Goal: Communication & Community: Answer question/provide support

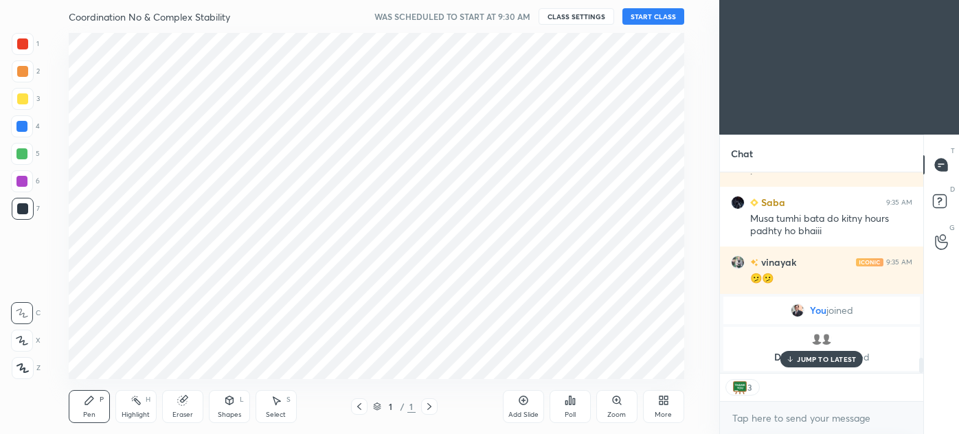
scroll to position [68324, 68006]
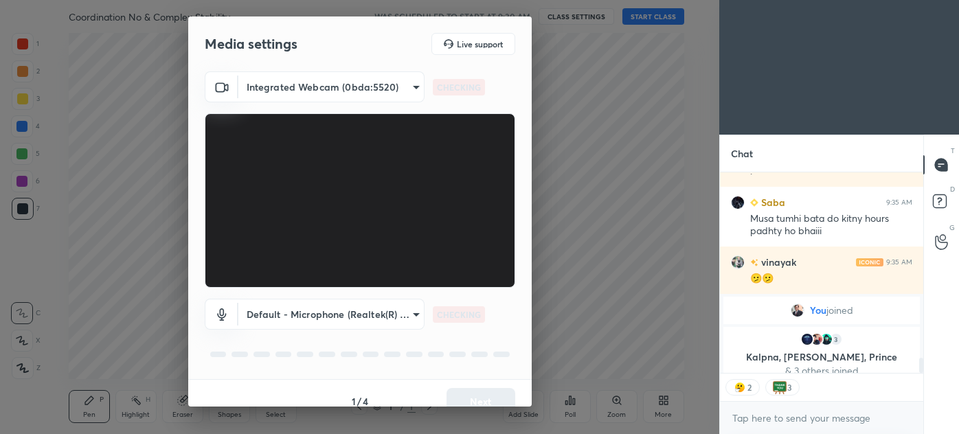
click at [477, 394] on div "1 / 4 Next" at bounding box center [359, 401] width 343 height 44
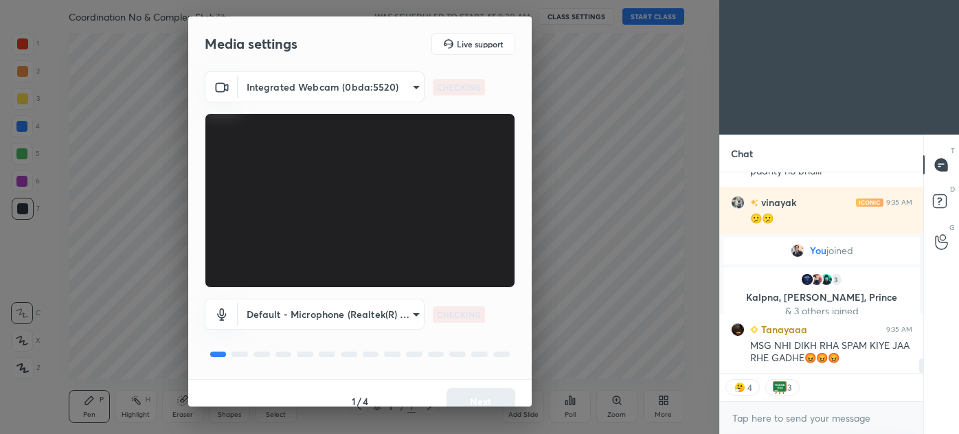
click at [476, 393] on div "1 / 4 Next" at bounding box center [359, 401] width 343 height 44
click at [478, 393] on div "1 / 4 Next" at bounding box center [359, 401] width 343 height 44
click at [481, 396] on div "1 / 4 Next" at bounding box center [359, 401] width 343 height 44
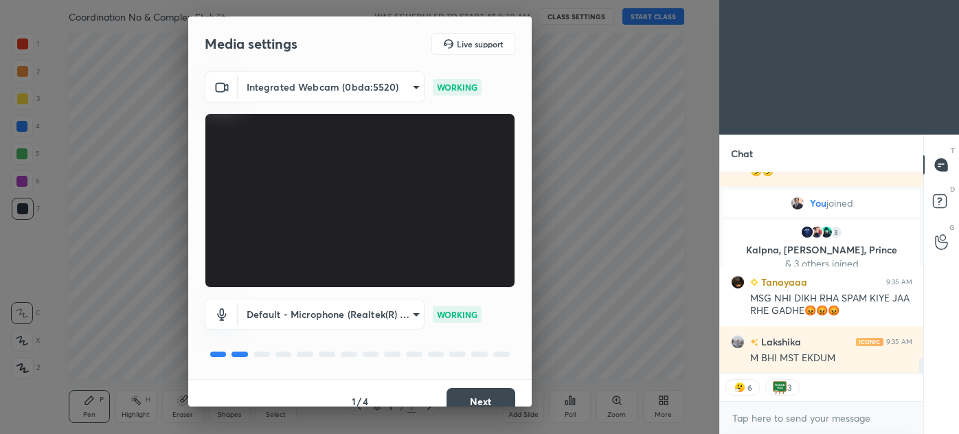
click at [481, 395] on button "Next" at bounding box center [480, 401] width 69 height 27
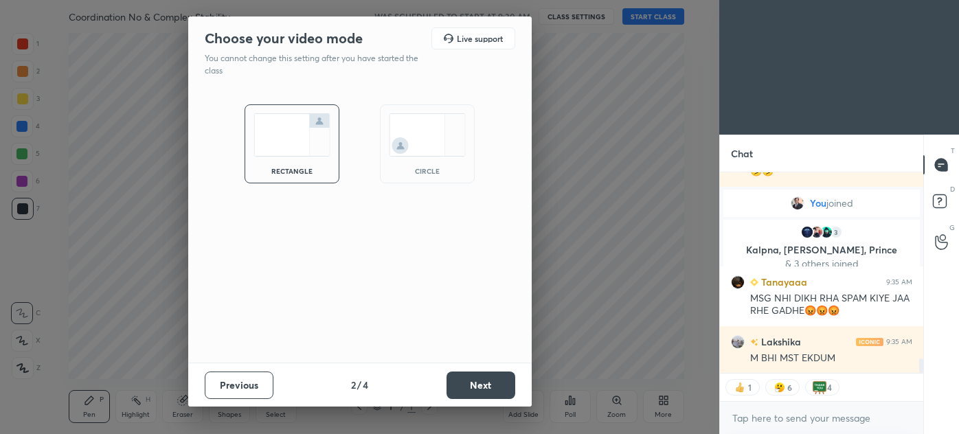
click at [481, 390] on button "Next" at bounding box center [480, 385] width 69 height 27
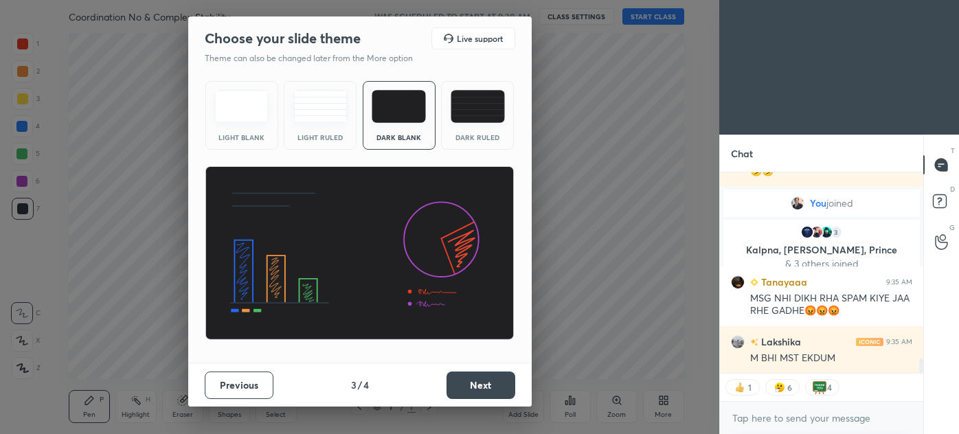
click at [484, 390] on button "Next" at bounding box center [480, 385] width 69 height 27
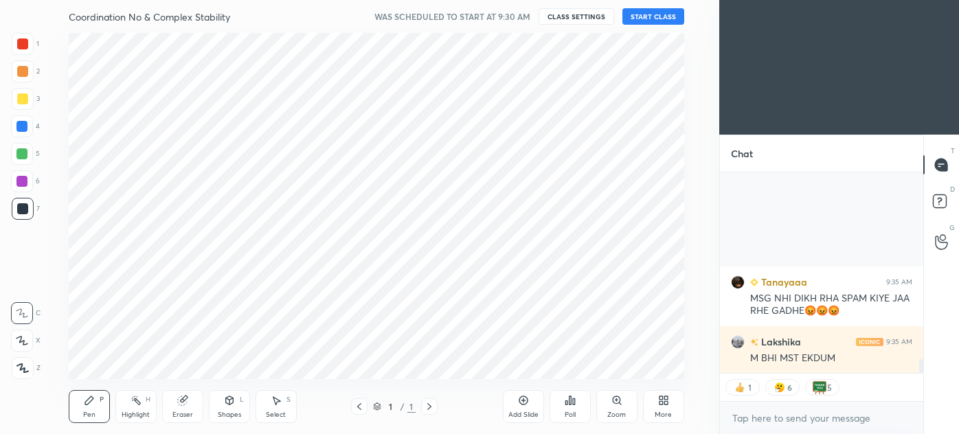
scroll to position [2748, 0]
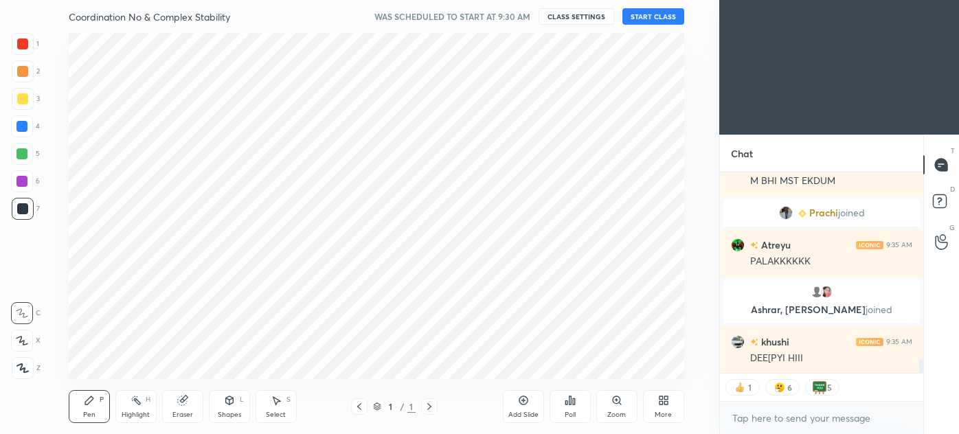
click at [495, 383] on div "Pen P Highlight H Eraser Shapes L Select S 1 / 1 Add Slide Poll Zoom More" at bounding box center [376, 406] width 615 height 55
click at [503, 380] on div "Add Slide Poll Zoom More" at bounding box center [593, 406] width 181 height 77
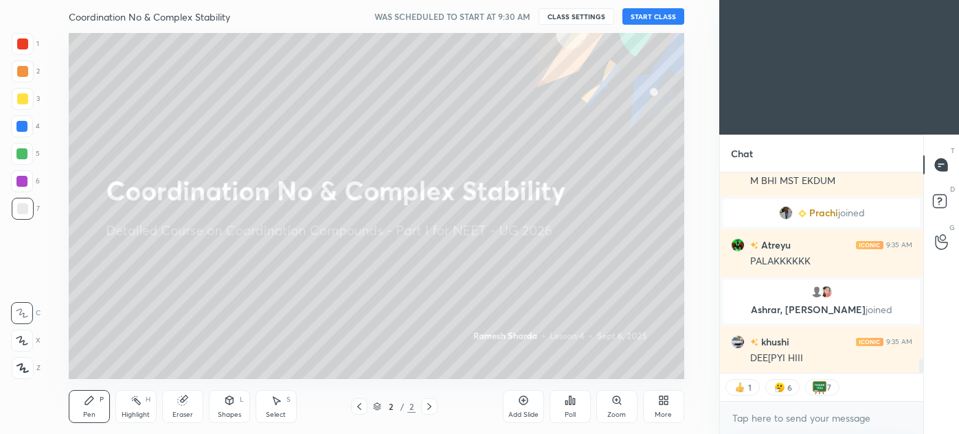
scroll to position [2781, 0]
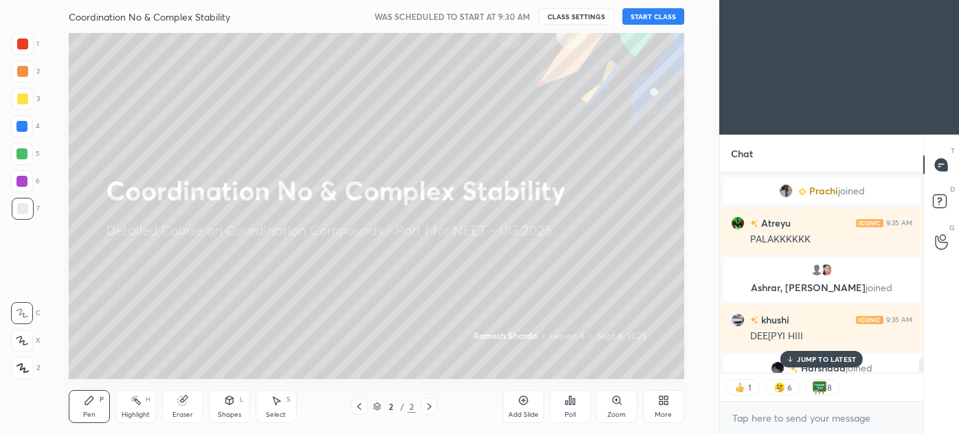
click at [663, 397] on icon at bounding box center [663, 400] width 11 height 11
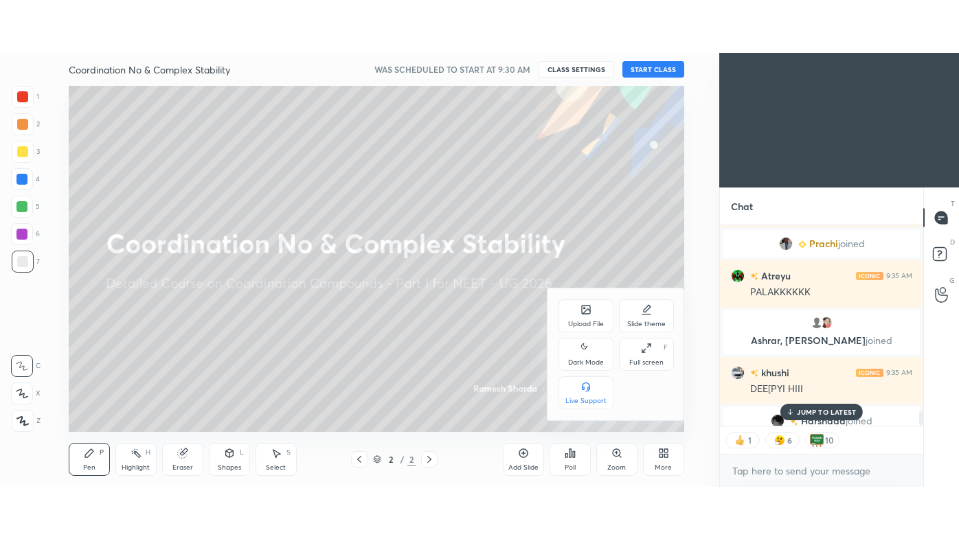
scroll to position [2792, 0]
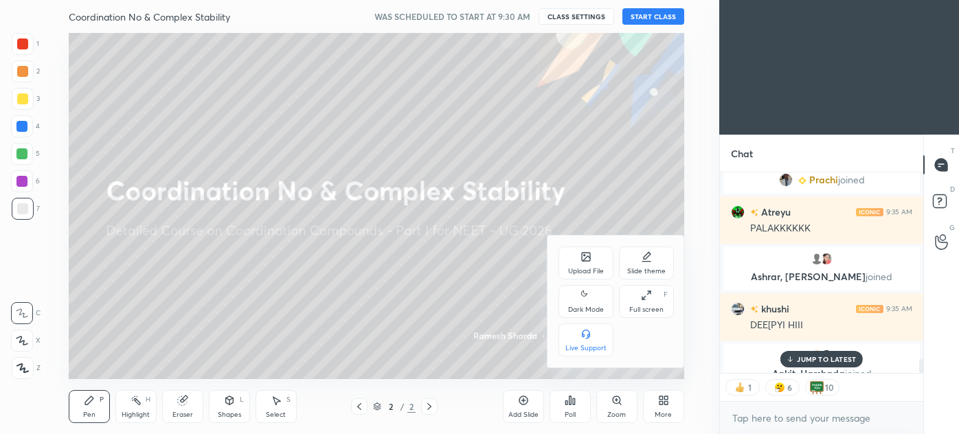
click at [646, 301] on div "Full screen F" at bounding box center [646, 301] width 55 height 33
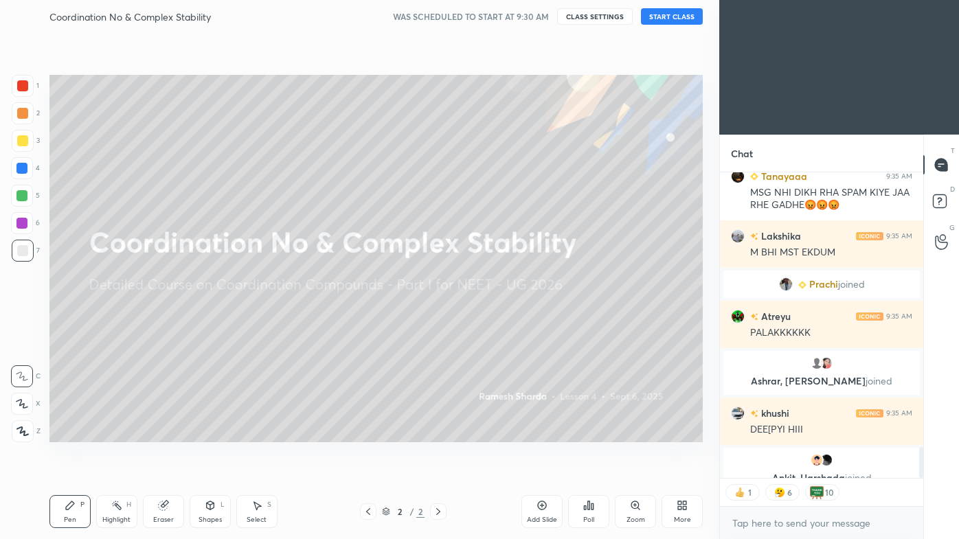
scroll to position [2688, 0]
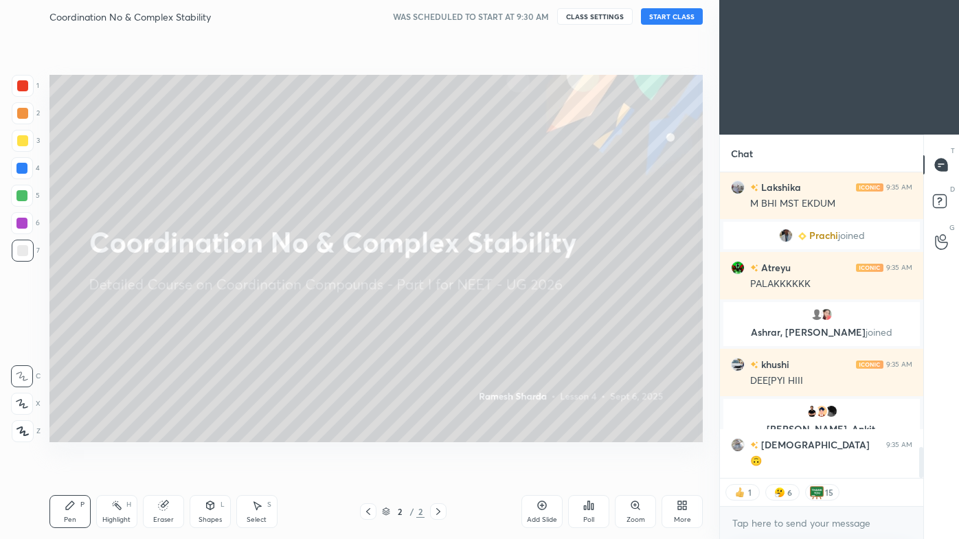
click at [671, 18] on button "START CLASS" at bounding box center [672, 16] width 62 height 16
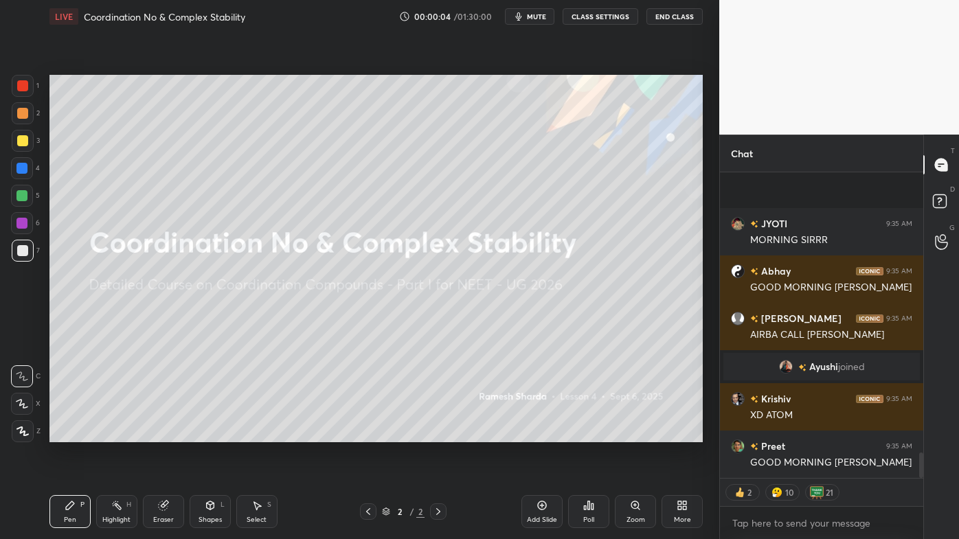
scroll to position [0, 0]
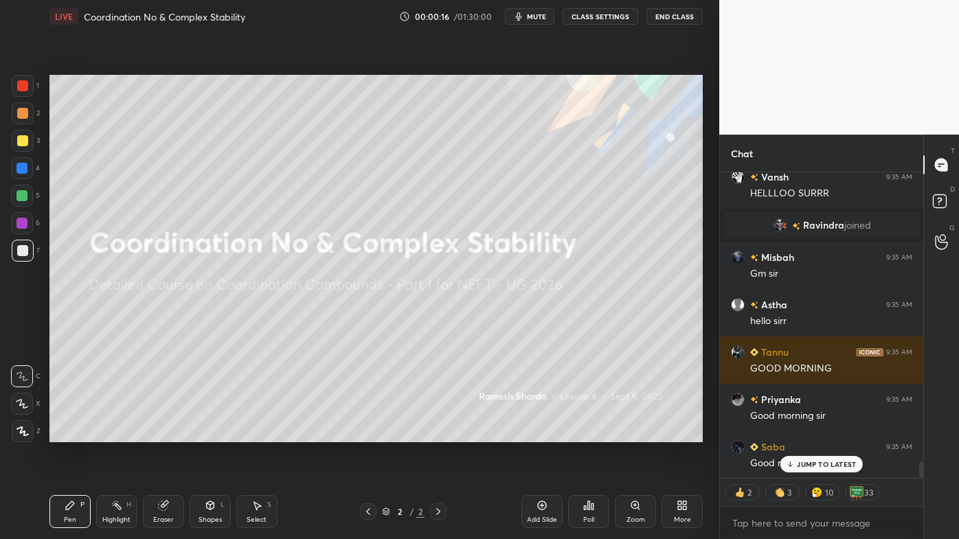
drag, startPoint x: 29, startPoint y: 84, endPoint x: 13, endPoint y: 174, distance: 91.3
click at [27, 84] on div at bounding box center [23, 86] width 22 height 22
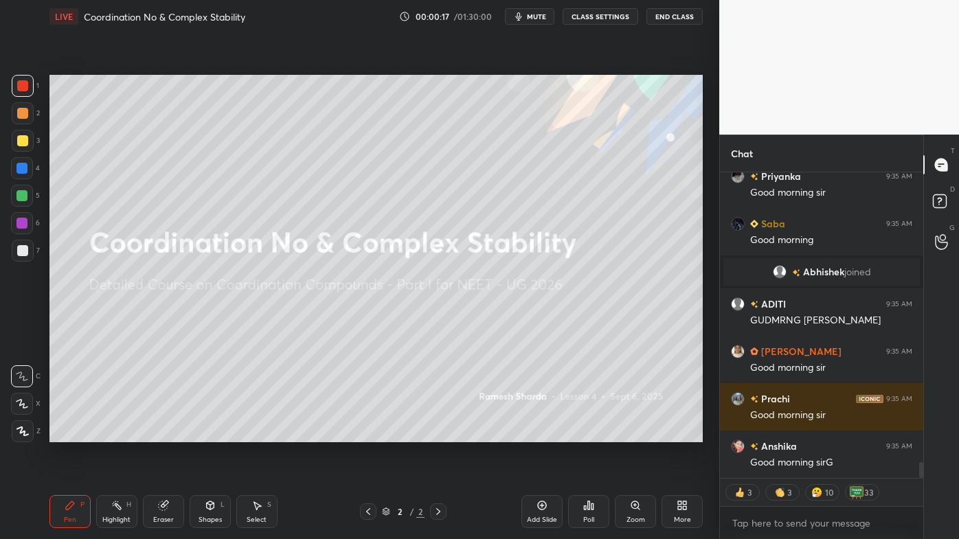
click at [29, 432] on div at bounding box center [23, 431] width 22 height 22
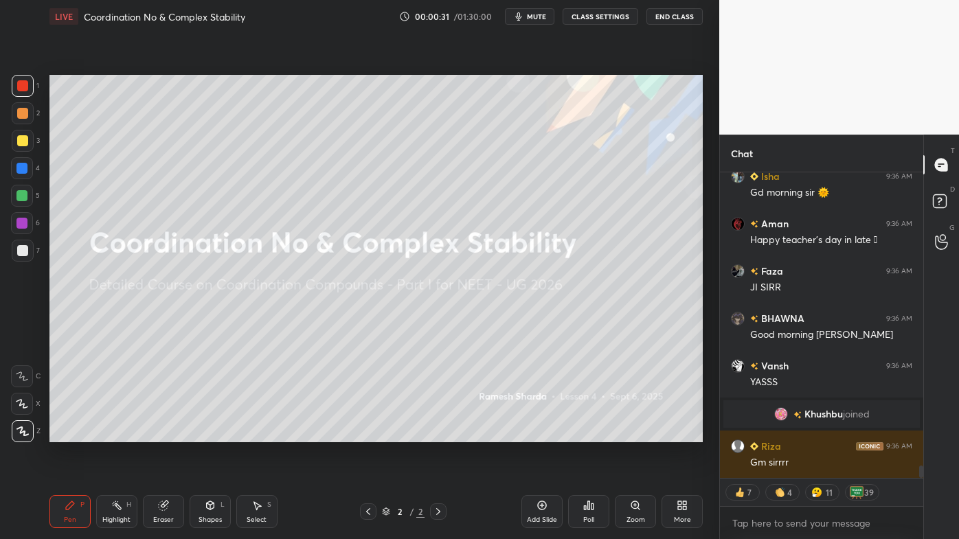
click at [26, 115] on div at bounding box center [22, 113] width 11 height 11
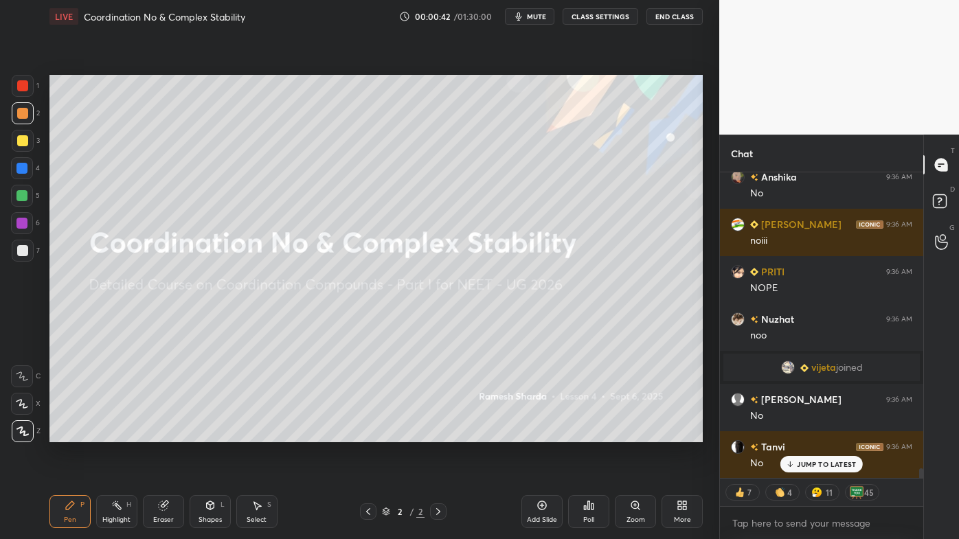
click at [538, 433] on icon at bounding box center [541, 505] width 11 height 11
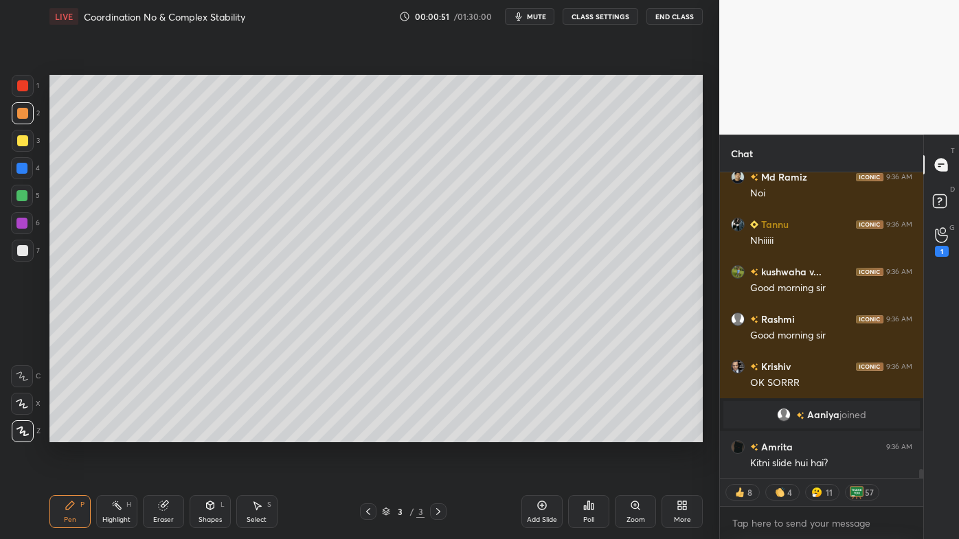
click at [165, 433] on div "Eraser" at bounding box center [163, 511] width 41 height 33
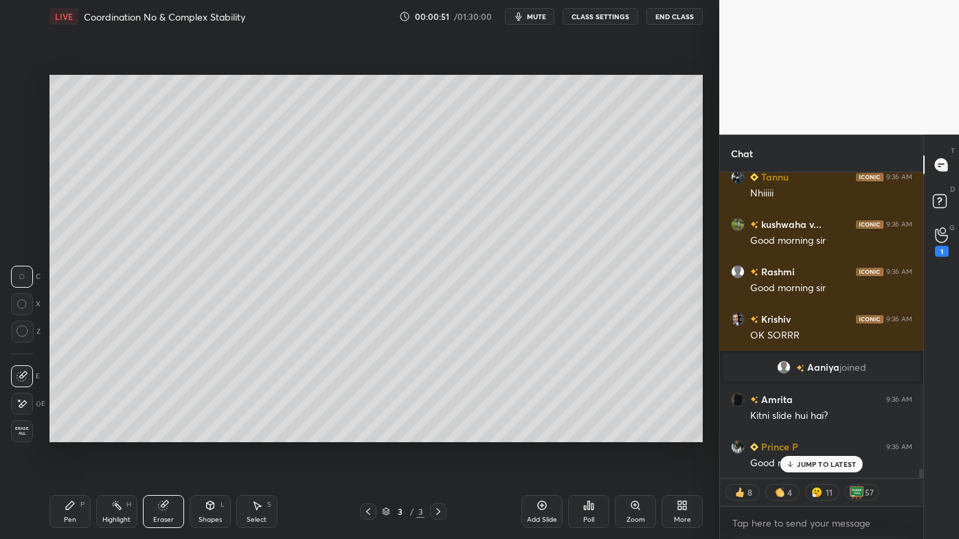
click at [25, 401] on icon at bounding box center [21, 404] width 11 height 12
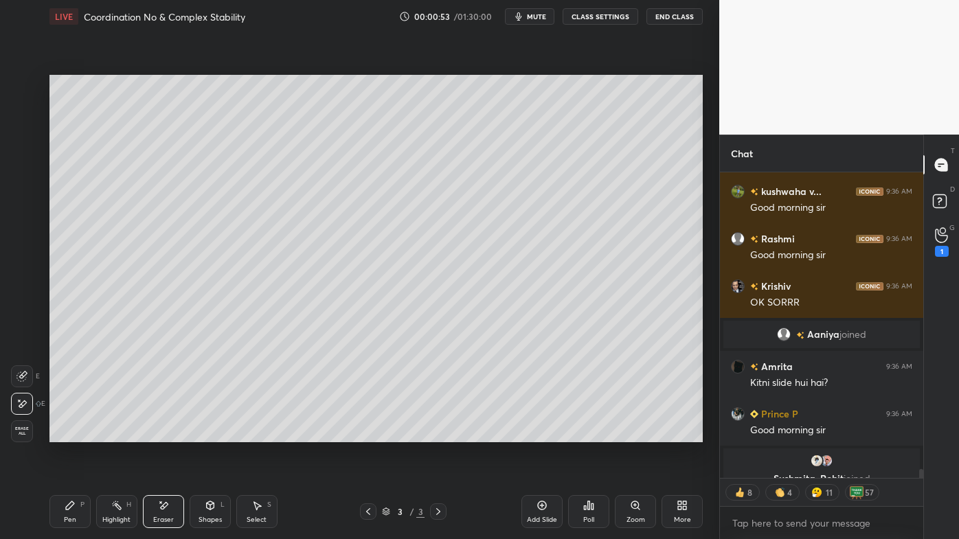
click at [73, 433] on div "Pen" at bounding box center [70, 519] width 12 height 7
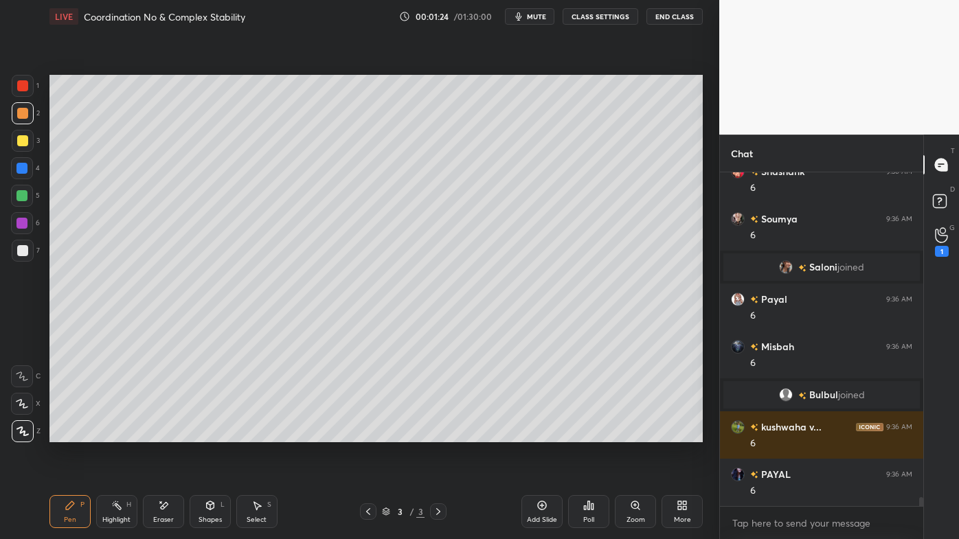
click at [170, 433] on div "Eraser" at bounding box center [163, 511] width 41 height 33
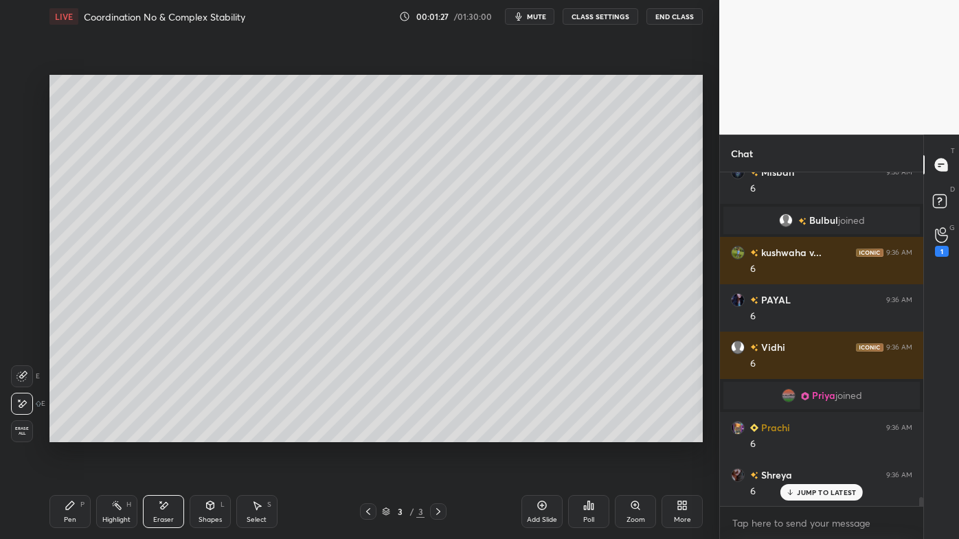
click at [73, 433] on icon at bounding box center [70, 505] width 11 height 11
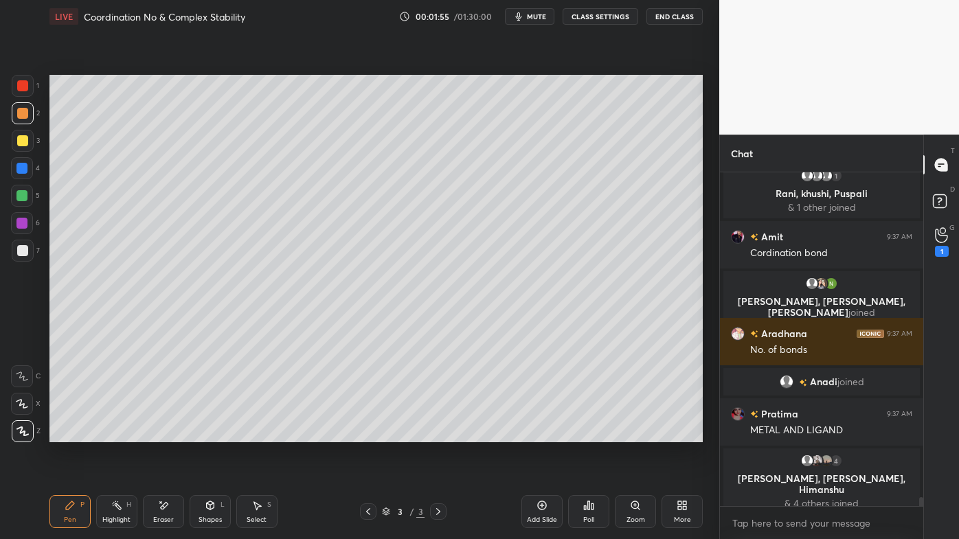
drag, startPoint x: 20, startPoint y: 141, endPoint x: 36, endPoint y: 140, distance: 15.9
click at [19, 139] on div at bounding box center [22, 140] width 11 height 11
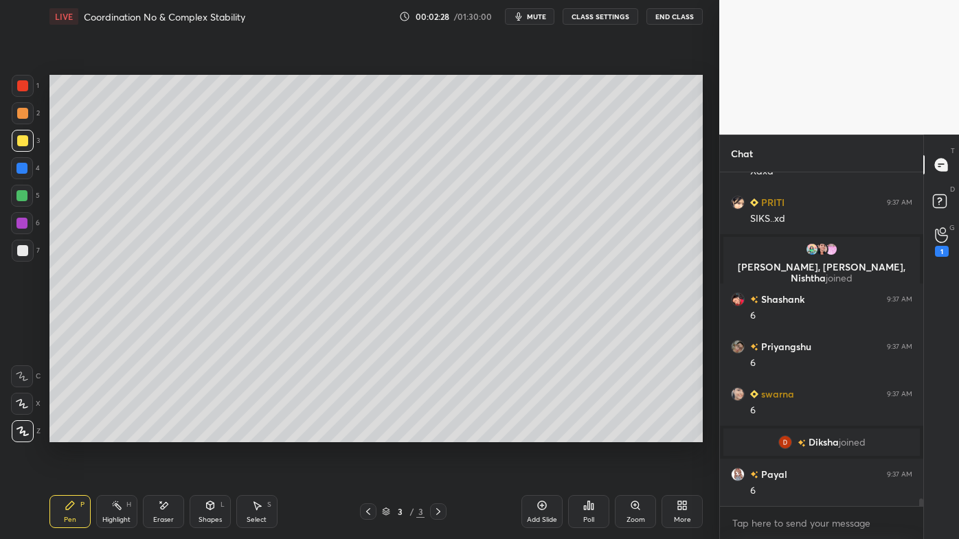
scroll to position [13893, 0]
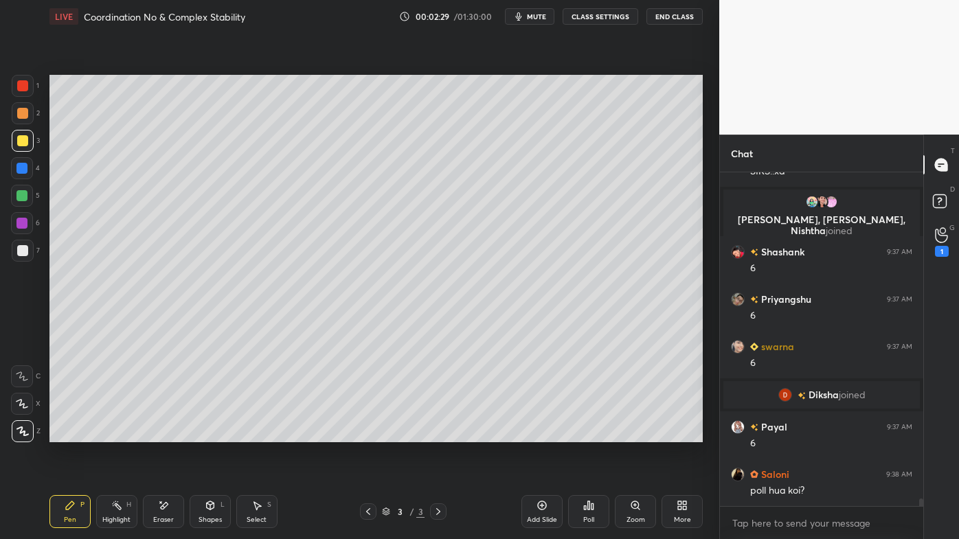
drag, startPoint x: 25, startPoint y: 167, endPoint x: 39, endPoint y: 187, distance: 24.2
click at [27, 165] on div at bounding box center [21, 168] width 11 height 11
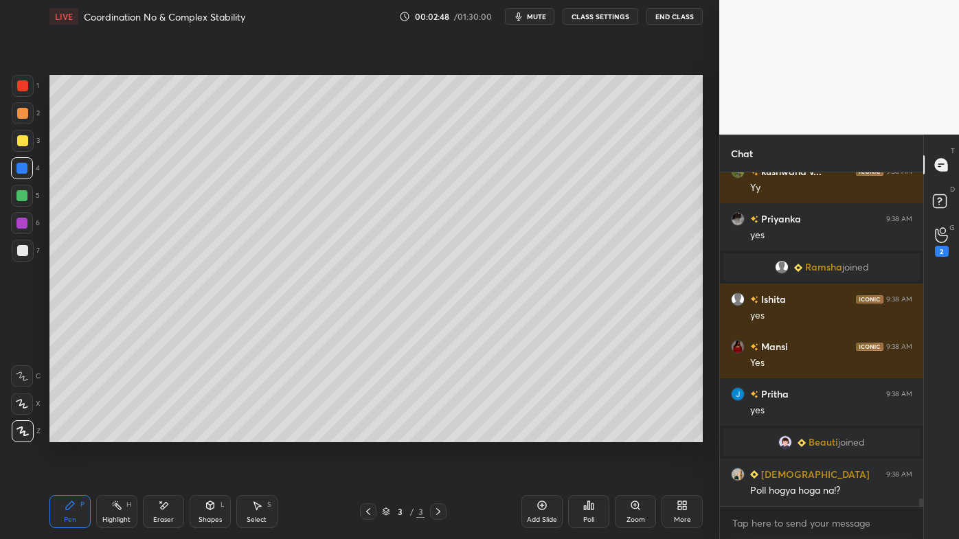
scroll to position [14494, 0]
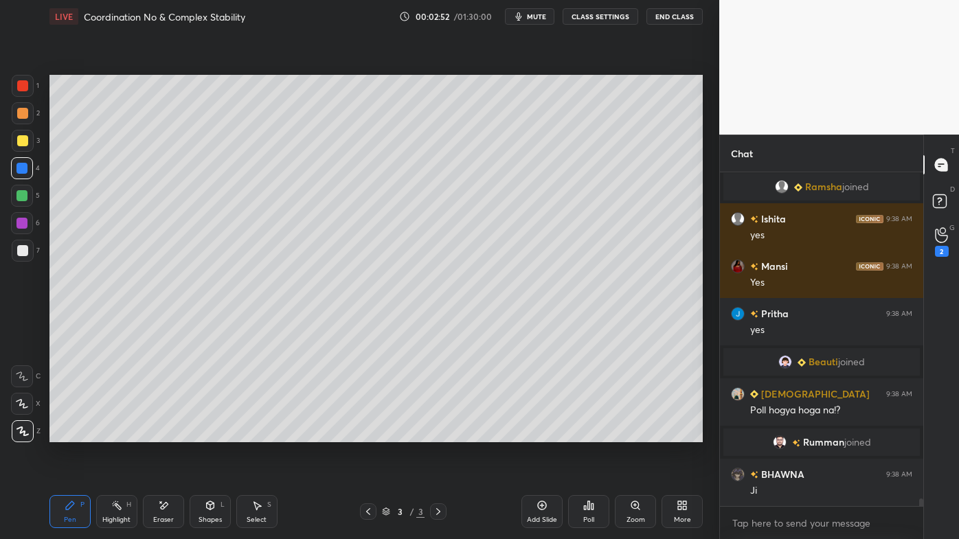
drag, startPoint x: 113, startPoint y: 501, endPoint x: 115, endPoint y: 494, distance: 7.8
click at [114, 433] on icon at bounding box center [116, 505] width 11 height 11
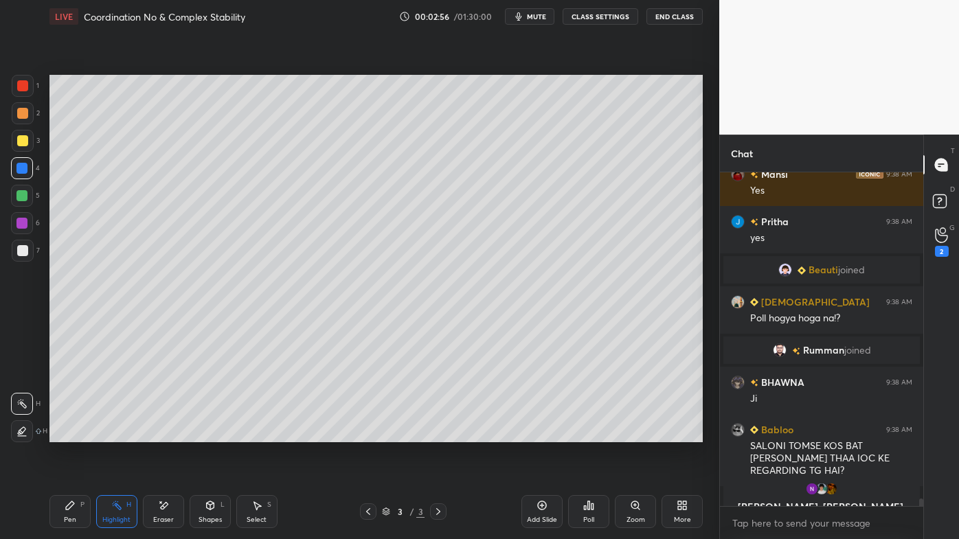
scroll to position [14680, 0]
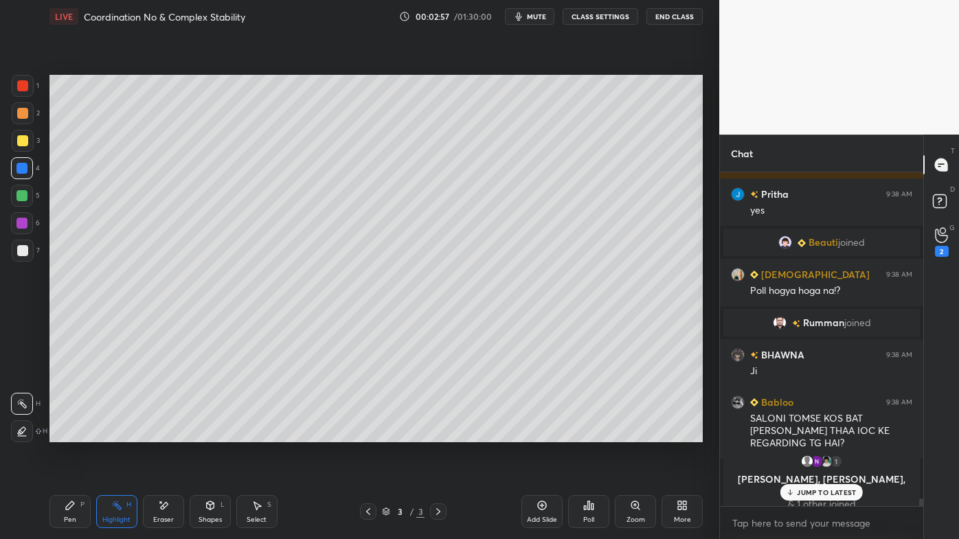
click at [67, 433] on icon at bounding box center [70, 505] width 8 height 8
click at [118, 433] on icon at bounding box center [116, 505] width 11 height 11
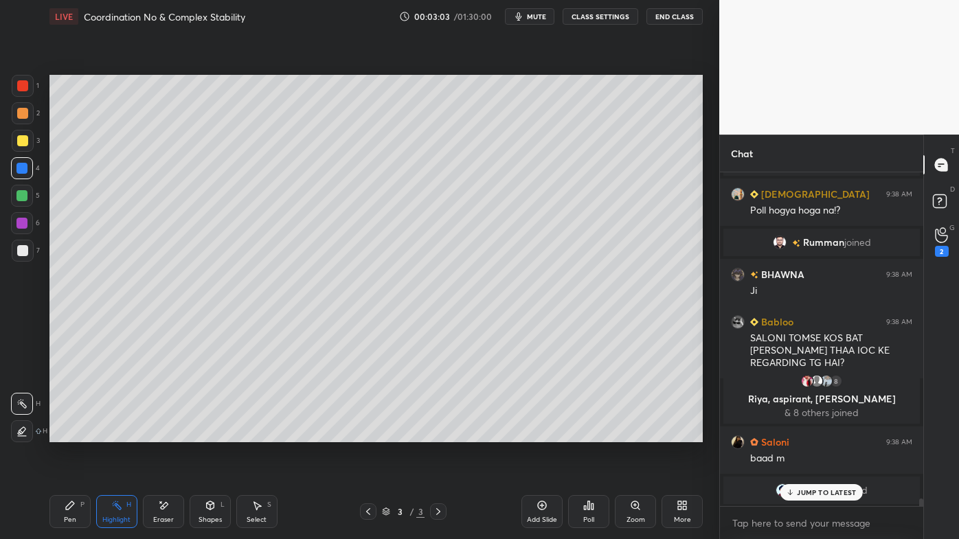
click at [66, 433] on icon at bounding box center [70, 505] width 11 height 11
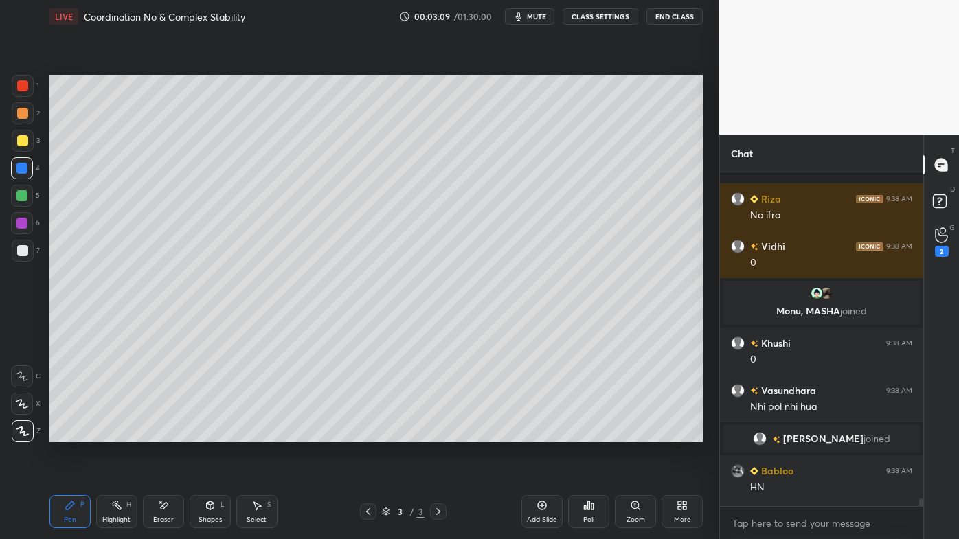
scroll to position [14990, 0]
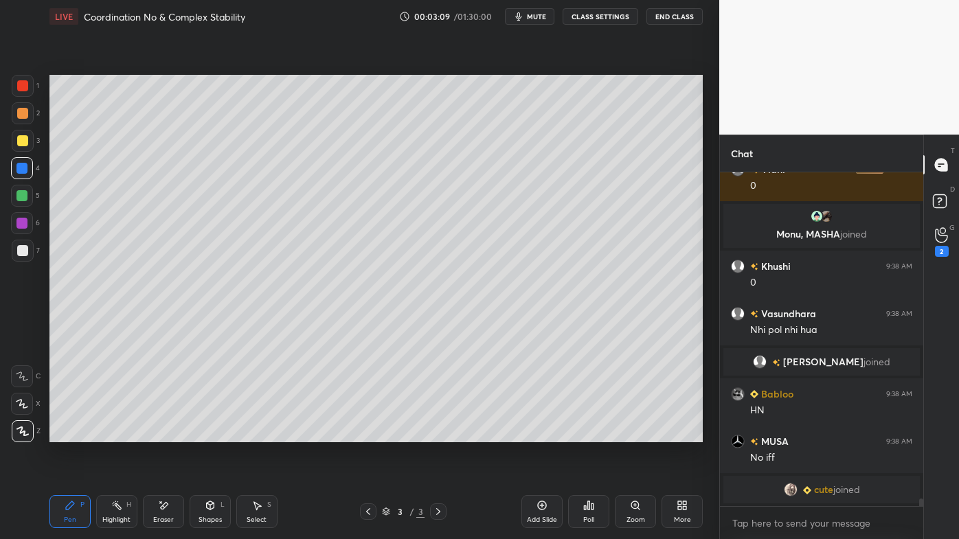
drag, startPoint x: 120, startPoint y: 501, endPoint x: 137, endPoint y: 472, distance: 33.6
click at [120, 433] on icon at bounding box center [116, 505] width 11 height 11
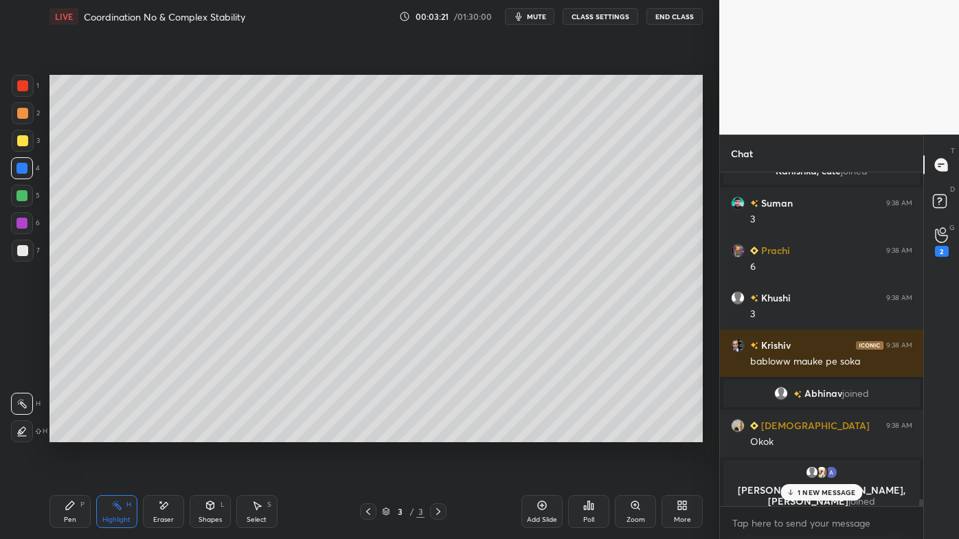
scroll to position [15360, 0]
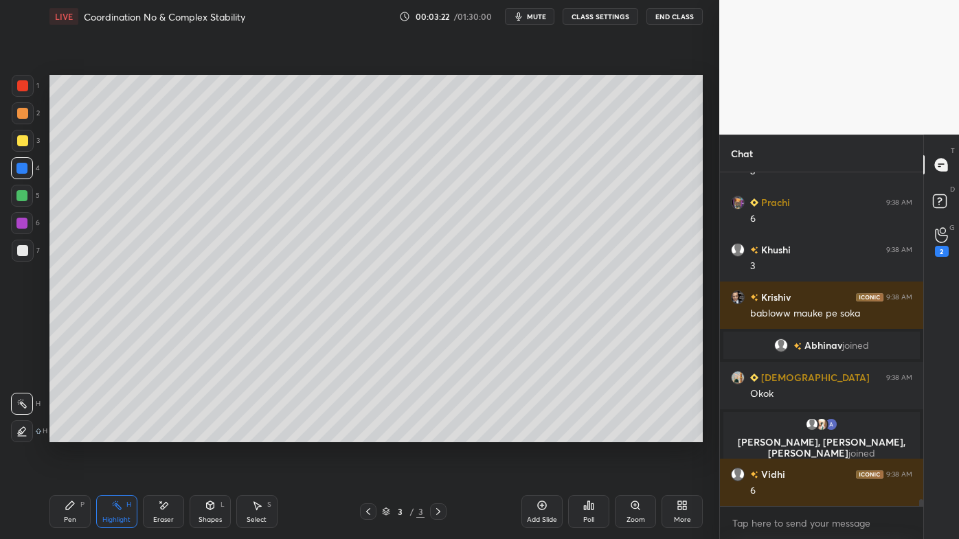
drag, startPoint x: 71, startPoint y: 506, endPoint x: 106, endPoint y: 477, distance: 45.4
click at [73, 433] on icon at bounding box center [70, 505] width 8 height 8
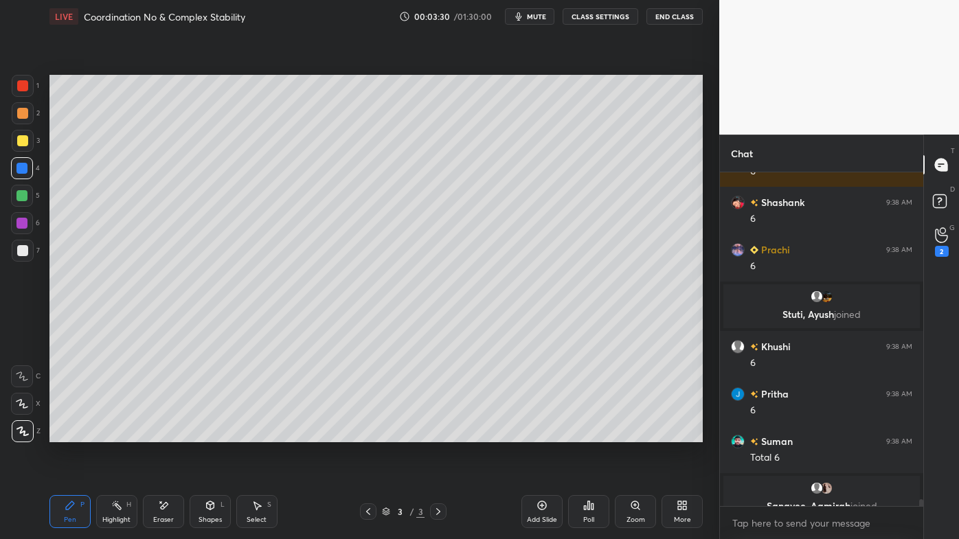
scroll to position [15570, 0]
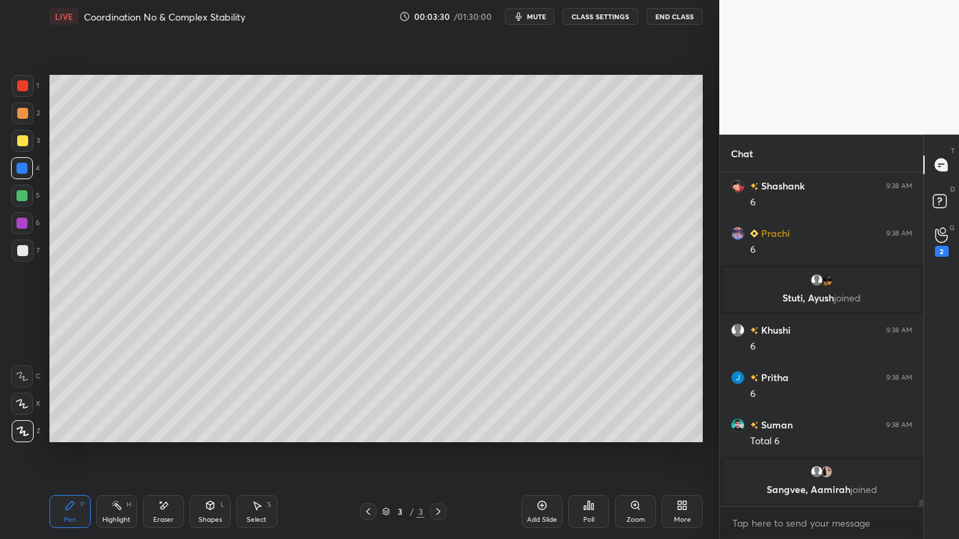
click at [20, 250] on div at bounding box center [22, 250] width 11 height 11
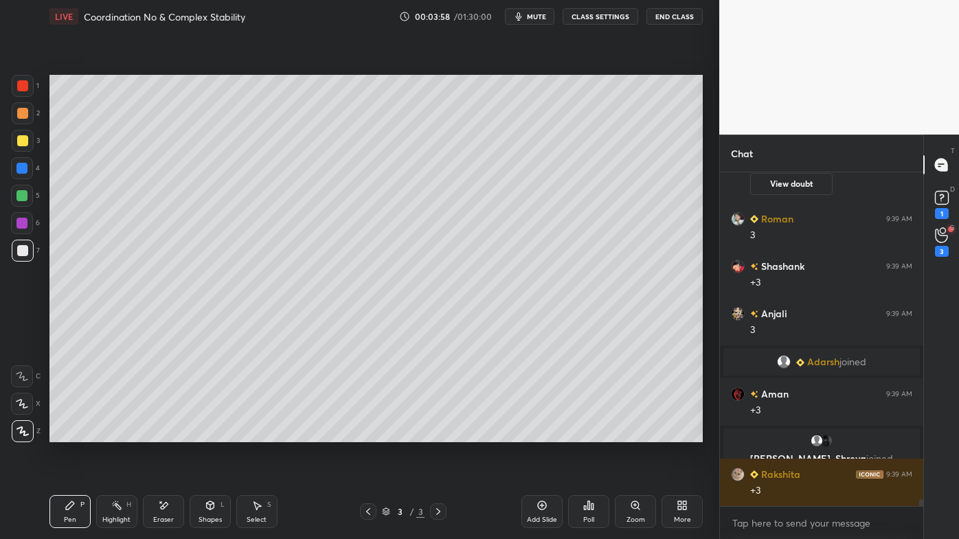
scroll to position [16447, 0]
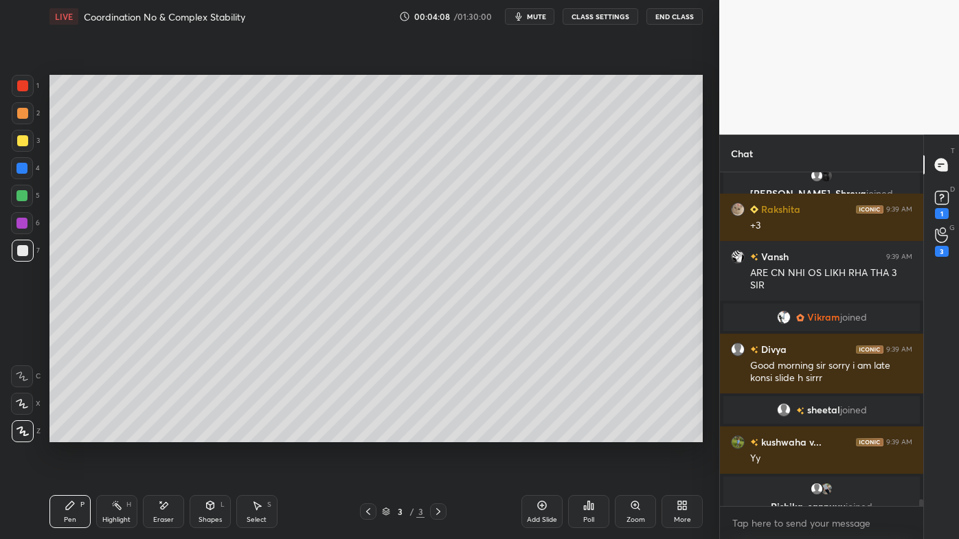
click at [110, 433] on div "Highlight H" at bounding box center [116, 511] width 41 height 33
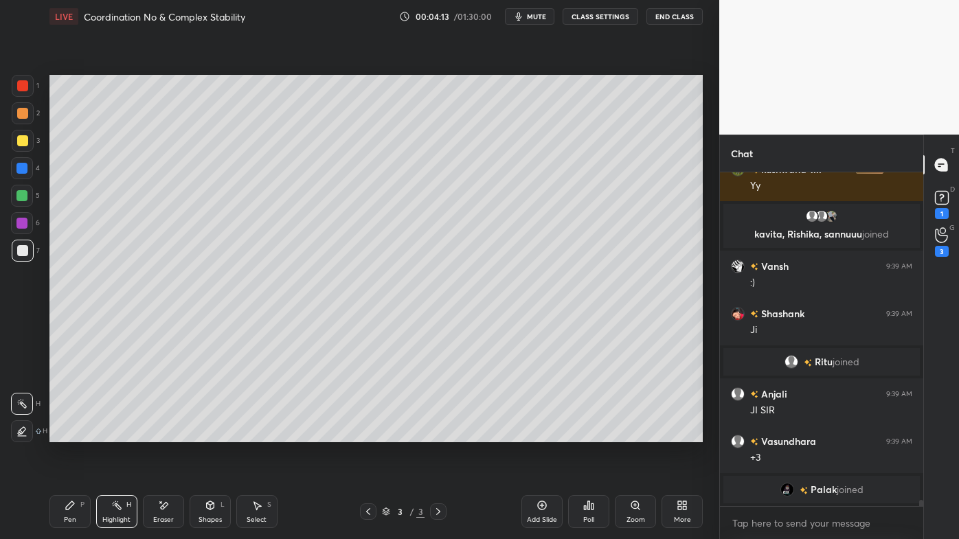
scroll to position [16729, 0]
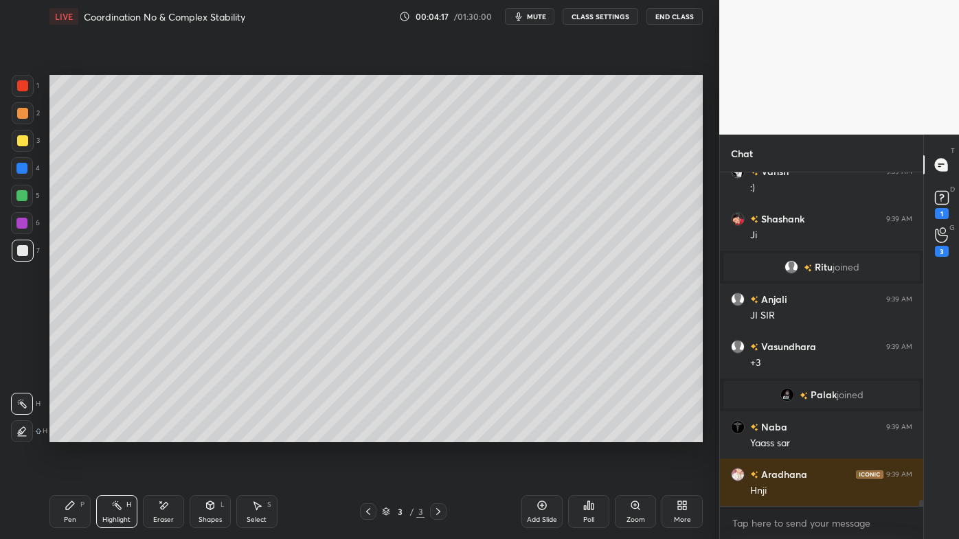
click at [542, 433] on icon at bounding box center [541, 505] width 11 height 11
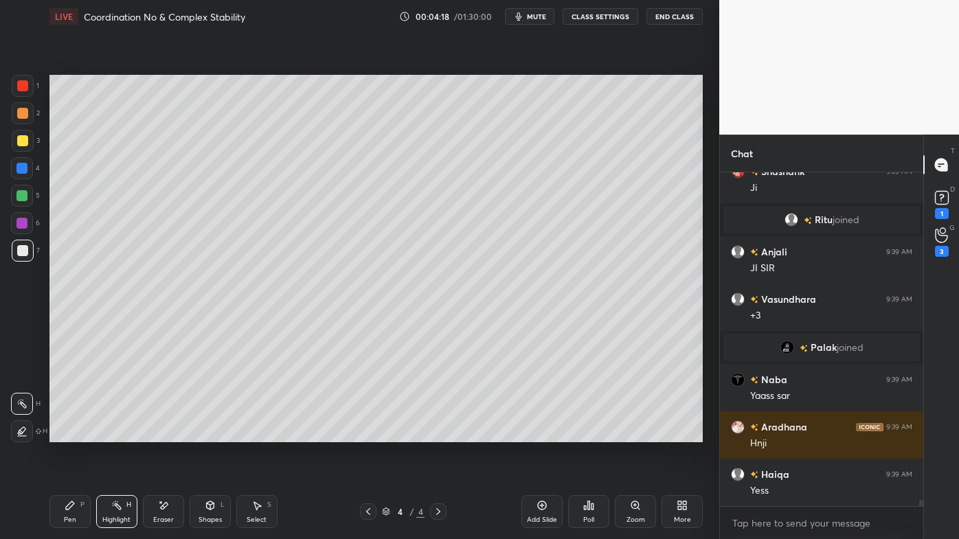
drag, startPoint x: 64, startPoint y: 502, endPoint x: 65, endPoint y: 470, distance: 32.3
click at [62, 433] on div "Pen P" at bounding box center [69, 511] width 41 height 33
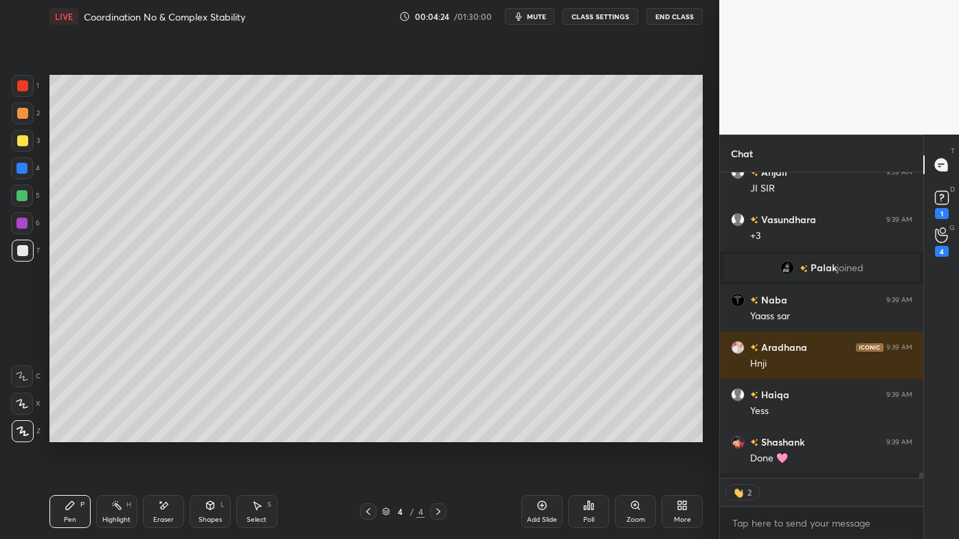
scroll to position [16980, 0]
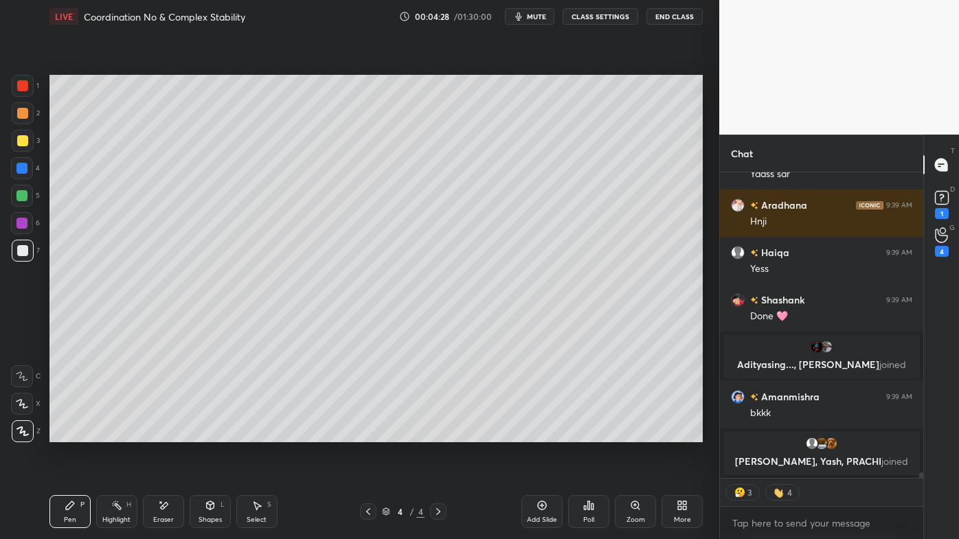
click at [367, 433] on icon at bounding box center [368, 511] width 11 height 11
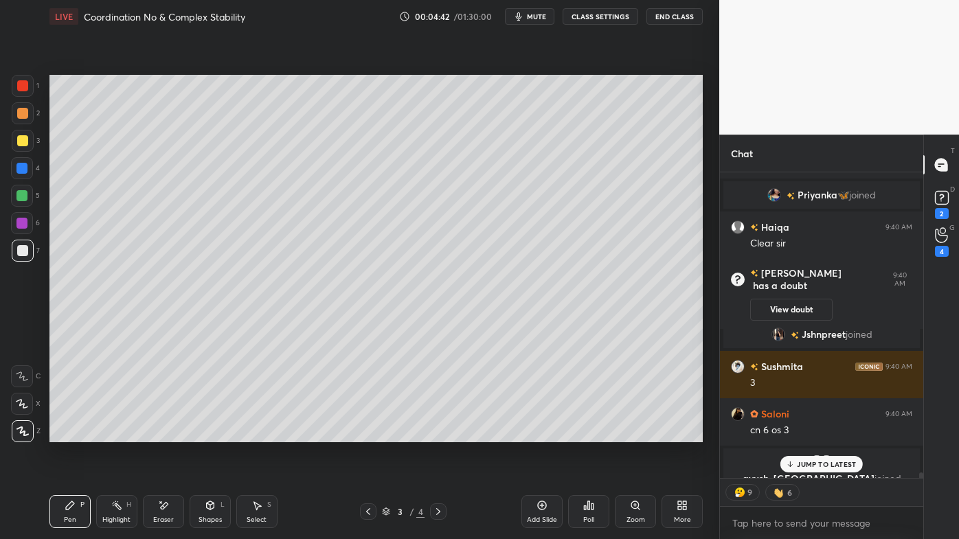
scroll to position [17363, 0]
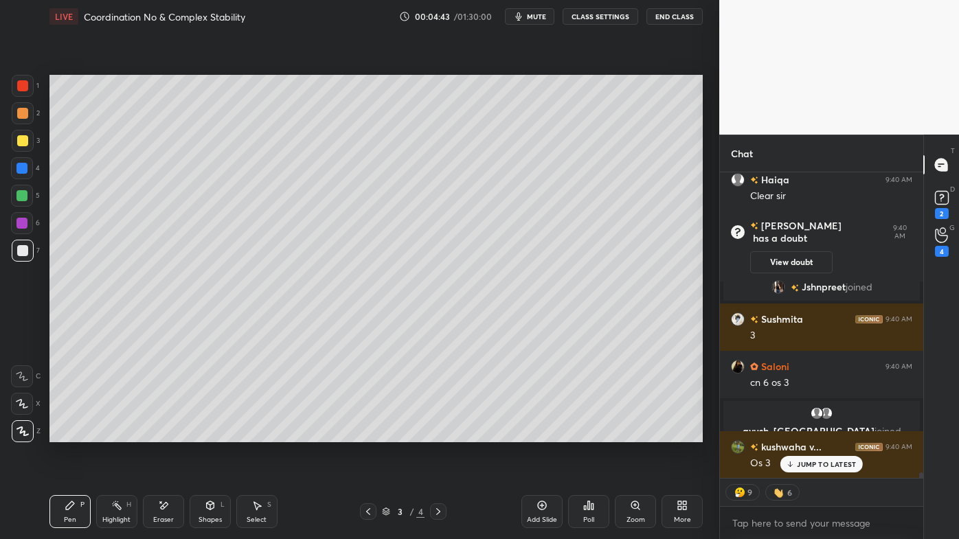
click at [439, 433] on icon at bounding box center [438, 511] width 11 height 11
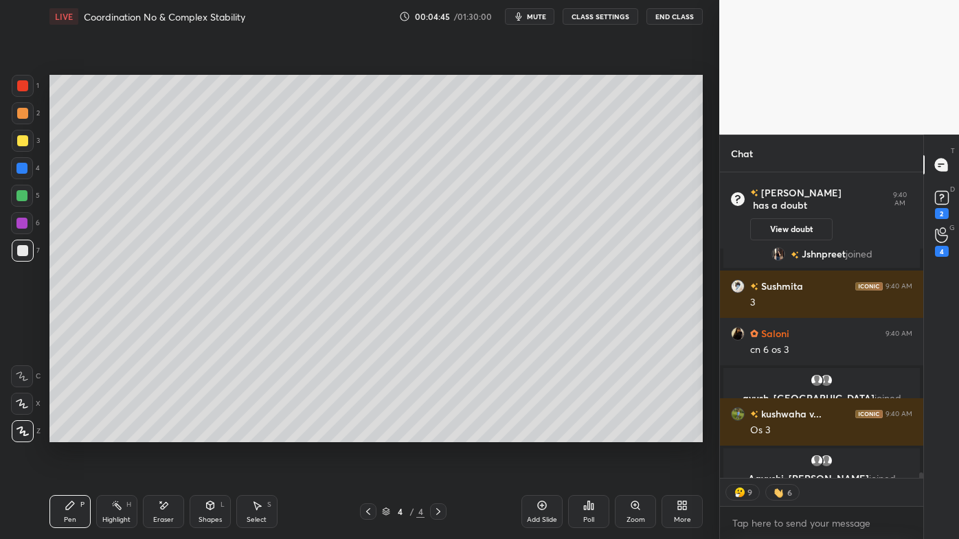
click at [21, 137] on div at bounding box center [22, 140] width 11 height 11
type textarea "x"
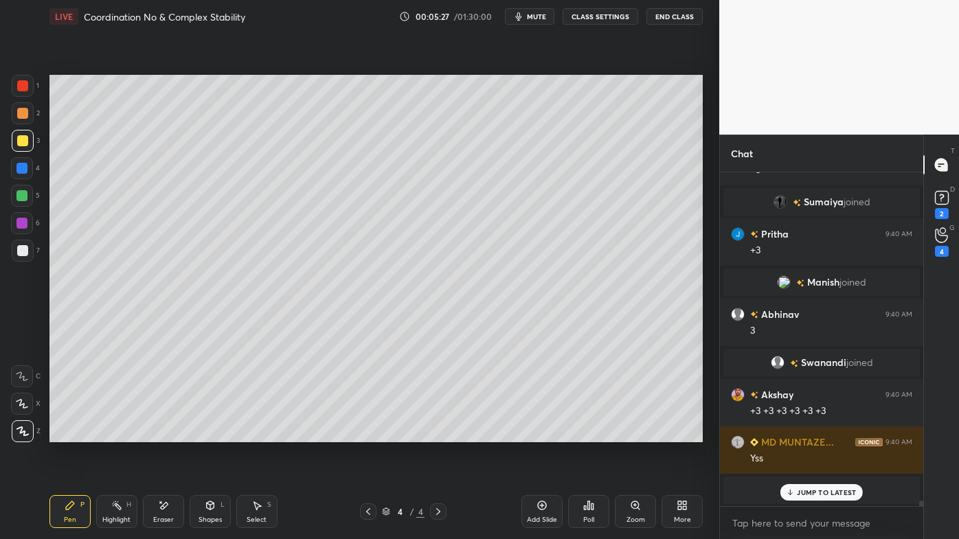
drag, startPoint x: 113, startPoint y: 505, endPoint x: 111, endPoint y: 450, distance: 54.3
click at [114, 433] on icon at bounding box center [116, 505] width 11 height 11
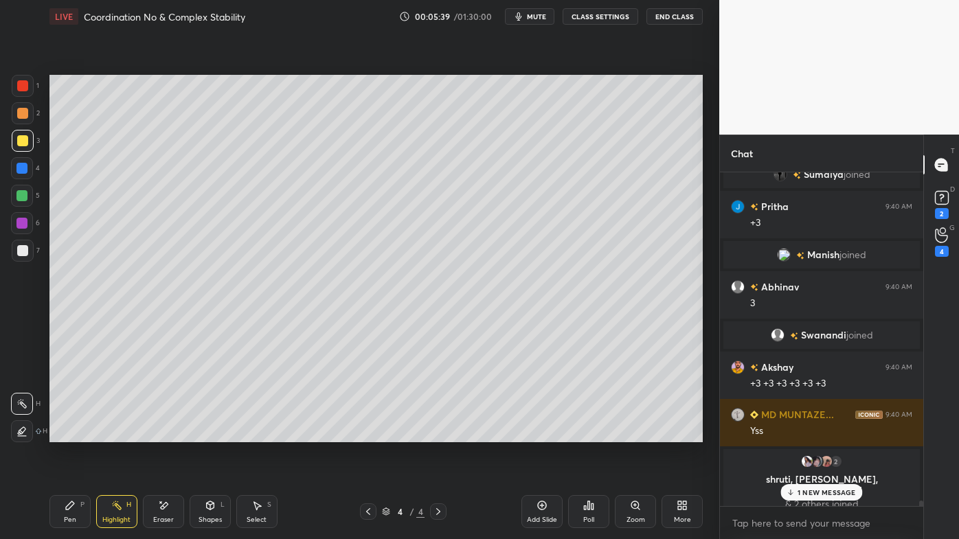
click at [368, 433] on icon at bounding box center [368, 511] width 11 height 11
click at [815, 433] on p "1 NEW MESSAGE" at bounding box center [826, 492] width 58 height 8
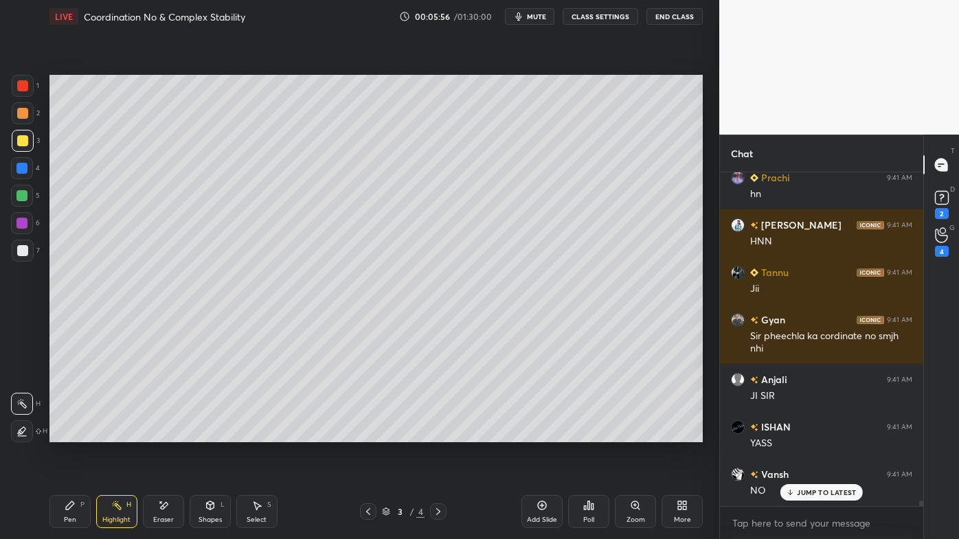
scroll to position [19797, 0]
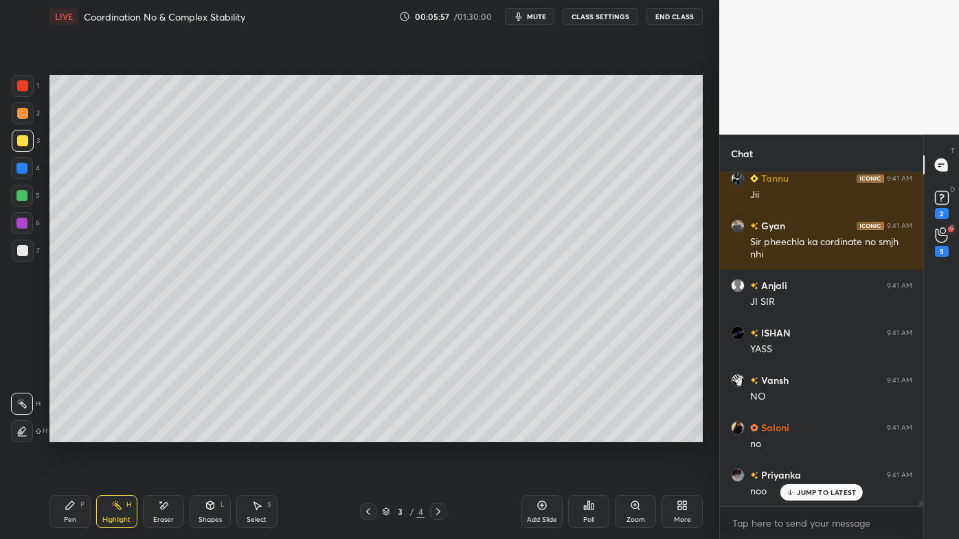
click at [440, 433] on icon at bounding box center [438, 511] width 11 height 11
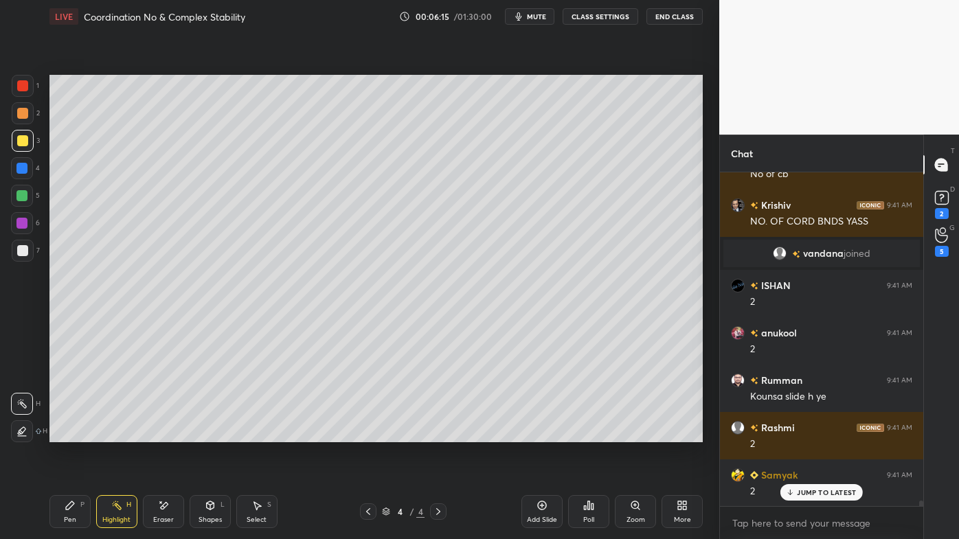
scroll to position [20844, 0]
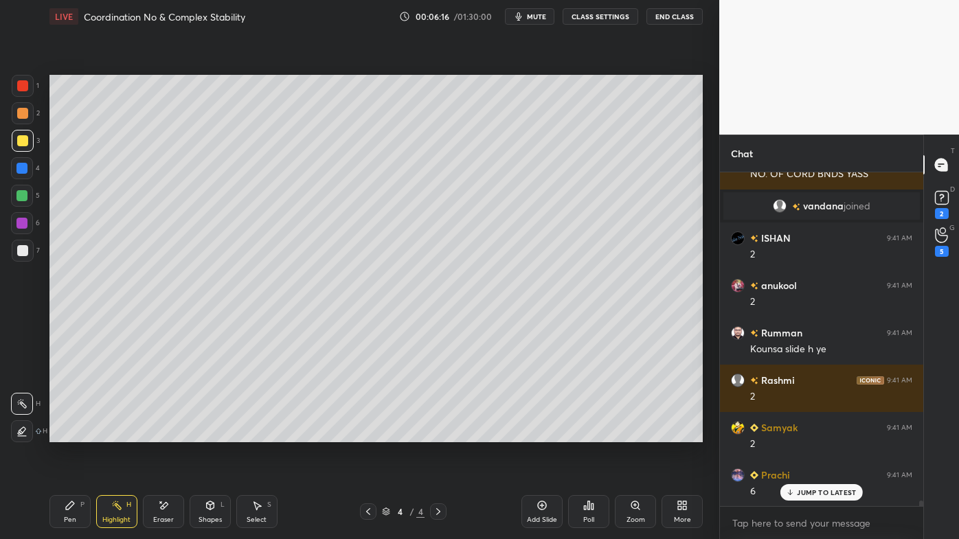
click at [546, 433] on icon at bounding box center [542, 505] width 9 height 9
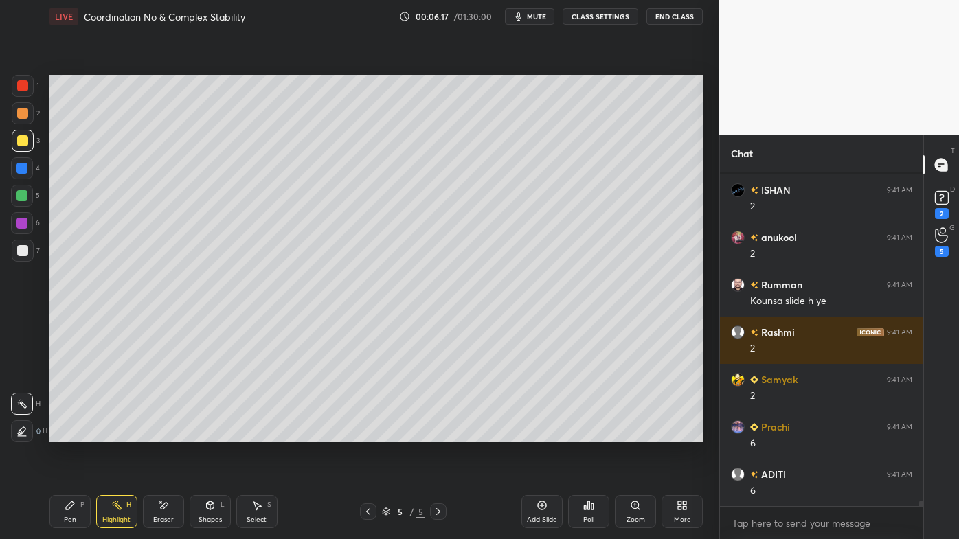
click at [69, 433] on icon at bounding box center [70, 505] width 8 height 8
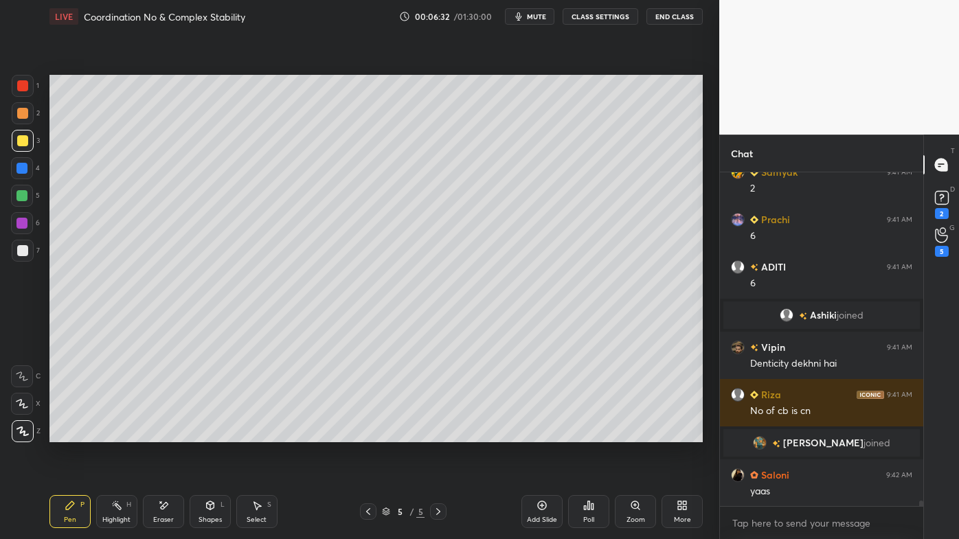
scroll to position [21052, 0]
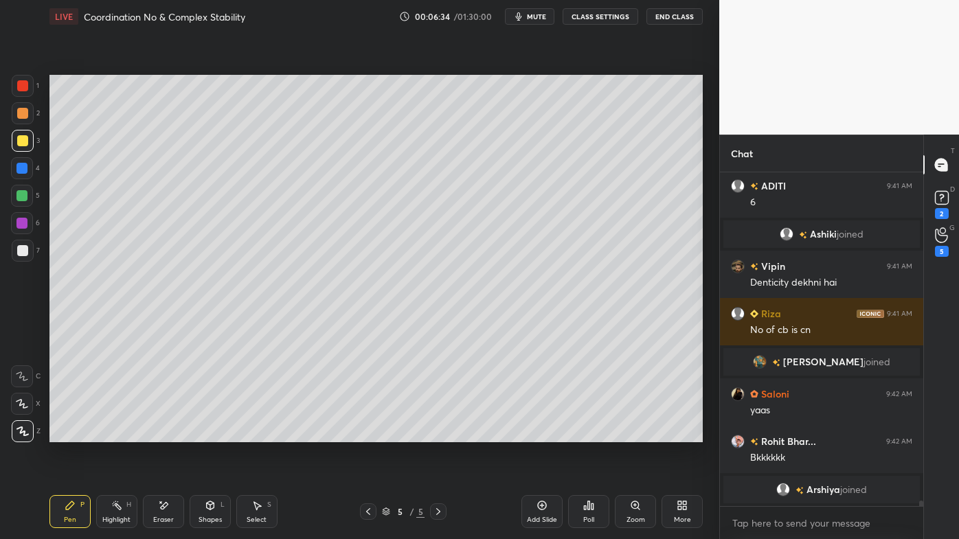
click at [578, 433] on div "Poll" at bounding box center [588, 511] width 41 height 33
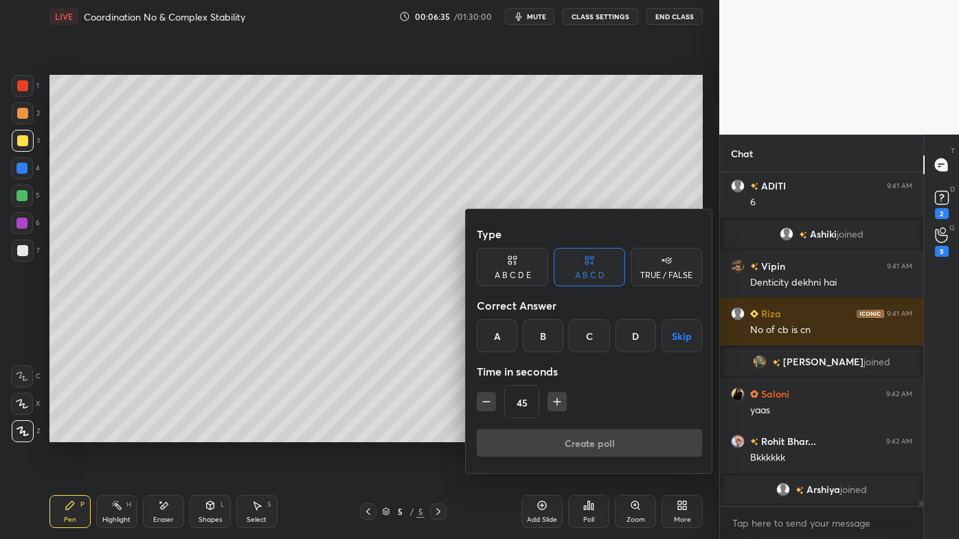
click at [589, 336] on div "C" at bounding box center [589, 335] width 41 height 33
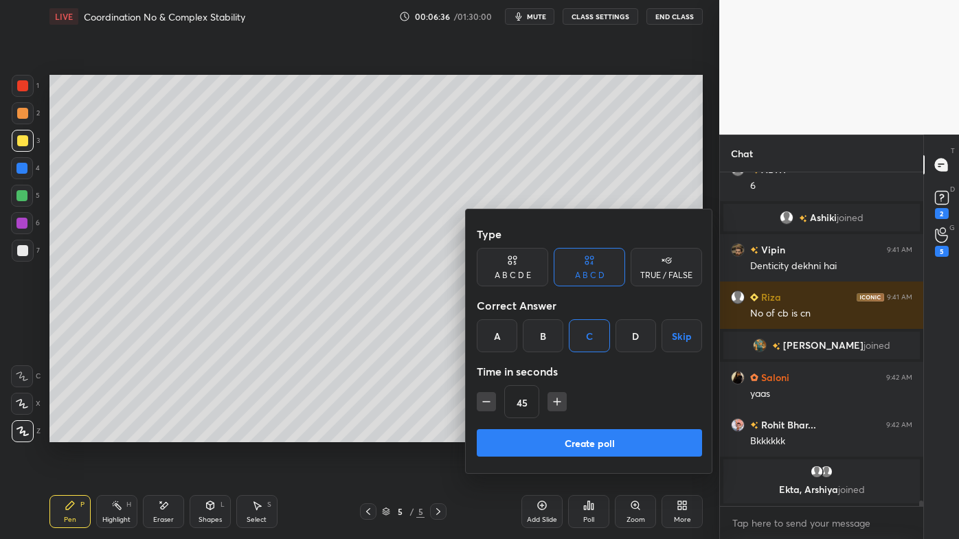
drag, startPoint x: 490, startPoint y: 402, endPoint x: 498, endPoint y: 407, distance: 9.5
click at [489, 402] on icon "button" at bounding box center [486, 402] width 14 height 14
type input "30"
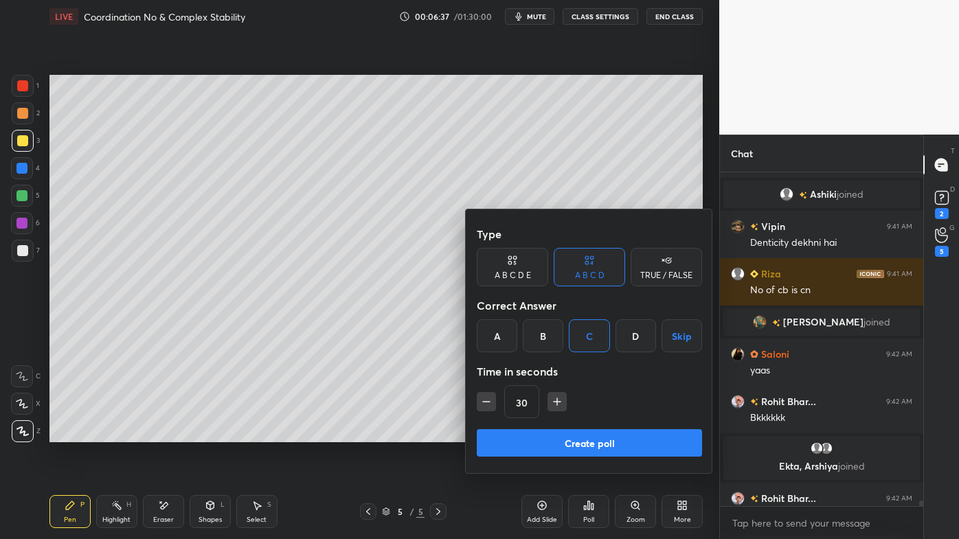
click at [527, 433] on button "Create poll" at bounding box center [589, 442] width 225 height 27
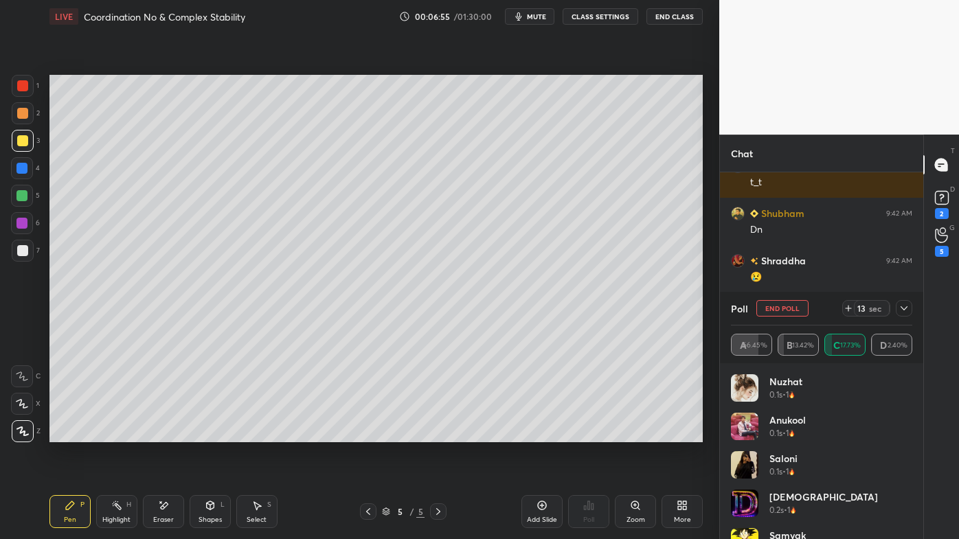
click at [908, 311] on icon at bounding box center [903, 308] width 11 height 11
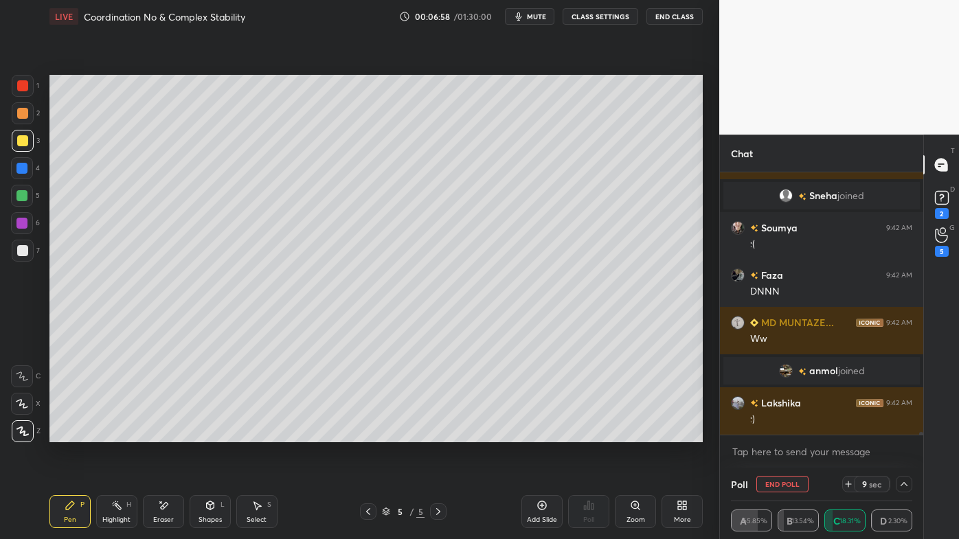
drag, startPoint x: 168, startPoint y: 501, endPoint x: 170, endPoint y: 490, distance: 11.9
click at [168, 433] on icon at bounding box center [163, 506] width 11 height 12
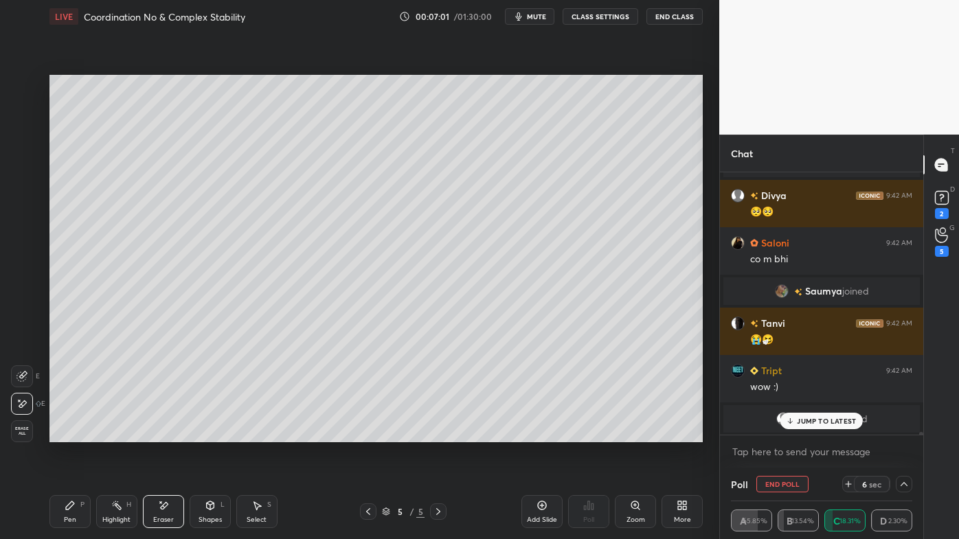
click at [71, 433] on icon at bounding box center [70, 505] width 8 height 8
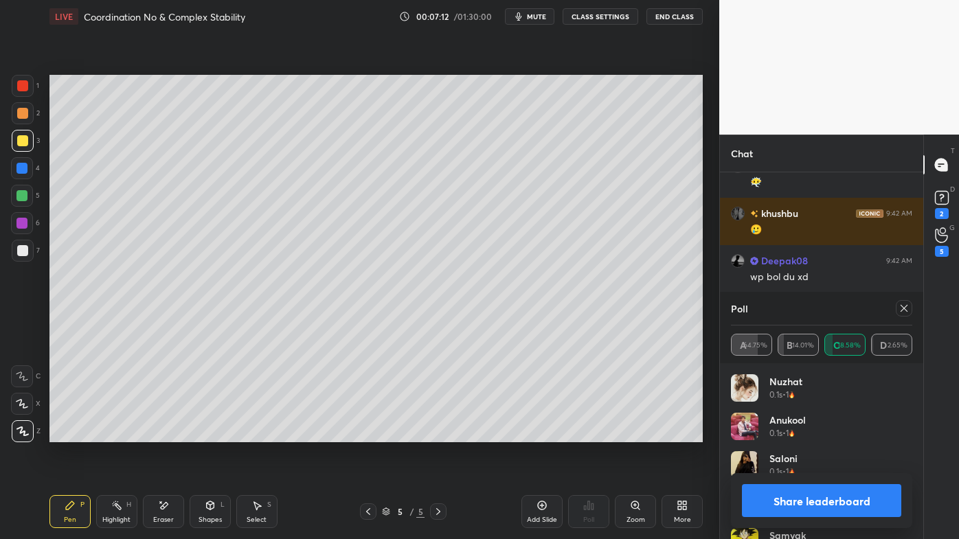
drag, startPoint x: 161, startPoint y: 501, endPoint x: 184, endPoint y: 470, distance: 39.3
click at [161, 433] on icon at bounding box center [160, 501] width 1 height 1
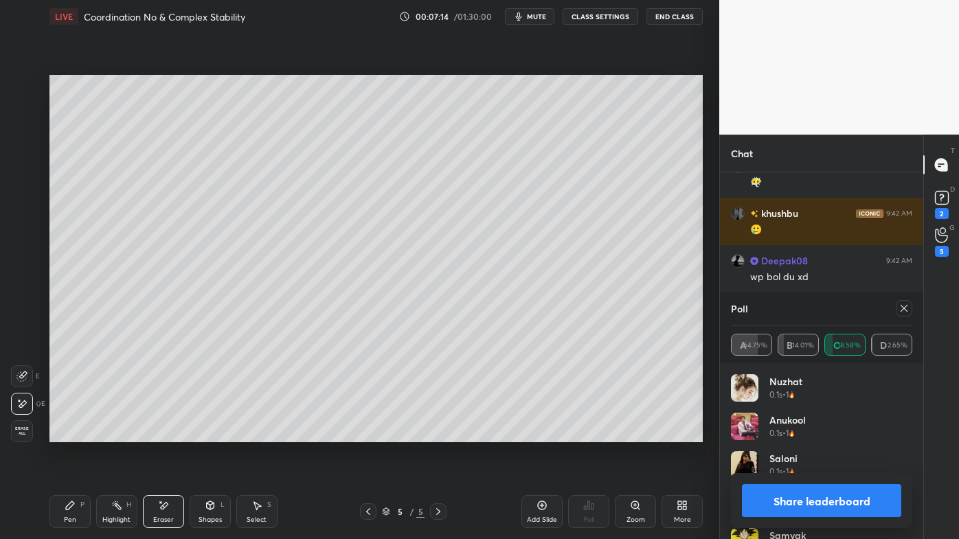
click at [70, 433] on icon at bounding box center [70, 505] width 8 height 8
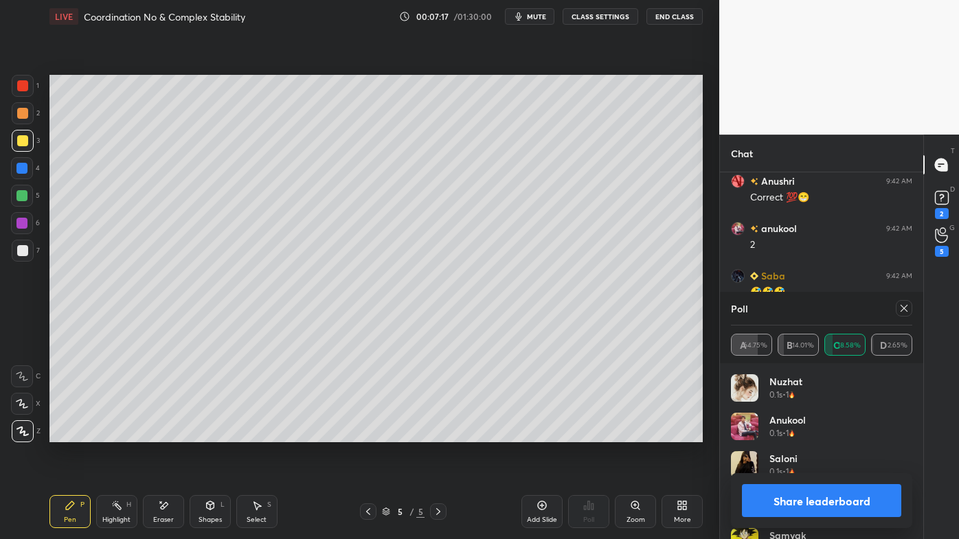
click at [898, 292] on div "Poll" at bounding box center [821, 308] width 181 height 33
click at [901, 310] on icon at bounding box center [903, 308] width 11 height 11
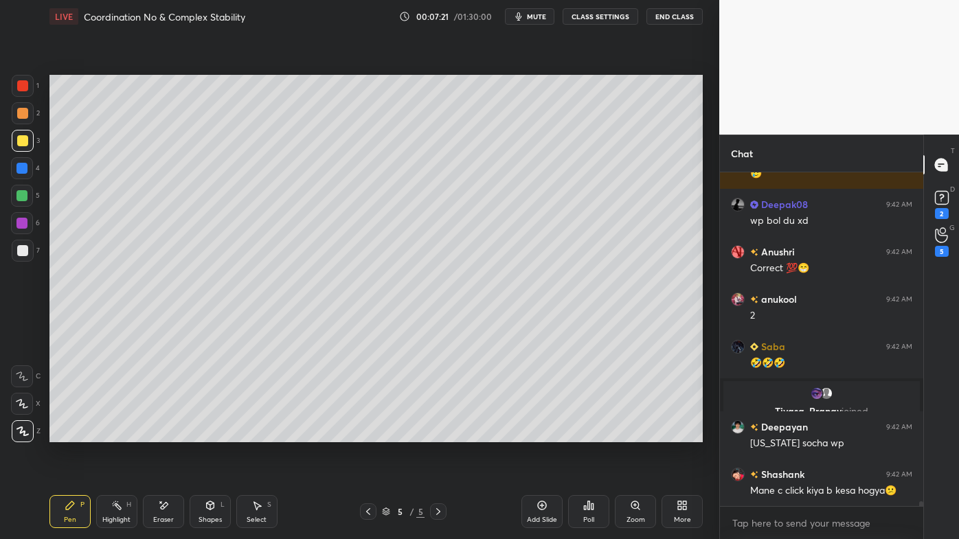
drag, startPoint x: 113, startPoint y: 501, endPoint x: 142, endPoint y: 471, distance: 42.2
click at [113, 433] on icon at bounding box center [116, 505] width 11 height 11
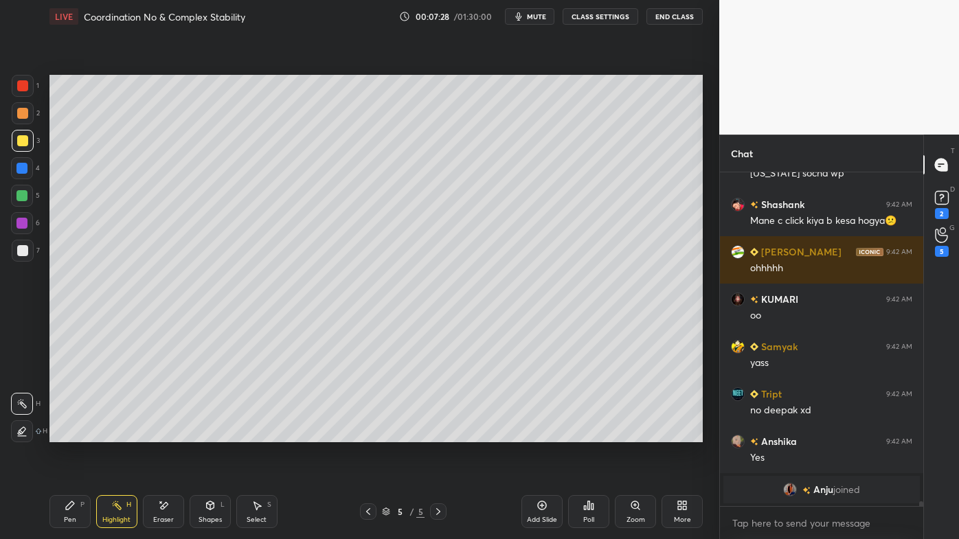
click at [66, 433] on icon at bounding box center [70, 505] width 11 height 11
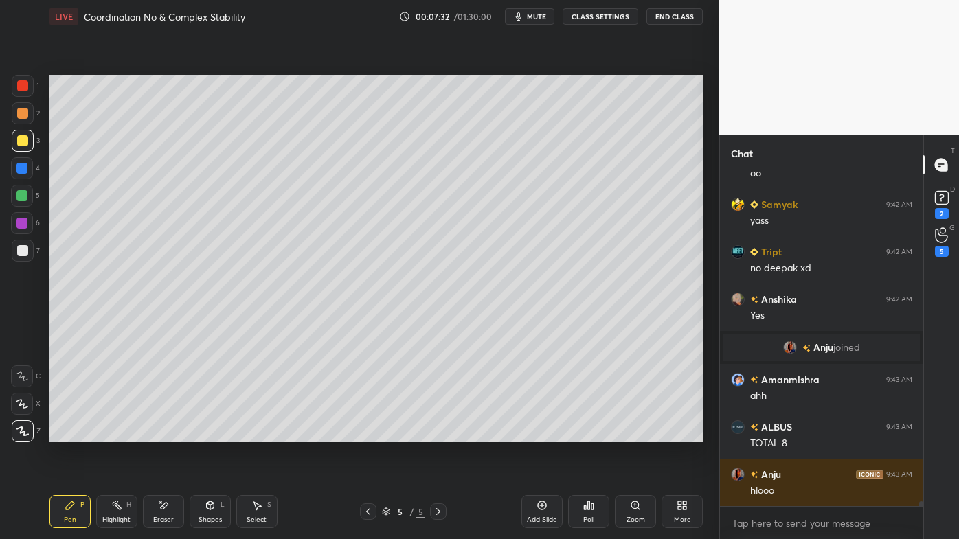
click at [119, 433] on icon at bounding box center [116, 505] width 11 height 11
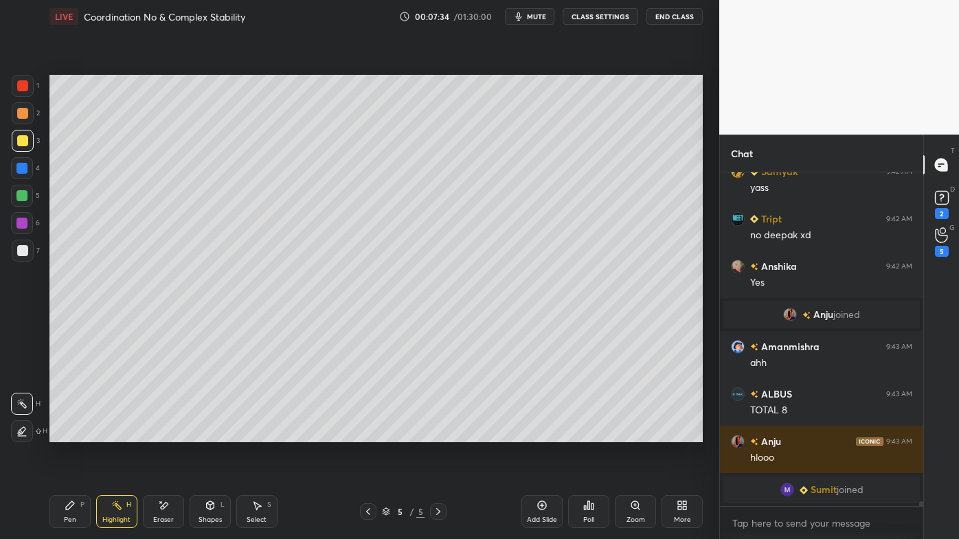
drag, startPoint x: 71, startPoint y: 502, endPoint x: 80, endPoint y: 485, distance: 19.0
click at [71, 433] on icon at bounding box center [70, 505] width 11 height 11
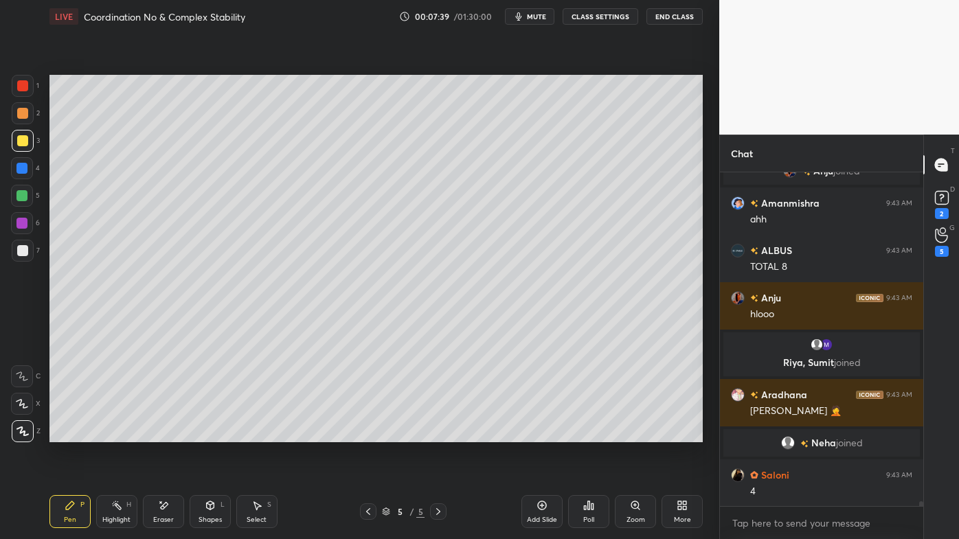
drag, startPoint x: 114, startPoint y: 506, endPoint x: 117, endPoint y: 473, distance: 33.1
click at [113, 433] on icon at bounding box center [116, 505] width 11 height 11
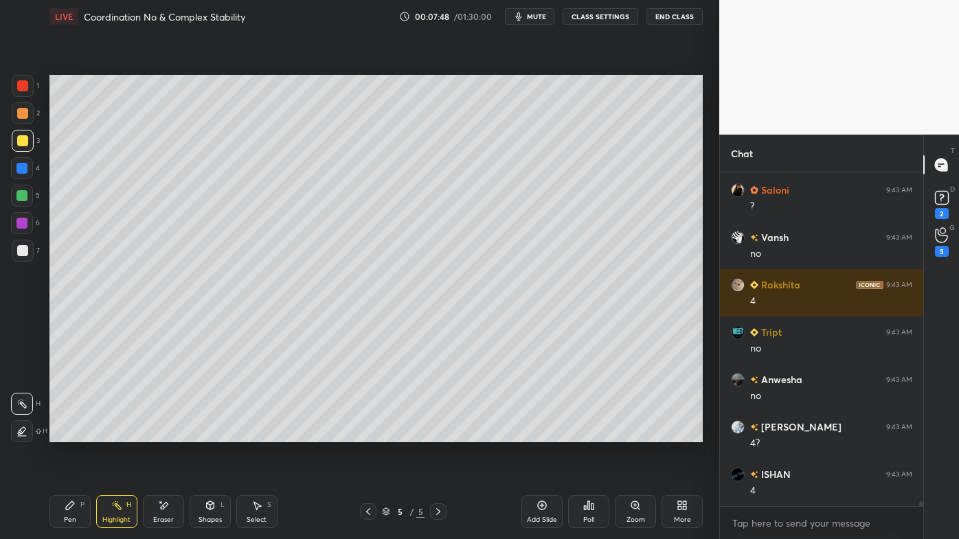
click at [66, 433] on icon at bounding box center [70, 505] width 11 height 11
click at [23, 253] on div at bounding box center [22, 250] width 11 height 11
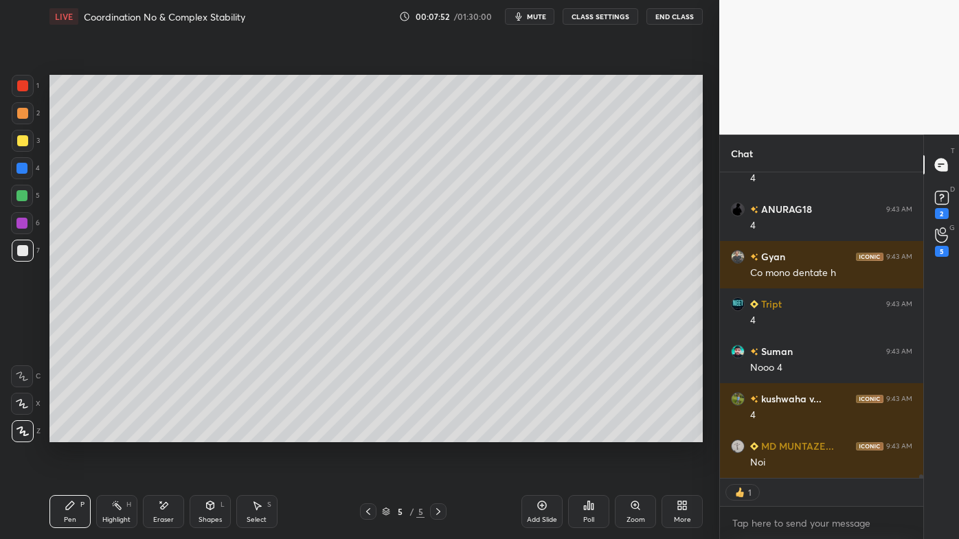
click at [368, 433] on icon at bounding box center [368, 511] width 11 height 11
click at [370, 433] on icon at bounding box center [368, 511] width 11 height 11
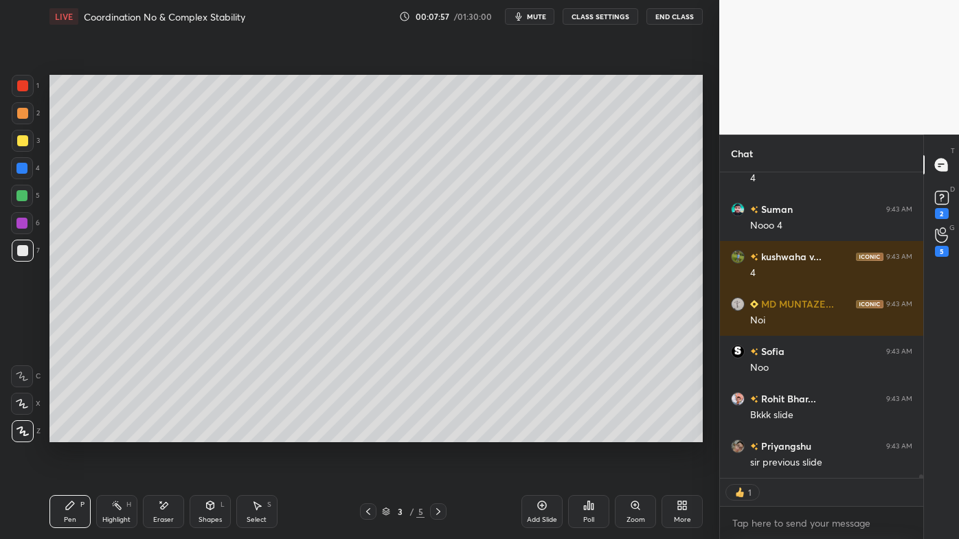
click at [437, 433] on icon at bounding box center [438, 511] width 4 height 7
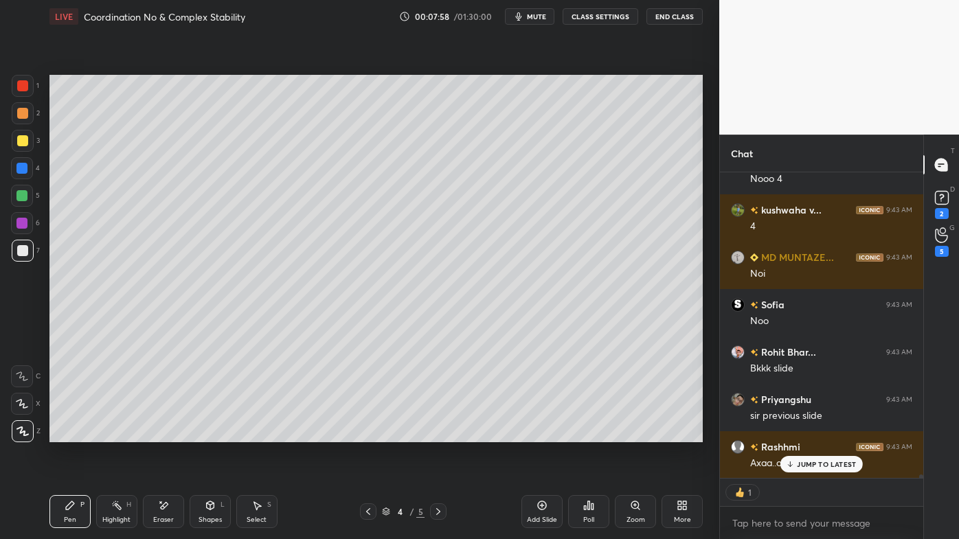
click at [436, 433] on icon at bounding box center [438, 511] width 11 height 11
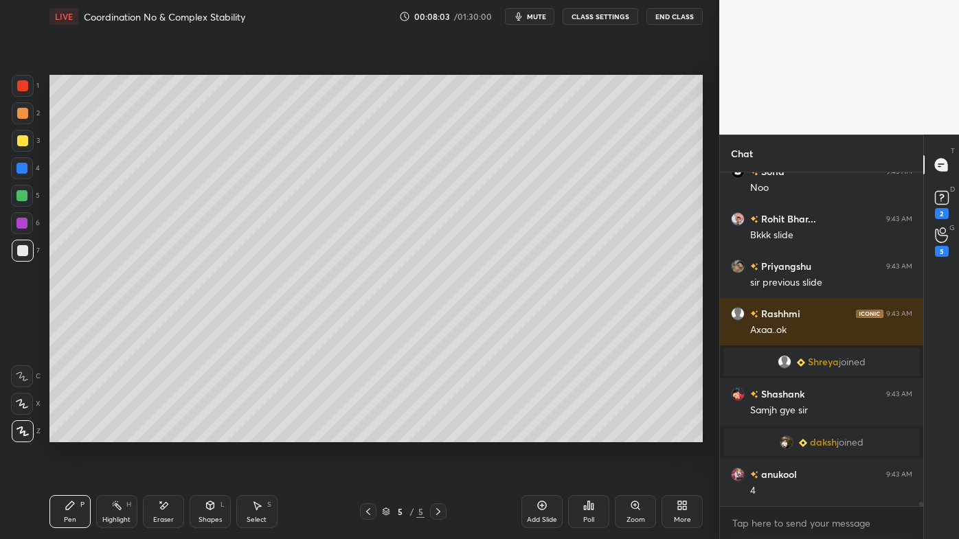
click at [111, 433] on icon at bounding box center [116, 505] width 11 height 11
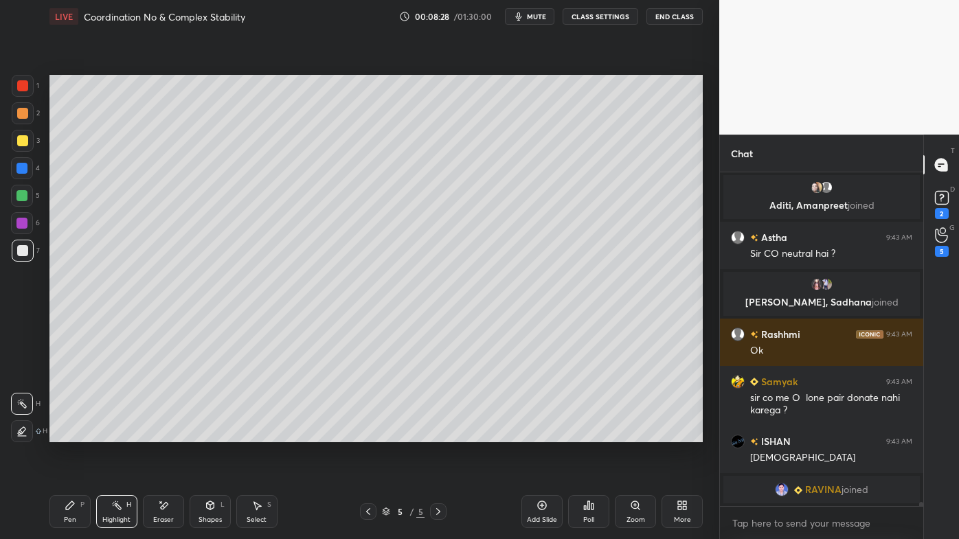
click at [77, 433] on div "Pen P" at bounding box center [69, 511] width 41 height 33
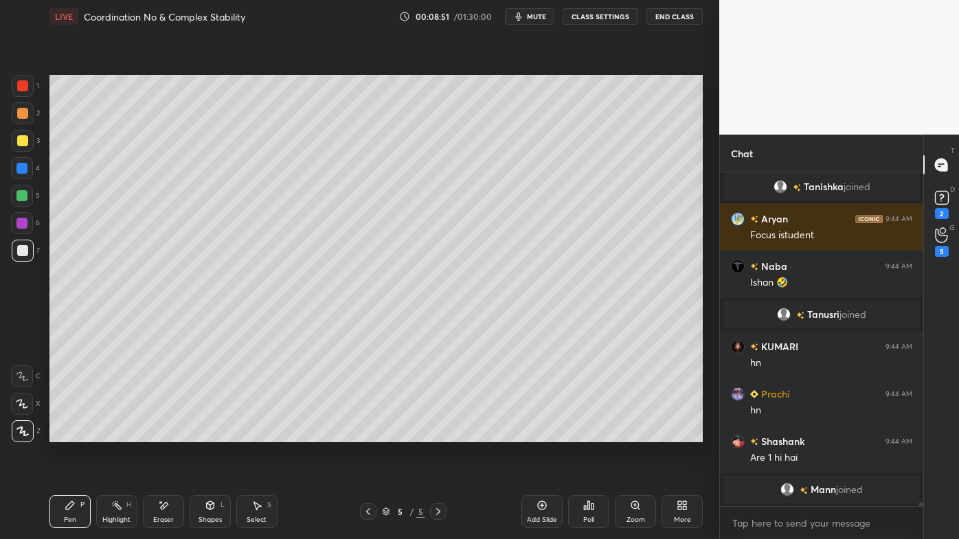
scroll to position [25337, 0]
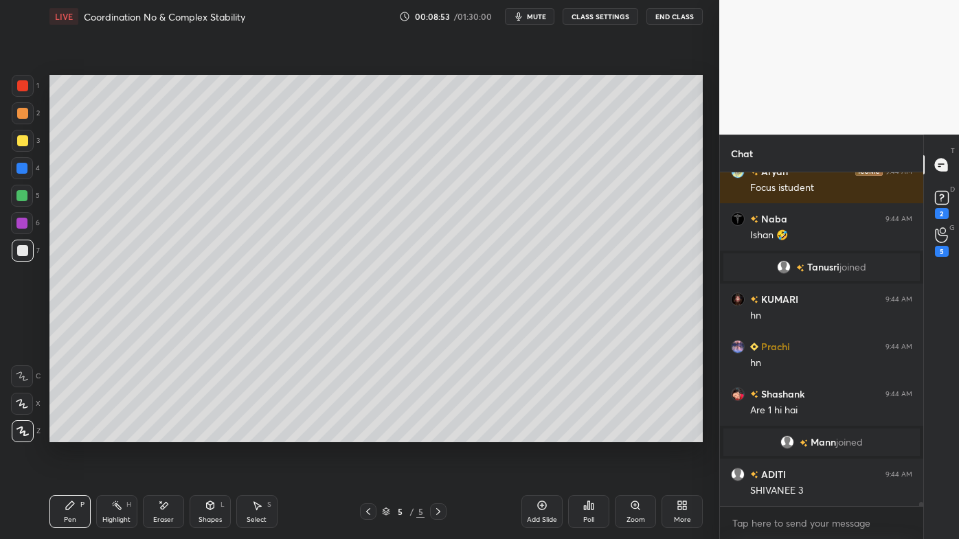
drag, startPoint x: 117, startPoint y: 507, endPoint x: 139, endPoint y: 472, distance: 40.8
click at [117, 433] on rect at bounding box center [118, 506] width 7 height 7
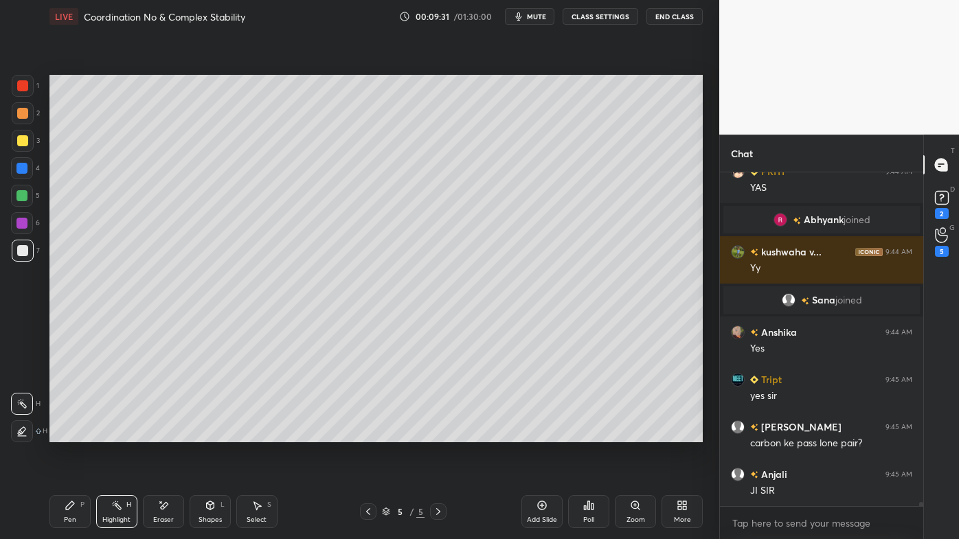
scroll to position [26482, 0]
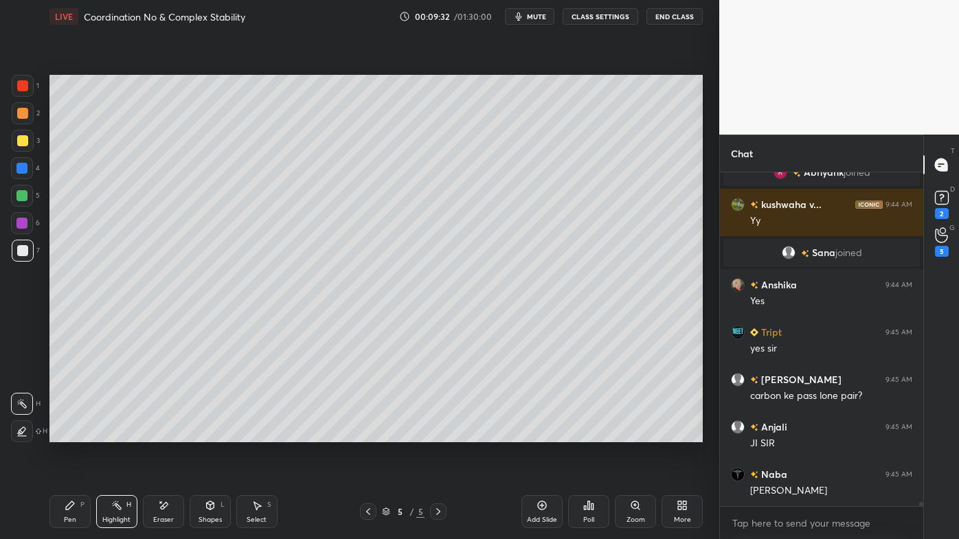
click at [58, 433] on div "Pen P" at bounding box center [69, 511] width 41 height 33
drag, startPoint x: 122, startPoint y: 501, endPoint x: 130, endPoint y: 483, distance: 20.3
click at [120, 433] on div "Highlight H" at bounding box center [116, 511] width 41 height 33
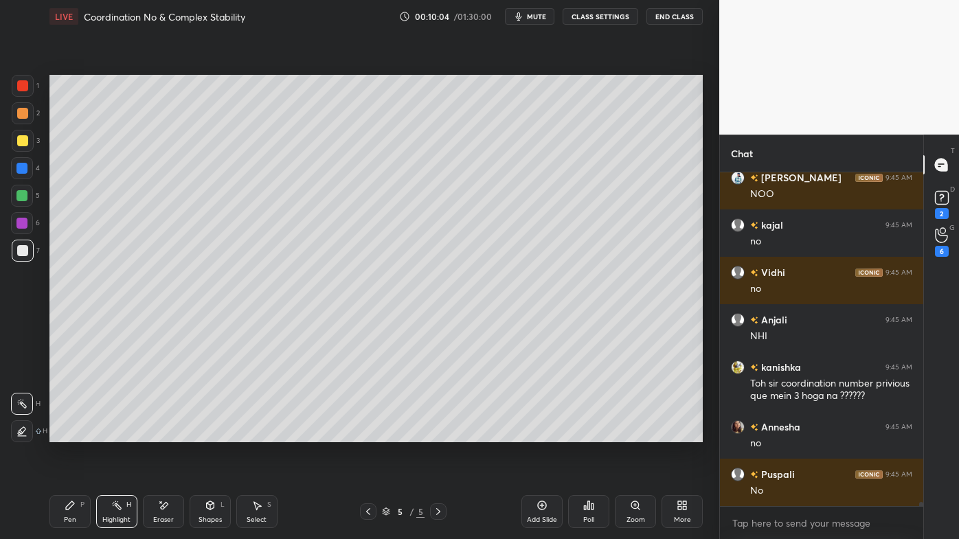
scroll to position [29072, 0]
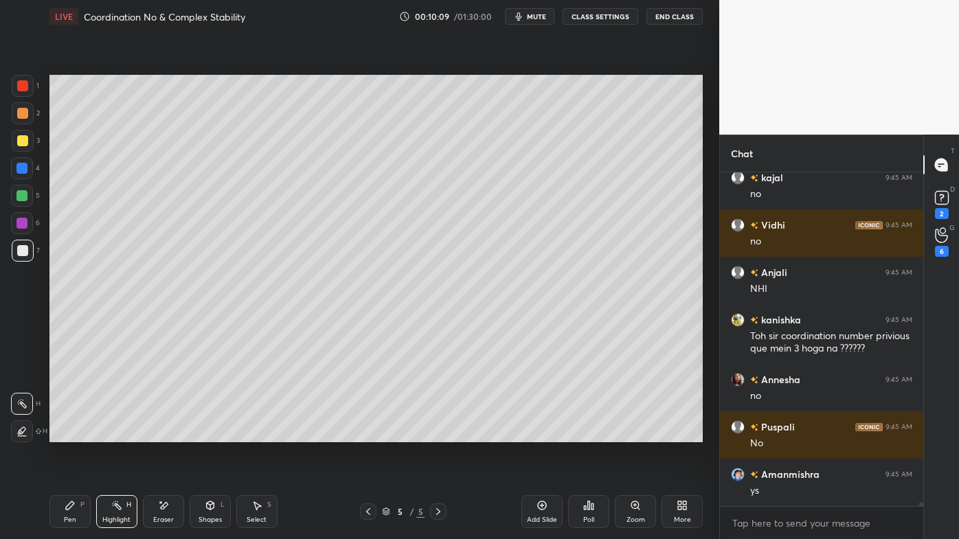
click at [64, 433] on div "Pen P" at bounding box center [69, 511] width 41 height 33
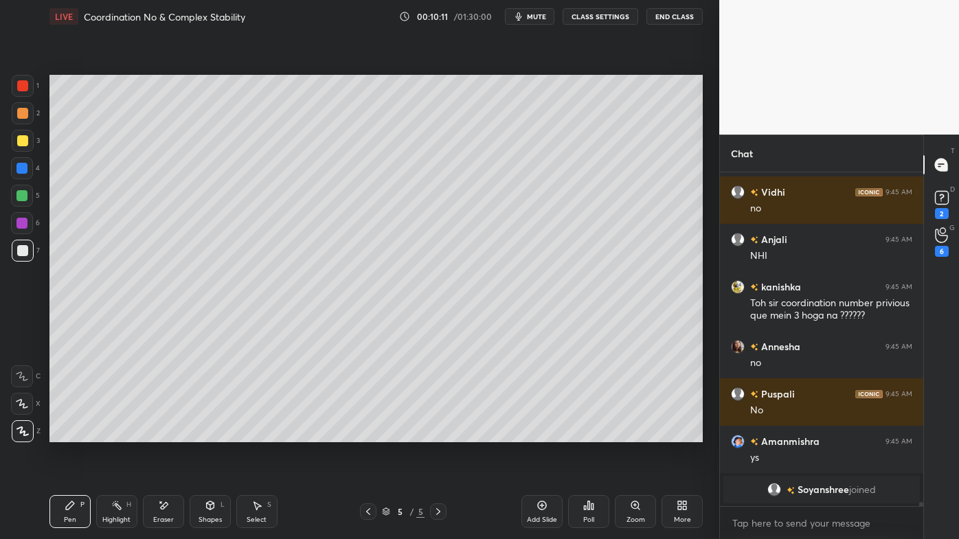
scroll to position [29121, 0]
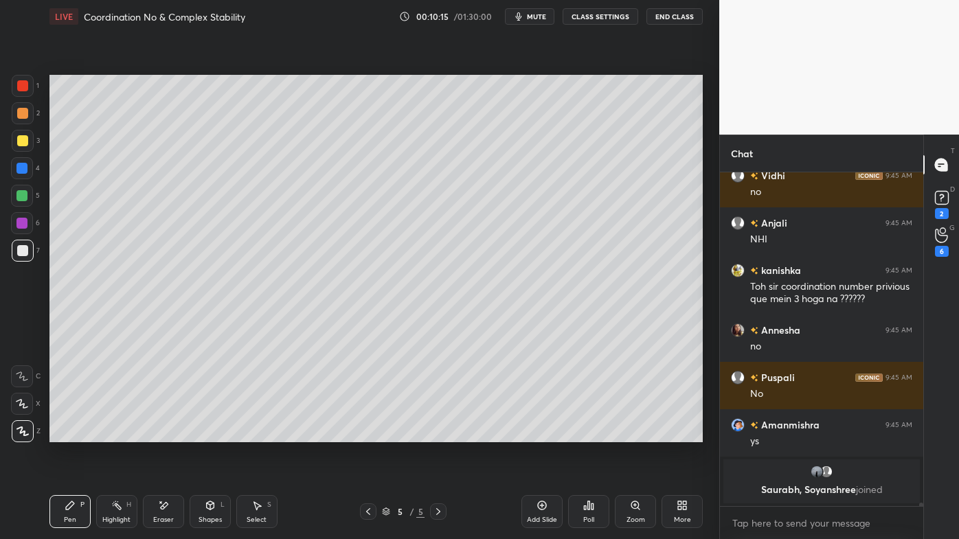
click at [368, 433] on icon at bounding box center [368, 511] width 11 height 11
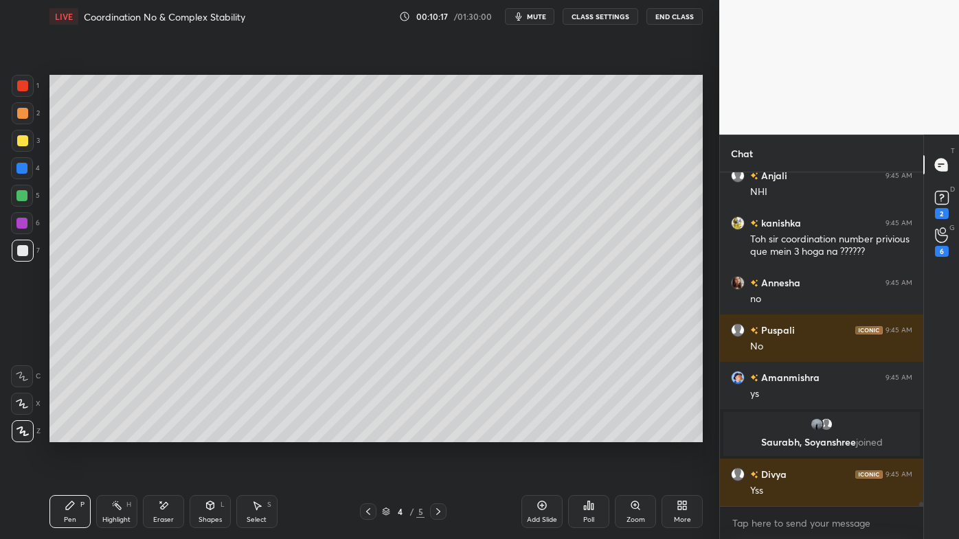
click at [117, 433] on div "Highlight H" at bounding box center [116, 511] width 41 height 33
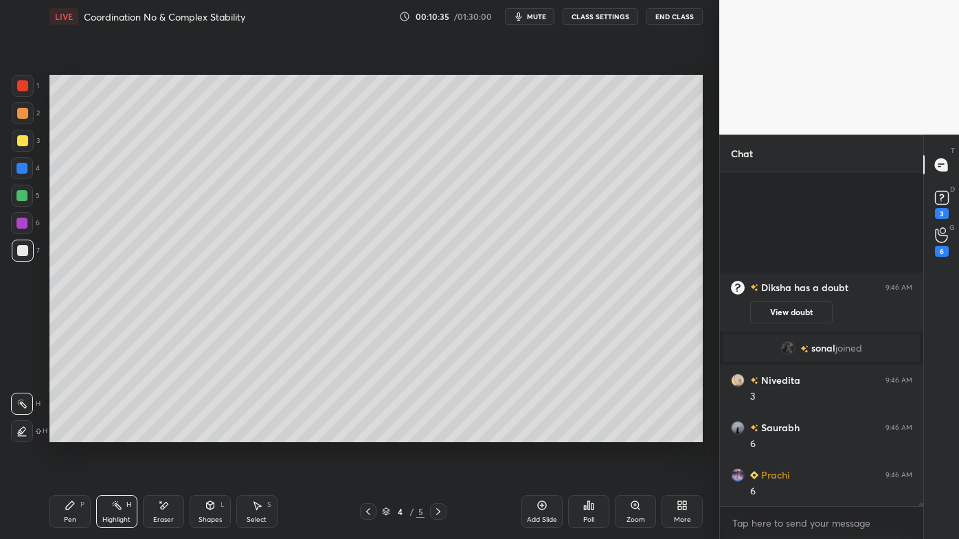
scroll to position [29361, 0]
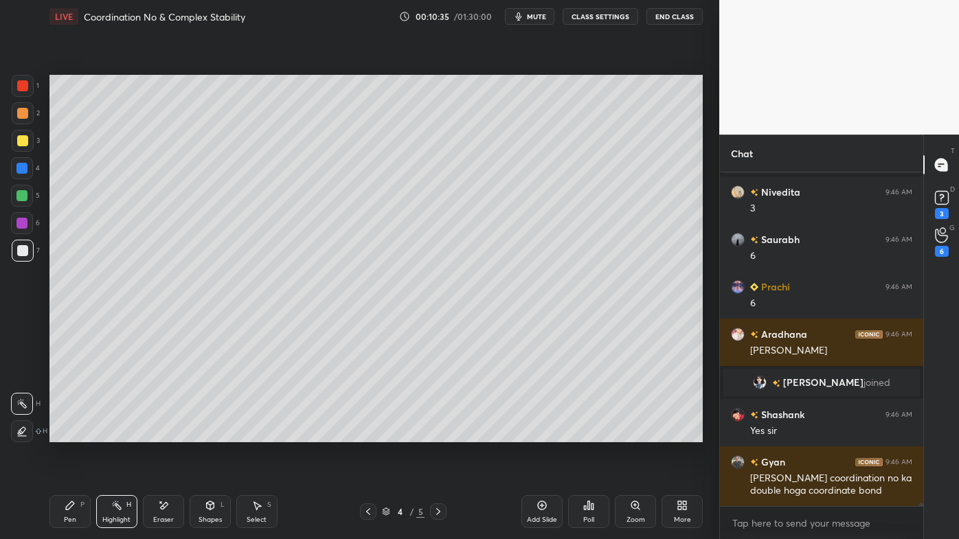
click at [368, 433] on icon at bounding box center [368, 511] width 11 height 11
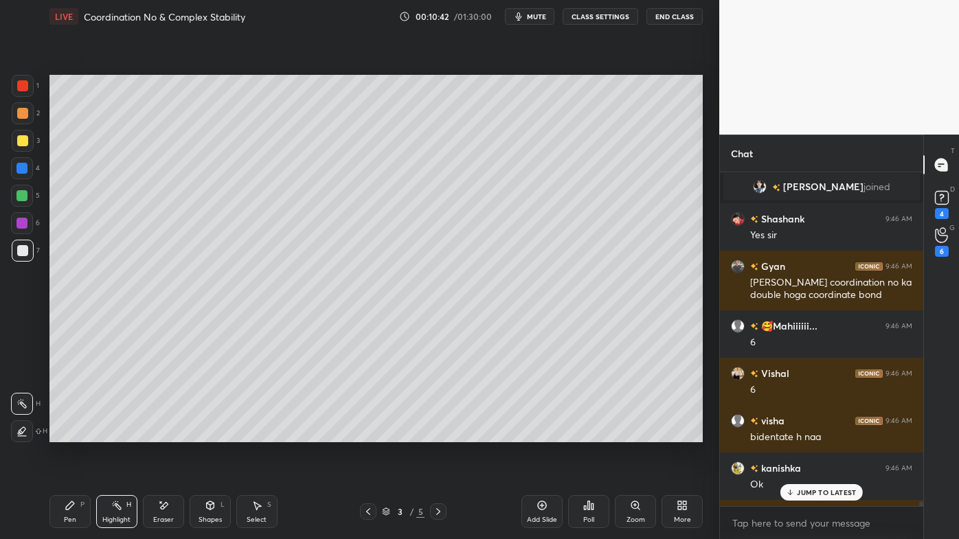
scroll to position [29383, 0]
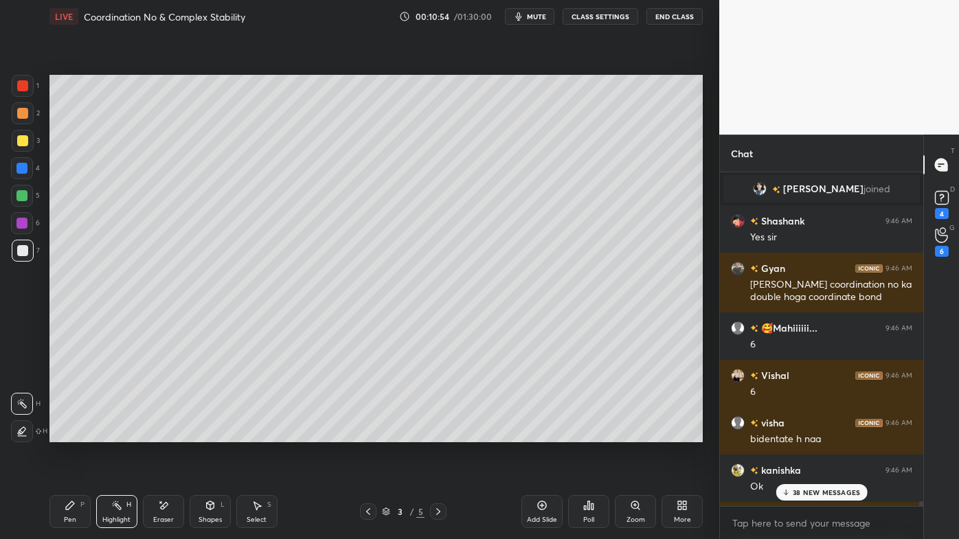
drag, startPoint x: 801, startPoint y: 494, endPoint x: 789, endPoint y: 498, distance: 12.8
click at [801, 433] on p "38 NEW MESSAGES" at bounding box center [825, 492] width 67 height 8
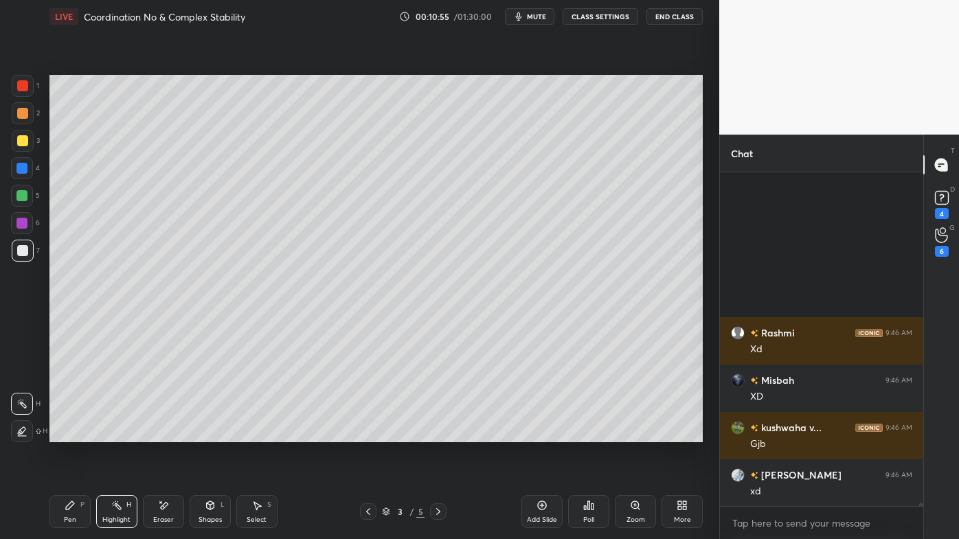
scroll to position [31373, 0]
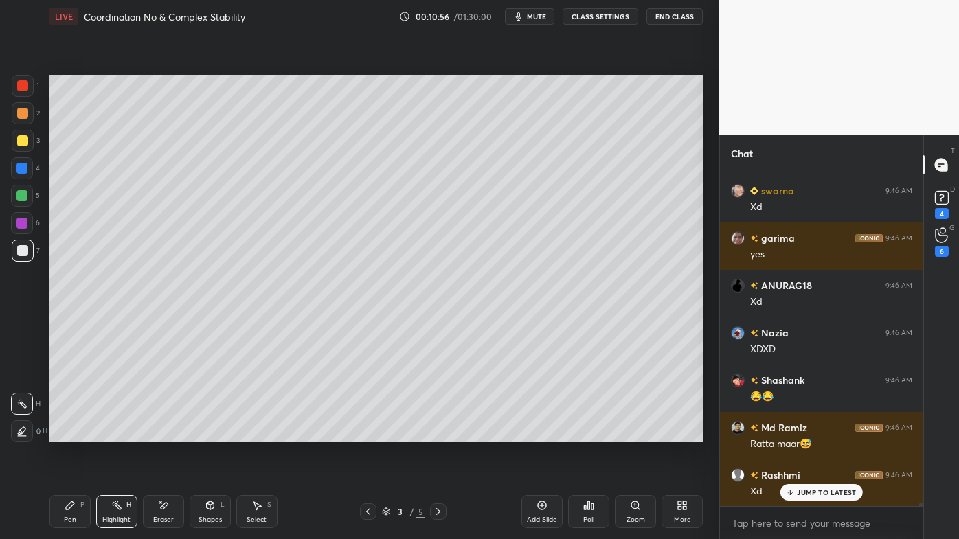
click at [115, 433] on icon at bounding box center [116, 505] width 11 height 11
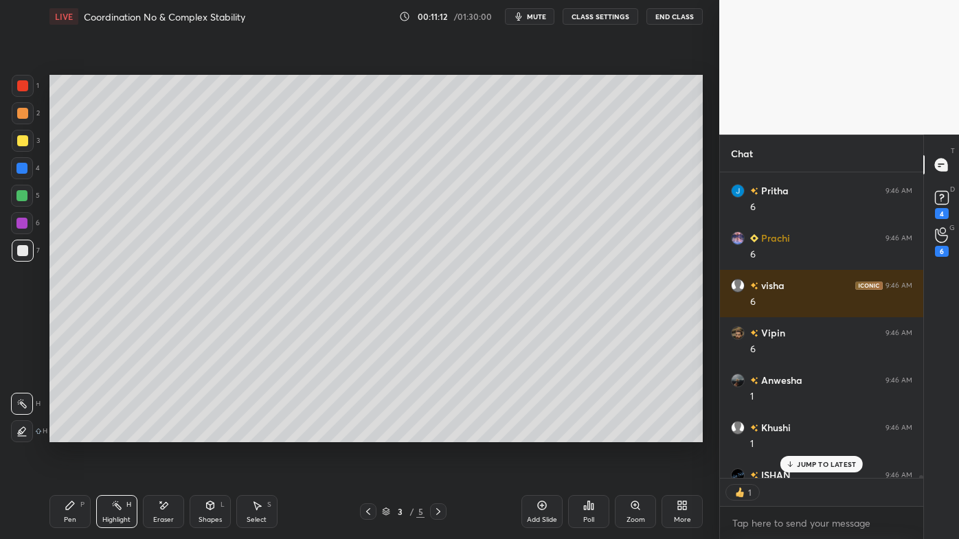
scroll to position [4, 3]
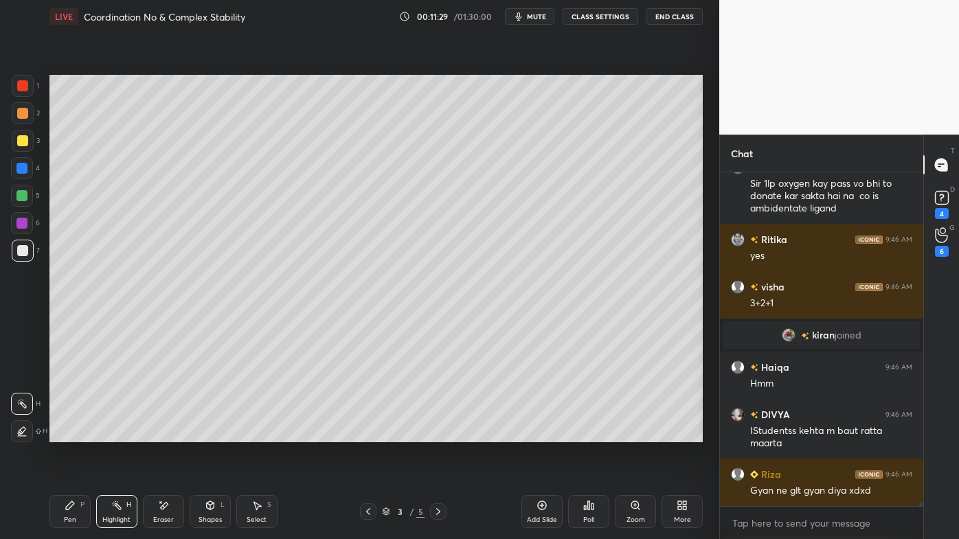
click at [439, 433] on icon at bounding box center [438, 511] width 4 height 7
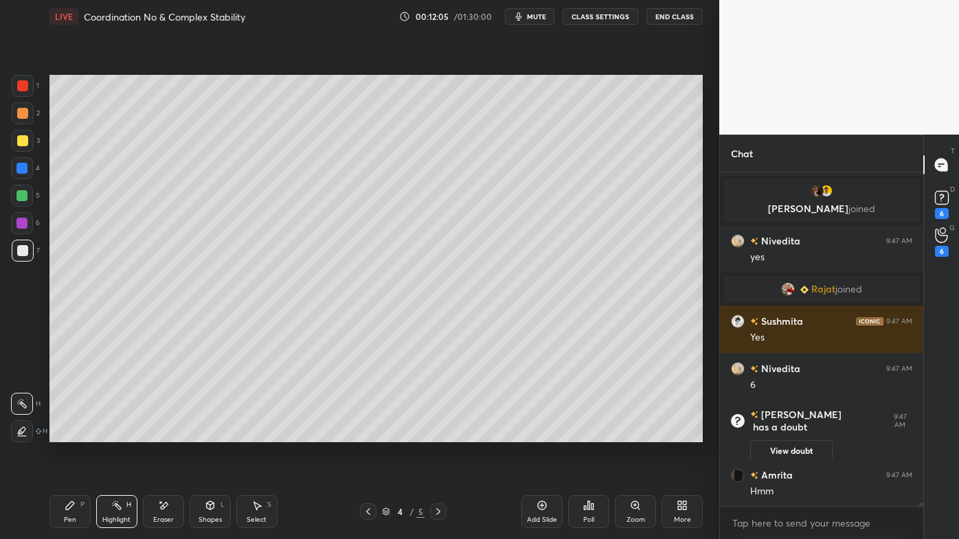
click at [440, 433] on icon at bounding box center [438, 511] width 11 height 11
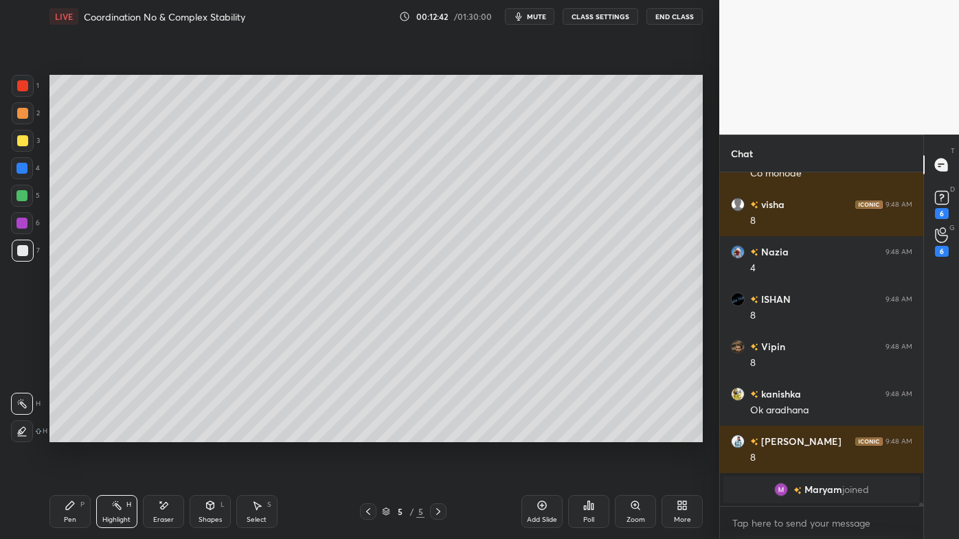
scroll to position [34137, 0]
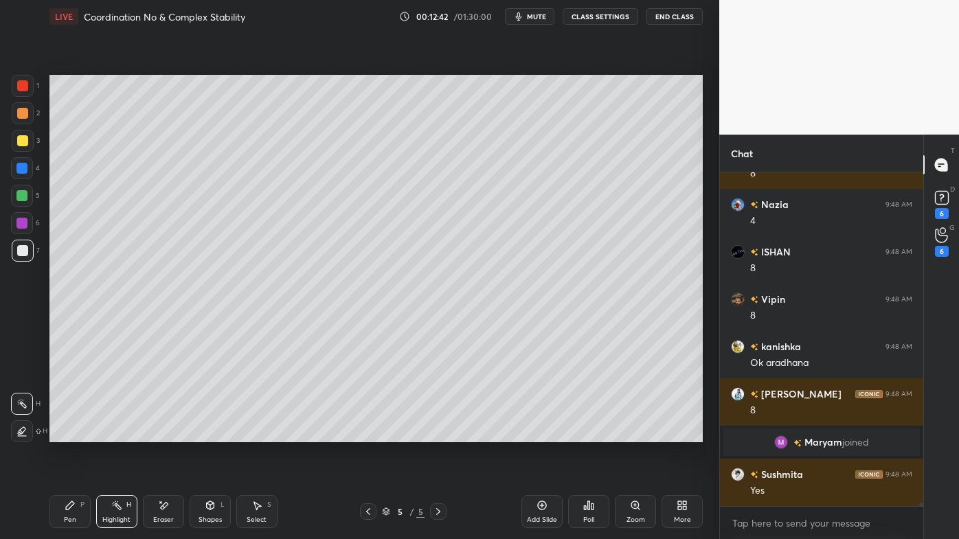
click at [75, 433] on icon at bounding box center [70, 505] width 11 height 11
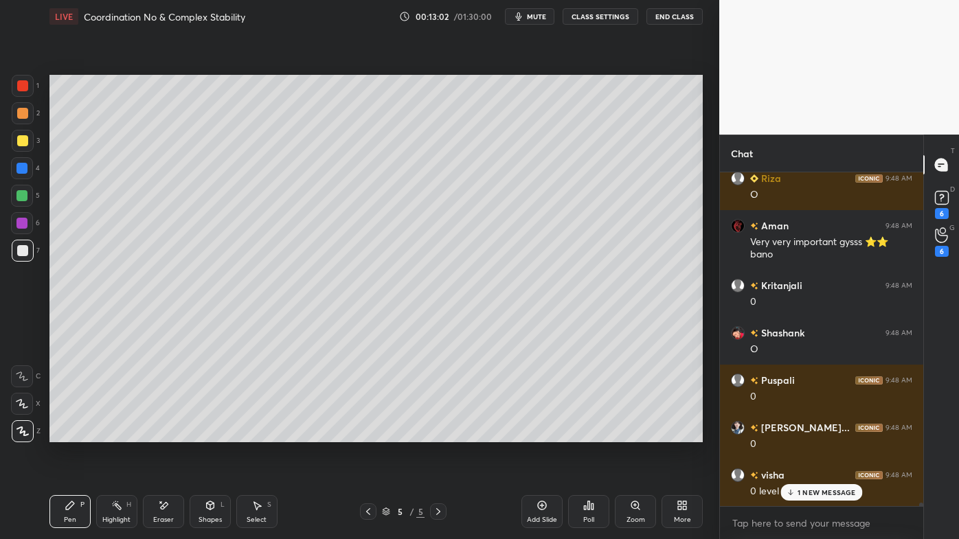
scroll to position [35097, 0]
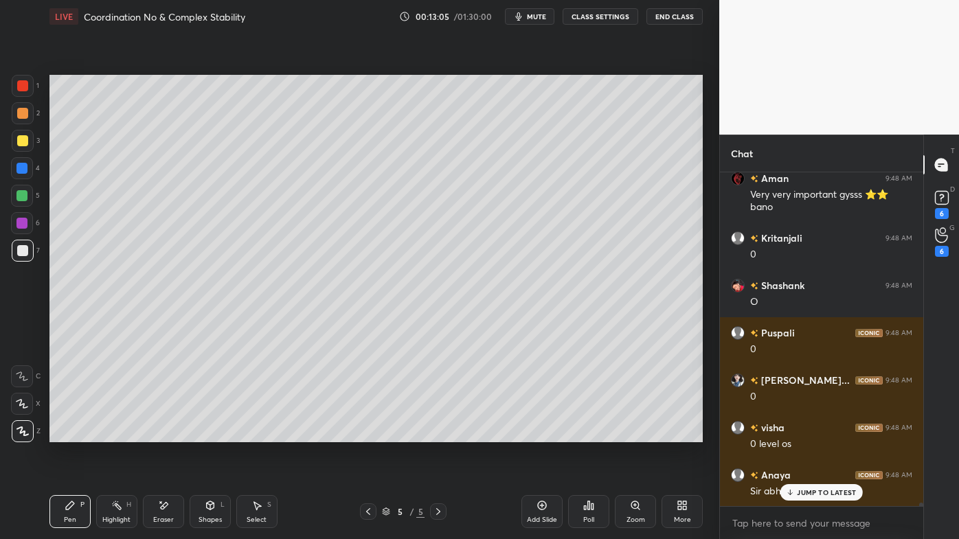
click at [106, 433] on div "Highlight H" at bounding box center [116, 511] width 41 height 33
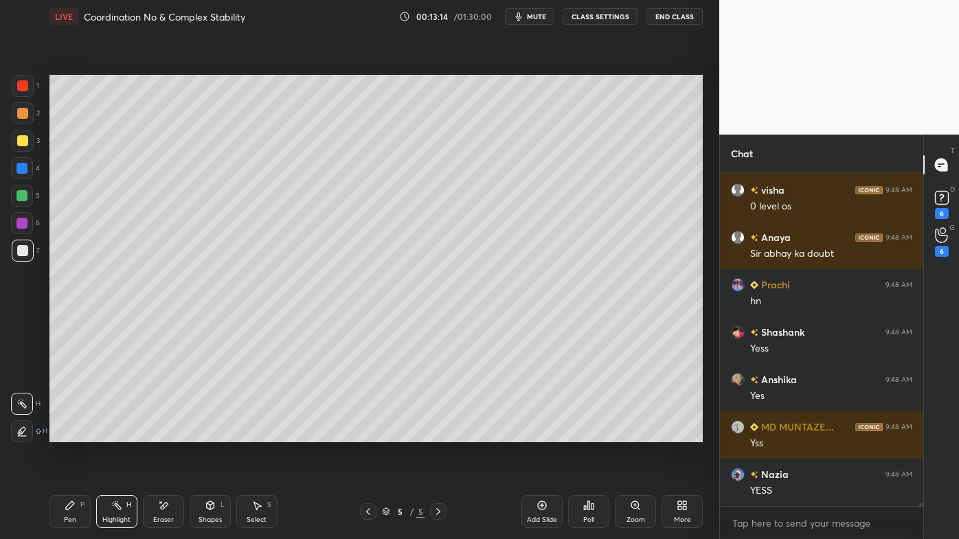
scroll to position [35382, 0]
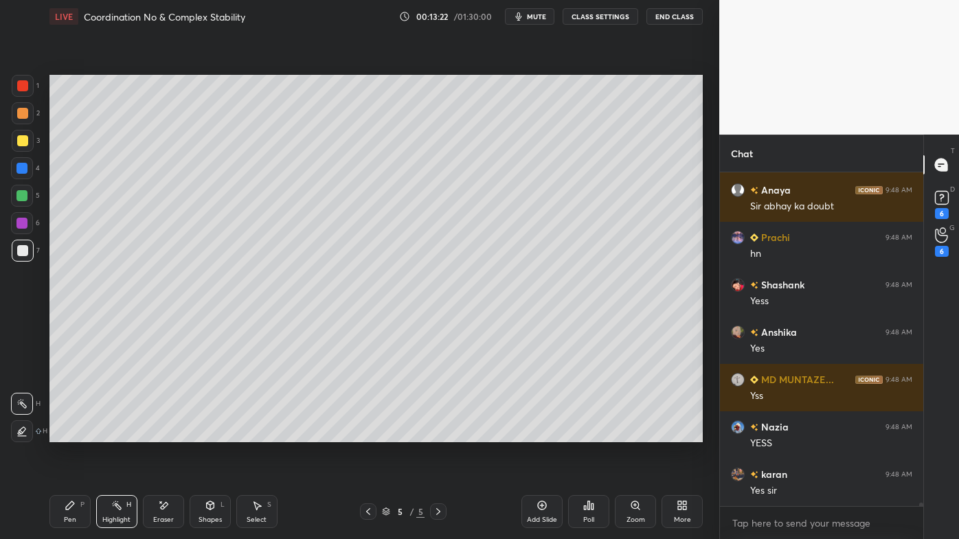
click at [436, 433] on icon at bounding box center [438, 511] width 11 height 11
click at [538, 433] on icon at bounding box center [541, 505] width 11 height 11
drag, startPoint x: 66, startPoint y: 505, endPoint x: 66, endPoint y: 483, distance: 22.0
click at [65, 433] on icon at bounding box center [70, 505] width 11 height 11
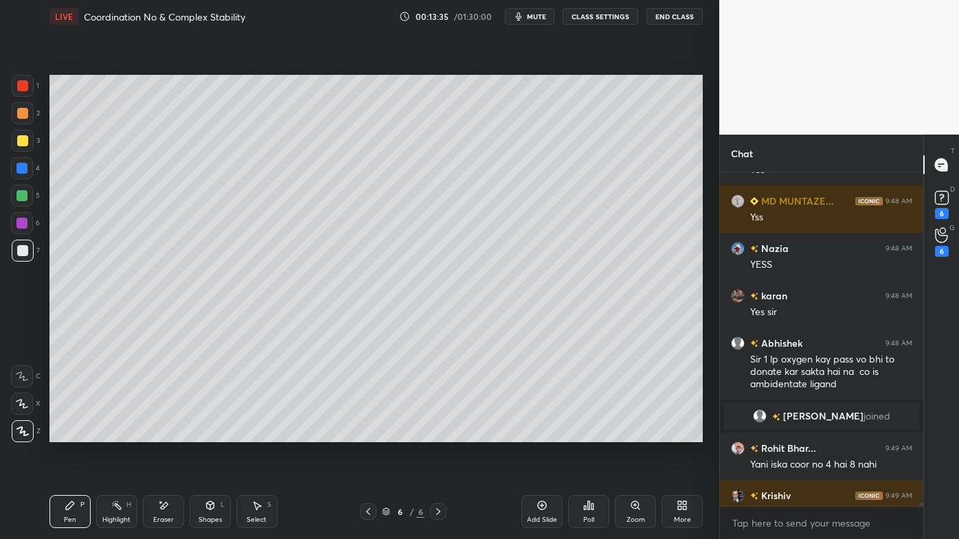
scroll to position [35156, 0]
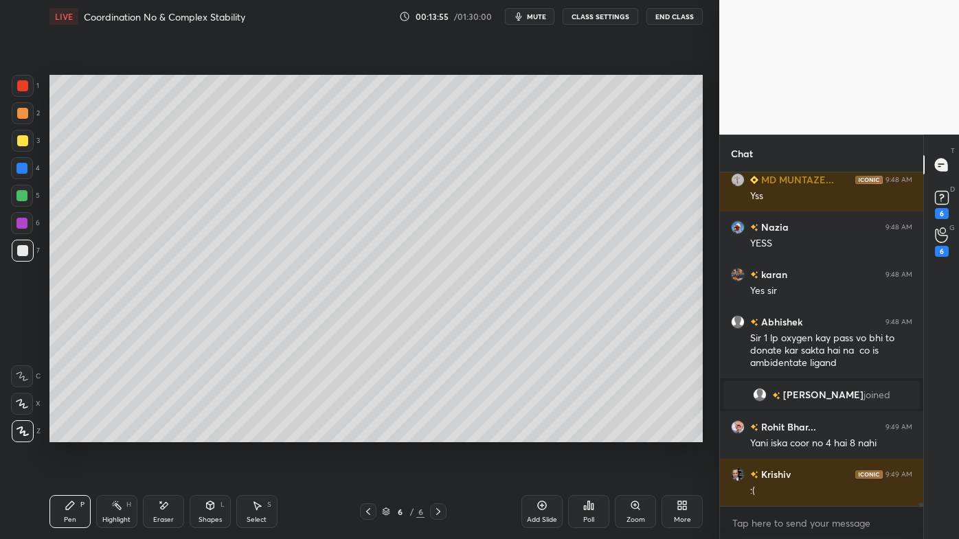
click at [21, 108] on div at bounding box center [23, 113] width 22 height 22
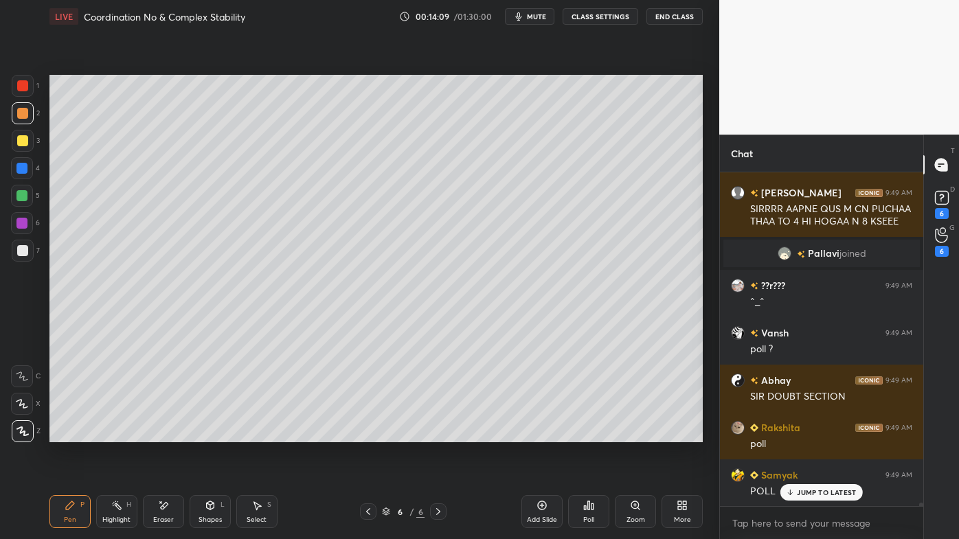
scroll to position [35479, 0]
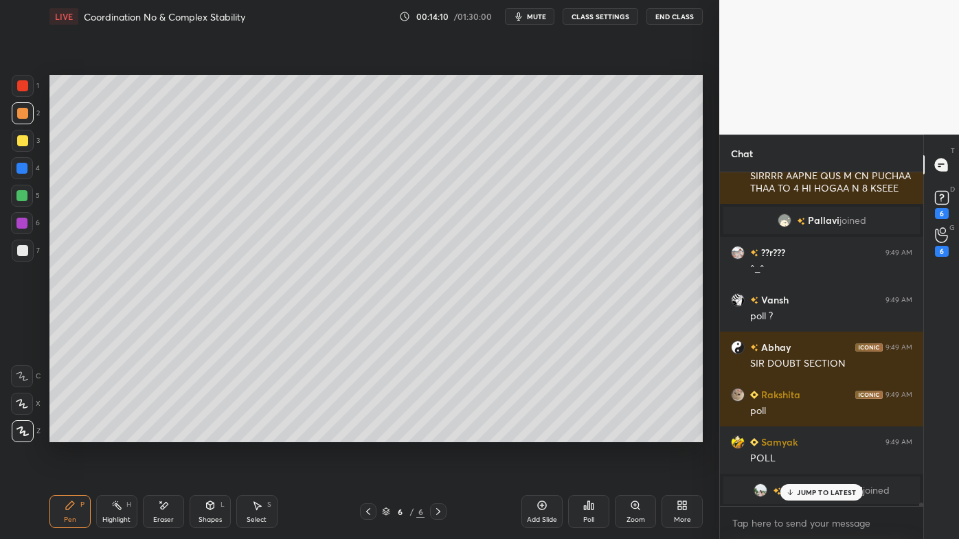
click at [367, 433] on icon at bounding box center [368, 511] width 4 height 7
click at [365, 433] on icon at bounding box center [368, 511] width 11 height 11
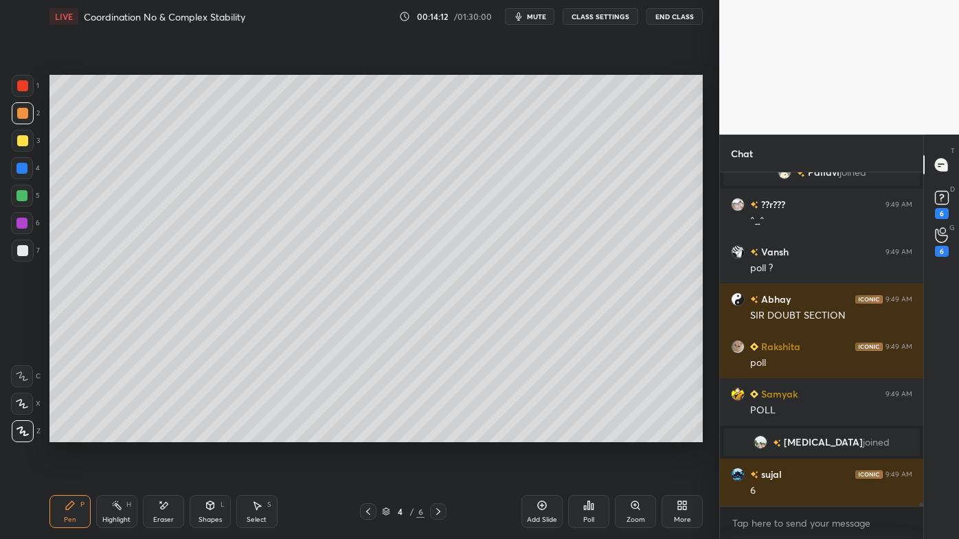
click at [435, 433] on icon at bounding box center [438, 511] width 11 height 11
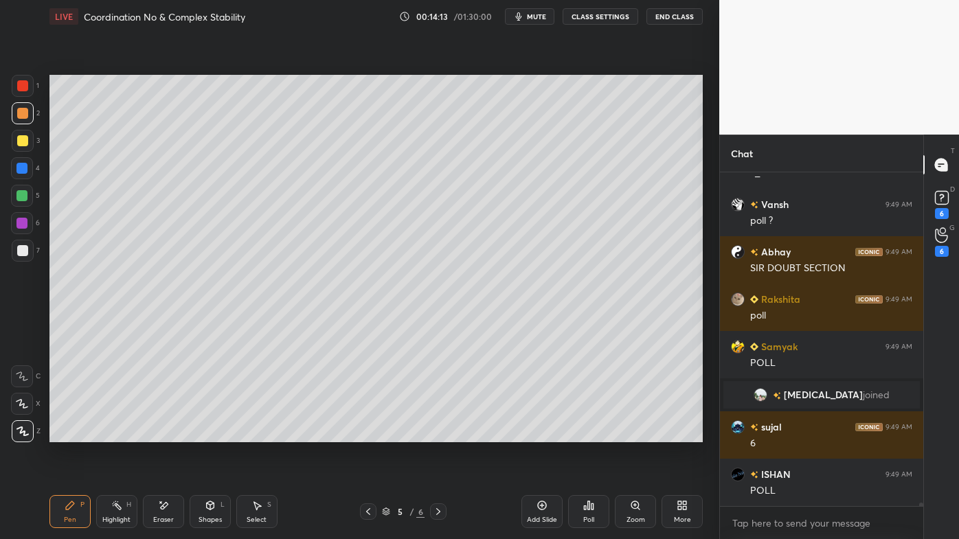
click at [113, 433] on icon at bounding box center [116, 505] width 11 height 11
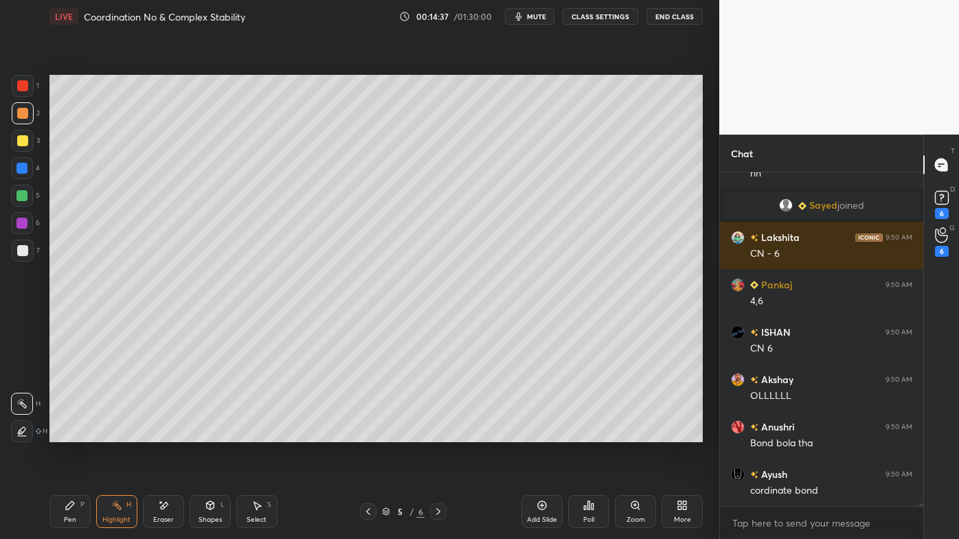
scroll to position [36746, 0]
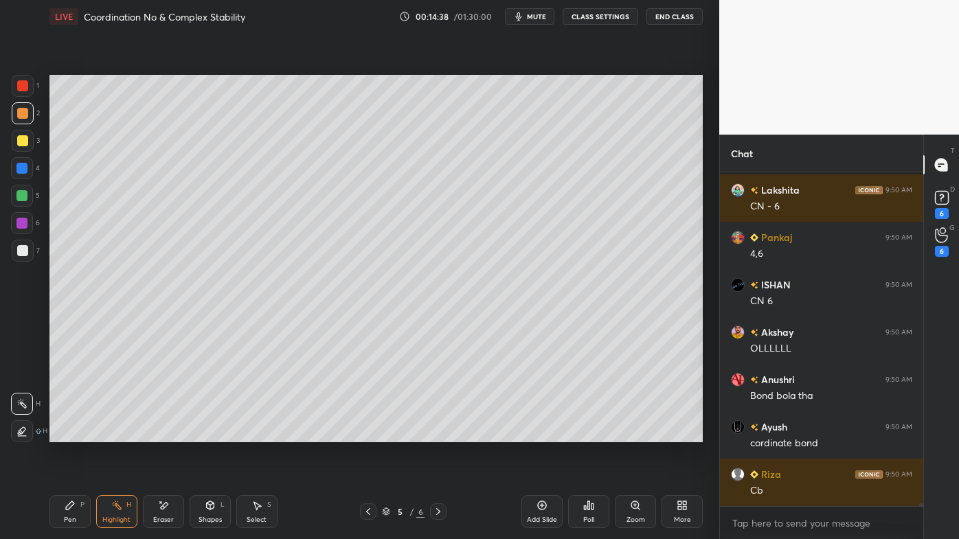
click at [435, 433] on icon at bounding box center [438, 511] width 11 height 11
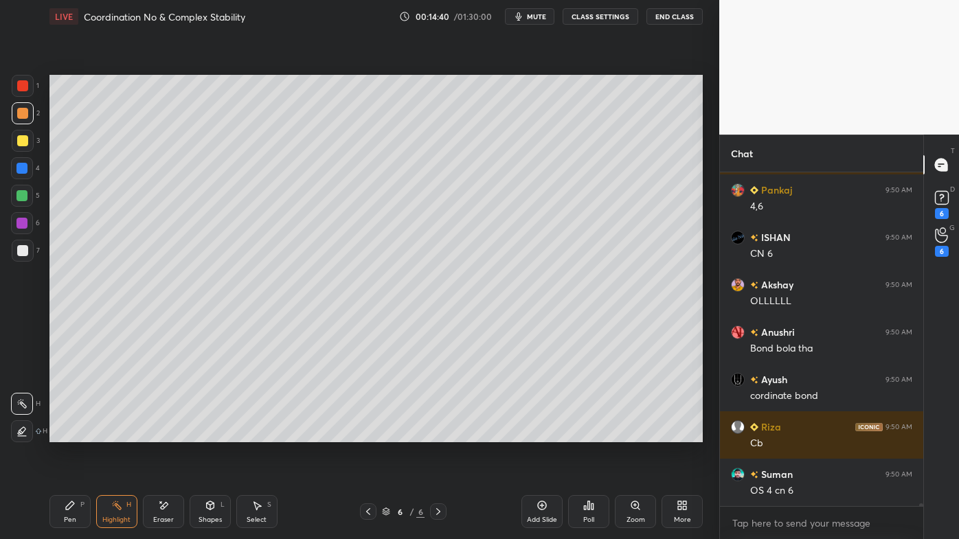
scroll to position [36840, 0]
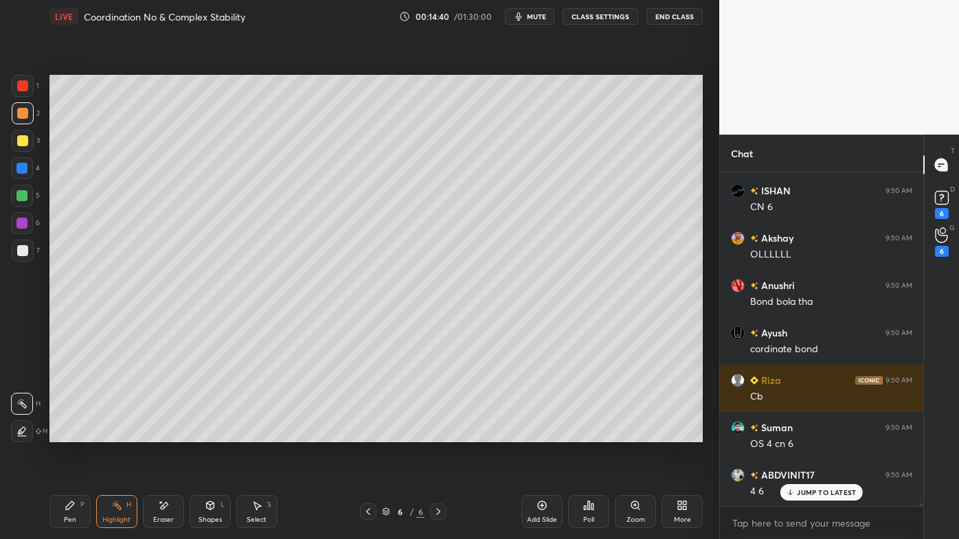
click at [66, 433] on icon at bounding box center [70, 505] width 8 height 8
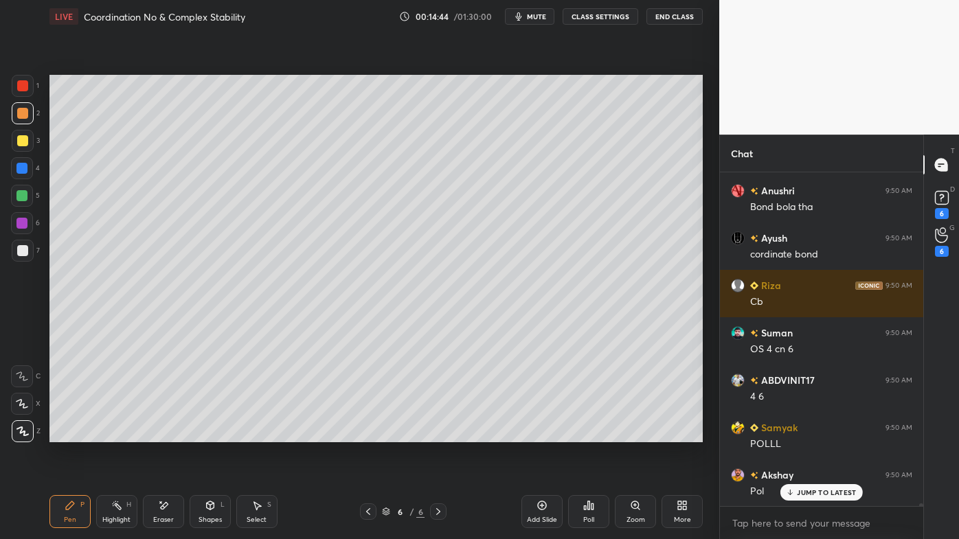
click at [23, 139] on div at bounding box center [22, 140] width 11 height 11
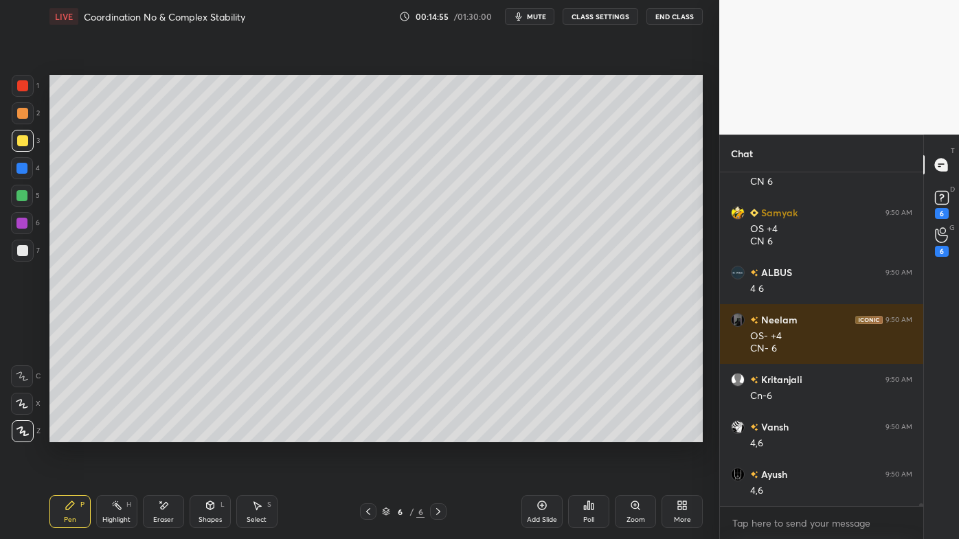
drag, startPoint x: 122, startPoint y: 503, endPoint x: 141, endPoint y: 457, distance: 49.2
click at [119, 433] on div "Highlight H" at bounding box center [116, 511] width 41 height 33
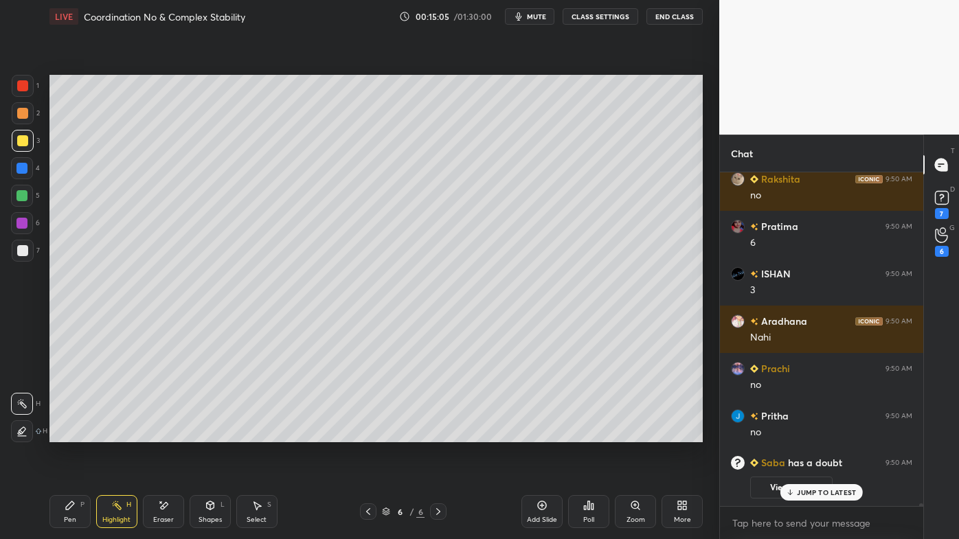
drag, startPoint x: 68, startPoint y: 499, endPoint x: 80, endPoint y: 468, distance: 33.3
click at [67, 433] on div "Pen P" at bounding box center [69, 511] width 41 height 33
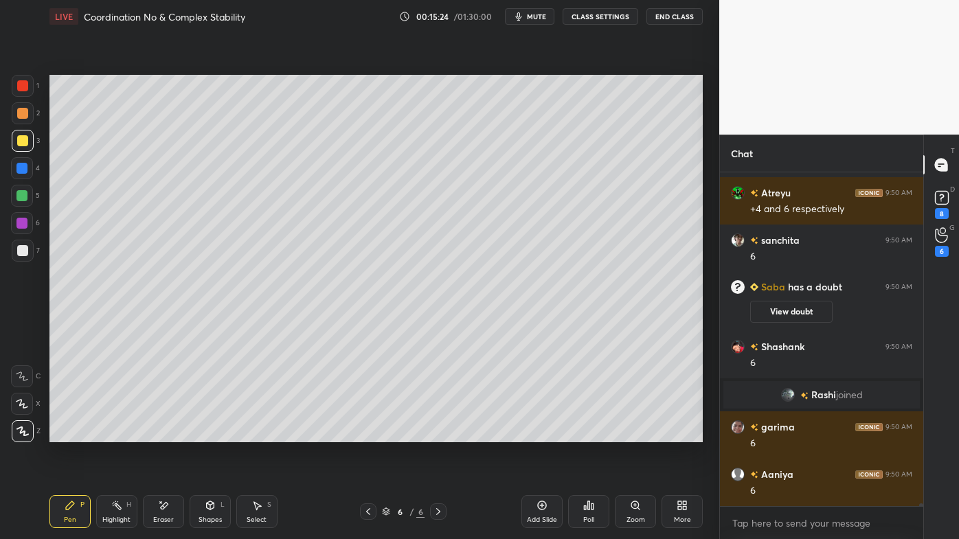
drag, startPoint x: 121, startPoint y: 506, endPoint x: 155, endPoint y: 472, distance: 48.1
click at [121, 433] on icon at bounding box center [116, 505] width 11 height 11
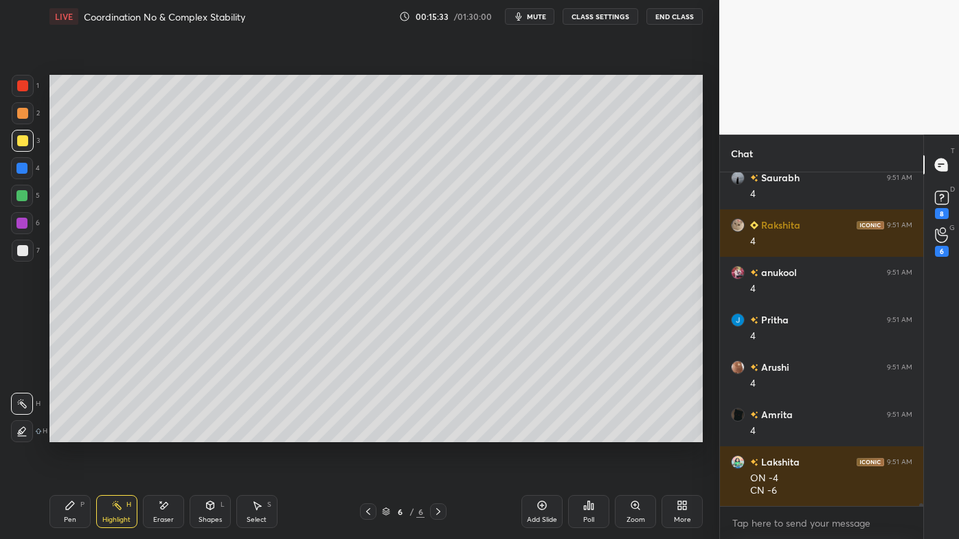
drag, startPoint x: 63, startPoint y: 512, endPoint x: 150, endPoint y: 447, distance: 108.9
click at [67, 433] on div "Pen P" at bounding box center [69, 511] width 41 height 33
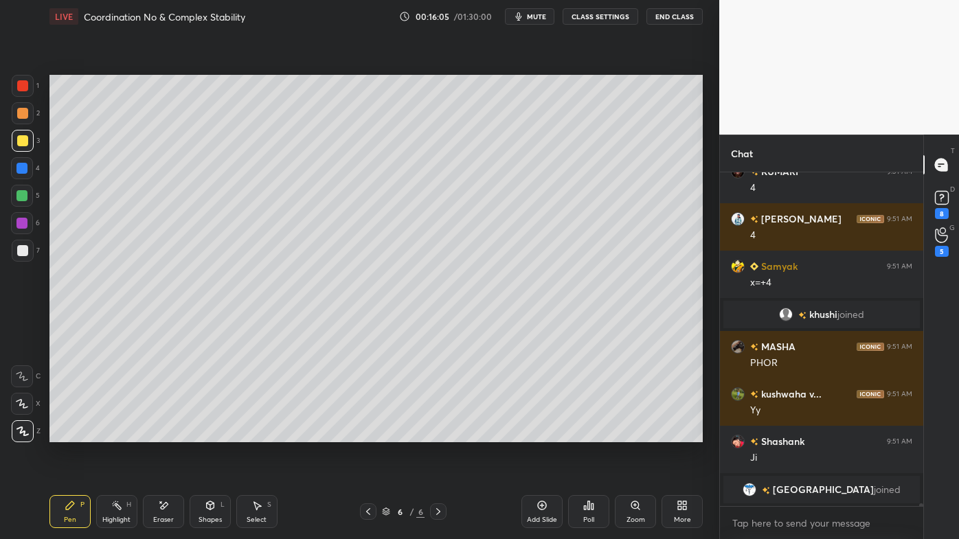
drag, startPoint x: 119, startPoint y: 504, endPoint x: 119, endPoint y: 479, distance: 25.4
click at [118, 433] on icon at bounding box center [116, 505] width 11 height 11
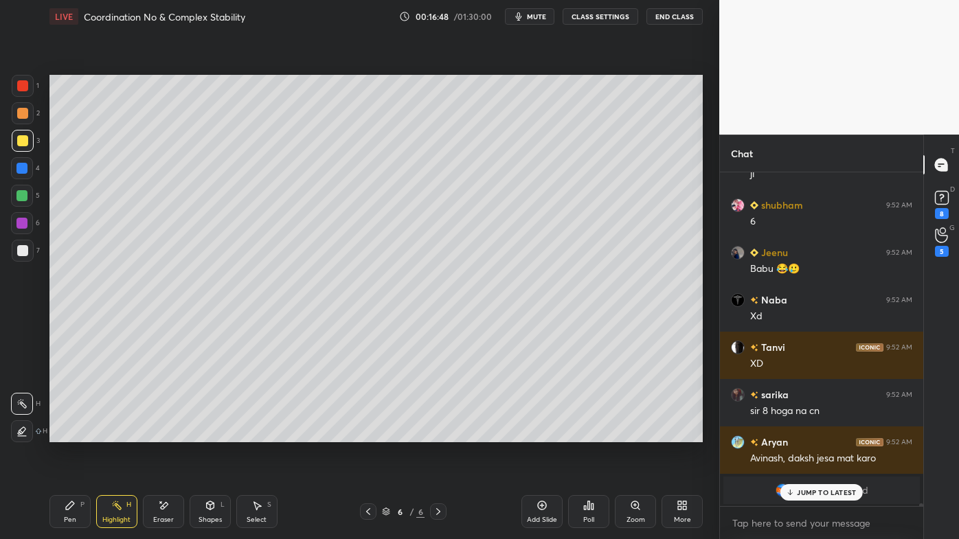
click at [69, 433] on icon at bounding box center [70, 505] width 8 height 8
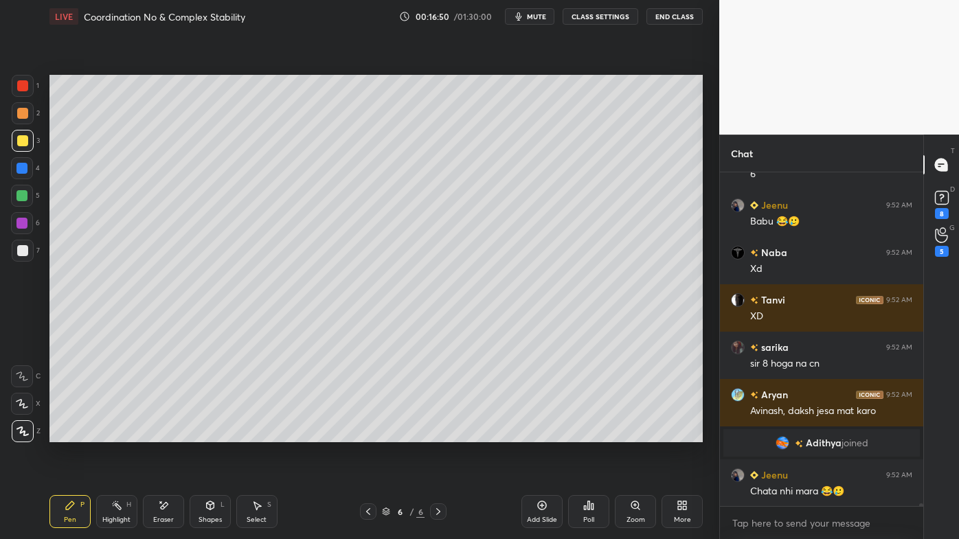
drag, startPoint x: 122, startPoint y: 503, endPoint x: 128, endPoint y: 483, distance: 21.1
click at [122, 433] on div "Highlight H" at bounding box center [116, 511] width 41 height 33
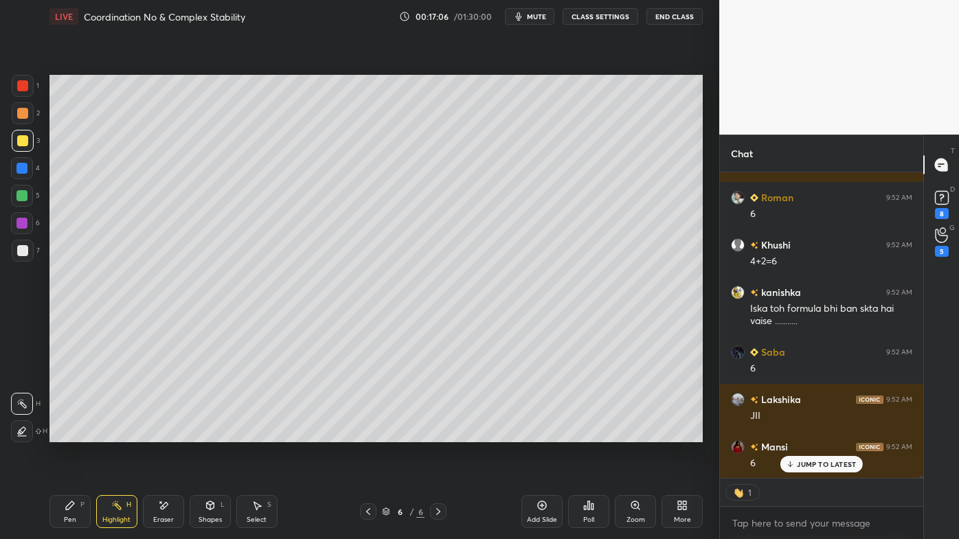
click at [119, 433] on icon at bounding box center [116, 505] width 11 height 11
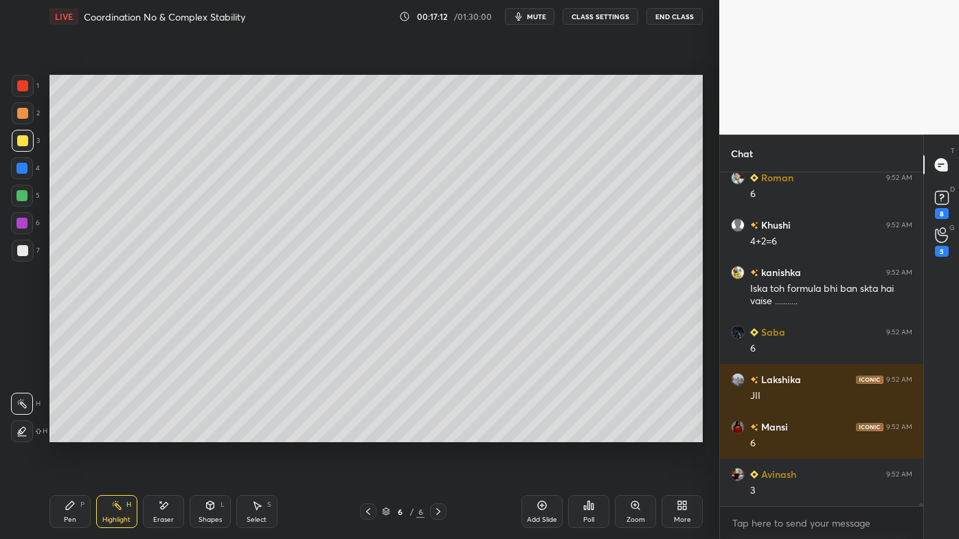
click at [718, 339] on div "1 2 3 4 5 6 7 C X Z E E Erase all H H LIVE Coordination No & Complex Stability …" at bounding box center [359, 269] width 719 height 539
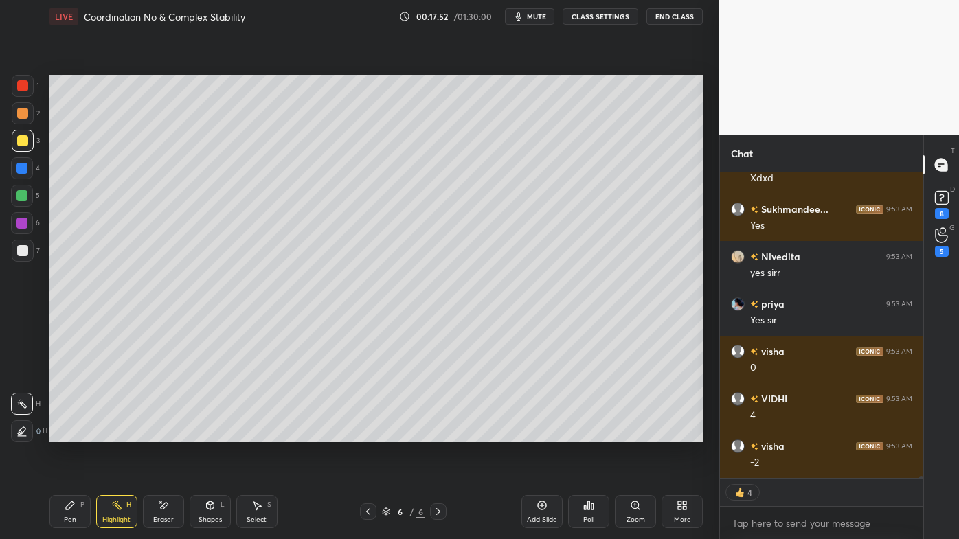
click at [540, 433] on icon at bounding box center [541, 505] width 11 height 11
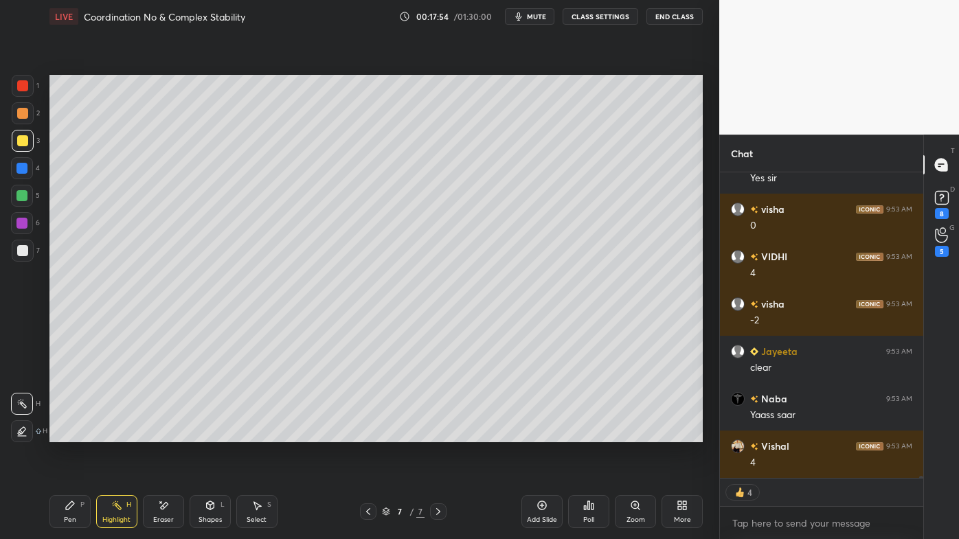
click at [71, 433] on div "Pen P" at bounding box center [69, 511] width 41 height 33
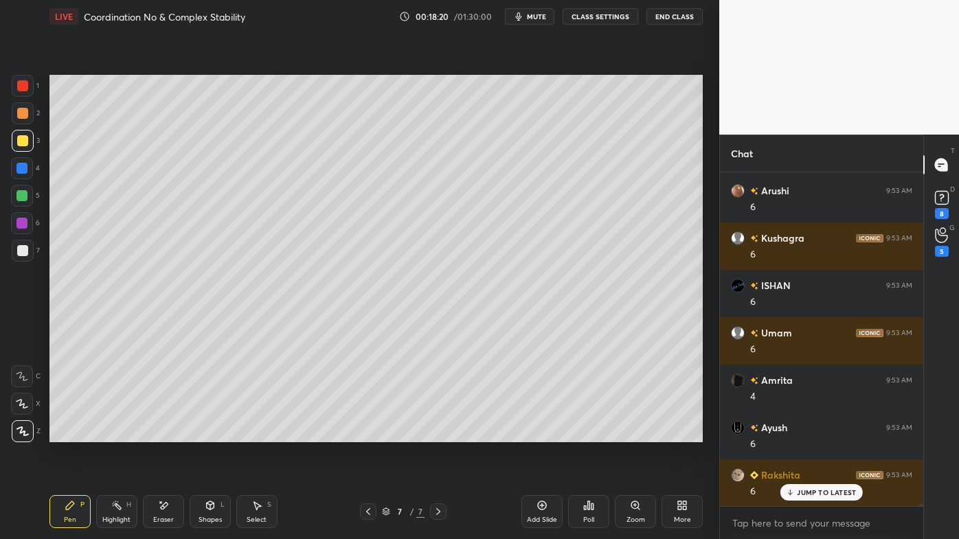
click at [116, 433] on div "Highlight H" at bounding box center [116, 511] width 41 height 33
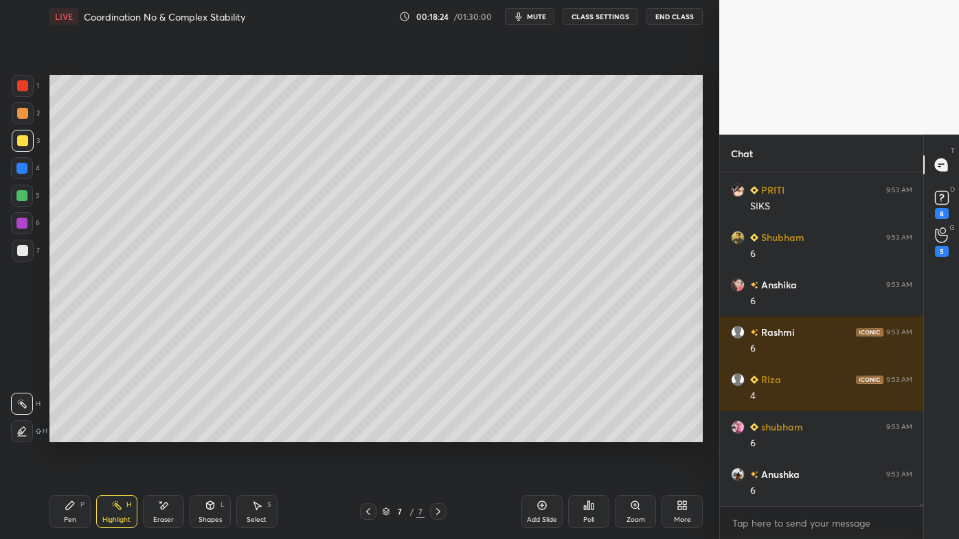
click at [60, 433] on div "Pen P" at bounding box center [69, 511] width 41 height 33
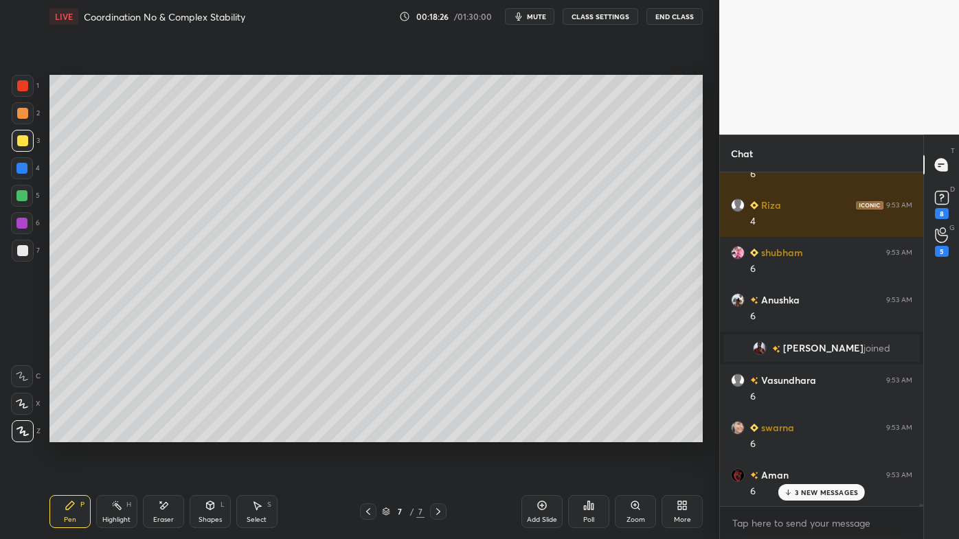
click at [24, 113] on div at bounding box center [22, 113] width 11 height 11
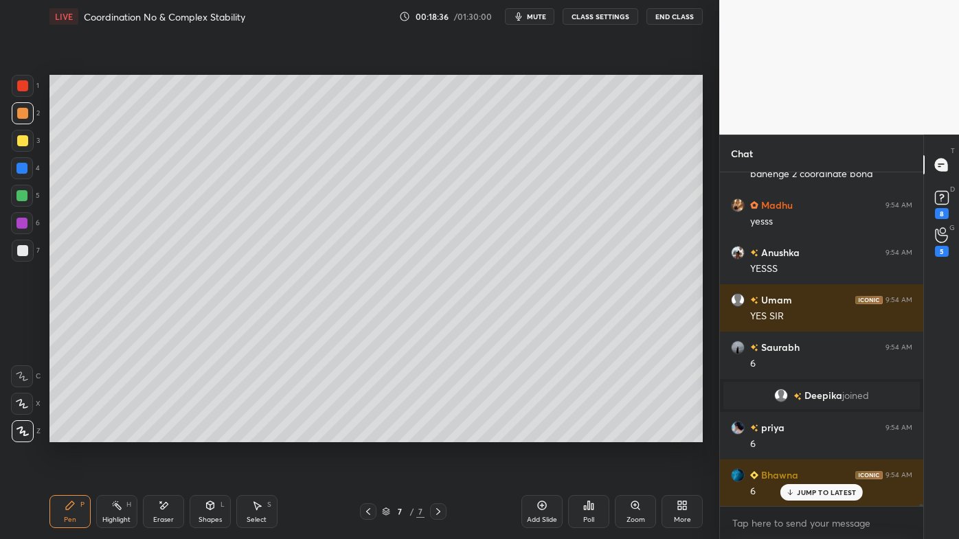
drag, startPoint x: 122, startPoint y: 503, endPoint x: 151, endPoint y: 475, distance: 39.8
click at [121, 433] on div "Highlight H" at bounding box center [116, 511] width 41 height 33
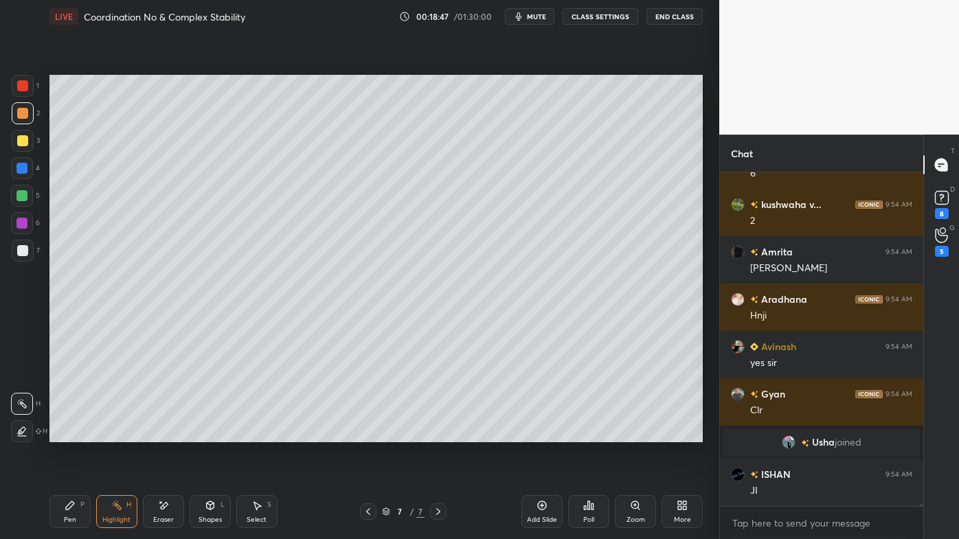
drag, startPoint x: 372, startPoint y: 509, endPoint x: 365, endPoint y: 502, distance: 9.2
click at [369, 433] on icon at bounding box center [368, 511] width 11 height 11
click at [437, 433] on icon at bounding box center [438, 511] width 11 height 11
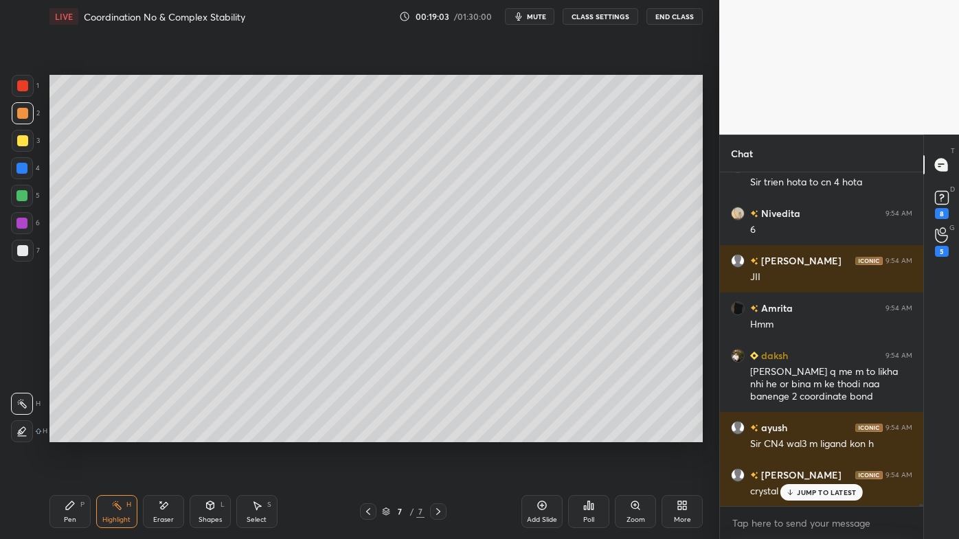
click at [71, 433] on icon at bounding box center [70, 505] width 8 height 8
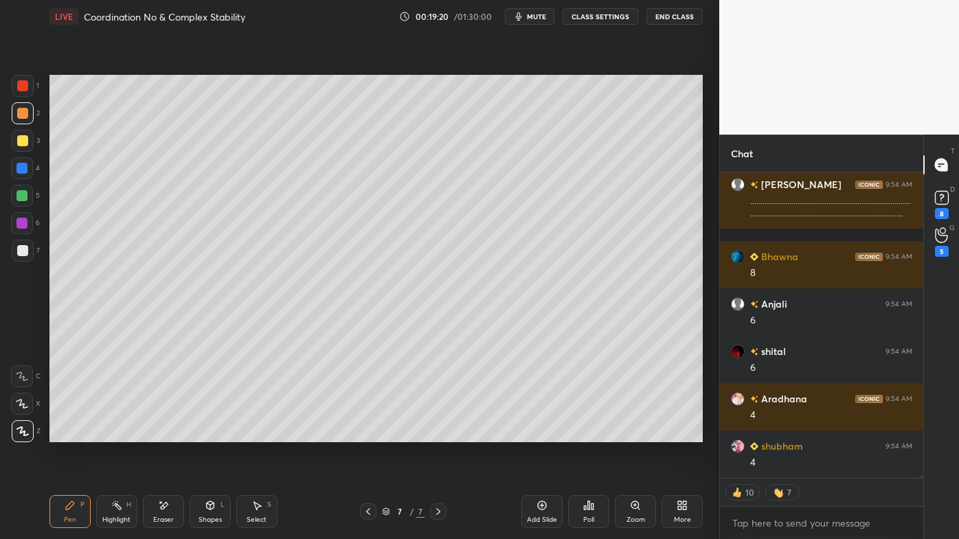
click at [364, 433] on icon at bounding box center [368, 511] width 11 height 11
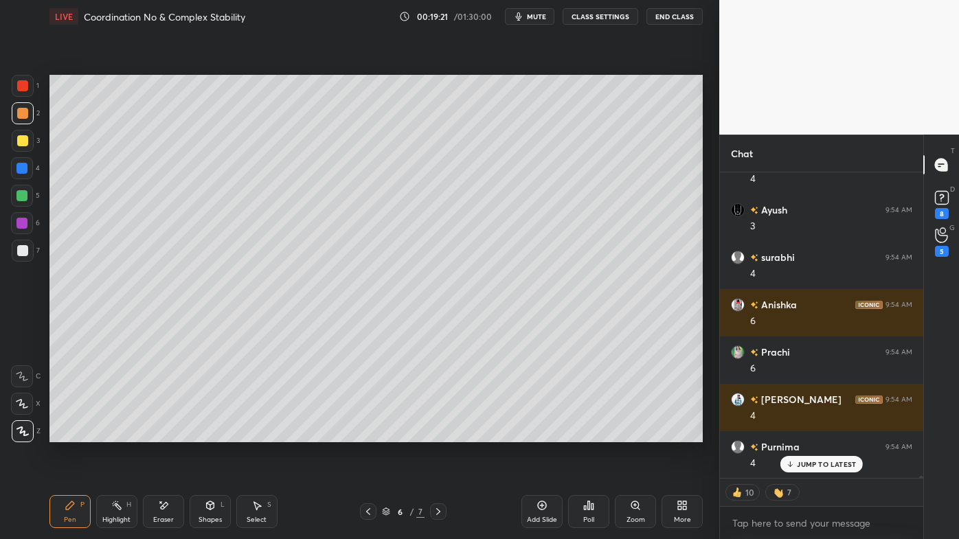
click at [439, 433] on icon at bounding box center [438, 511] width 11 height 11
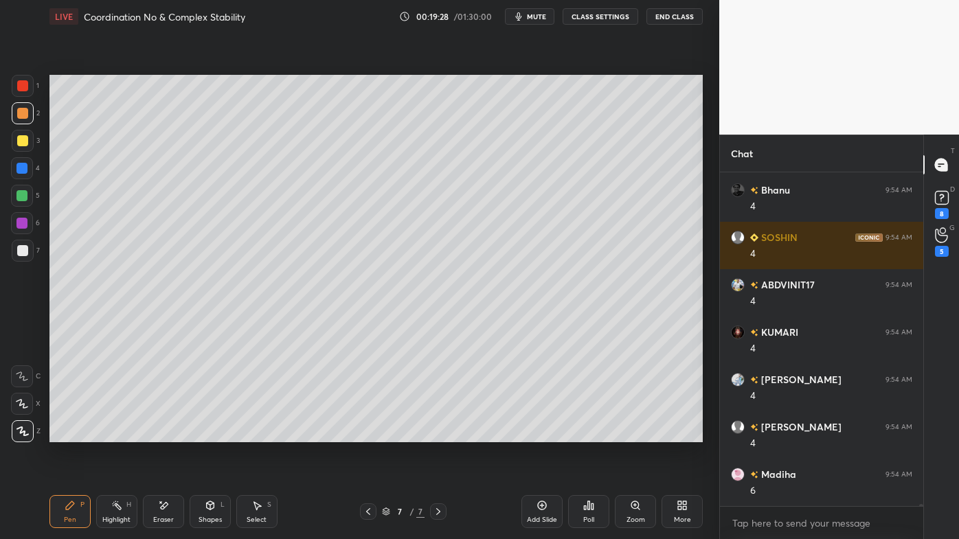
click at [369, 433] on icon at bounding box center [368, 511] width 11 height 11
click at [367, 433] on div at bounding box center [368, 511] width 16 height 16
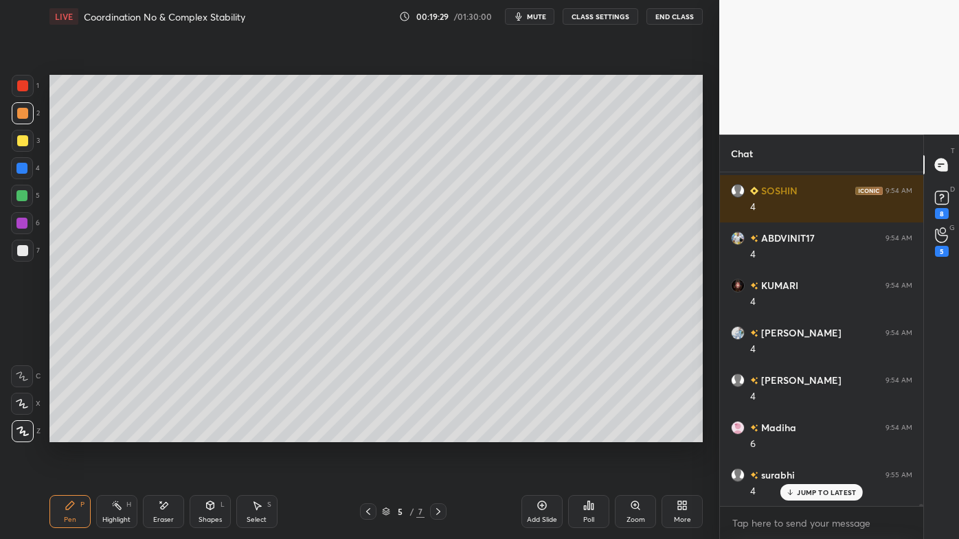
click at [366, 433] on div at bounding box center [368, 511] width 16 height 16
click at [367, 433] on div at bounding box center [368, 511] width 16 height 16
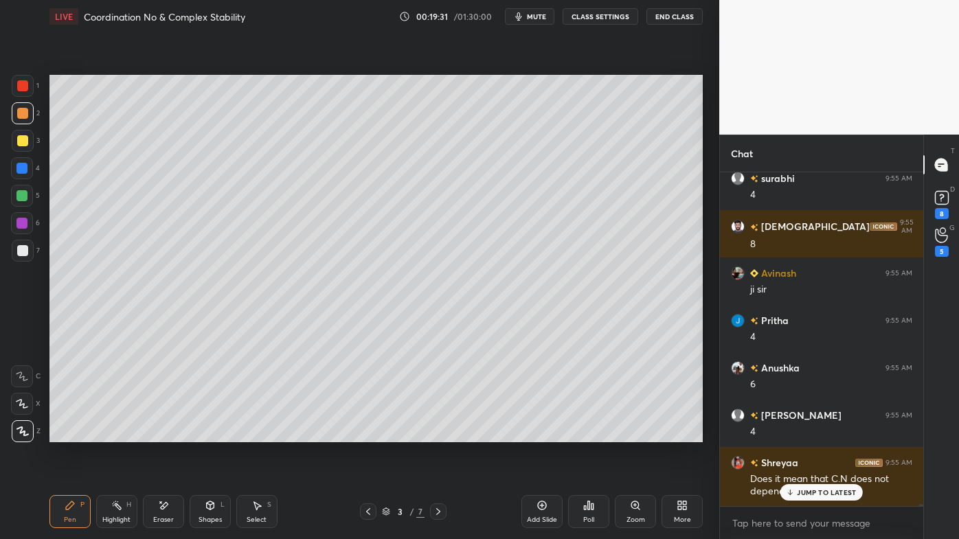
drag, startPoint x: 119, startPoint y: 502, endPoint x: 117, endPoint y: 494, distance: 7.7
click at [118, 433] on div "Highlight H" at bounding box center [116, 511] width 41 height 33
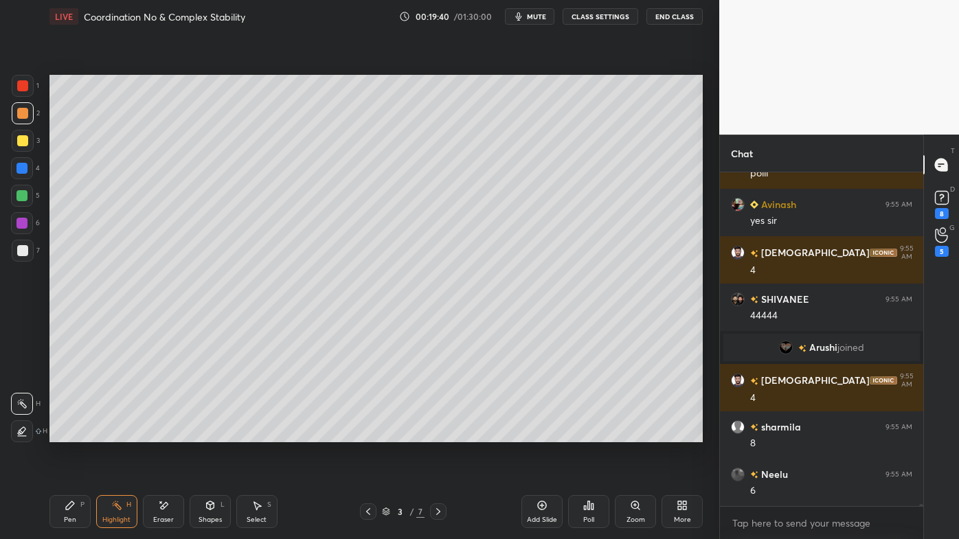
click at [439, 433] on icon at bounding box center [438, 511] width 11 height 11
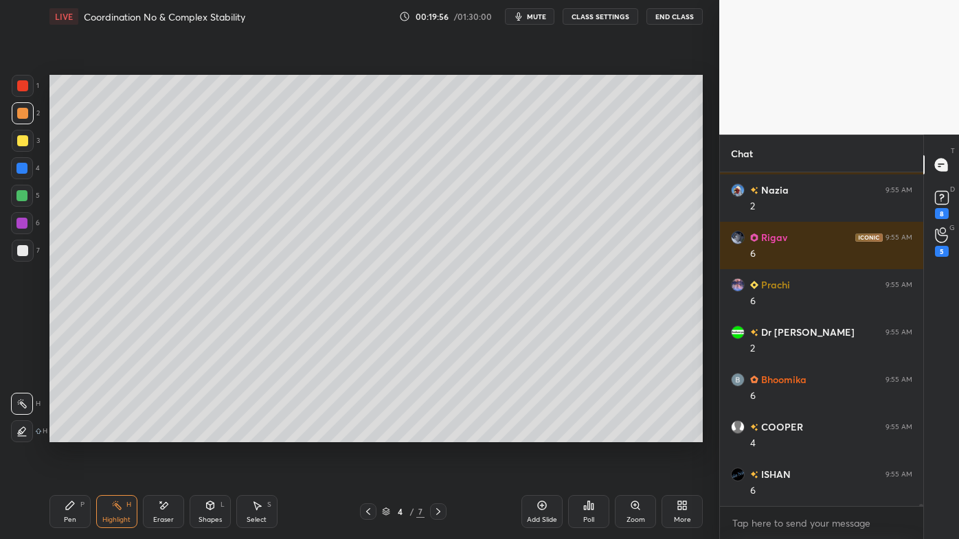
click at [368, 433] on icon at bounding box center [368, 511] width 11 height 11
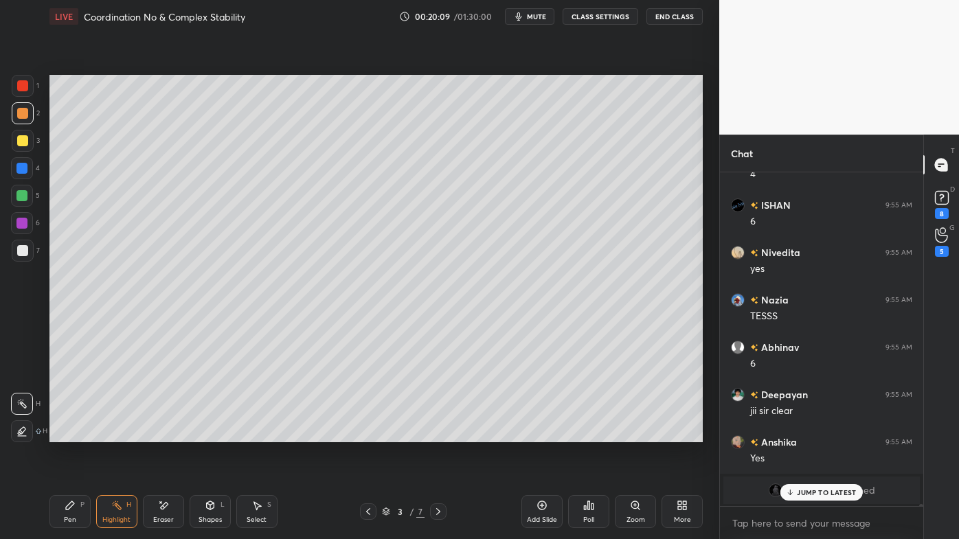
drag, startPoint x: 437, startPoint y: 509, endPoint x: 433, endPoint y: 518, distance: 9.8
click at [437, 433] on icon at bounding box center [438, 511] width 11 height 11
click at [441, 433] on icon at bounding box center [438, 511] width 11 height 11
click at [448, 433] on div "5 / 7" at bounding box center [404, 511] width 236 height 16
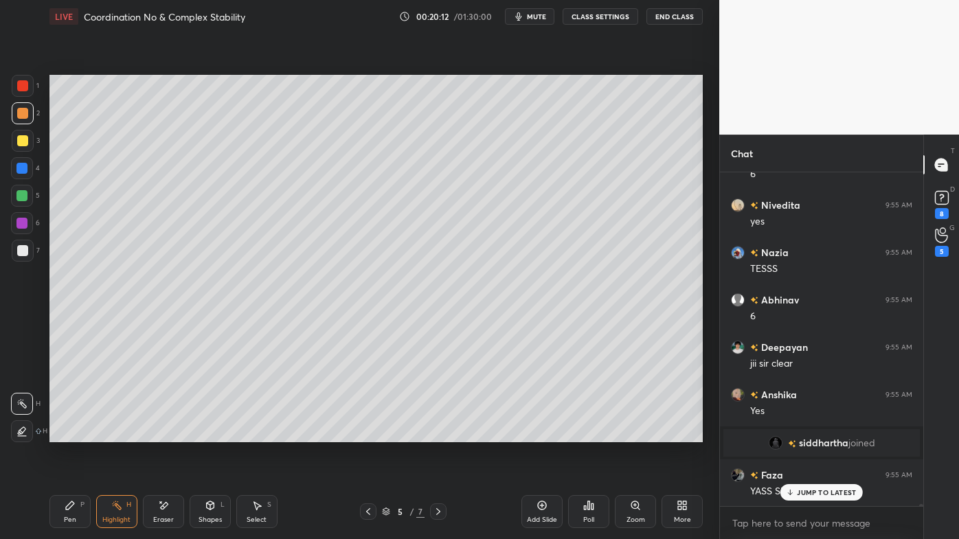
click at [441, 433] on icon at bounding box center [438, 511] width 11 height 11
click at [446, 433] on div at bounding box center [438, 511] width 16 height 16
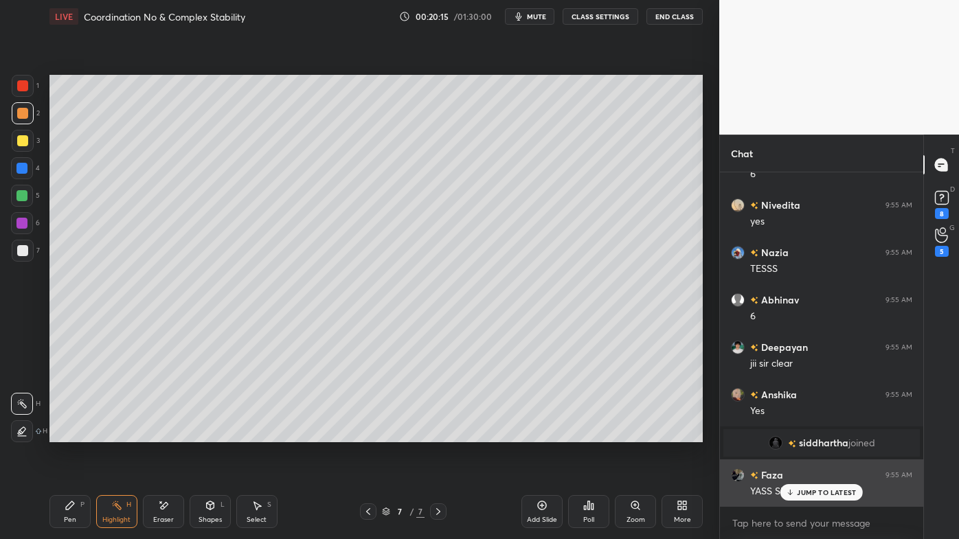
click at [803, 433] on p "JUMP TO LATEST" at bounding box center [826, 492] width 59 height 8
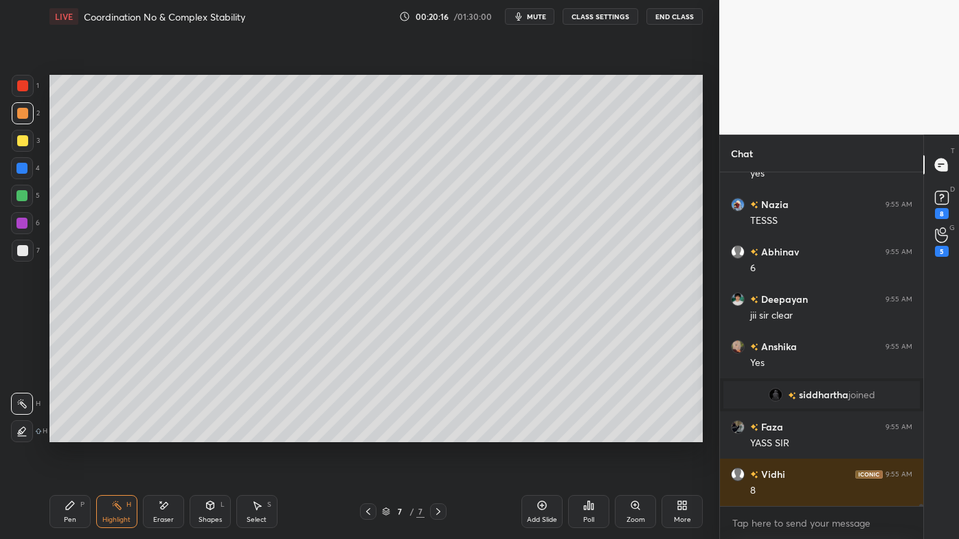
click at [62, 433] on div "Pen P" at bounding box center [69, 511] width 41 height 33
click at [22, 135] on div at bounding box center [22, 140] width 11 height 11
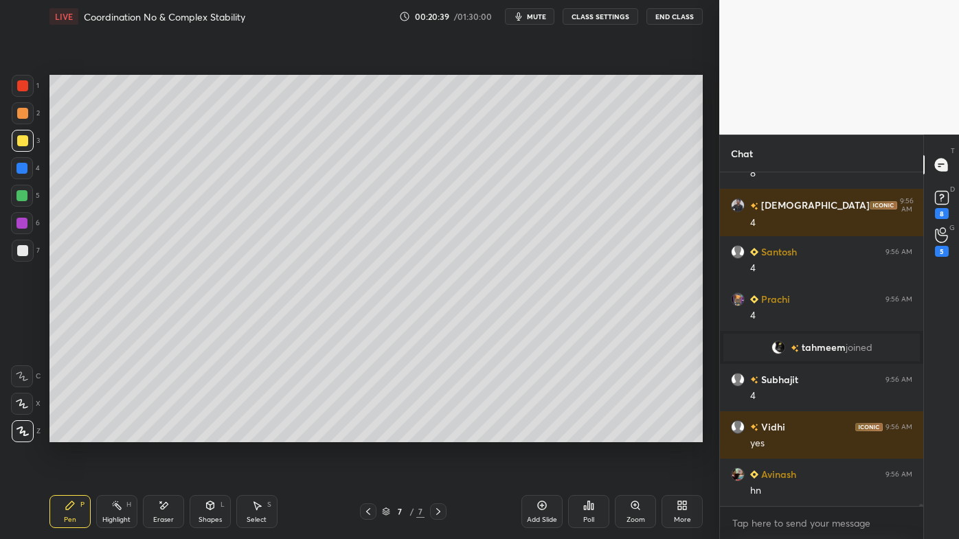
click at [113, 433] on icon at bounding box center [116, 505] width 11 height 11
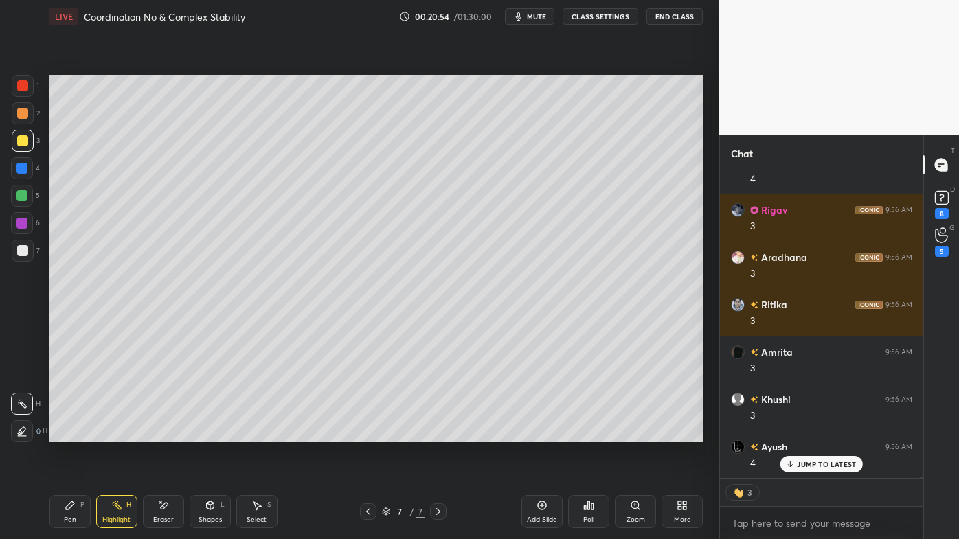
drag, startPoint x: 69, startPoint y: 512, endPoint x: 67, endPoint y: 492, distance: 20.0
click at [67, 433] on div "Pen P" at bounding box center [69, 511] width 41 height 33
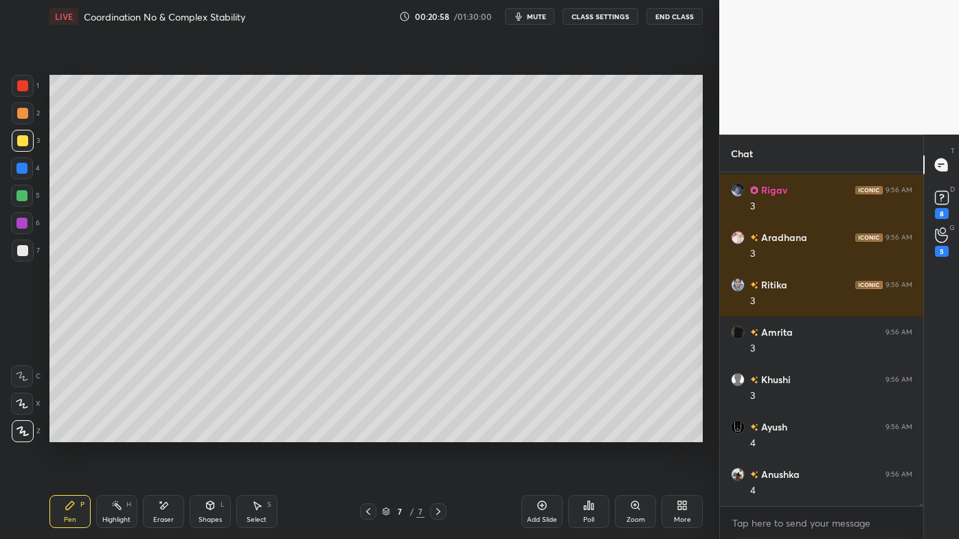
click at [24, 253] on div at bounding box center [22, 250] width 11 height 11
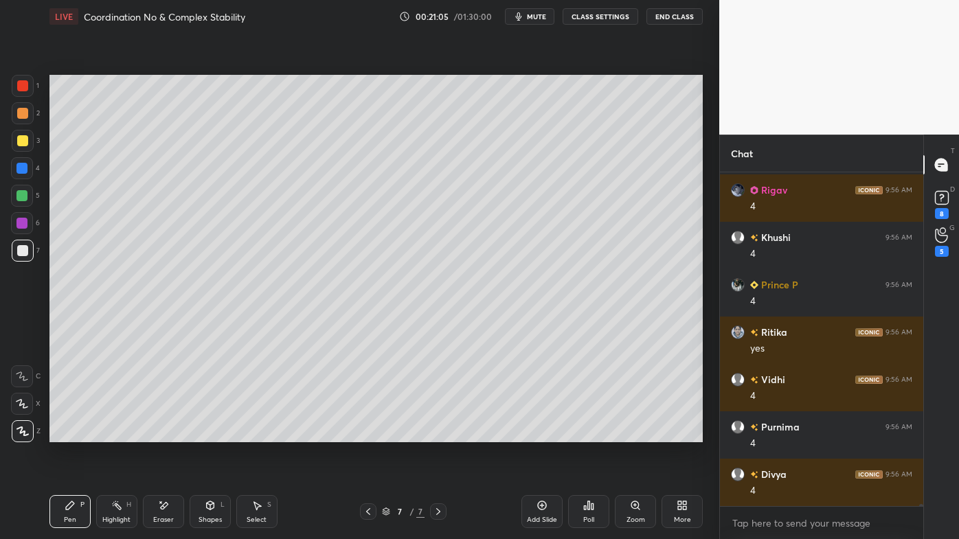
drag, startPoint x: 115, startPoint y: 506, endPoint x: 115, endPoint y: 483, distance: 22.7
click at [115, 433] on icon at bounding box center [116, 505] width 11 height 11
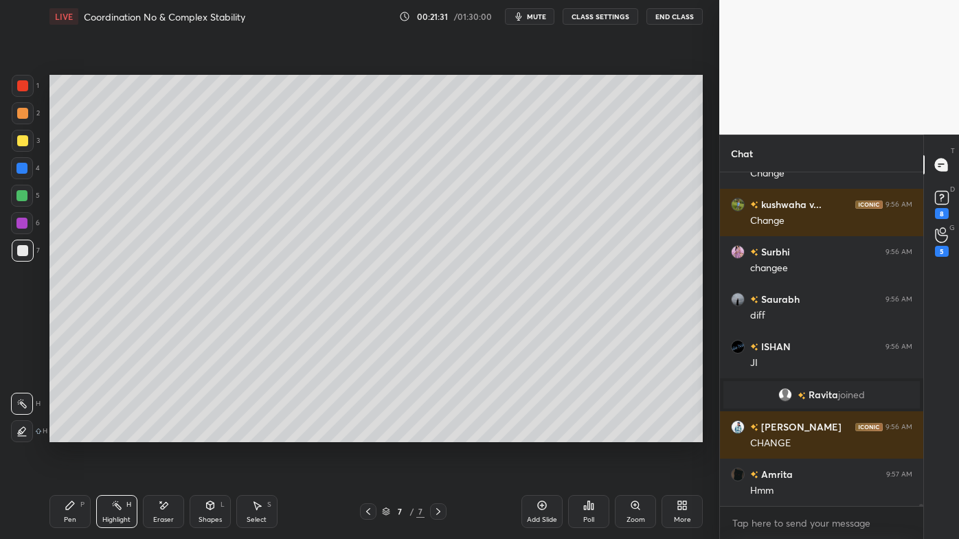
drag, startPoint x: 542, startPoint y: 504, endPoint x: 536, endPoint y: 490, distance: 14.8
click at [540, 433] on icon at bounding box center [542, 505] width 4 height 4
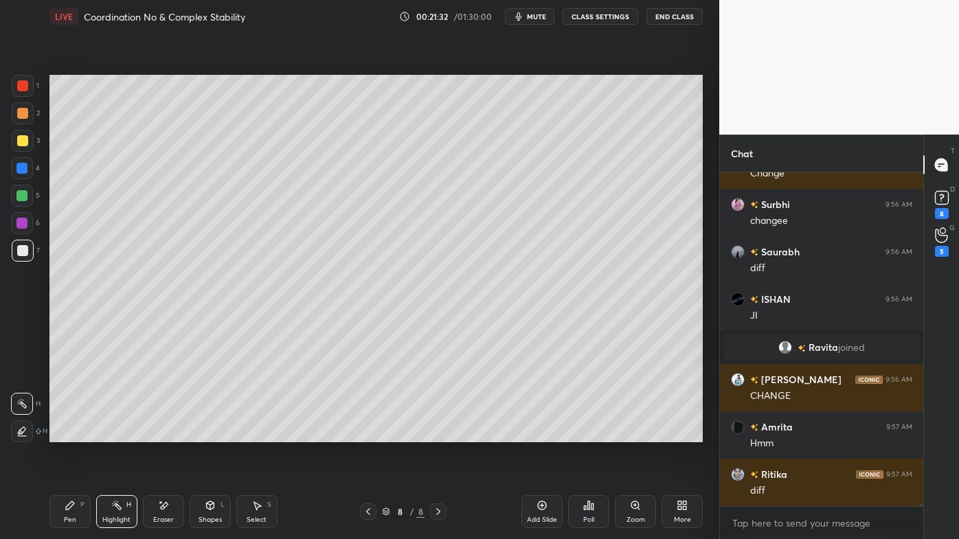
drag, startPoint x: 71, startPoint y: 506, endPoint x: 60, endPoint y: 499, distance: 13.5
click at [67, 433] on icon at bounding box center [70, 505] width 8 height 8
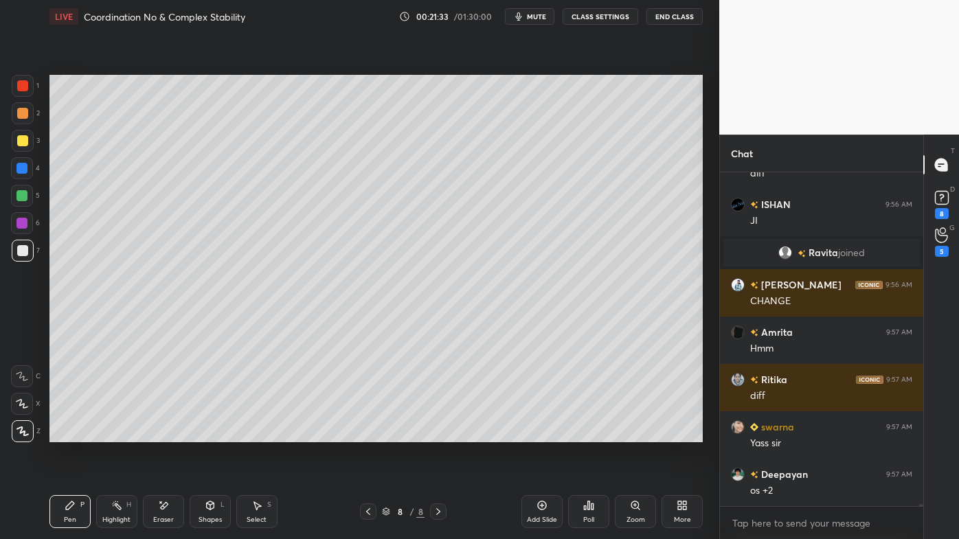
click at [17, 133] on div at bounding box center [23, 141] width 22 height 22
drag, startPoint x: 114, startPoint y: 504, endPoint x: 122, endPoint y: 457, distance: 47.3
click at [112, 433] on icon at bounding box center [116, 505] width 11 height 11
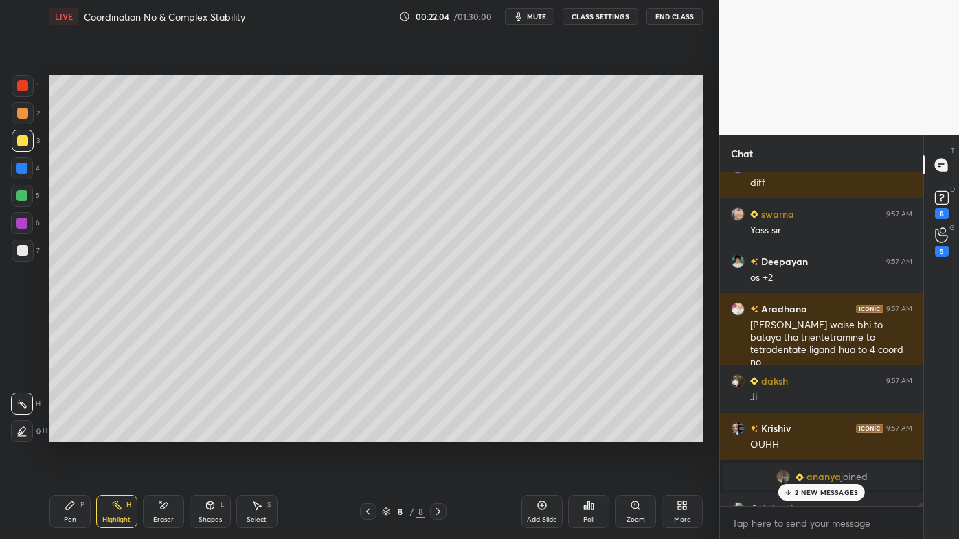
click at [802, 433] on p "2 NEW MESSAGES" at bounding box center [826, 492] width 63 height 8
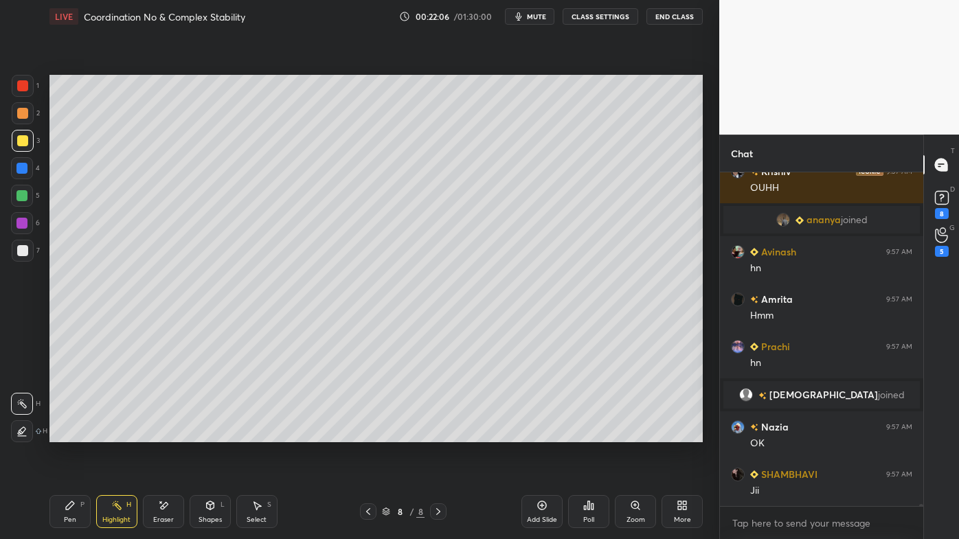
click at [369, 433] on icon at bounding box center [368, 511] width 11 height 11
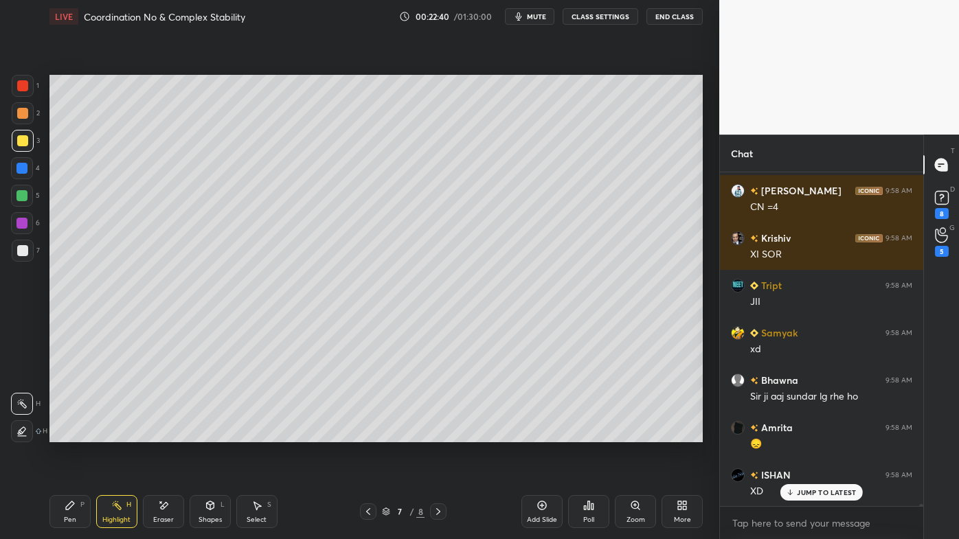
scroll to position [59510, 0]
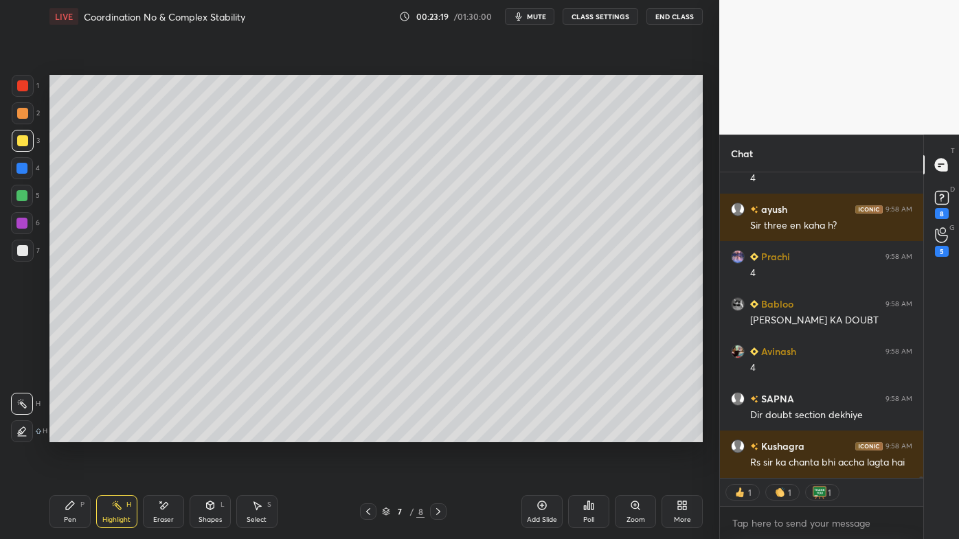
drag, startPoint x: 439, startPoint y: 509, endPoint x: 431, endPoint y: 512, distance: 9.6
click at [440, 433] on icon at bounding box center [438, 511] width 11 height 11
drag, startPoint x: 69, startPoint y: 511, endPoint x: 58, endPoint y: 499, distance: 16.5
click at [65, 433] on icon at bounding box center [70, 505] width 11 height 11
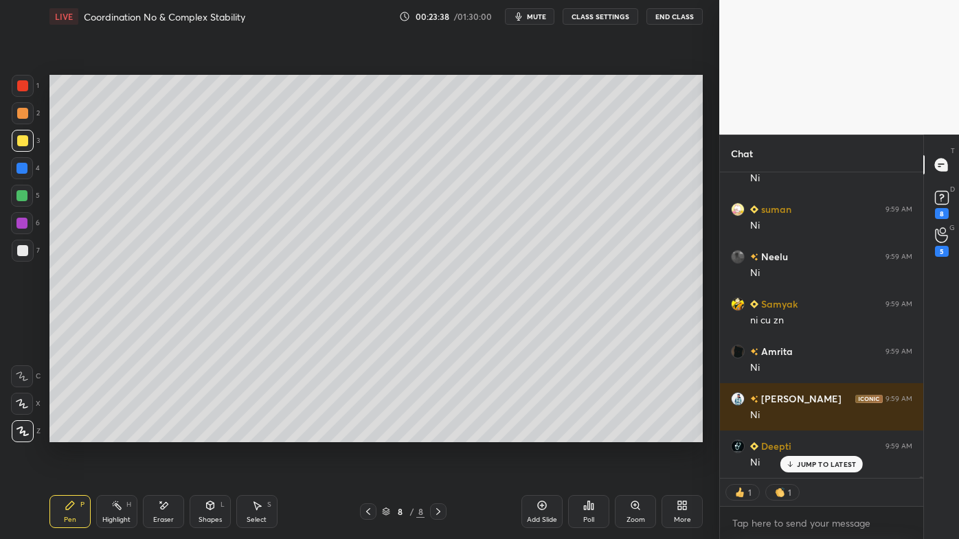
click at [369, 433] on icon at bounding box center [368, 511] width 11 height 11
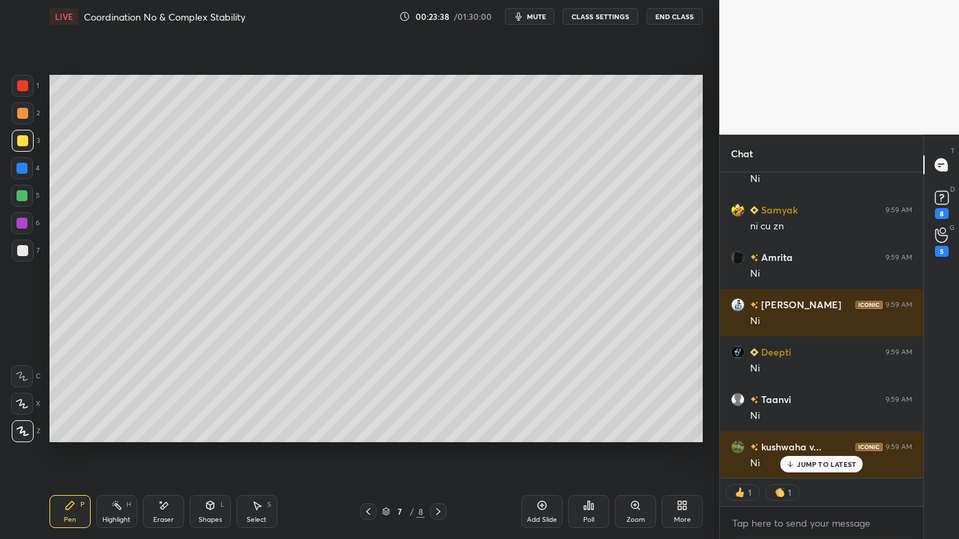
click at [368, 433] on icon at bounding box center [368, 511] width 11 height 11
click at [117, 433] on icon at bounding box center [116, 505] width 11 height 11
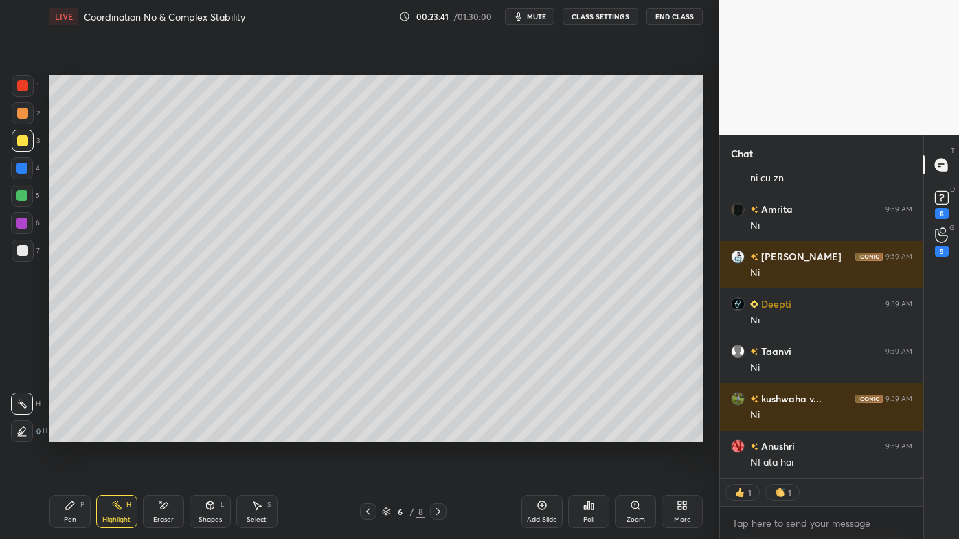
click at [369, 433] on icon at bounding box center [368, 511] width 11 height 11
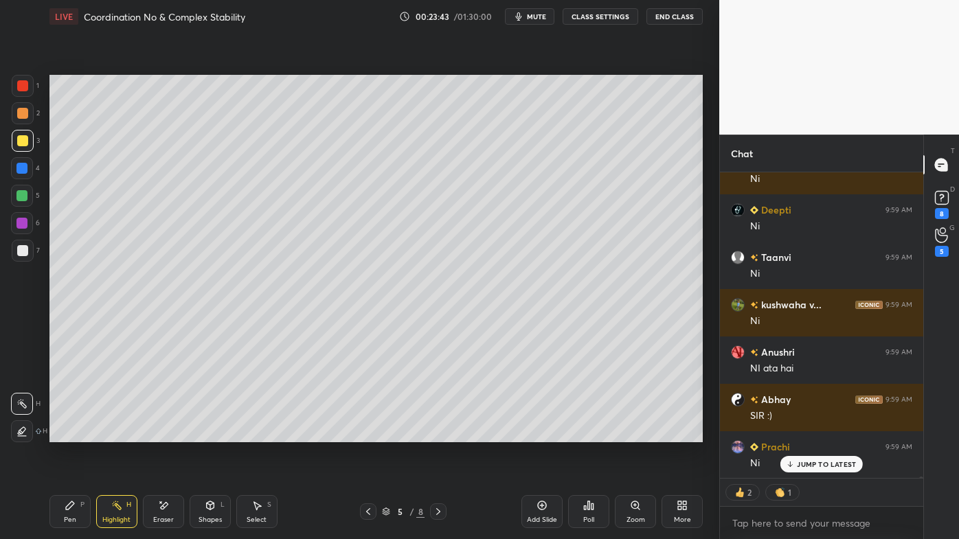
click at [362, 433] on div at bounding box center [368, 511] width 16 height 16
drag, startPoint x: 119, startPoint y: 501, endPoint x: 148, endPoint y: 456, distance: 53.7
click at [119, 433] on icon at bounding box center [116, 505] width 11 height 11
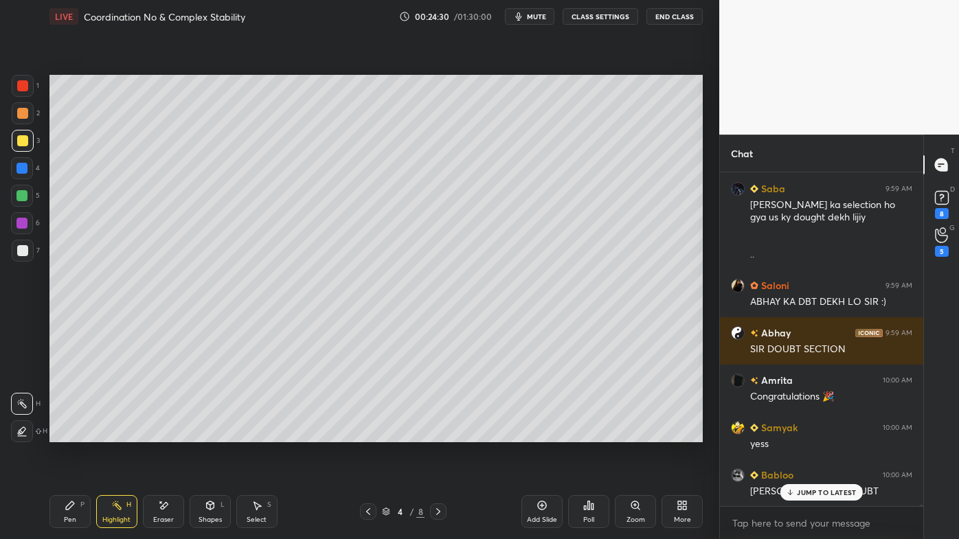
click at [800, 433] on p "JUMP TO LATEST" at bounding box center [826, 492] width 59 height 8
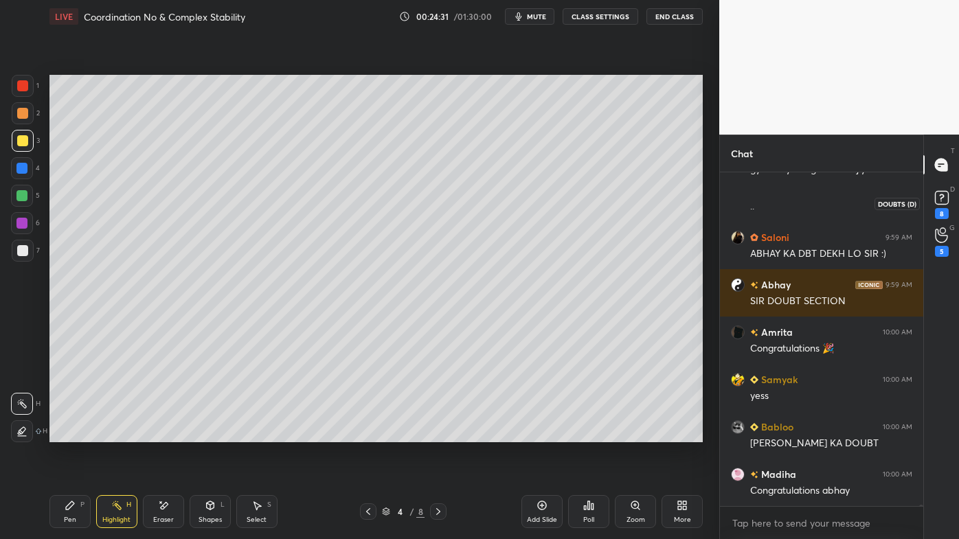
click at [945, 209] on div "8" at bounding box center [942, 213] width 14 height 11
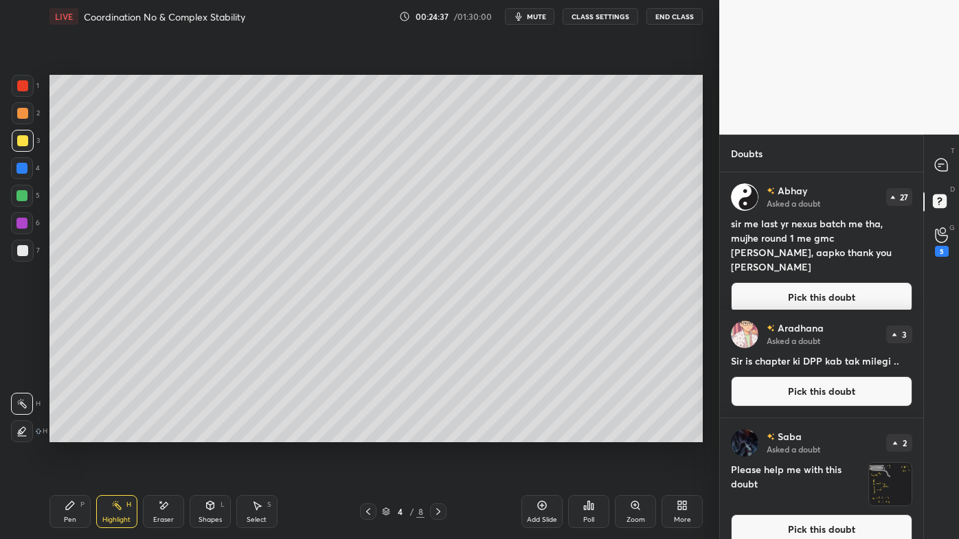
click at [787, 282] on button "Pick this doubt" at bounding box center [821, 297] width 181 height 30
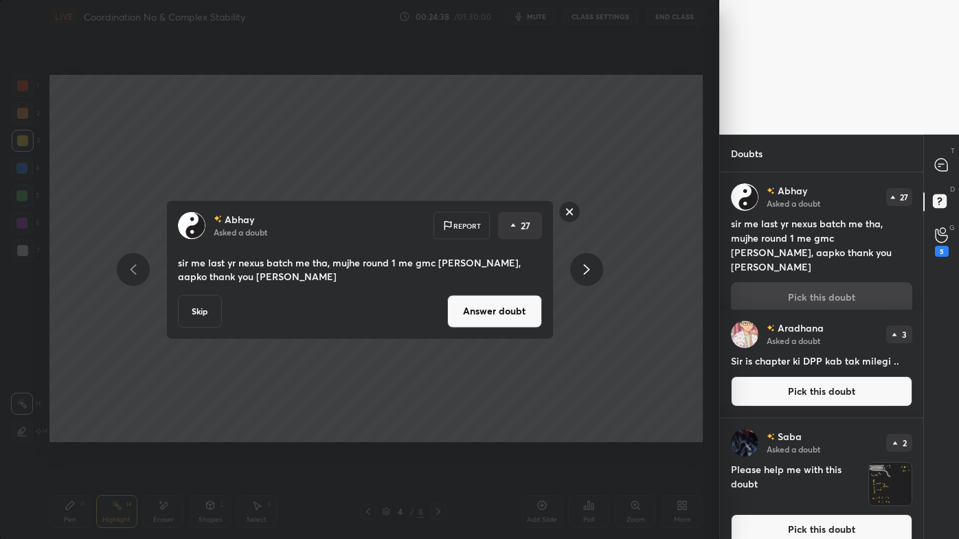
click at [504, 315] on button "Answer doubt" at bounding box center [494, 311] width 95 height 33
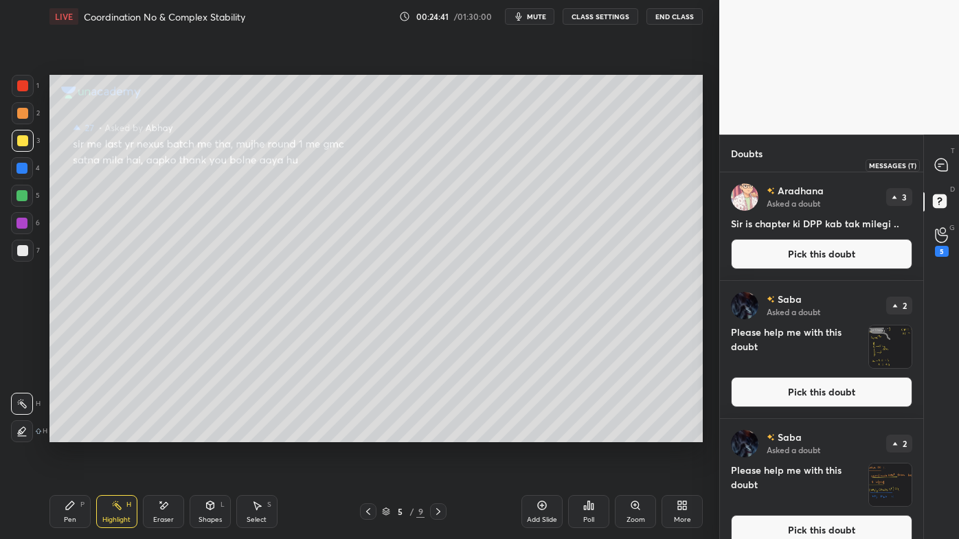
drag, startPoint x: 940, startPoint y: 162, endPoint x: 926, endPoint y: 185, distance: 27.4
click at [941, 163] on icon at bounding box center [941, 165] width 12 height 12
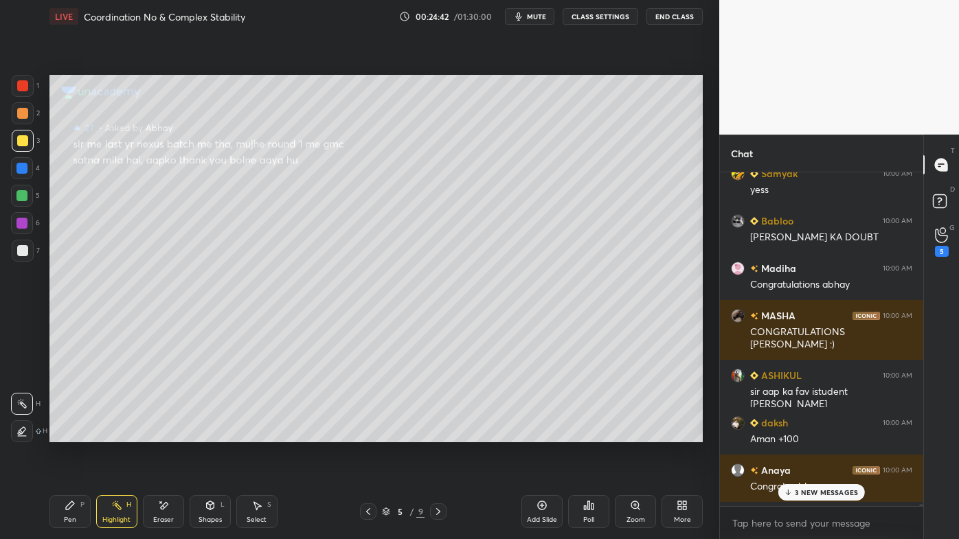
click at [804, 433] on p "3 NEW MESSAGES" at bounding box center [826, 492] width 63 height 8
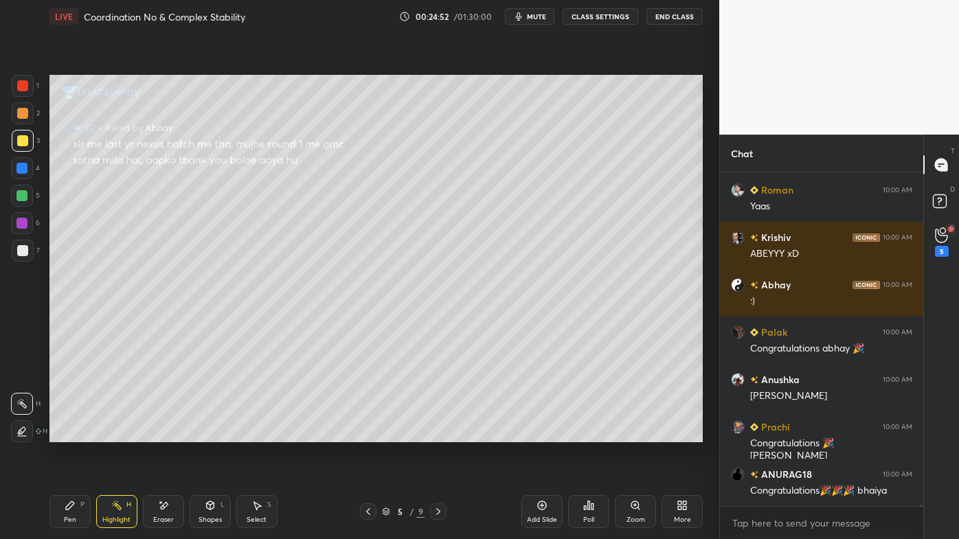
drag, startPoint x: 77, startPoint y: 503, endPoint x: 76, endPoint y: 443, distance: 60.4
click at [77, 433] on div "Pen P" at bounding box center [69, 511] width 41 height 33
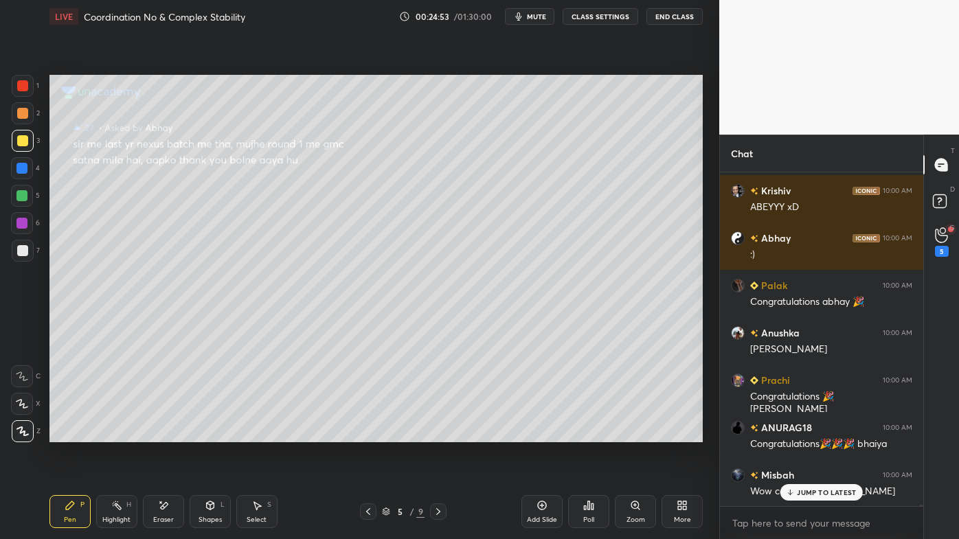
click at [20, 113] on div at bounding box center [22, 113] width 11 height 11
click at [25, 86] on div at bounding box center [22, 85] width 11 height 11
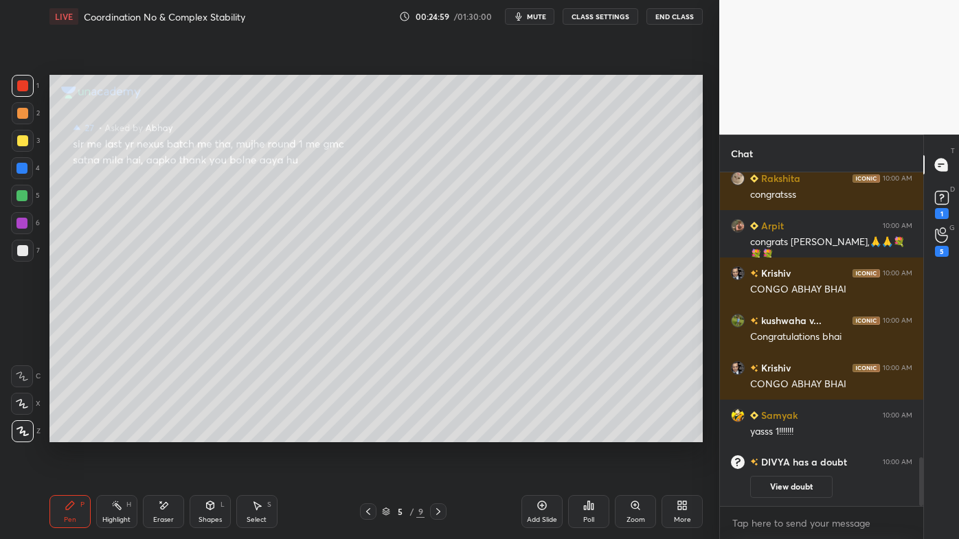
drag, startPoint x: 158, startPoint y: 501, endPoint x: 181, endPoint y: 452, distance: 54.7
click at [163, 433] on div "Eraser" at bounding box center [163, 511] width 41 height 33
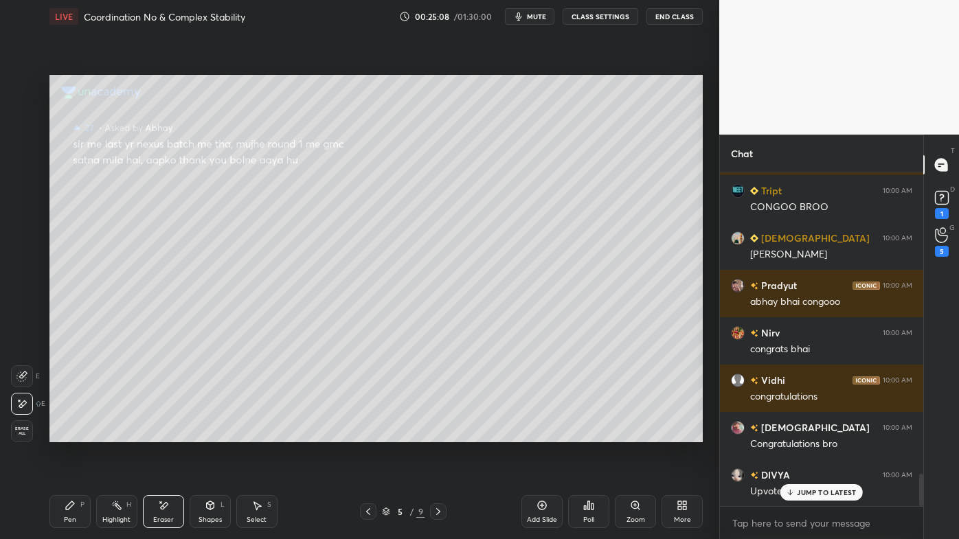
drag, startPoint x: 71, startPoint y: 507, endPoint x: 78, endPoint y: 463, distance: 44.5
click at [71, 433] on icon at bounding box center [70, 505] width 8 height 8
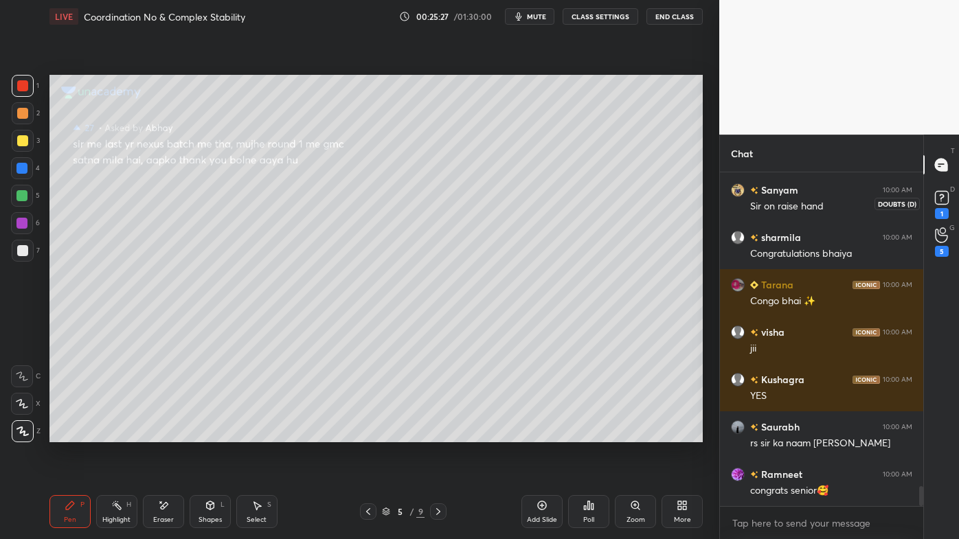
click at [945, 207] on icon at bounding box center [941, 197] width 21 height 21
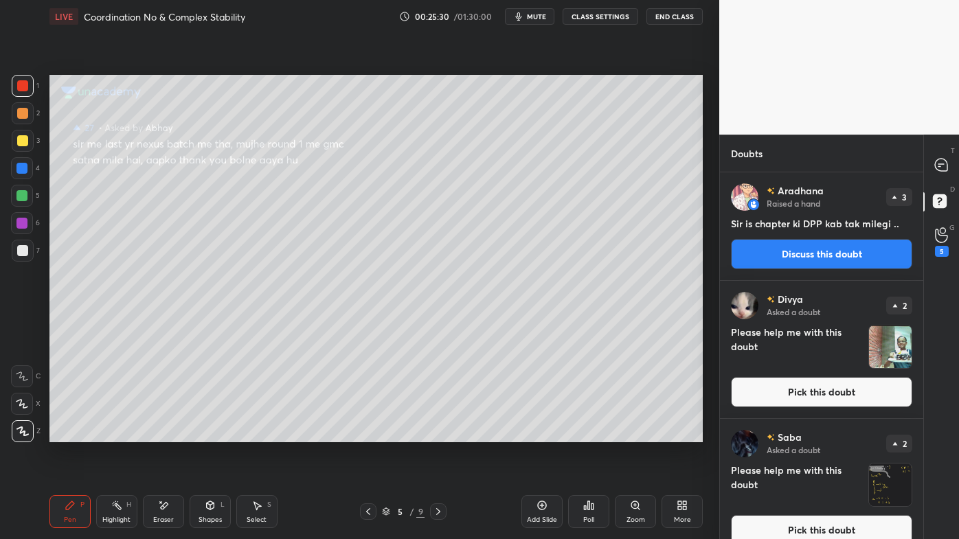
click at [785, 388] on button "Pick this doubt" at bounding box center [821, 392] width 181 height 30
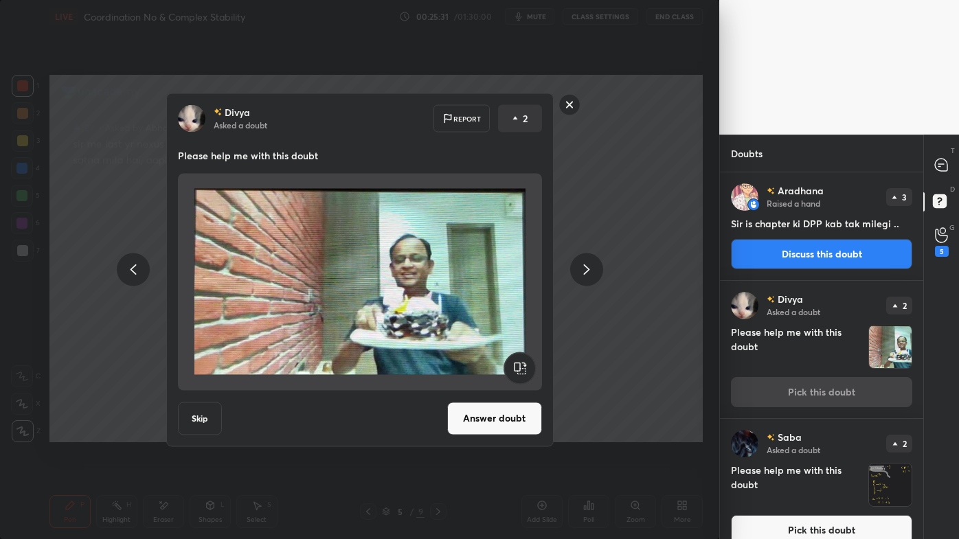
click at [487, 418] on button "Answer doubt" at bounding box center [494, 418] width 95 height 33
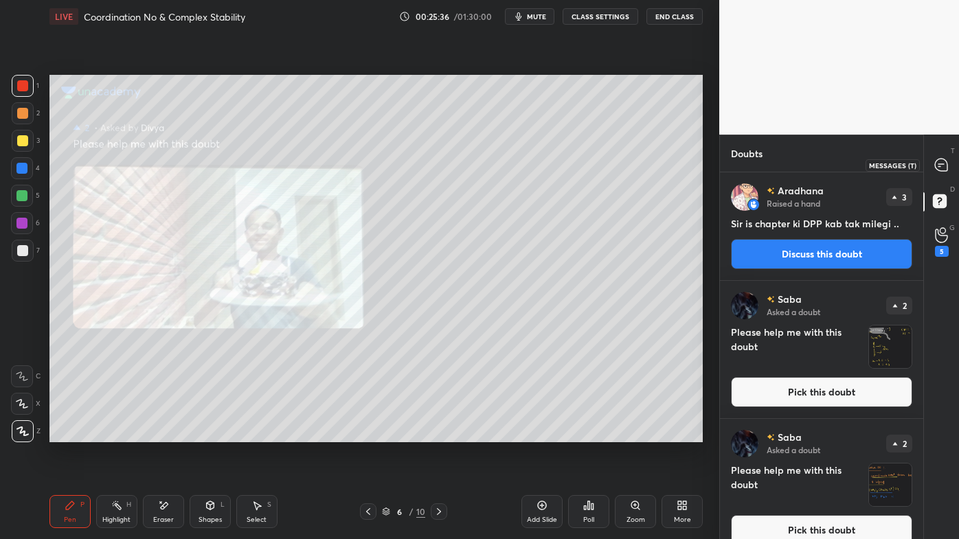
drag, startPoint x: 939, startPoint y: 163, endPoint x: 934, endPoint y: 176, distance: 13.5
click at [941, 163] on icon at bounding box center [941, 165] width 14 height 14
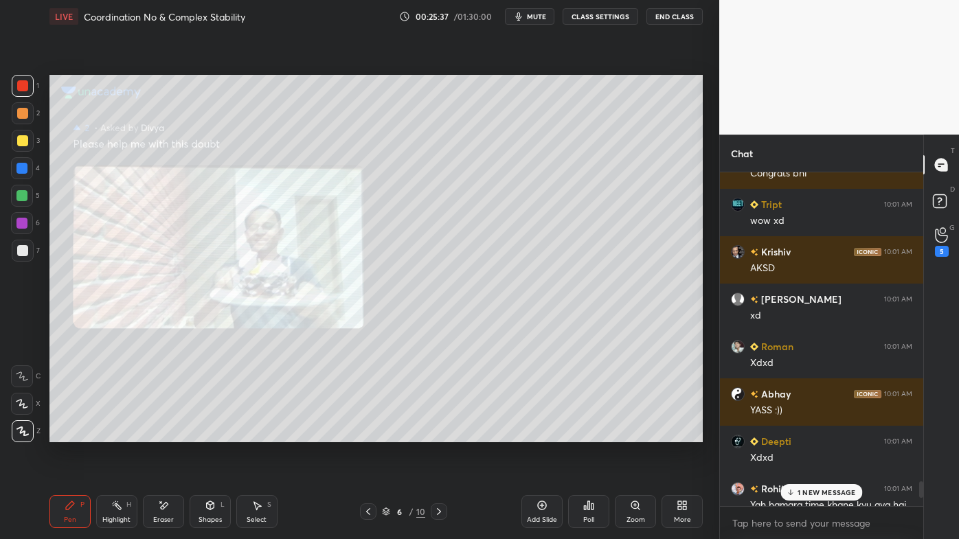
drag, startPoint x: 806, startPoint y: 487, endPoint x: 797, endPoint y: 494, distance: 11.2
click at [805, 433] on div "1 NEW MESSAGE" at bounding box center [821, 492] width 82 height 16
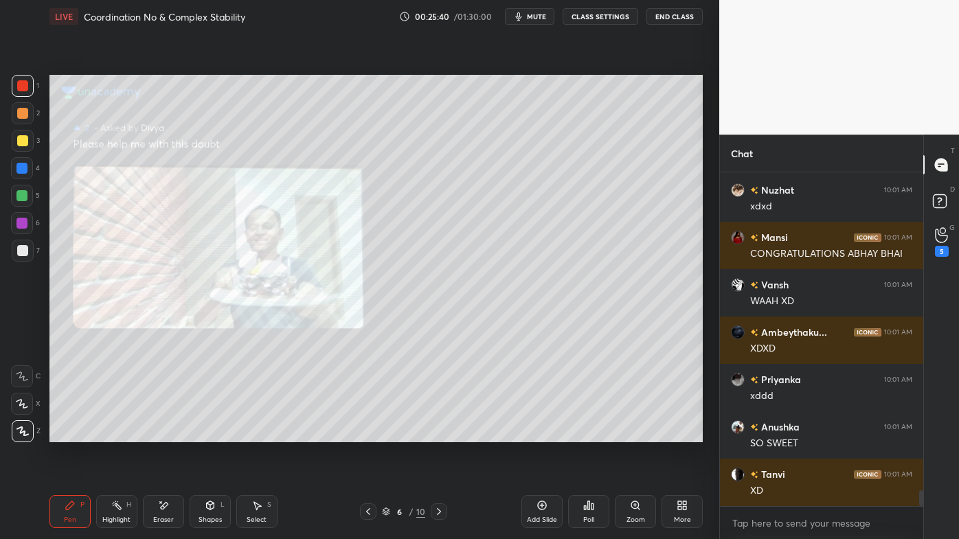
click at [368, 433] on icon at bounding box center [368, 511] width 11 height 11
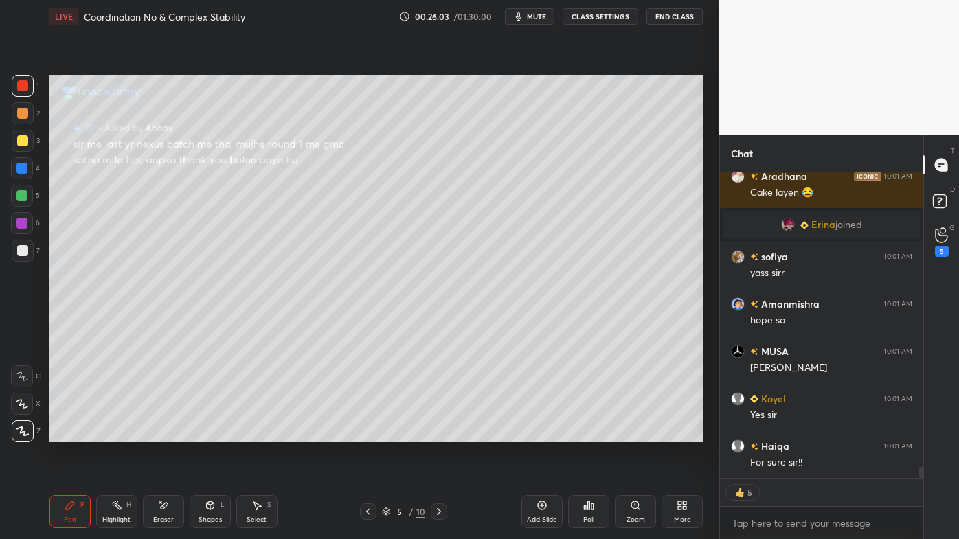
click at [435, 433] on icon at bounding box center [438, 511] width 11 height 11
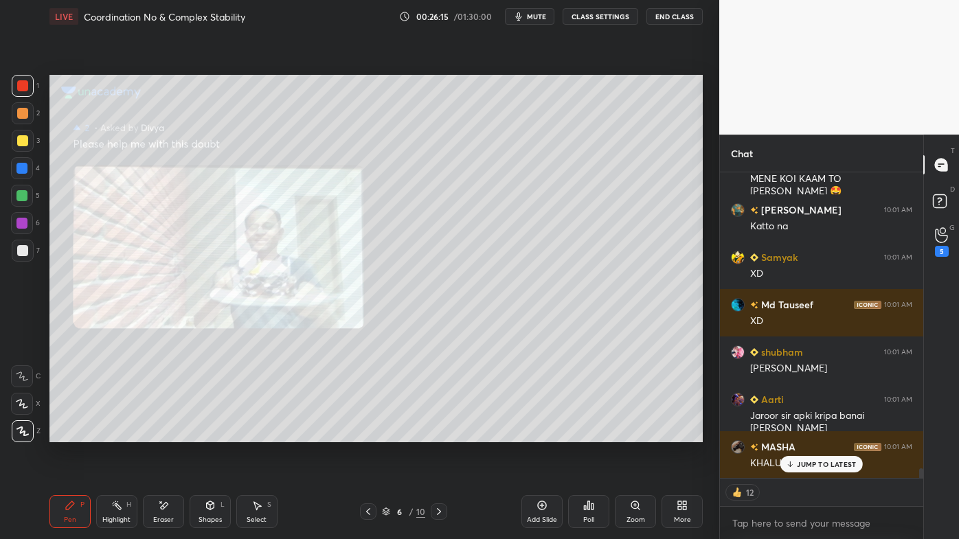
click at [368, 433] on icon at bounding box center [368, 511] width 11 height 11
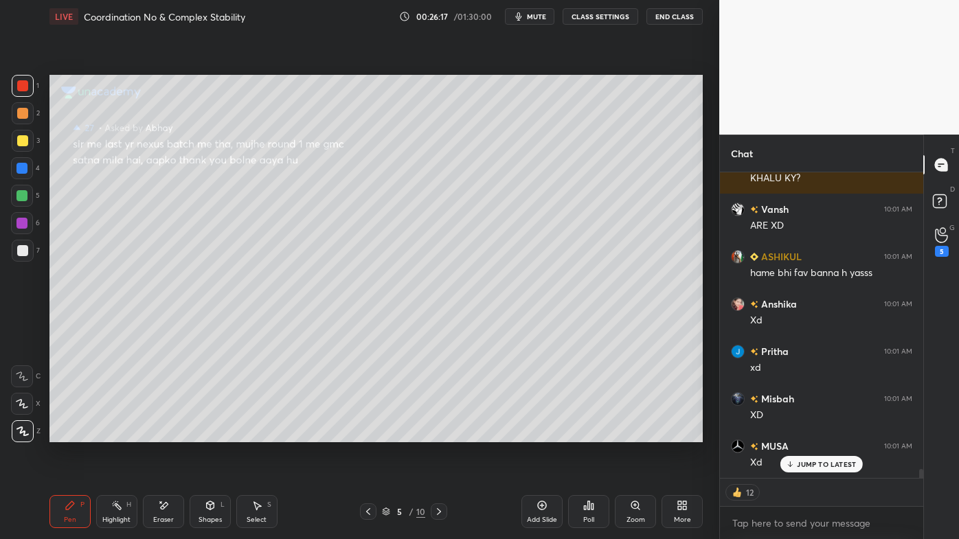
click at [371, 433] on icon at bounding box center [368, 511] width 11 height 11
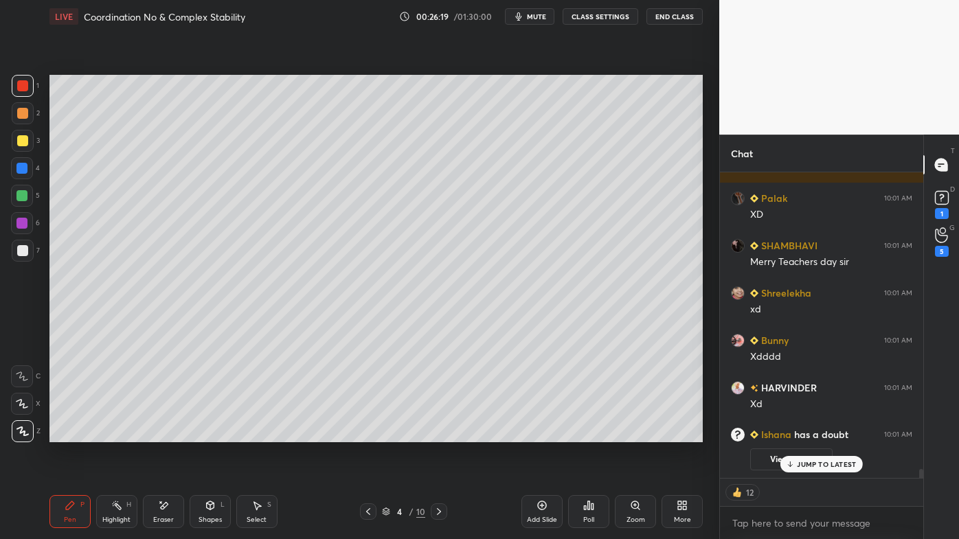
click at [433, 433] on icon at bounding box center [438, 511] width 11 height 11
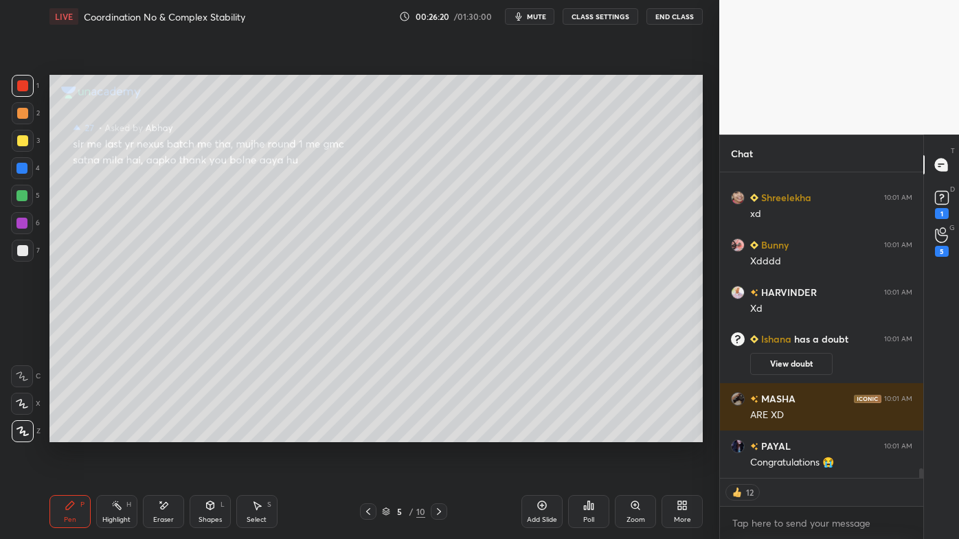
click at [439, 433] on icon at bounding box center [438, 511] width 11 height 11
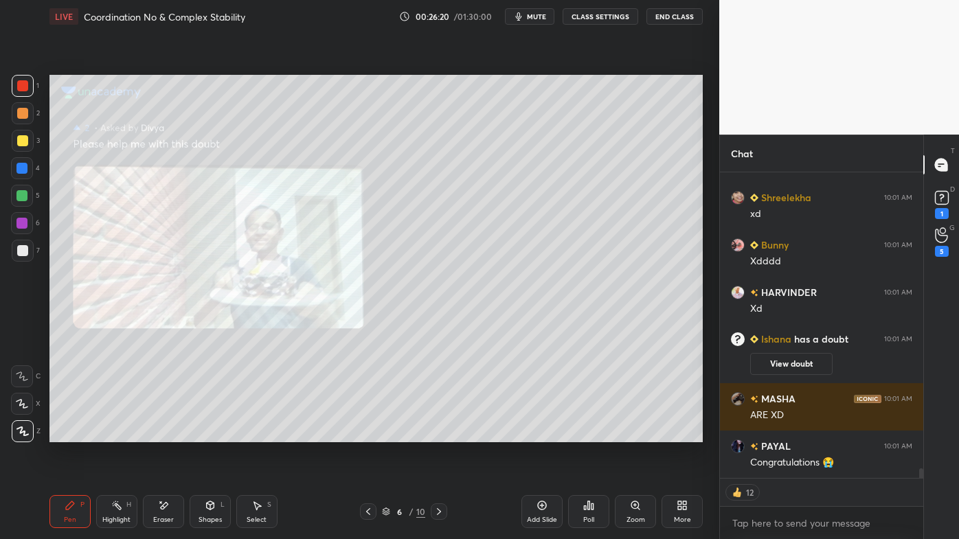
click at [443, 433] on icon at bounding box center [438, 511] width 11 height 11
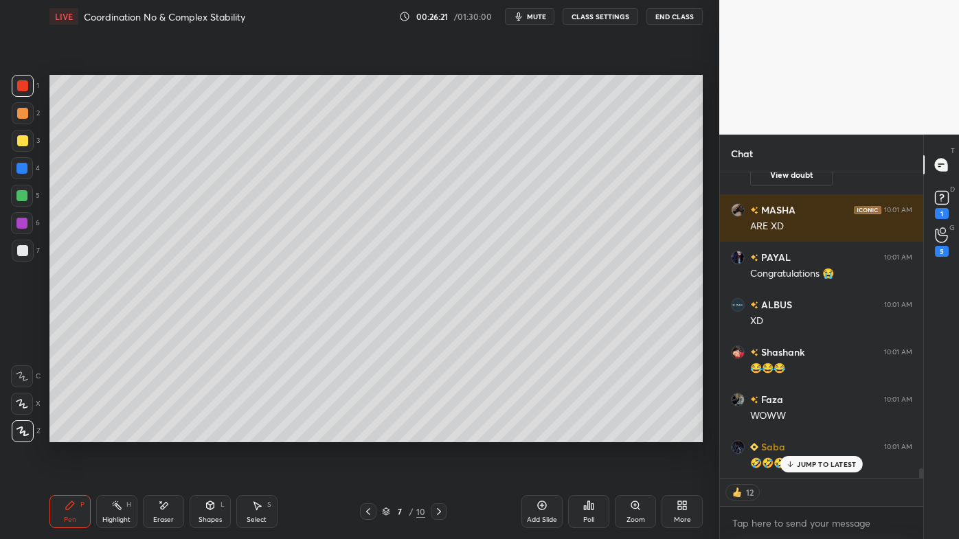
click at [444, 433] on icon at bounding box center [438, 511] width 11 height 11
click at [444, 433] on div at bounding box center [439, 511] width 16 height 16
click at [445, 433] on div at bounding box center [439, 511] width 16 height 16
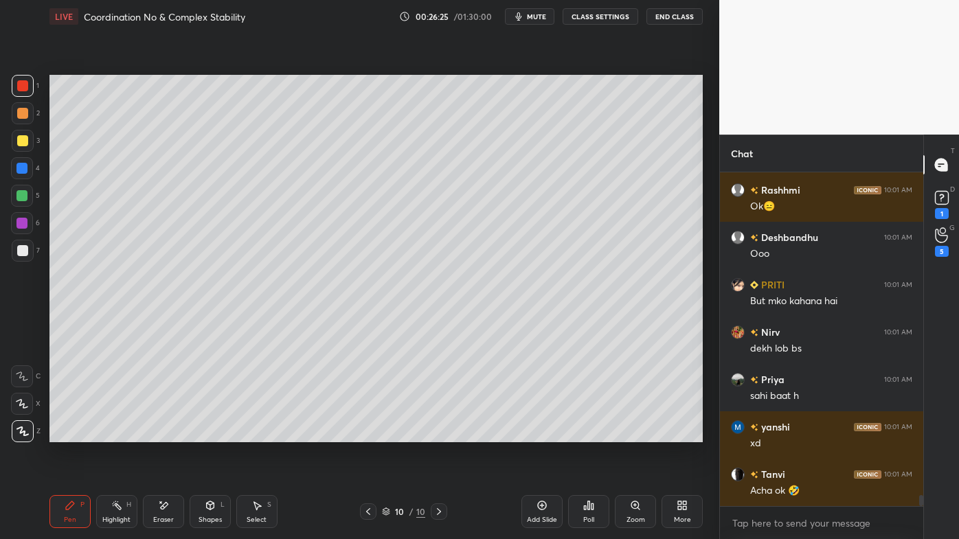
drag, startPoint x: 119, startPoint y: 504, endPoint x: 118, endPoint y: 497, distance: 6.9
click at [119, 433] on icon at bounding box center [116, 505] width 11 height 11
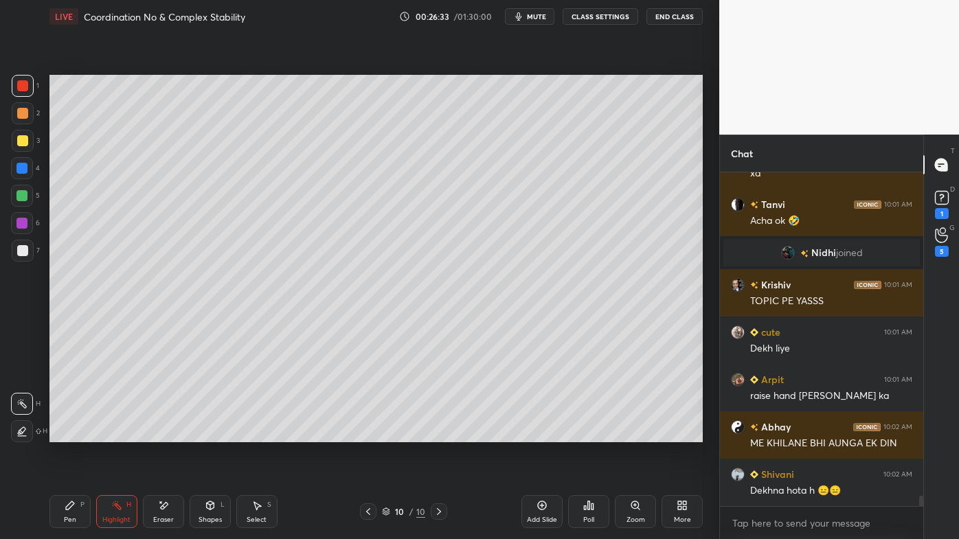
click at [74, 433] on icon at bounding box center [70, 505] width 11 height 11
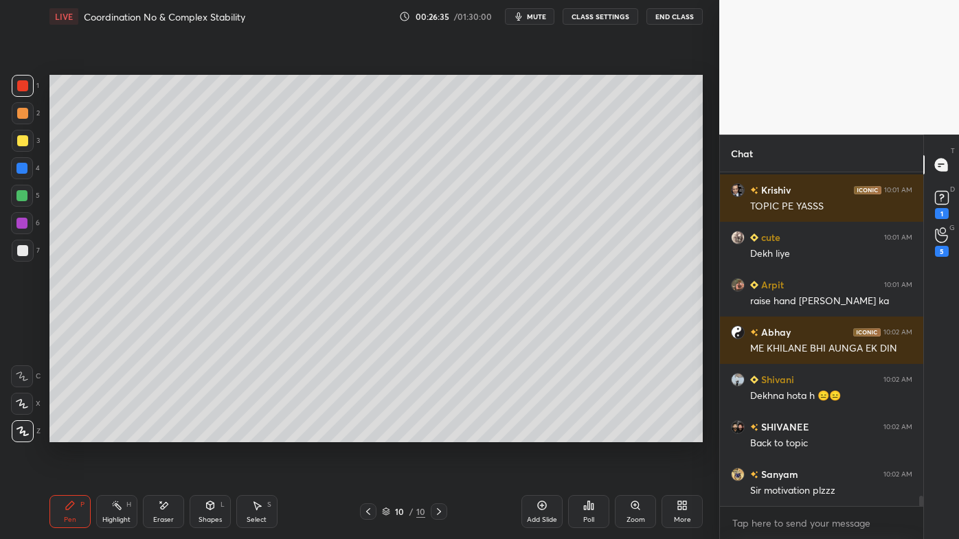
drag, startPoint x: 74, startPoint y: 507, endPoint x: 64, endPoint y: 470, distance: 38.5
click at [73, 433] on div "Pen P" at bounding box center [69, 511] width 41 height 33
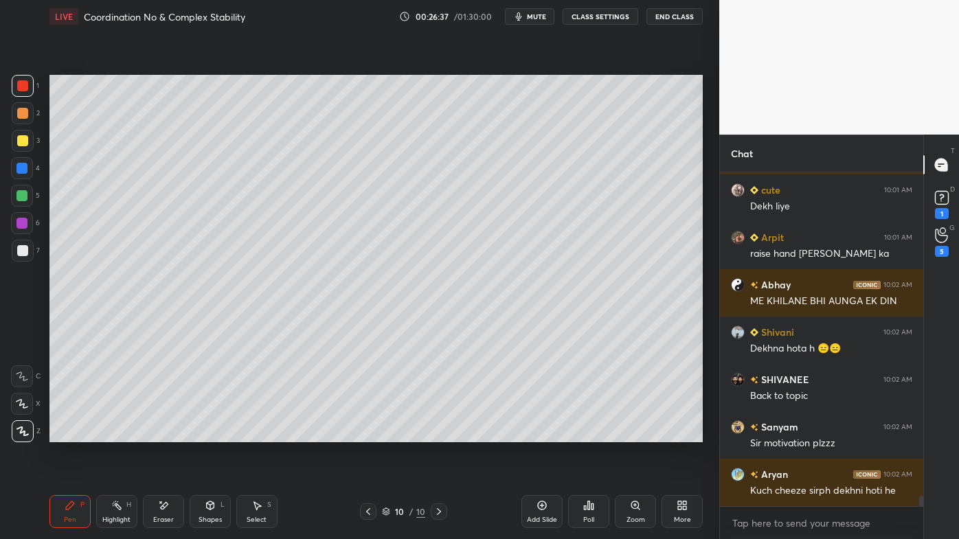
click at [23, 139] on div at bounding box center [22, 140] width 11 height 11
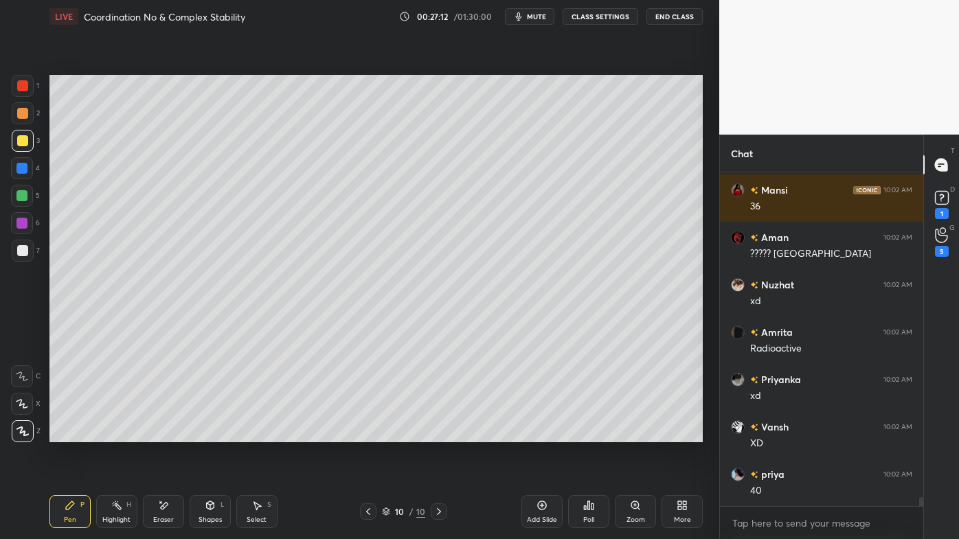
drag, startPoint x: 166, startPoint y: 506, endPoint x: 222, endPoint y: 443, distance: 84.6
click at [168, 433] on icon at bounding box center [163, 506] width 11 height 12
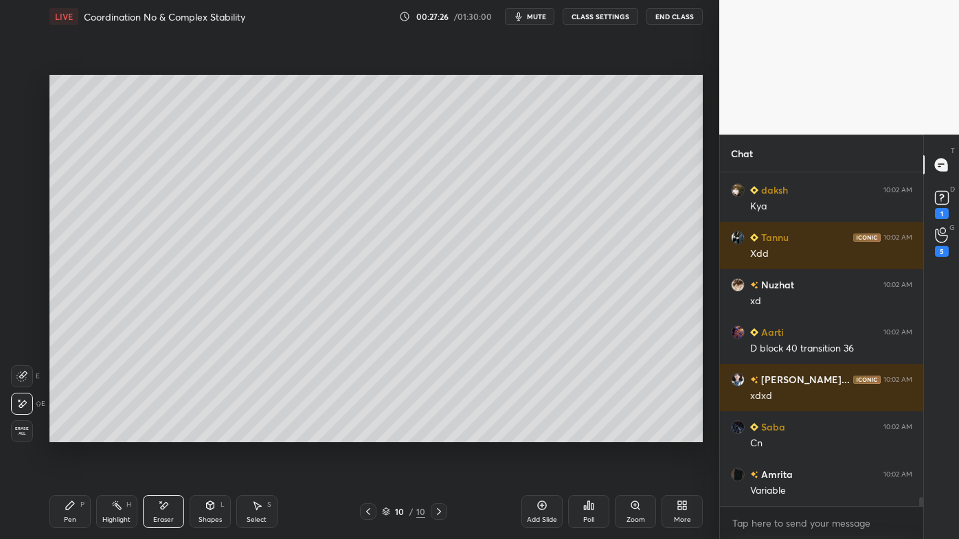
click at [122, 433] on icon at bounding box center [116, 505] width 11 height 11
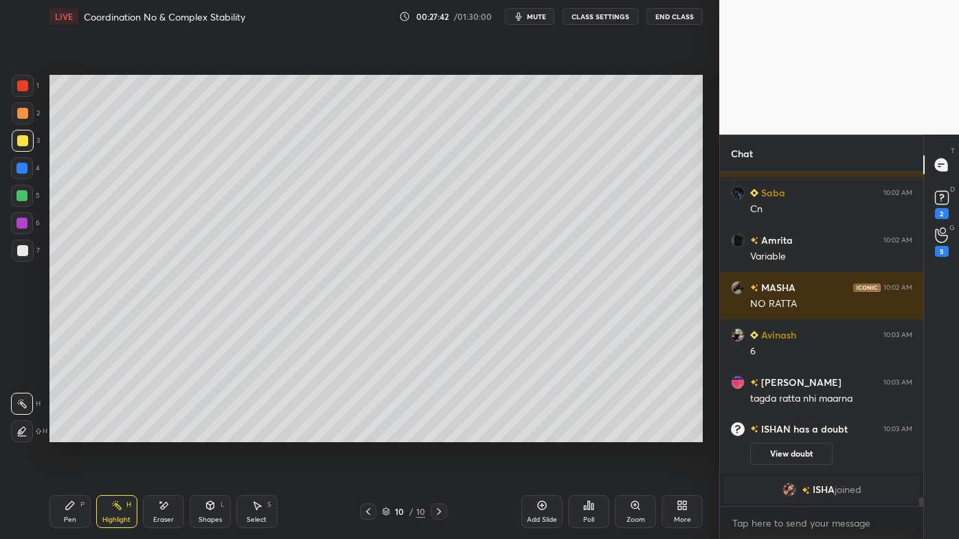
scroll to position [12414, 0]
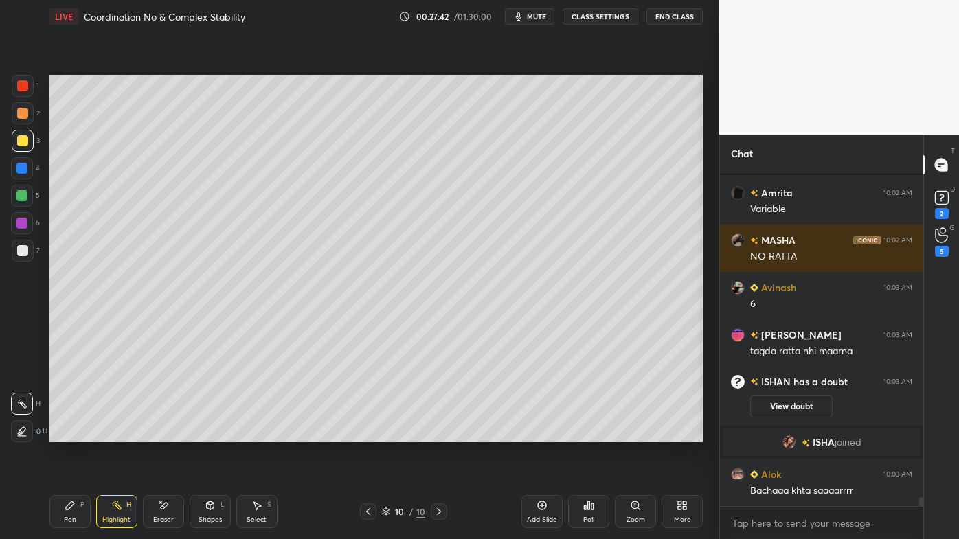
click at [69, 433] on icon at bounding box center [70, 505] width 11 height 11
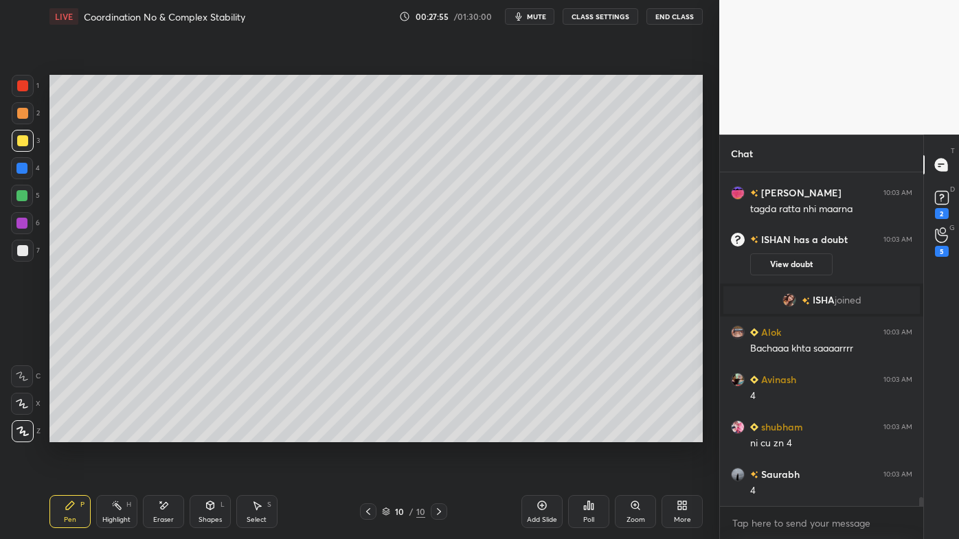
scroll to position [12538, 0]
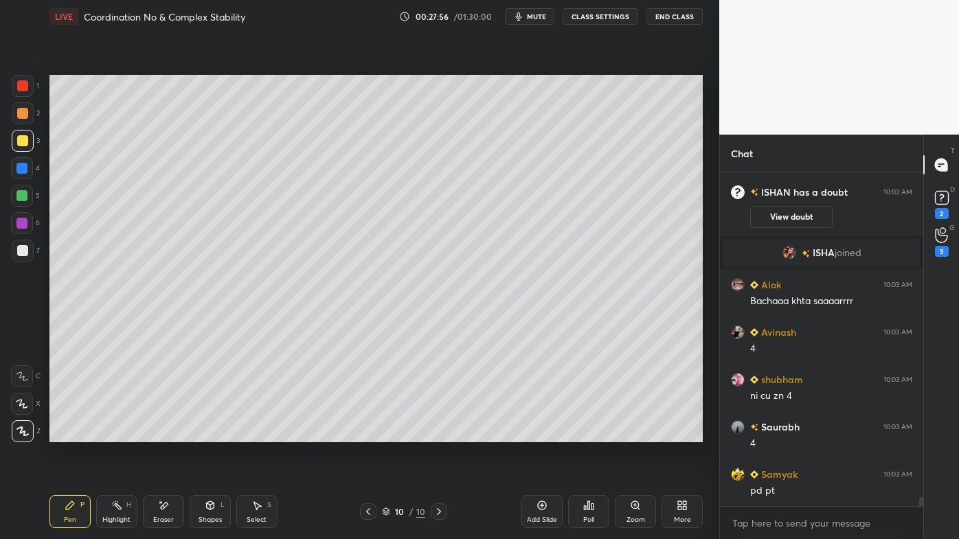
click at [115, 433] on div "Highlight H" at bounding box center [116, 511] width 41 height 33
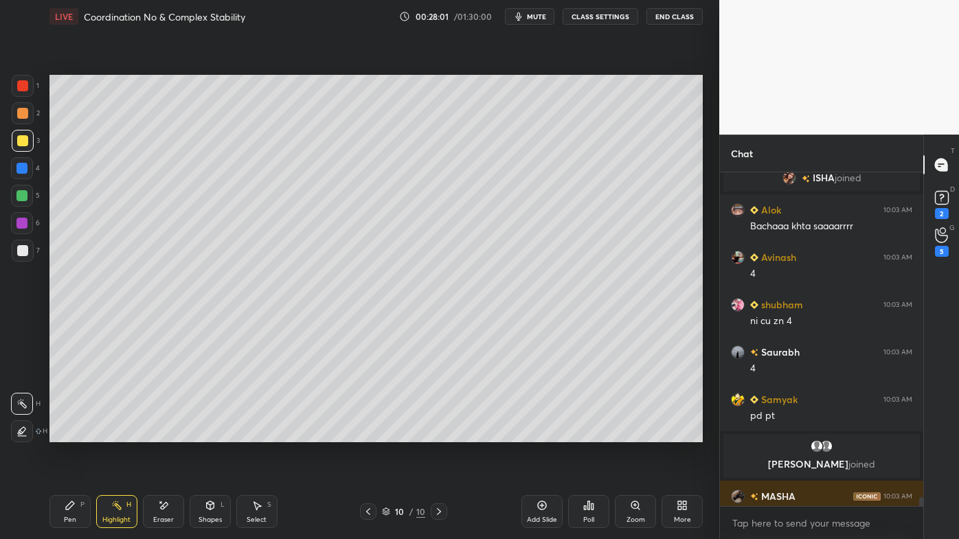
scroll to position [12609, 0]
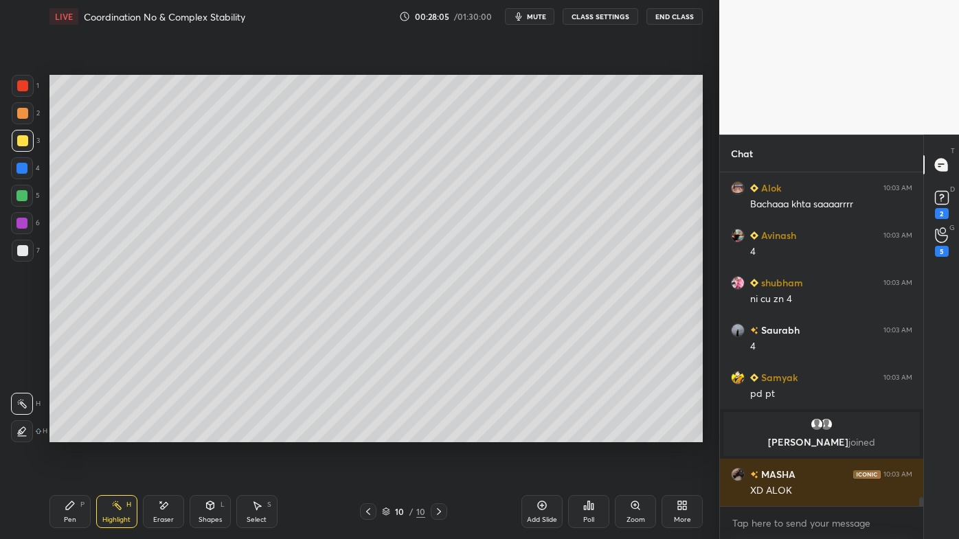
drag, startPoint x: 66, startPoint y: 509, endPoint x: 87, endPoint y: 465, distance: 48.5
click at [67, 433] on icon at bounding box center [70, 505] width 8 height 8
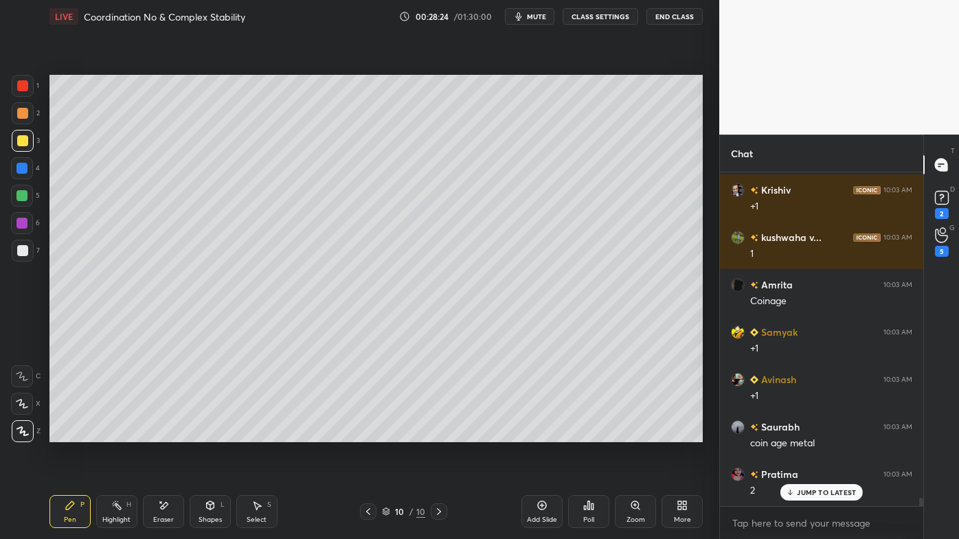
scroll to position [12965, 0]
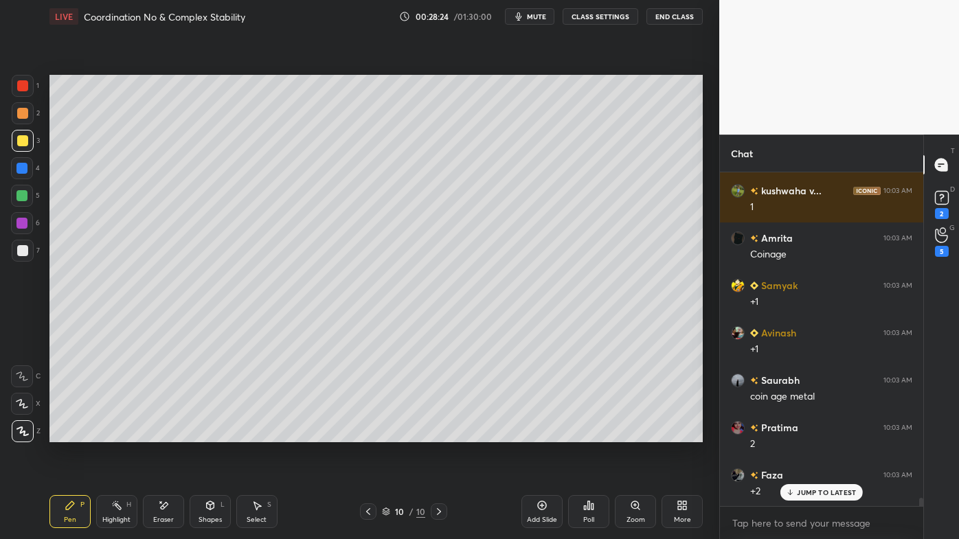
drag, startPoint x: 17, startPoint y: 254, endPoint x: 45, endPoint y: 212, distance: 51.0
click at [18, 251] on div at bounding box center [22, 250] width 11 height 11
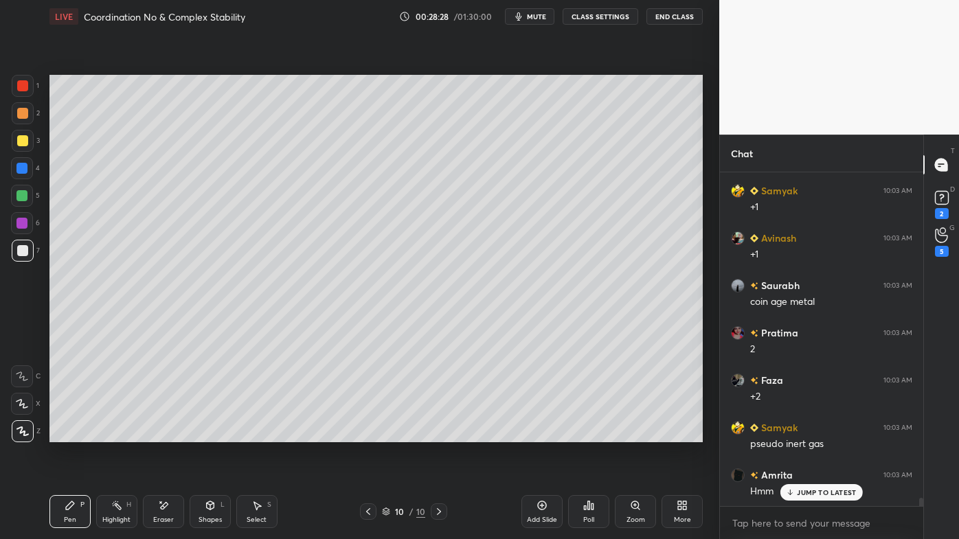
scroll to position [13109, 0]
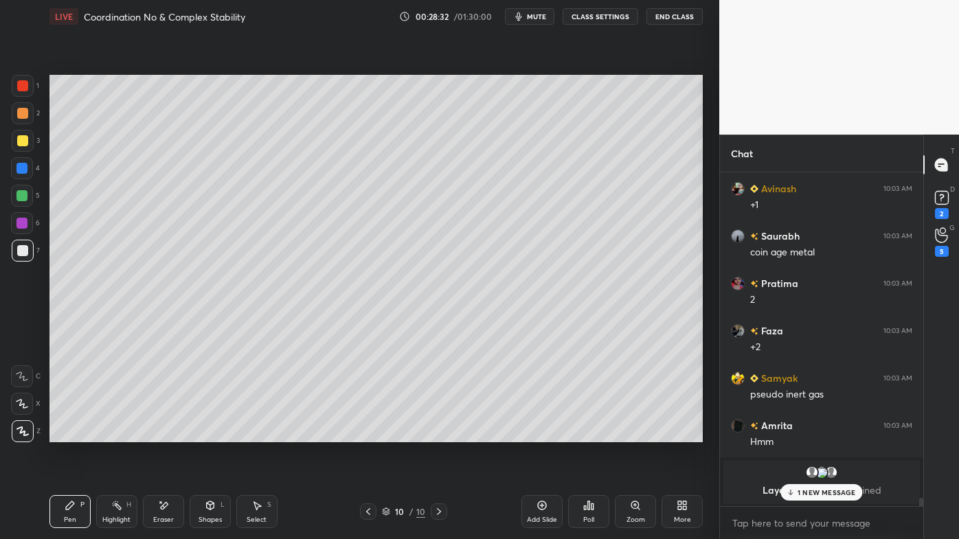
click at [111, 433] on icon at bounding box center [116, 505] width 11 height 11
drag, startPoint x: 819, startPoint y: 492, endPoint x: 788, endPoint y: 494, distance: 31.0
click at [819, 433] on p "1 NEW MESSAGE" at bounding box center [826, 492] width 58 height 8
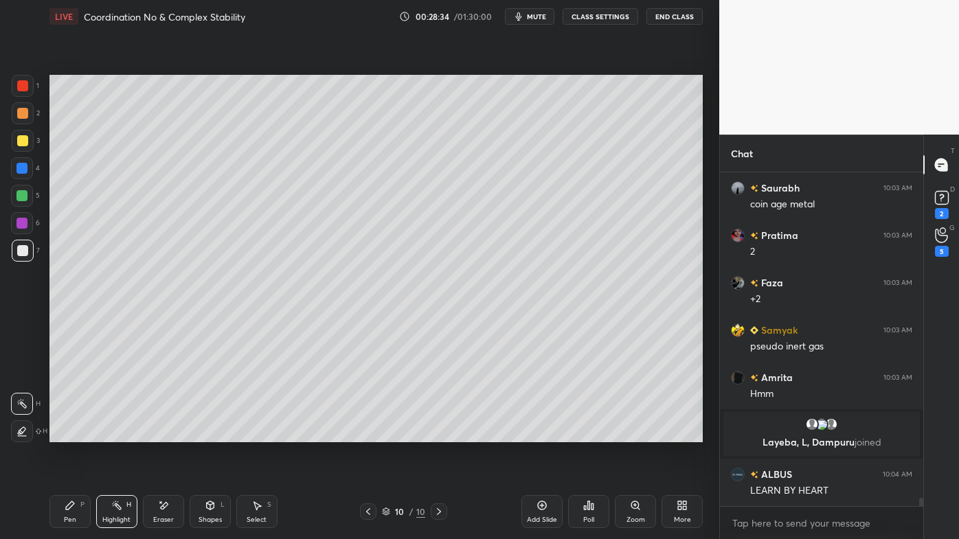
click at [464, 433] on div "Setting up your live class Poll for secs No correct answer Start poll" at bounding box center [376, 258] width 664 height 451
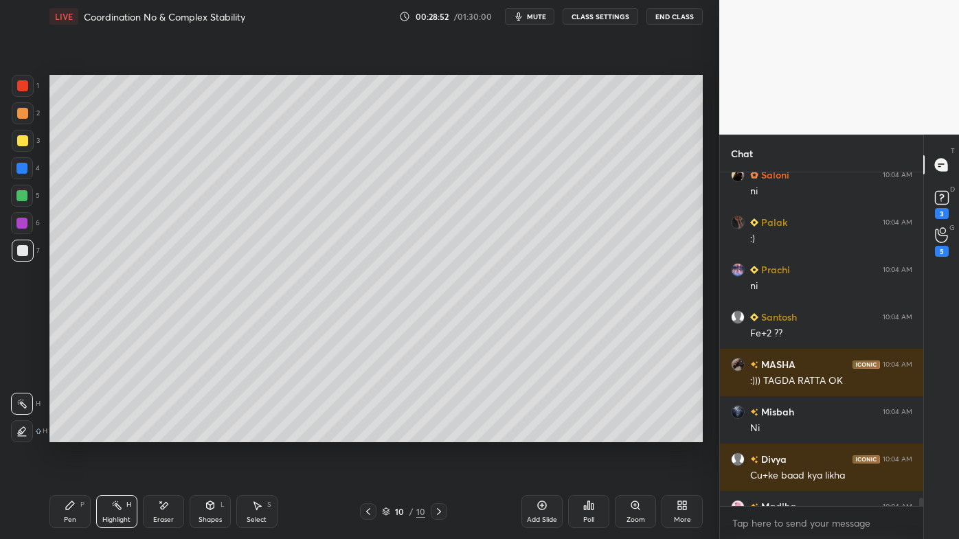
scroll to position [13613, 0]
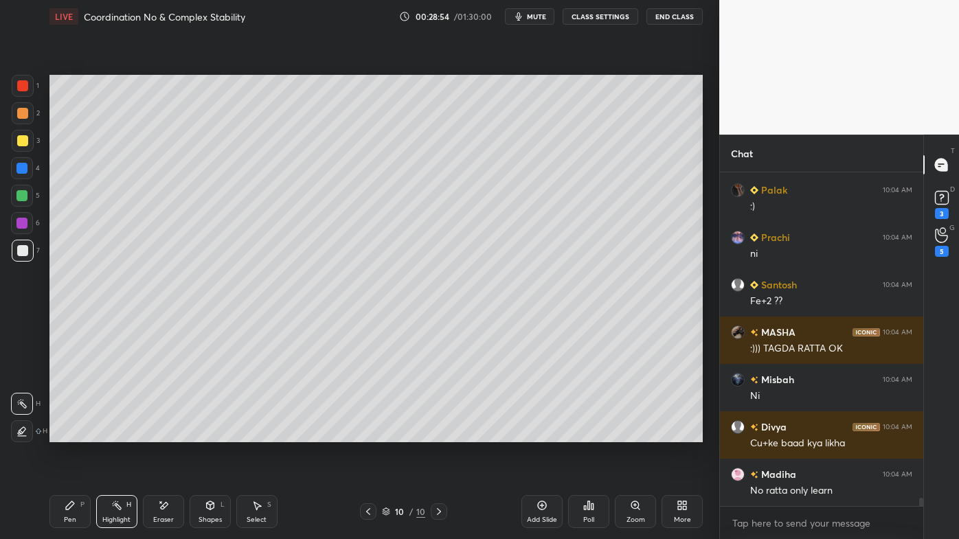
drag, startPoint x: 60, startPoint y: 511, endPoint x: 110, endPoint y: 481, distance: 58.5
click at [62, 433] on div "Pen P" at bounding box center [69, 511] width 41 height 33
click at [117, 433] on icon at bounding box center [116, 505] width 11 height 11
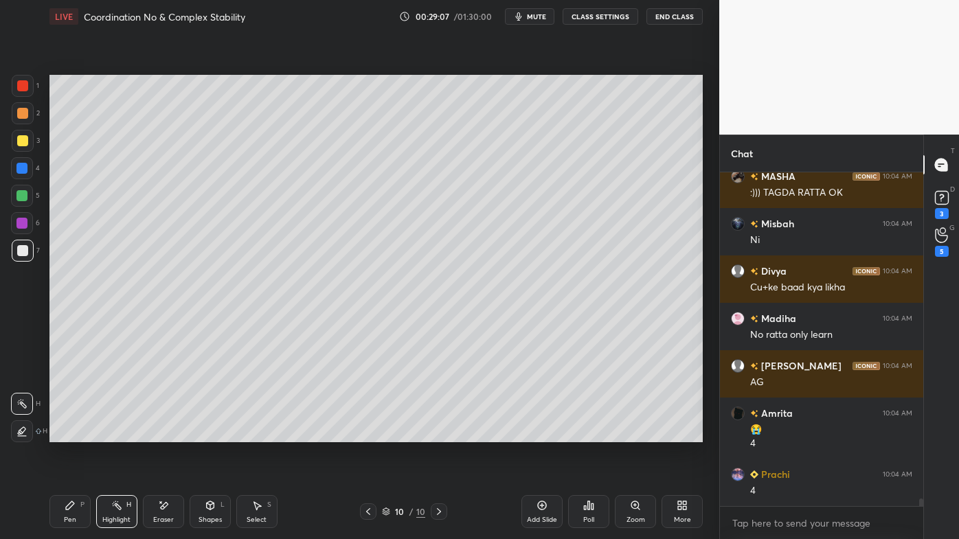
scroll to position [13852, 0]
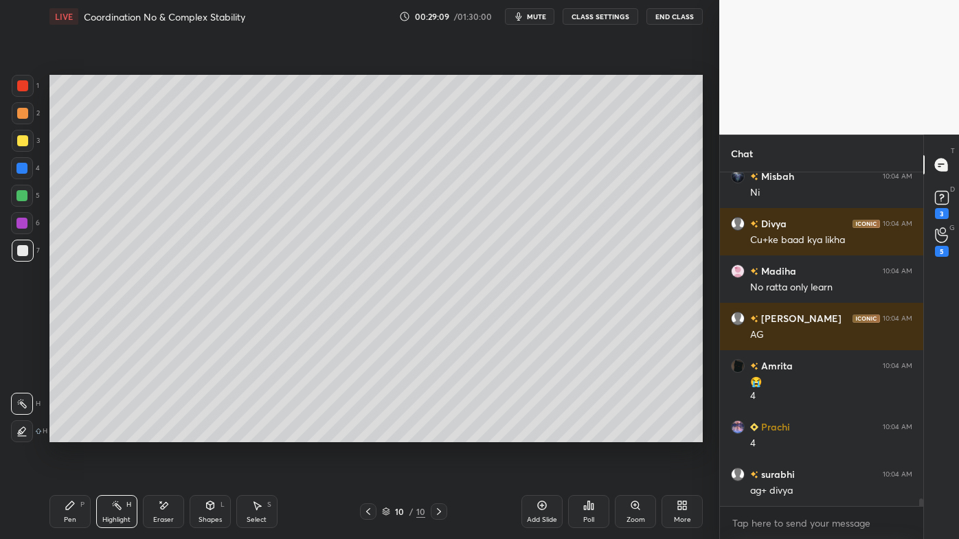
click at [76, 433] on div "Pen P" at bounding box center [69, 511] width 41 height 33
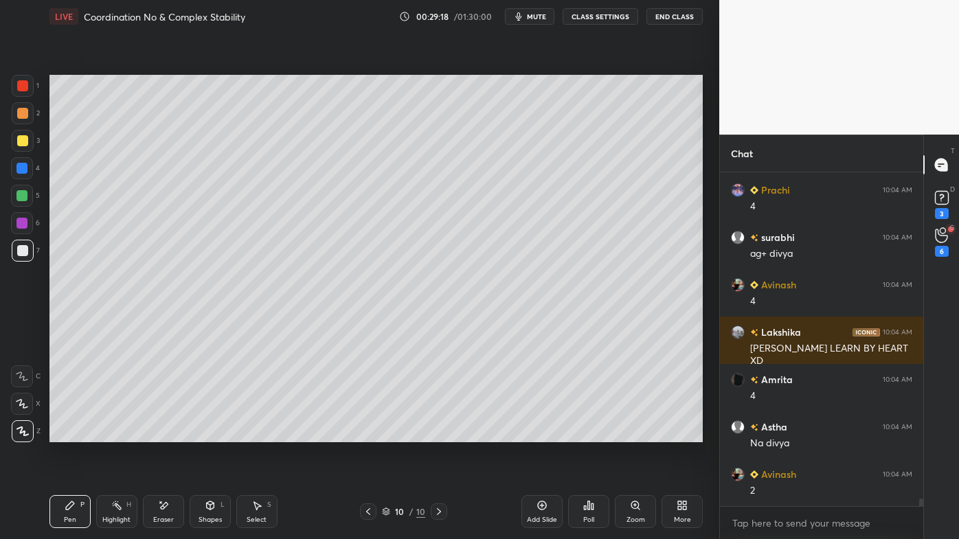
scroll to position [14150, 0]
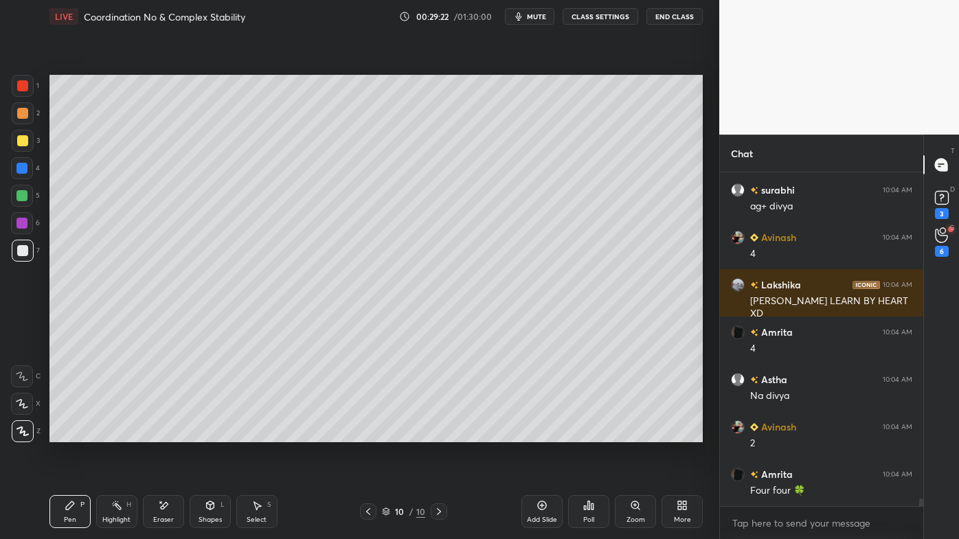
click at [366, 433] on icon at bounding box center [368, 511] width 11 height 11
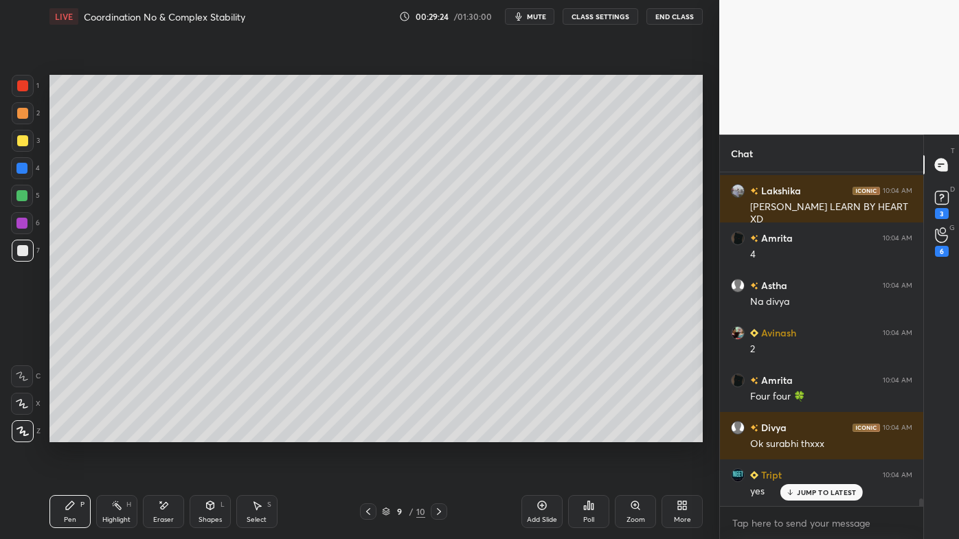
scroll to position [14215, 0]
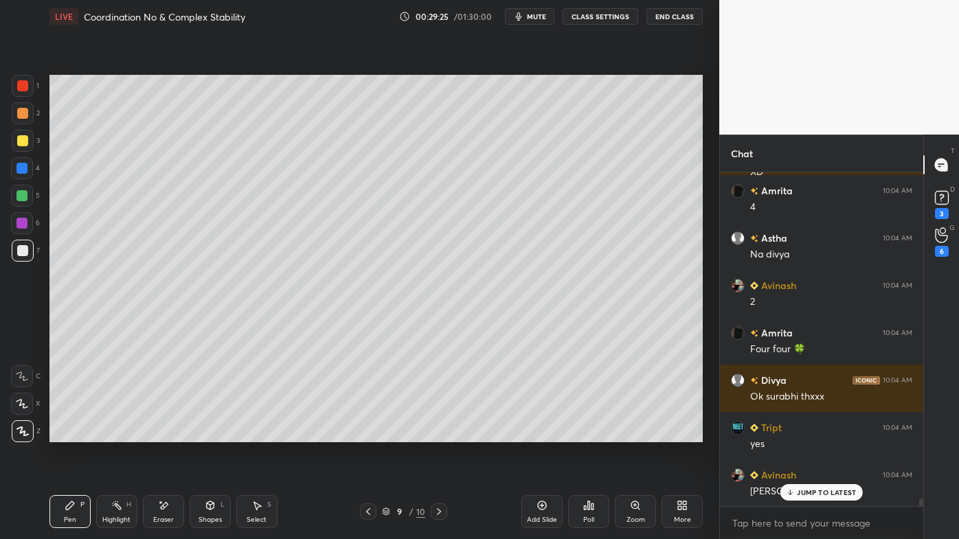
drag, startPoint x: 67, startPoint y: 510, endPoint x: 116, endPoint y: 450, distance: 76.6
click at [66, 433] on icon at bounding box center [70, 505] width 8 height 8
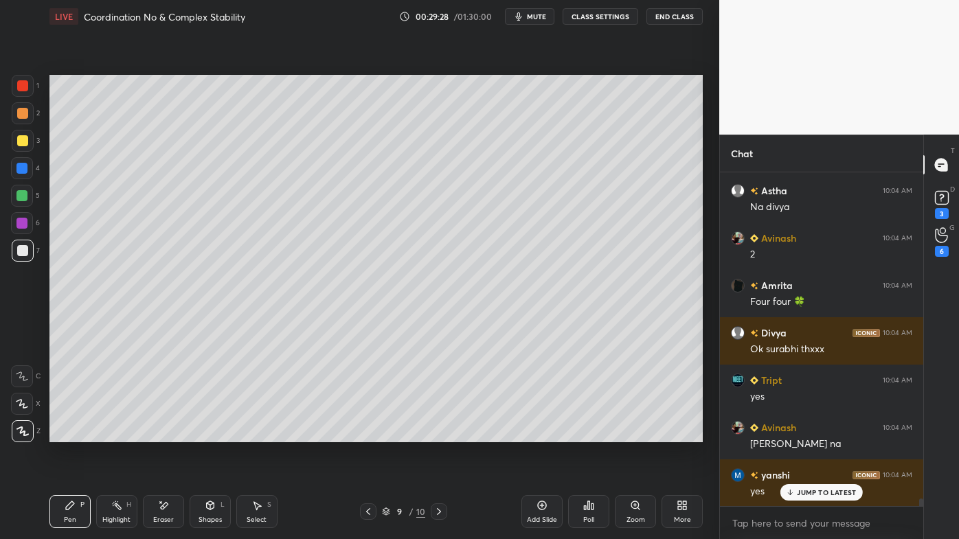
click at [118, 433] on div "Highlight H" at bounding box center [116, 511] width 41 height 33
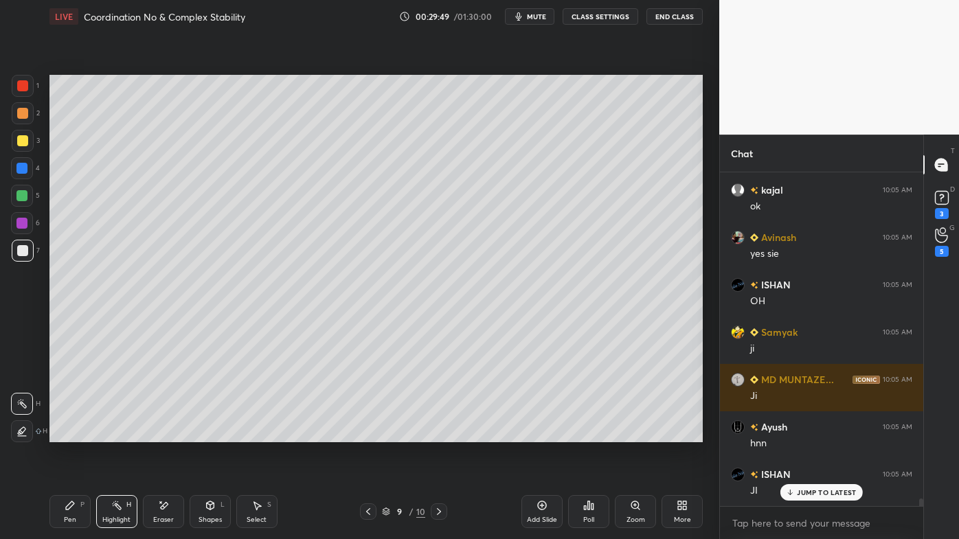
scroll to position [14816, 0]
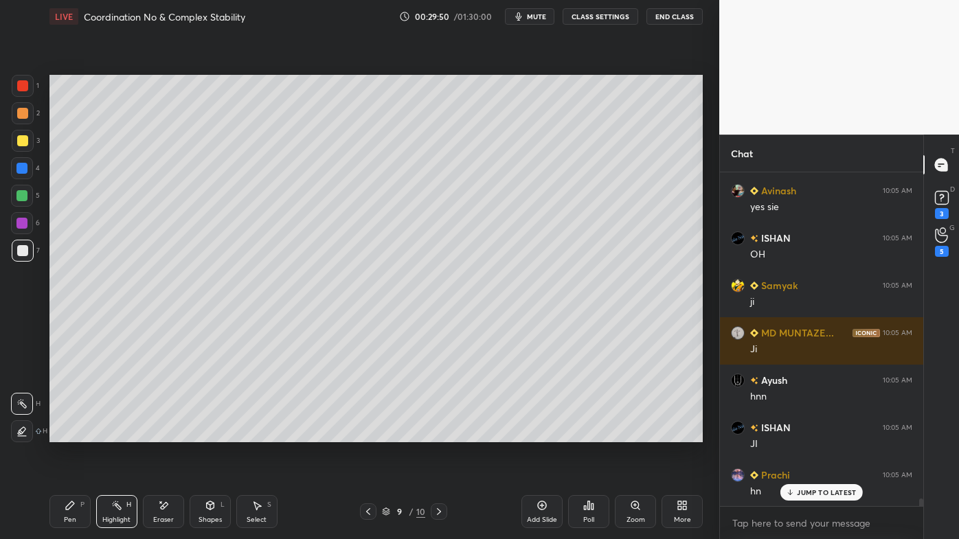
click at [158, 433] on div "Setting up your live class Poll for secs No correct answer Start poll" at bounding box center [376, 258] width 664 height 451
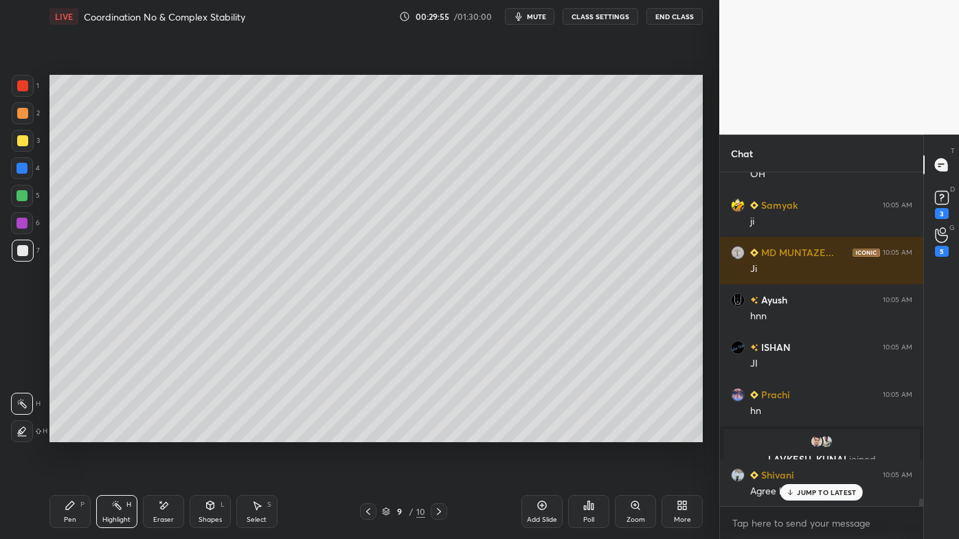
scroll to position [14977, 0]
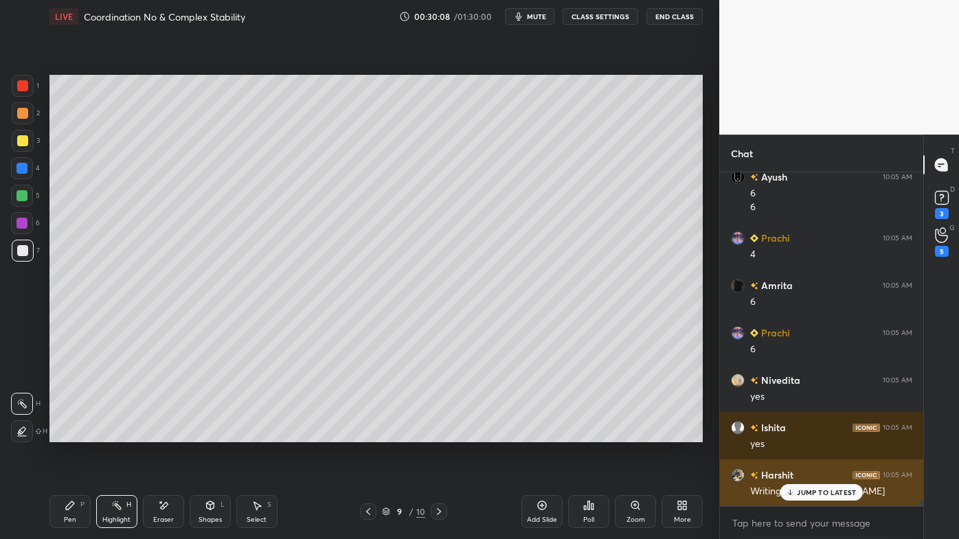
drag, startPoint x: 806, startPoint y: 494, endPoint x: 743, endPoint y: 497, distance: 63.2
click at [805, 433] on p "JUMP TO LATEST" at bounding box center [826, 492] width 59 height 8
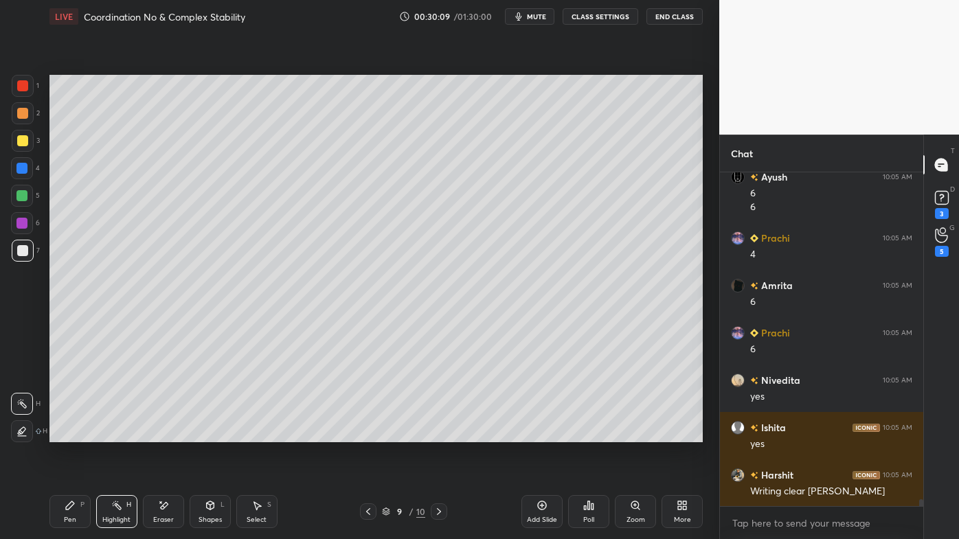
scroll to position [15321, 0]
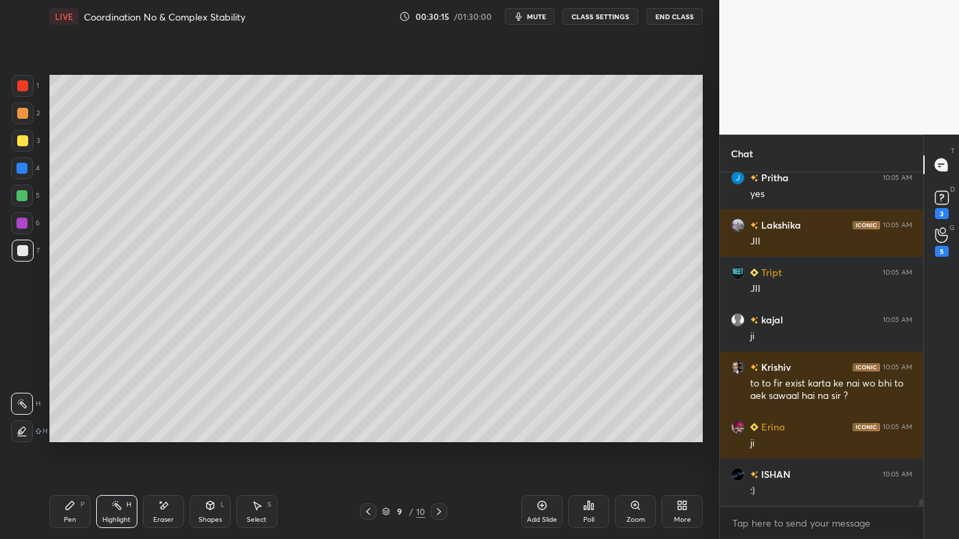
drag, startPoint x: 117, startPoint y: 507, endPoint x: 110, endPoint y: 494, distance: 15.1
click at [115, 433] on rect at bounding box center [118, 506] width 7 height 7
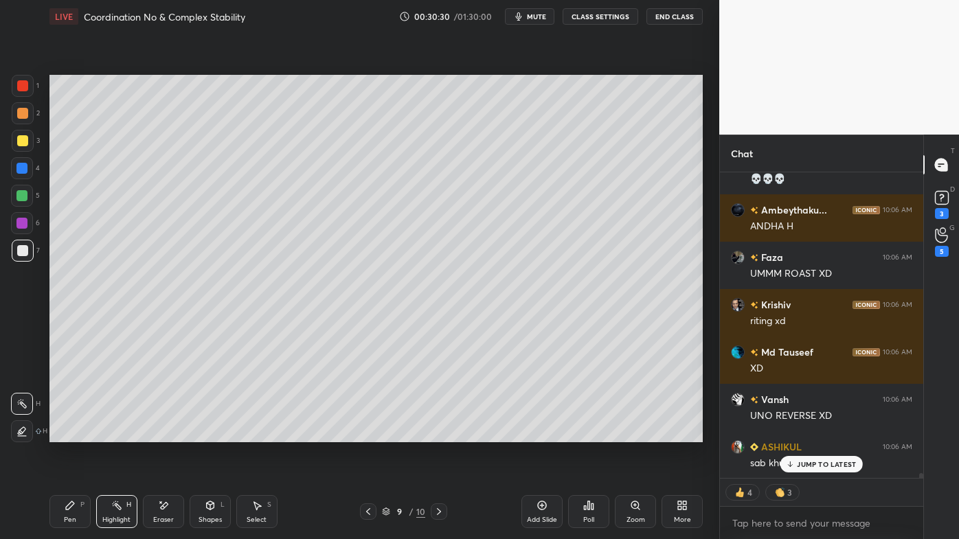
click at [437, 433] on icon at bounding box center [438, 511] width 11 height 11
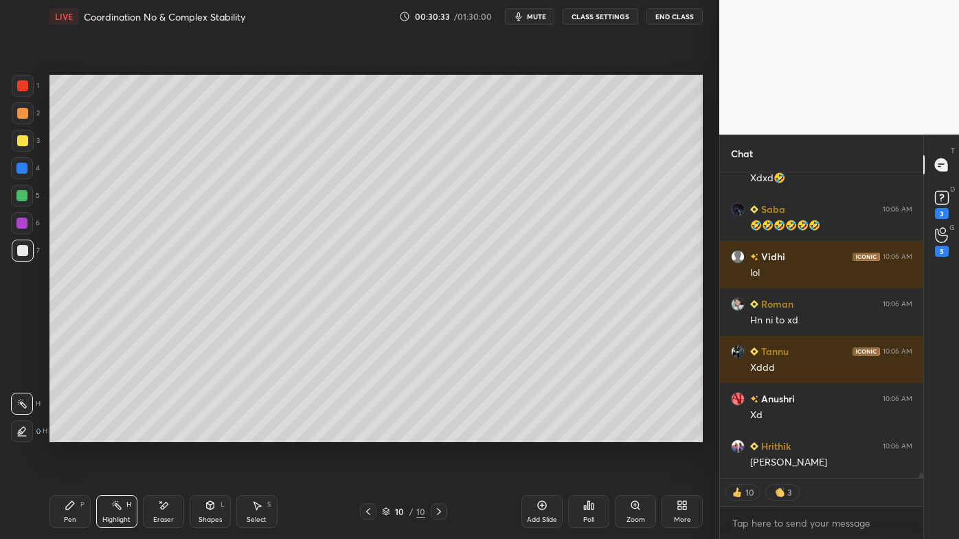
click at [124, 433] on div "Highlight H" at bounding box center [116, 511] width 41 height 33
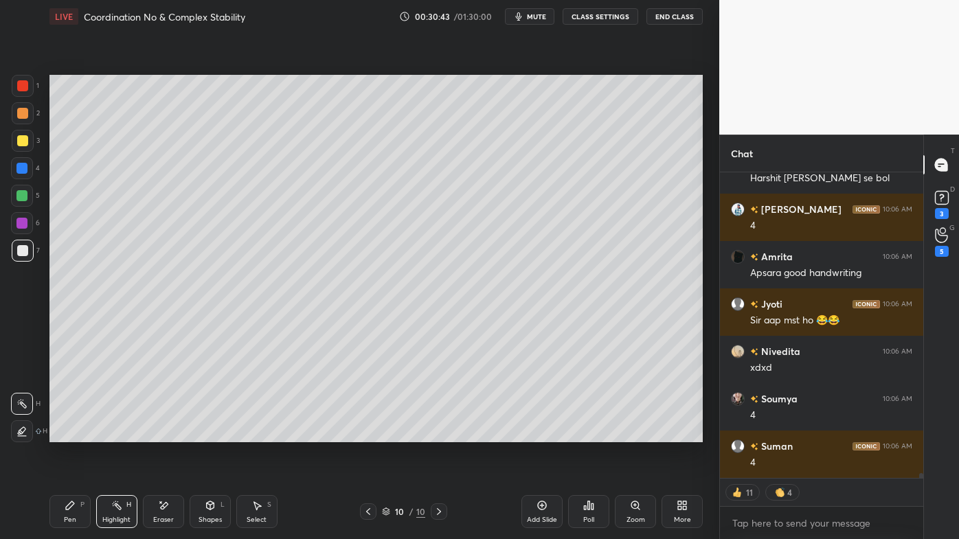
click at [365, 433] on icon at bounding box center [368, 511] width 11 height 11
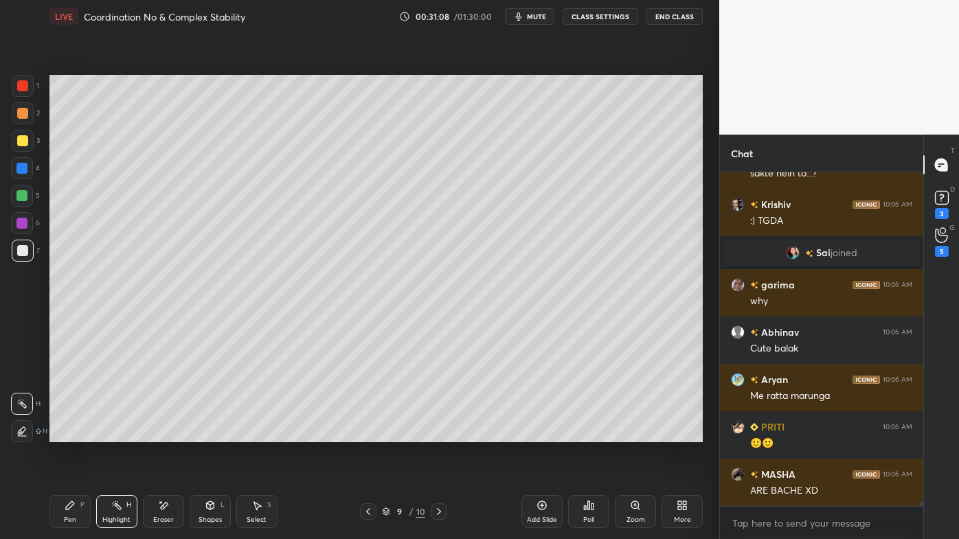
click at [439, 433] on icon at bounding box center [438, 511] width 11 height 11
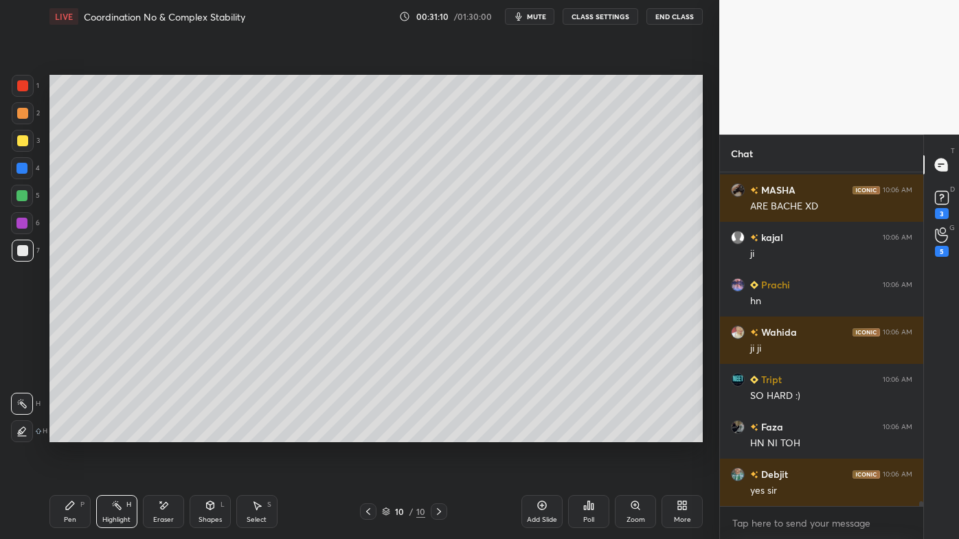
click at [119, 433] on div "Highlight H" at bounding box center [116, 511] width 41 height 33
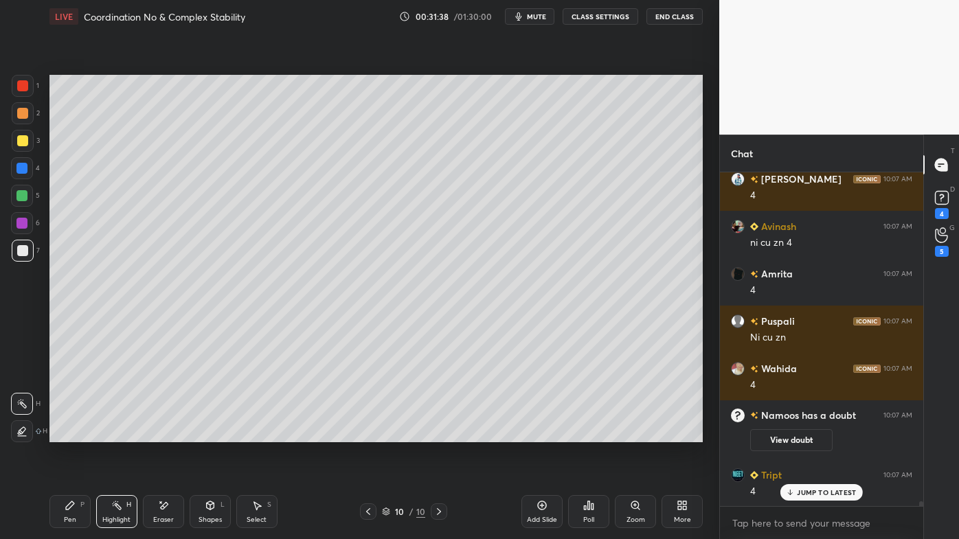
click at [544, 433] on icon at bounding box center [541, 505] width 11 height 11
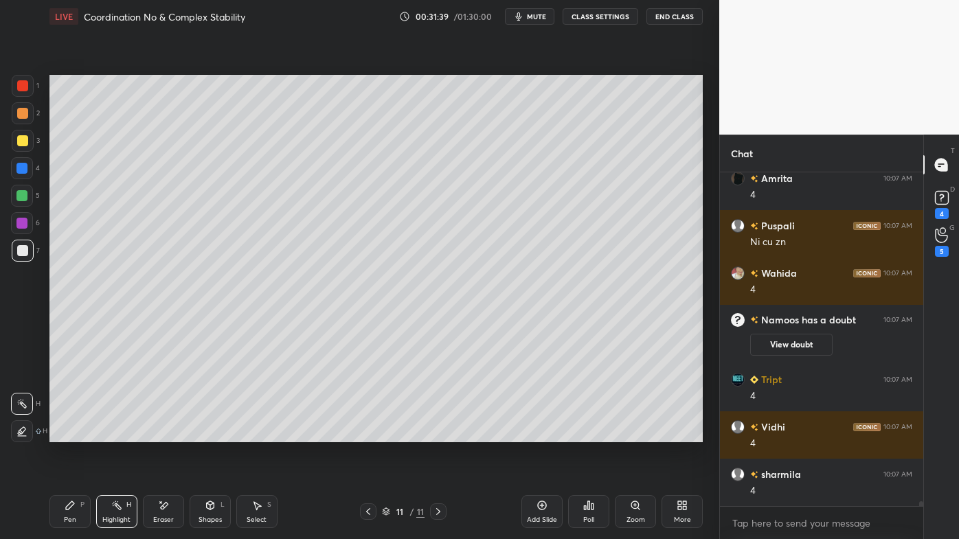
drag, startPoint x: 65, startPoint y: 510, endPoint x: 74, endPoint y: 463, distance: 47.7
click at [64, 433] on div "Pen P" at bounding box center [69, 511] width 41 height 33
drag, startPoint x: 25, startPoint y: 115, endPoint x: 45, endPoint y: 114, distance: 20.6
click at [26, 117] on div at bounding box center [22, 113] width 11 height 11
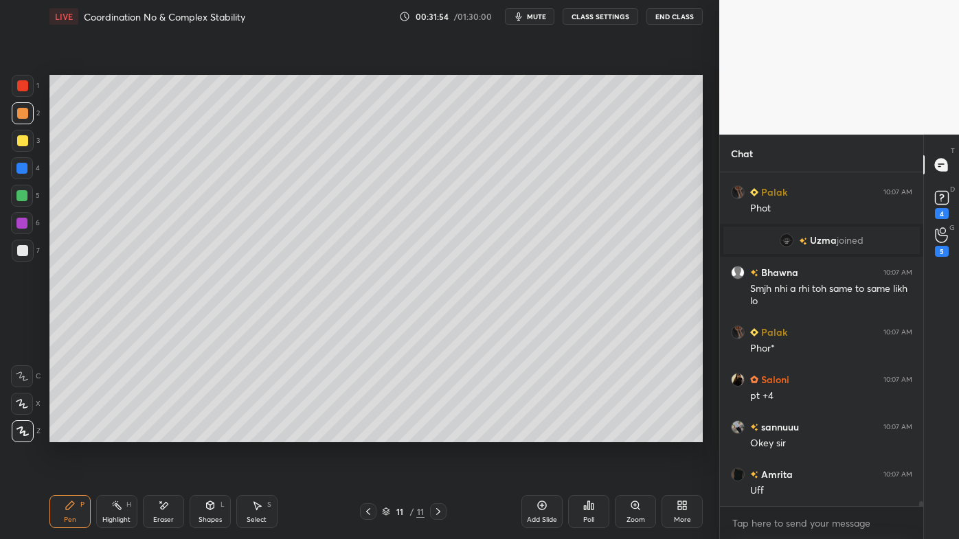
drag, startPoint x: 24, startPoint y: 141, endPoint x: 31, endPoint y: 142, distance: 6.9
click at [27, 141] on div at bounding box center [22, 140] width 11 height 11
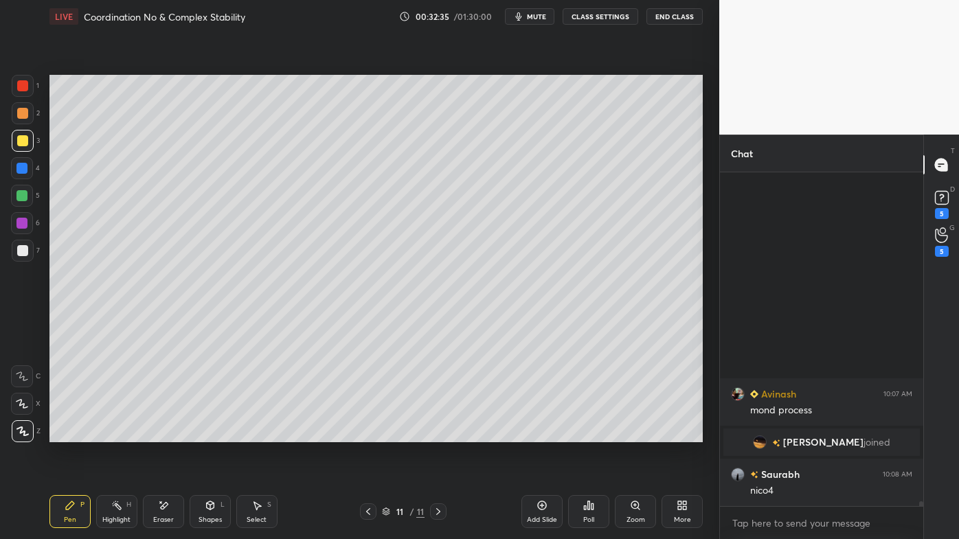
scroll to position [23831, 0]
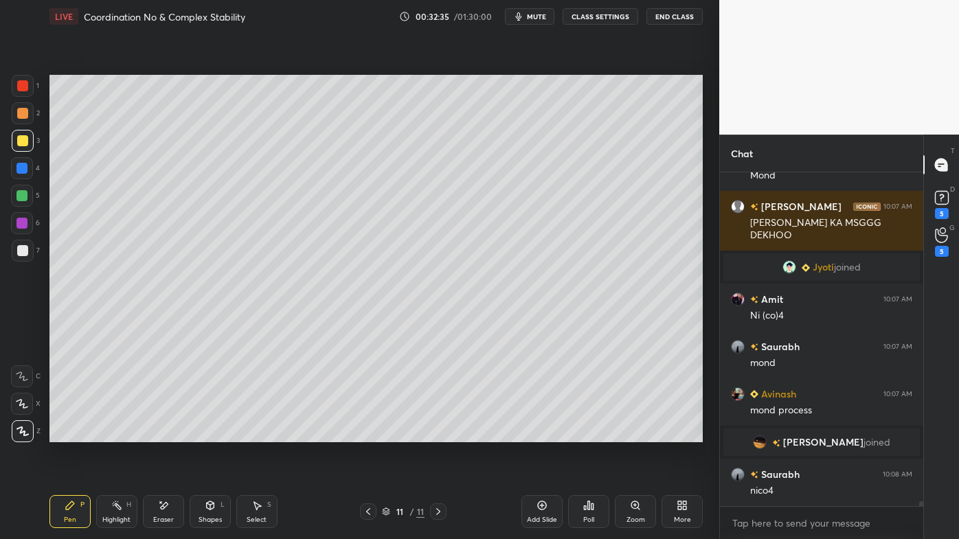
drag, startPoint x: 115, startPoint y: 503, endPoint x: 141, endPoint y: 451, distance: 58.3
click at [113, 433] on icon at bounding box center [116, 505] width 11 height 11
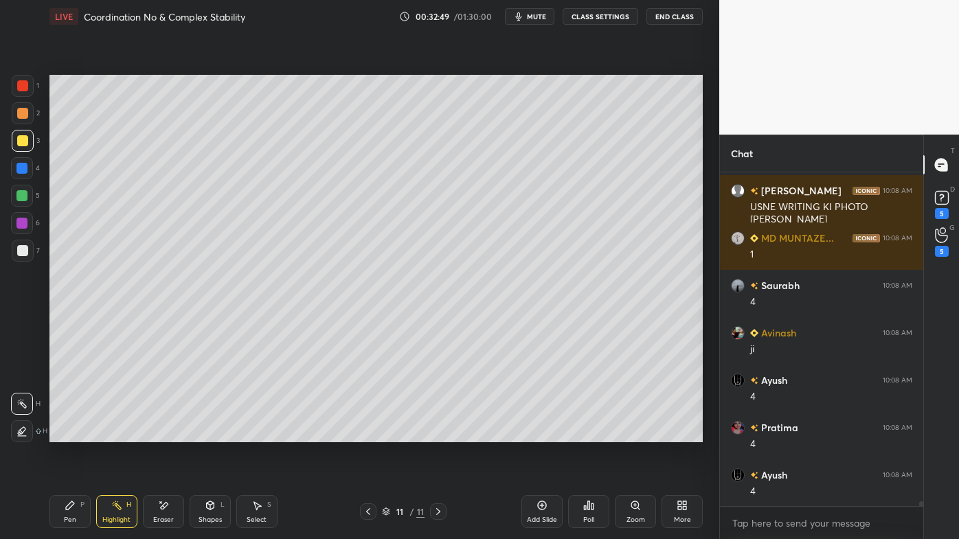
scroll to position [24447, 0]
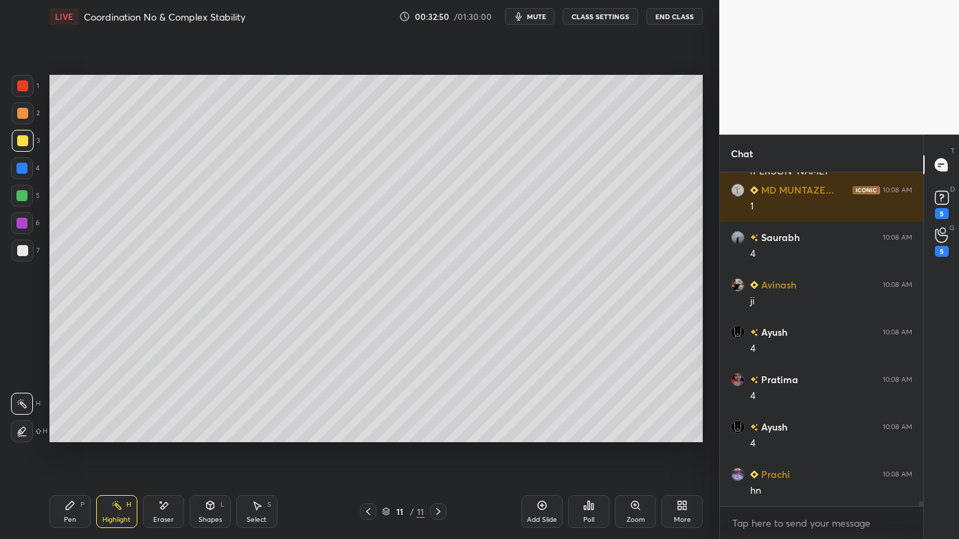
click at [369, 433] on div at bounding box center [368, 511] width 16 height 16
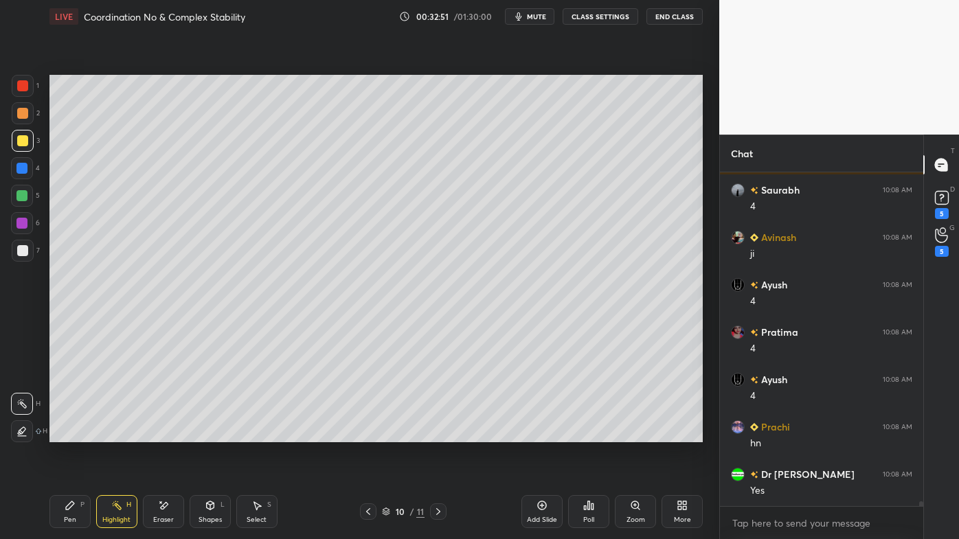
click at [119, 433] on rect at bounding box center [118, 506] width 7 height 7
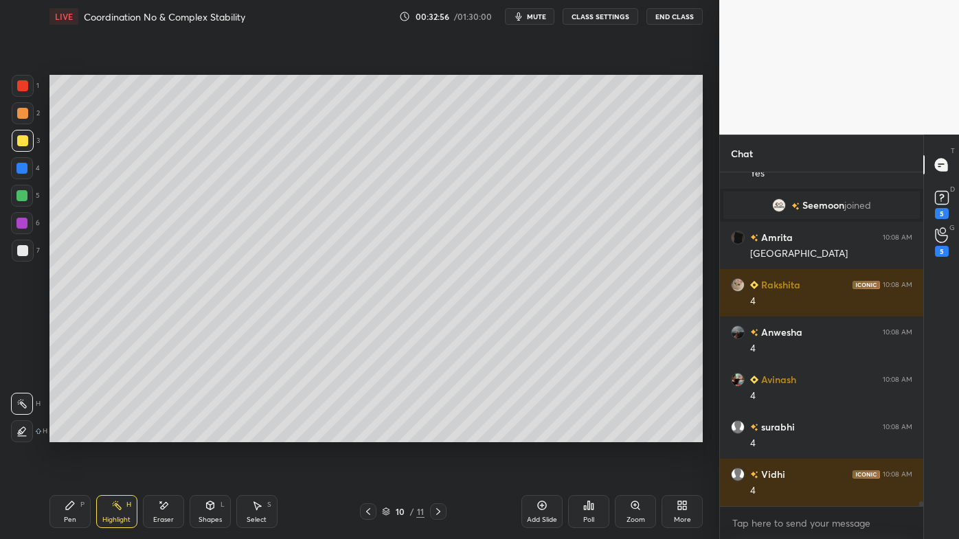
scroll to position [24664, 0]
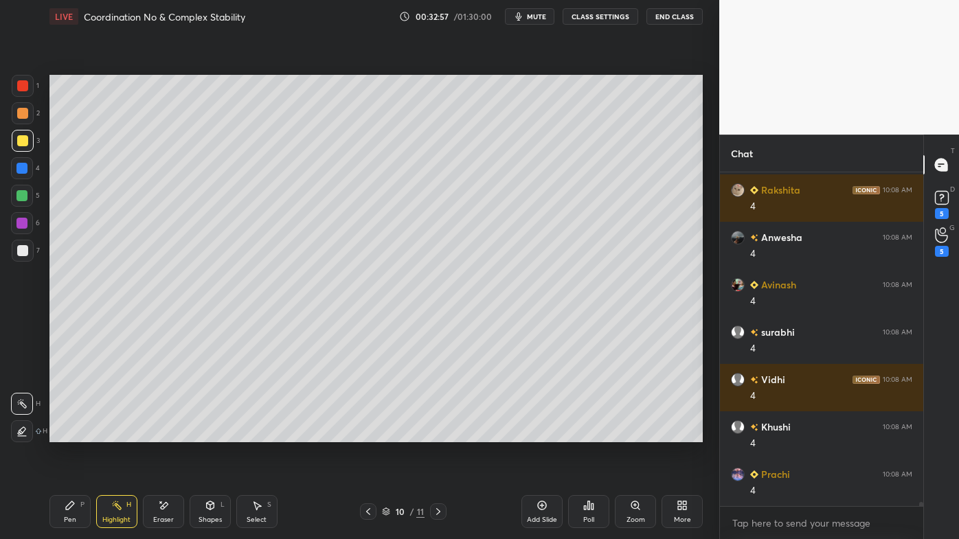
click at [434, 433] on icon at bounding box center [438, 511] width 11 height 11
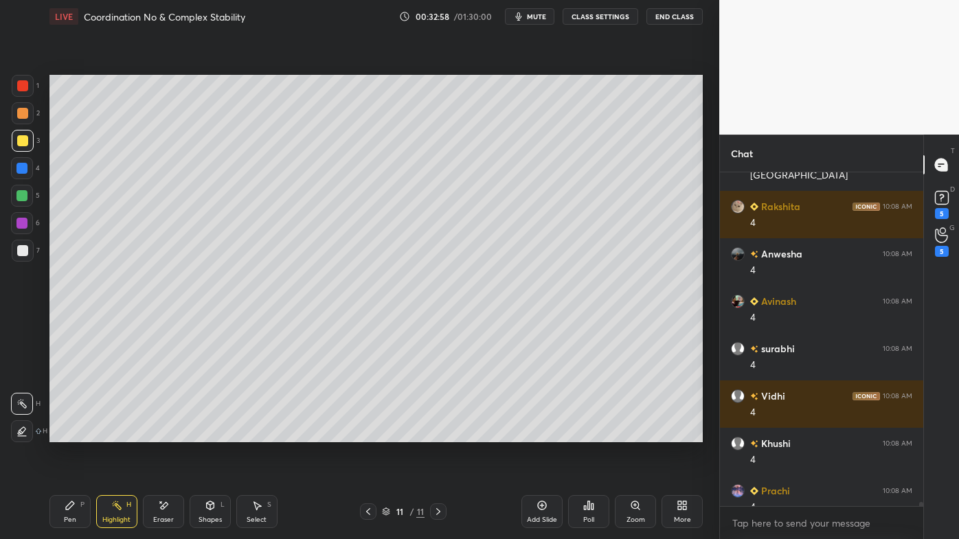
drag, startPoint x: 65, startPoint y: 503, endPoint x: 94, endPoint y: 470, distance: 44.8
click at [64, 433] on div "Pen P" at bounding box center [69, 511] width 41 height 33
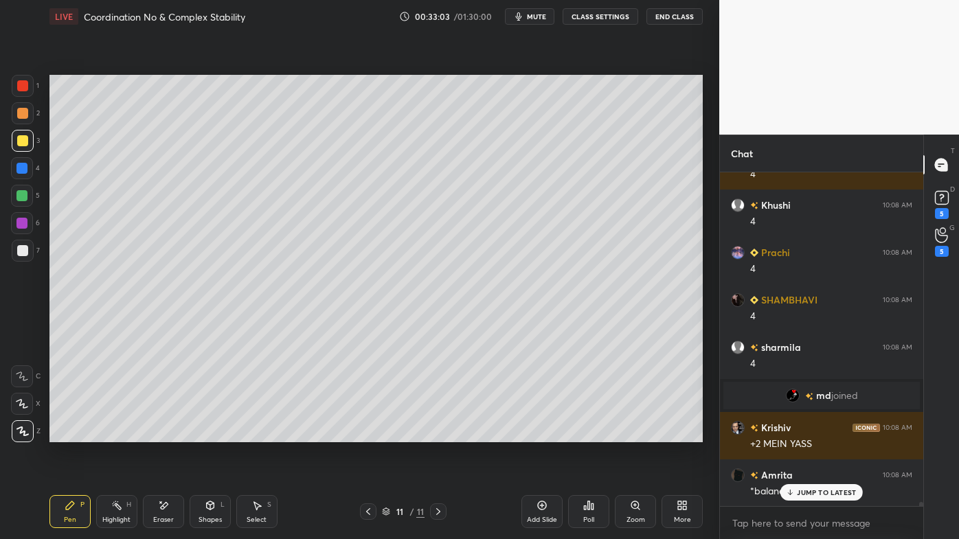
scroll to position [24870, 0]
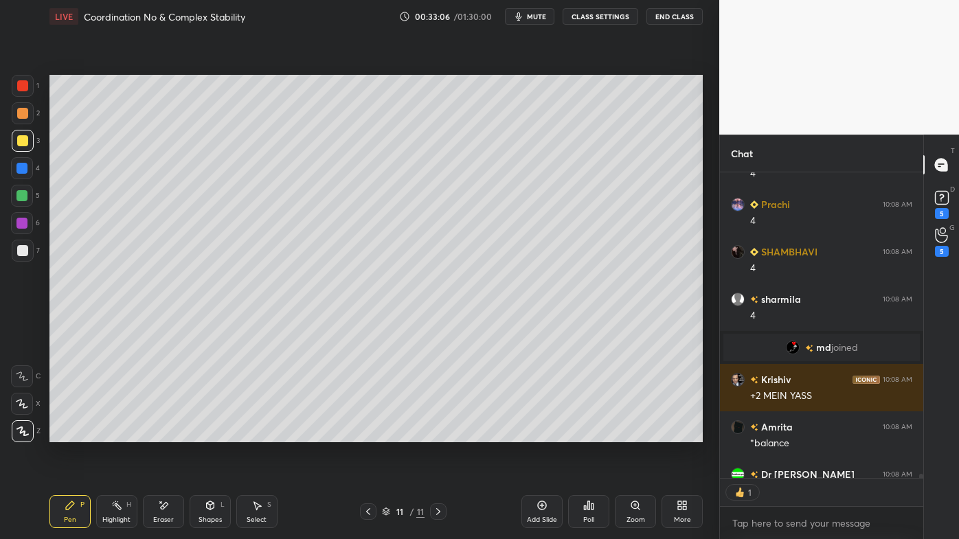
click at [65, 433] on icon at bounding box center [70, 505] width 11 height 11
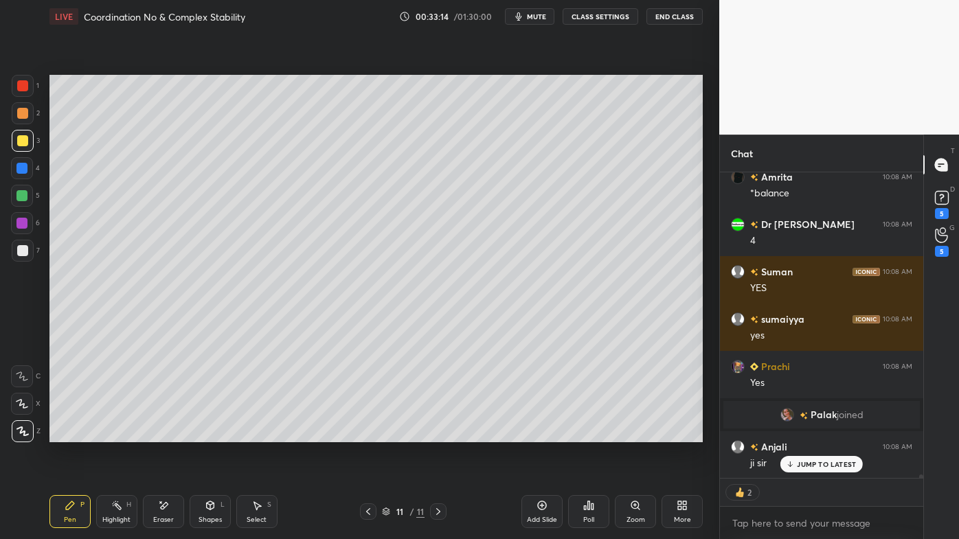
click at [126, 433] on div "Highlight H" at bounding box center [116, 511] width 41 height 33
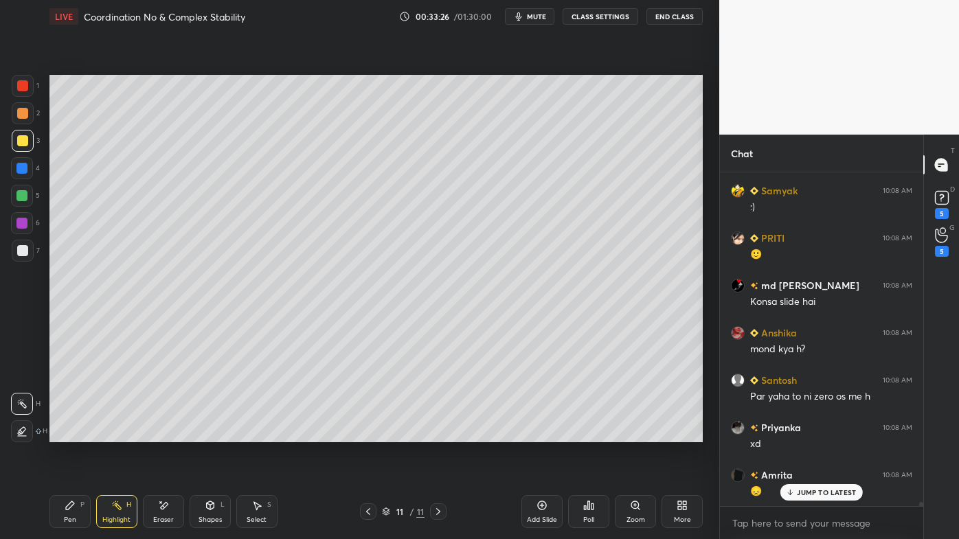
click at [170, 433] on div "Eraser" at bounding box center [163, 511] width 41 height 33
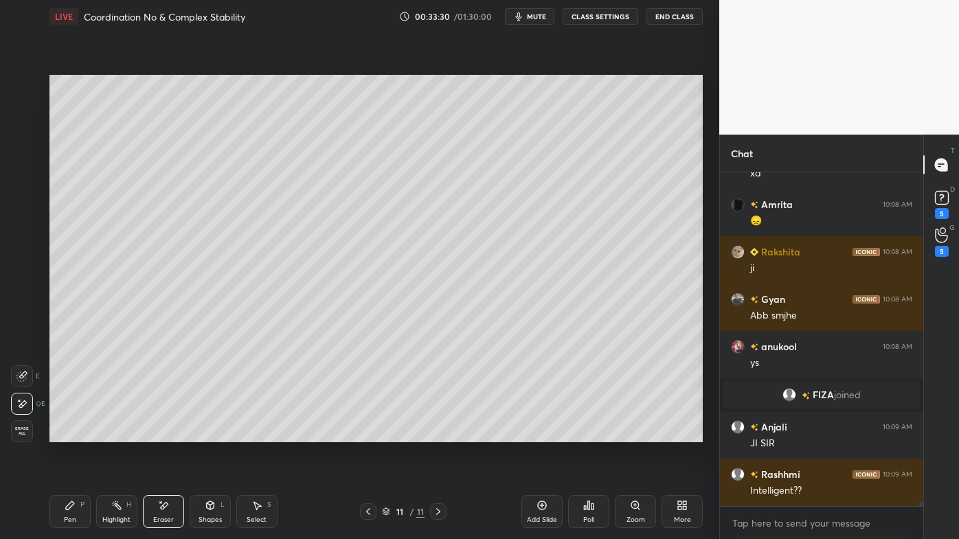
click at [107, 433] on div "Highlight H" at bounding box center [116, 511] width 41 height 33
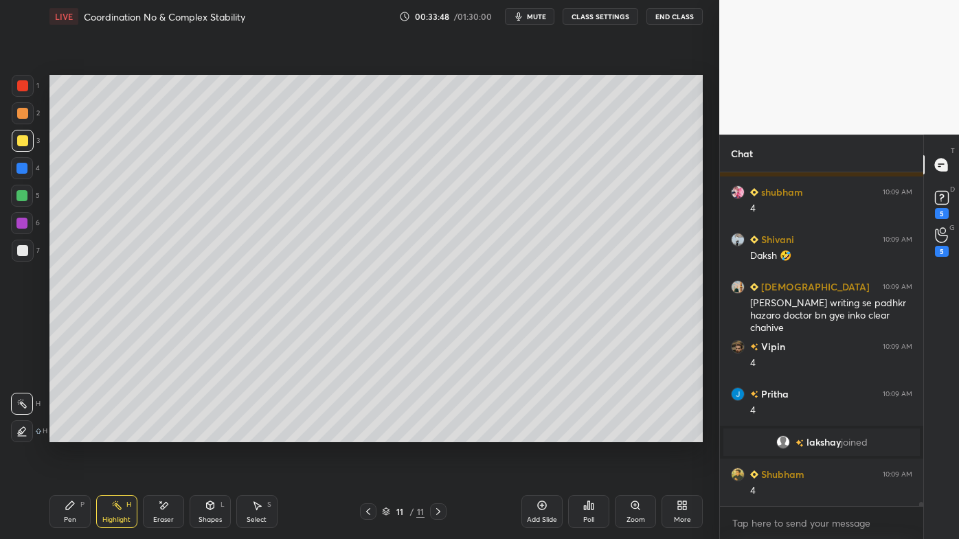
drag, startPoint x: 73, startPoint y: 506, endPoint x: 82, endPoint y: 448, distance: 58.4
click at [72, 433] on icon at bounding box center [70, 505] width 11 height 11
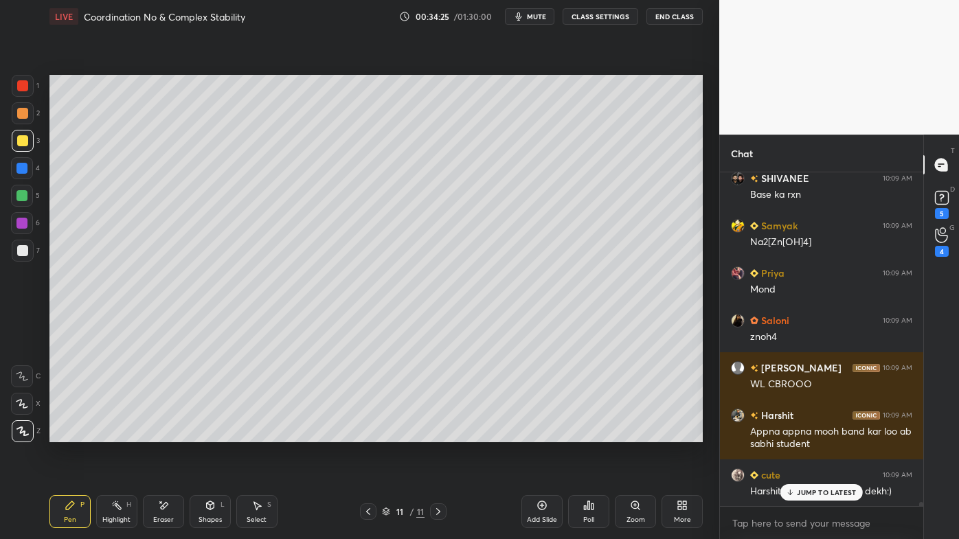
drag, startPoint x: 121, startPoint y: 500, endPoint x: 123, endPoint y: 490, distance: 9.8
click at [120, 433] on div "Highlight H" at bounding box center [116, 511] width 41 height 33
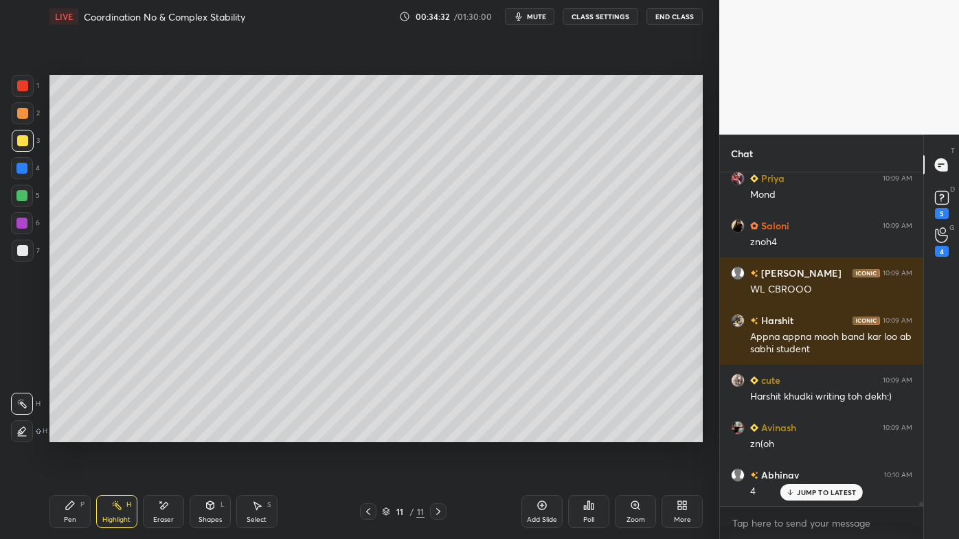
scroll to position [26996, 0]
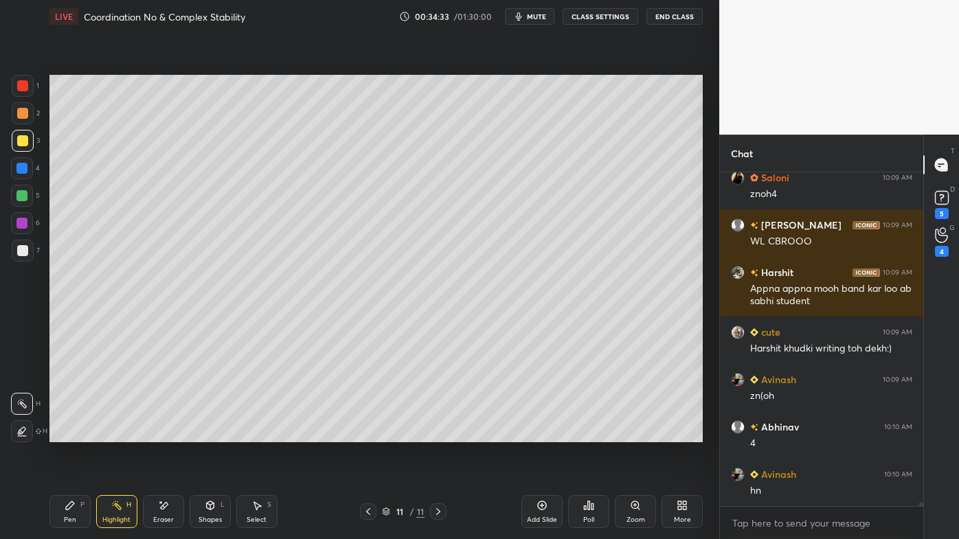
click at [66, 433] on div "Pen" at bounding box center [70, 519] width 12 height 7
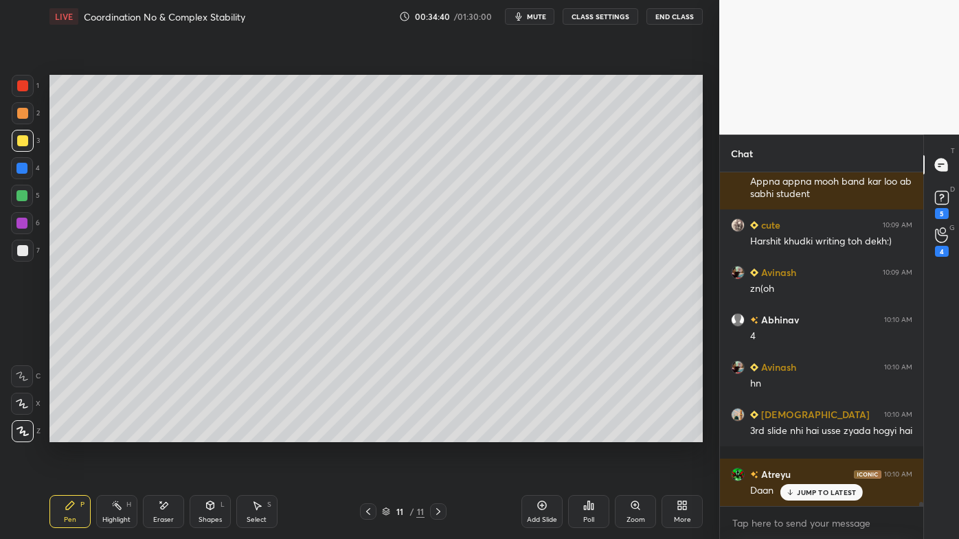
scroll to position [27162, 0]
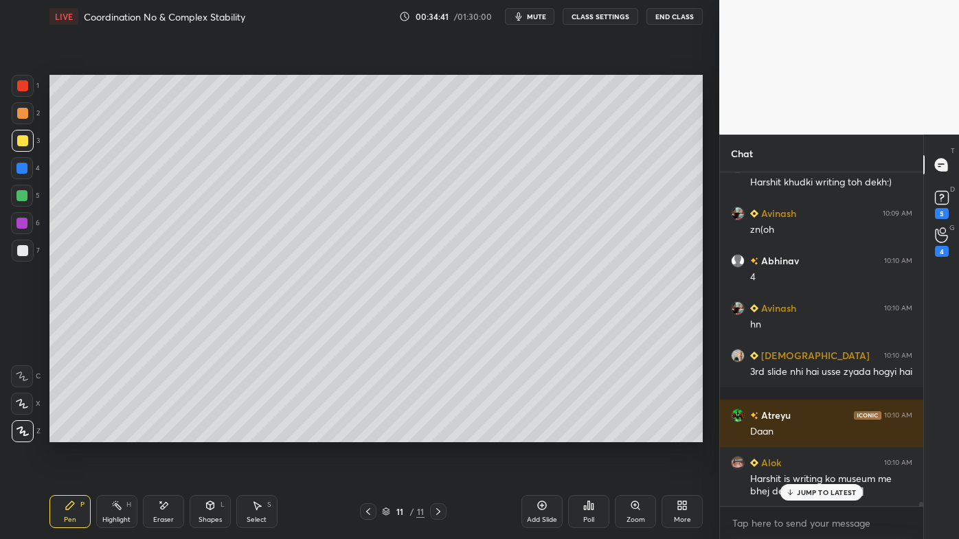
drag, startPoint x: 171, startPoint y: 503, endPoint x: 203, endPoint y: 475, distance: 42.8
click at [175, 433] on div "Eraser" at bounding box center [163, 511] width 41 height 33
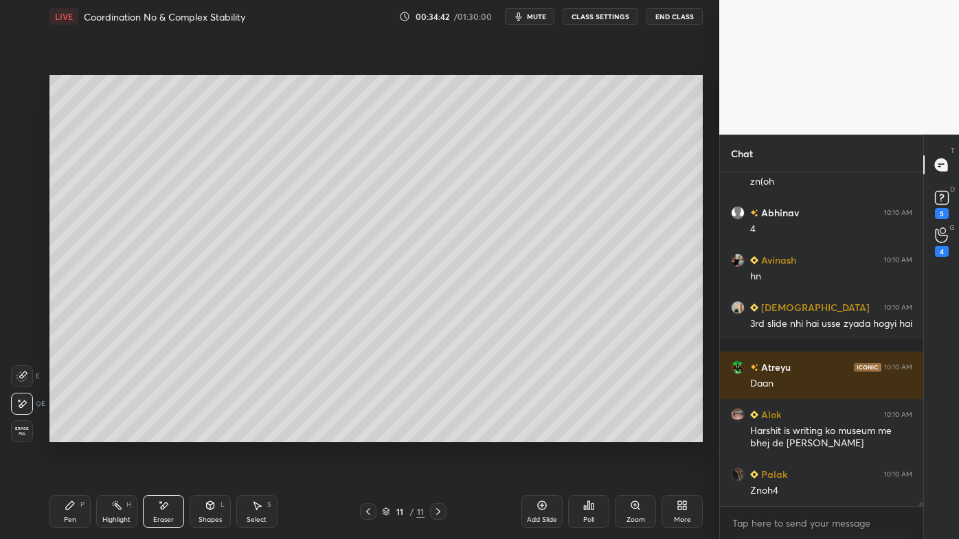
click at [71, 433] on icon at bounding box center [70, 505] width 8 height 8
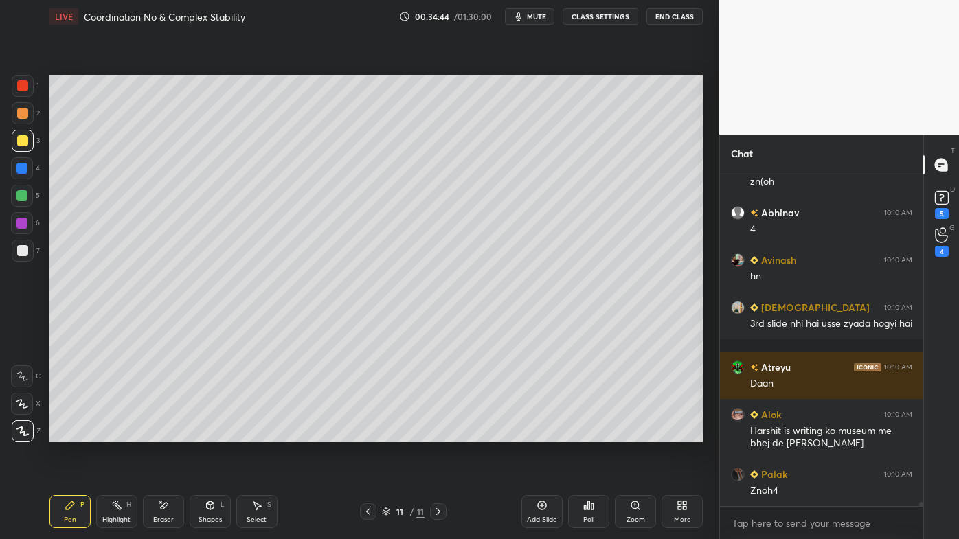
drag, startPoint x: 116, startPoint y: 504, endPoint x: 161, endPoint y: 459, distance: 63.6
click at [115, 433] on icon at bounding box center [116, 505] width 11 height 11
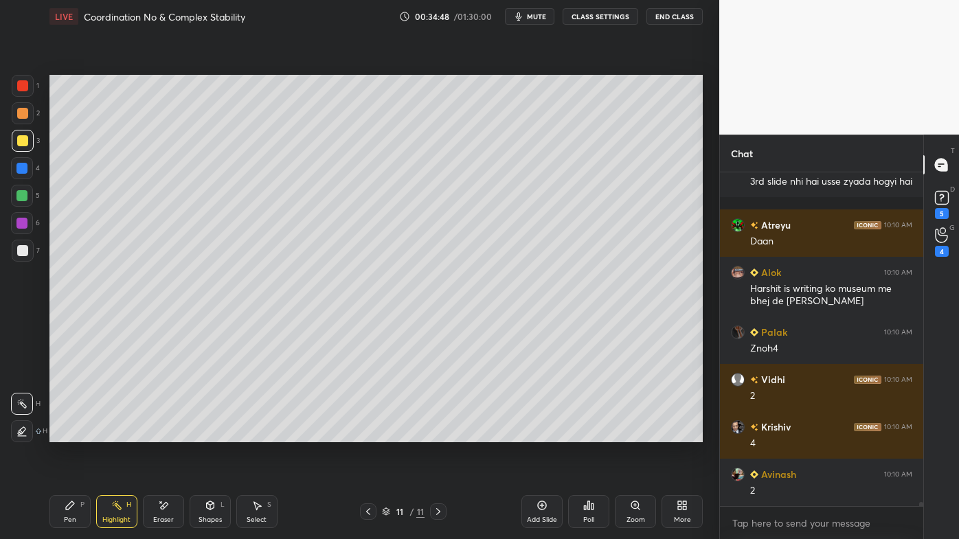
scroll to position [27494, 0]
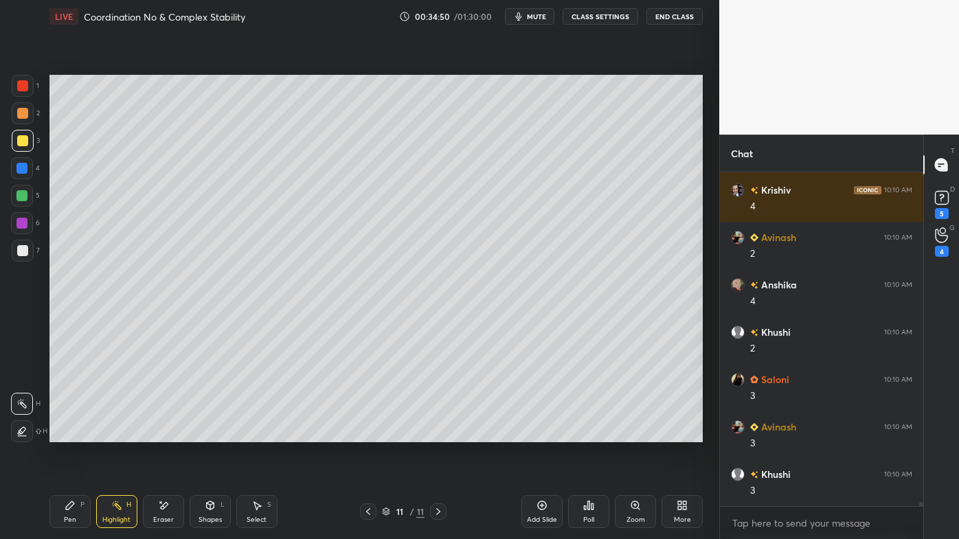
drag, startPoint x: 75, startPoint y: 501, endPoint x: 80, endPoint y: 490, distance: 12.3
click at [78, 433] on div "Pen P" at bounding box center [69, 511] width 41 height 33
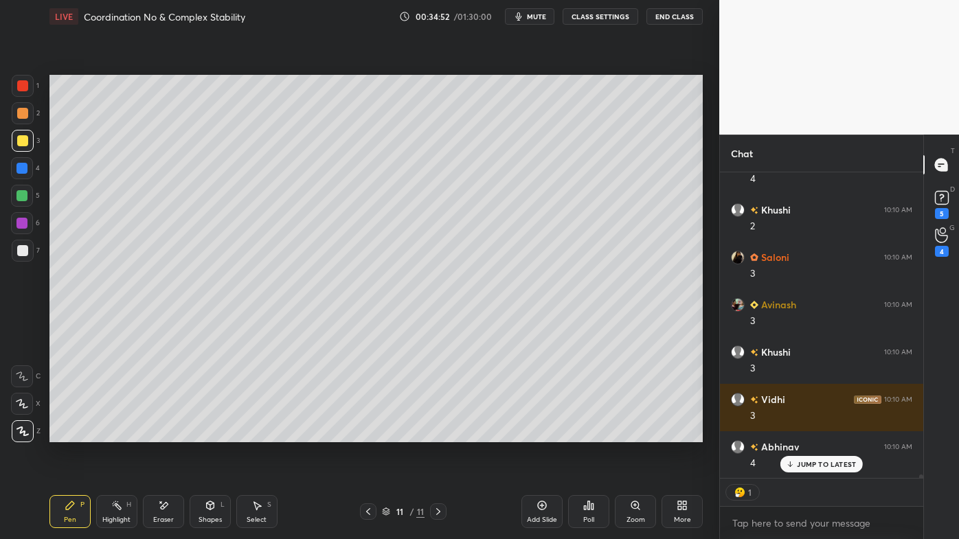
scroll to position [27759, 0]
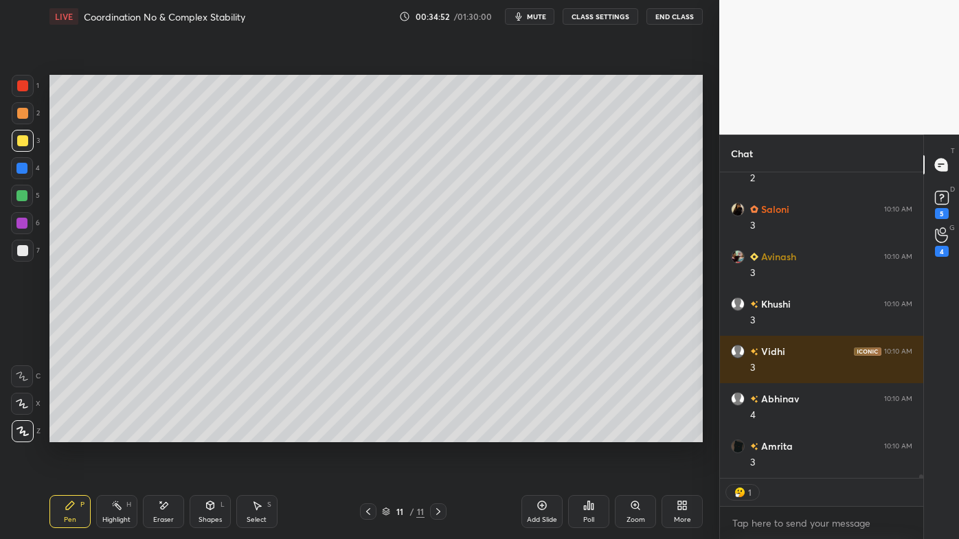
drag, startPoint x: 113, startPoint y: 504, endPoint x: 115, endPoint y: 485, distance: 19.3
click at [113, 433] on icon at bounding box center [116, 505] width 11 height 11
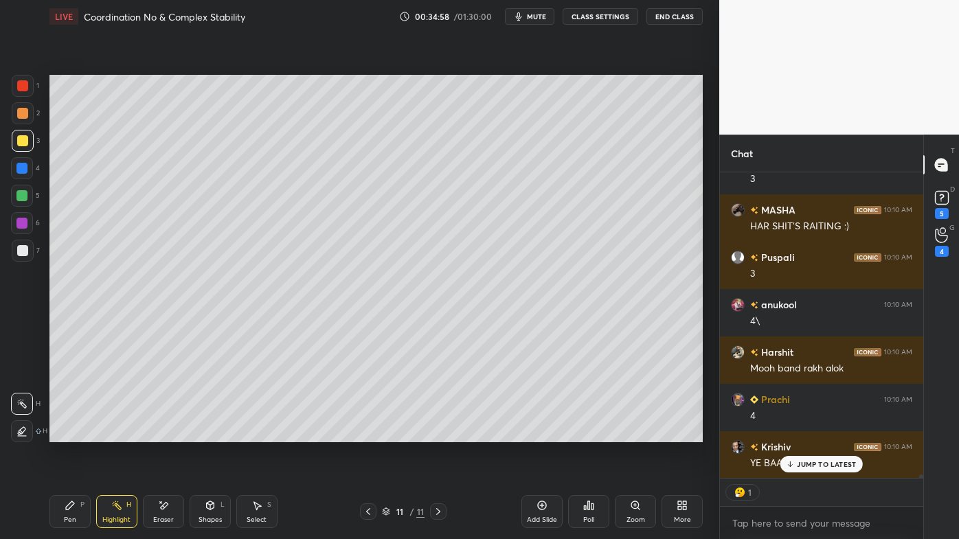
scroll to position [28517, 0]
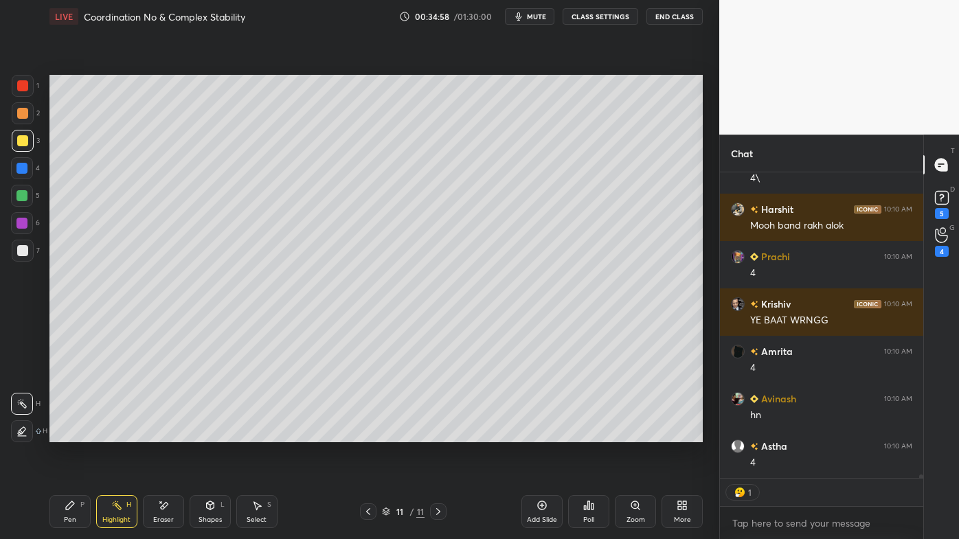
click at [364, 433] on icon at bounding box center [368, 511] width 11 height 11
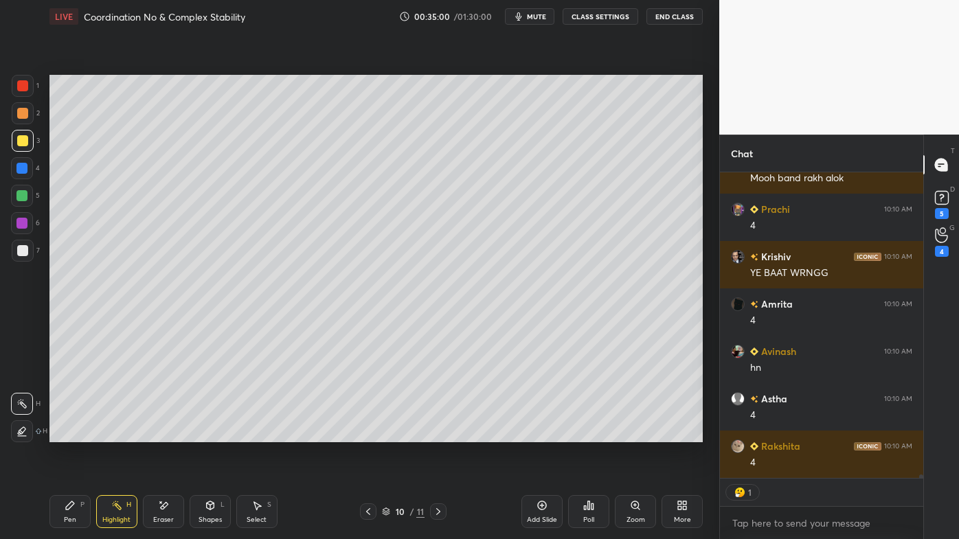
click at [114, 433] on icon at bounding box center [116, 505] width 11 height 11
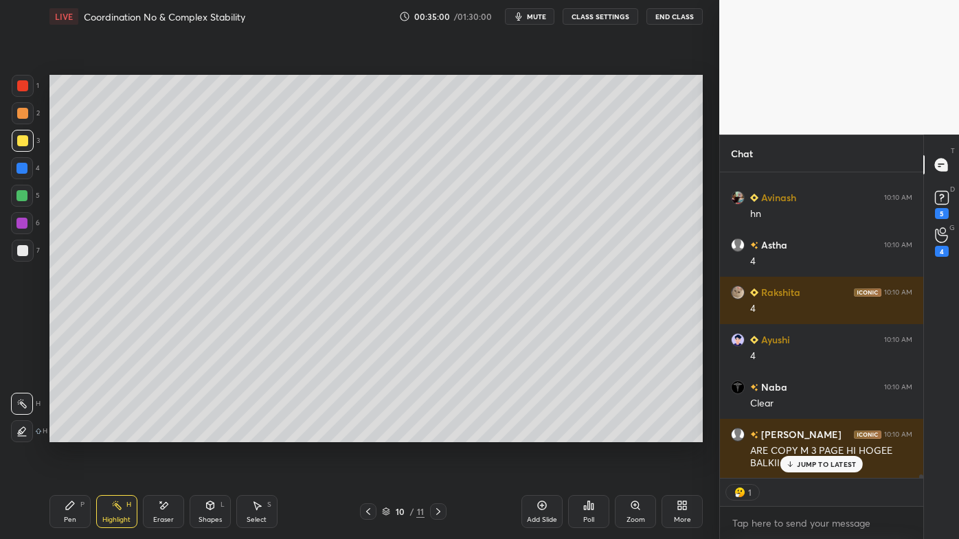
type textarea "x"
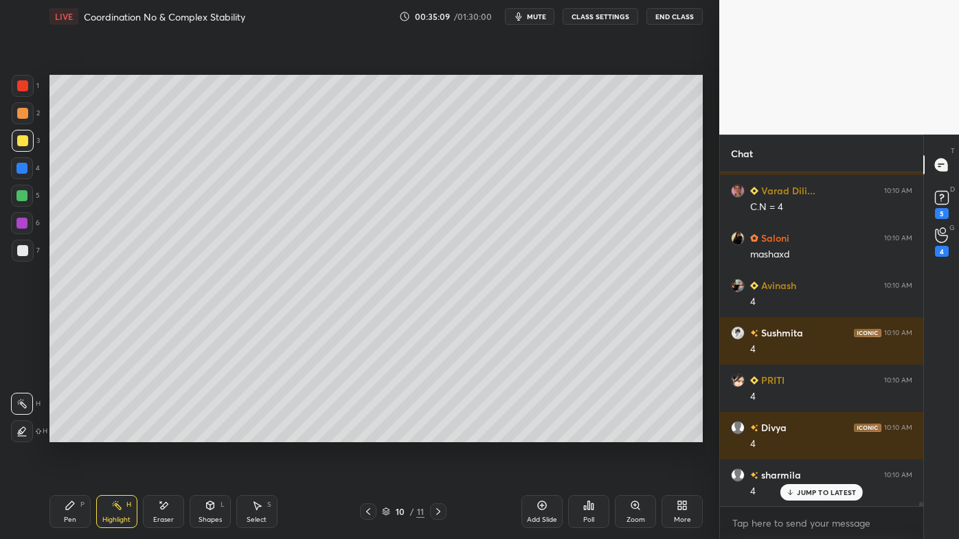
click at [435, 433] on icon at bounding box center [438, 511] width 11 height 11
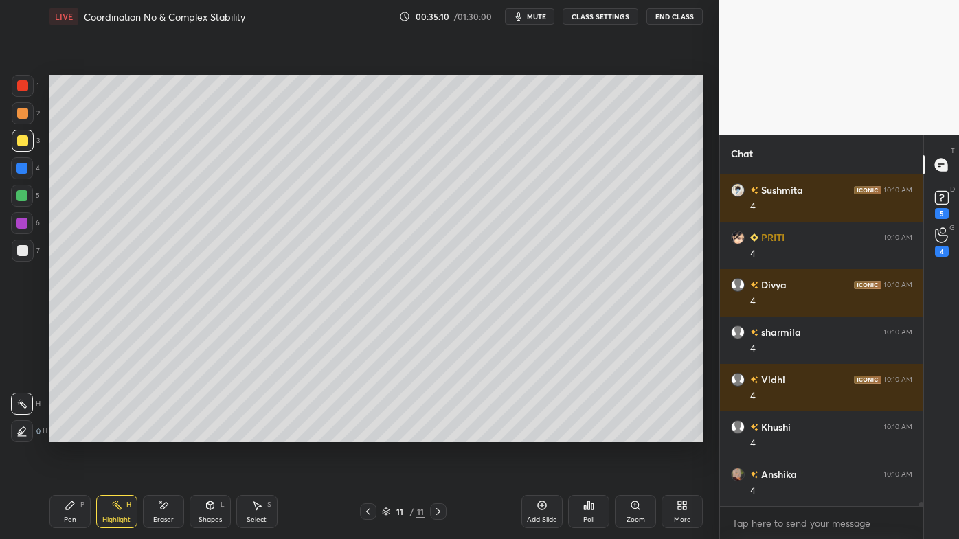
click at [159, 433] on icon at bounding box center [163, 506] width 11 height 12
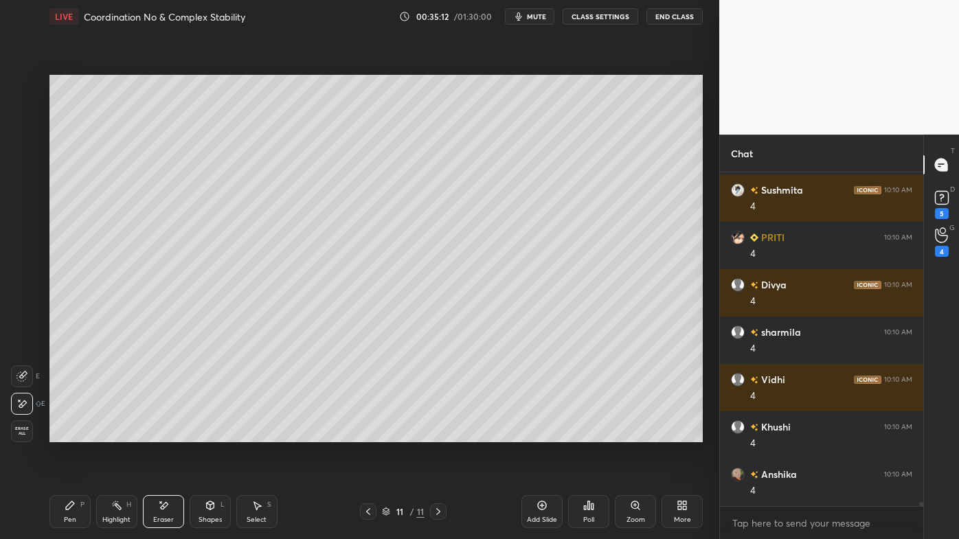
click at [117, 433] on circle at bounding box center [117, 501] width 1 height 1
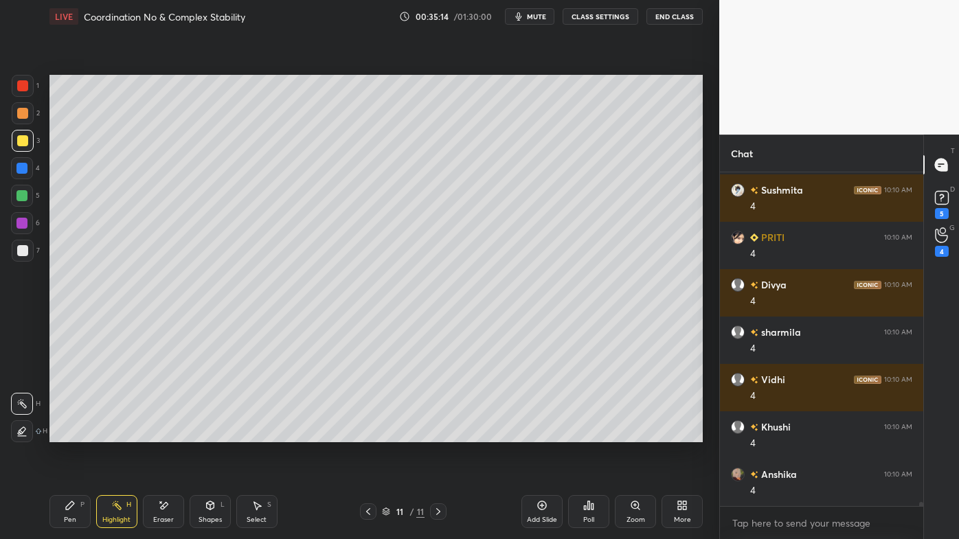
drag, startPoint x: 66, startPoint y: 509, endPoint x: 135, endPoint y: 457, distance: 86.4
click at [65, 433] on icon at bounding box center [70, 505] width 11 height 11
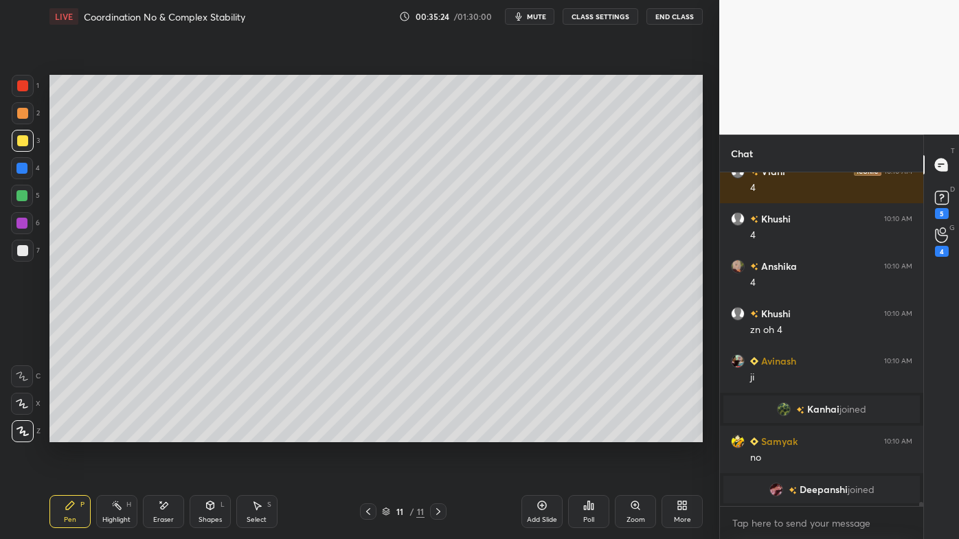
drag, startPoint x: 119, startPoint y: 499, endPoint x: 119, endPoint y: 490, distance: 8.2
click at [119, 433] on div "Highlight H" at bounding box center [116, 511] width 41 height 33
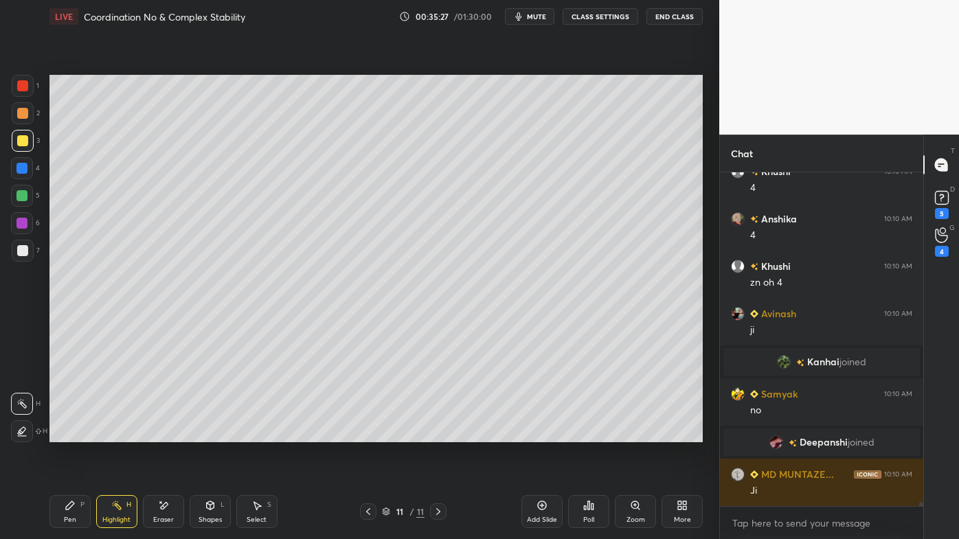
click at [586, 433] on icon at bounding box center [588, 505] width 11 height 11
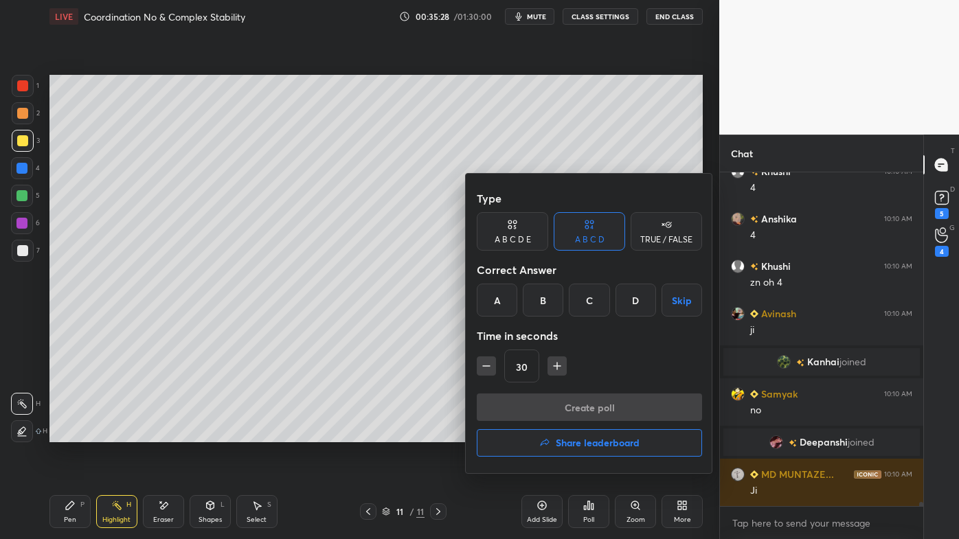
click at [589, 302] on div "C" at bounding box center [589, 300] width 41 height 33
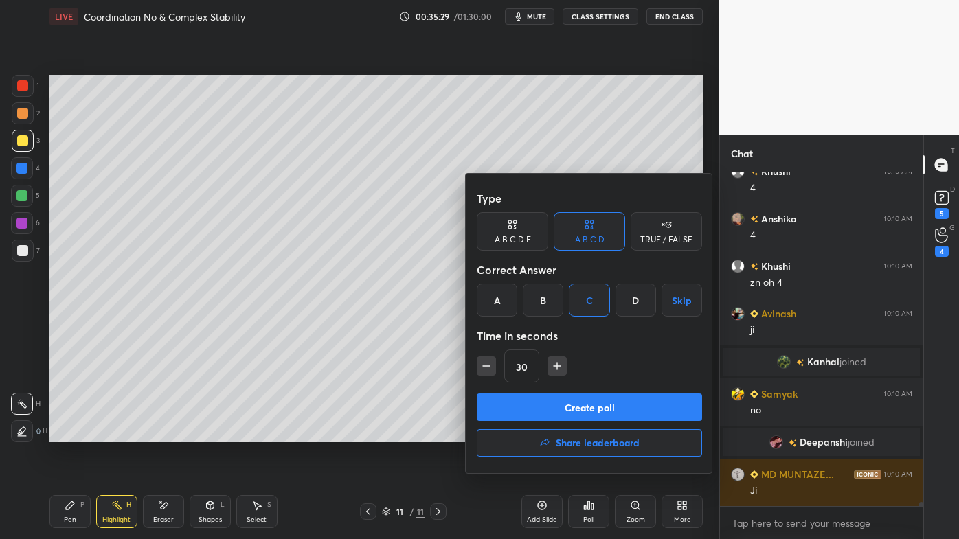
click at [484, 363] on icon "button" at bounding box center [486, 366] width 14 height 14
type input "15"
drag, startPoint x: 546, startPoint y: 411, endPoint x: 527, endPoint y: 407, distance: 18.9
click at [543, 411] on button "Create poll" at bounding box center [589, 406] width 225 height 27
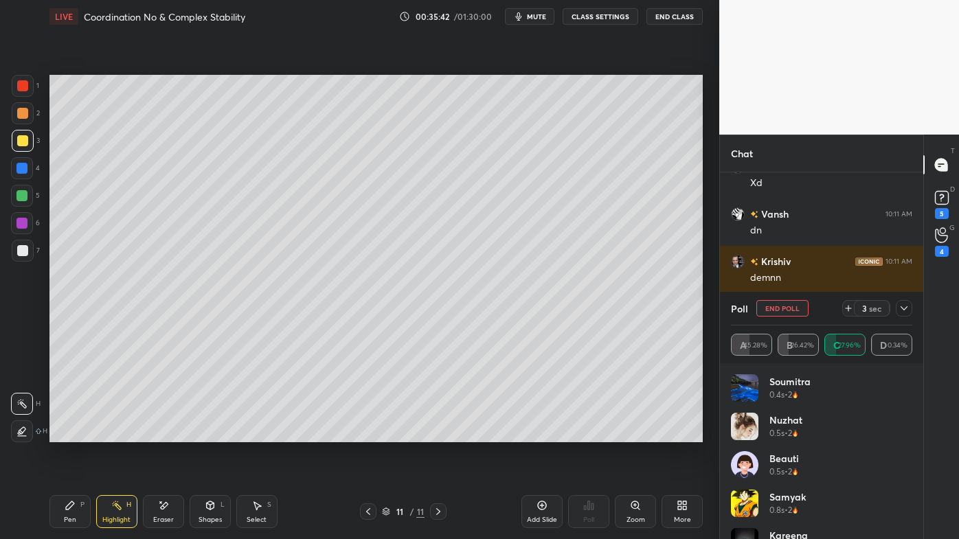
click at [69, 433] on icon at bounding box center [70, 505] width 8 height 8
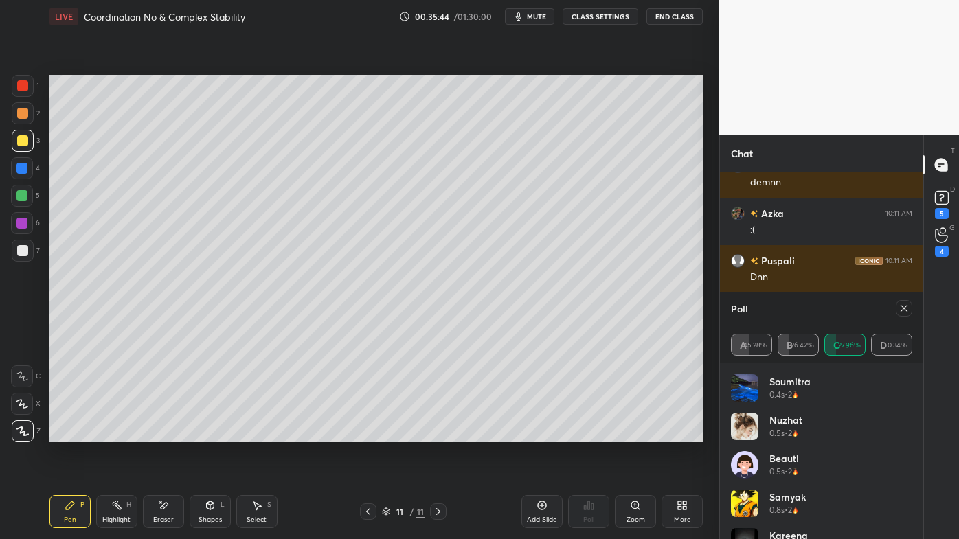
click at [907, 308] on icon at bounding box center [903, 308] width 11 height 11
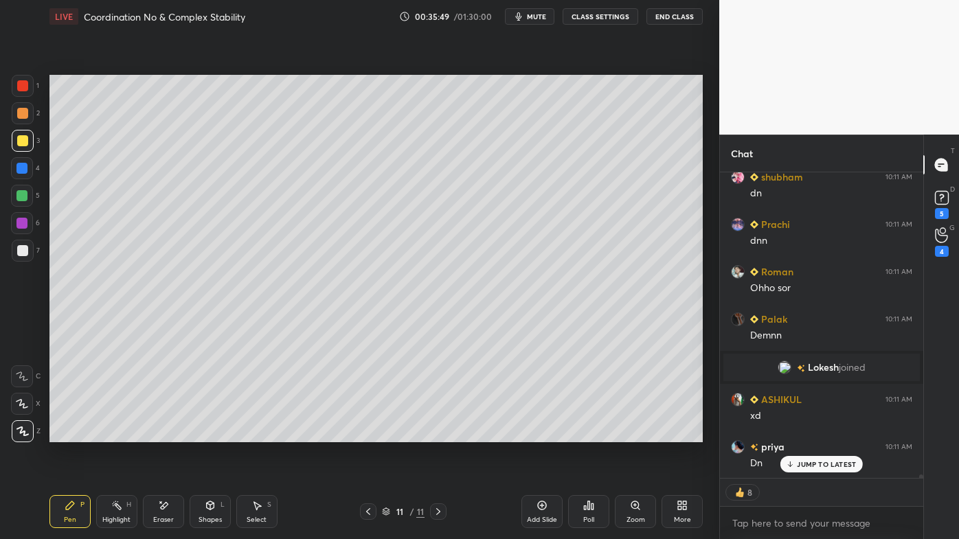
drag, startPoint x: 115, startPoint y: 501, endPoint x: 121, endPoint y: 494, distance: 9.8
click at [119, 433] on div "Highlight H" at bounding box center [116, 511] width 41 height 33
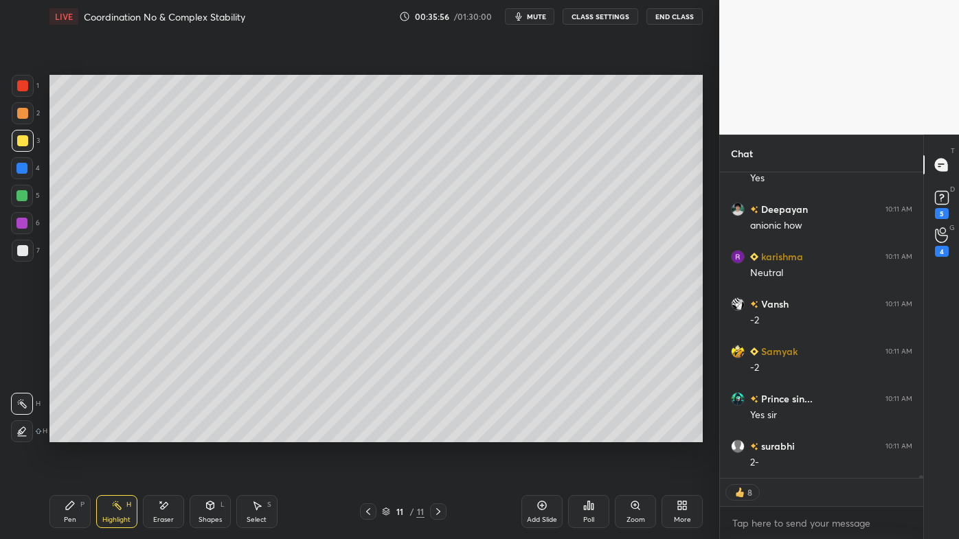
click at [67, 433] on icon at bounding box center [70, 505] width 11 height 11
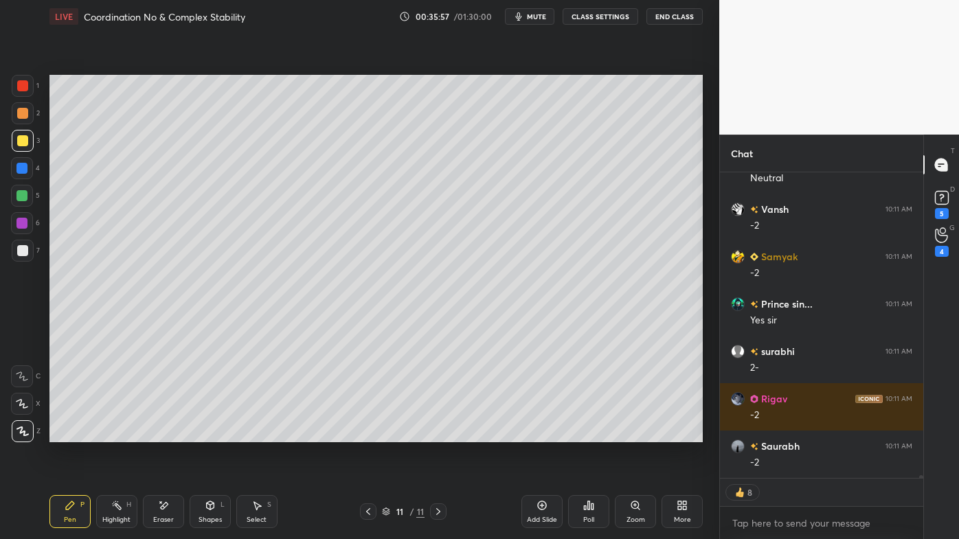
click at [26, 248] on div at bounding box center [22, 250] width 11 height 11
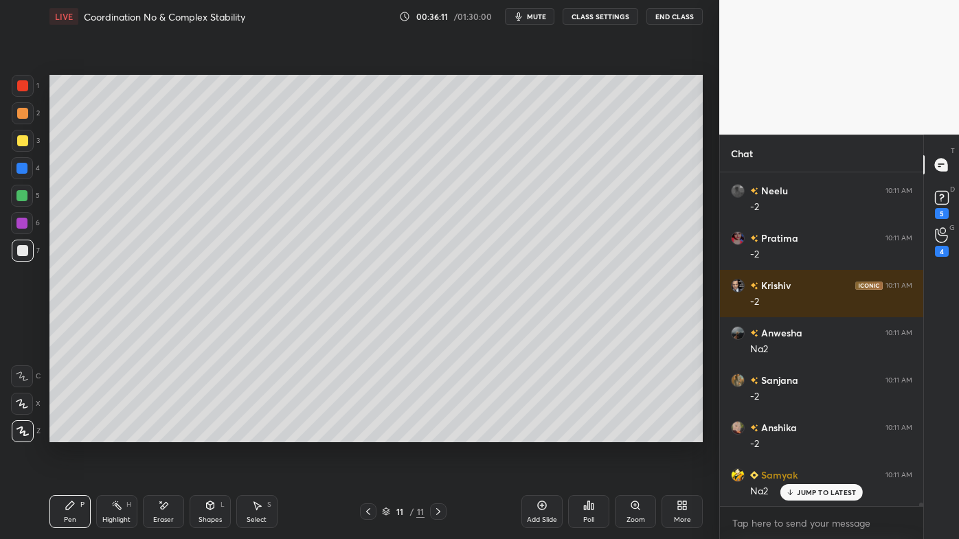
drag, startPoint x: 113, startPoint y: 507, endPoint x: 142, endPoint y: 461, distance: 54.1
click at [115, 433] on icon at bounding box center [116, 505] width 11 height 11
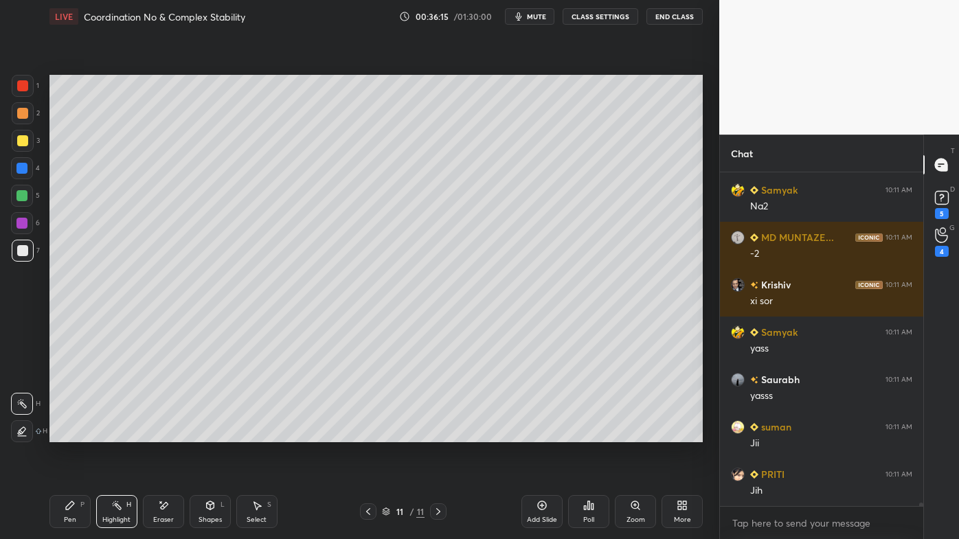
click at [72, 433] on icon at bounding box center [70, 505] width 8 height 8
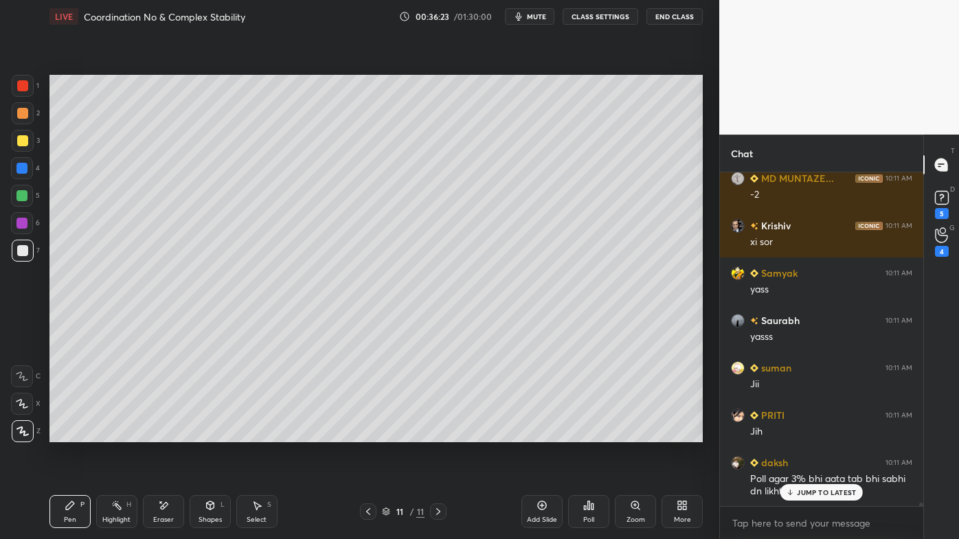
click at [117, 433] on icon at bounding box center [116, 505] width 11 height 11
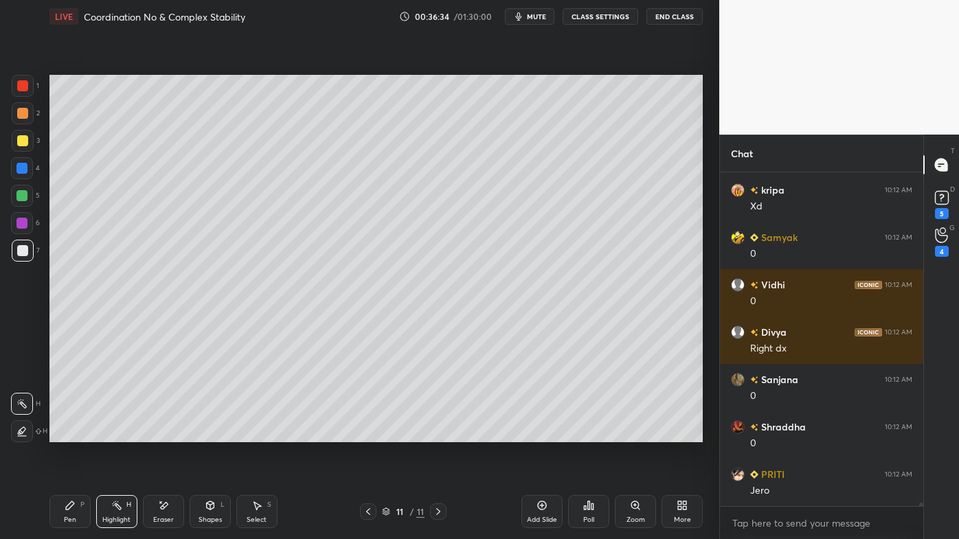
click at [64, 433] on div "Pen P" at bounding box center [69, 511] width 41 height 33
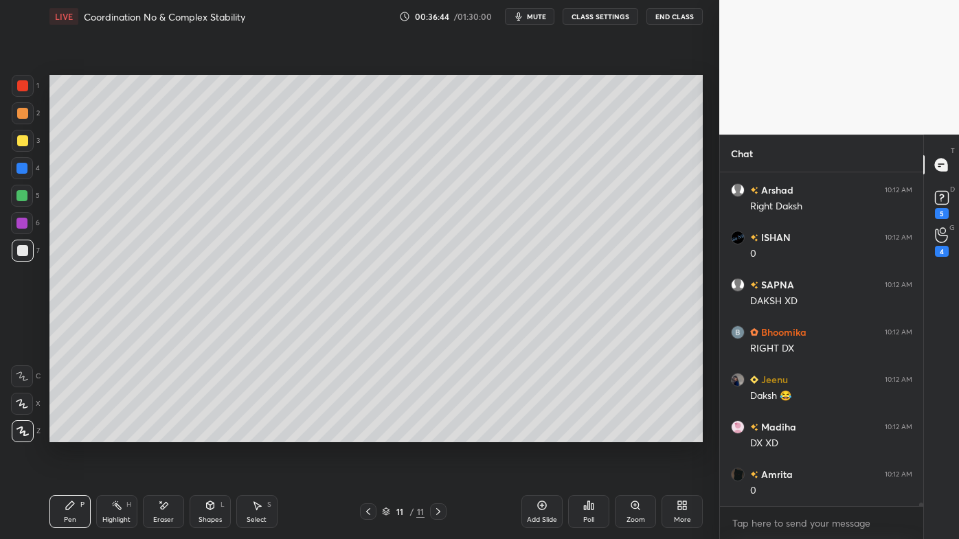
click at [542, 433] on icon at bounding box center [542, 505] width 4 height 4
drag, startPoint x: 27, startPoint y: 113, endPoint x: 49, endPoint y: 106, distance: 22.4
click at [29, 113] on div at bounding box center [23, 113] width 22 height 22
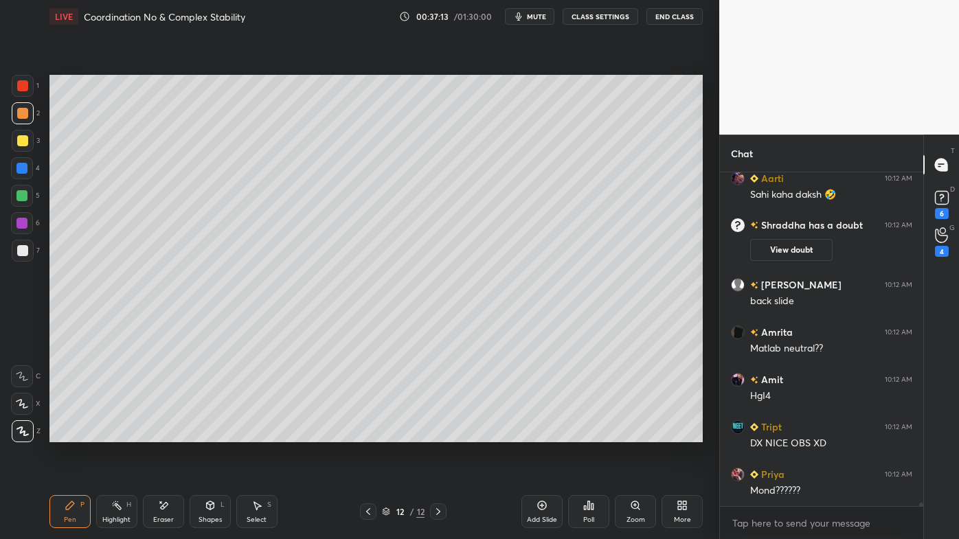
scroll to position [32128, 0]
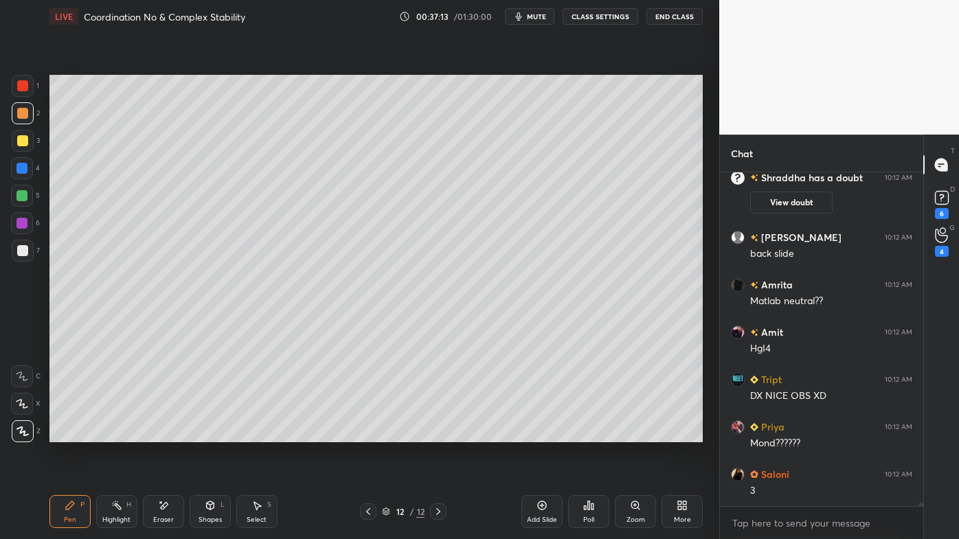
drag, startPoint x: 124, startPoint y: 505, endPoint x: 124, endPoint y: 486, distance: 19.2
click at [124, 433] on div "Highlight H" at bounding box center [116, 511] width 41 height 33
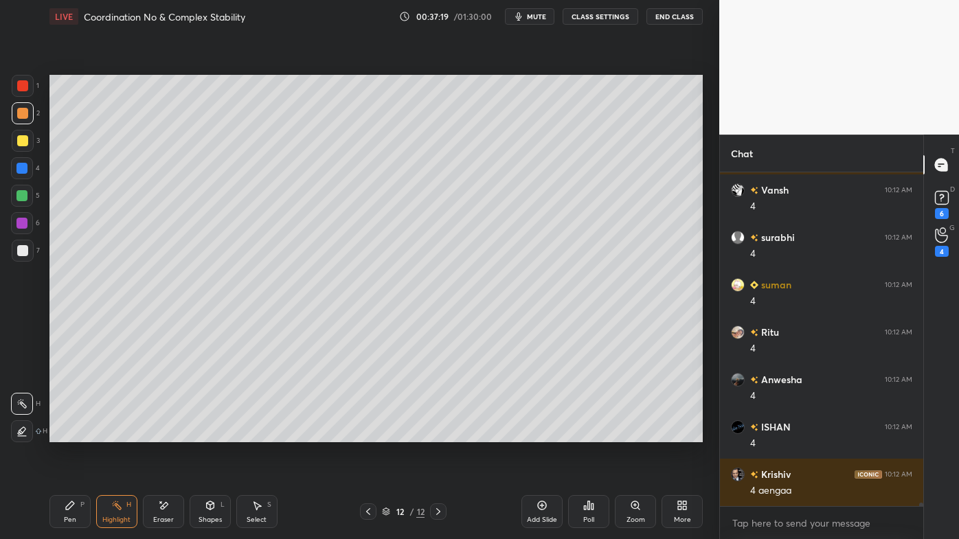
scroll to position [33218, 0]
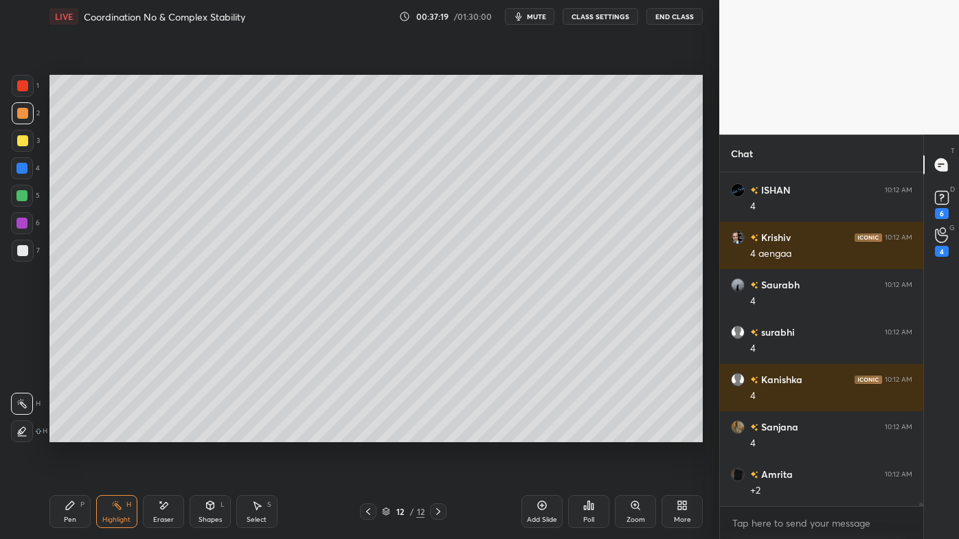
drag, startPoint x: 65, startPoint y: 505, endPoint x: 73, endPoint y: 492, distance: 15.8
click at [64, 433] on div "Pen P" at bounding box center [69, 511] width 41 height 33
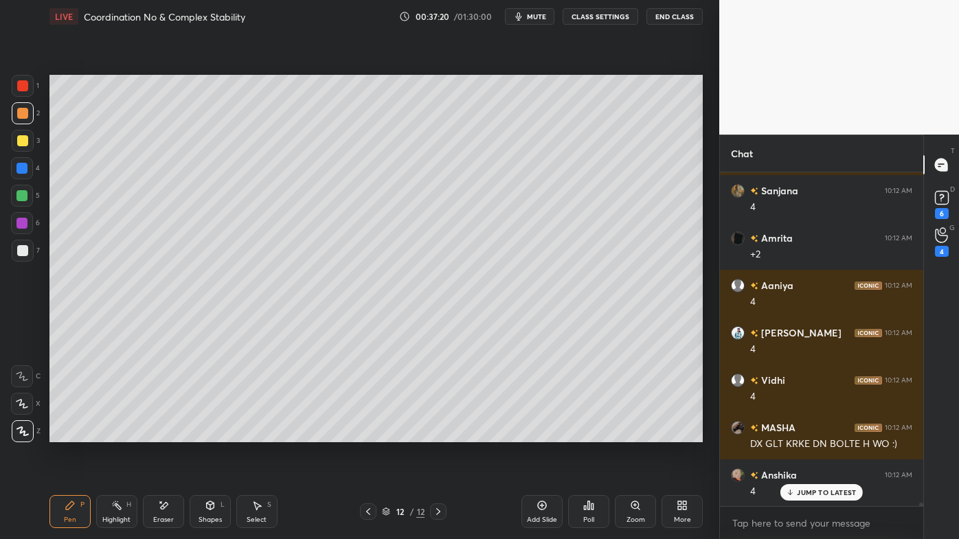
click at [364, 433] on icon at bounding box center [368, 511] width 11 height 11
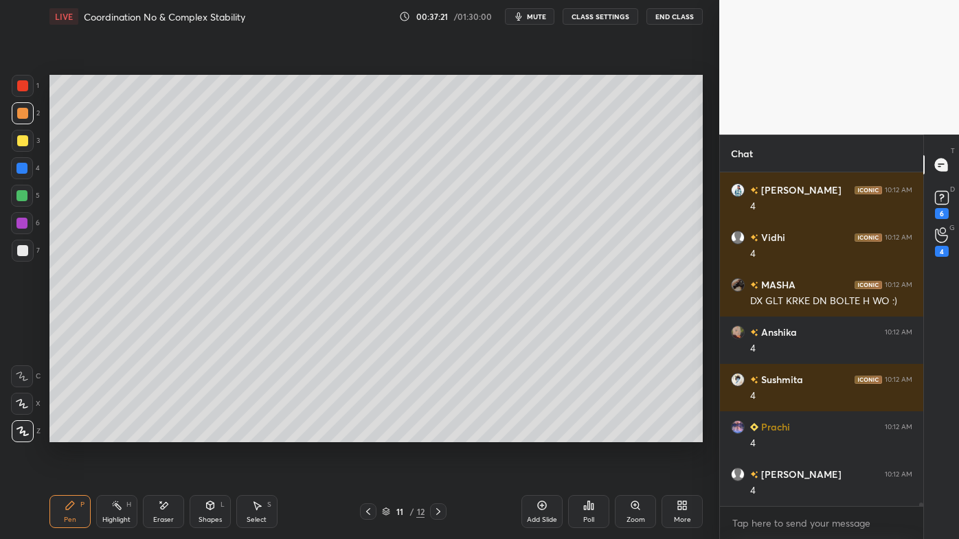
click at [366, 433] on icon at bounding box center [368, 511] width 4 height 7
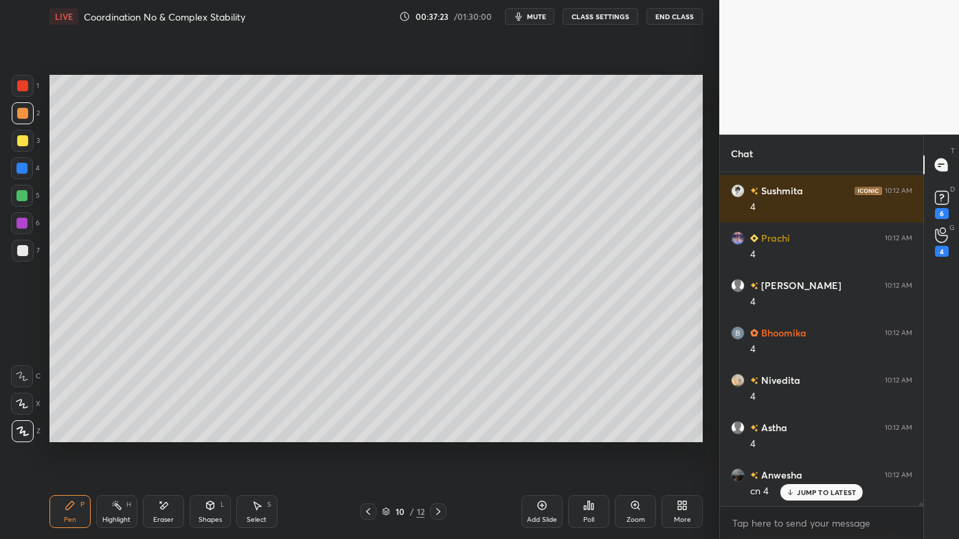
drag, startPoint x: 117, startPoint y: 503, endPoint x: 156, endPoint y: 456, distance: 60.9
click at [115, 433] on icon at bounding box center [116, 505] width 11 height 11
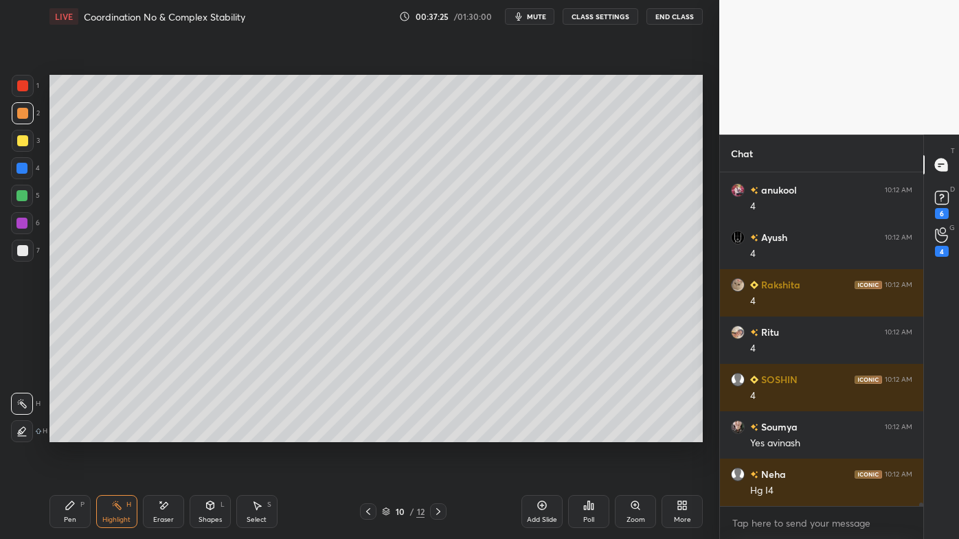
scroll to position [34260, 0]
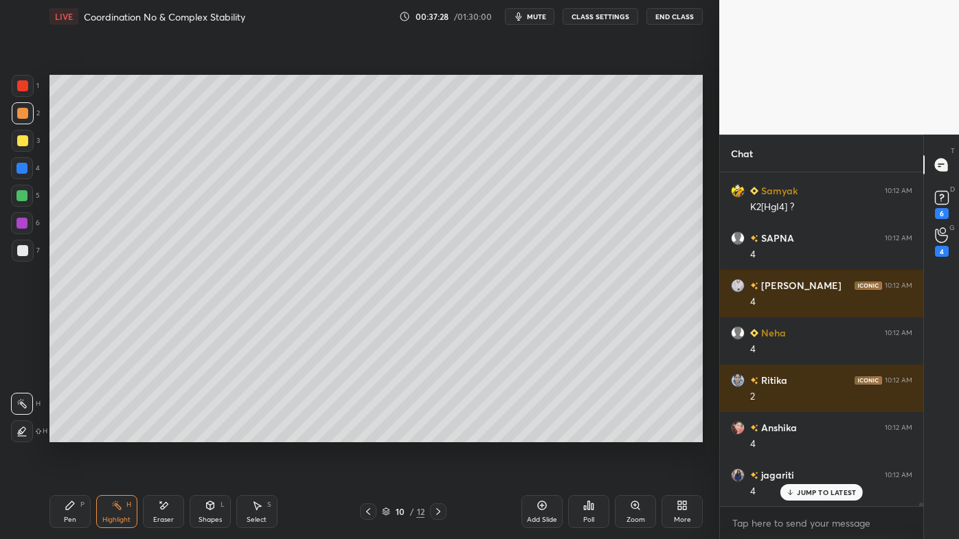
drag, startPoint x: 439, startPoint y: 511, endPoint x: 444, endPoint y: 500, distance: 12.0
click at [437, 433] on icon at bounding box center [438, 511] width 11 height 11
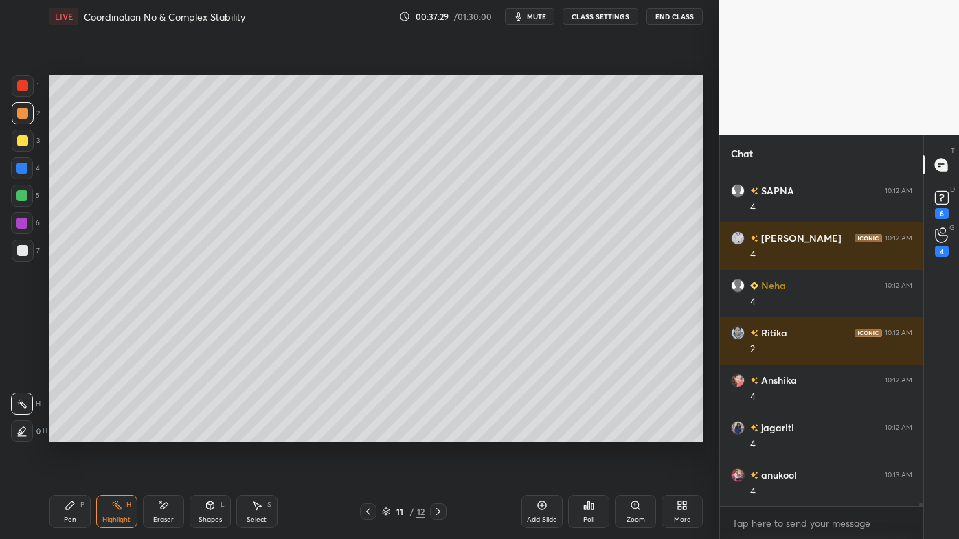
click at [433, 433] on icon at bounding box center [438, 511] width 11 height 11
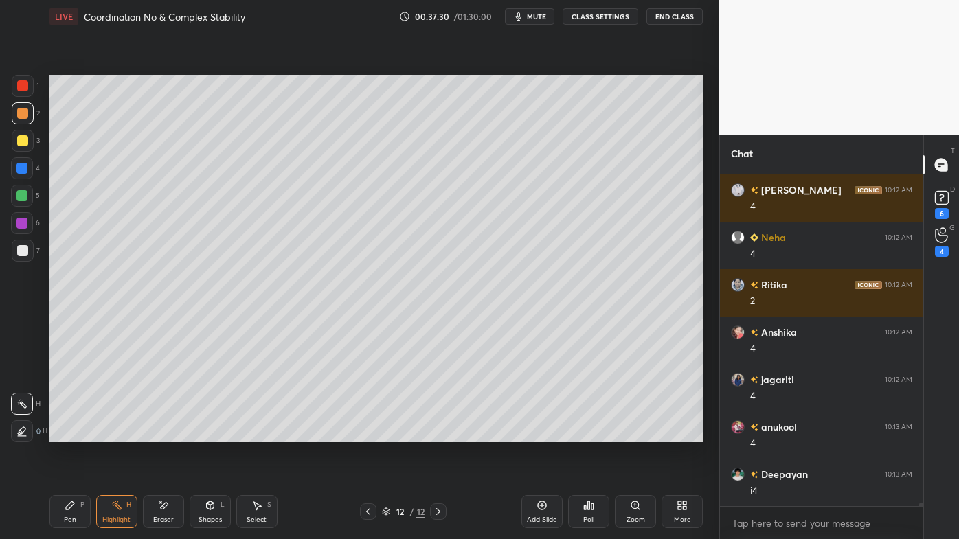
drag, startPoint x: 67, startPoint y: 503, endPoint x: 84, endPoint y: 464, distance: 41.8
click at [67, 433] on icon at bounding box center [70, 505] width 11 height 11
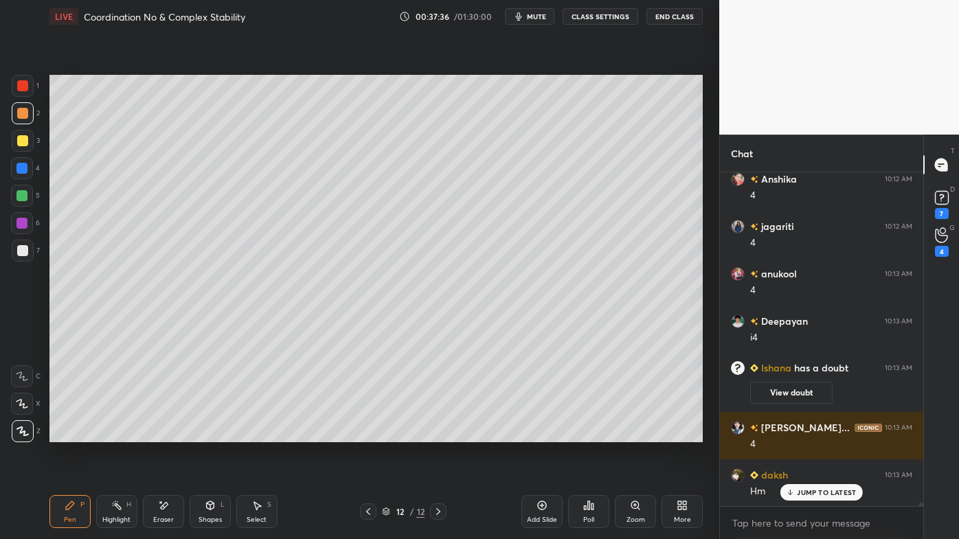
click at [117, 433] on div "Pen P Highlight H Eraser Shapes L Select S 12 / 12 Add Slide Poll Zoom More" at bounding box center [375, 511] width 653 height 55
click at [161, 433] on div "Eraser" at bounding box center [163, 511] width 41 height 33
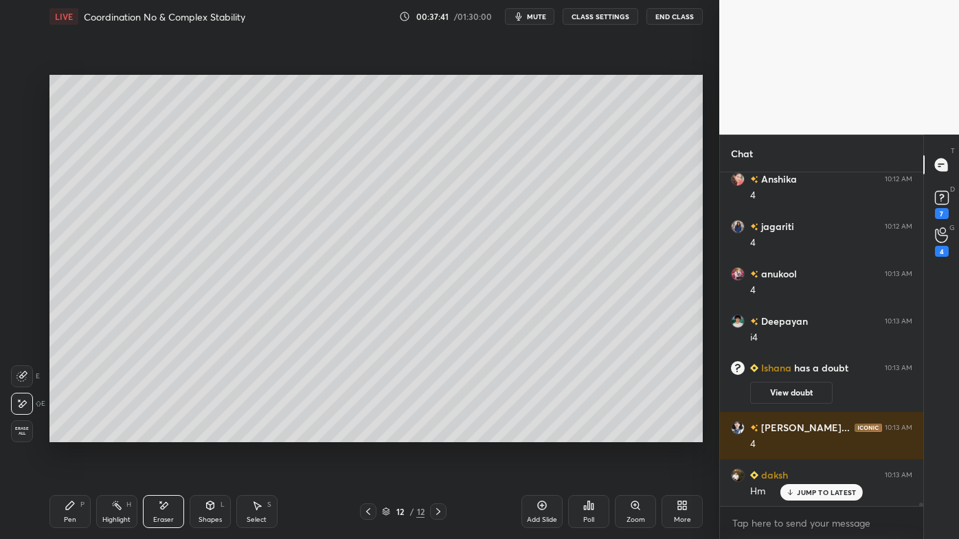
drag, startPoint x: 114, startPoint y: 503, endPoint x: 118, endPoint y: 473, distance: 30.5
click at [114, 433] on div "Highlight H" at bounding box center [116, 511] width 41 height 33
click at [587, 433] on icon at bounding box center [588, 505] width 11 height 11
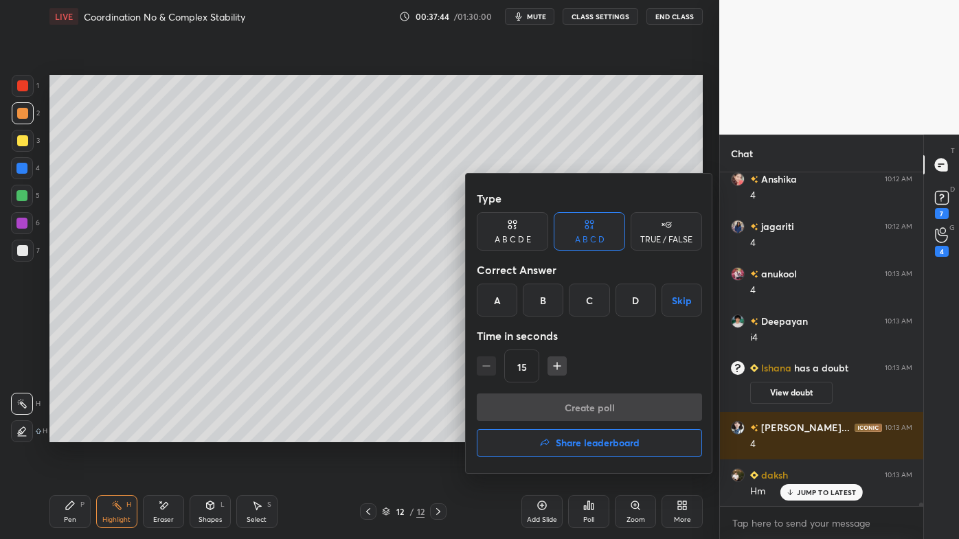
scroll to position [34067, 0]
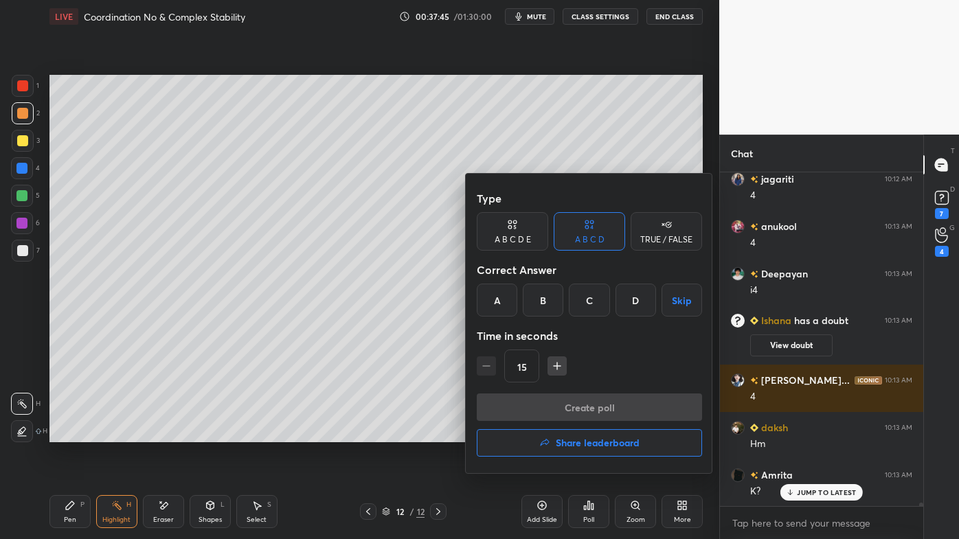
click at [542, 302] on div "B" at bounding box center [543, 300] width 41 height 33
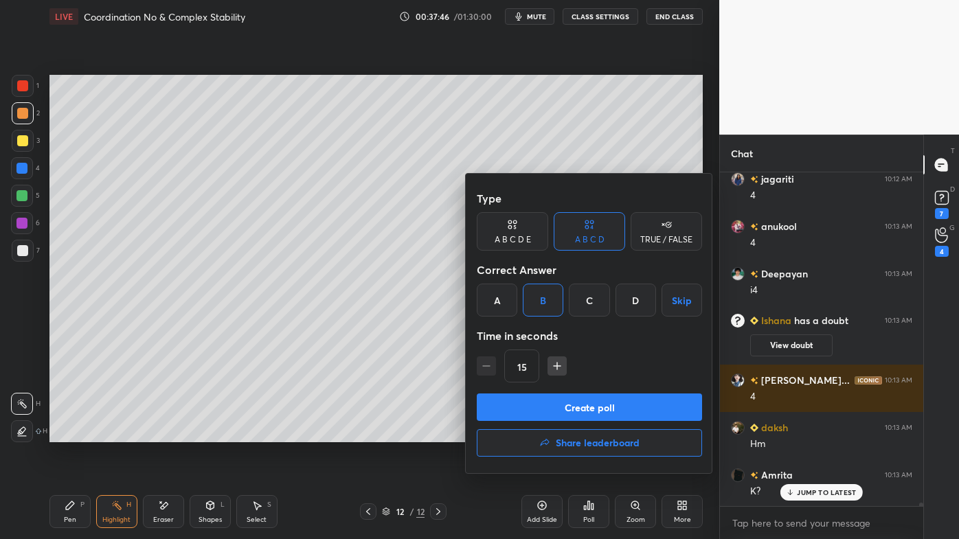
click at [534, 407] on button "Create poll" at bounding box center [589, 406] width 225 height 27
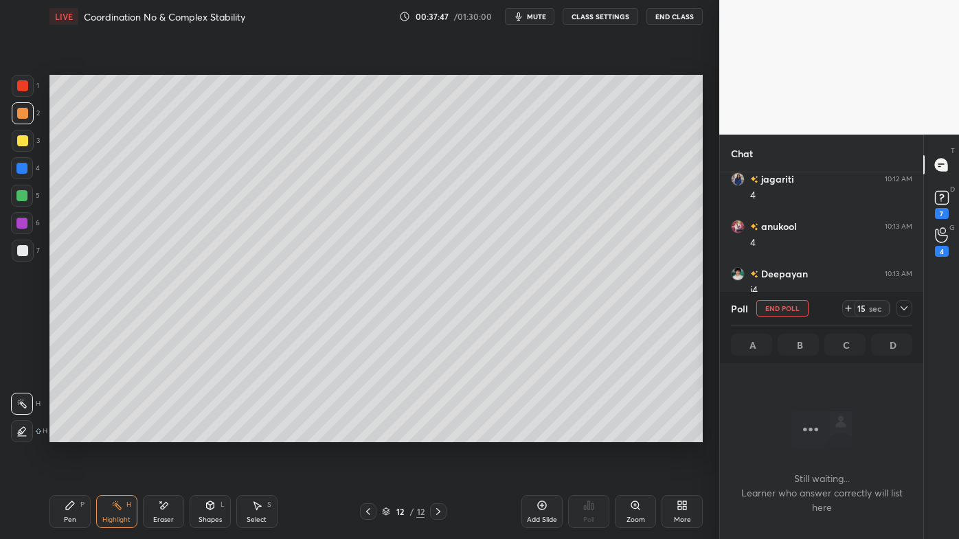
scroll to position [258, 199]
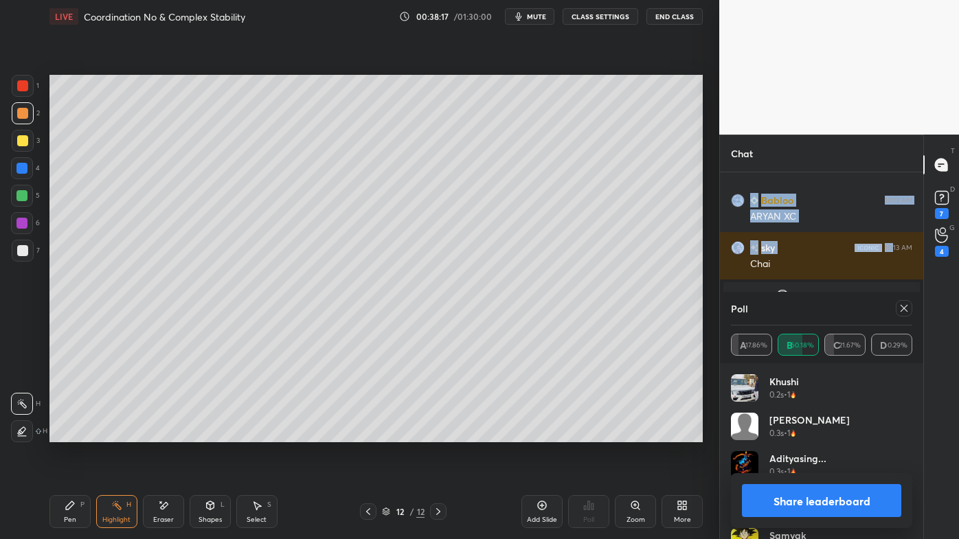
drag, startPoint x: 884, startPoint y: 242, endPoint x: 856, endPoint y: 273, distance: 42.3
click at [878, 249] on div "[PERSON_NAME] 10:13 AM chat m ans [GEOGRAPHIC_DATA] 10:13 AM Mond process kya h…" at bounding box center [821, 289] width 203 height 234
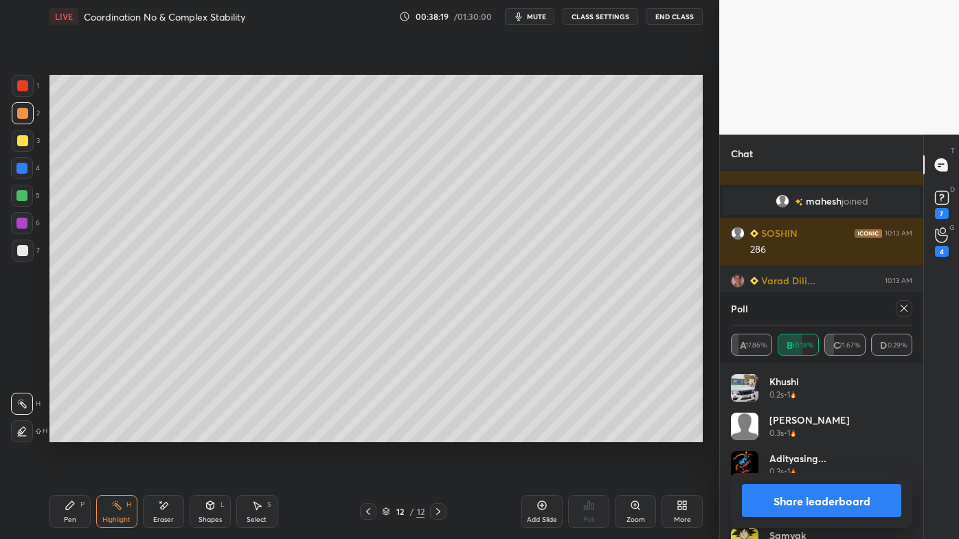
drag, startPoint x: 902, startPoint y: 310, endPoint x: 893, endPoint y: 312, distance: 9.2
click at [900, 311] on icon at bounding box center [903, 308] width 11 height 11
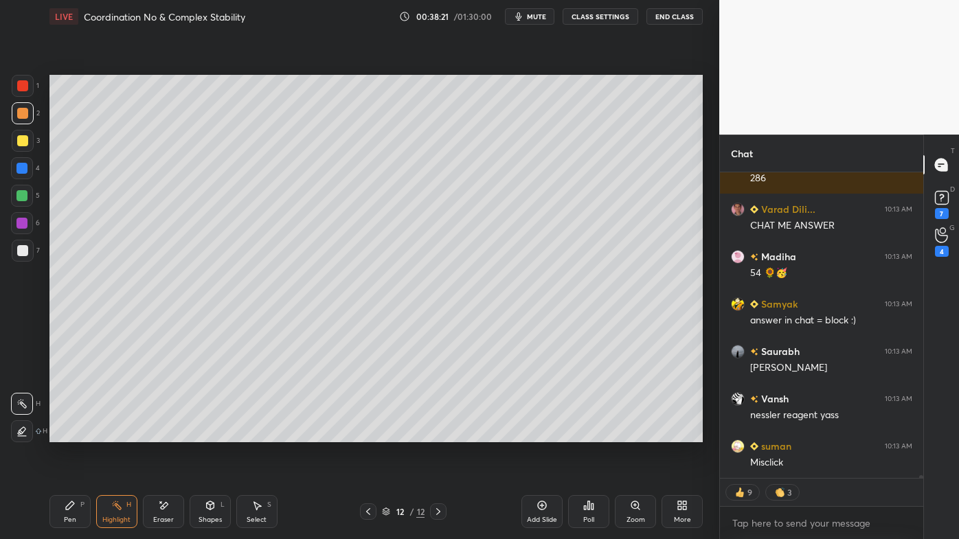
click at [67, 433] on icon at bounding box center [70, 505] width 11 height 11
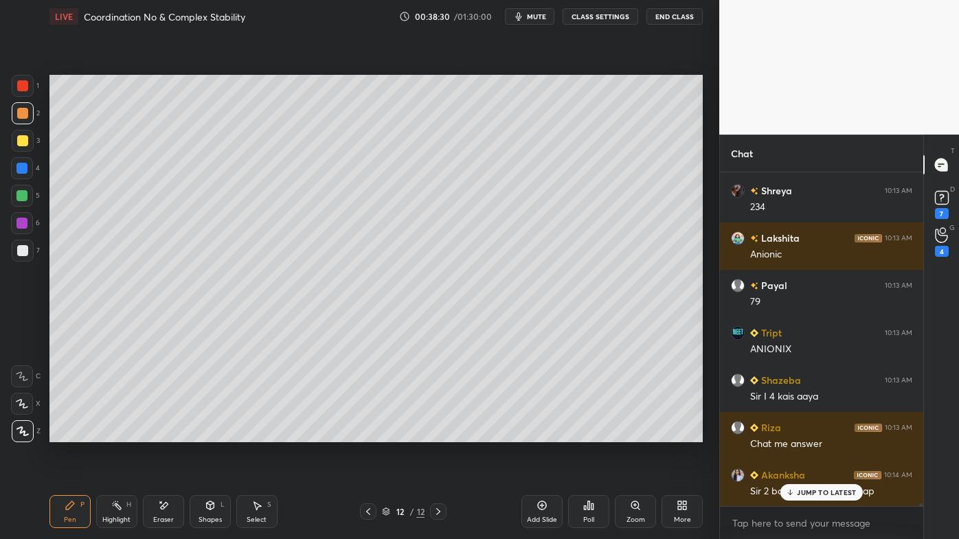
click at [27, 135] on div at bounding box center [23, 141] width 22 height 22
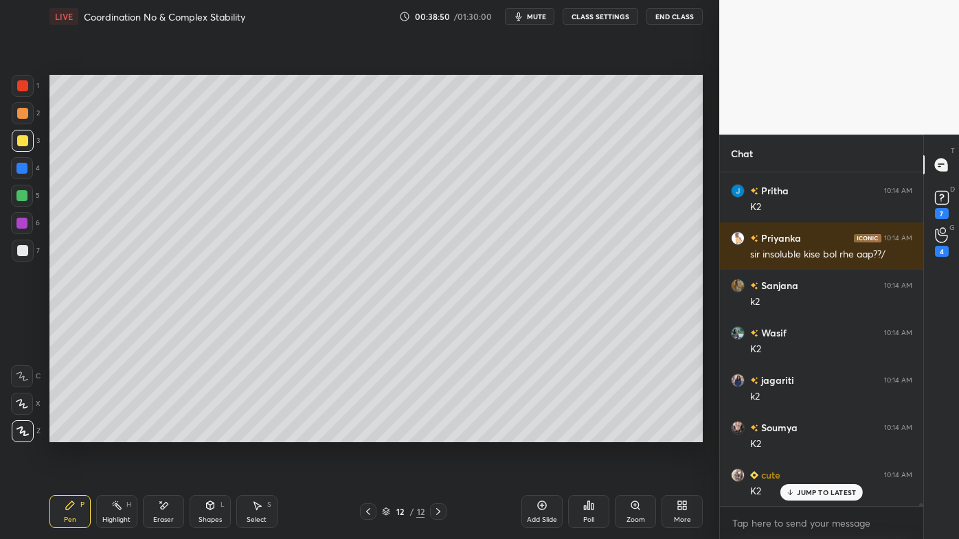
drag, startPoint x: 25, startPoint y: 256, endPoint x: 42, endPoint y: 251, distance: 17.8
click at [29, 255] on div at bounding box center [23, 251] width 22 height 22
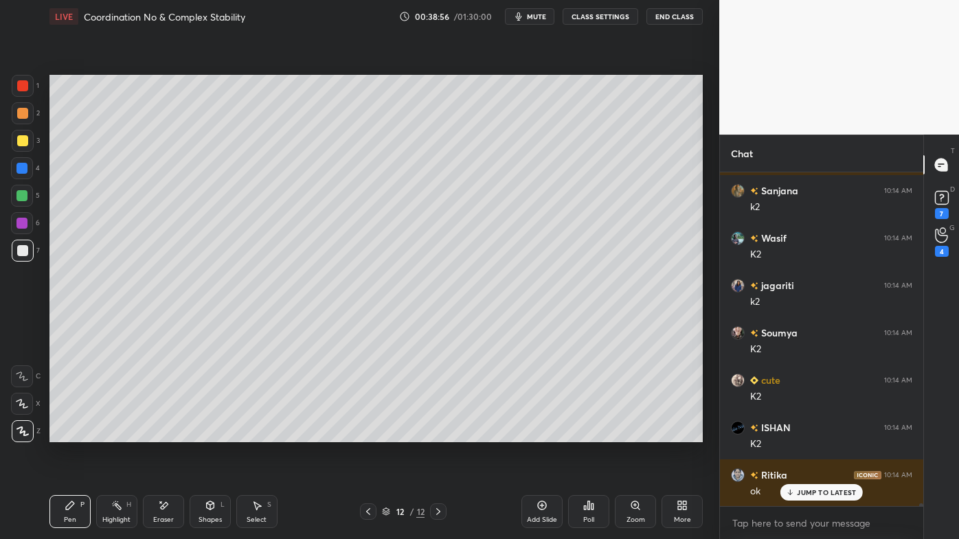
drag, startPoint x: 161, startPoint y: 503, endPoint x: 183, endPoint y: 450, distance: 57.0
click at [166, 433] on div "Eraser" at bounding box center [163, 511] width 41 height 33
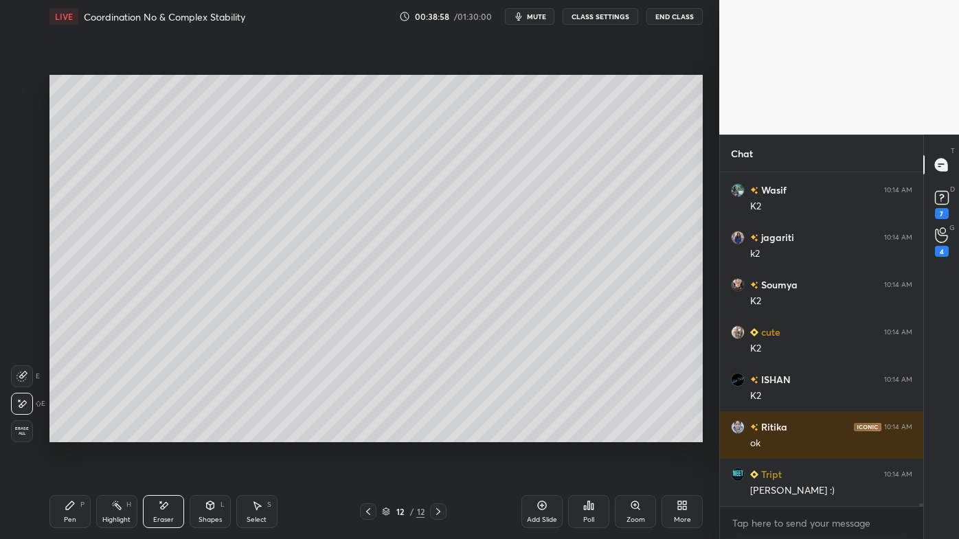
click at [74, 433] on div "Pen P" at bounding box center [69, 511] width 41 height 33
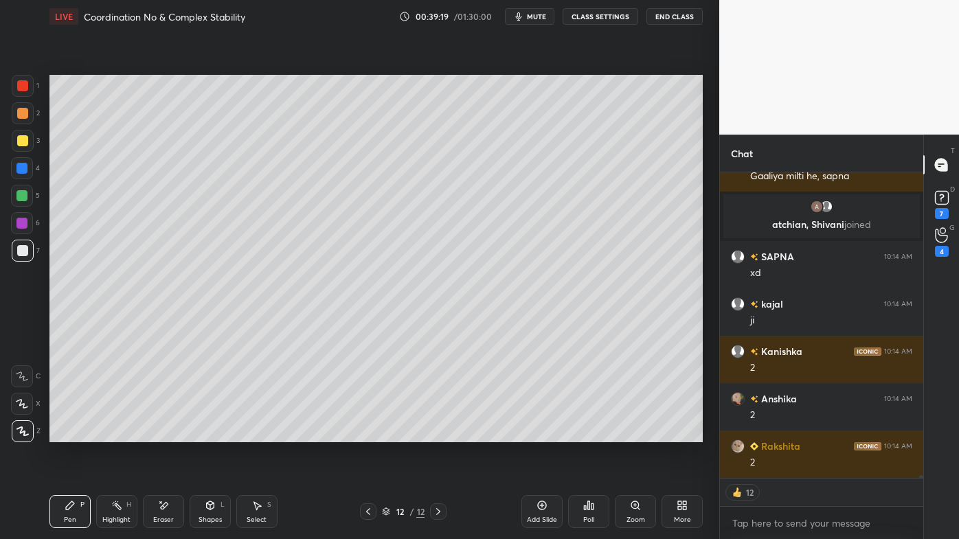
click at [364, 433] on icon at bounding box center [368, 511] width 11 height 11
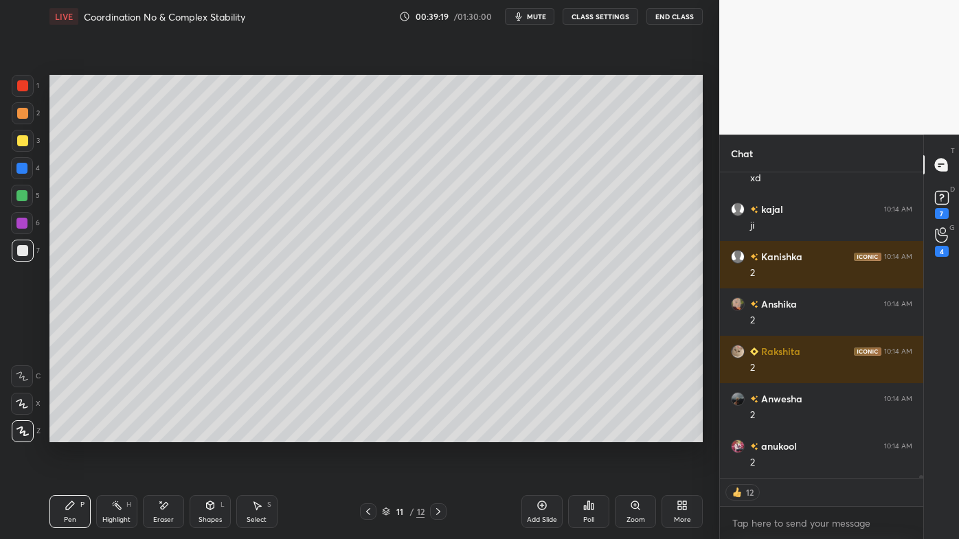
click at [366, 433] on icon at bounding box center [368, 511] width 11 height 11
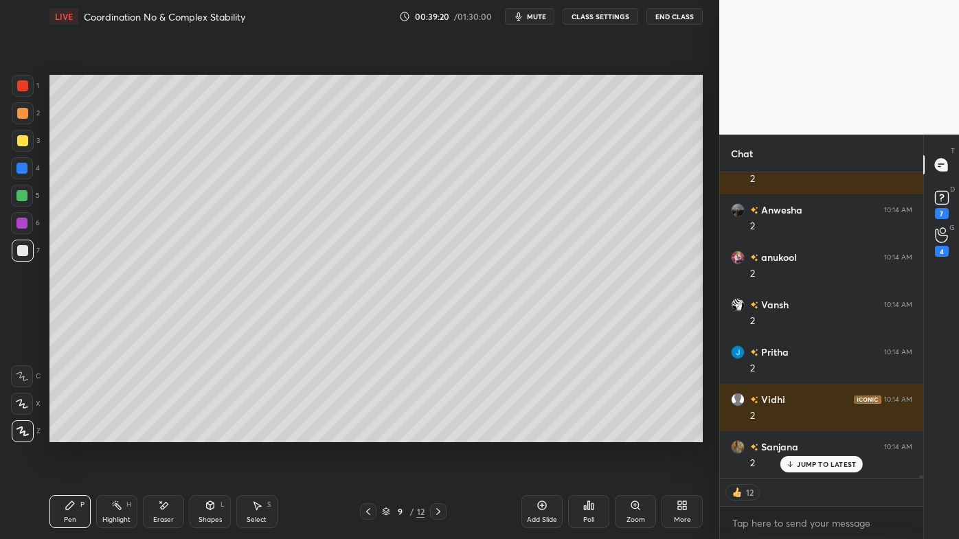
click at [371, 433] on div at bounding box center [368, 511] width 16 height 16
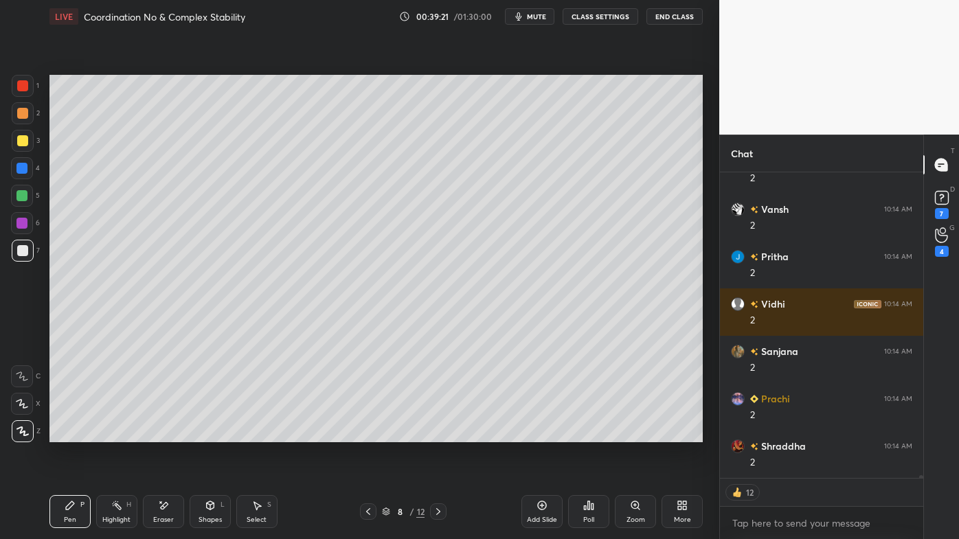
click at [438, 433] on icon at bounding box center [438, 511] width 11 height 11
click at [441, 433] on icon at bounding box center [438, 511] width 11 height 11
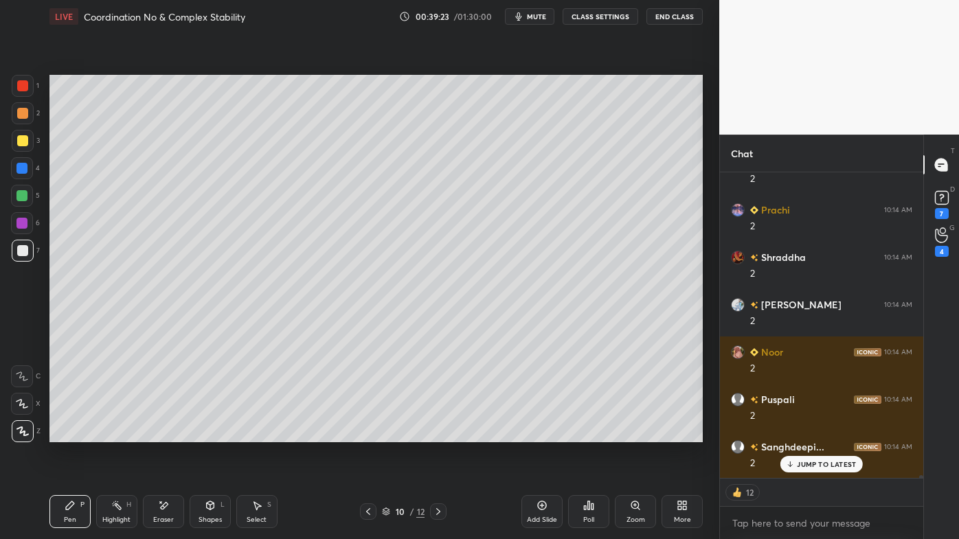
drag, startPoint x: 124, startPoint y: 503, endPoint x: 149, endPoint y: 452, distance: 57.4
click at [122, 433] on div "Highlight H" at bounding box center [116, 511] width 41 height 33
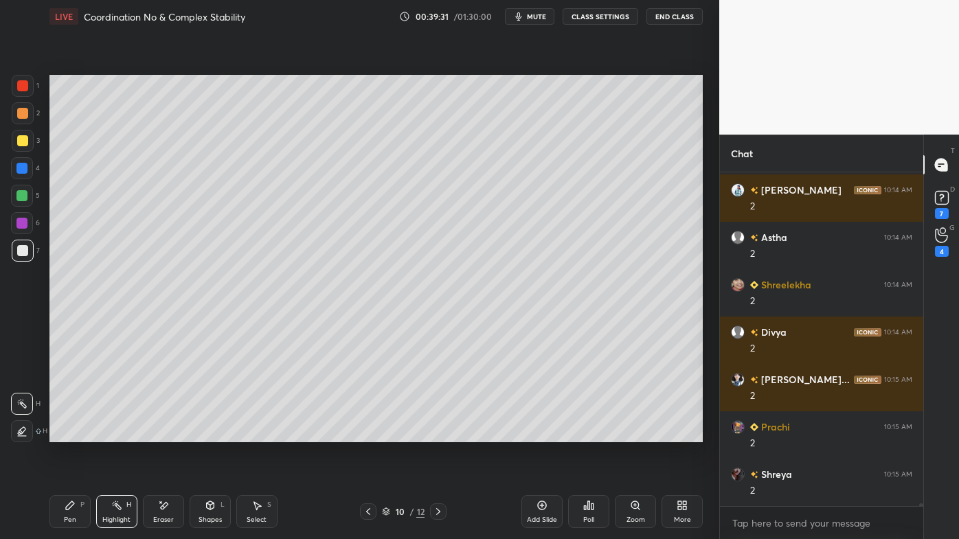
click at [438, 433] on icon at bounding box center [438, 511] width 4 height 7
click at [438, 433] on icon at bounding box center [438, 511] width 11 height 11
drag, startPoint x: 437, startPoint y: 508, endPoint x: 435, endPoint y: 496, distance: 12.5
click at [437, 433] on icon at bounding box center [438, 511] width 11 height 11
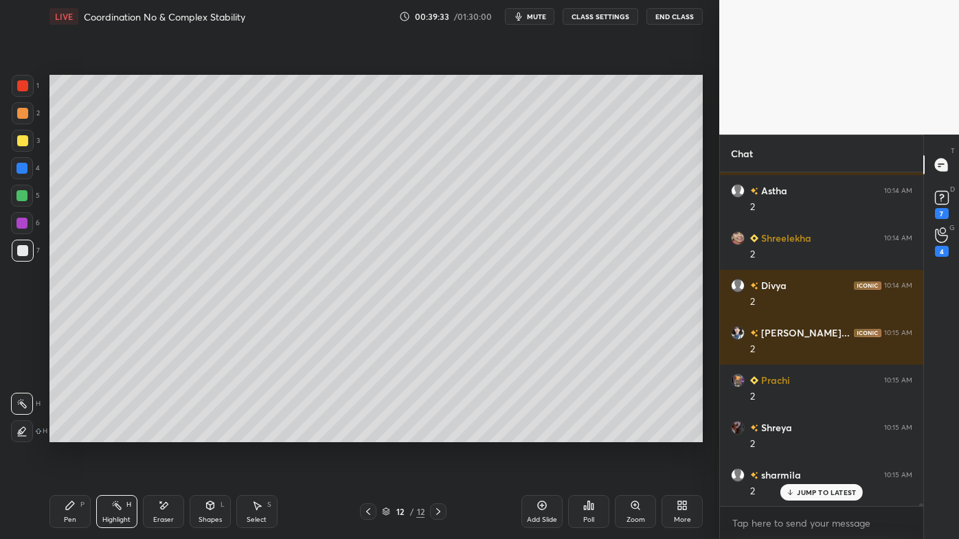
click at [69, 433] on div "Pen P" at bounding box center [69, 511] width 41 height 33
click at [119, 433] on icon at bounding box center [116, 505] width 11 height 11
click at [589, 433] on icon at bounding box center [589, 505] width 2 height 8
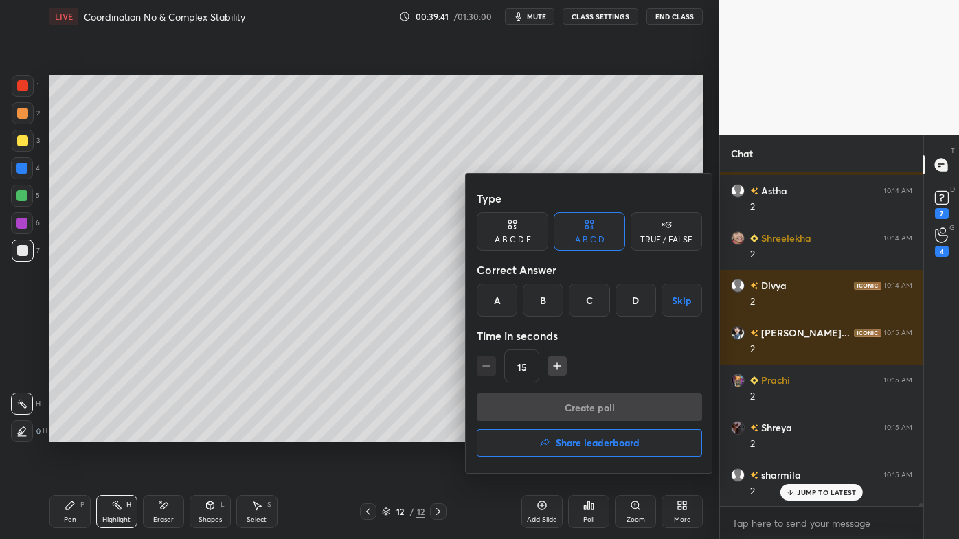
click at [548, 299] on div "B" at bounding box center [543, 300] width 41 height 33
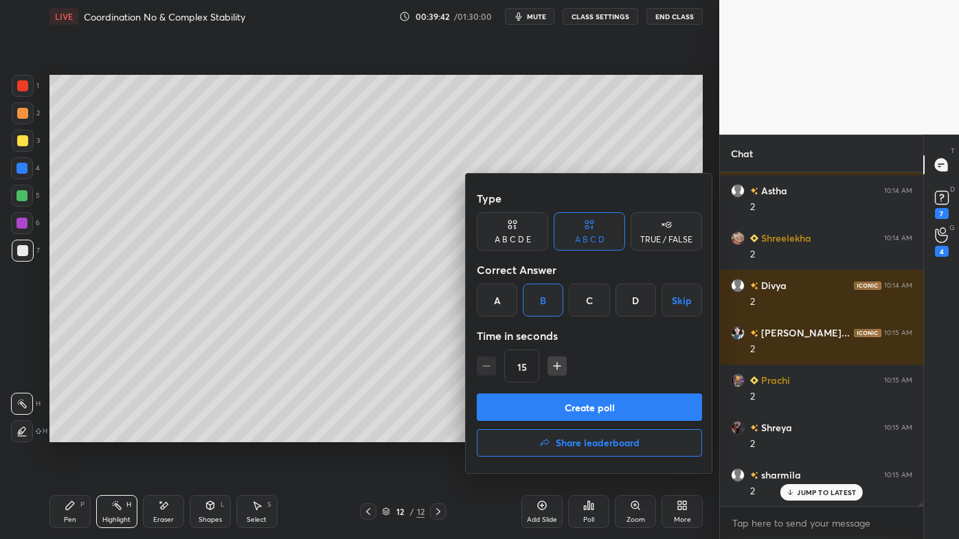
drag, startPoint x: 552, startPoint y: 405, endPoint x: 536, endPoint y: 410, distance: 16.5
click at [551, 404] on button "Create poll" at bounding box center [589, 406] width 225 height 27
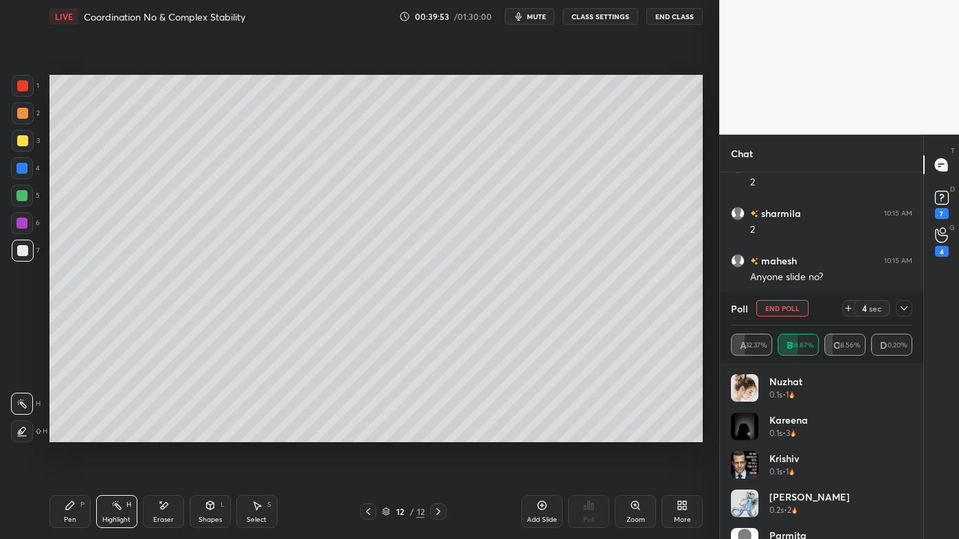
click at [65, 433] on div "Pen P" at bounding box center [69, 511] width 41 height 33
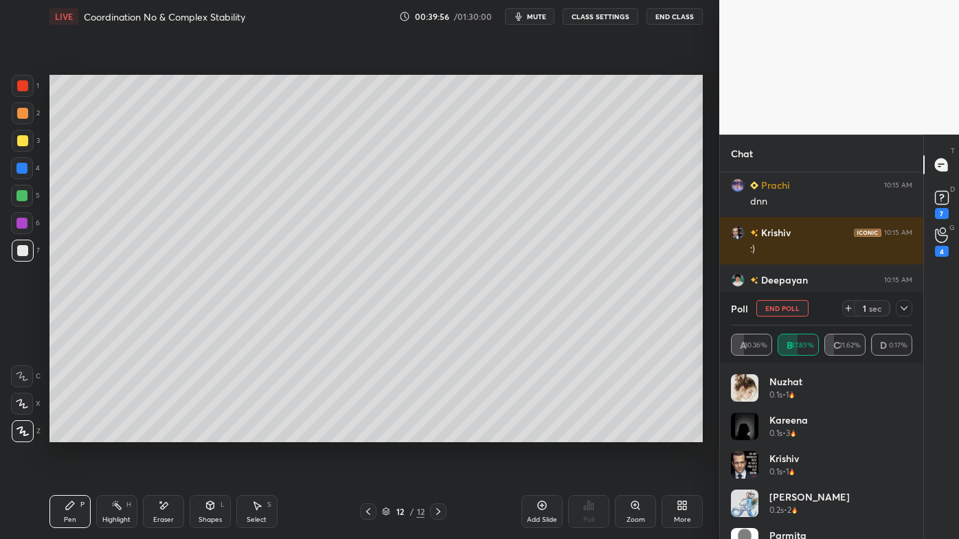
click at [901, 310] on icon at bounding box center [903, 308] width 11 height 11
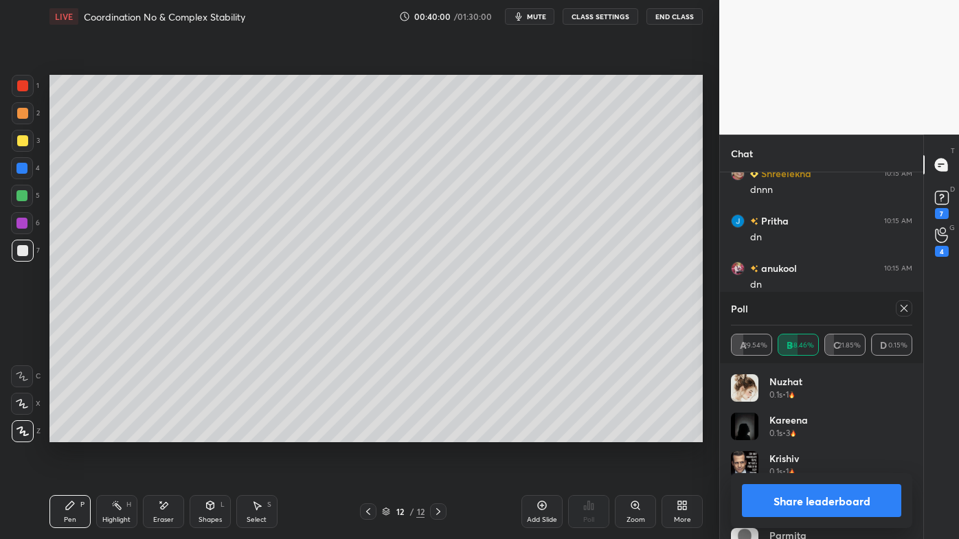
drag, startPoint x: 899, startPoint y: 309, endPoint x: 882, endPoint y: 315, distance: 18.2
click at [899, 309] on icon at bounding box center [903, 308] width 11 height 11
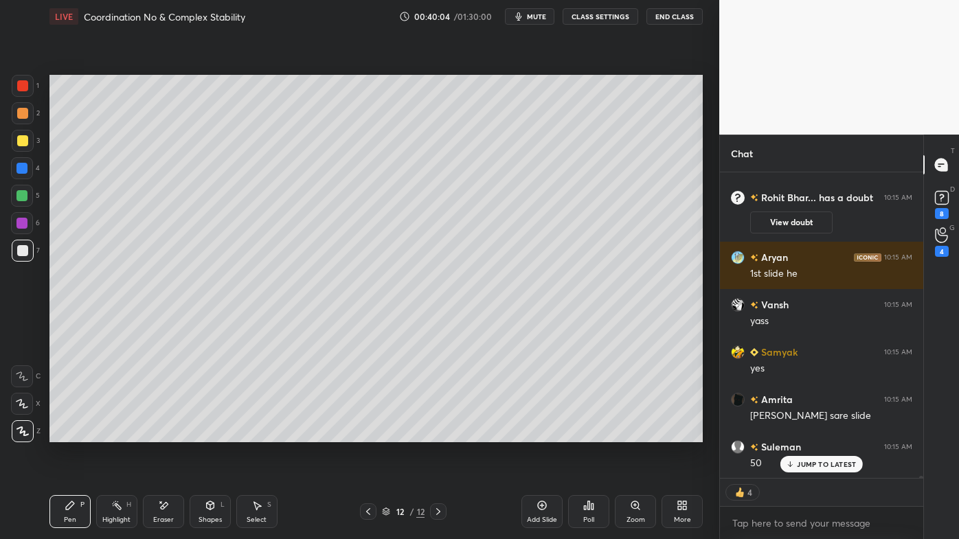
drag, startPoint x: 27, startPoint y: 140, endPoint x: 21, endPoint y: 152, distance: 13.2
click at [23, 152] on div at bounding box center [23, 141] width 22 height 22
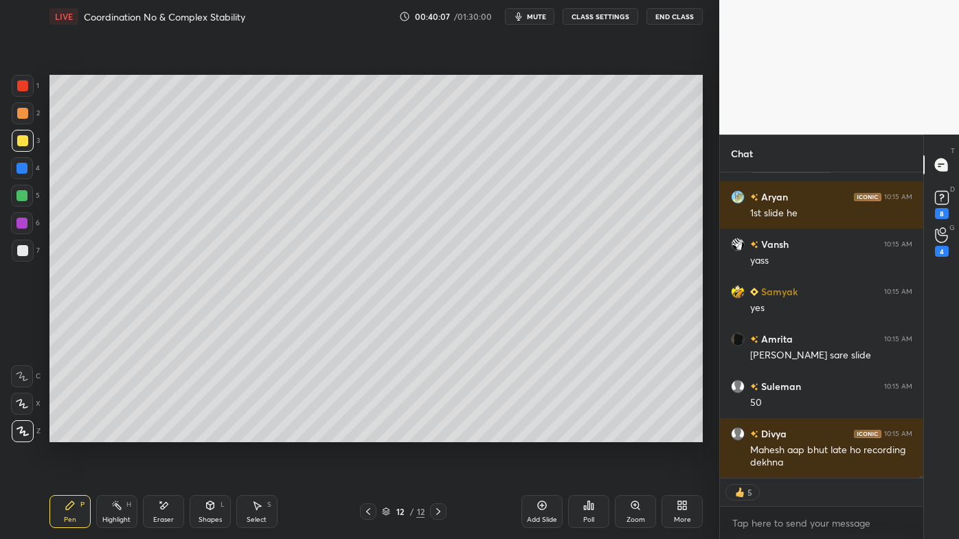
drag, startPoint x: 164, startPoint y: 495, endPoint x: 164, endPoint y: 450, distance: 44.6
click at [163, 433] on div "Pen P Highlight H Eraser Shapes L Select S 12 / 12 Add Slide Poll Zoom More" at bounding box center [375, 511] width 653 height 55
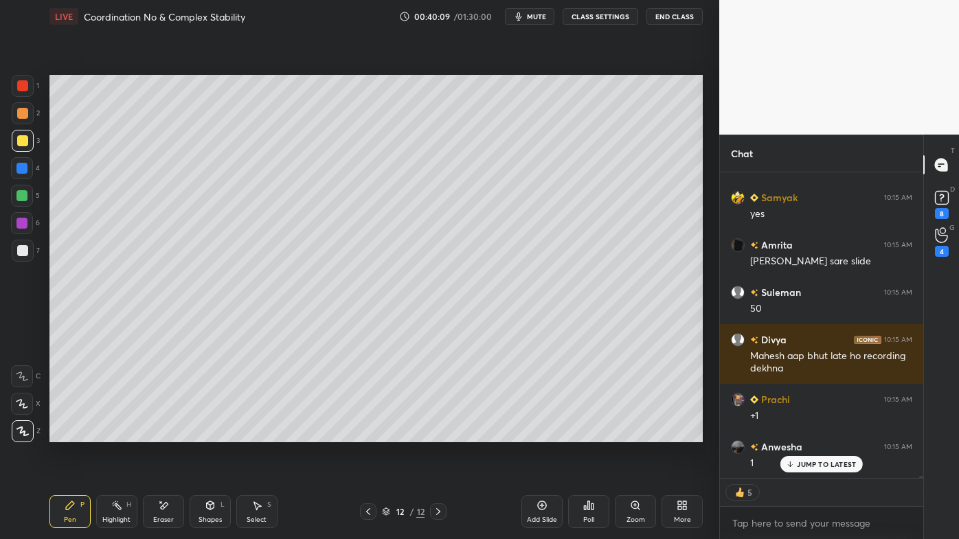
click at [156, 433] on div "Eraser" at bounding box center [163, 511] width 41 height 33
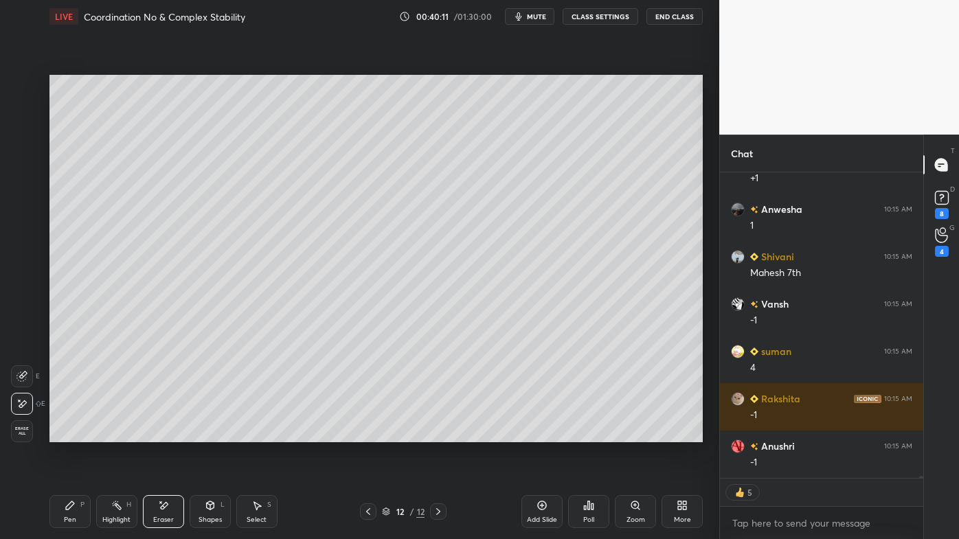
drag, startPoint x: 63, startPoint y: 505, endPoint x: 63, endPoint y: 494, distance: 11.0
click at [63, 433] on div "Pen P" at bounding box center [69, 511] width 41 height 33
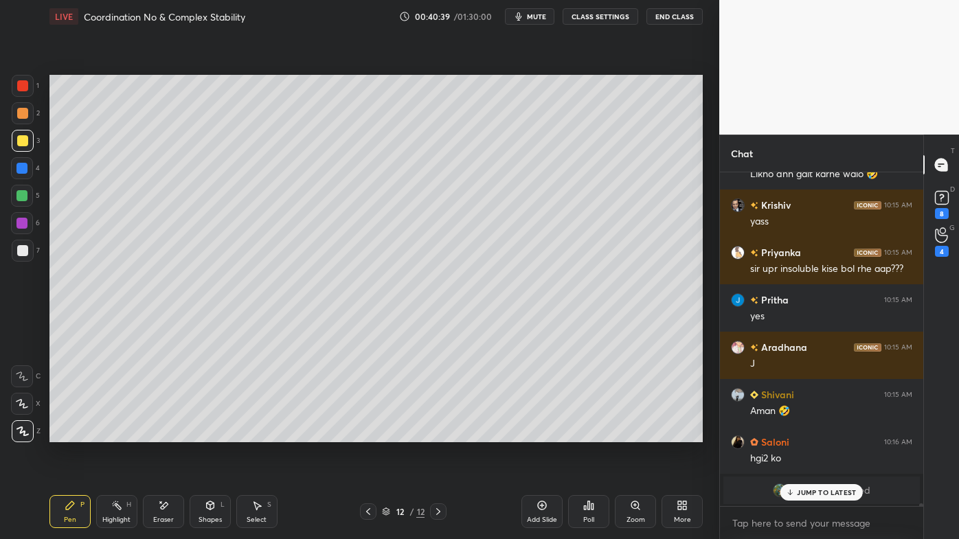
drag, startPoint x: 113, startPoint y: 506, endPoint x: 115, endPoint y: 497, distance: 9.2
click at [115, 433] on icon at bounding box center [116, 505] width 11 height 11
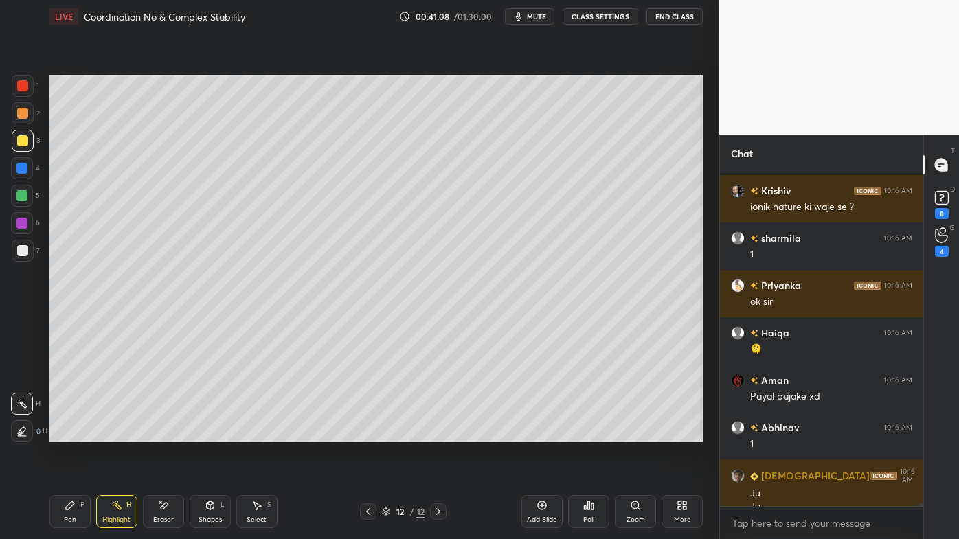
scroll to position [40629, 0]
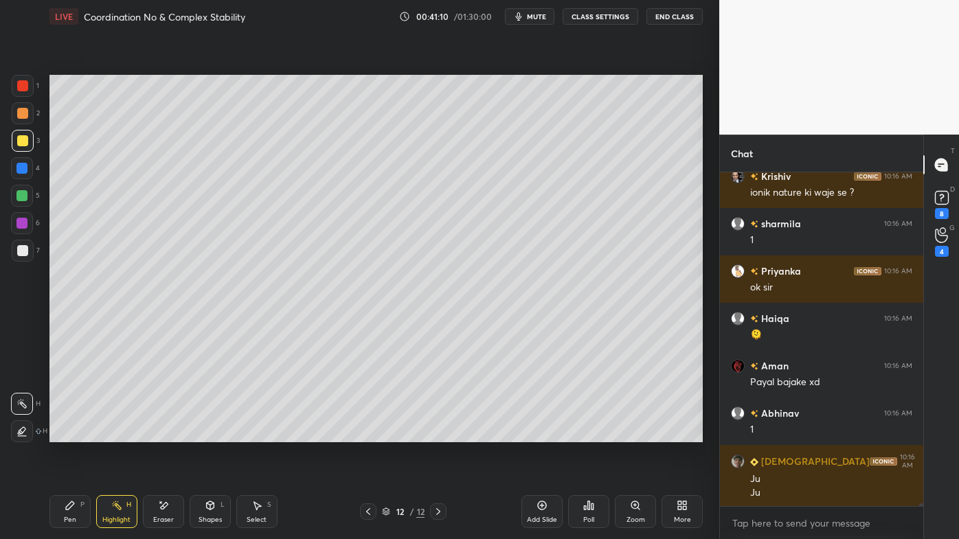
click at [368, 433] on icon at bounding box center [368, 511] width 11 height 11
click at [115, 433] on icon at bounding box center [116, 505] width 11 height 11
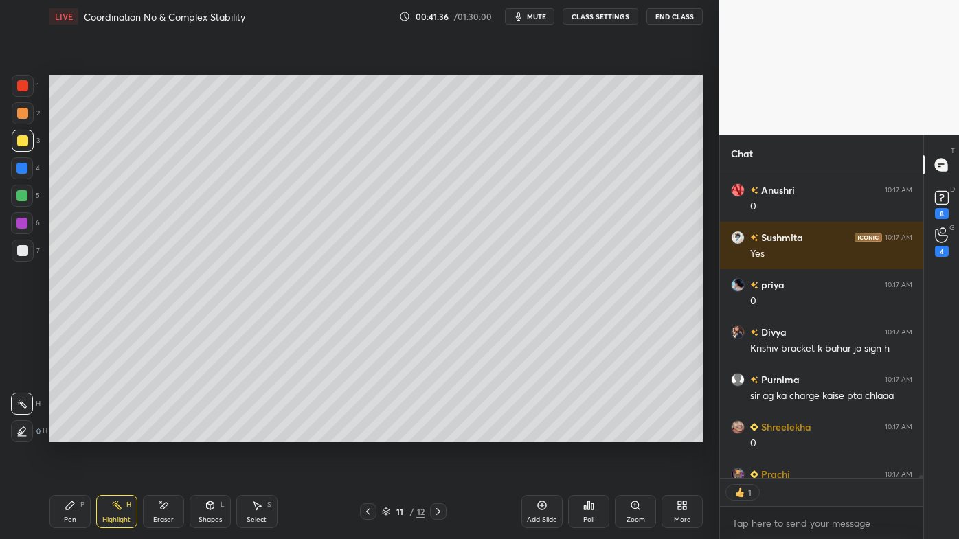
scroll to position [4, 3]
click at [436, 433] on icon at bounding box center [438, 511] width 11 height 11
drag, startPoint x: 71, startPoint y: 507, endPoint x: 98, endPoint y: 465, distance: 50.7
click at [71, 433] on icon at bounding box center [70, 505] width 11 height 11
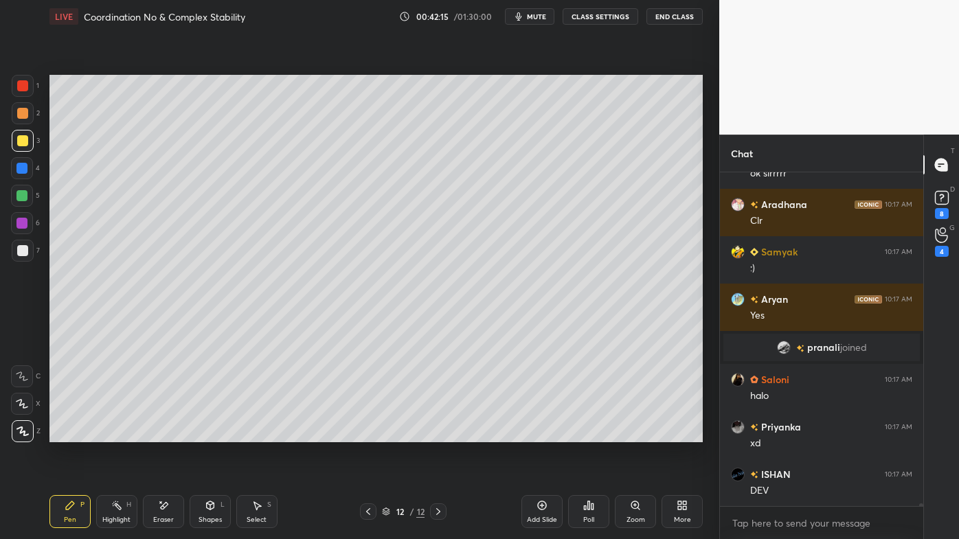
scroll to position [41804, 0]
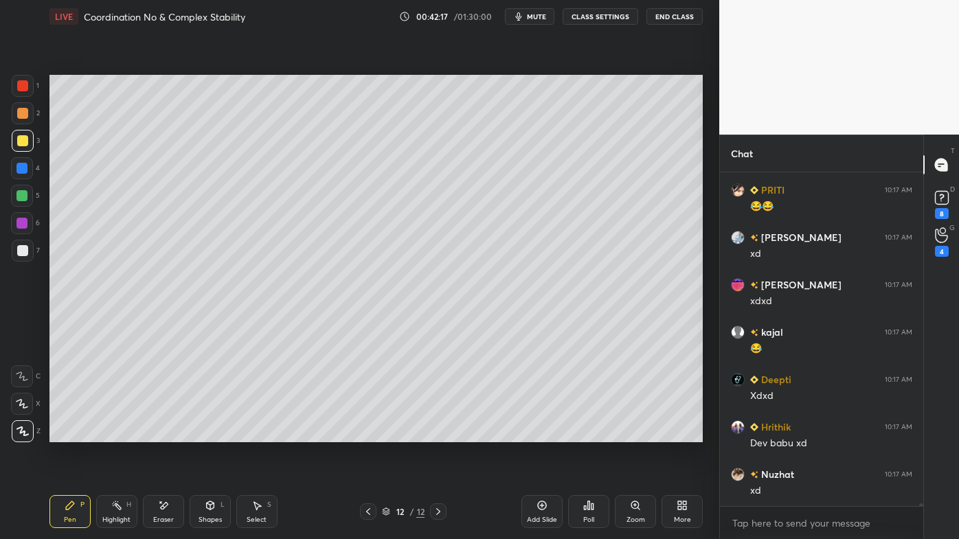
click at [368, 433] on div at bounding box center [368, 511] width 16 height 16
click at [365, 433] on icon at bounding box center [368, 511] width 11 height 11
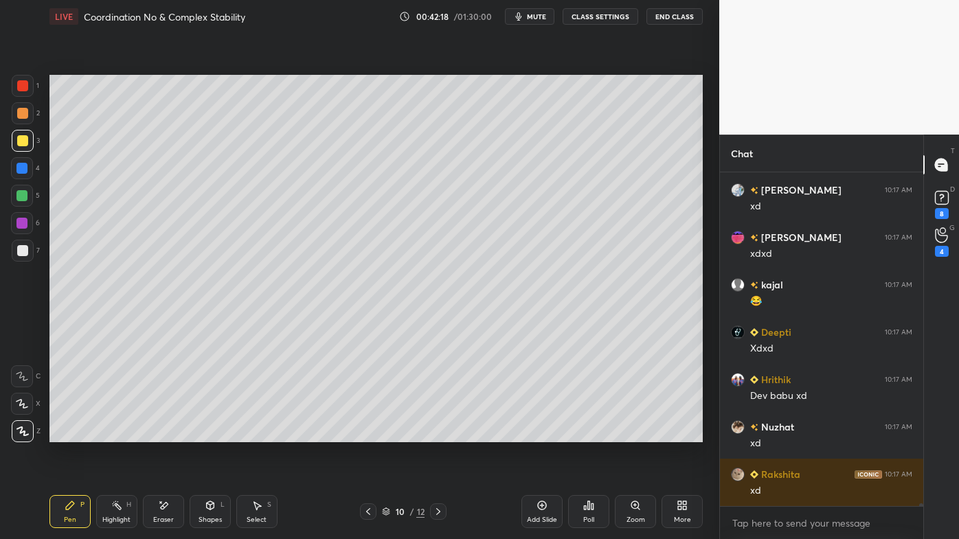
click at [365, 433] on icon at bounding box center [368, 511] width 11 height 11
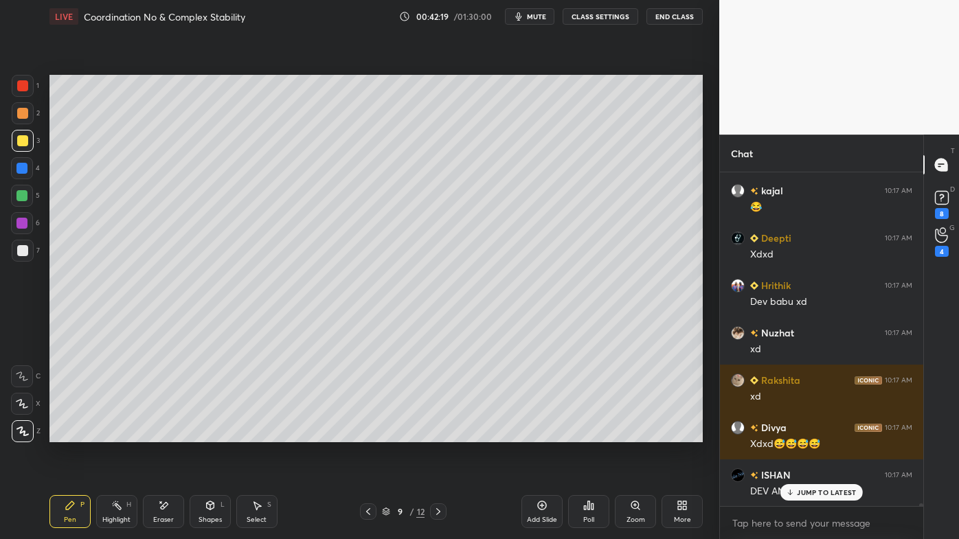
drag, startPoint x: 439, startPoint y: 511, endPoint x: 431, endPoint y: 505, distance: 9.9
click at [439, 433] on icon at bounding box center [438, 511] width 11 height 11
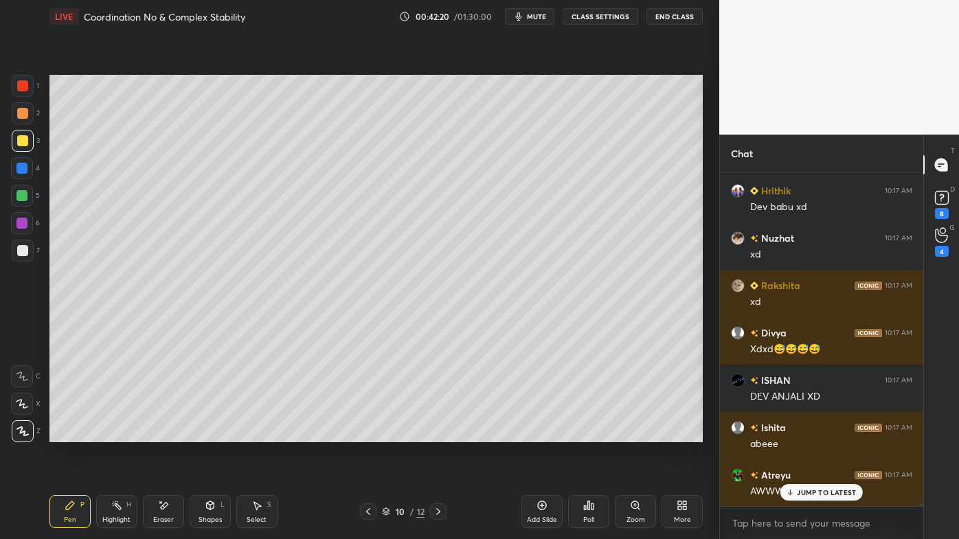
click at [122, 433] on icon at bounding box center [116, 505] width 11 height 11
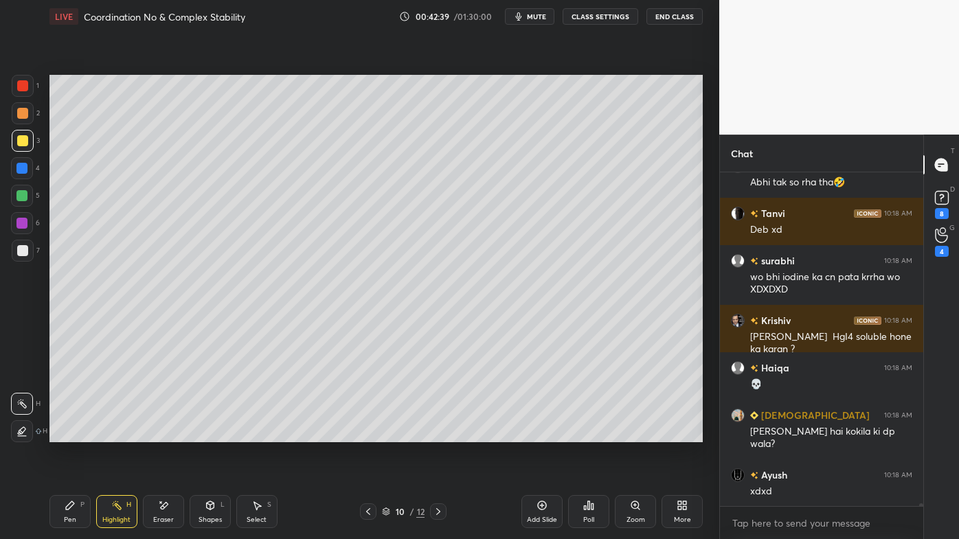
scroll to position [43696, 0]
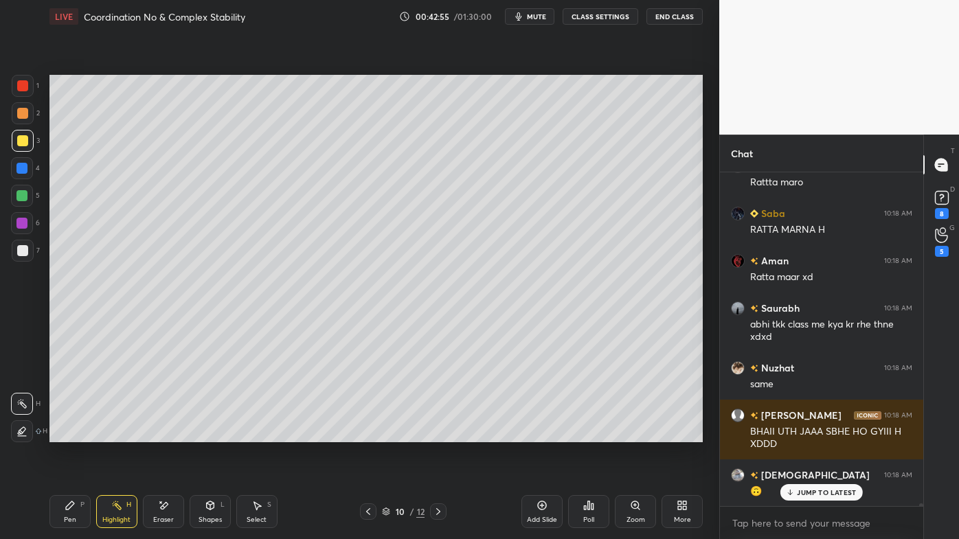
click at [439, 433] on icon at bounding box center [438, 511] width 11 height 11
drag, startPoint x: 446, startPoint y: 510, endPoint x: 468, endPoint y: 507, distance: 22.1
click at [462, 433] on div "11 / 12" at bounding box center [404, 511] width 236 height 16
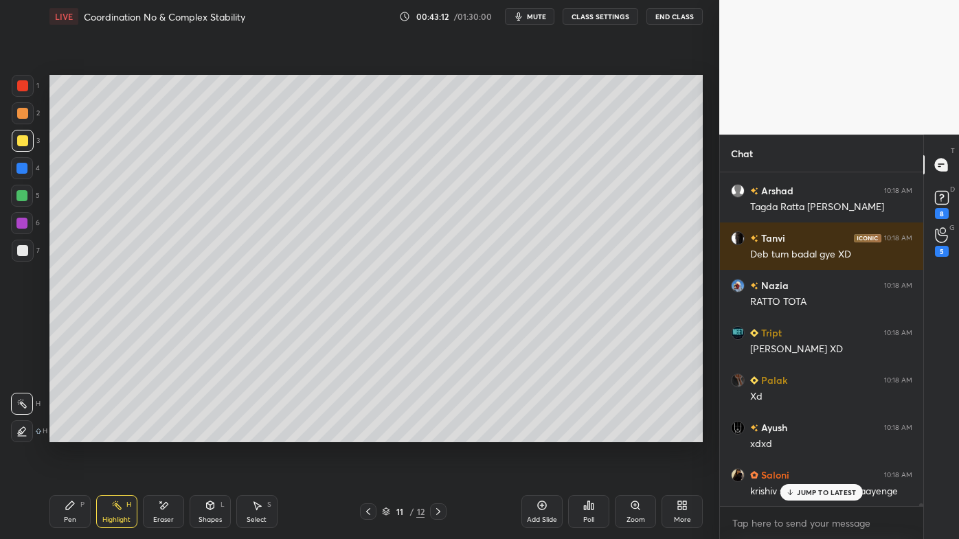
click at [437, 433] on icon at bounding box center [438, 511] width 11 height 11
drag, startPoint x: 117, startPoint y: 507, endPoint x: 104, endPoint y: 479, distance: 30.4
click at [106, 433] on div "Highlight H" at bounding box center [116, 511] width 41 height 33
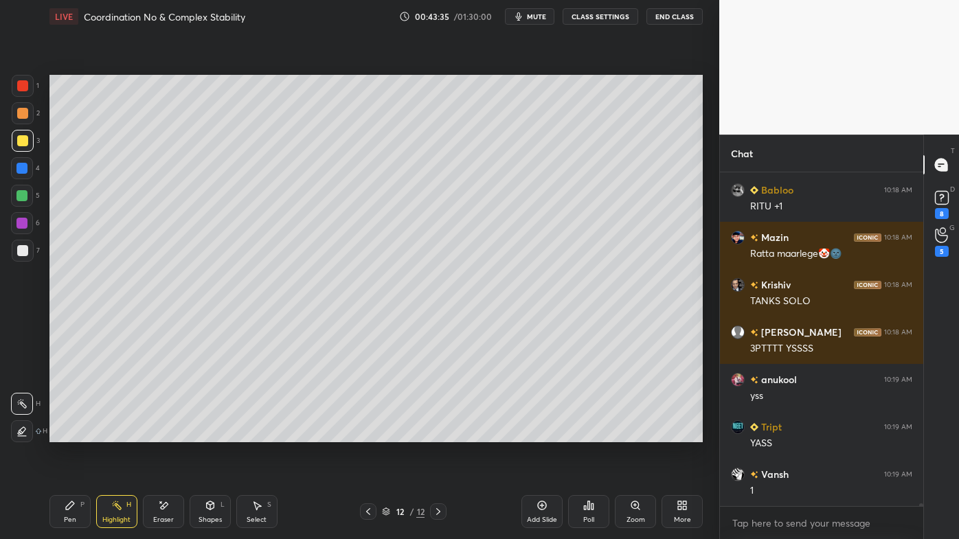
click at [364, 433] on icon at bounding box center [368, 511] width 11 height 11
click at [366, 433] on icon at bounding box center [368, 511] width 11 height 11
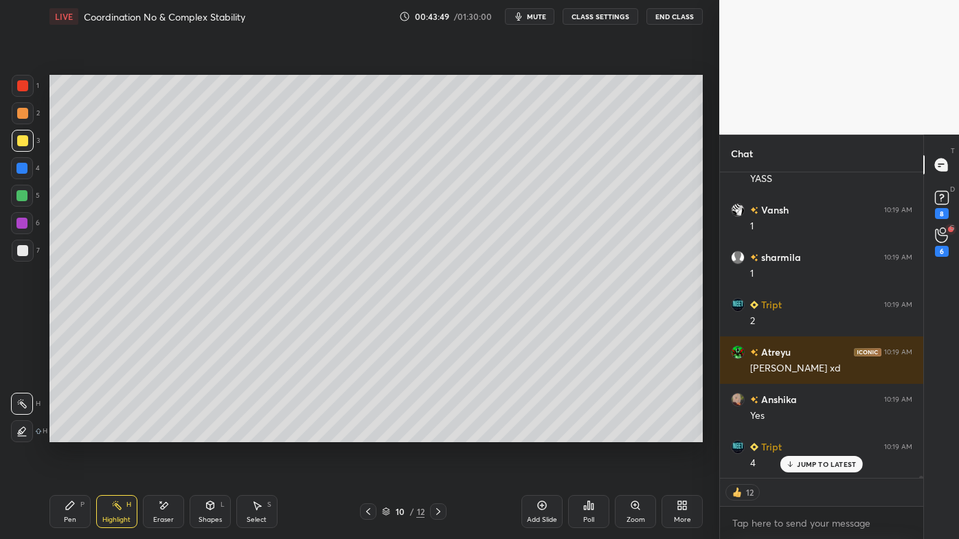
click at [437, 433] on icon at bounding box center [438, 511] width 4 height 7
click at [438, 433] on icon at bounding box center [438, 511] width 11 height 11
click at [435, 433] on icon at bounding box center [438, 511] width 11 height 11
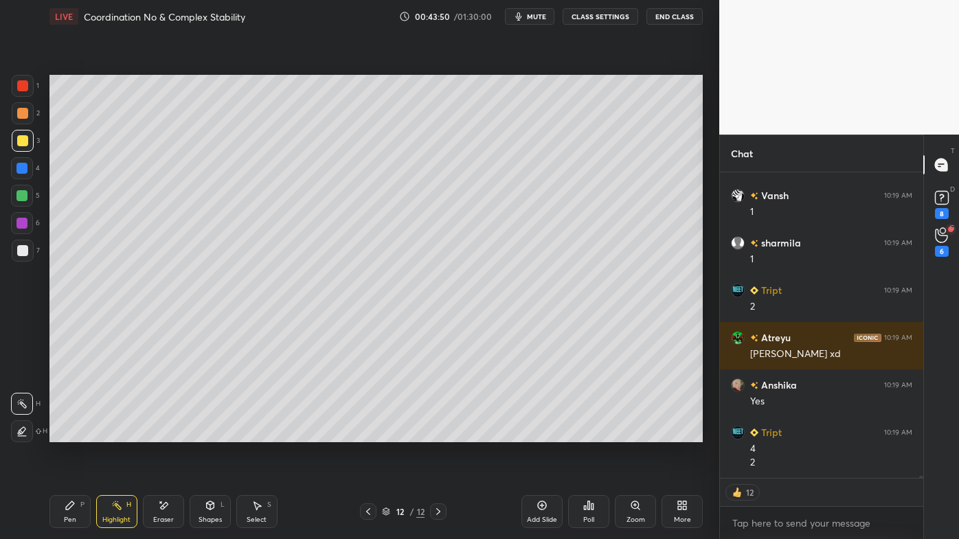
click at [435, 433] on icon at bounding box center [438, 511] width 11 height 11
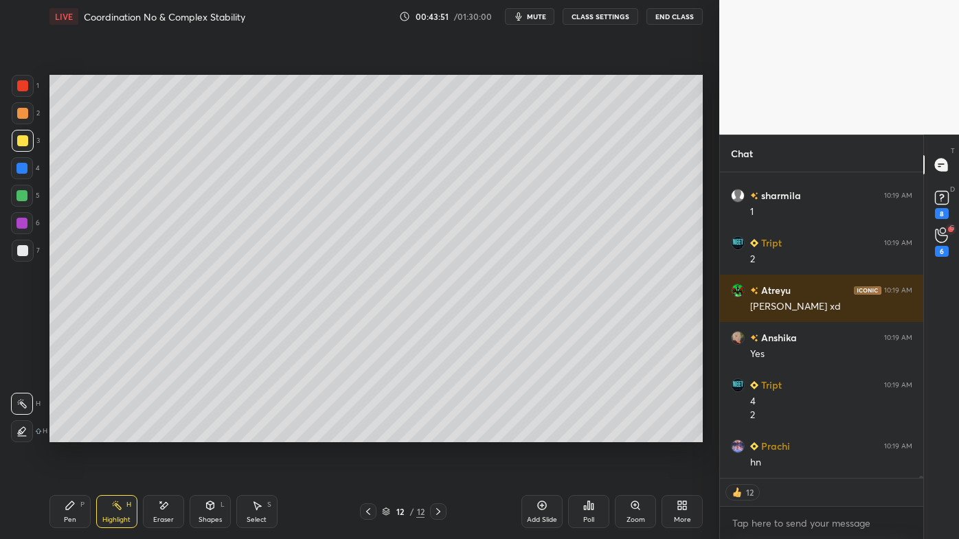
click at [543, 433] on icon at bounding box center [542, 505] width 9 height 9
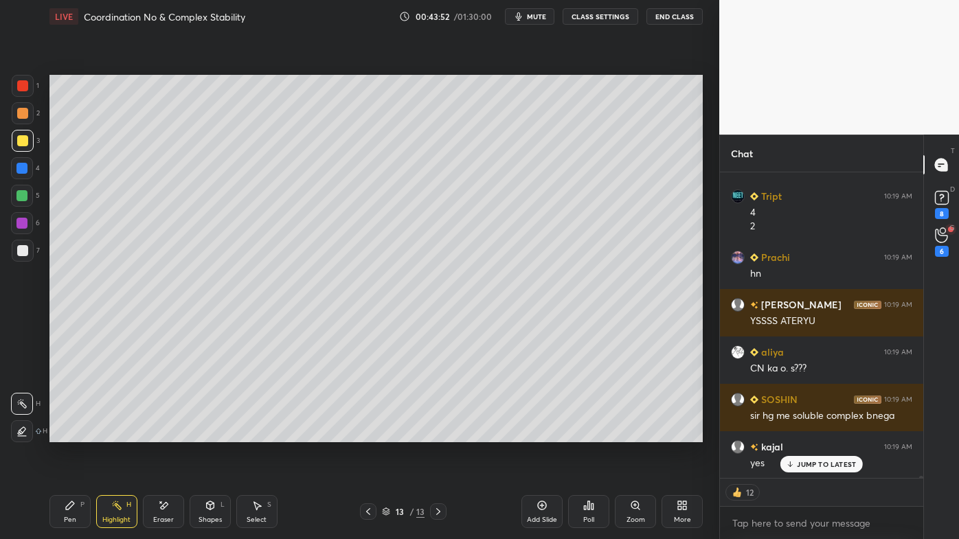
drag, startPoint x: 75, startPoint y: 504, endPoint x: 60, endPoint y: 505, distance: 14.4
click at [60, 433] on div "Pen P" at bounding box center [69, 511] width 41 height 33
drag, startPoint x: 22, startPoint y: 255, endPoint x: 36, endPoint y: 243, distance: 18.5
click at [21, 254] on div at bounding box center [22, 250] width 11 height 11
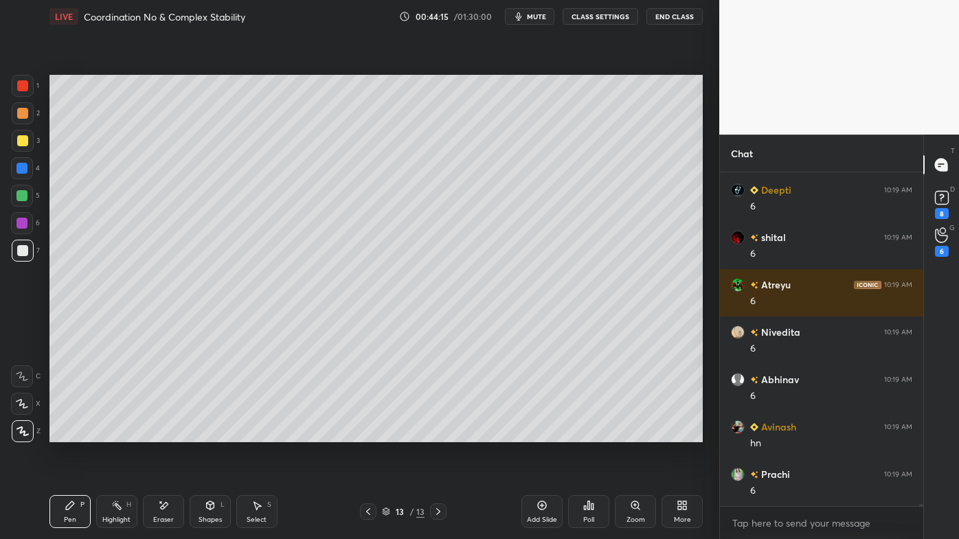
drag, startPoint x: 165, startPoint y: 497, endPoint x: 207, endPoint y: 450, distance: 62.7
click at [168, 433] on div "Pen P Highlight H Eraser Shapes L Select S 13 / 13 Add Slide Poll Zoom More" at bounding box center [375, 511] width 653 height 55
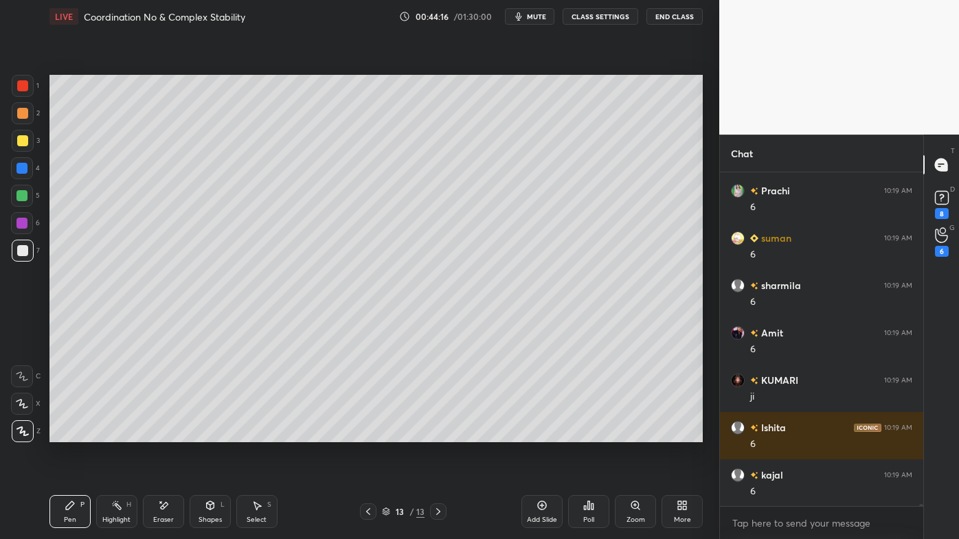
click at [163, 433] on icon at bounding box center [163, 506] width 11 height 12
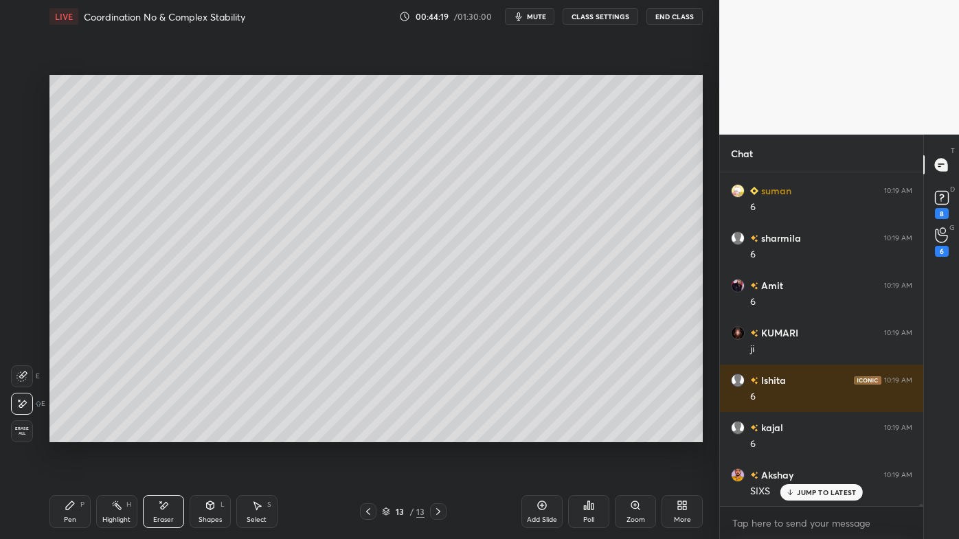
drag, startPoint x: 67, startPoint y: 505, endPoint x: 91, endPoint y: 454, distance: 56.8
click at [66, 433] on icon at bounding box center [70, 505] width 11 height 11
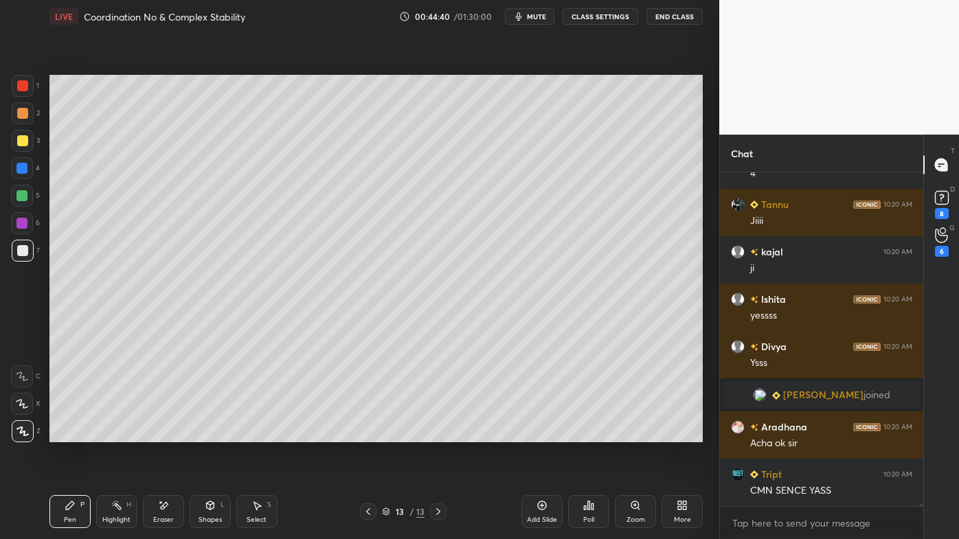
drag, startPoint x: 164, startPoint y: 501, endPoint x: 178, endPoint y: 447, distance: 56.0
click at [166, 433] on div "Pen P Highlight H Eraser Shapes L Select S 13 / 13 Add Slide Poll Zoom More" at bounding box center [375, 511] width 653 height 55
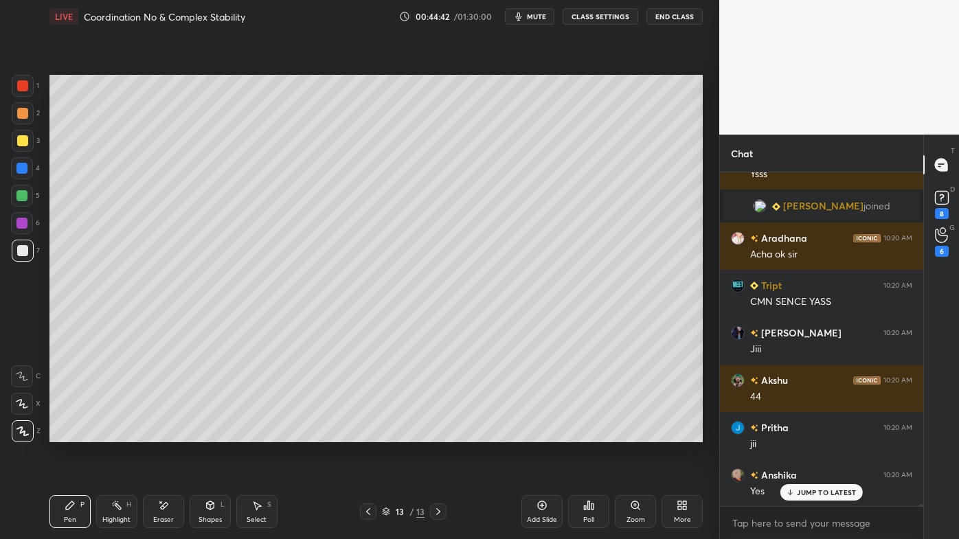
drag, startPoint x: 160, startPoint y: 507, endPoint x: 157, endPoint y: 479, distance: 27.7
click at [160, 433] on div "Eraser" at bounding box center [163, 511] width 41 height 33
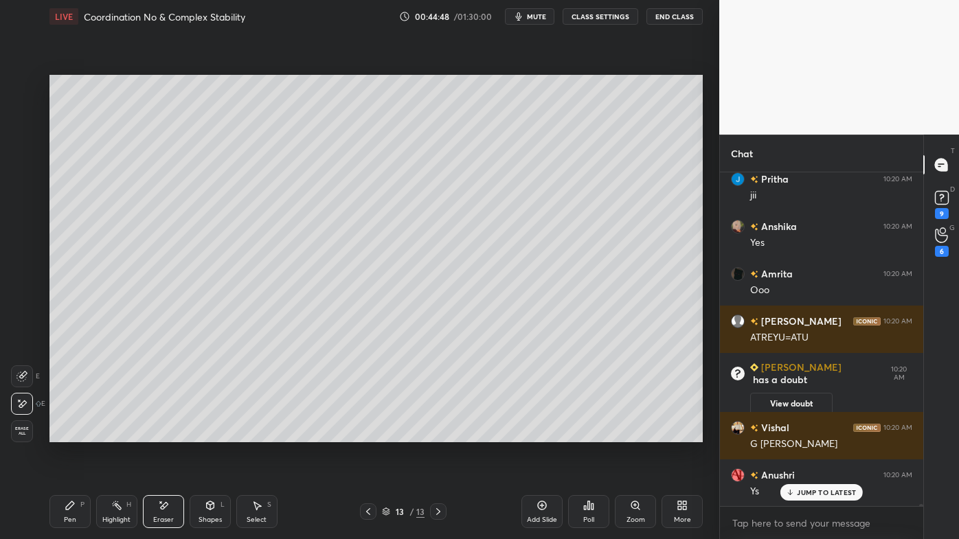
drag, startPoint x: 71, startPoint y: 503, endPoint x: 64, endPoint y: 501, distance: 7.8
click at [68, 433] on icon at bounding box center [70, 505] width 11 height 11
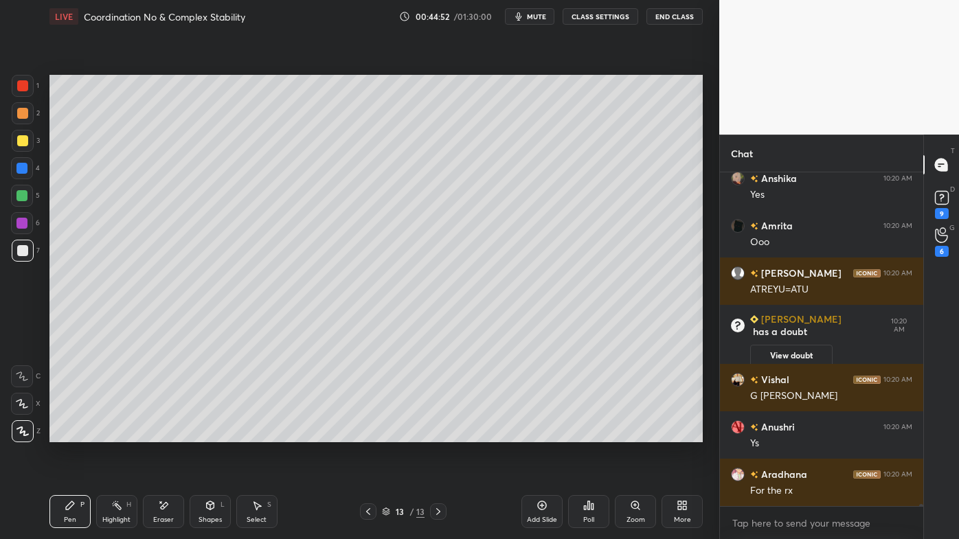
click at [29, 117] on div at bounding box center [23, 113] width 22 height 22
click at [65, 433] on icon at bounding box center [70, 505] width 11 height 11
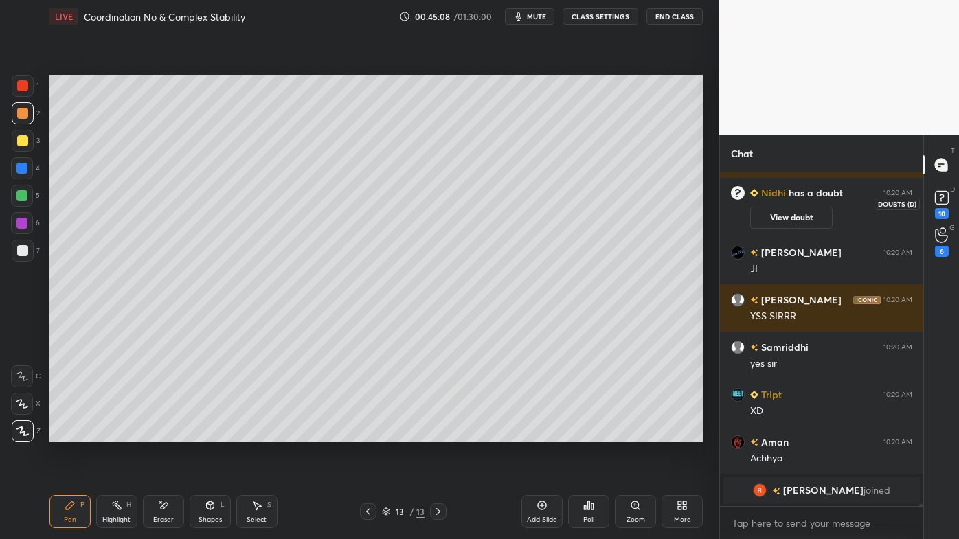
click at [941, 214] on div "10" at bounding box center [942, 213] width 14 height 11
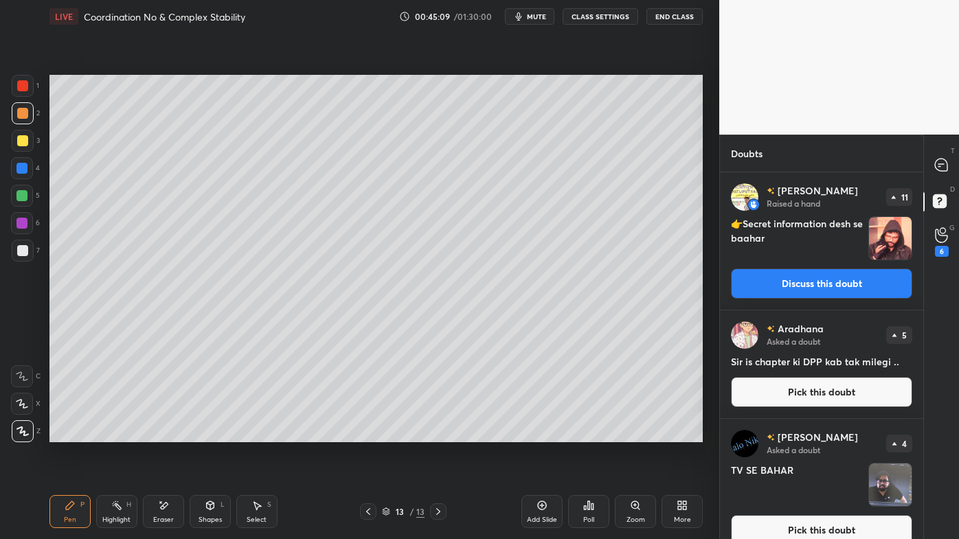
drag, startPoint x: 945, startPoint y: 181, endPoint x: 951, endPoint y: 190, distance: 10.3
click at [944, 184] on div "T Messages (T) D Doubts (D) G Raise Hand (G) 6" at bounding box center [941, 337] width 36 height 404
click at [944, 165] on icon at bounding box center [941, 165] width 12 height 12
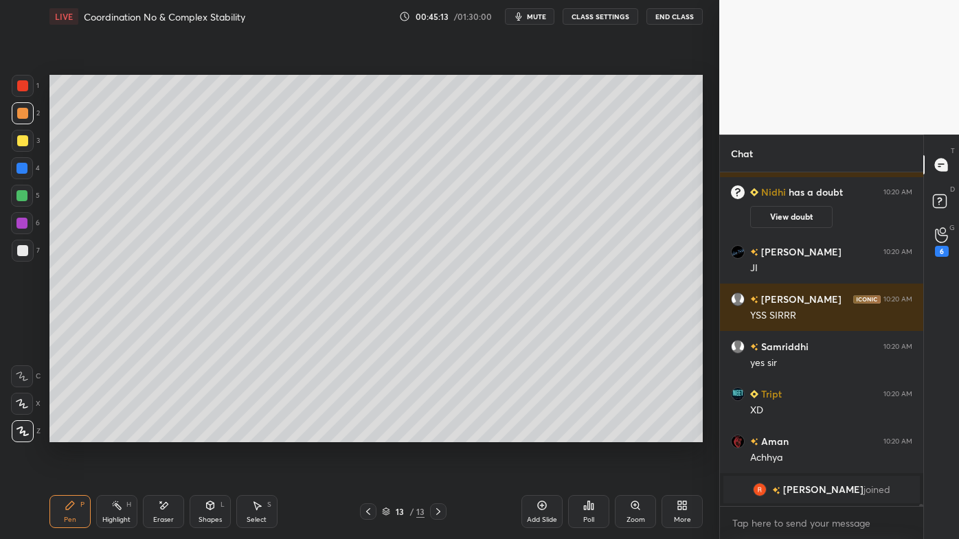
click at [27, 133] on div at bounding box center [23, 141] width 22 height 22
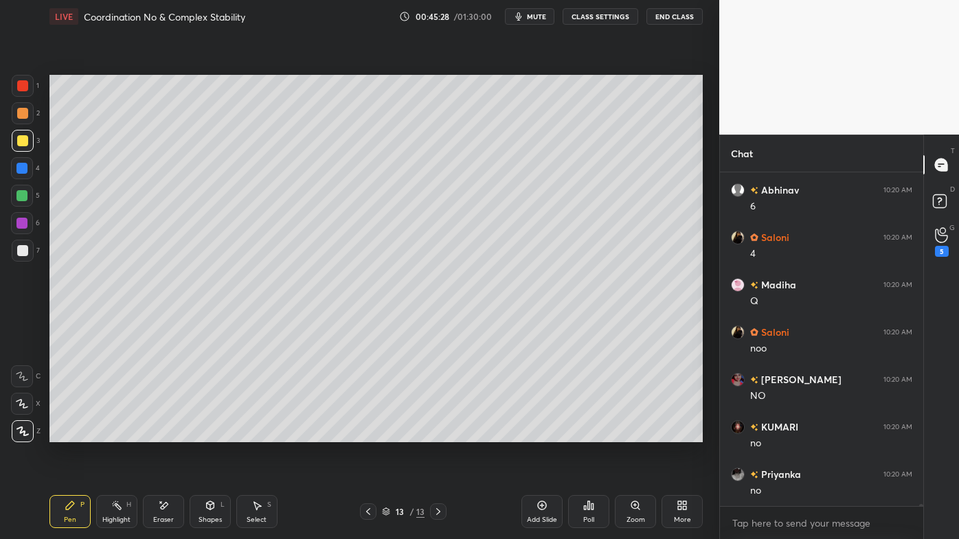
drag, startPoint x: 107, startPoint y: 506, endPoint x: 99, endPoint y: 458, distance: 48.8
click at [107, 433] on div "Highlight H" at bounding box center [116, 511] width 41 height 33
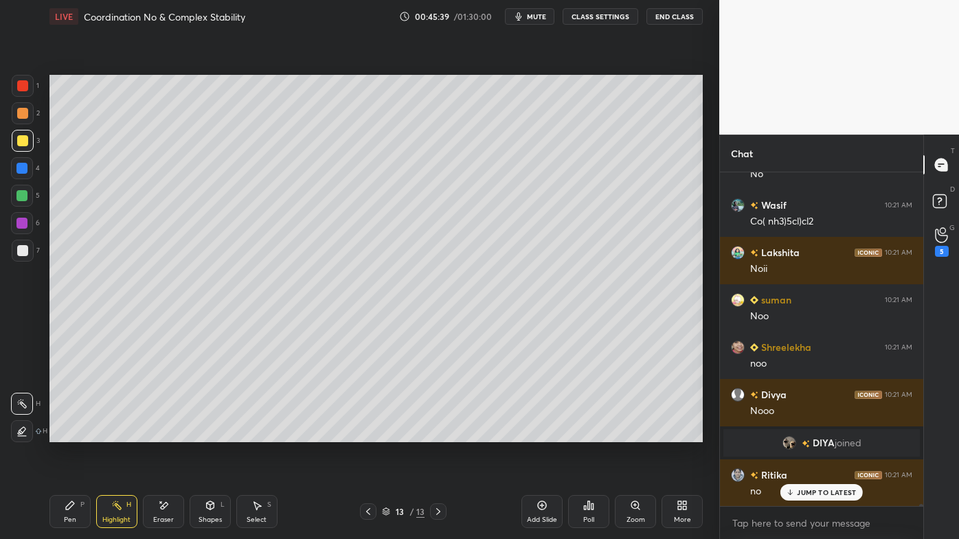
drag, startPoint x: 166, startPoint y: 503, endPoint x: 166, endPoint y: 494, distance: 8.9
click at [165, 433] on icon at bounding box center [163, 506] width 11 height 12
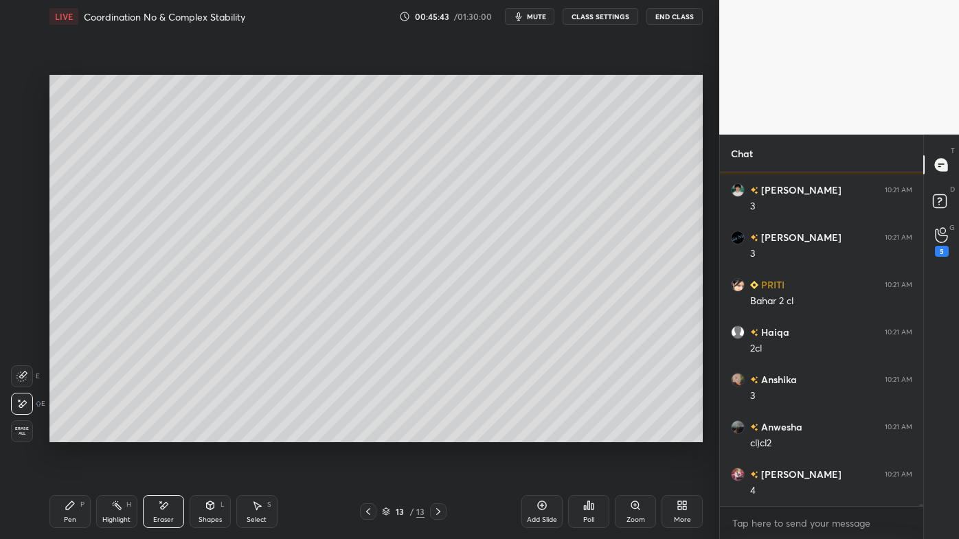
scroll to position [51223, 0]
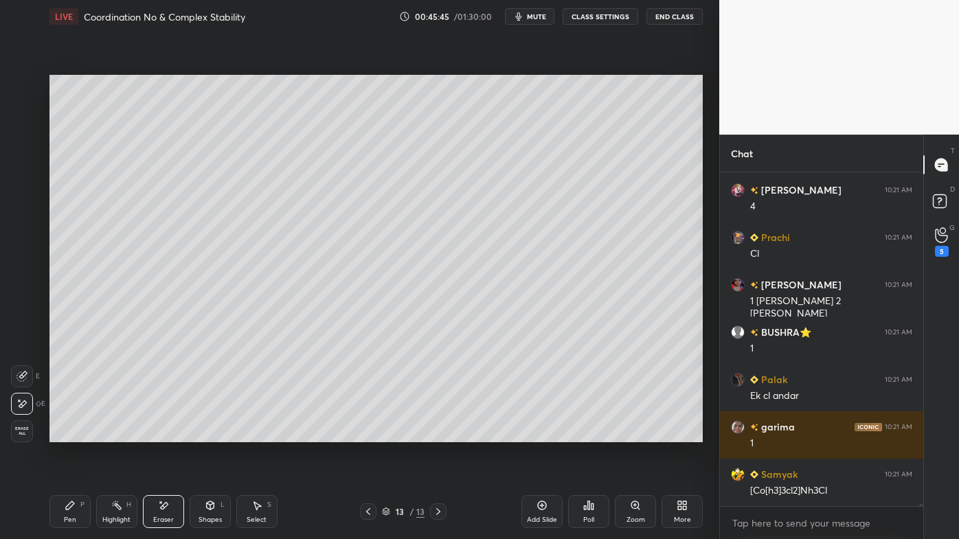
click at [66, 433] on div "Pen P" at bounding box center [69, 511] width 41 height 33
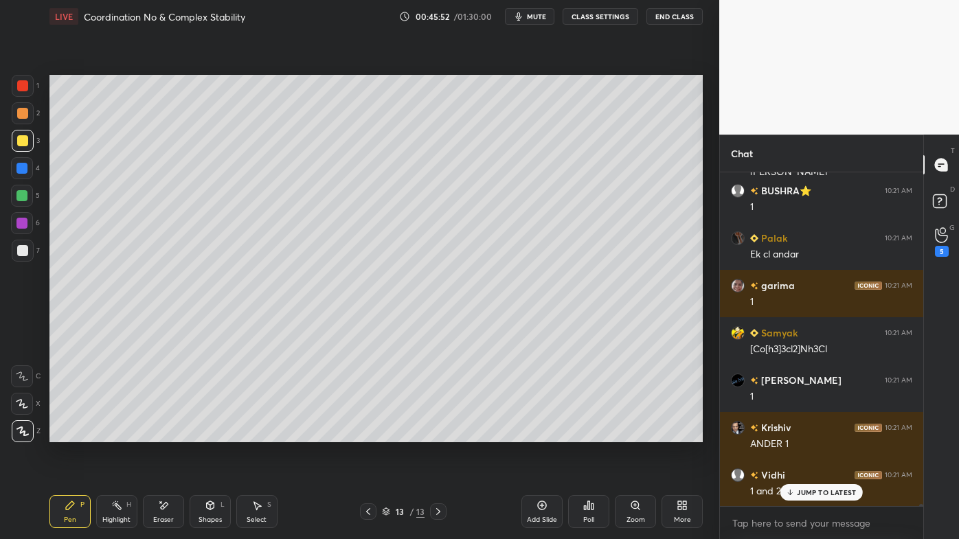
drag, startPoint x: 111, startPoint y: 501, endPoint x: 115, endPoint y: 484, distance: 17.7
click at [115, 433] on div "Highlight H" at bounding box center [116, 511] width 41 height 33
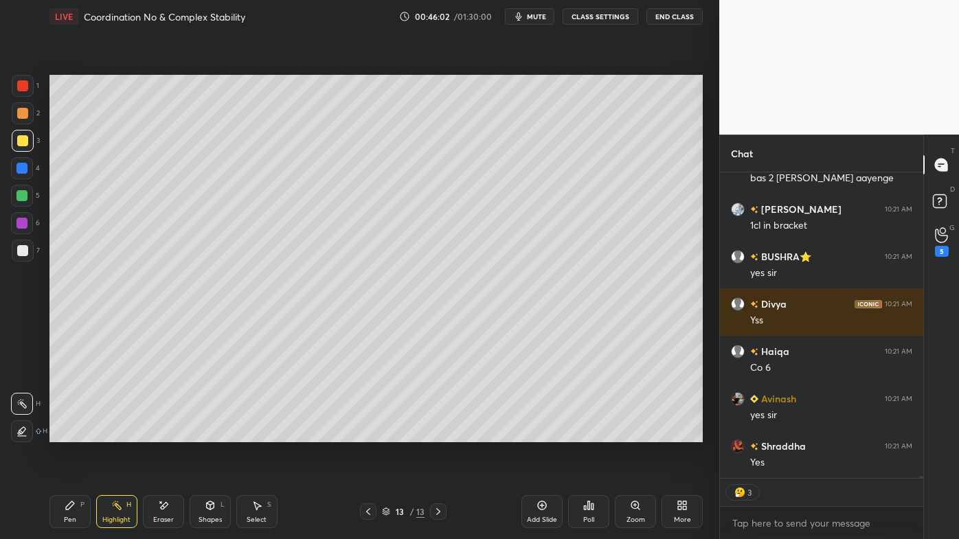
click at [71, 433] on div "Pen P" at bounding box center [69, 511] width 41 height 33
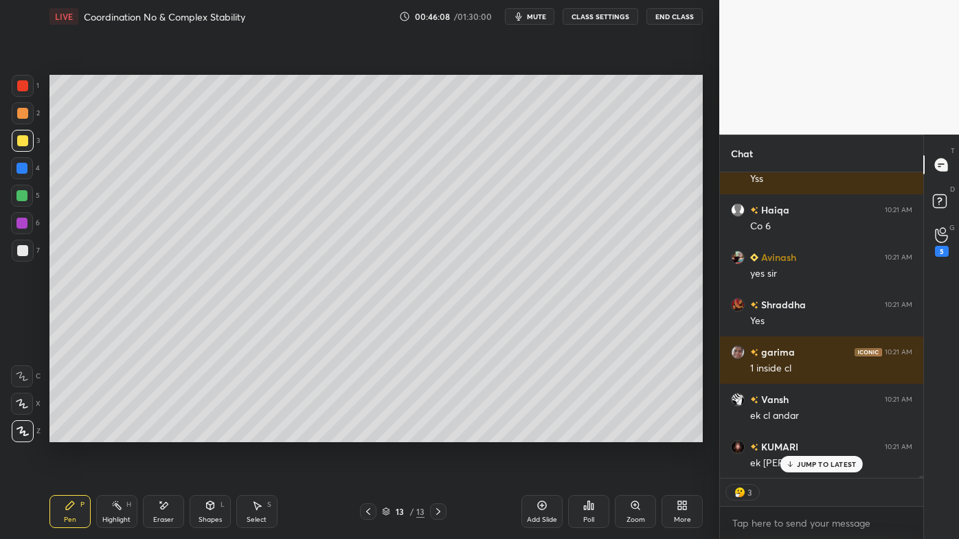
click at [119, 433] on div "Highlight H" at bounding box center [116, 511] width 41 height 33
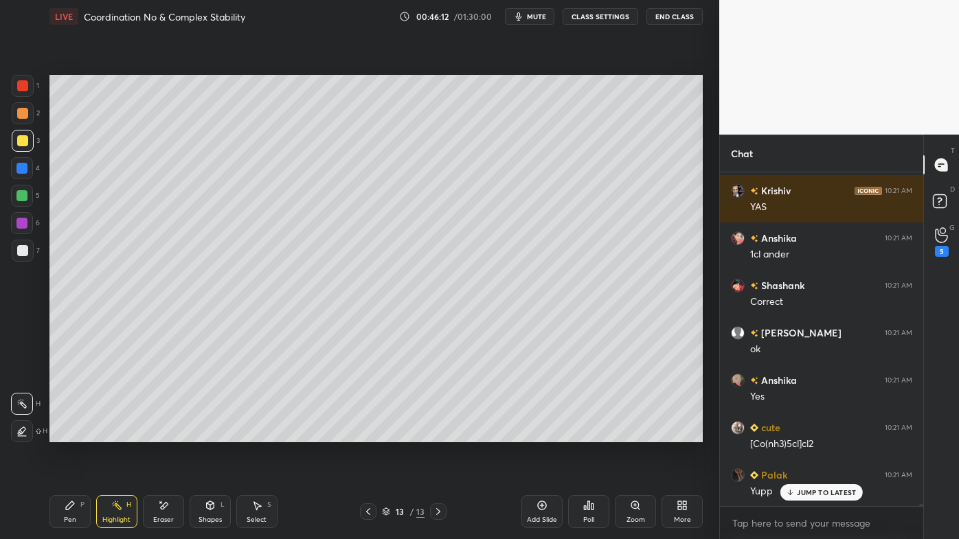
click at [164, 433] on icon at bounding box center [164, 505] width 8 height 7
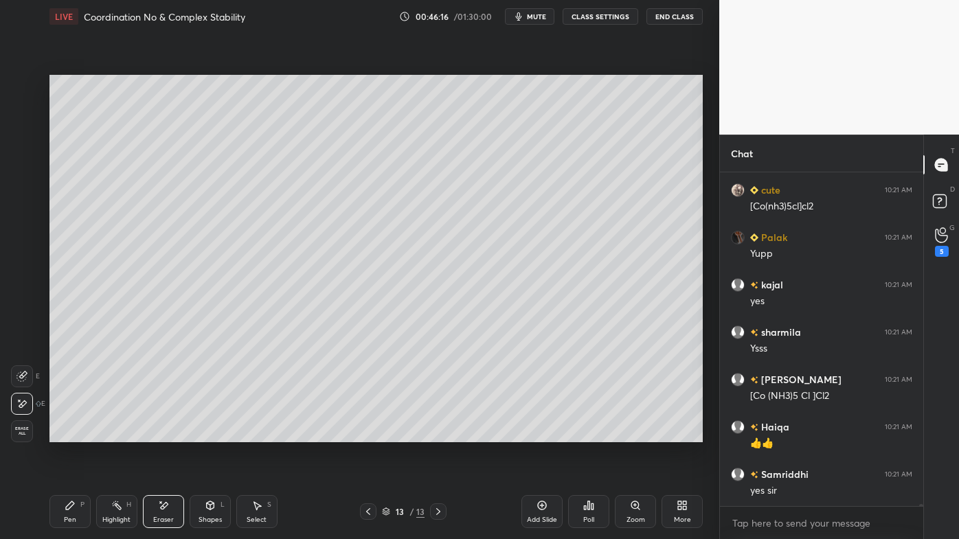
drag, startPoint x: 66, startPoint y: 505, endPoint x: 73, endPoint y: 472, distance: 34.5
click at [66, 433] on icon at bounding box center [70, 505] width 11 height 11
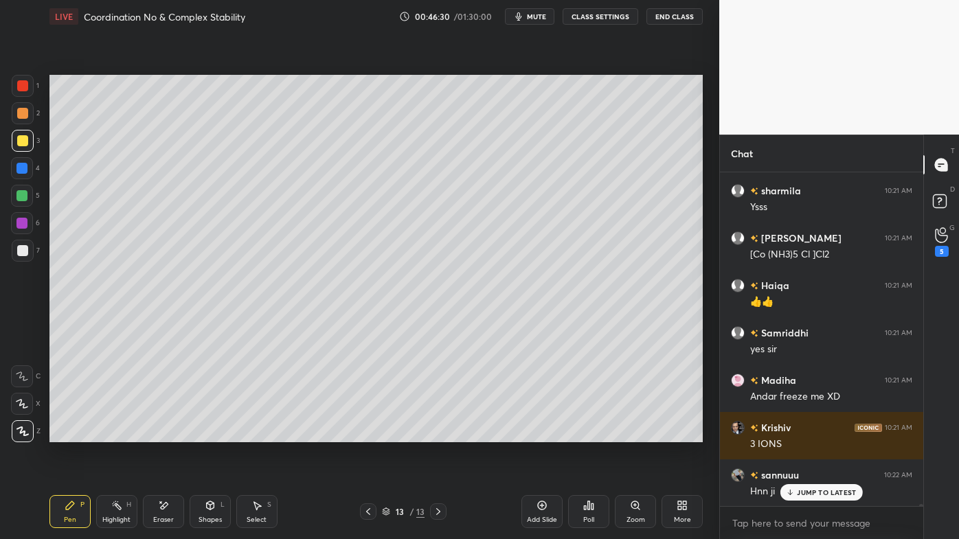
drag, startPoint x: 20, startPoint y: 251, endPoint x: 28, endPoint y: 243, distance: 11.2
click at [25, 249] on div at bounding box center [22, 250] width 11 height 11
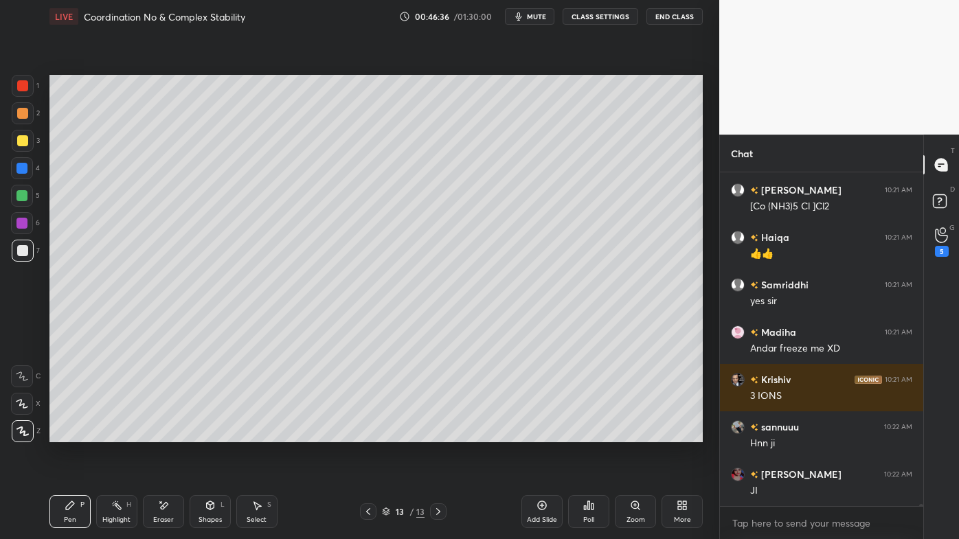
drag, startPoint x: 117, startPoint y: 510, endPoint x: 108, endPoint y: 489, distance: 22.5
click at [115, 433] on icon at bounding box center [116, 505] width 11 height 11
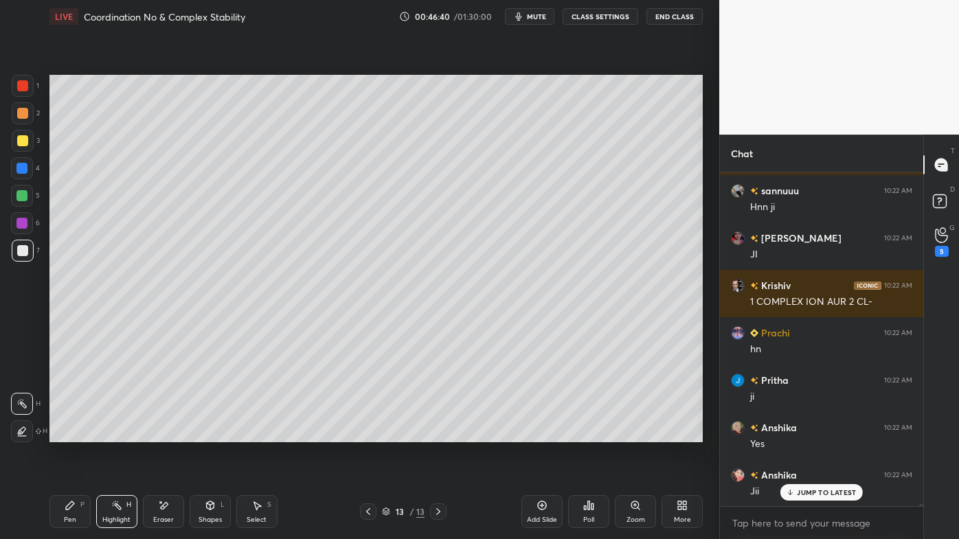
drag, startPoint x: 65, startPoint y: 501, endPoint x: 99, endPoint y: 443, distance: 67.7
click at [66, 433] on div "Pen P" at bounding box center [69, 511] width 41 height 33
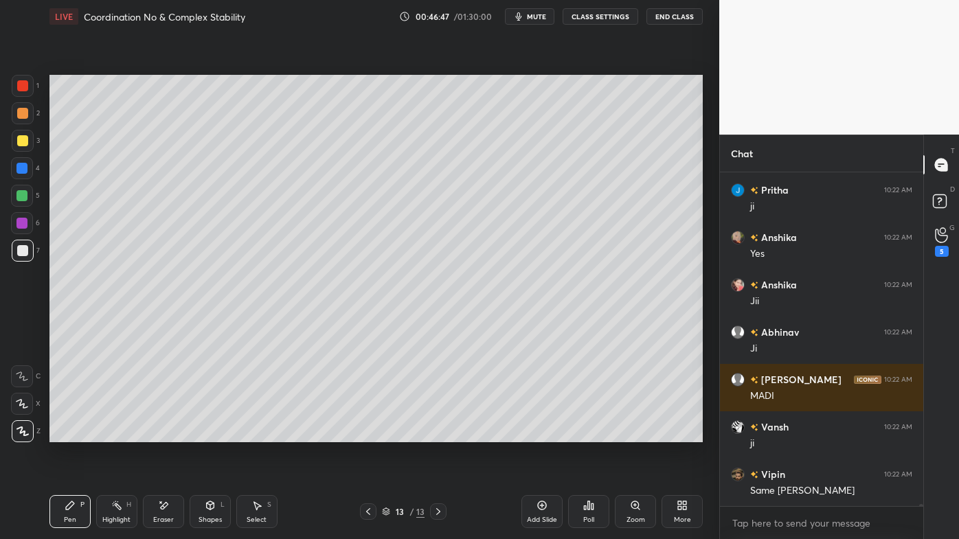
scroll to position [53355, 0]
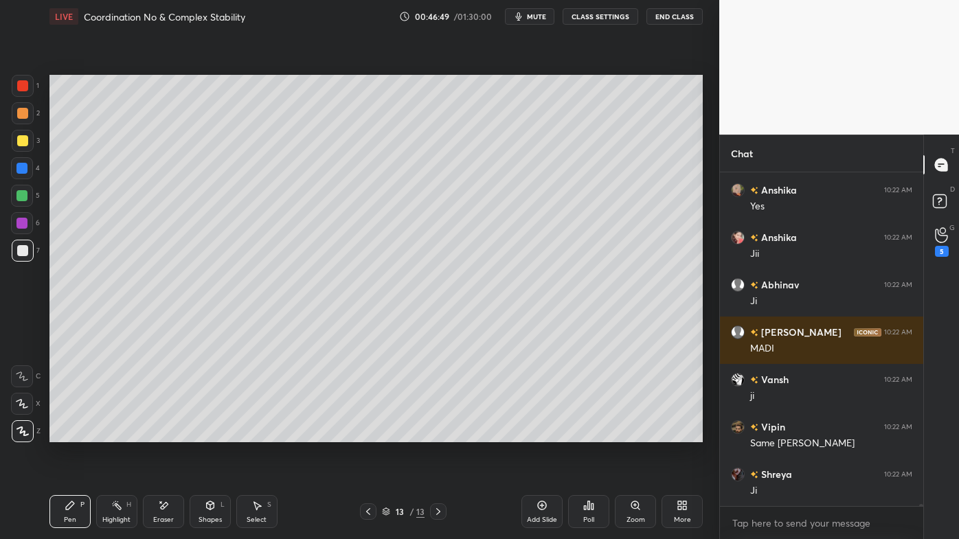
drag, startPoint x: 115, startPoint y: 504, endPoint x: 117, endPoint y: 484, distance: 20.1
click at [115, 433] on icon at bounding box center [116, 505] width 11 height 11
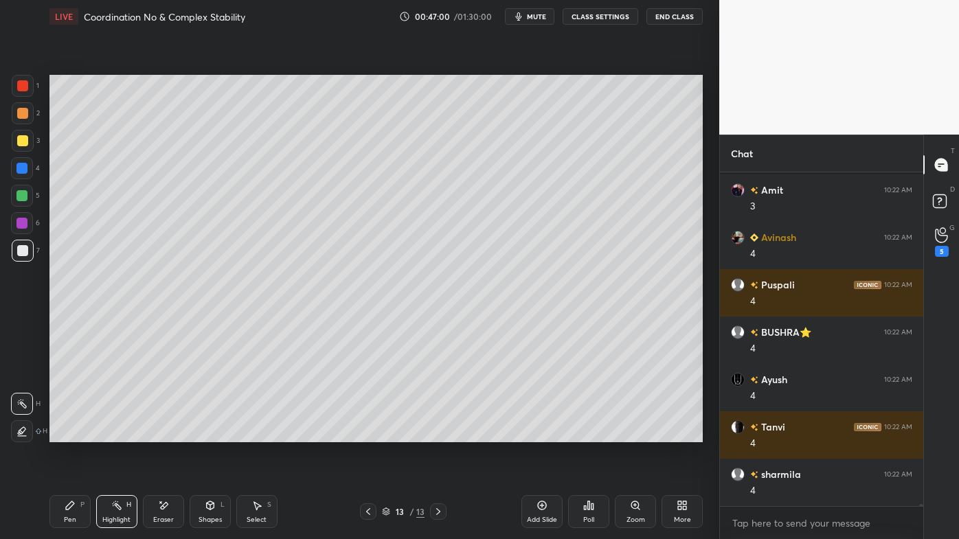
scroll to position [54966, 0]
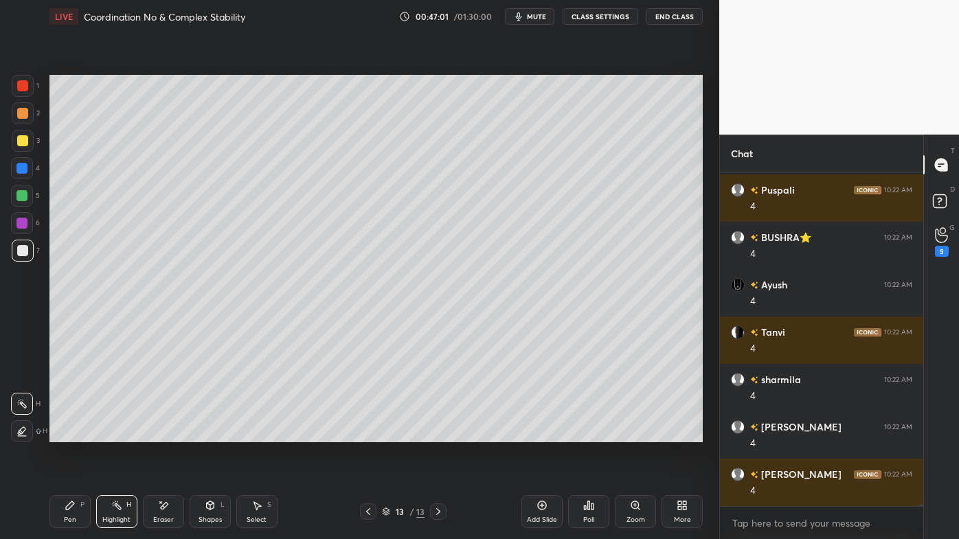
click at [168, 433] on div "Eraser" at bounding box center [163, 511] width 41 height 33
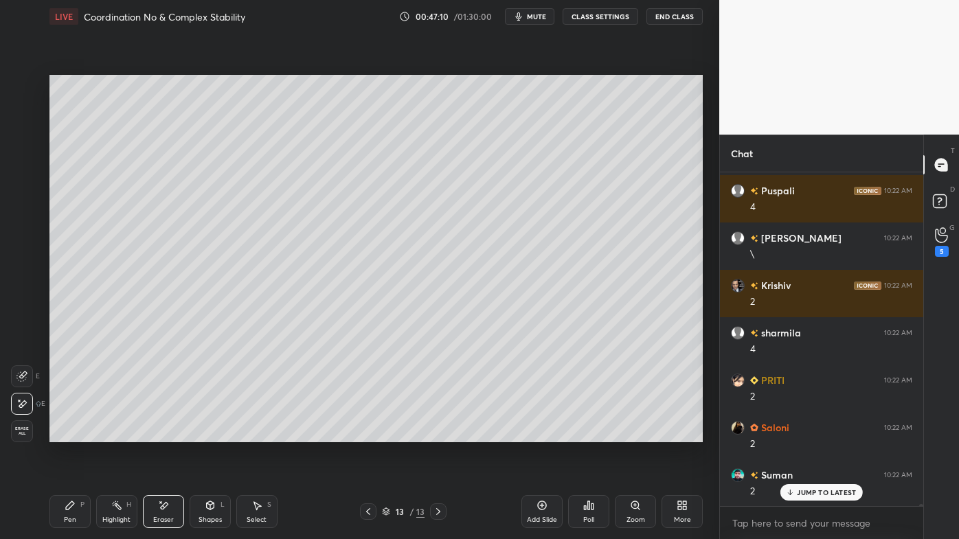
scroll to position [57132, 0]
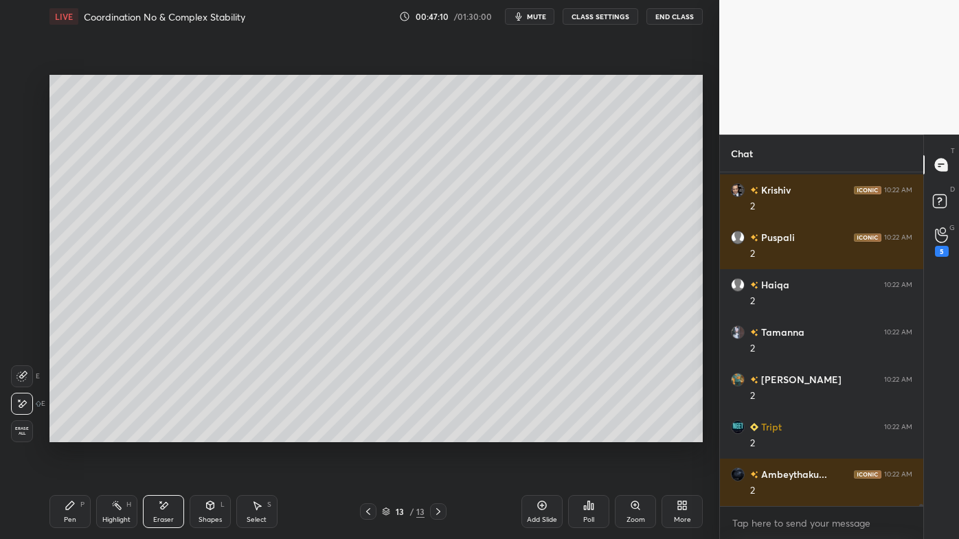
drag, startPoint x: 73, startPoint y: 504, endPoint x: 87, endPoint y: 488, distance: 20.9
click at [82, 433] on div "Pen P Highlight H Eraser Shapes L Select S 13 / 13 Add Slide Poll Zoom More" at bounding box center [375, 511] width 653 height 55
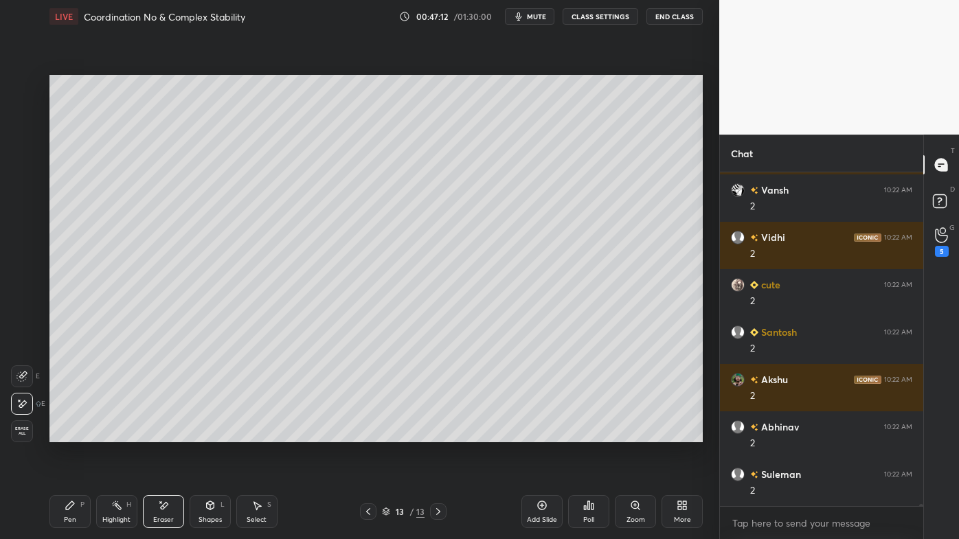
drag, startPoint x: 73, startPoint y: 505, endPoint x: 93, endPoint y: 478, distance: 33.9
click at [93, 433] on div "LIVE Coordination No & Complex Stability 00:47:12 / 01:30:00 mute CLASS SETTING…" at bounding box center [376, 269] width 664 height 539
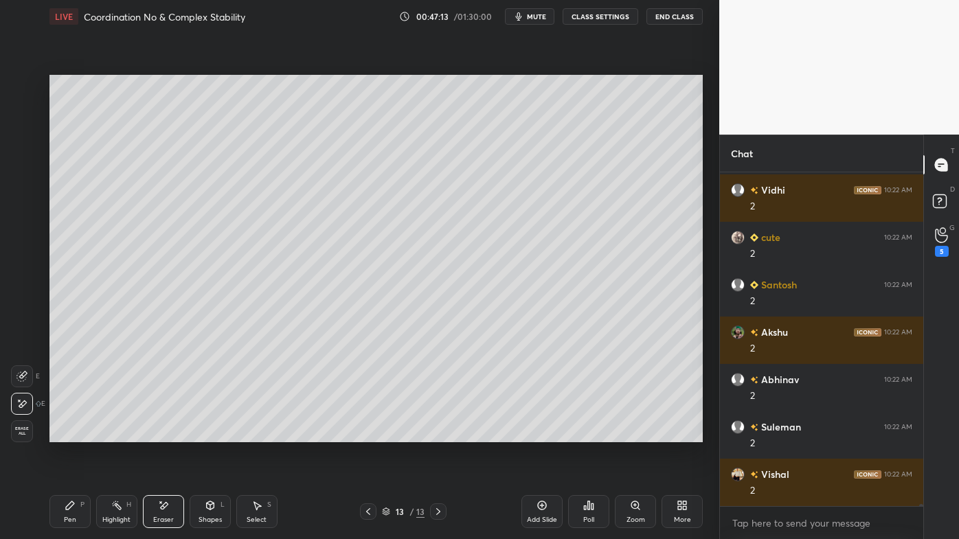
scroll to position [57605, 0]
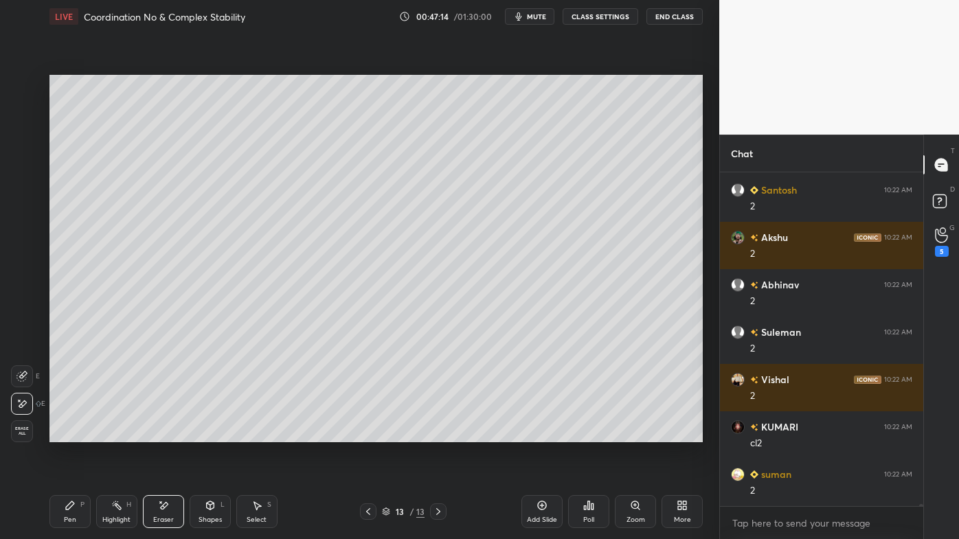
drag, startPoint x: 72, startPoint y: 501, endPoint x: 78, endPoint y: 482, distance: 19.3
click at [73, 433] on icon at bounding box center [70, 505] width 11 height 11
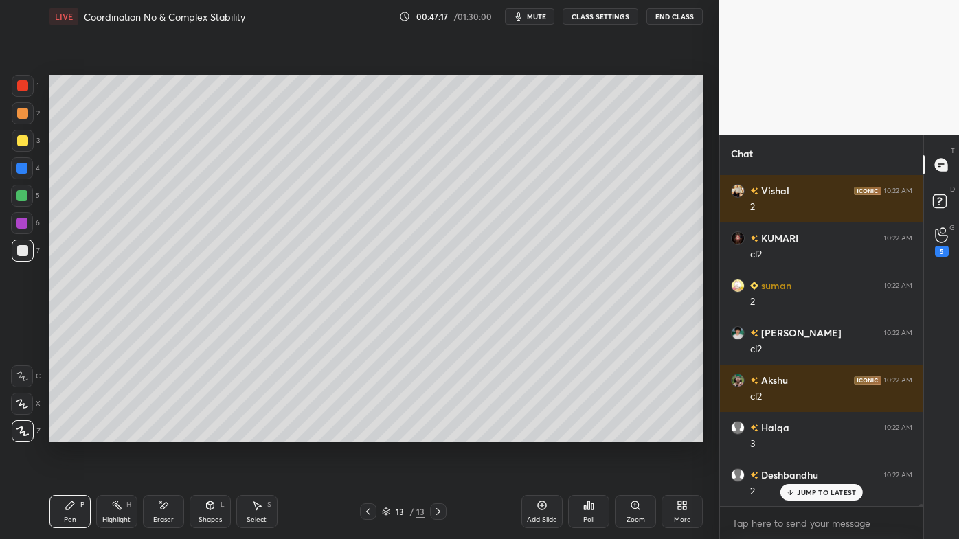
scroll to position [57984, 0]
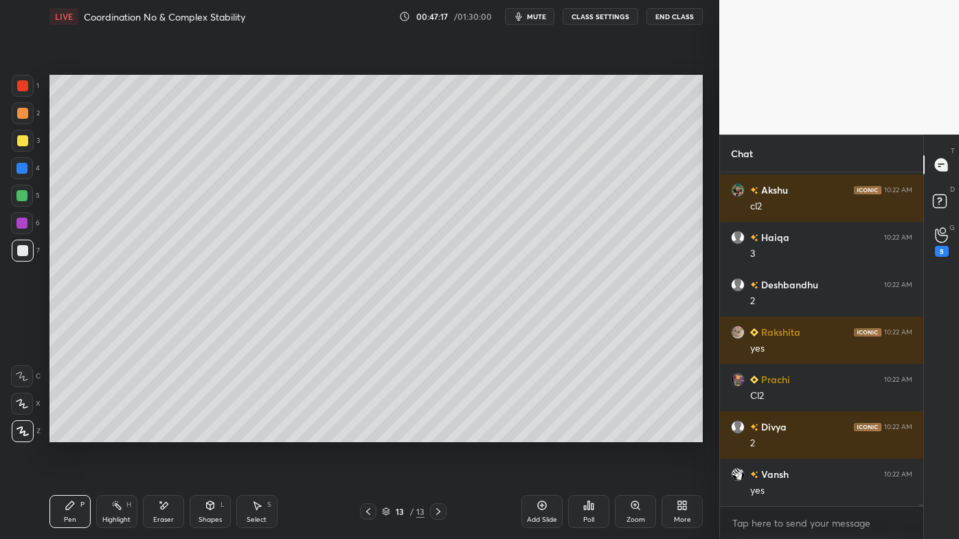
click at [119, 433] on icon at bounding box center [116, 505] width 11 height 11
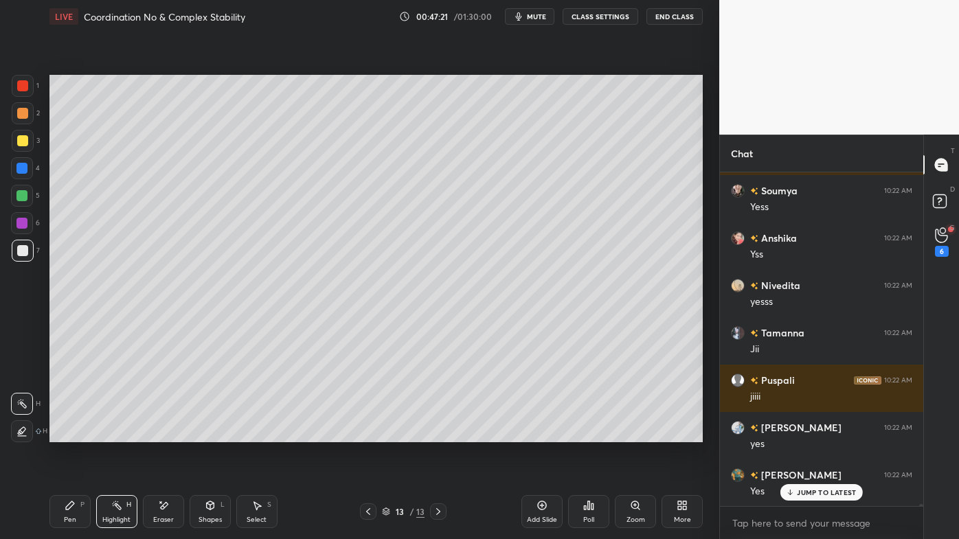
scroll to position [58870, 0]
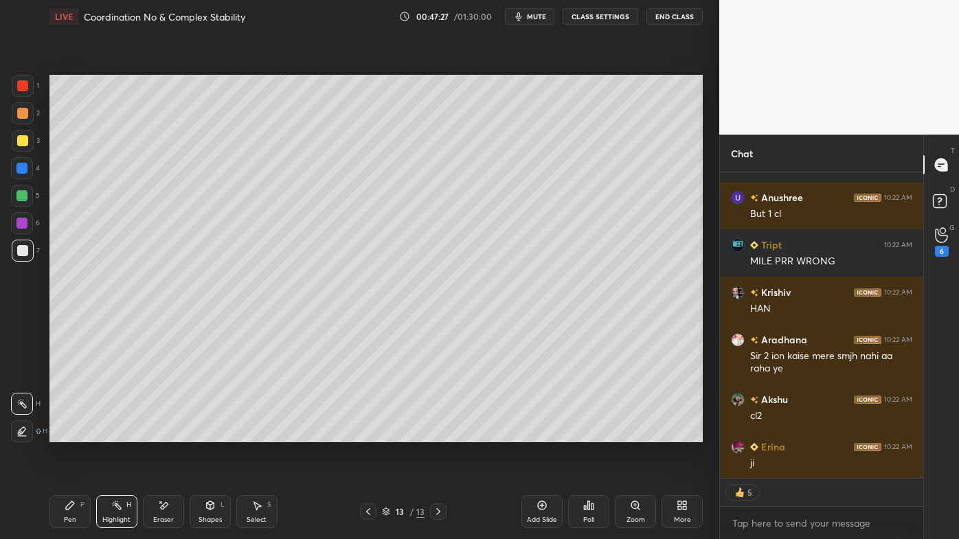
drag, startPoint x: 67, startPoint y: 511, endPoint x: 69, endPoint y: 502, distance: 9.2
click at [68, 433] on div "Pen P" at bounding box center [69, 511] width 41 height 33
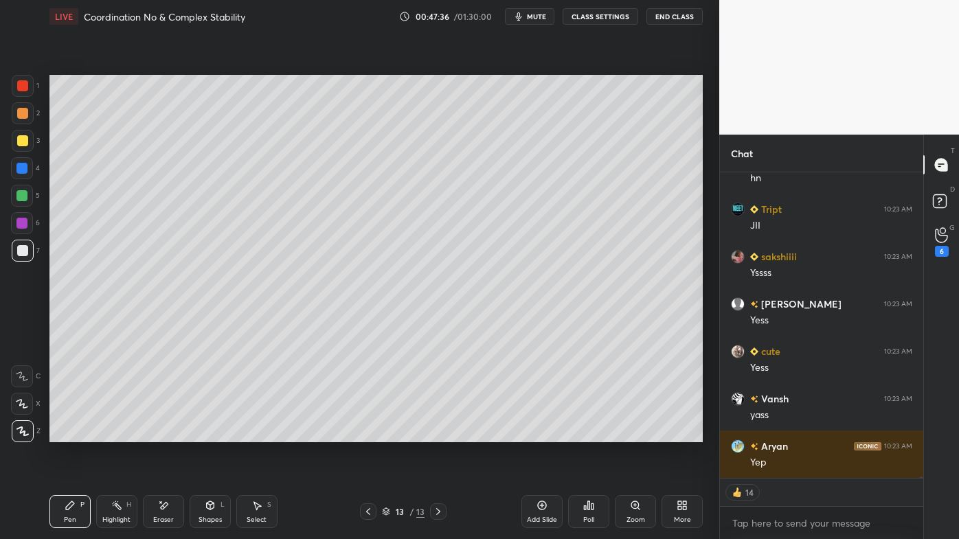
click at [162, 433] on icon at bounding box center [163, 506] width 11 height 12
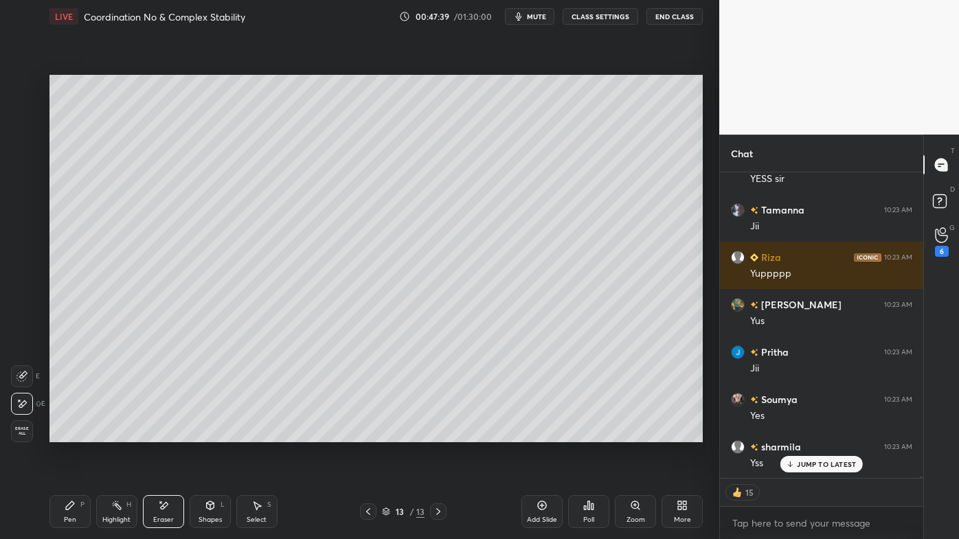
drag, startPoint x: 64, startPoint y: 507, endPoint x: 131, endPoint y: 449, distance: 88.6
click at [67, 433] on div "Pen P" at bounding box center [69, 511] width 41 height 33
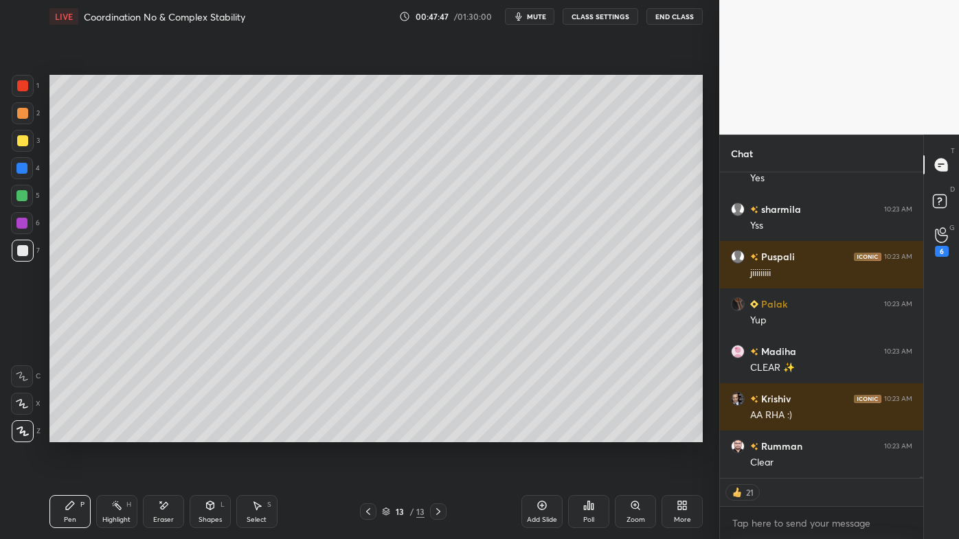
drag, startPoint x: 113, startPoint y: 503, endPoint x: 159, endPoint y: 468, distance: 58.4
click at [115, 433] on div "Highlight H" at bounding box center [116, 511] width 41 height 33
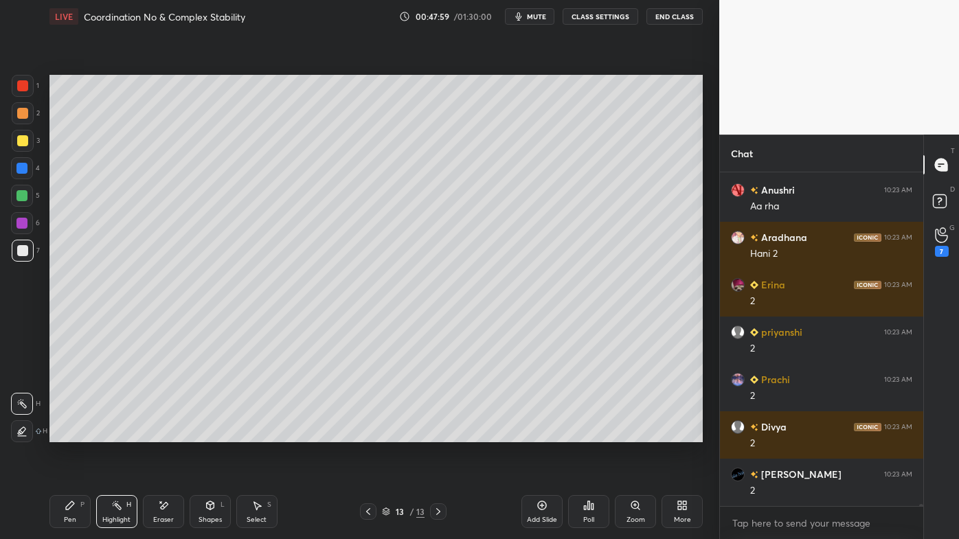
drag, startPoint x: 165, startPoint y: 505, endPoint x: 181, endPoint y: 481, distance: 28.2
click at [168, 433] on div "Pen P Highlight H Eraser Shapes L Select S 13 / 13 Add Slide Poll Zoom More" at bounding box center [375, 511] width 653 height 55
drag, startPoint x: 165, startPoint y: 503, endPoint x: 183, endPoint y: 475, distance: 33.3
click at [172, 433] on div "Eraser" at bounding box center [163, 511] width 41 height 33
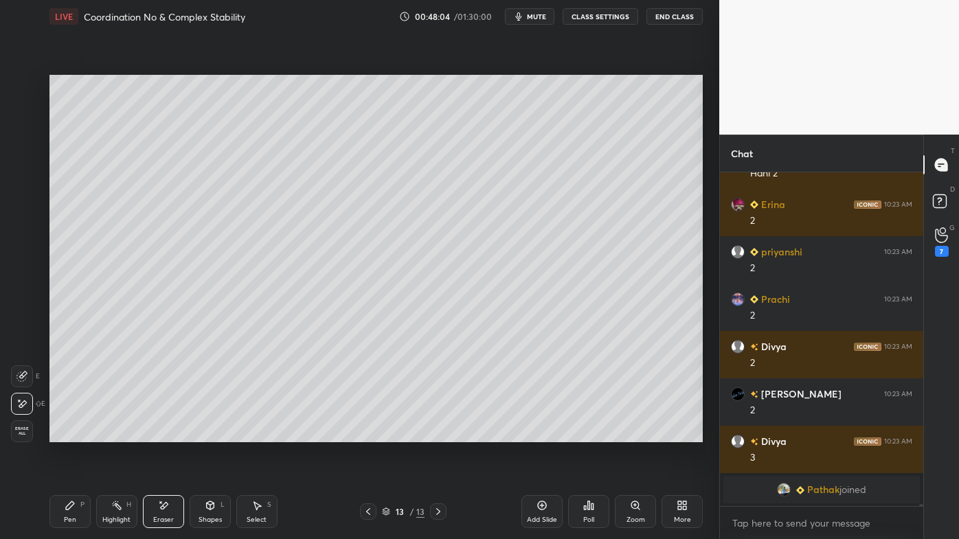
drag, startPoint x: 73, startPoint y: 513, endPoint x: 151, endPoint y: 447, distance: 101.8
click at [73, 433] on div "Pen P" at bounding box center [69, 511] width 41 height 33
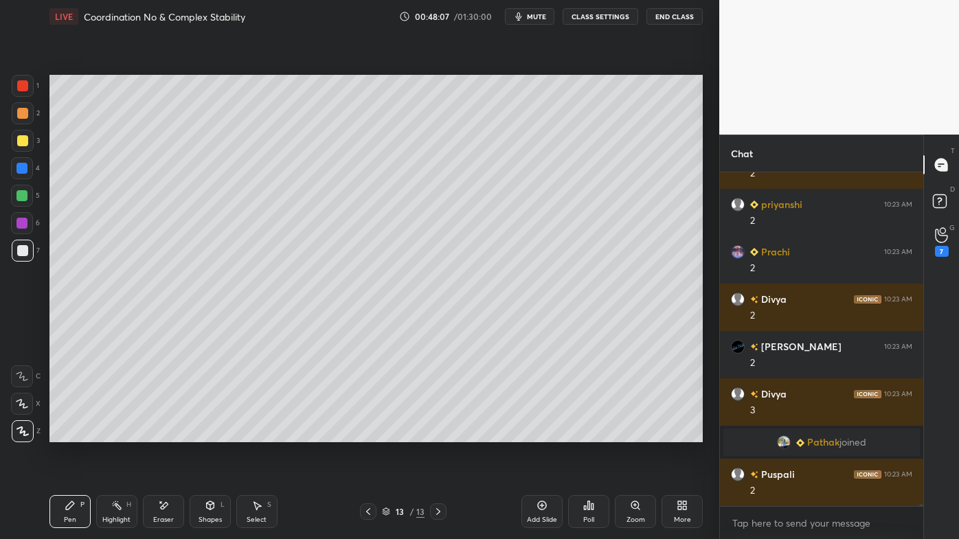
click at [113, 433] on icon at bounding box center [116, 505] width 11 height 11
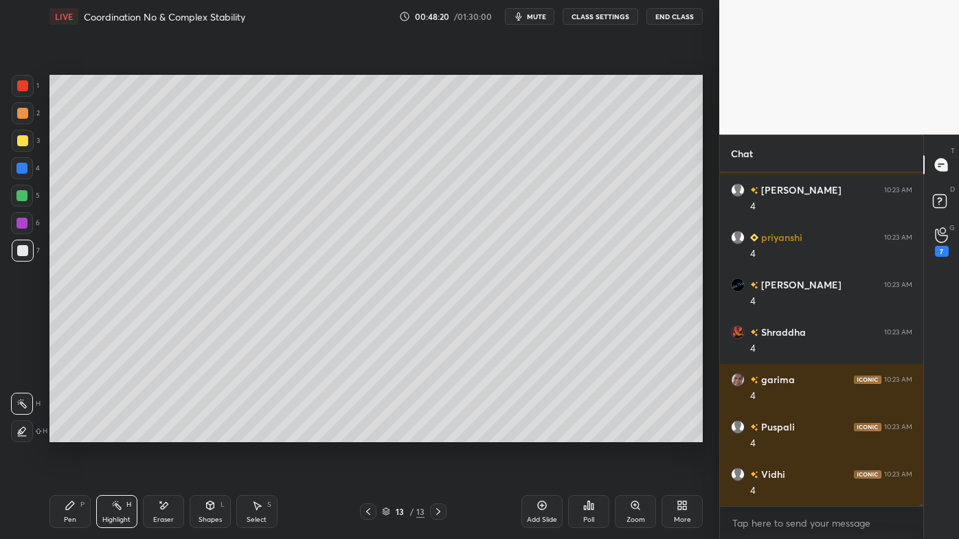
drag, startPoint x: 163, startPoint y: 506, endPoint x: 176, endPoint y: 479, distance: 29.8
click at [163, 433] on icon at bounding box center [164, 505] width 8 height 7
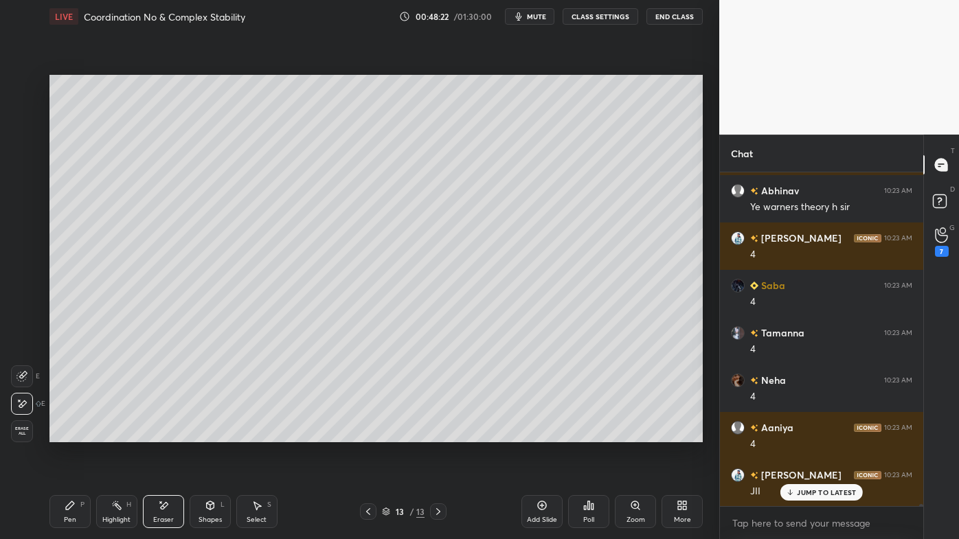
click at [69, 433] on icon at bounding box center [70, 505] width 8 height 8
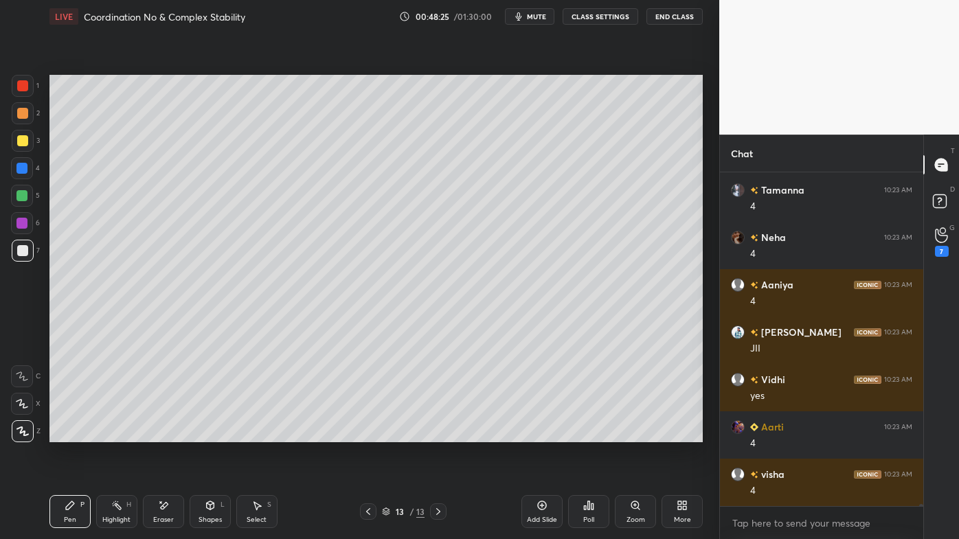
click at [122, 433] on div "Highlight H" at bounding box center [116, 511] width 41 height 33
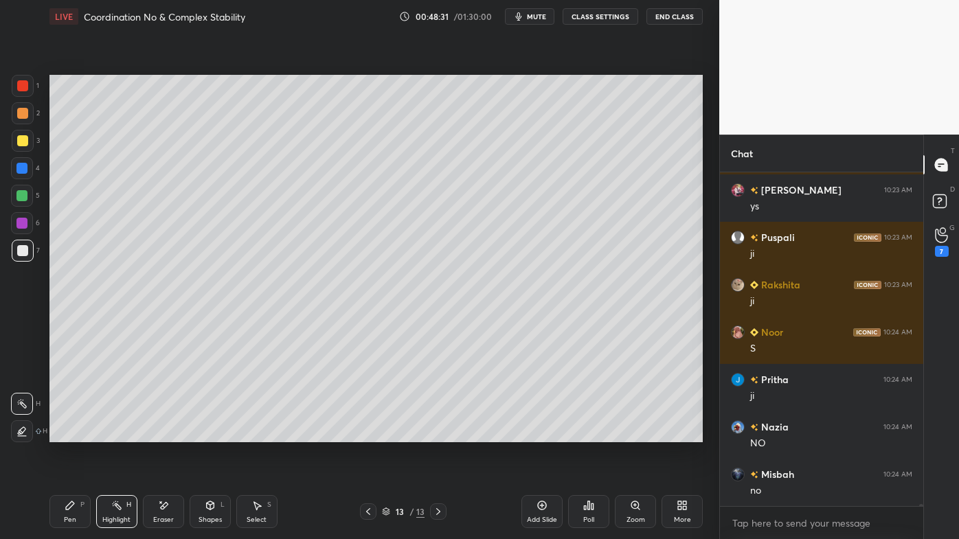
drag, startPoint x: 72, startPoint y: 508, endPoint x: 54, endPoint y: 491, distance: 24.8
click at [67, 433] on icon at bounding box center [70, 505] width 11 height 11
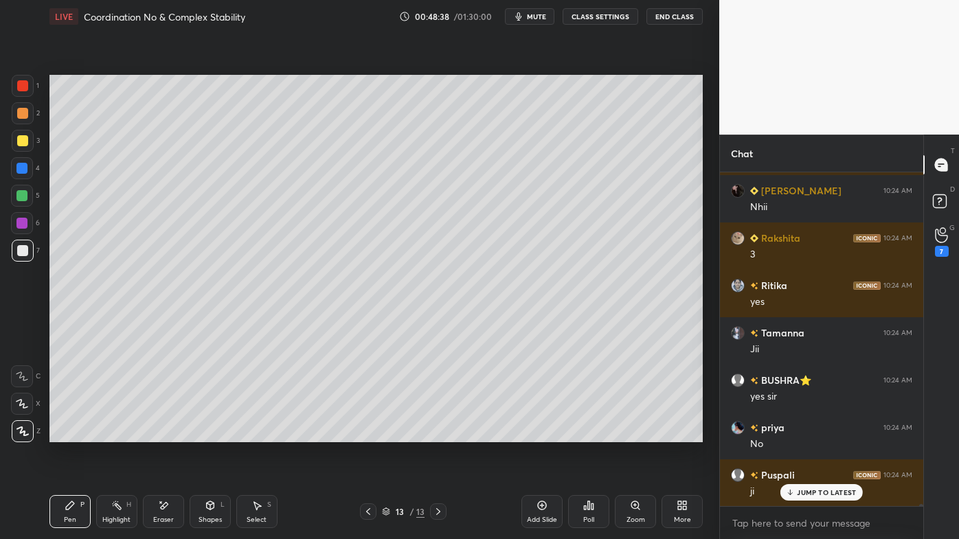
drag, startPoint x: 111, startPoint y: 509, endPoint x: 133, endPoint y: 478, distance: 37.9
click at [111, 433] on icon at bounding box center [116, 505] width 11 height 11
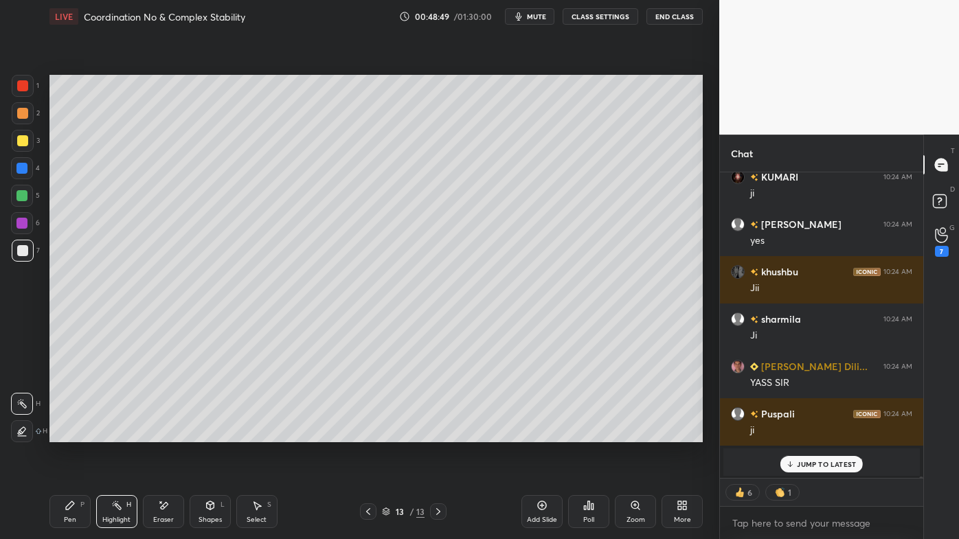
drag, startPoint x: 545, startPoint y: 505, endPoint x: 539, endPoint y: 501, distance: 7.4
click at [544, 433] on icon at bounding box center [541, 505] width 11 height 11
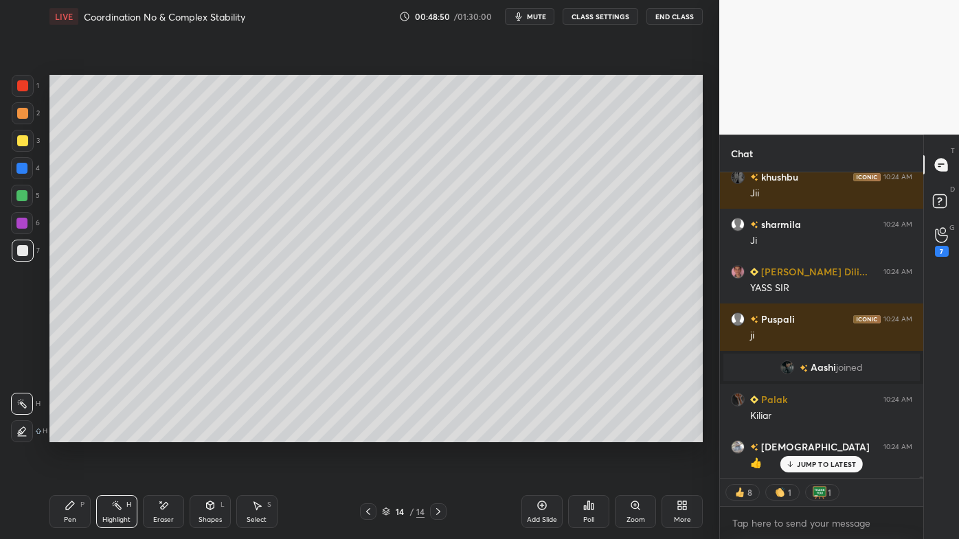
click at [71, 433] on icon at bounding box center [70, 505] width 8 height 8
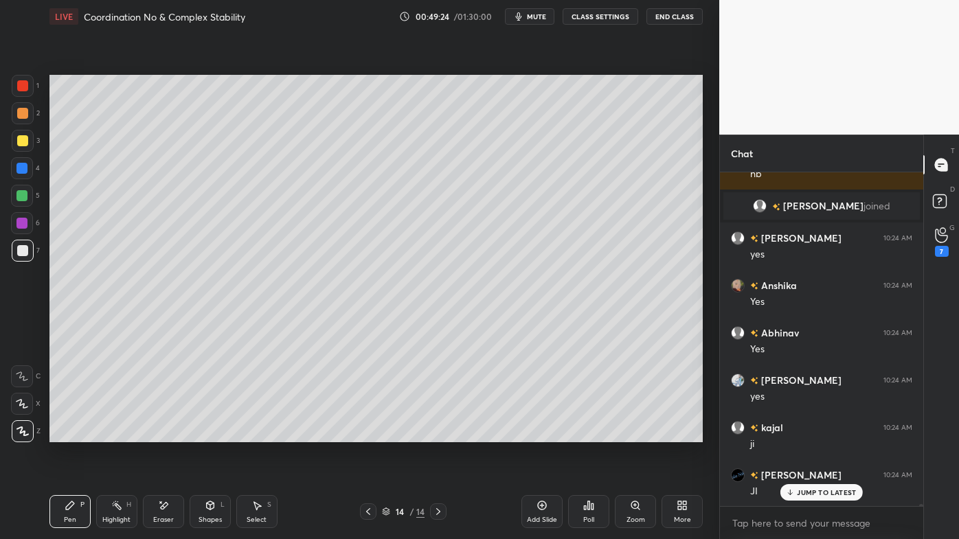
click at [113, 433] on div "Highlight H" at bounding box center [116, 511] width 41 height 33
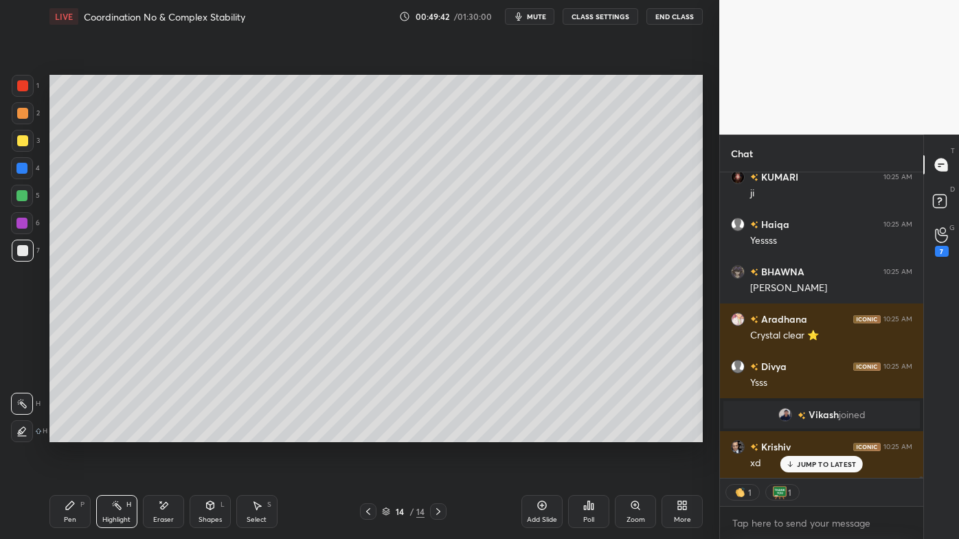
click at [544, 433] on icon at bounding box center [542, 505] width 9 height 9
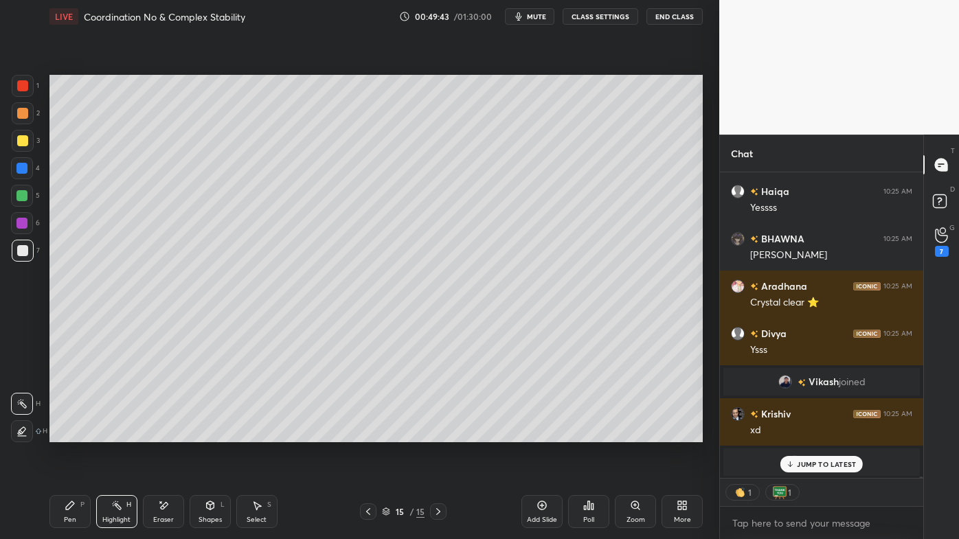
click at [66, 433] on icon at bounding box center [70, 505] width 11 height 11
drag, startPoint x: 25, startPoint y: 108, endPoint x: 40, endPoint y: 104, distance: 15.0
click at [27, 106] on div at bounding box center [23, 113] width 22 height 22
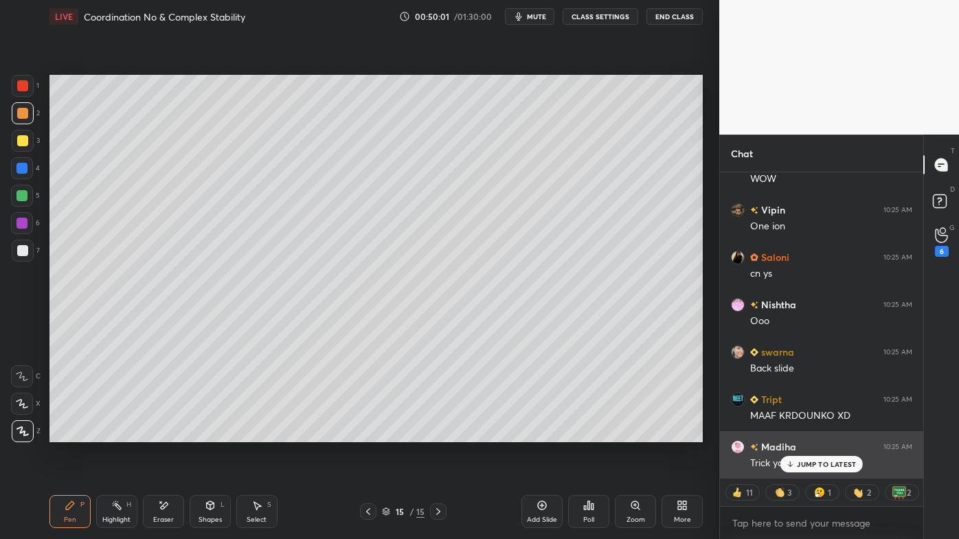
click at [816, 433] on p "JUMP TO LATEST" at bounding box center [826, 464] width 59 height 8
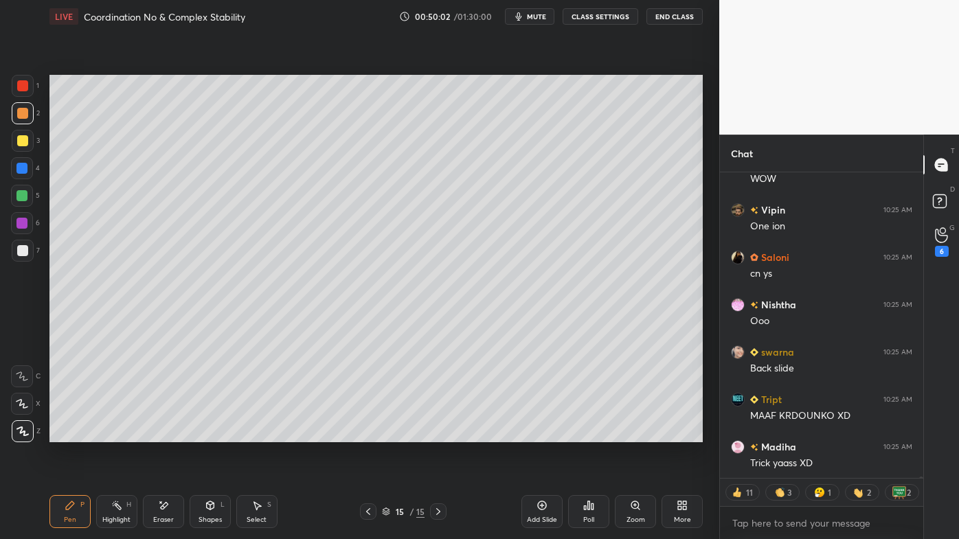
click at [364, 433] on icon at bounding box center [368, 511] width 11 height 11
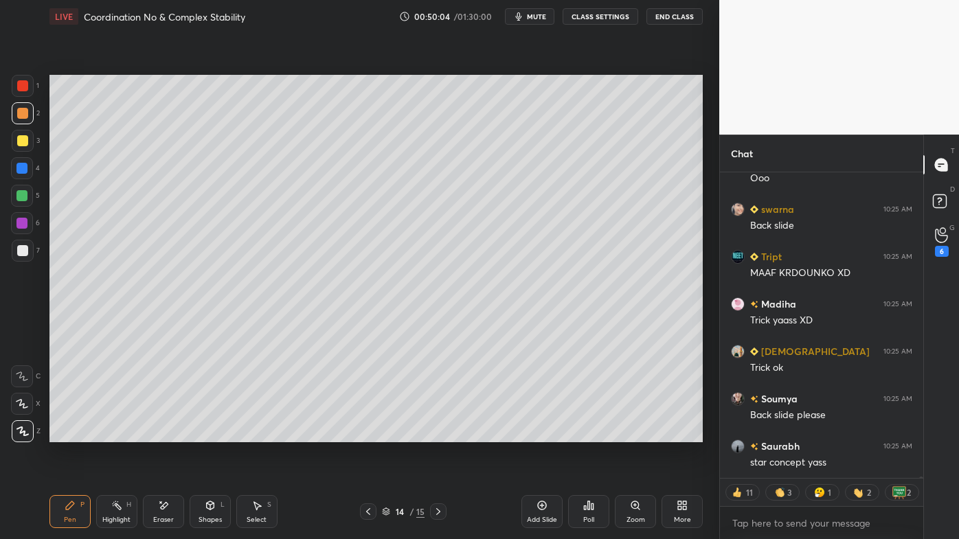
click at [435, 433] on icon at bounding box center [438, 511] width 11 height 11
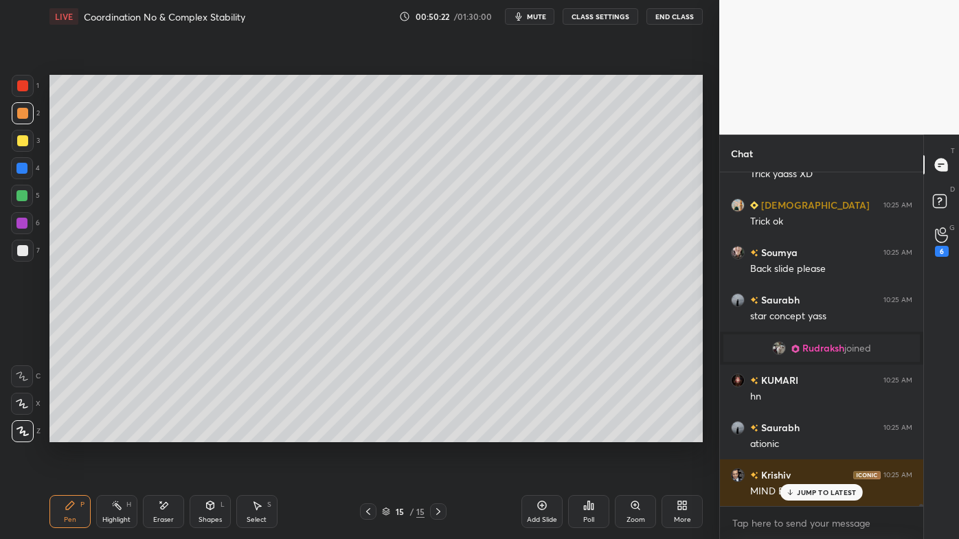
click at [19, 136] on div at bounding box center [22, 140] width 11 height 11
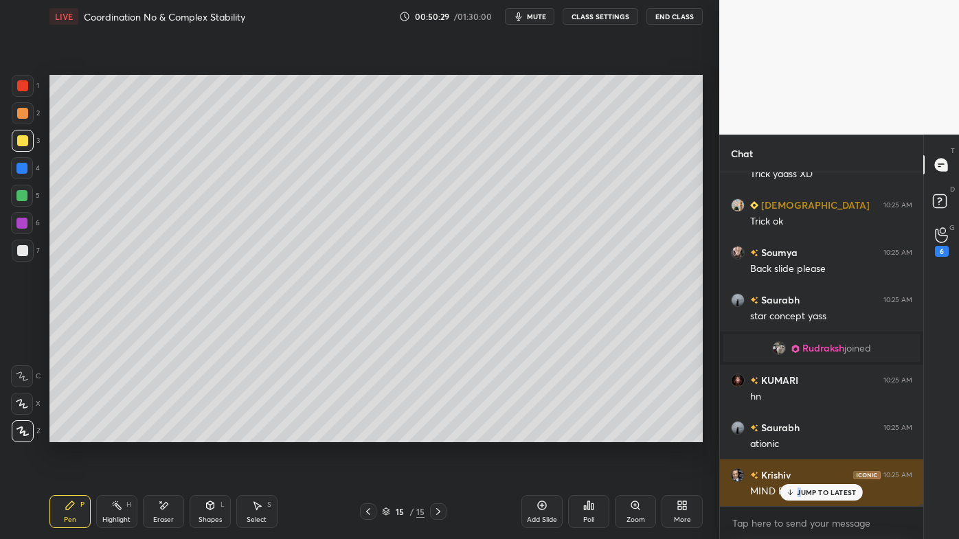
click at [796, 433] on div "JUMP TO LATEST" at bounding box center [821, 492] width 82 height 16
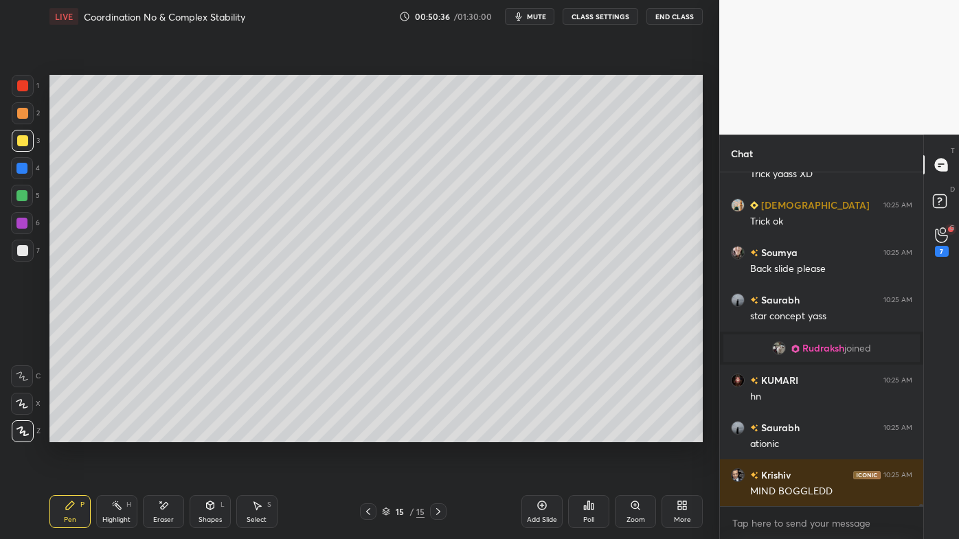
click at [367, 433] on icon at bounding box center [368, 511] width 11 height 11
drag, startPoint x: 367, startPoint y: 510, endPoint x: 352, endPoint y: 505, distance: 16.5
click at [366, 433] on icon at bounding box center [368, 511] width 11 height 11
click at [108, 433] on div "Highlight H" at bounding box center [116, 511] width 41 height 33
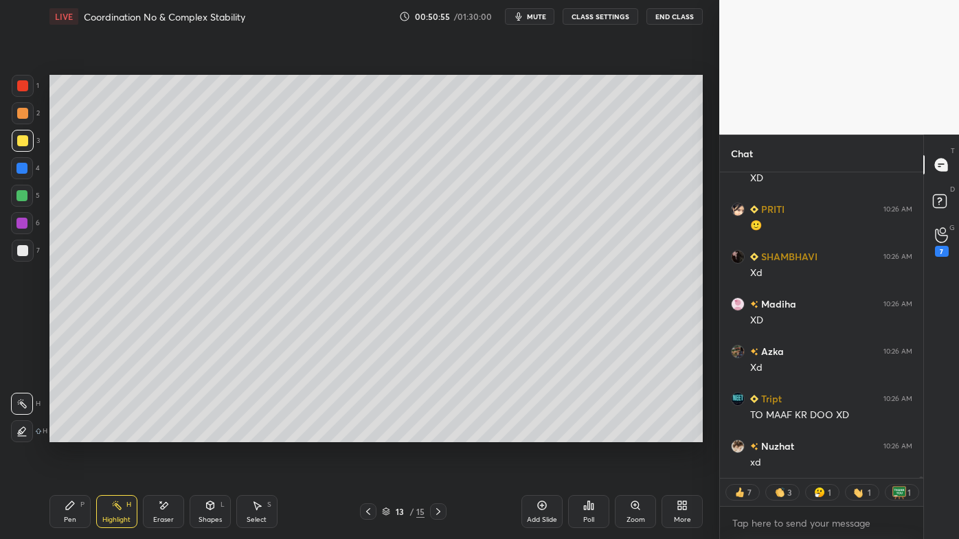
scroll to position [63912, 0]
click at [439, 433] on icon at bounding box center [438, 511] width 11 height 11
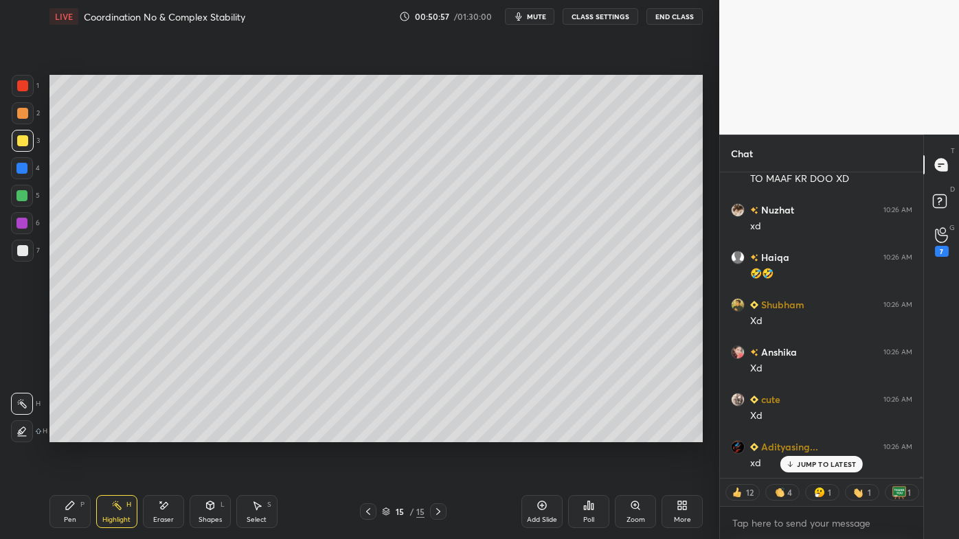
click at [449, 433] on div "15 / 15" at bounding box center [404, 511] width 236 height 16
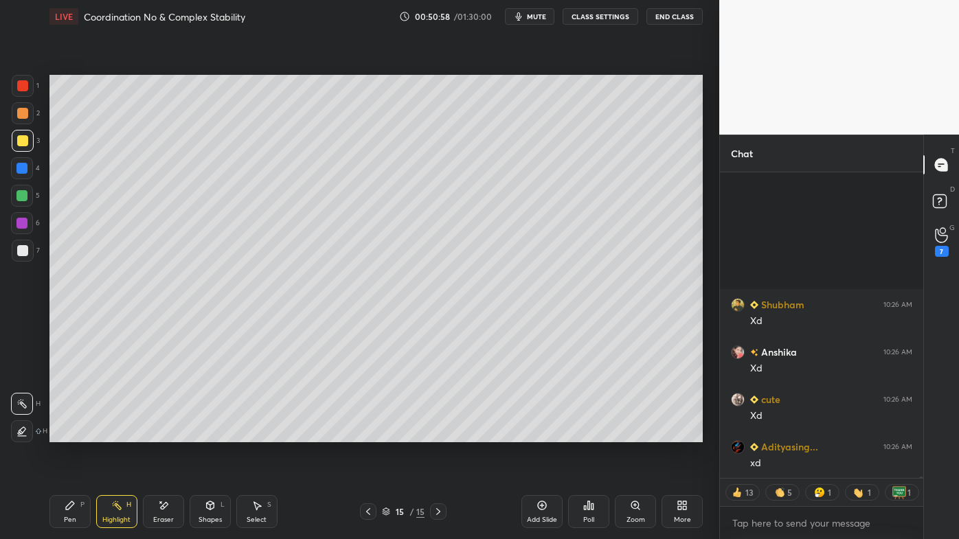
scroll to position [64196, 0]
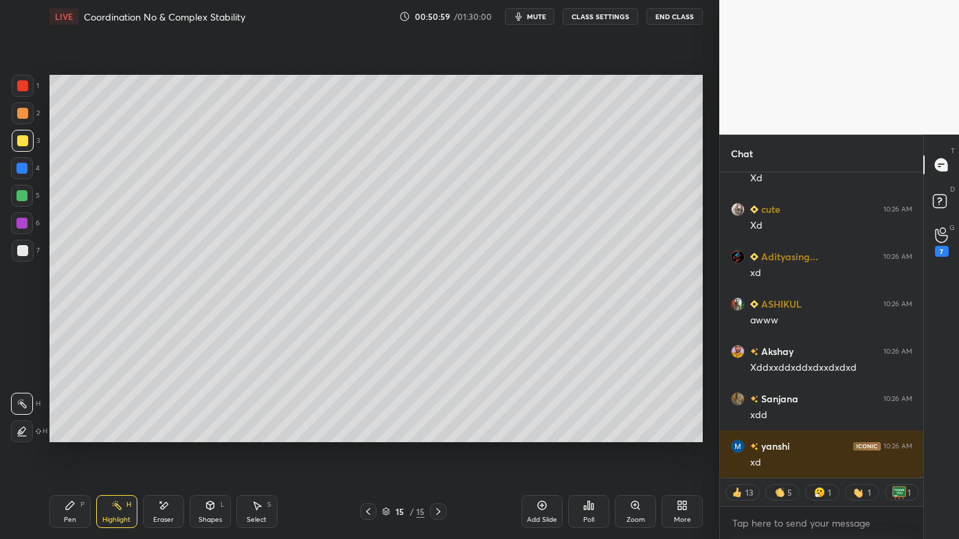
drag, startPoint x: 70, startPoint y: 510, endPoint x: 58, endPoint y: 479, distance: 32.4
click at [66, 433] on icon at bounding box center [70, 505] width 11 height 11
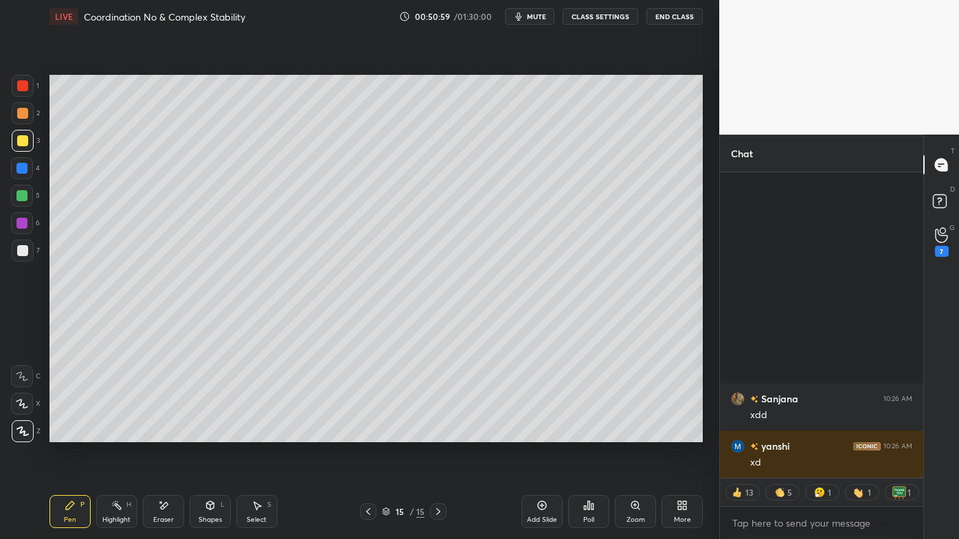
scroll to position [64480, 0]
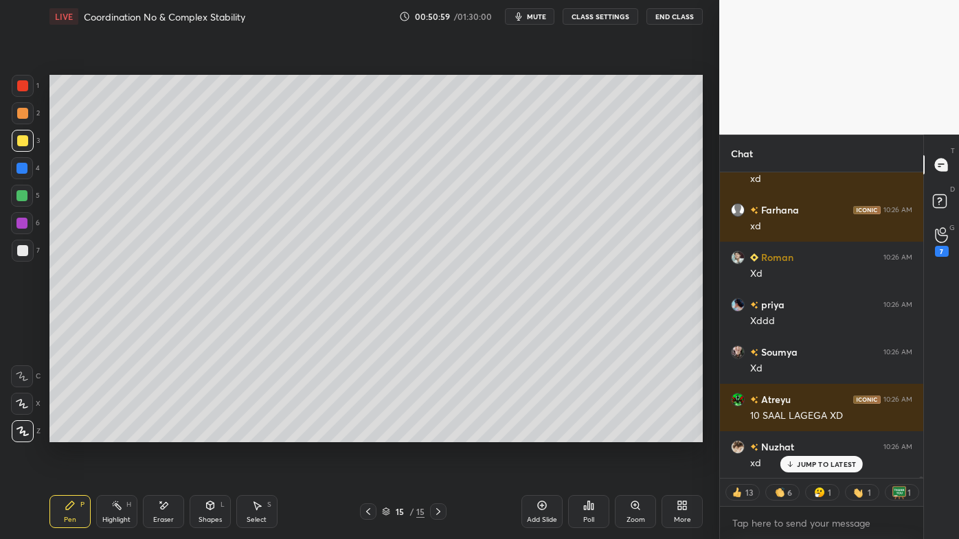
click at [25, 252] on div at bounding box center [23, 251] width 22 height 22
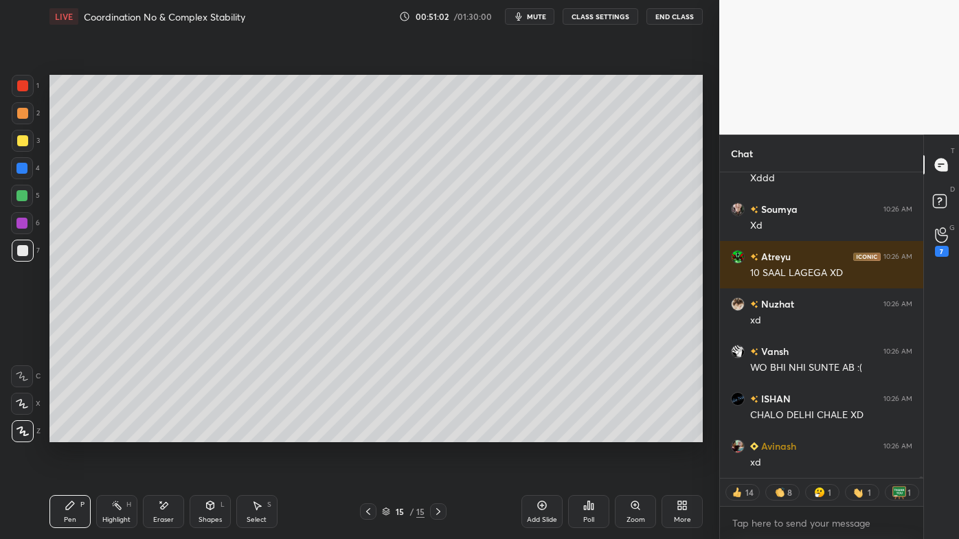
scroll to position [64703, 0]
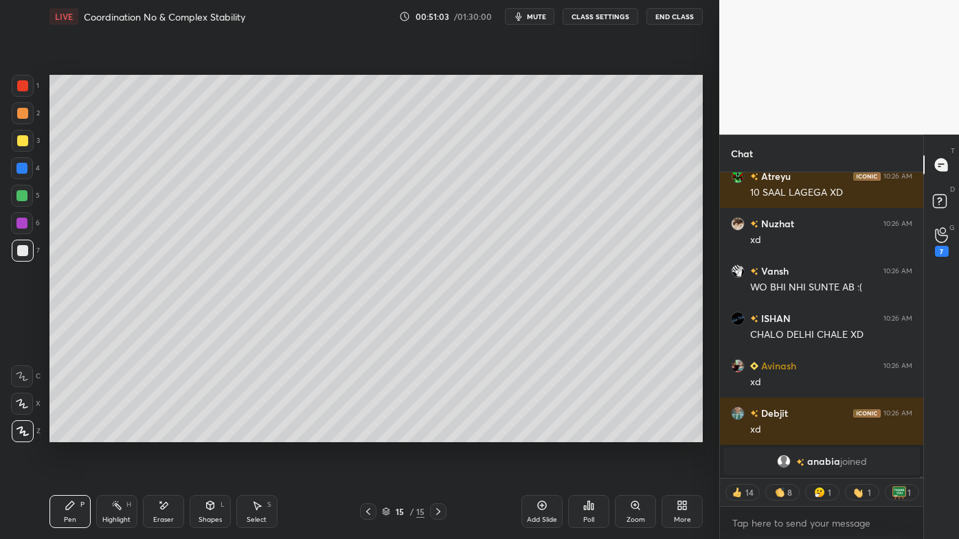
drag, startPoint x: 155, startPoint y: 503, endPoint x: 166, endPoint y: 452, distance: 52.0
click at [155, 433] on div "Eraser" at bounding box center [163, 511] width 41 height 33
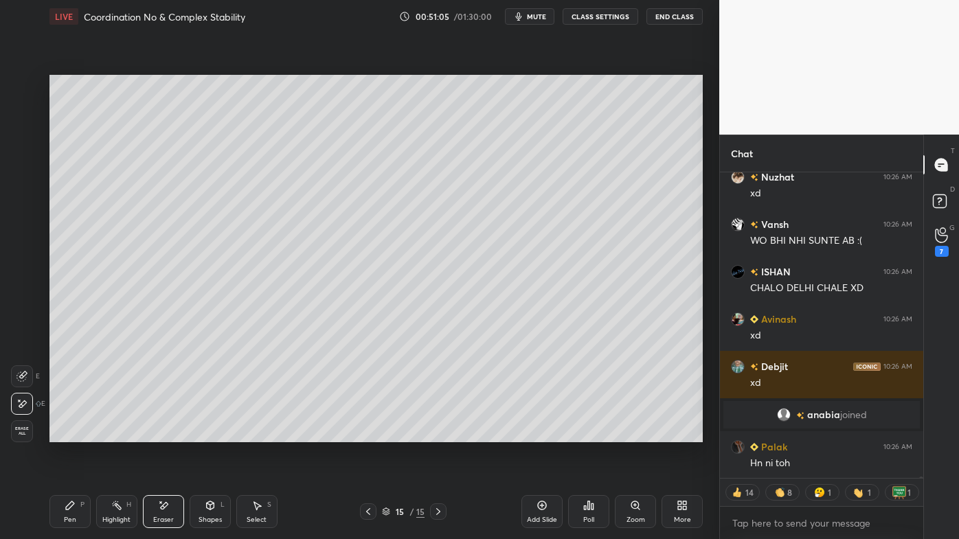
click at [67, 433] on div "Pen P" at bounding box center [69, 511] width 41 height 33
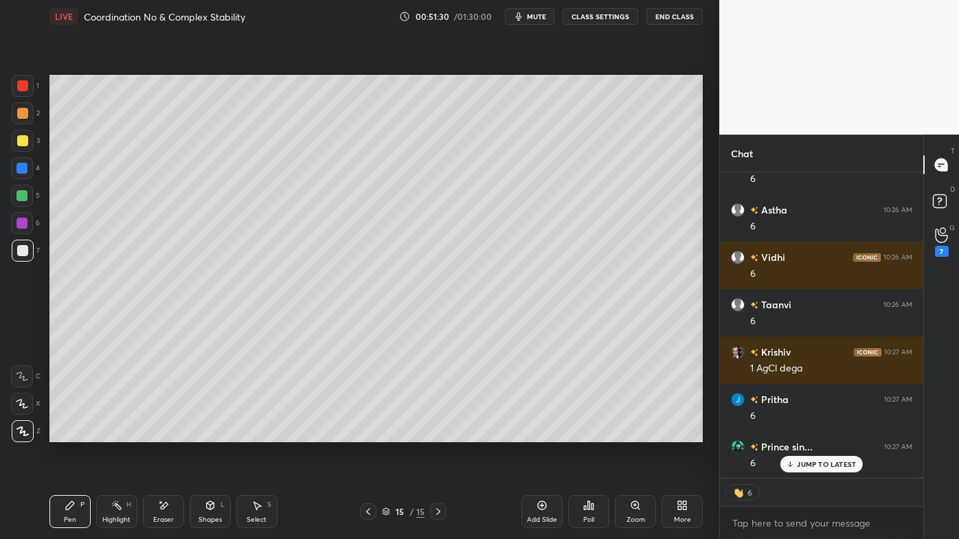
scroll to position [65753, 0]
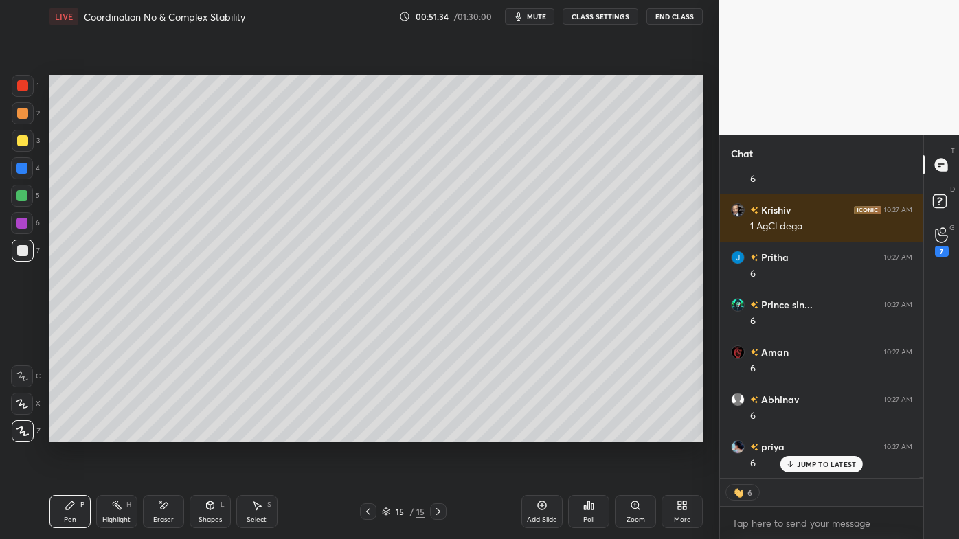
drag, startPoint x: 116, startPoint y: 498, endPoint x: 179, endPoint y: 443, distance: 83.7
click at [120, 433] on div "Pen P Highlight H Eraser Shapes L Select S 15 / 15 Add Slide Poll Zoom More" at bounding box center [375, 511] width 653 height 55
drag, startPoint x: 168, startPoint y: 505, endPoint x: 218, endPoint y: 454, distance: 72.4
click at [168, 433] on icon at bounding box center [163, 506] width 11 height 12
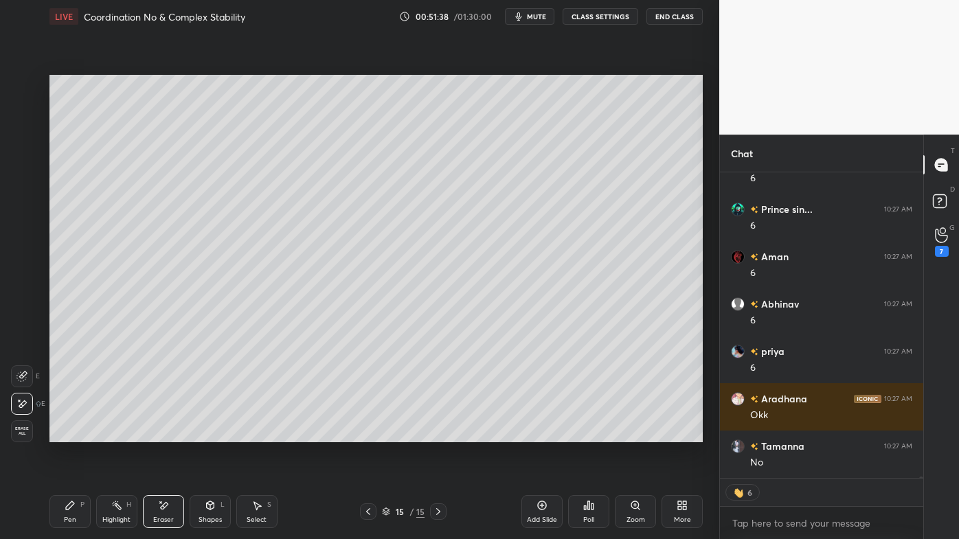
click at [69, 433] on icon at bounding box center [70, 505] width 11 height 11
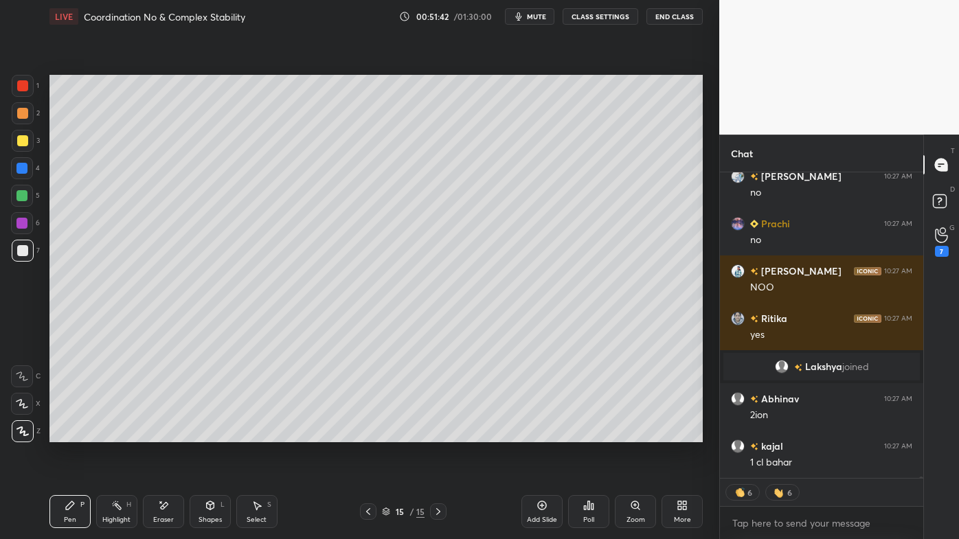
drag, startPoint x: 71, startPoint y: 503, endPoint x: 89, endPoint y: 470, distance: 37.5
click at [67, 433] on icon at bounding box center [70, 505] width 11 height 11
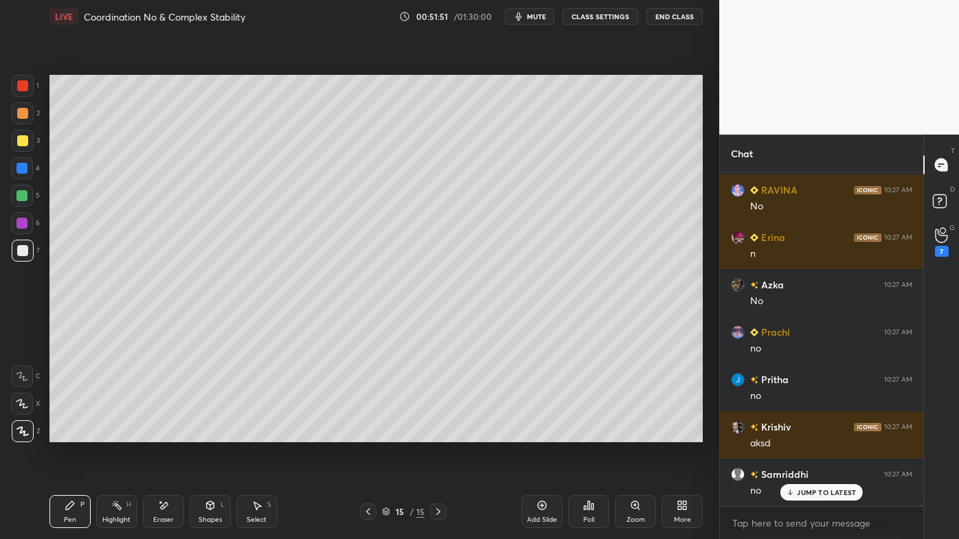
drag, startPoint x: 119, startPoint y: 505, endPoint x: 177, endPoint y: 451, distance: 79.7
click at [122, 433] on icon at bounding box center [116, 505] width 11 height 11
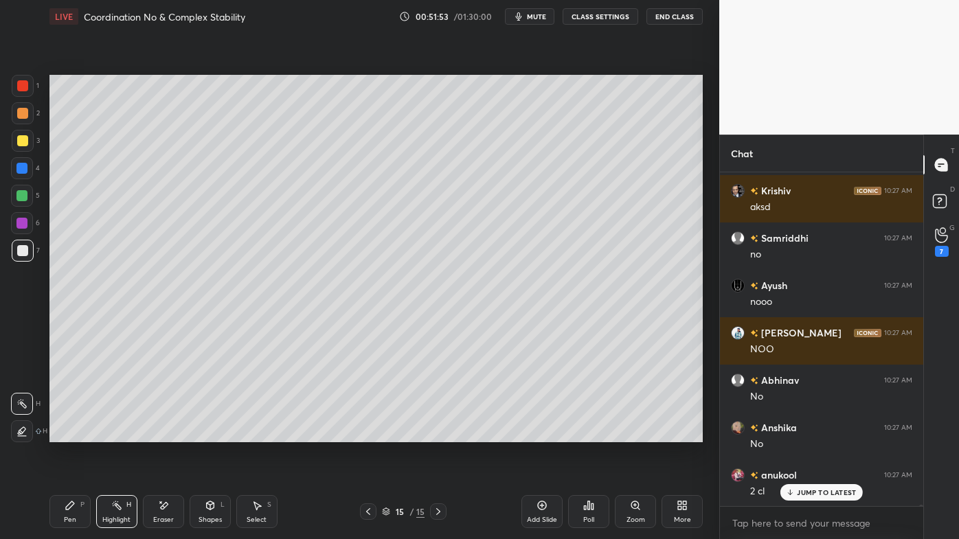
drag, startPoint x: 68, startPoint y: 508, endPoint x: 98, endPoint y: 468, distance: 49.6
click at [67, 433] on icon at bounding box center [70, 505] width 8 height 8
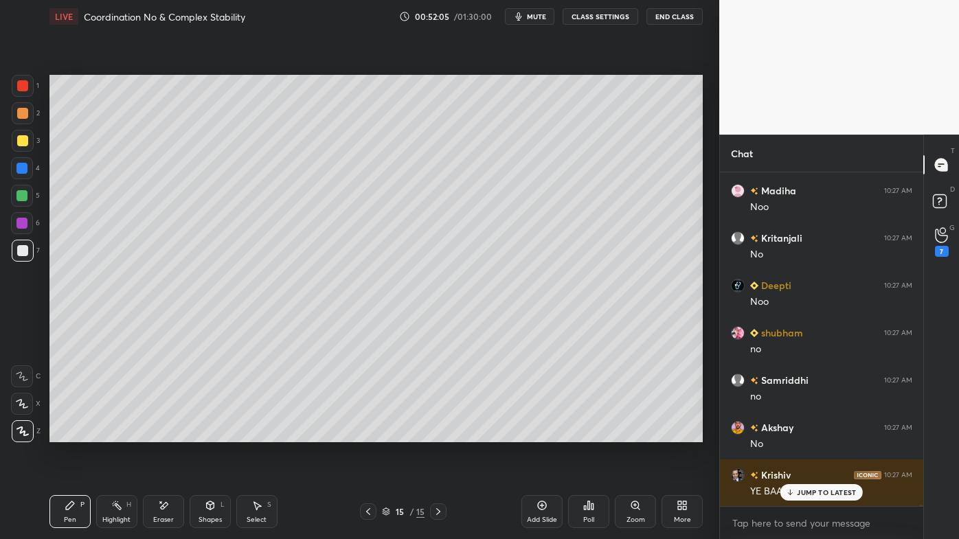
click at [163, 433] on div "Eraser" at bounding box center [163, 511] width 41 height 33
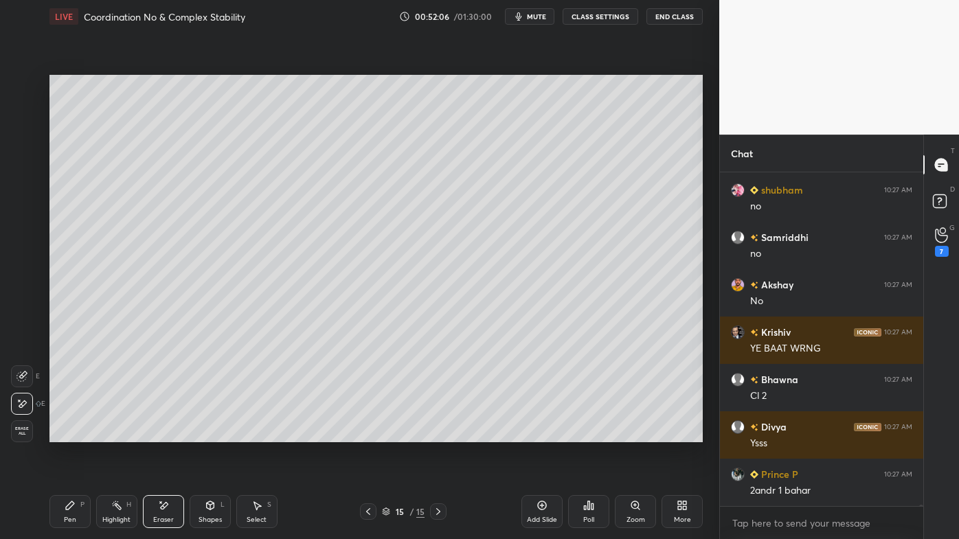
click at [69, 433] on icon at bounding box center [70, 505] width 8 height 8
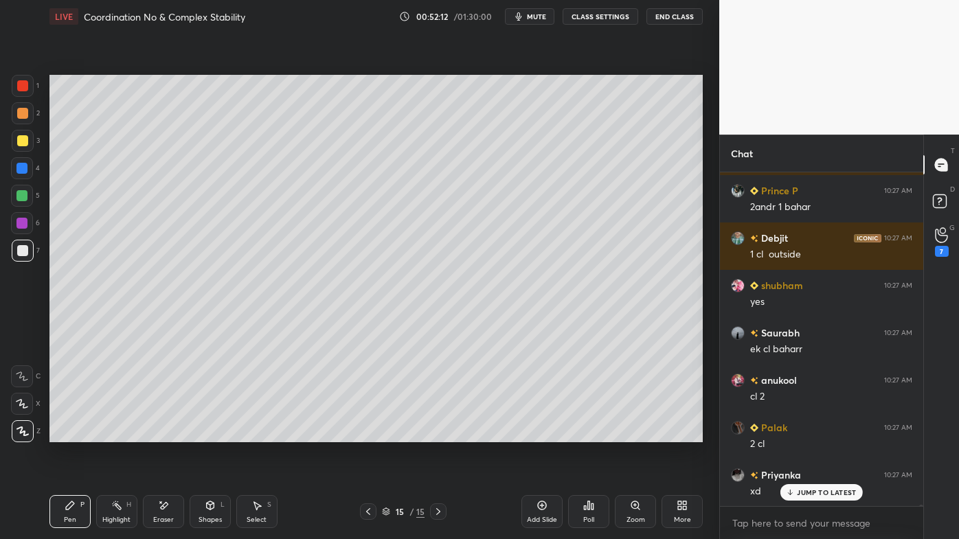
drag, startPoint x: 125, startPoint y: 503, endPoint x: 128, endPoint y: 495, distance: 8.9
click at [121, 433] on div "Highlight H" at bounding box center [116, 511] width 41 height 33
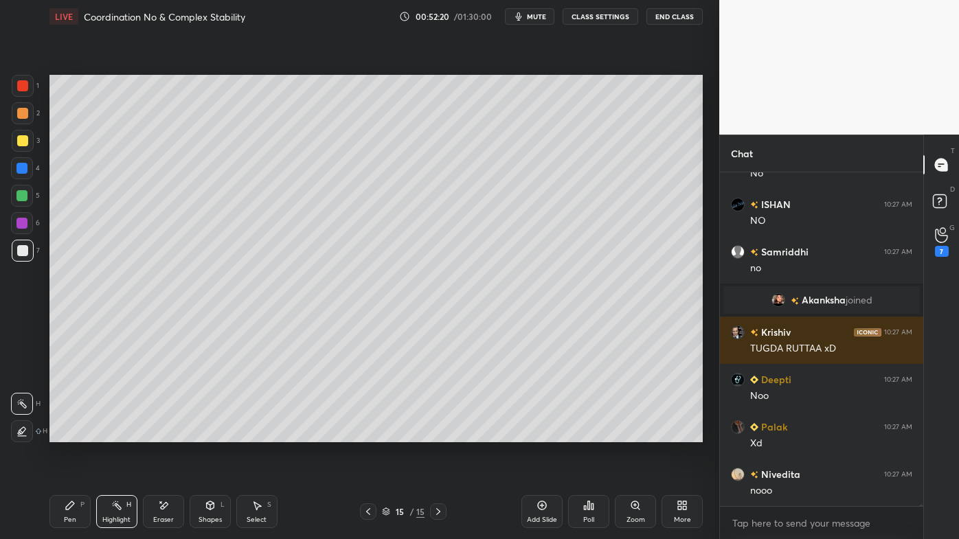
drag, startPoint x: 69, startPoint y: 503, endPoint x: 71, endPoint y: 494, distance: 10.0
click at [69, 433] on icon at bounding box center [70, 505] width 11 height 11
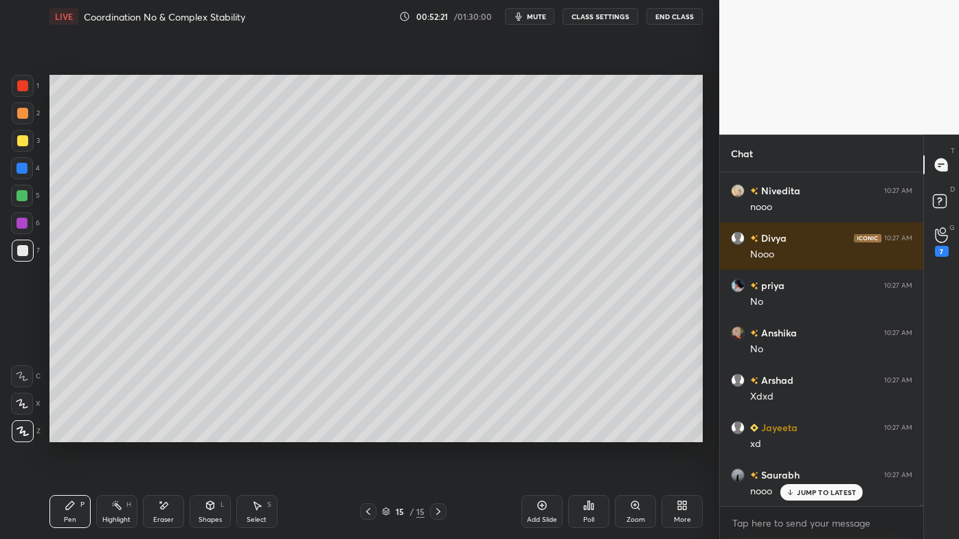
click at [173, 433] on div "Setting up your live class Poll for secs No correct answer Start poll" at bounding box center [376, 258] width 664 height 451
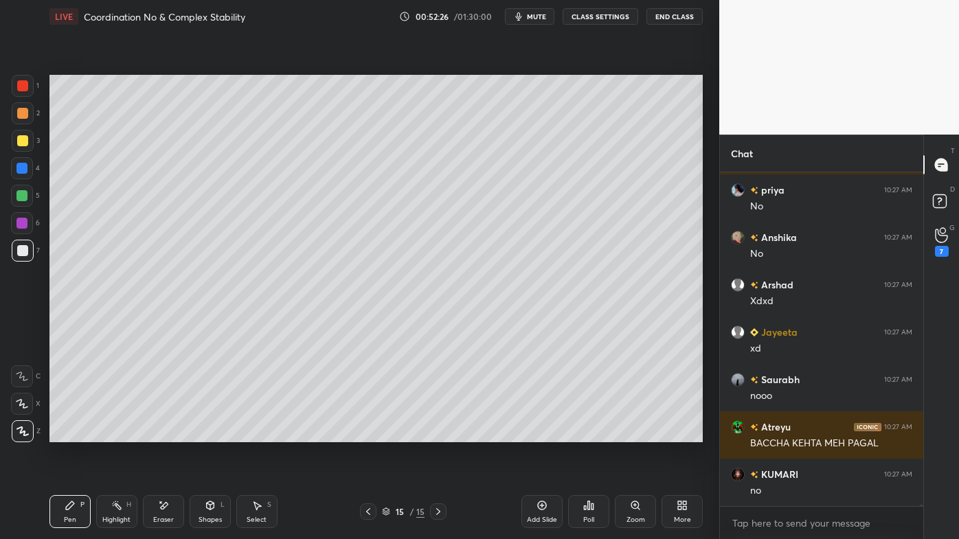
click at [300, 433] on div "Setting up your live class Poll for secs No correct answer Start poll" at bounding box center [376, 258] width 664 height 451
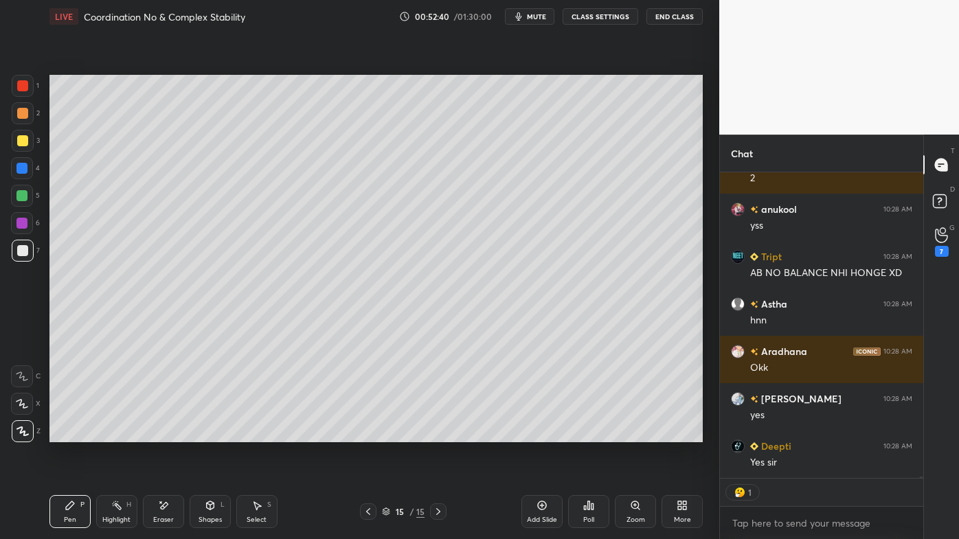
drag, startPoint x: 121, startPoint y: 500, endPoint x: 144, endPoint y: 452, distance: 53.4
click at [120, 433] on div "Highlight H" at bounding box center [116, 511] width 41 height 33
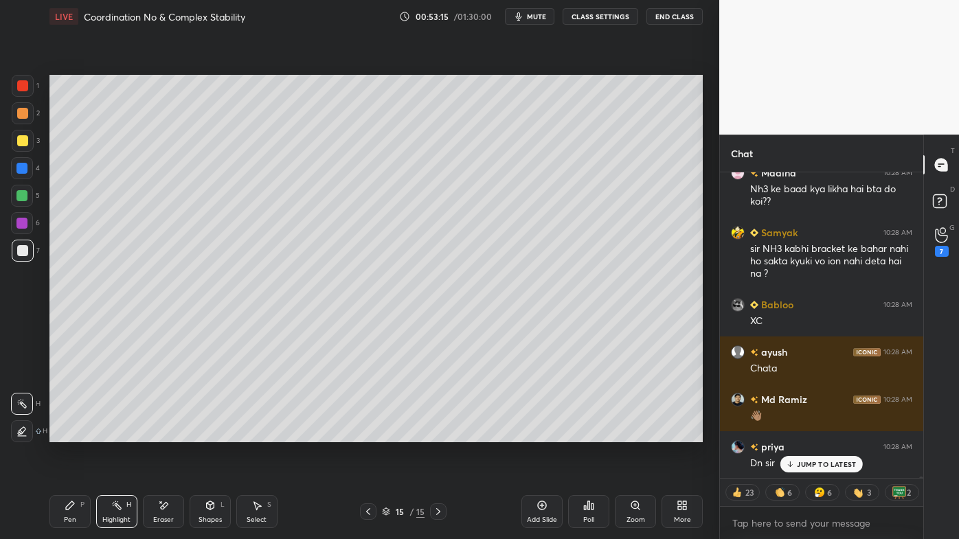
click at [169, 433] on div "Eraser" at bounding box center [163, 511] width 41 height 33
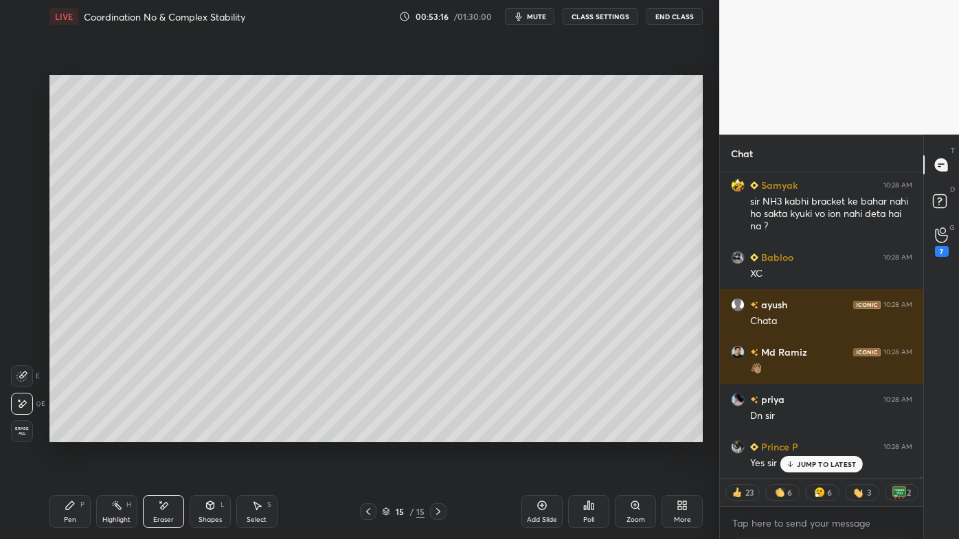
drag, startPoint x: 69, startPoint y: 503, endPoint x: 80, endPoint y: 485, distance: 21.0
click at [70, 433] on icon at bounding box center [70, 505] width 8 height 8
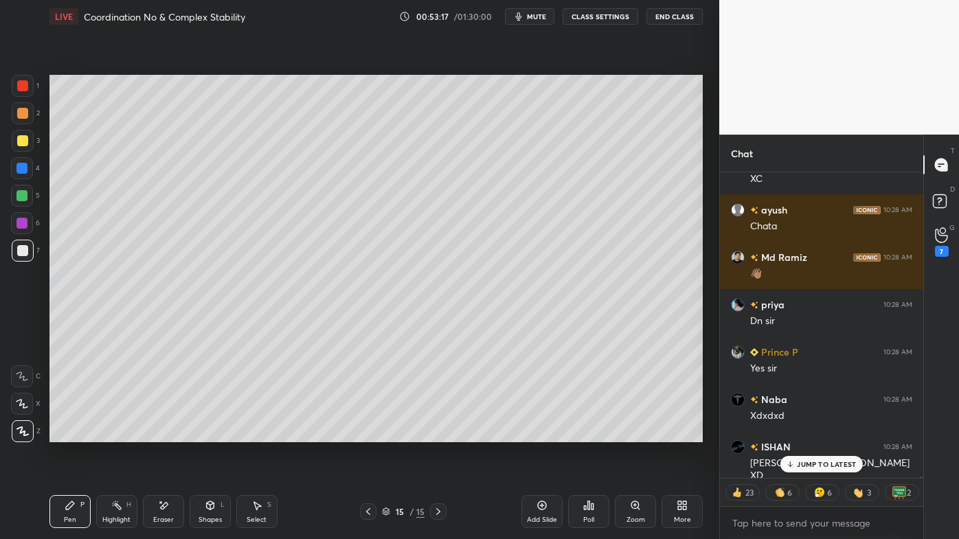
click at [302, 433] on div "Setting up your live class Poll for secs No correct answer Start poll" at bounding box center [376, 258] width 664 height 451
click at [330, 433] on div "Setting up your live class Poll for secs No correct answer Start poll" at bounding box center [376, 258] width 664 height 451
click at [284, 433] on div "Setting up your live class Poll for secs No correct answer Start poll" at bounding box center [376, 258] width 664 height 451
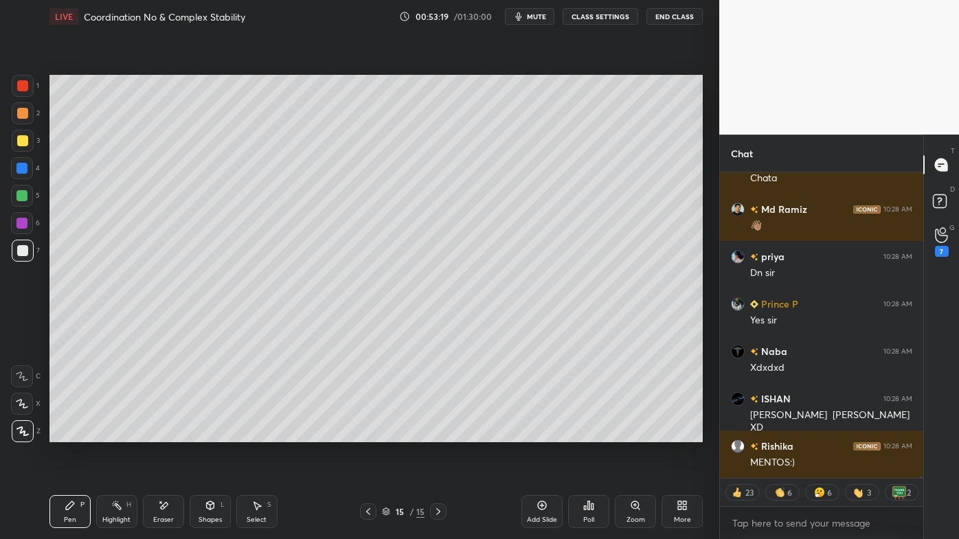
drag, startPoint x: 158, startPoint y: 506, endPoint x: 291, endPoint y: 444, distance: 146.9
click at [162, 433] on icon at bounding box center [163, 506] width 11 height 12
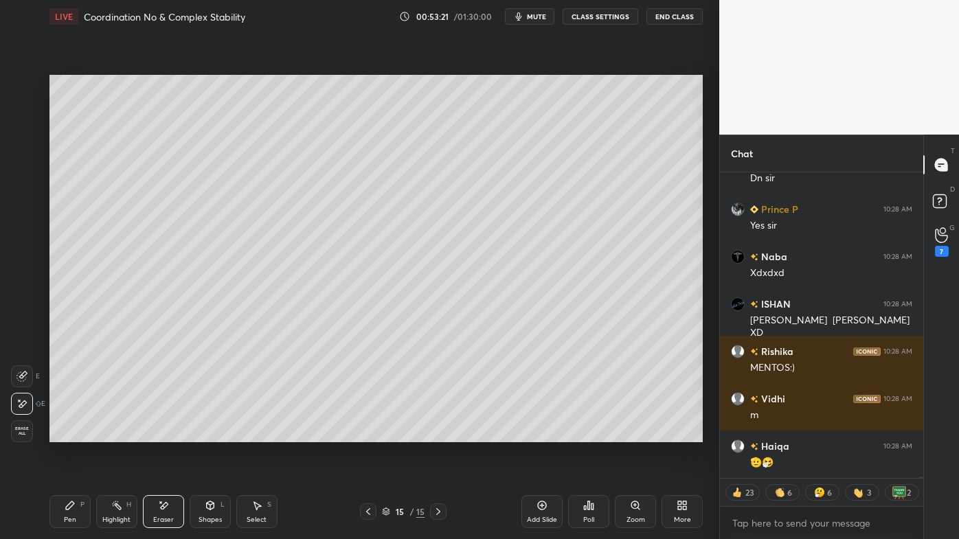
drag, startPoint x: 71, startPoint y: 503, endPoint x: 75, endPoint y: 496, distance: 7.1
click at [71, 433] on icon at bounding box center [70, 505] width 8 height 8
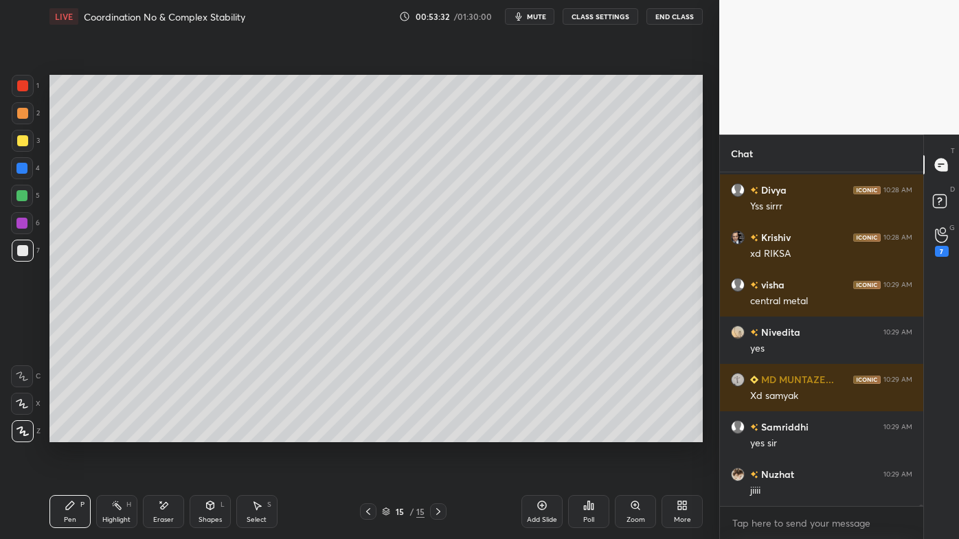
click at [114, 433] on icon at bounding box center [116, 505] width 11 height 11
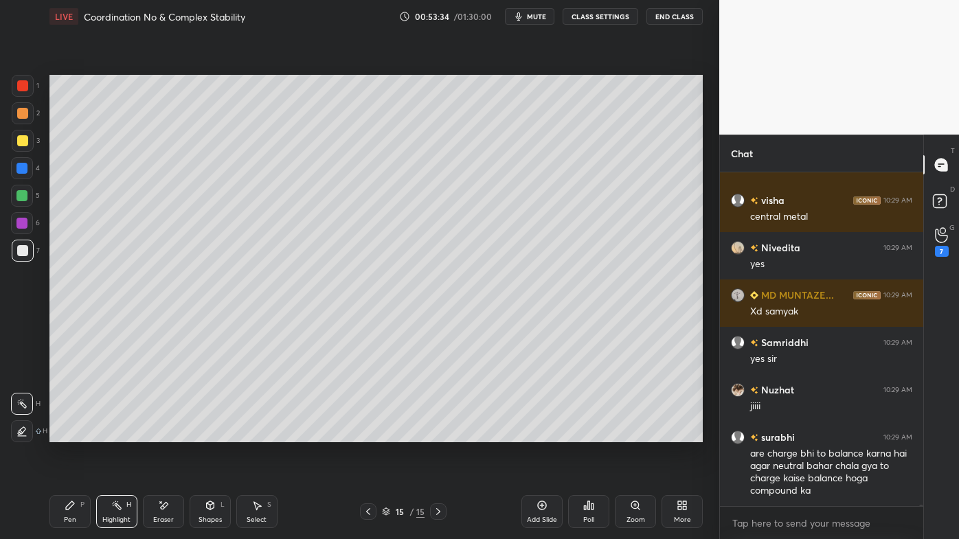
click at [219, 433] on div "Setting up your live class Poll for secs No correct answer Start poll" at bounding box center [376, 258] width 664 height 451
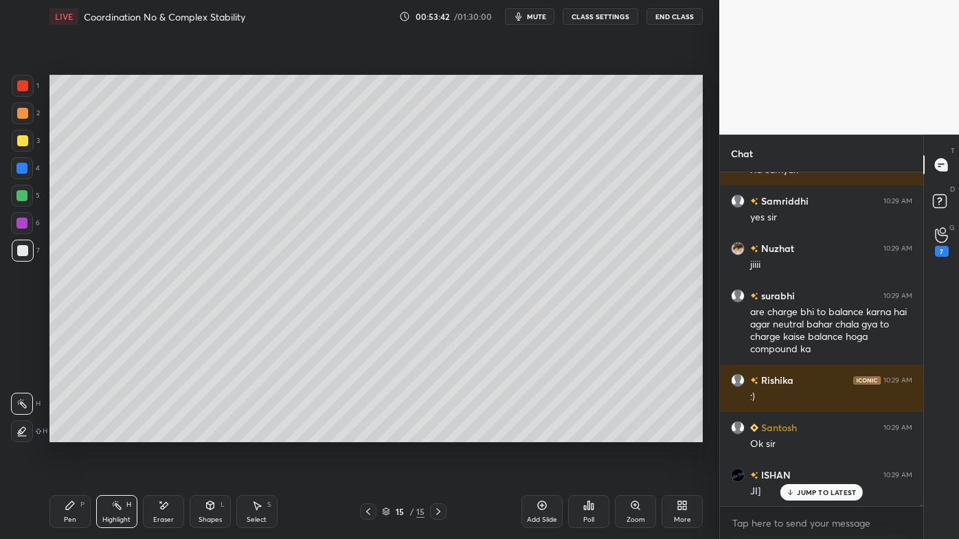
click at [240, 433] on div "Setting up your live class Poll for secs No correct answer Start poll" at bounding box center [376, 258] width 664 height 451
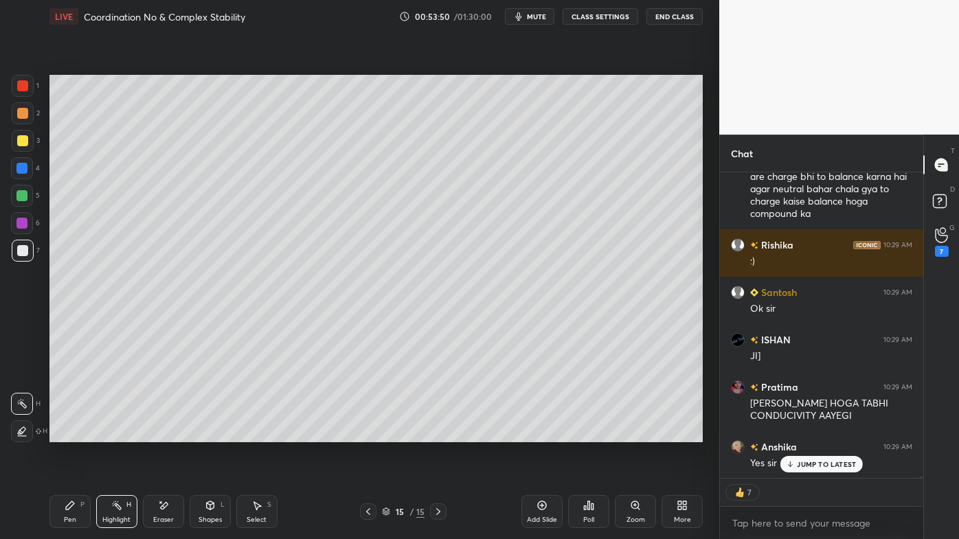
click at [542, 433] on icon at bounding box center [541, 505] width 11 height 11
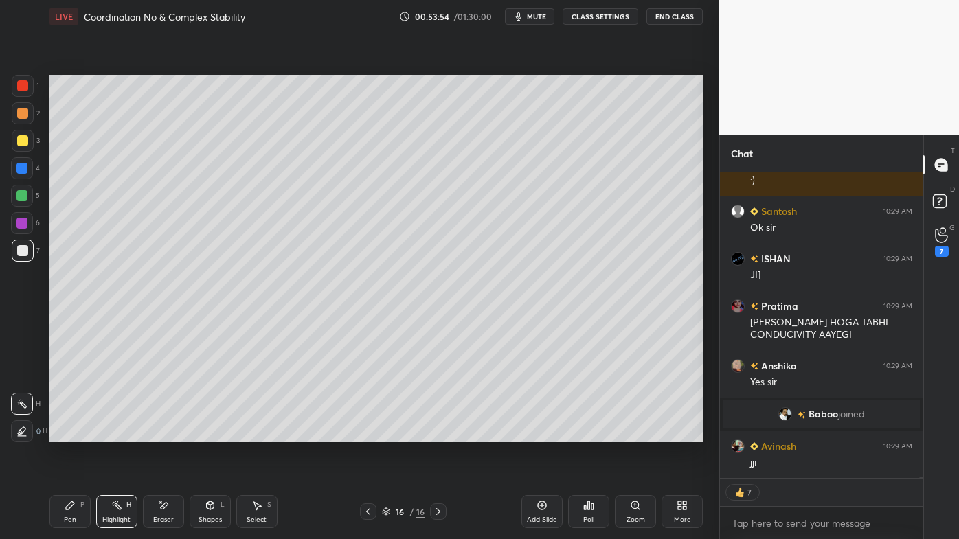
click at [69, 433] on icon at bounding box center [70, 505] width 8 height 8
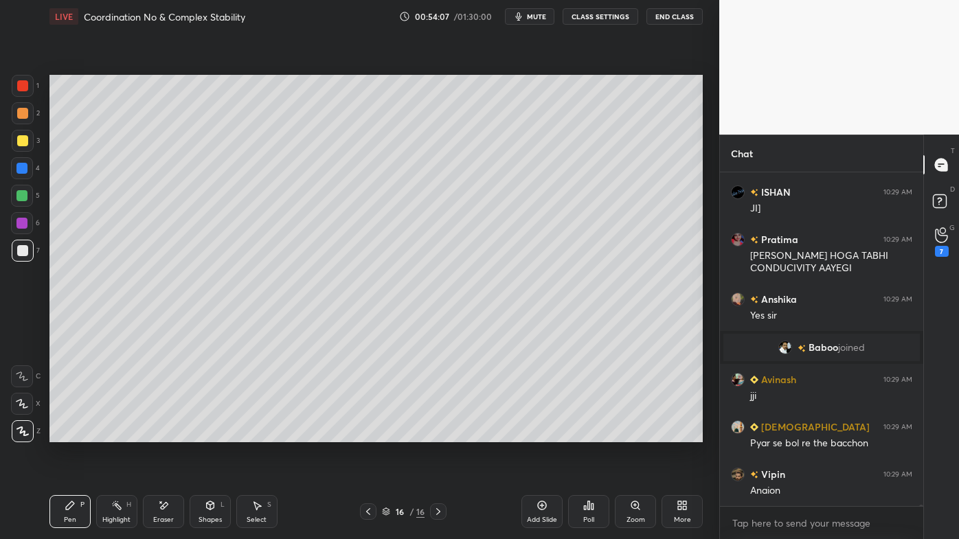
drag, startPoint x: 163, startPoint y: 498, endPoint x: 182, endPoint y: 465, distance: 37.8
click at [164, 433] on div "Eraser" at bounding box center [163, 511] width 41 height 33
drag, startPoint x: 63, startPoint y: 503, endPoint x: 73, endPoint y: 480, distance: 25.2
click at [64, 433] on div "Pen P" at bounding box center [69, 511] width 41 height 33
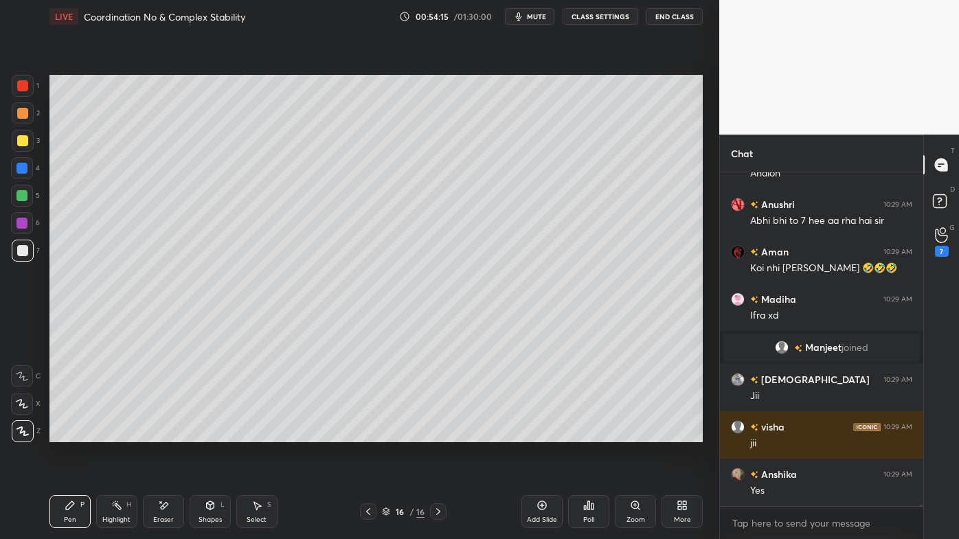
click at [116, 433] on icon at bounding box center [116, 505] width 11 height 11
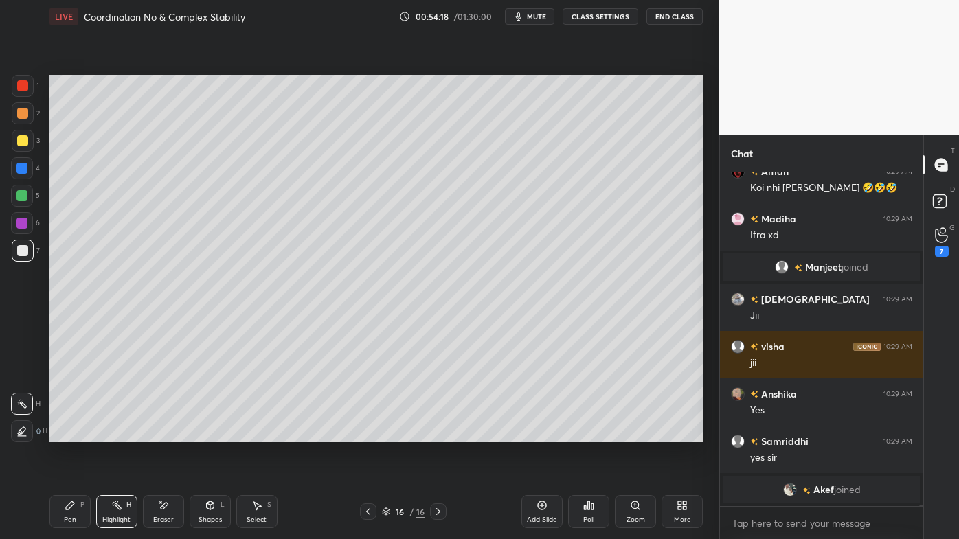
click at [584, 433] on icon at bounding box center [585, 507] width 2 height 3
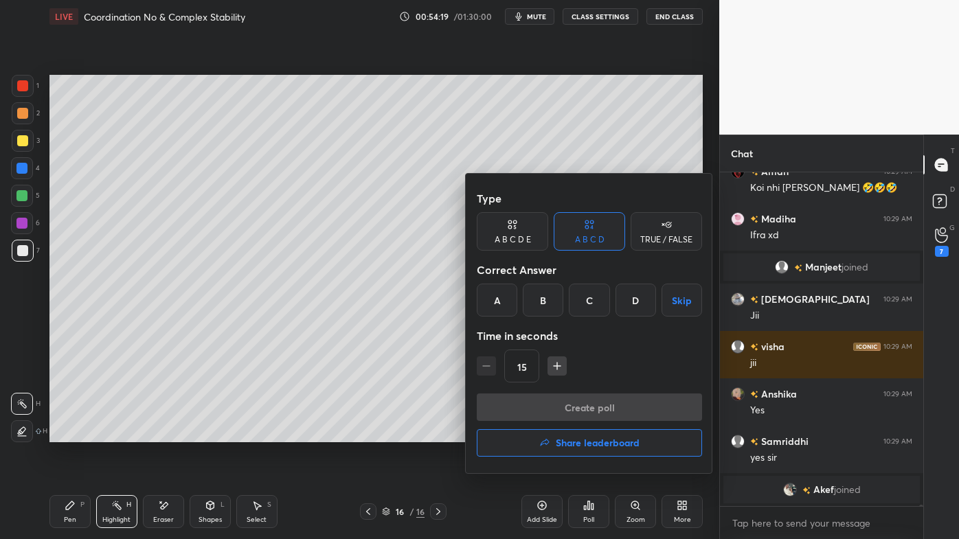
drag, startPoint x: 544, startPoint y: 301, endPoint x: 549, endPoint y: 342, distance: 40.9
click at [547, 302] on div "B" at bounding box center [543, 300] width 41 height 33
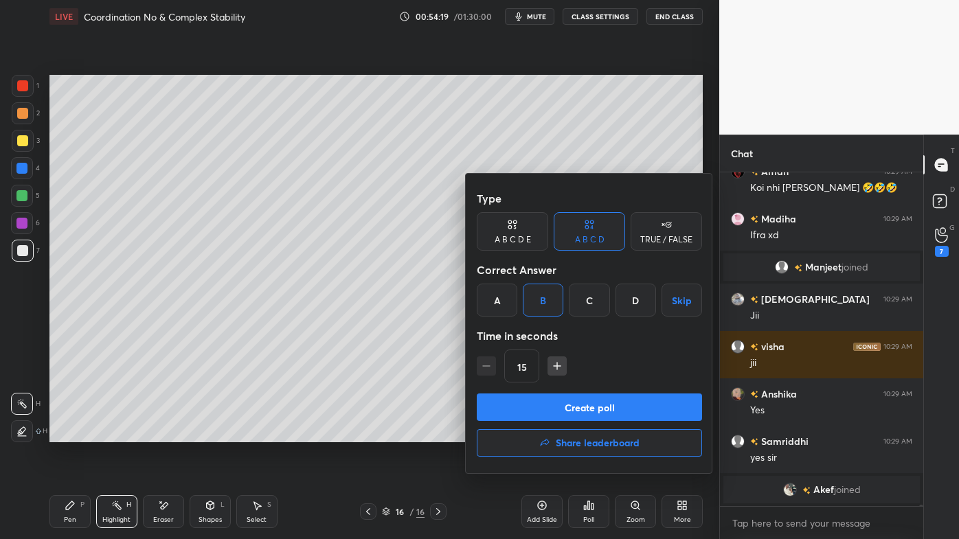
drag, startPoint x: 553, startPoint y: 406, endPoint x: 534, endPoint y: 407, distance: 19.9
click at [553, 407] on button "Create poll" at bounding box center [589, 406] width 225 height 27
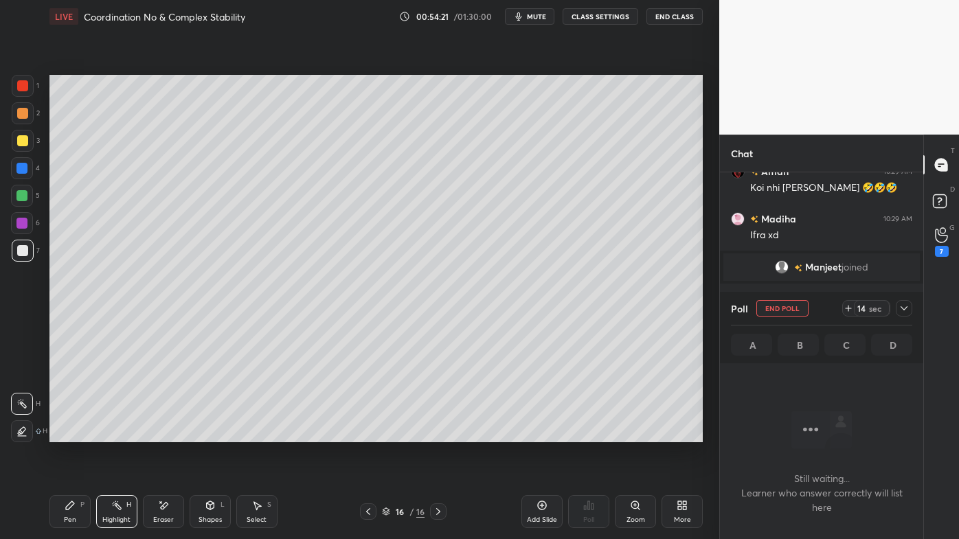
drag, startPoint x: 69, startPoint y: 511, endPoint x: 71, endPoint y: 485, distance: 25.6
click at [67, 433] on div "Pen P" at bounding box center [69, 511] width 41 height 33
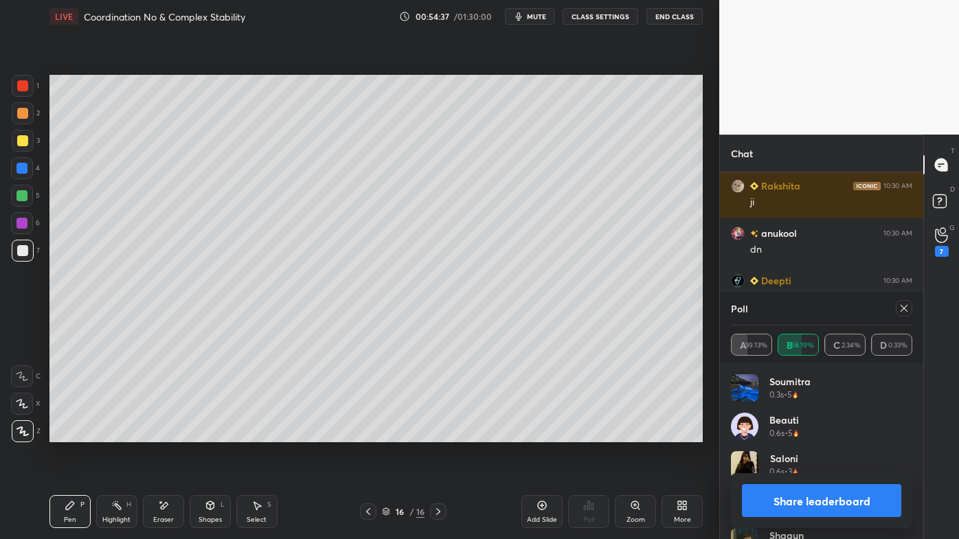
click at [910, 313] on div at bounding box center [903, 308] width 16 height 16
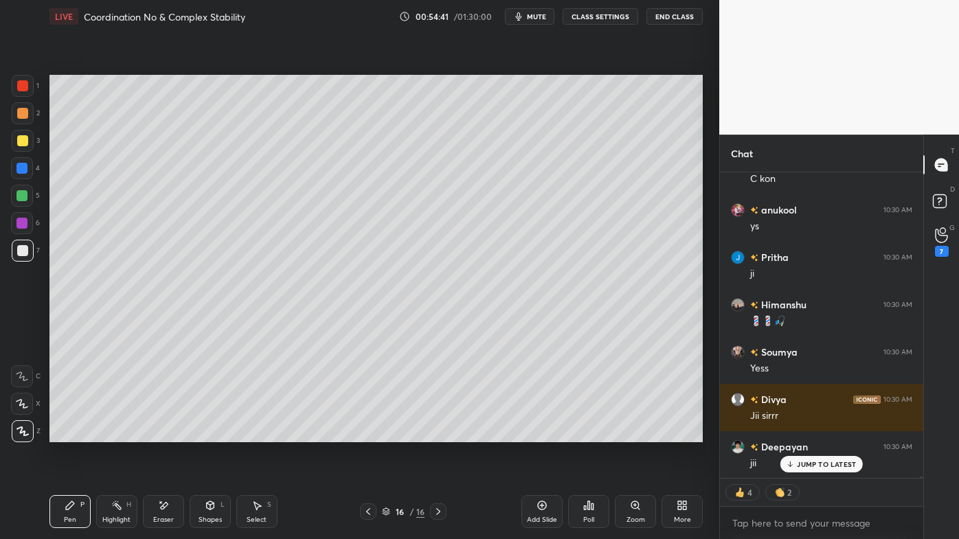
click at [119, 433] on icon at bounding box center [116, 505] width 11 height 11
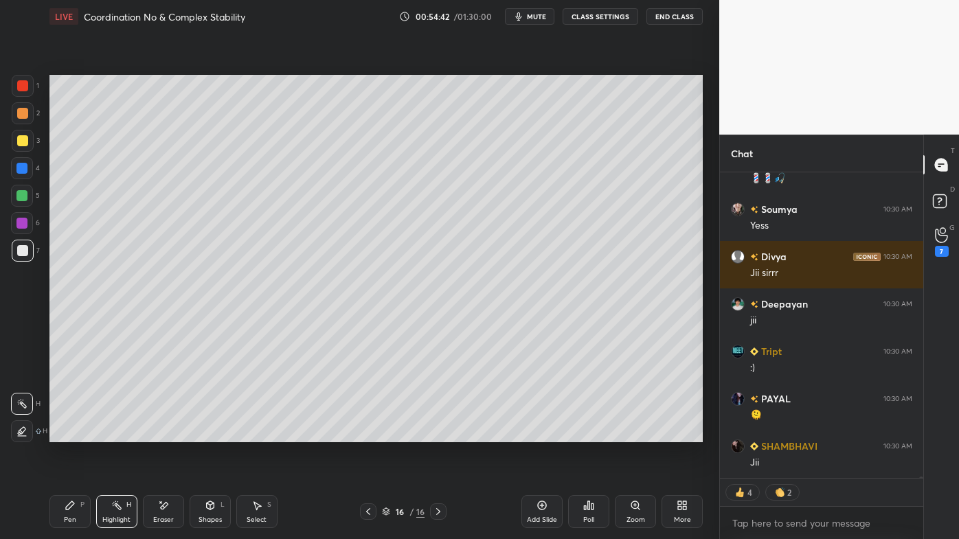
drag, startPoint x: 62, startPoint y: 504, endPoint x: 62, endPoint y: 483, distance: 20.6
click at [64, 433] on div "Pen P" at bounding box center [69, 511] width 41 height 33
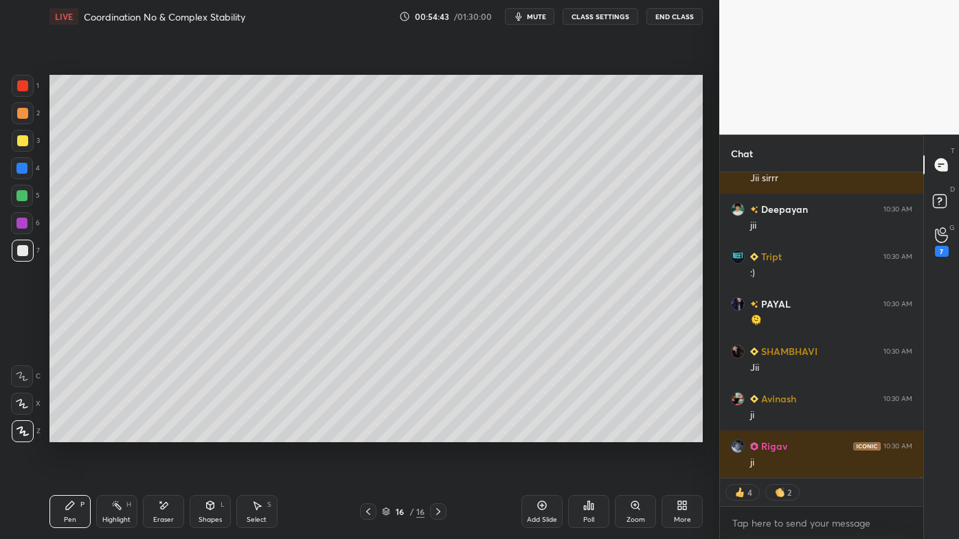
click at [22, 140] on div at bounding box center [22, 140] width 11 height 11
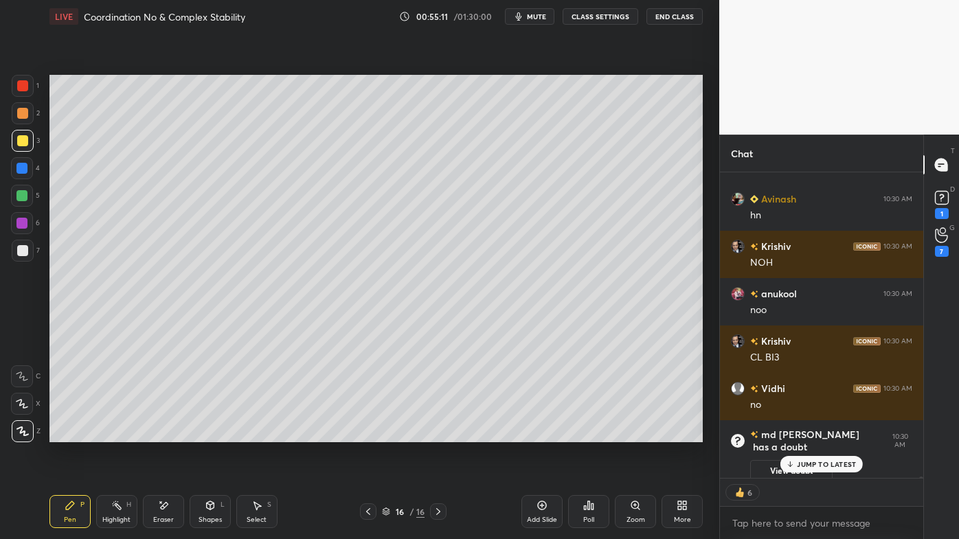
click at [116, 433] on div "Highlight H" at bounding box center [116, 511] width 41 height 33
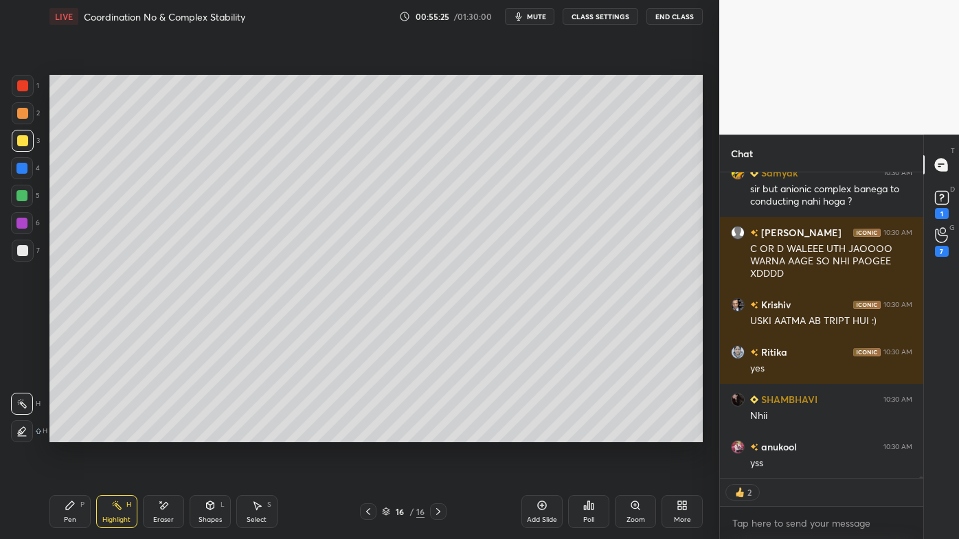
drag, startPoint x: 544, startPoint y: 503, endPoint x: 538, endPoint y: 492, distance: 11.7
click at [544, 433] on icon at bounding box center [541, 505] width 11 height 11
drag, startPoint x: 68, startPoint y: 507, endPoint x: 77, endPoint y: 468, distance: 40.1
click at [66, 433] on icon at bounding box center [70, 505] width 11 height 11
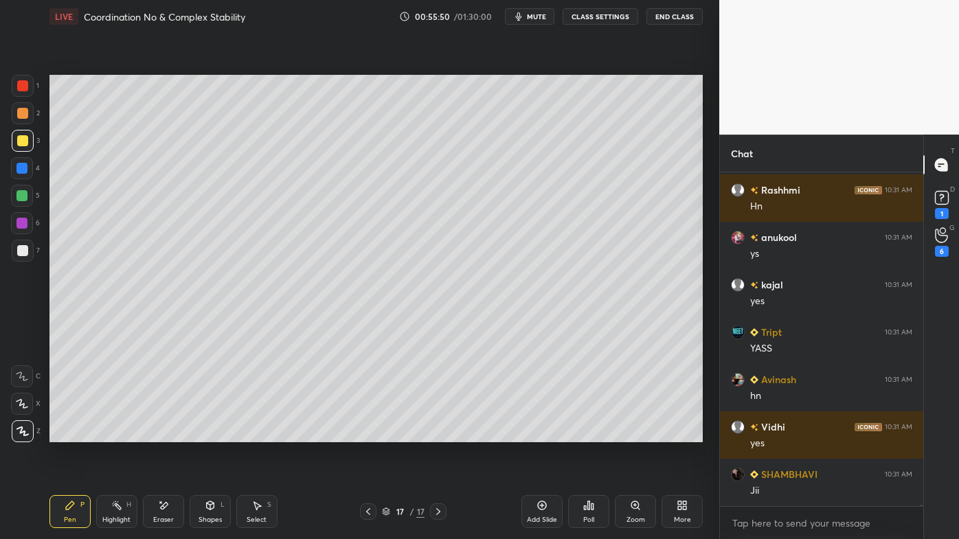
drag, startPoint x: 119, startPoint y: 505, endPoint x: 122, endPoint y: 499, distance: 7.1
click at [121, 433] on icon at bounding box center [116, 505] width 11 height 11
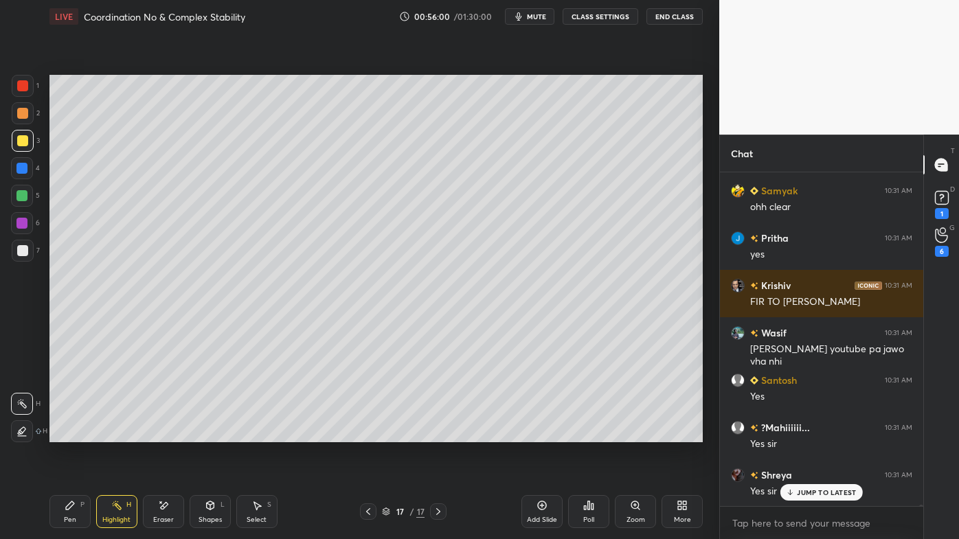
click at [366, 433] on icon at bounding box center [368, 511] width 11 height 11
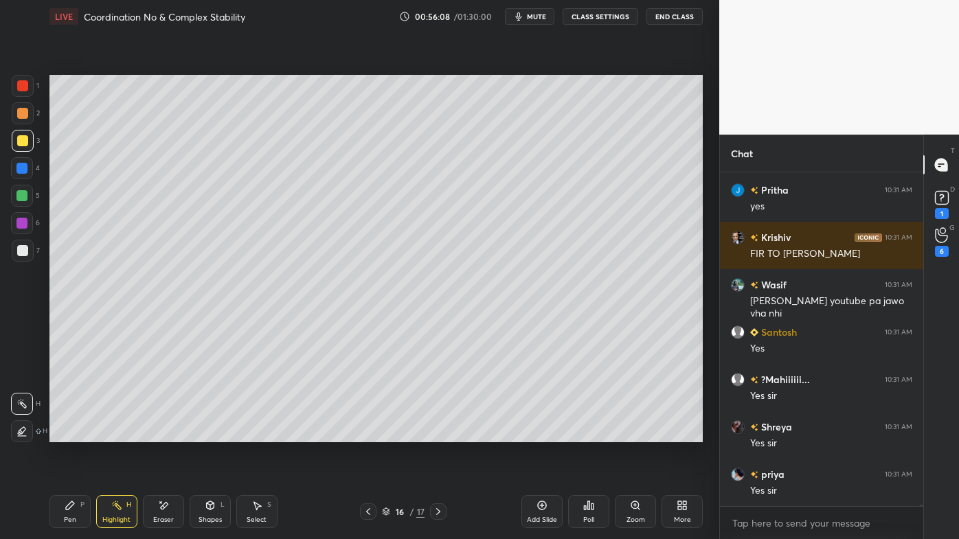
click at [166, 433] on icon at bounding box center [163, 506] width 11 height 12
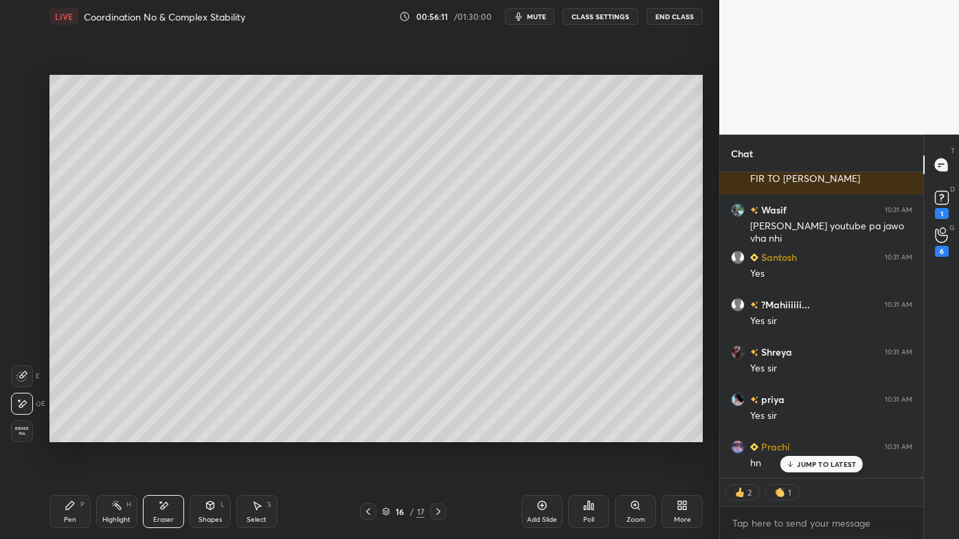
drag, startPoint x: 69, startPoint y: 508, endPoint x: 68, endPoint y: 501, distance: 6.9
click at [69, 433] on icon at bounding box center [70, 505] width 8 height 8
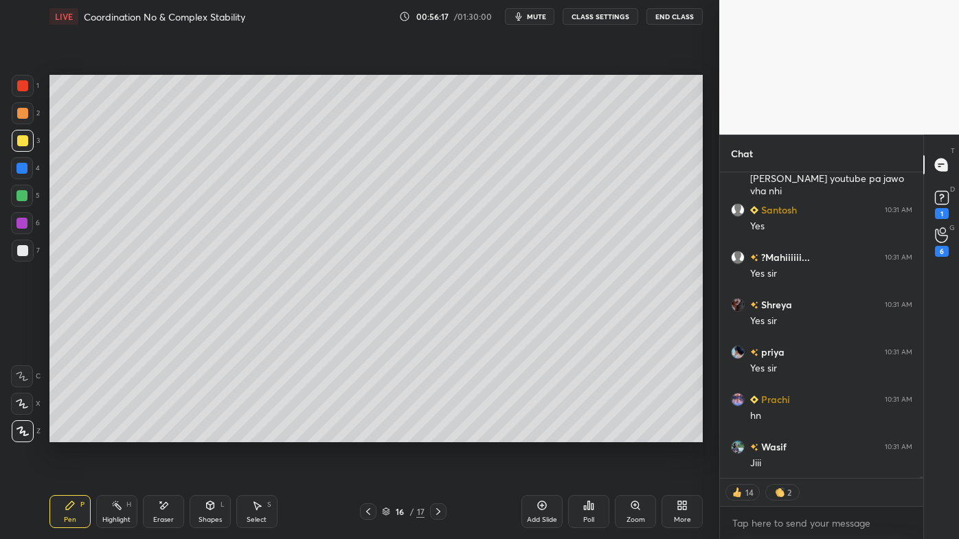
scroll to position [75691, 0]
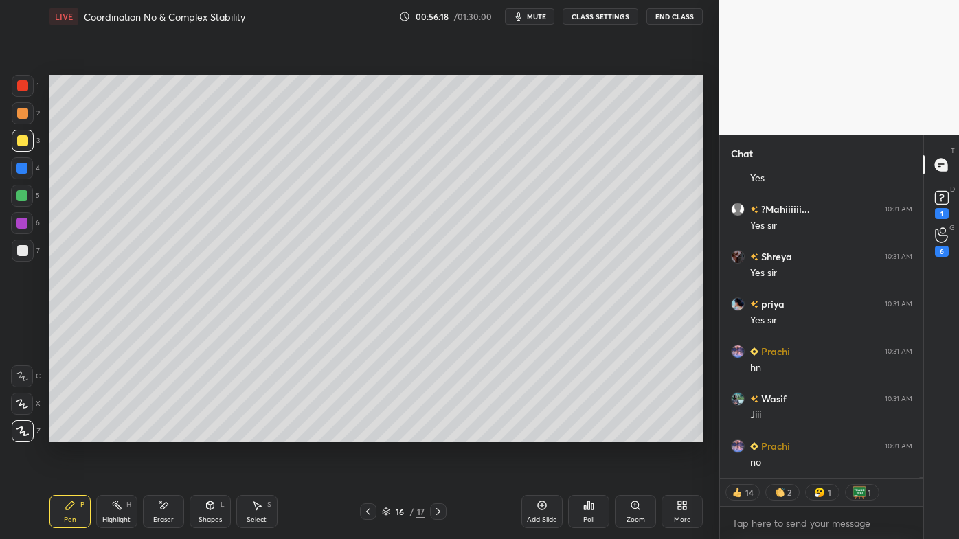
drag, startPoint x: 122, startPoint y: 501, endPoint x: 144, endPoint y: 447, distance: 58.5
click at [122, 433] on div "Highlight H" at bounding box center [116, 511] width 41 height 33
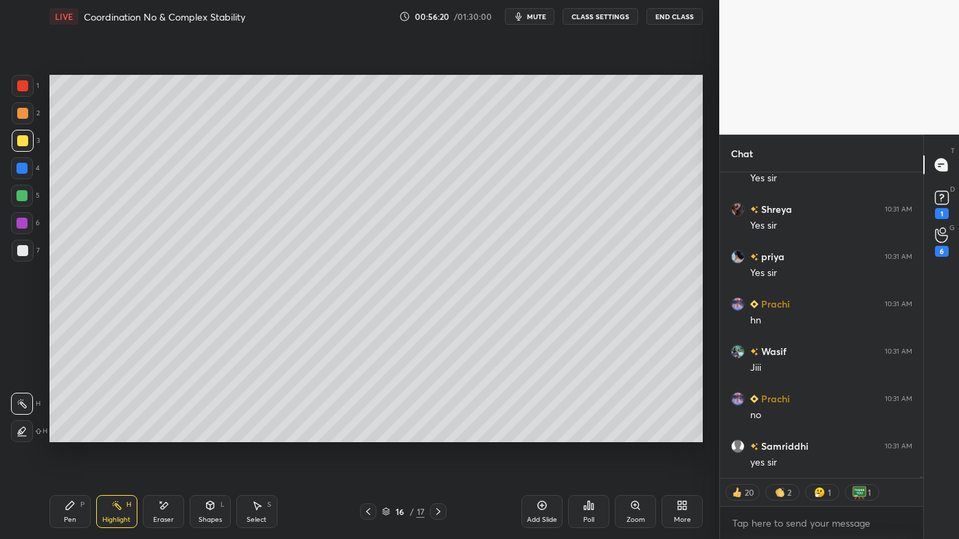
click at [367, 433] on icon at bounding box center [368, 511] width 4 height 7
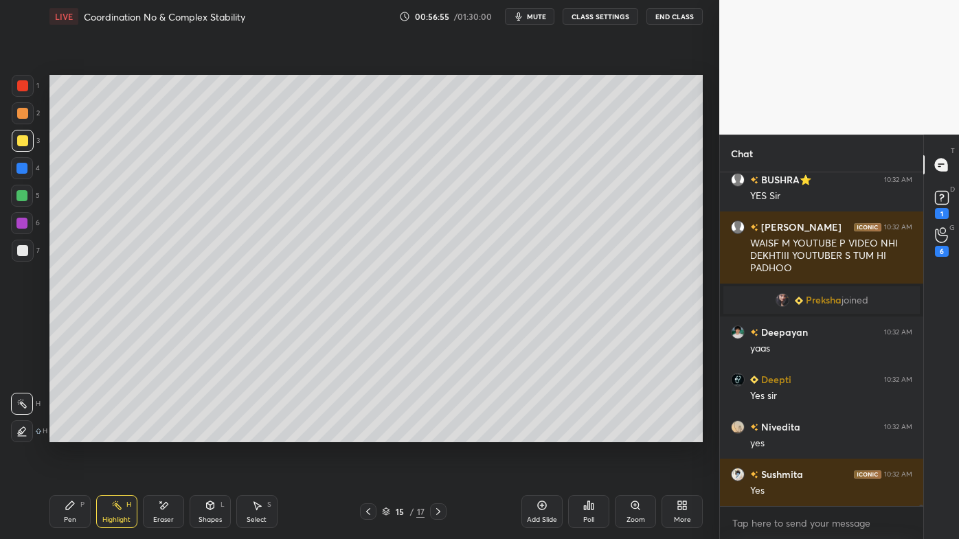
scroll to position [76930, 0]
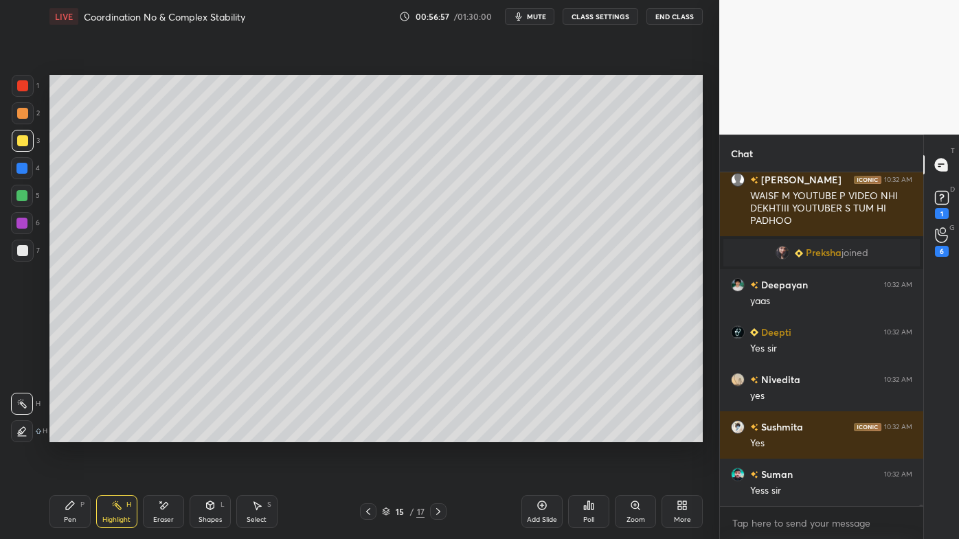
click at [437, 433] on icon at bounding box center [438, 511] width 11 height 11
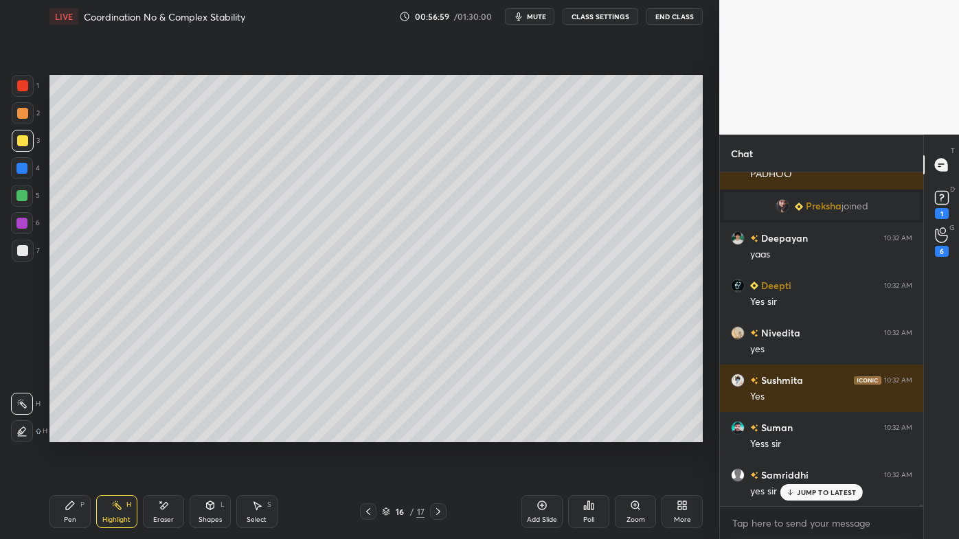
click at [369, 433] on icon at bounding box center [368, 511] width 11 height 11
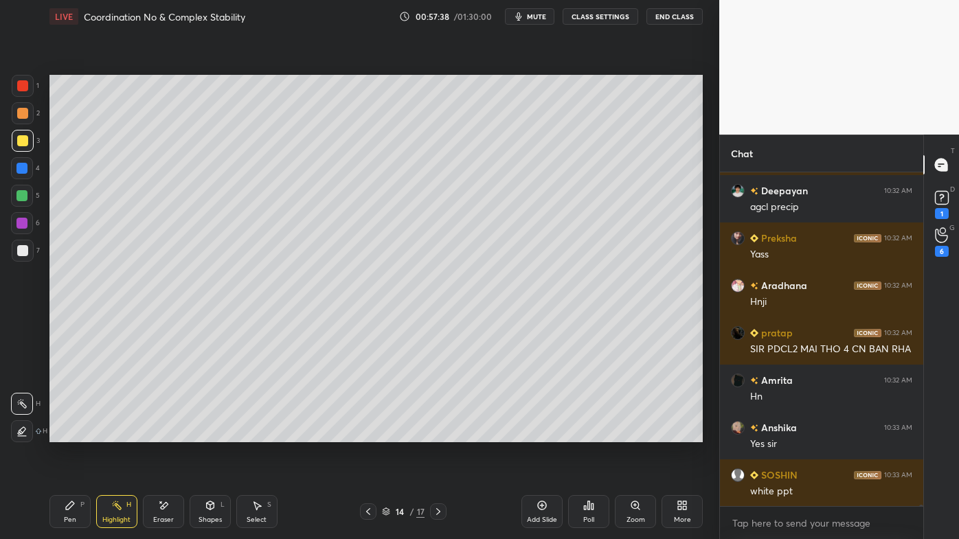
scroll to position [77654, 0]
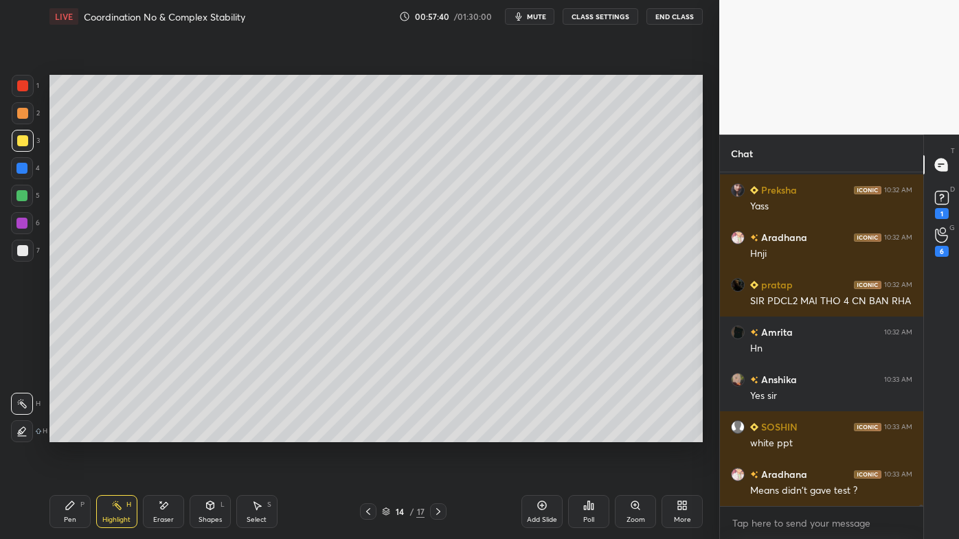
click at [369, 433] on icon at bounding box center [368, 511] width 11 height 11
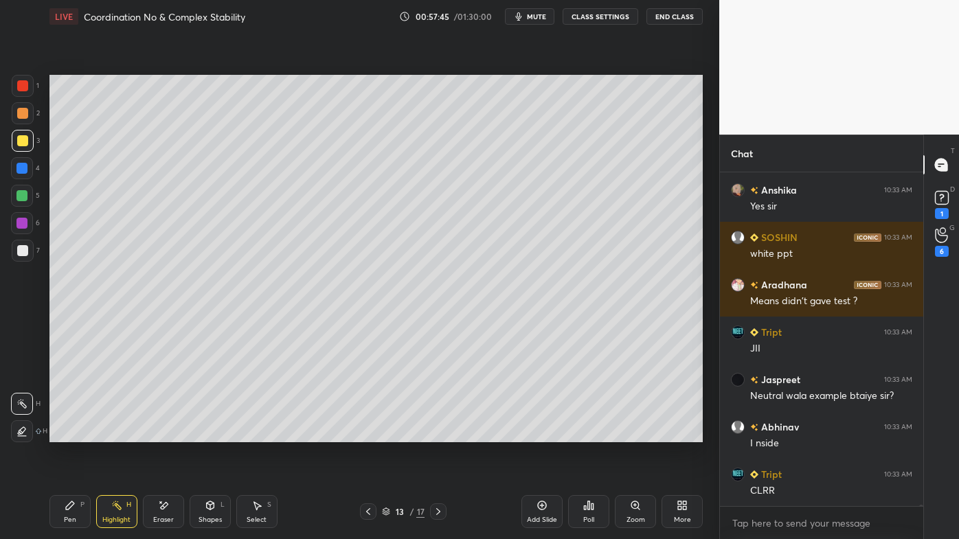
scroll to position [77998, 0]
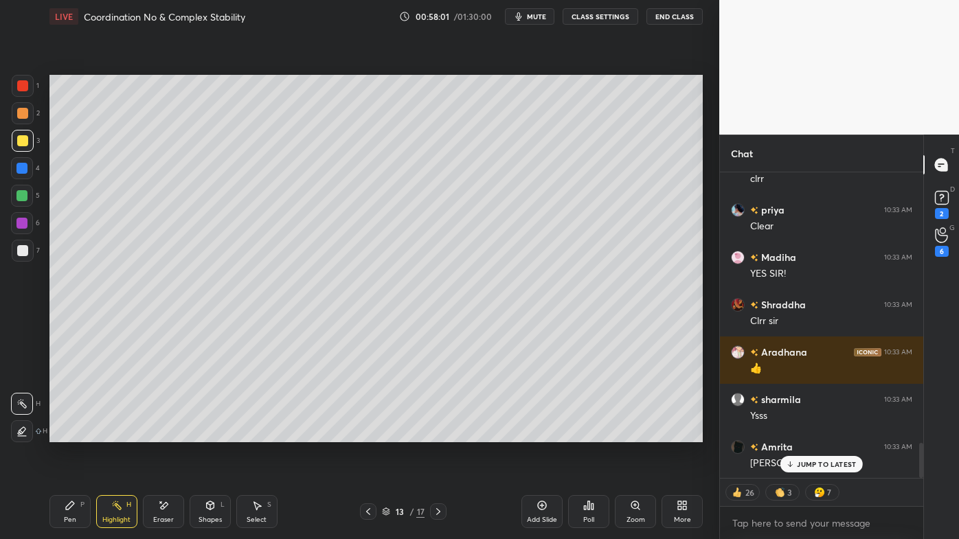
drag, startPoint x: 163, startPoint y: 499, endPoint x: 210, endPoint y: 457, distance: 62.8
click at [162, 433] on div "Eraser" at bounding box center [163, 511] width 41 height 33
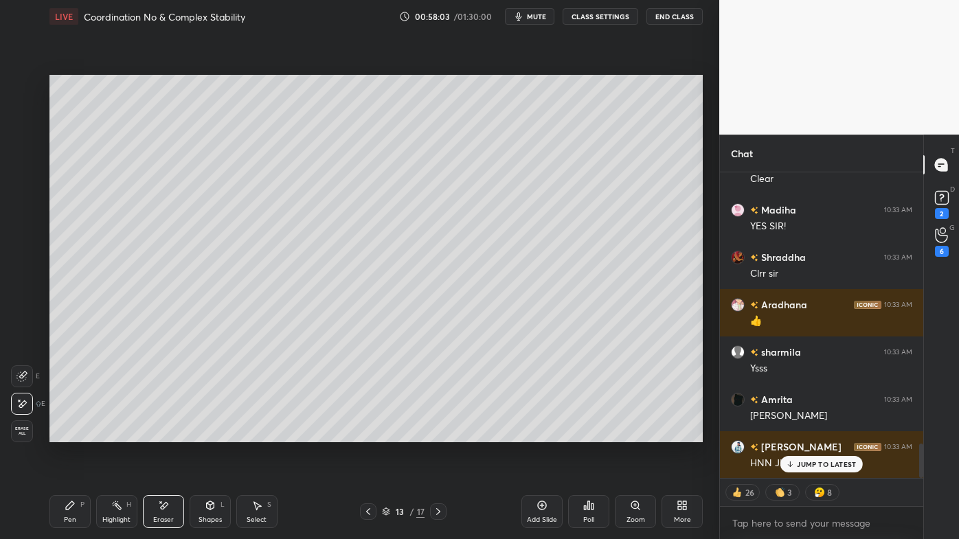
drag, startPoint x: 66, startPoint y: 510, endPoint x: 76, endPoint y: 480, distance: 31.3
click at [65, 433] on icon at bounding box center [70, 505] width 11 height 11
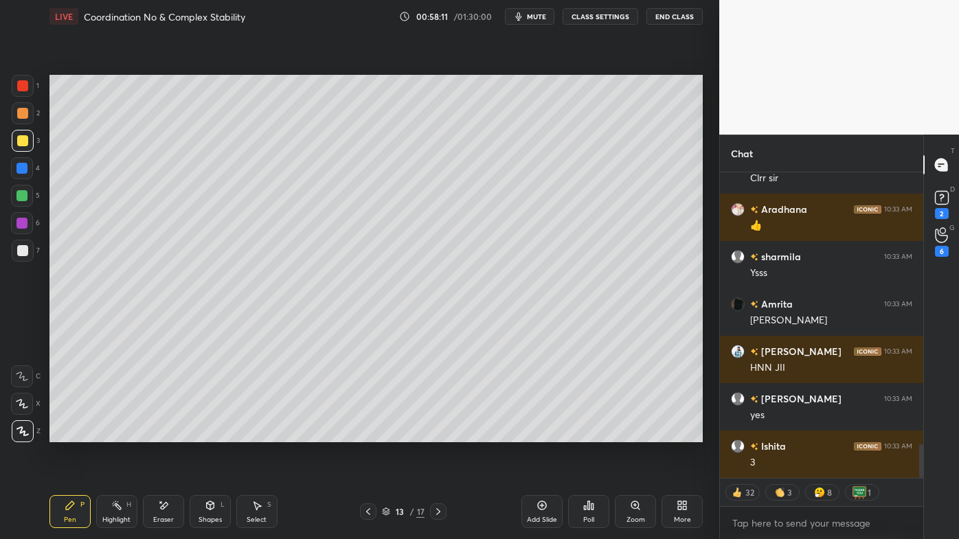
click at [168, 433] on icon at bounding box center [163, 506] width 11 height 12
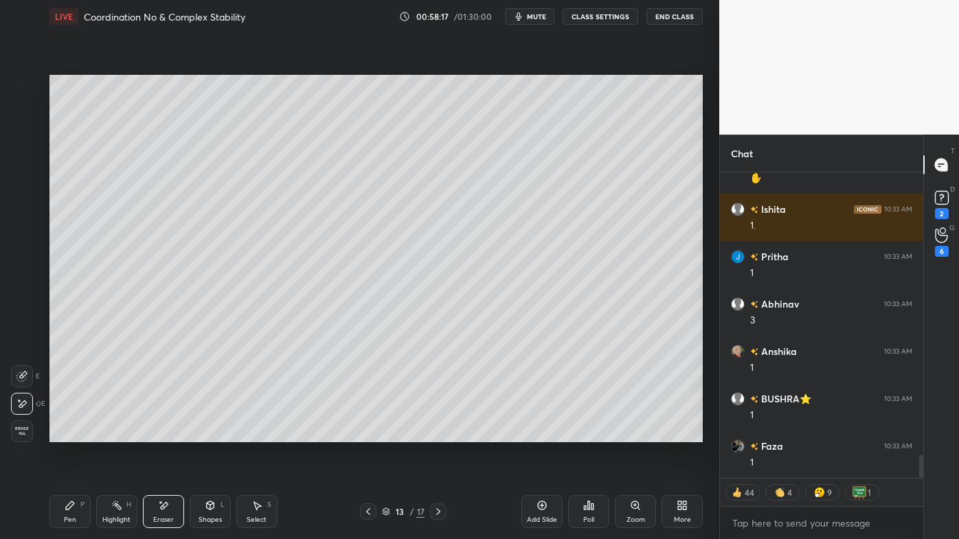
click at [72, 433] on icon at bounding box center [70, 505] width 11 height 11
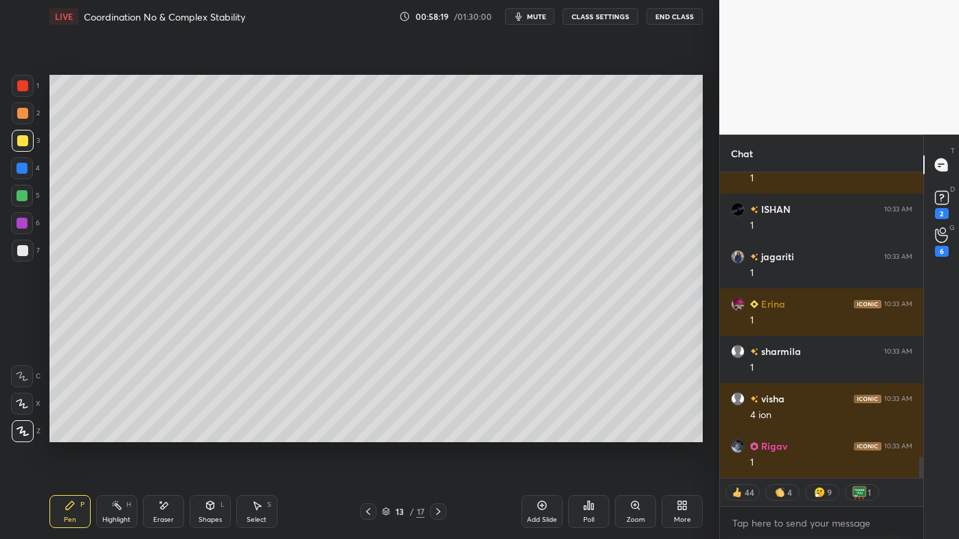
click at [121, 433] on icon at bounding box center [116, 505] width 11 height 11
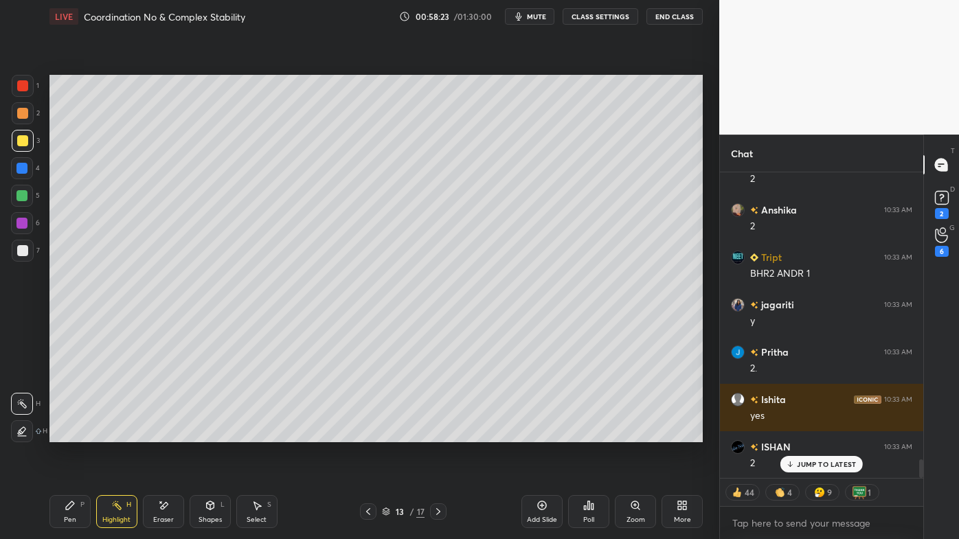
drag, startPoint x: 64, startPoint y: 503, endPoint x: 64, endPoint y: 492, distance: 10.3
click at [63, 433] on div "Pen P" at bounding box center [69, 511] width 41 height 33
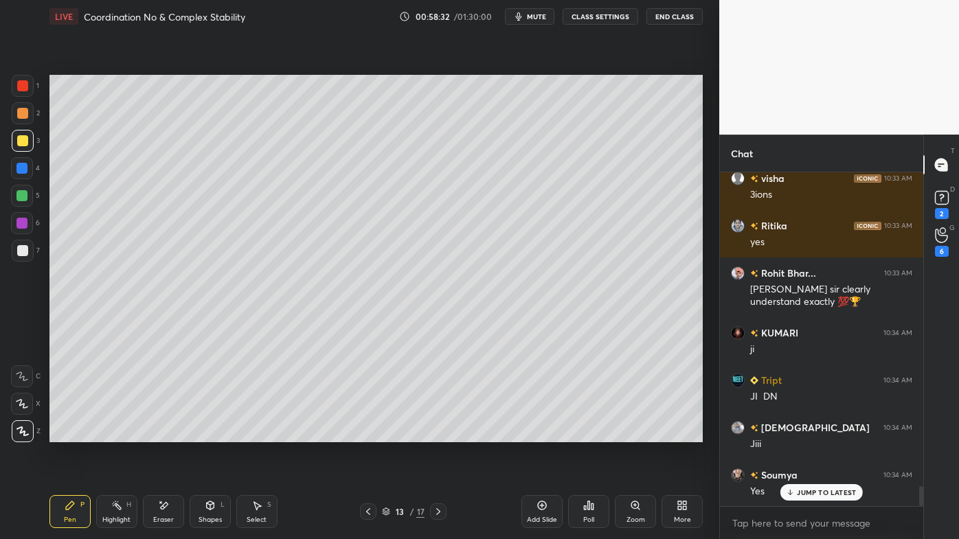
click at [117, 433] on icon at bounding box center [116, 505] width 11 height 11
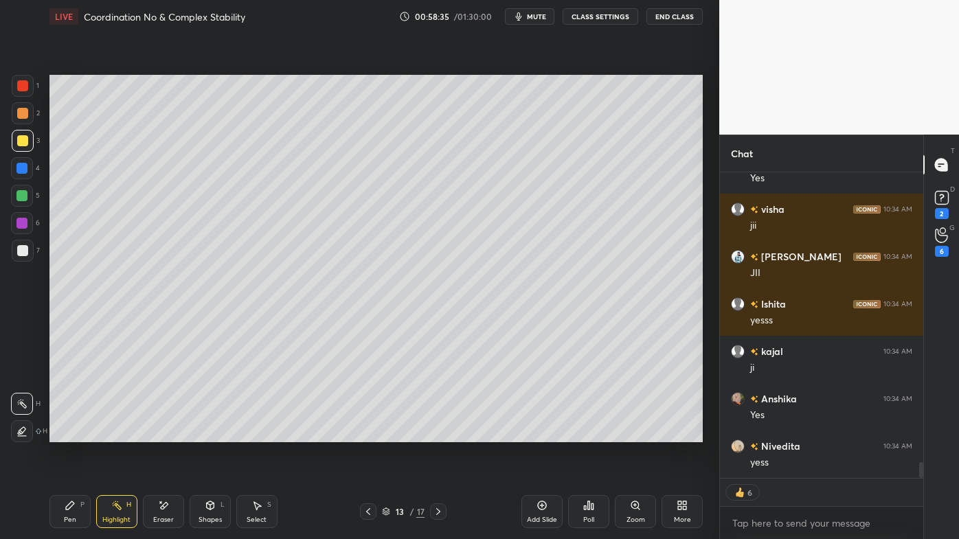
drag, startPoint x: 163, startPoint y: 497, endPoint x: 167, endPoint y: 483, distance: 15.0
click at [163, 433] on div "Eraser" at bounding box center [163, 511] width 41 height 33
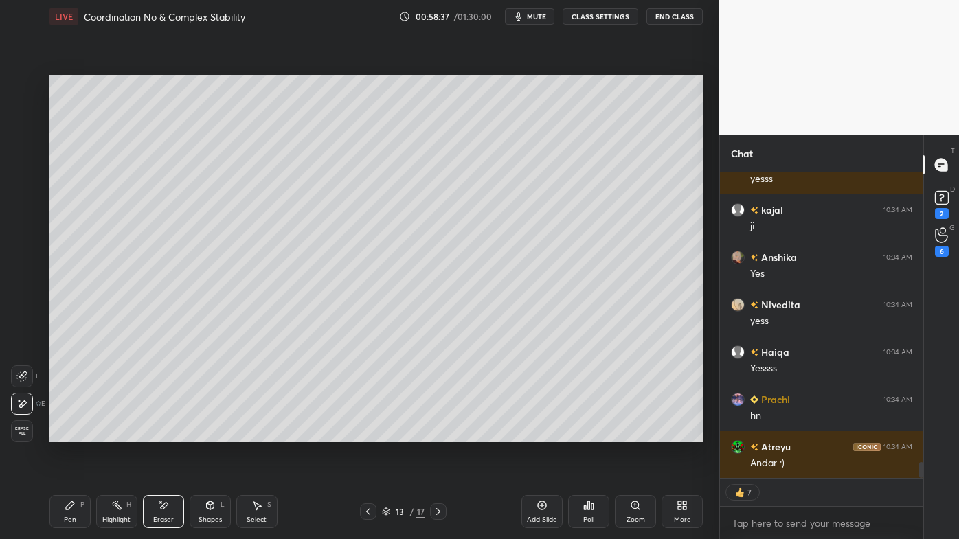
click at [69, 433] on icon at bounding box center [70, 505] width 11 height 11
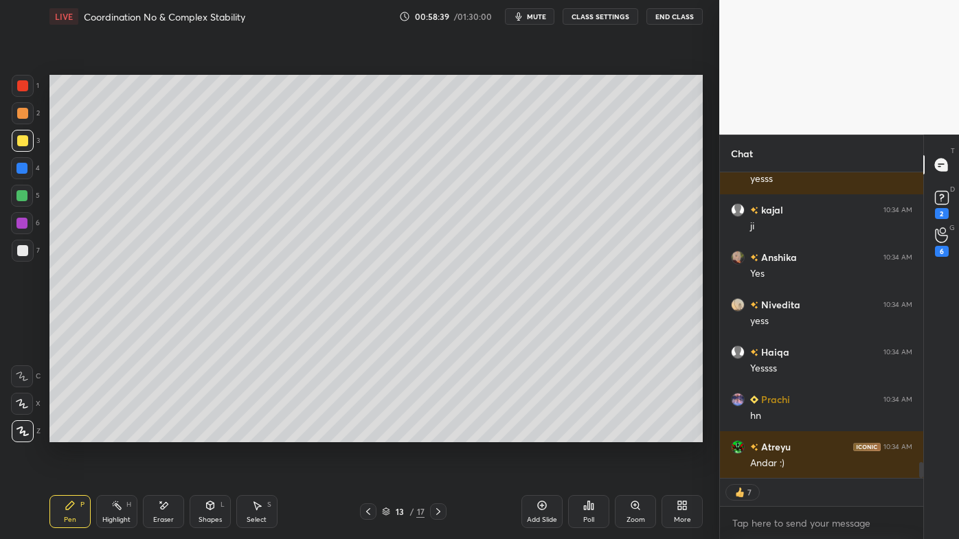
drag, startPoint x: 113, startPoint y: 500, endPoint x: 117, endPoint y: 492, distance: 8.6
click at [115, 433] on div "Highlight H" at bounding box center [116, 511] width 41 height 33
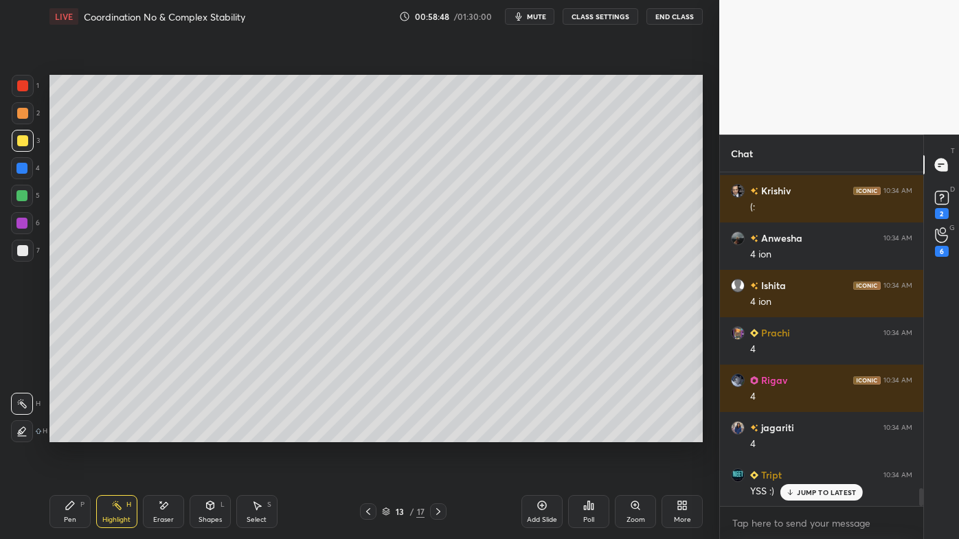
drag, startPoint x: 154, startPoint y: 503, endPoint x: 172, endPoint y: 480, distance: 28.8
click at [155, 433] on div "Eraser" at bounding box center [163, 511] width 41 height 33
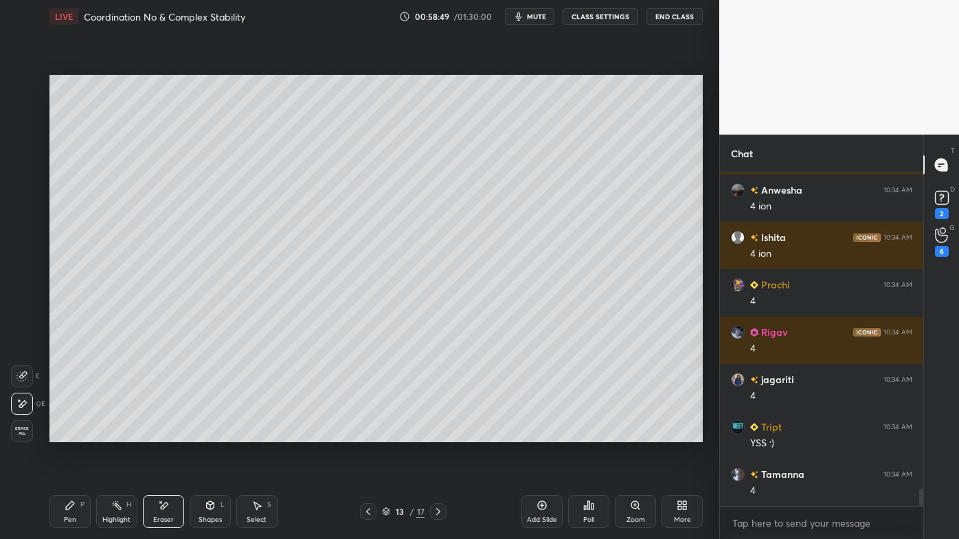
click at [71, 433] on div "Pen P" at bounding box center [69, 511] width 41 height 33
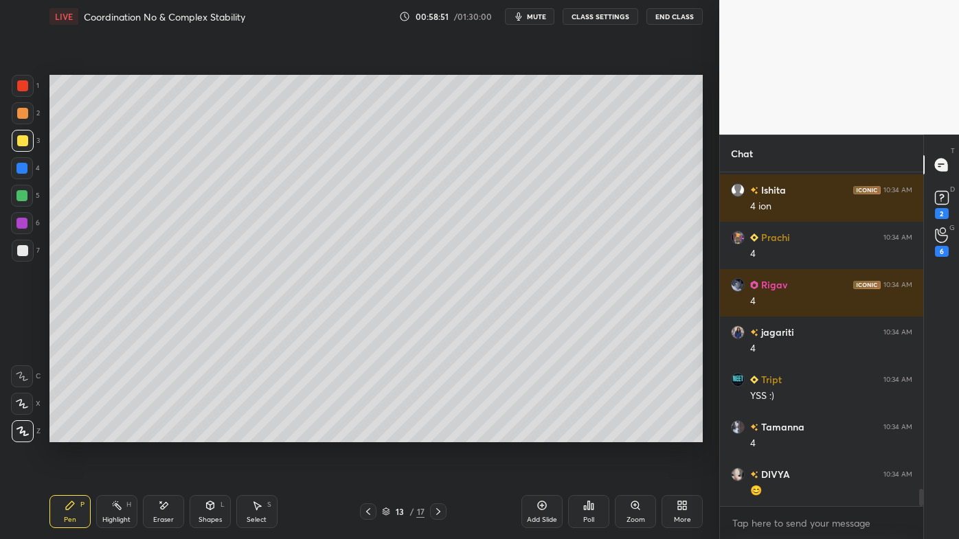
drag, startPoint x: 112, startPoint y: 507, endPoint x: 185, endPoint y: 459, distance: 87.2
click at [111, 433] on icon at bounding box center [116, 505] width 11 height 11
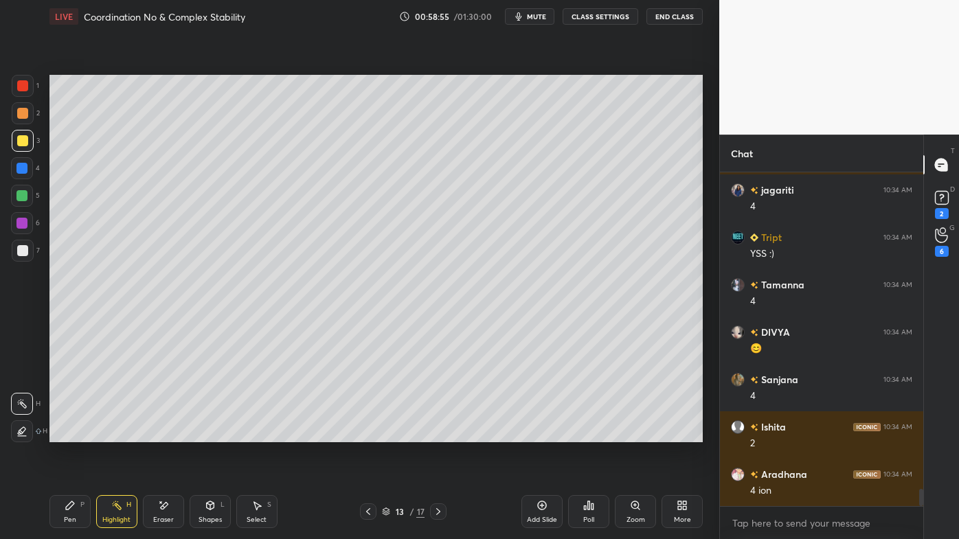
click at [60, 433] on div "Pen P" at bounding box center [69, 511] width 41 height 33
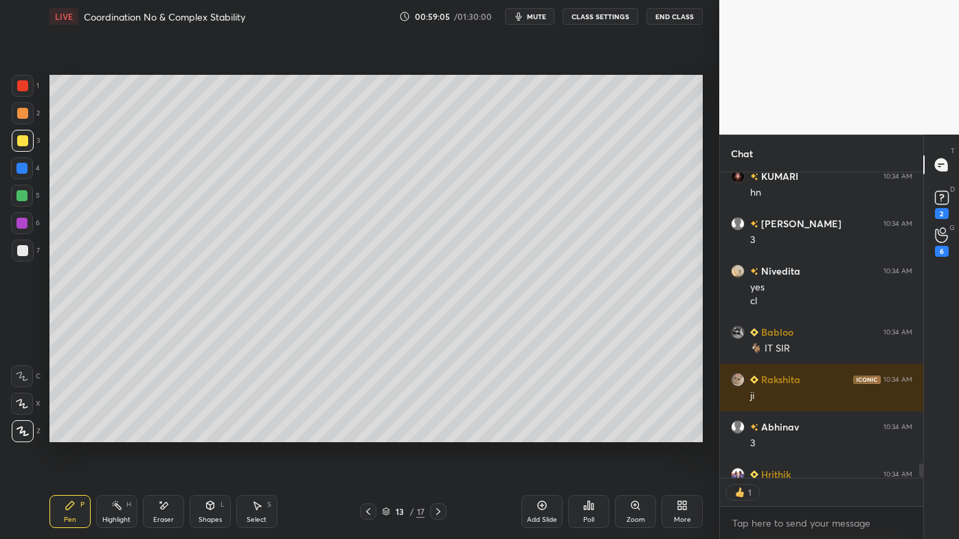
drag, startPoint x: 117, startPoint y: 509, endPoint x: 142, endPoint y: 444, distance: 69.1
click at [115, 433] on icon at bounding box center [116, 505] width 11 height 11
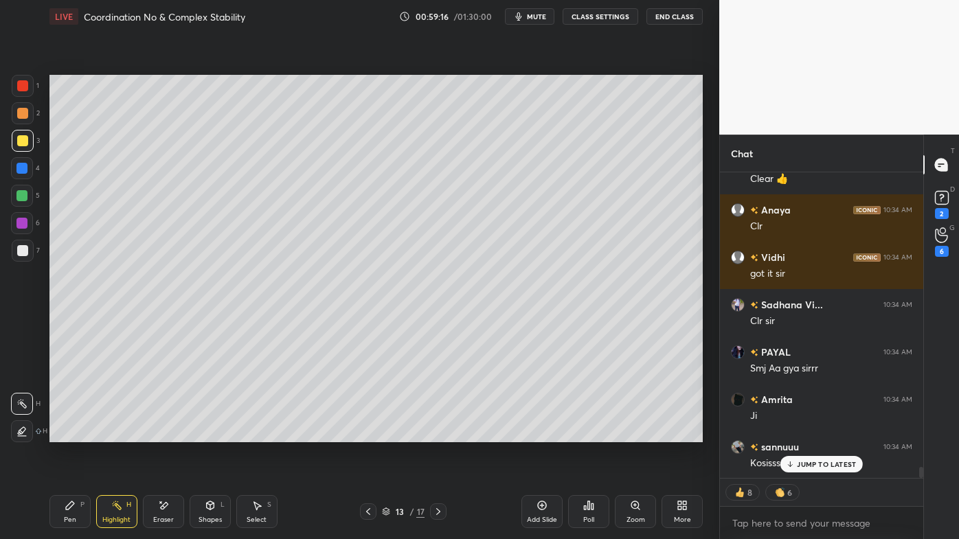
click at [440, 433] on icon at bounding box center [438, 511] width 11 height 11
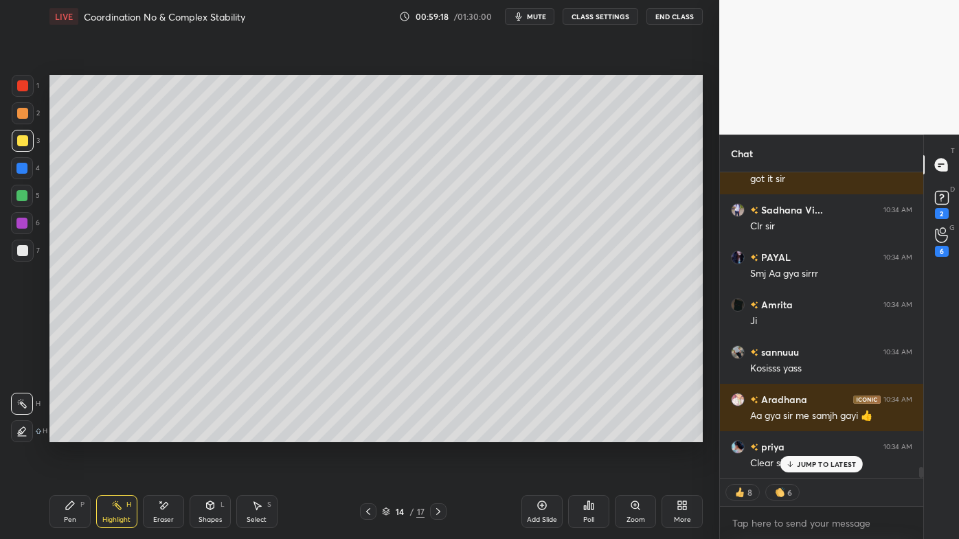
click at [438, 433] on icon at bounding box center [438, 511] width 11 height 11
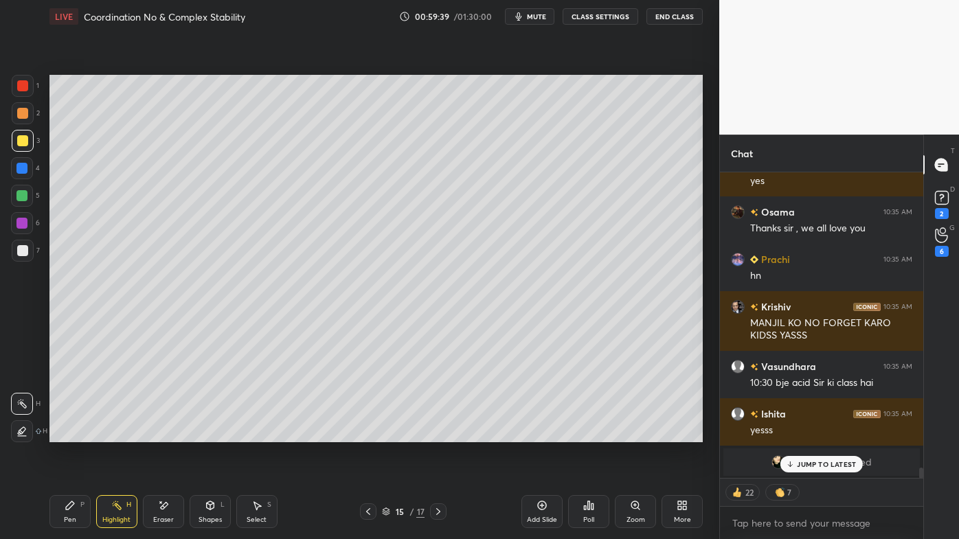
click at [437, 433] on icon at bounding box center [438, 511] width 11 height 11
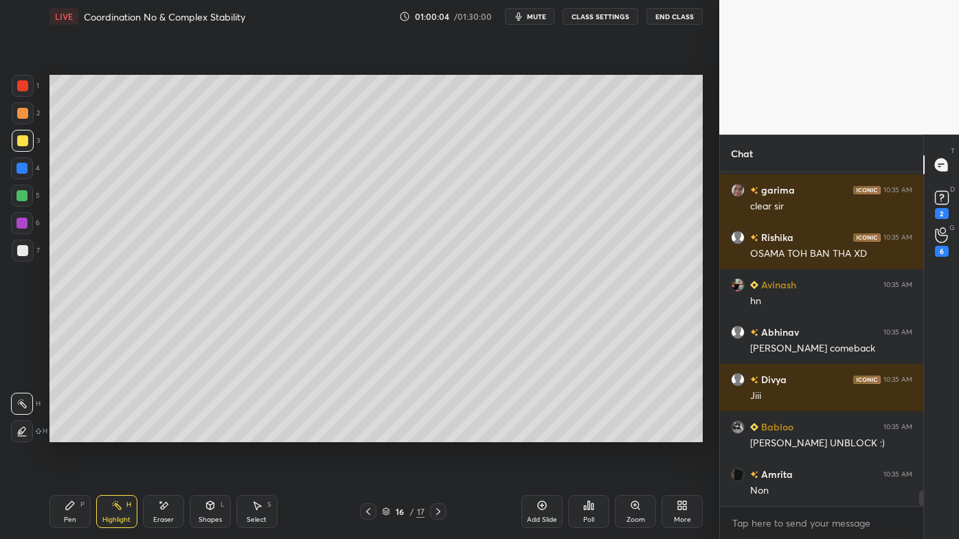
drag, startPoint x: 437, startPoint y: 510, endPoint x: 411, endPoint y: 525, distance: 29.6
click at [437, 433] on icon at bounding box center [438, 511] width 11 height 11
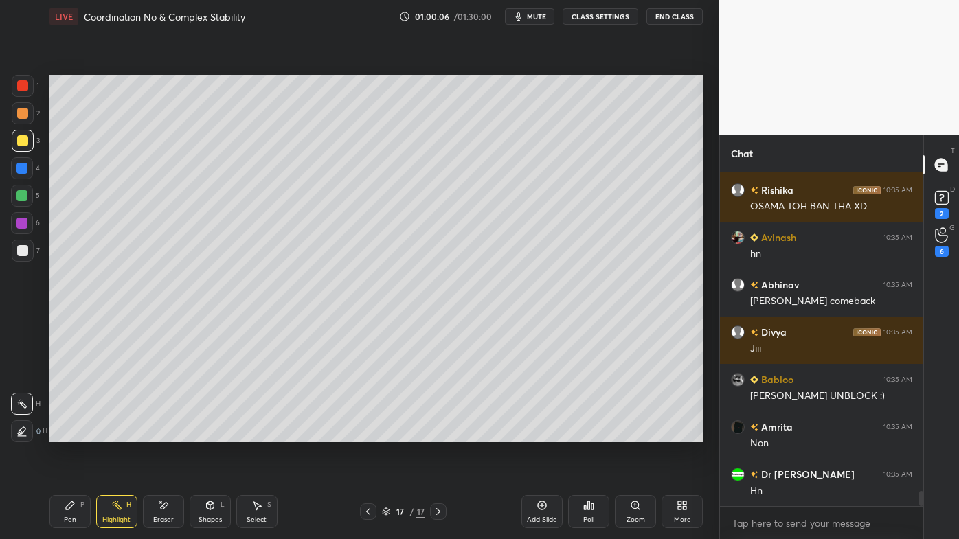
drag, startPoint x: 155, startPoint y: 501, endPoint x: 161, endPoint y: 472, distance: 29.0
click at [154, 433] on div "Eraser" at bounding box center [163, 511] width 41 height 33
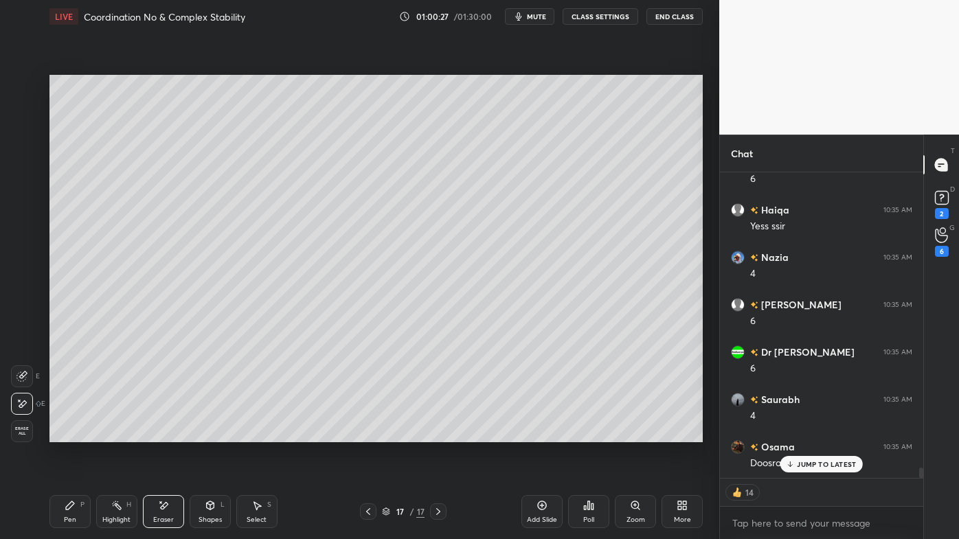
click at [73, 433] on icon at bounding box center [70, 505] width 11 height 11
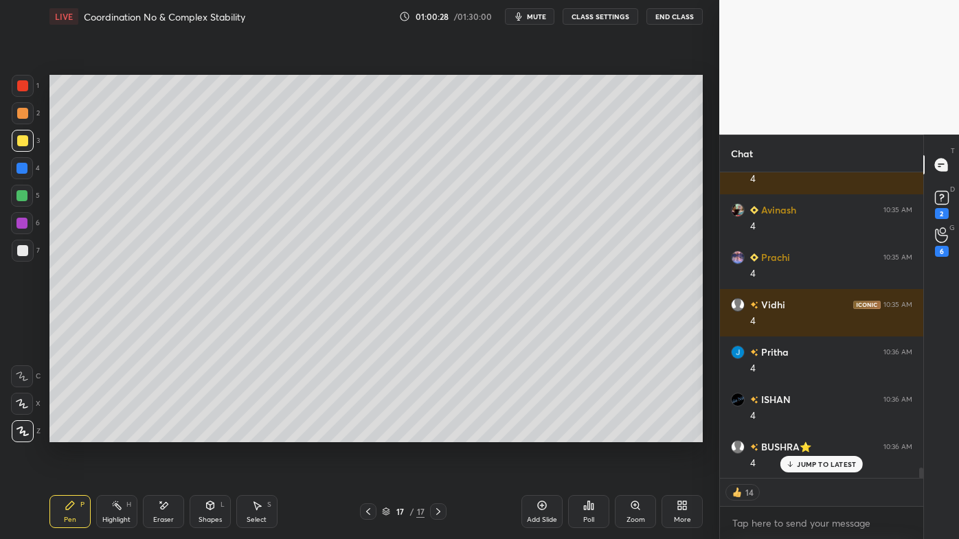
click at [25, 111] on div at bounding box center [22, 113] width 11 height 11
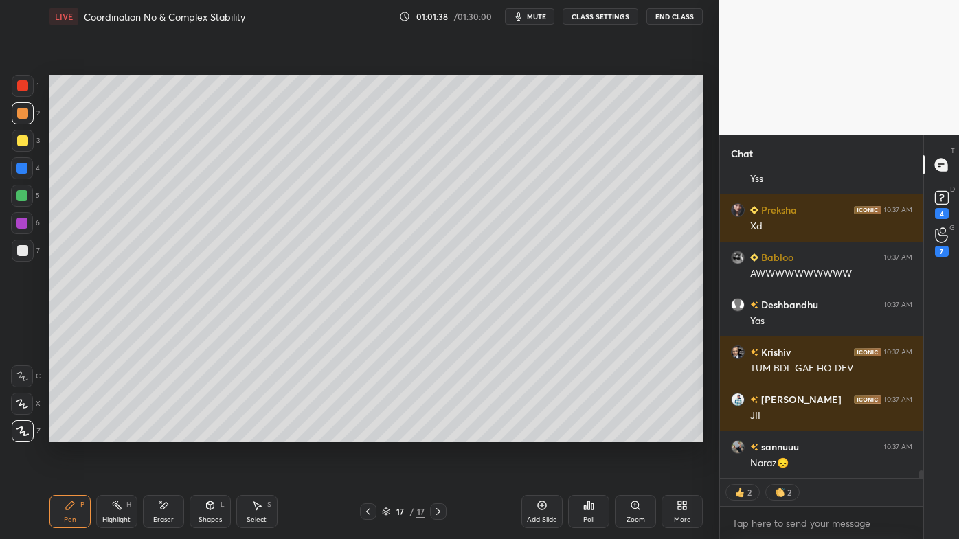
scroll to position [0, 0]
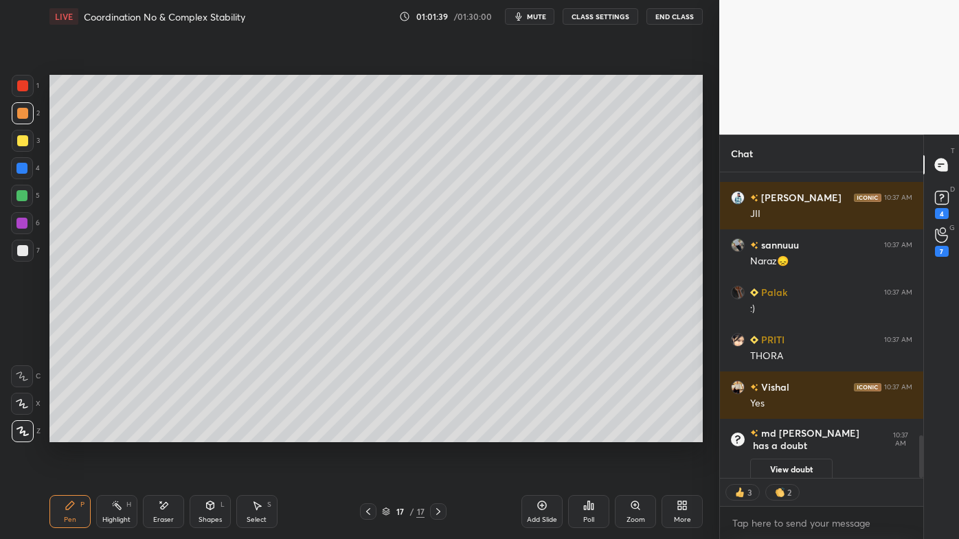
drag, startPoint x: 113, startPoint y: 504, endPoint x: 116, endPoint y: 478, distance: 26.2
click at [113, 433] on icon at bounding box center [116, 505] width 11 height 11
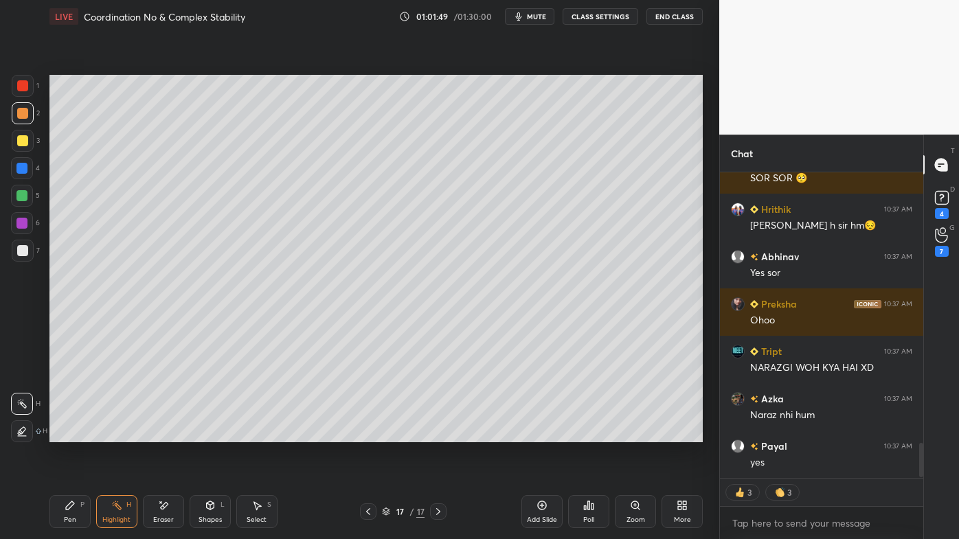
scroll to position [2395, 0]
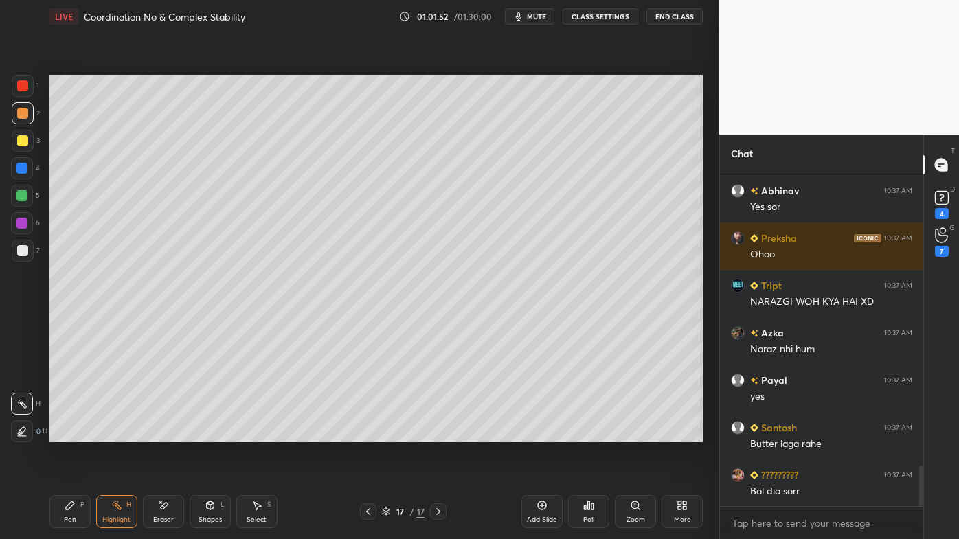
click at [164, 433] on icon at bounding box center [163, 506] width 11 height 12
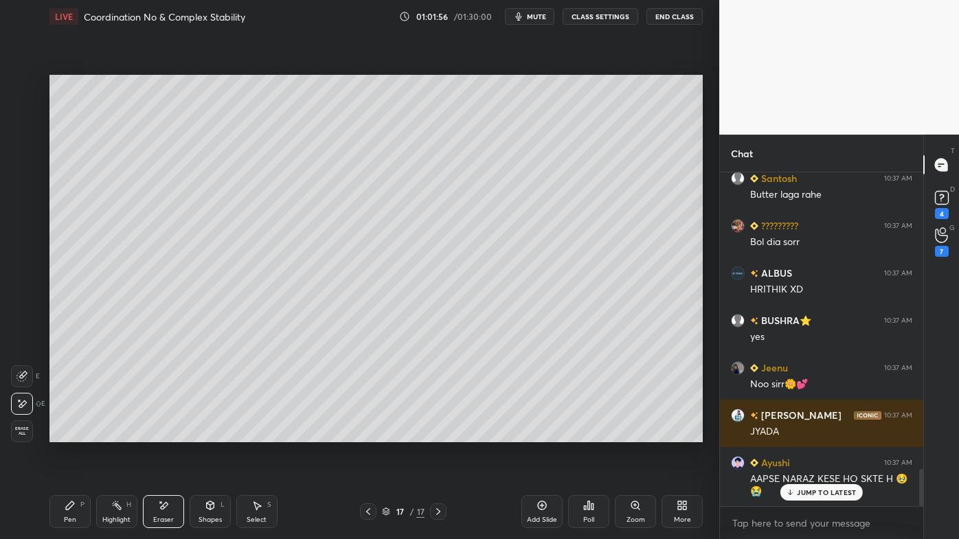
click at [64, 433] on div "Pen P" at bounding box center [69, 511] width 41 height 33
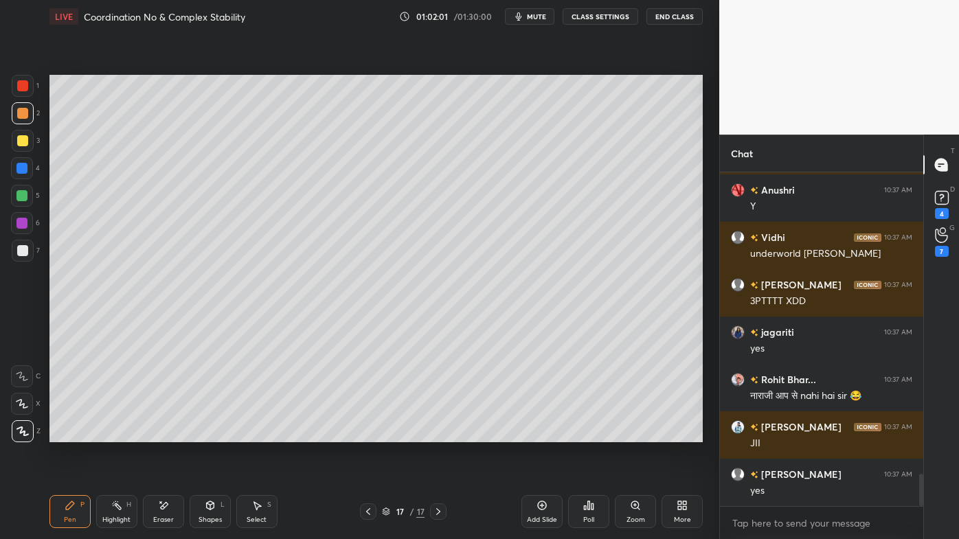
drag, startPoint x: 69, startPoint y: 501, endPoint x: 69, endPoint y: 484, distance: 16.5
click at [69, 433] on div "Pen P" at bounding box center [69, 511] width 41 height 33
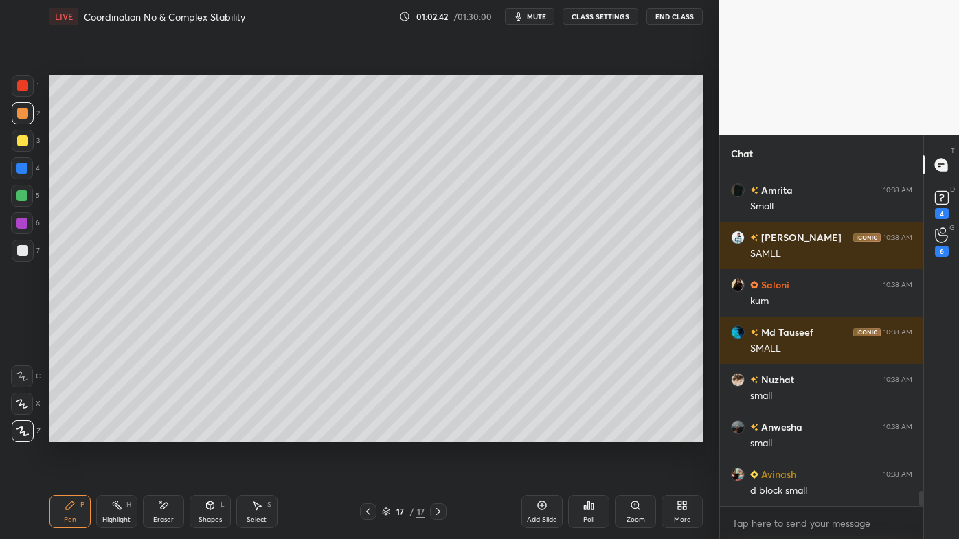
drag, startPoint x: 113, startPoint y: 504, endPoint x: 114, endPoint y: 467, distance: 37.1
click at [113, 433] on circle at bounding box center [112, 503] width 1 height 1
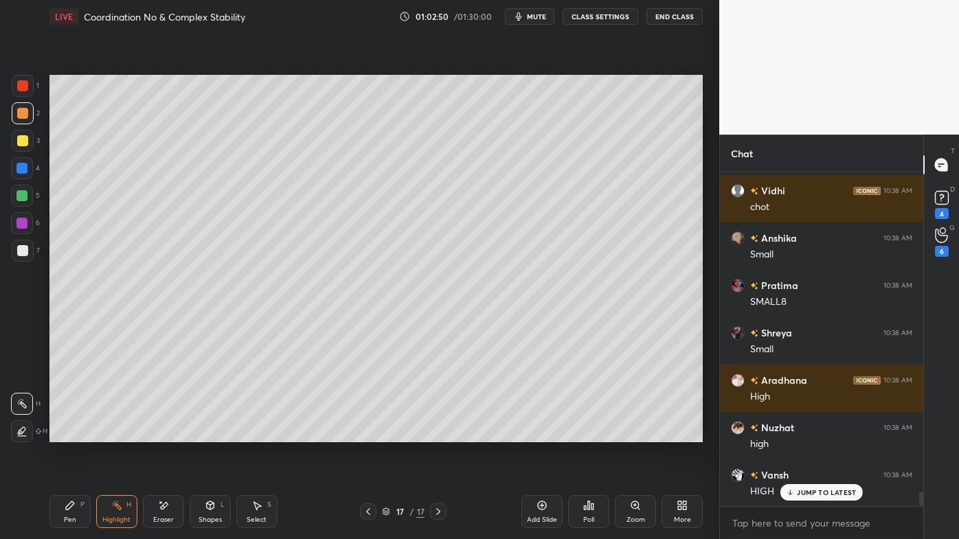
drag, startPoint x: 165, startPoint y: 501, endPoint x: 195, endPoint y: 455, distance: 55.0
click at [165, 433] on icon at bounding box center [163, 506] width 11 height 12
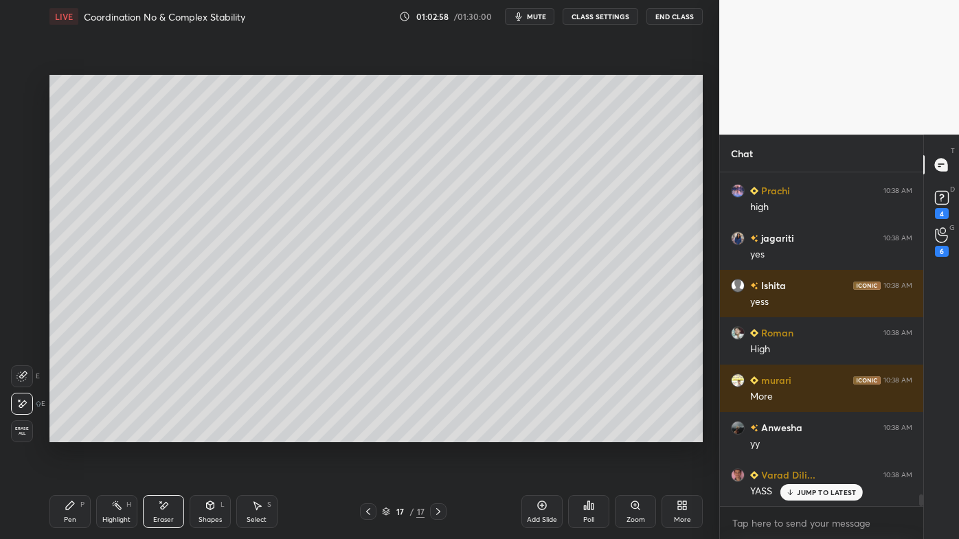
drag, startPoint x: 115, startPoint y: 513, endPoint x: 120, endPoint y: 485, distance: 28.0
click at [115, 433] on div "Highlight H" at bounding box center [116, 511] width 41 height 33
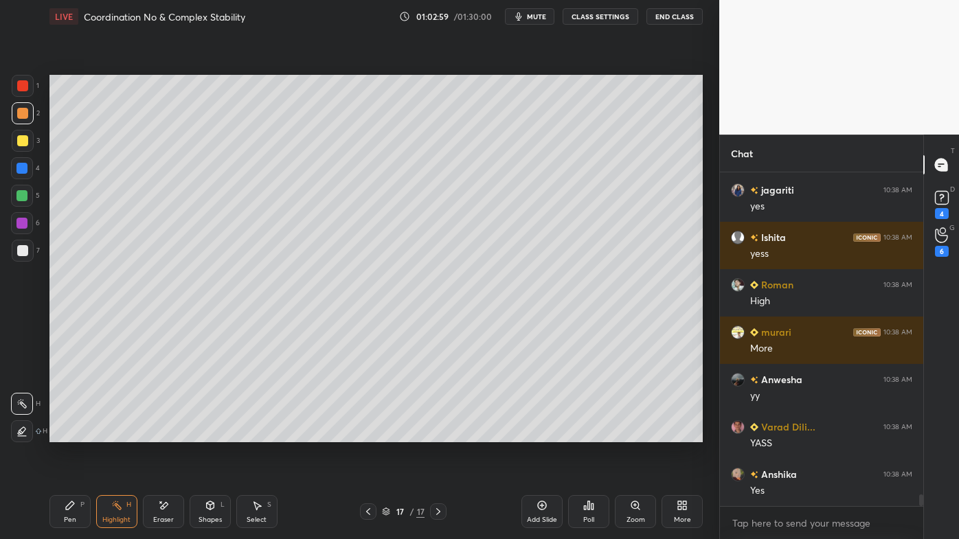
drag, startPoint x: 66, startPoint y: 508, endPoint x: 66, endPoint y: 494, distance: 13.7
click at [66, 433] on icon at bounding box center [70, 505] width 11 height 11
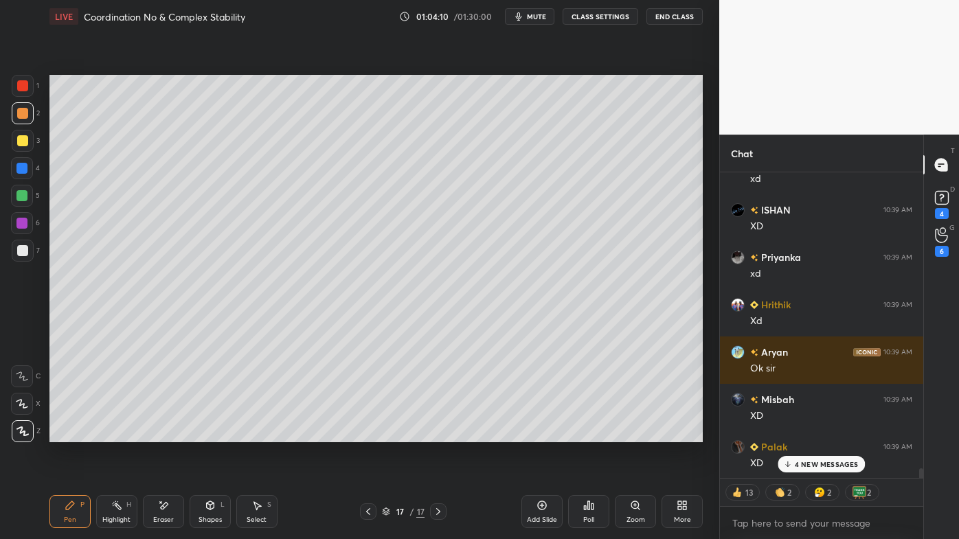
scroll to position [9504, 0]
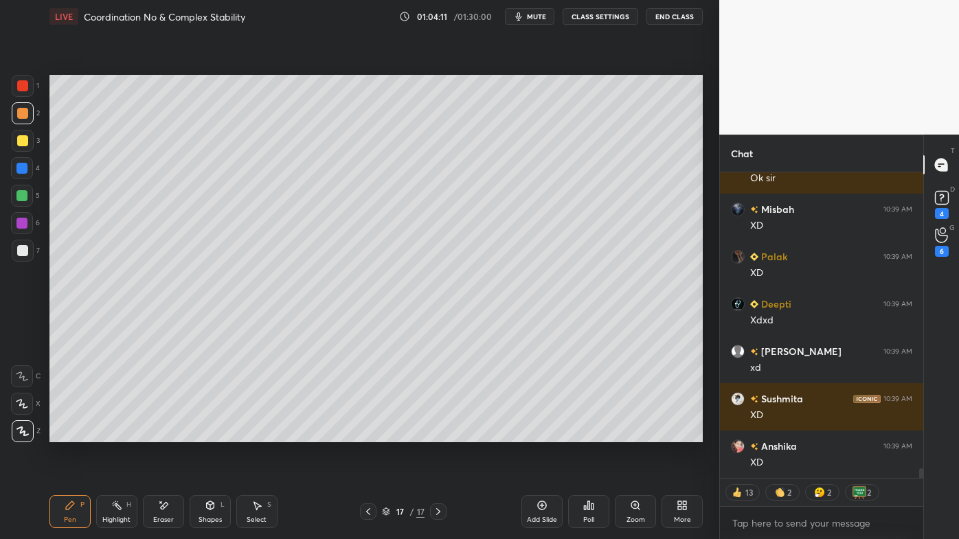
click at [158, 433] on icon at bounding box center [163, 506] width 11 height 12
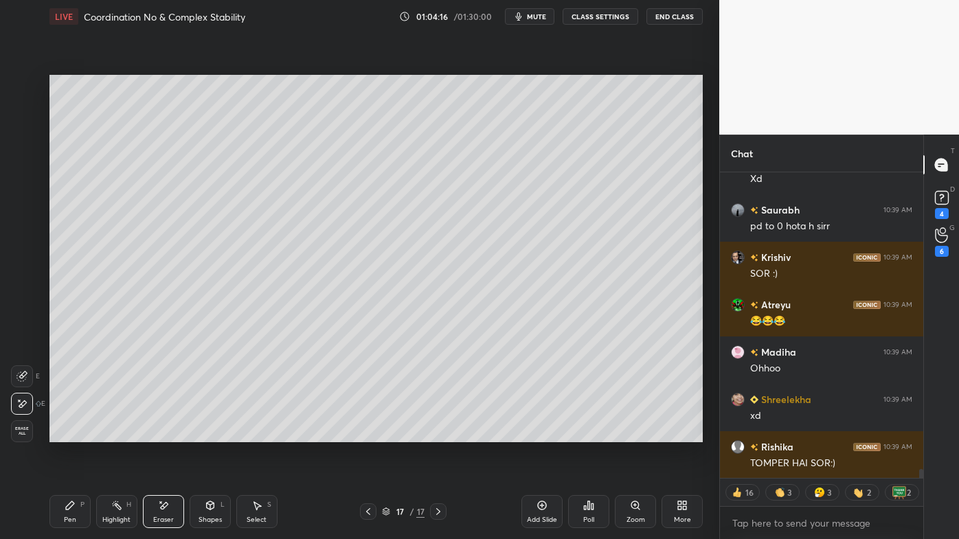
scroll to position [10295, 0]
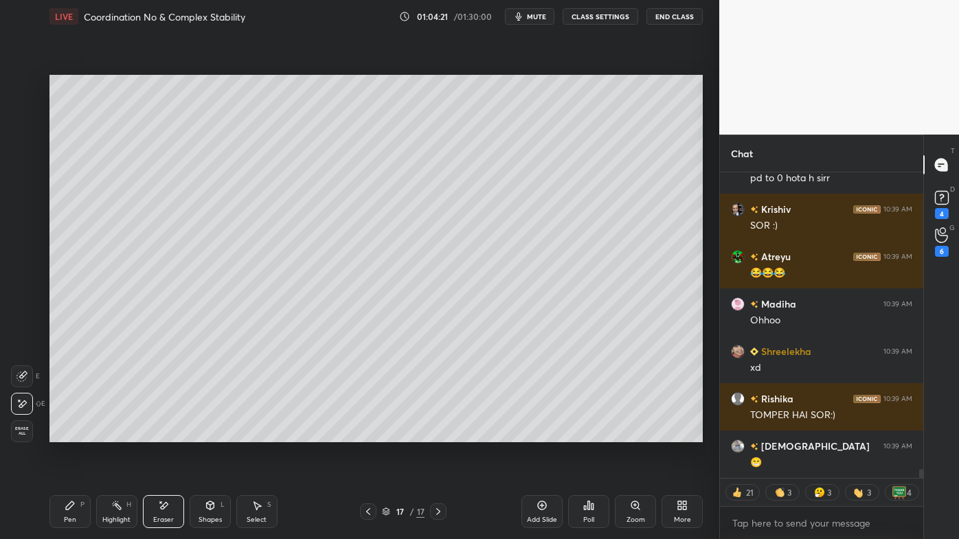
click at [61, 433] on div "Pen P" at bounding box center [69, 511] width 41 height 33
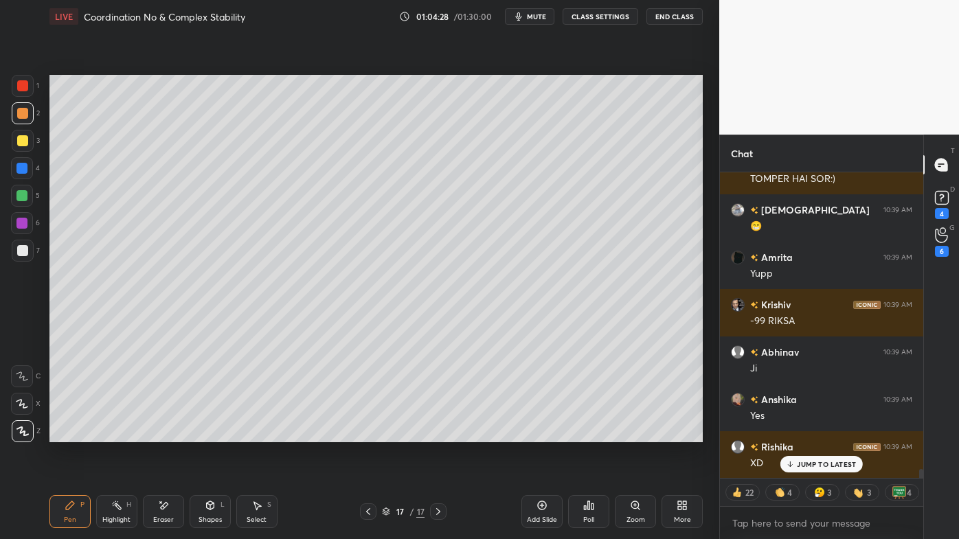
scroll to position [10612, 0]
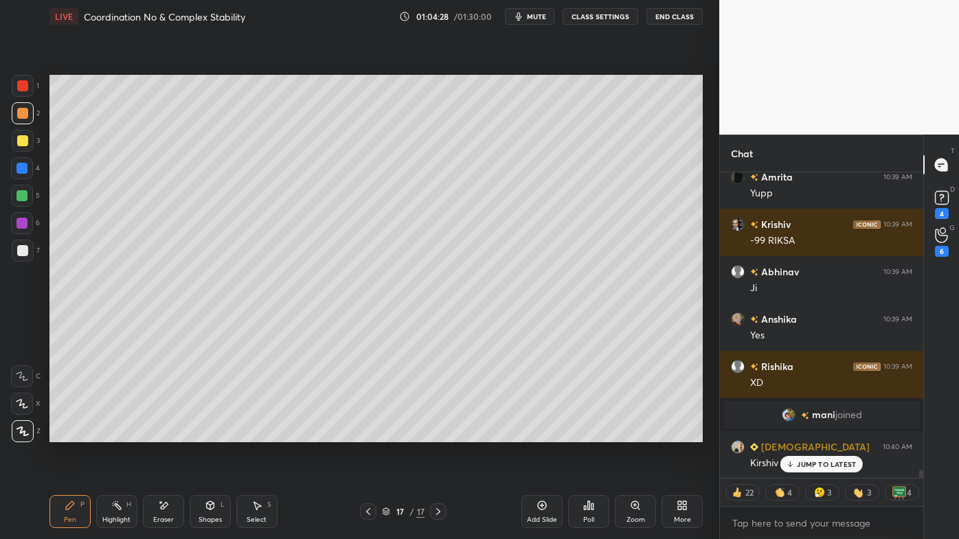
drag, startPoint x: 117, startPoint y: 501, endPoint x: 169, endPoint y: 455, distance: 70.0
click at [122, 433] on div "Pen P Highlight H Eraser Shapes L Select S 17 / 17 Add Slide Poll Zoom More" at bounding box center [375, 511] width 653 height 55
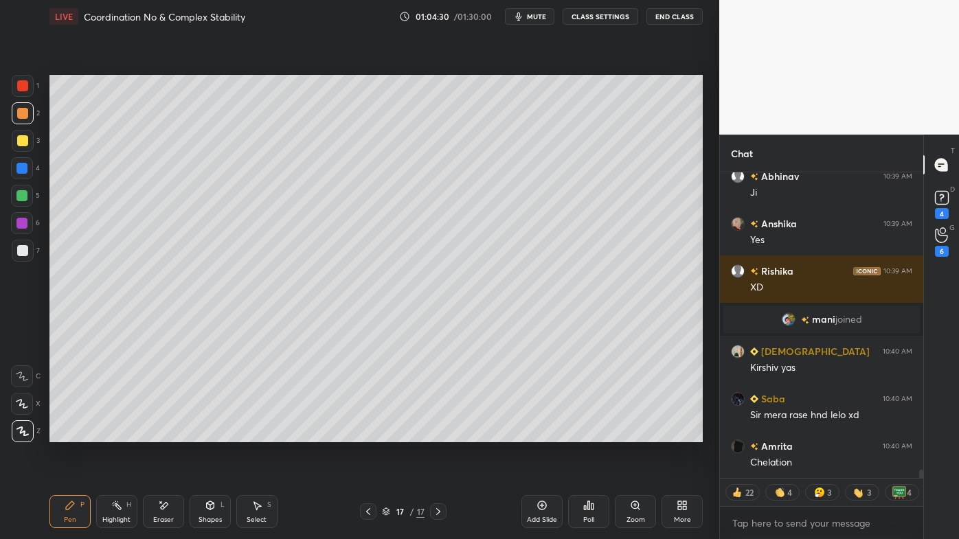
click at [170, 433] on div "Eraser" at bounding box center [163, 511] width 41 height 33
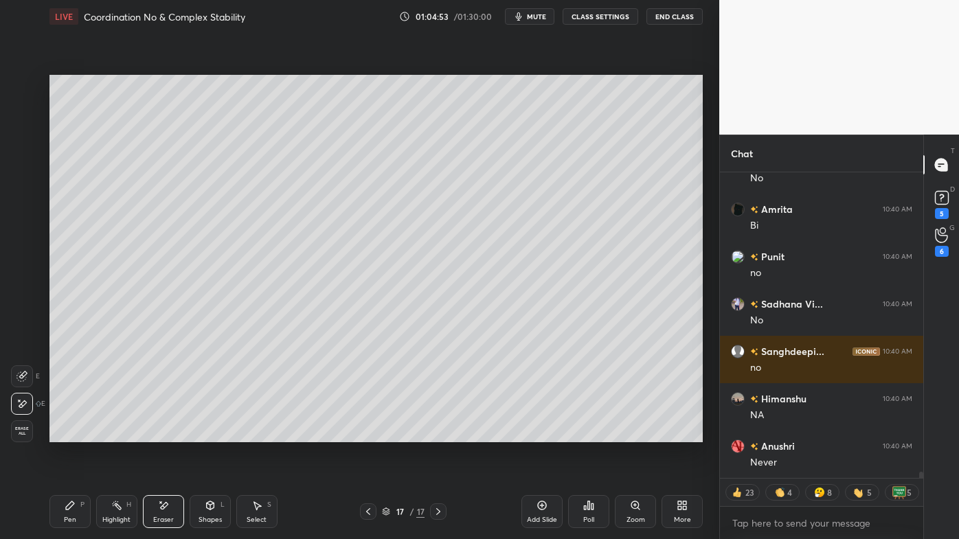
drag, startPoint x: 122, startPoint y: 508, endPoint x: 129, endPoint y: 460, distance: 48.7
click at [122, 433] on div "Highlight H" at bounding box center [116, 511] width 41 height 33
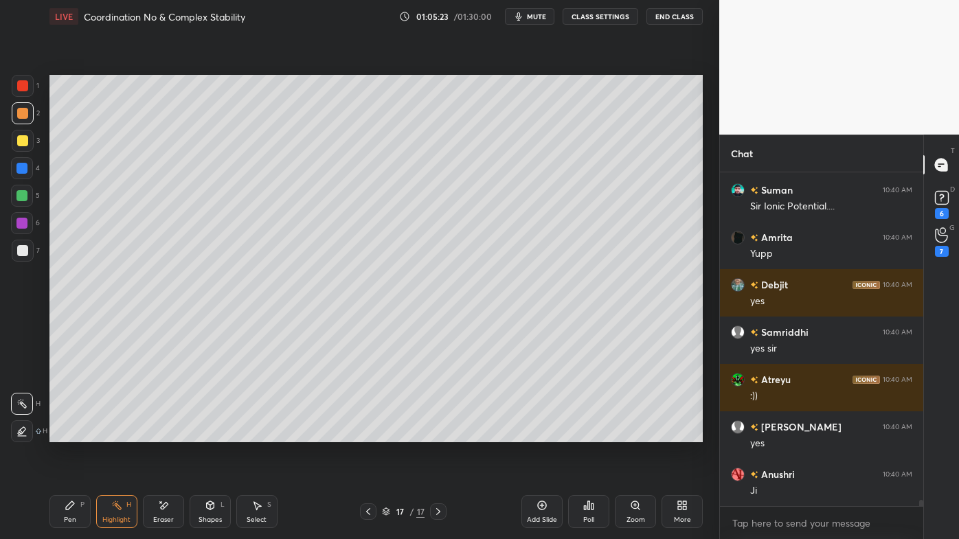
click at [65, 433] on icon at bounding box center [70, 505] width 11 height 11
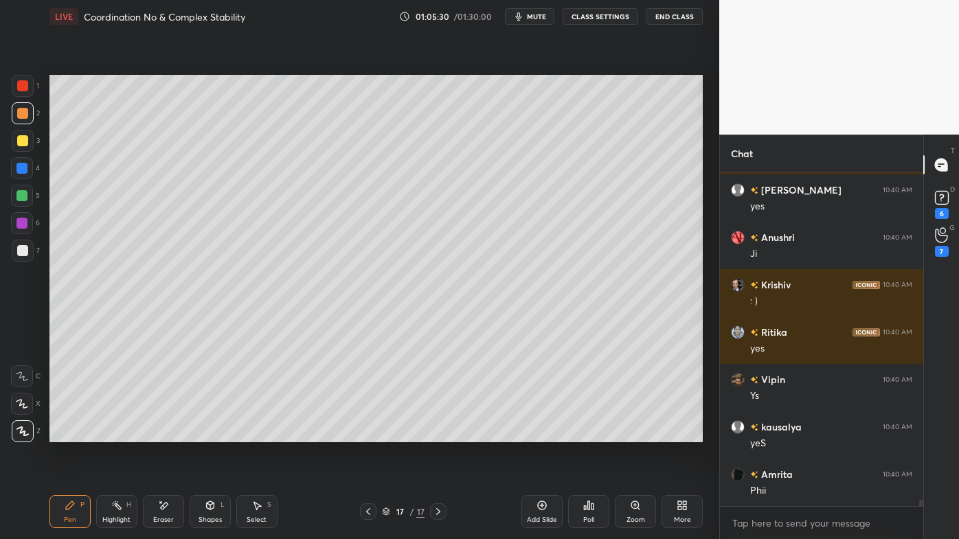
click at [115, 433] on icon at bounding box center [116, 505] width 11 height 11
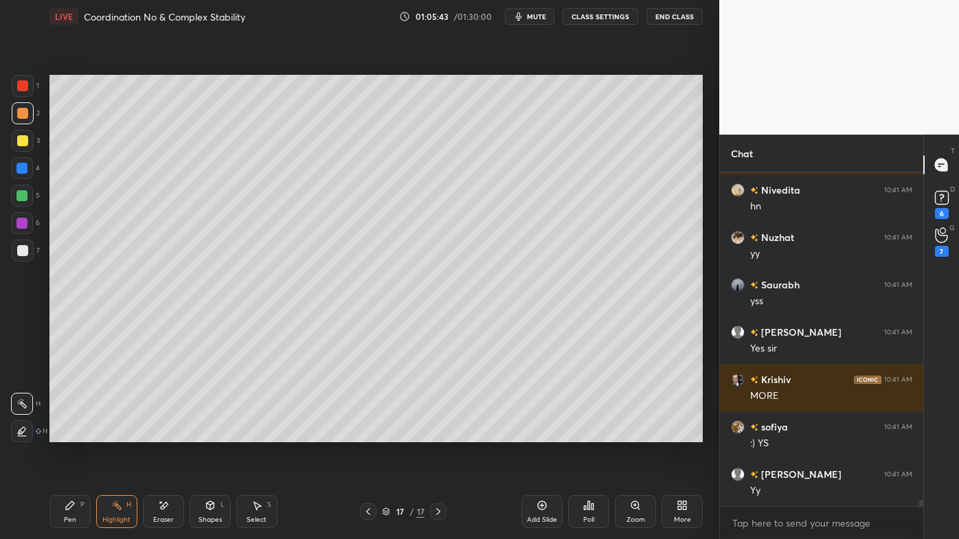
drag, startPoint x: 113, startPoint y: 507, endPoint x: 124, endPoint y: 493, distance: 18.1
click at [119, 433] on icon at bounding box center [116, 505] width 11 height 11
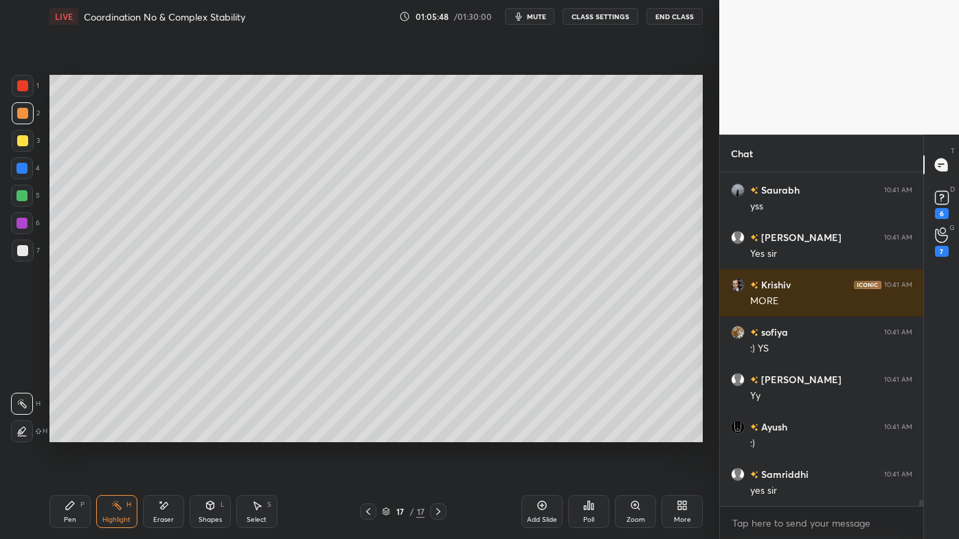
drag, startPoint x: 166, startPoint y: 501, endPoint x: 174, endPoint y: 448, distance: 52.7
click at [168, 433] on div "Eraser" at bounding box center [163, 511] width 41 height 33
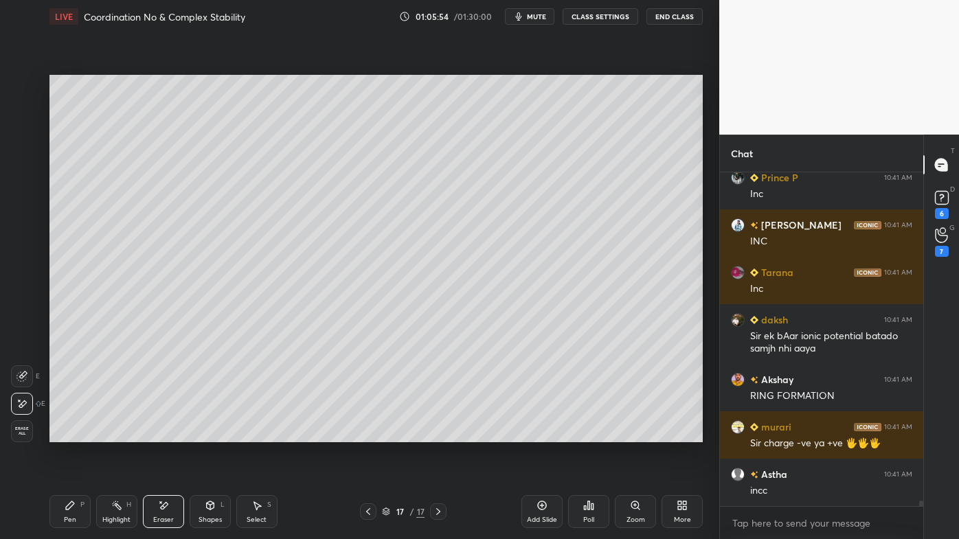
click at [72, 433] on icon at bounding box center [70, 505] width 11 height 11
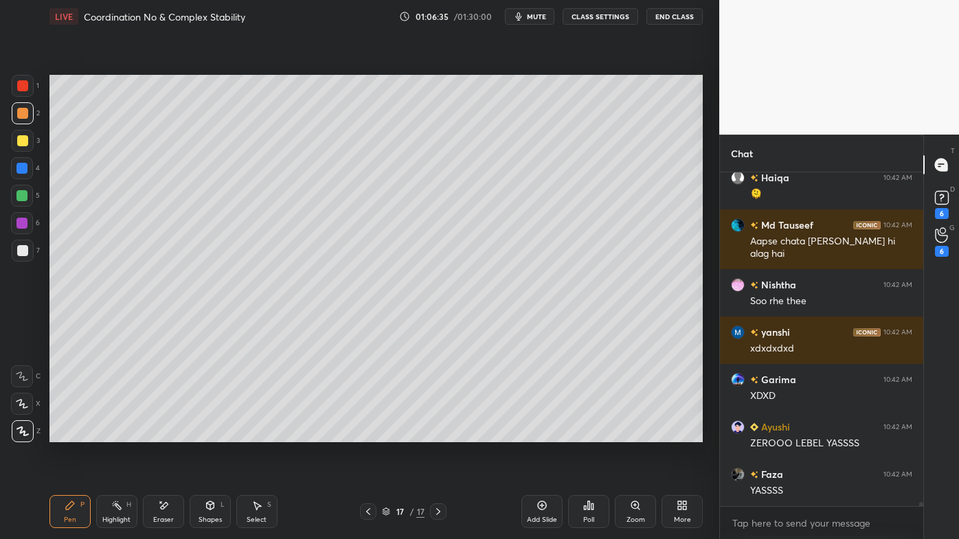
drag, startPoint x: 66, startPoint y: 500, endPoint x: 56, endPoint y: 496, distance: 11.1
click at [65, 433] on div "Pen P" at bounding box center [69, 511] width 41 height 33
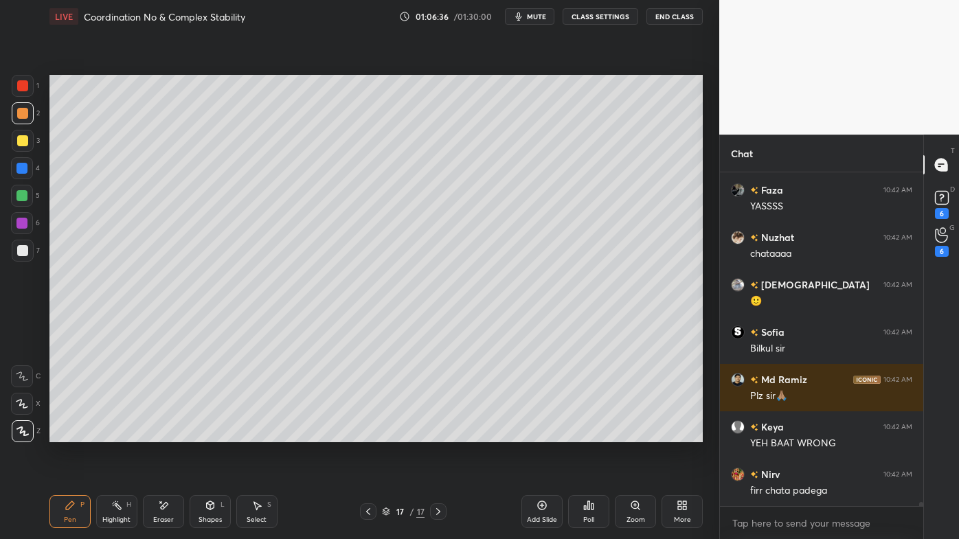
click at [23, 253] on div at bounding box center [22, 250] width 11 height 11
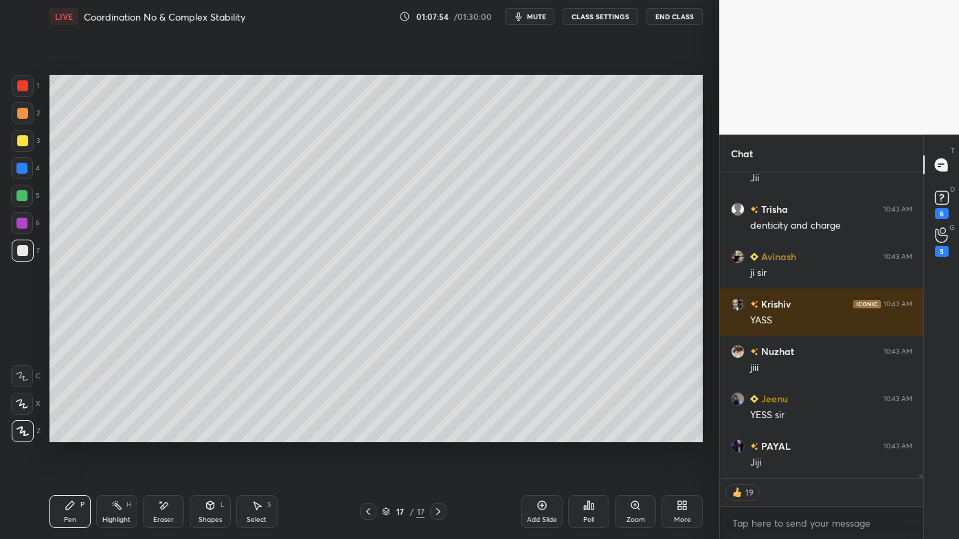
drag, startPoint x: 68, startPoint y: 501, endPoint x: 66, endPoint y: 491, distance: 10.5
click at [69, 433] on icon at bounding box center [70, 505] width 11 height 11
drag, startPoint x: 20, startPoint y: 111, endPoint x: 23, endPoint y: 117, distance: 7.1
click at [21, 112] on div at bounding box center [22, 113] width 11 height 11
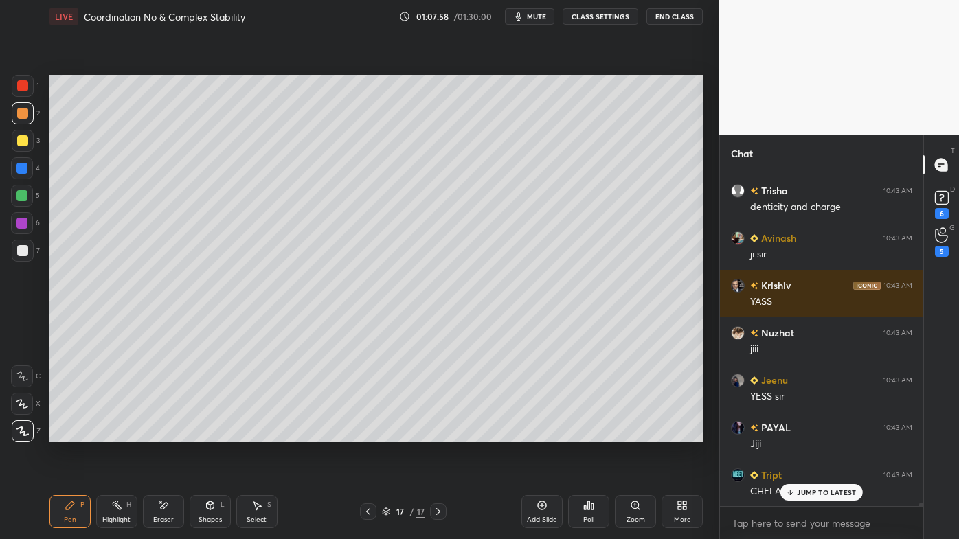
drag, startPoint x: 166, startPoint y: 501, endPoint x: 168, endPoint y: 493, distance: 8.5
click at [167, 433] on icon at bounding box center [163, 506] width 11 height 12
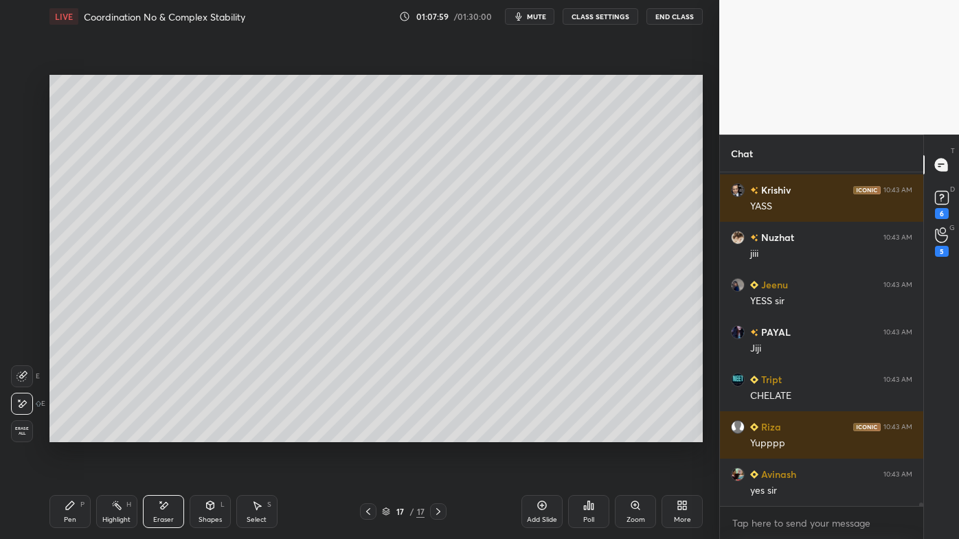
click at [69, 433] on icon at bounding box center [70, 505] width 11 height 11
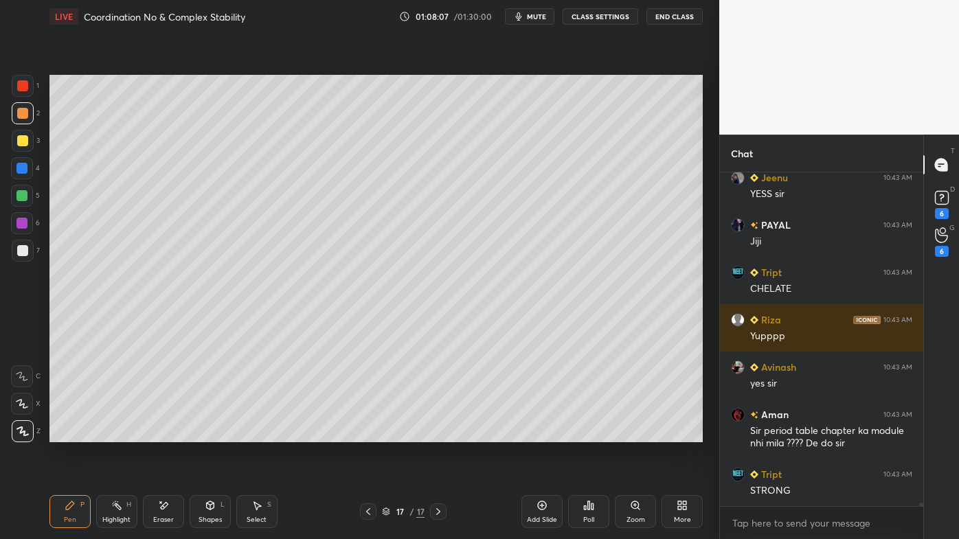
drag, startPoint x: 26, startPoint y: 249, endPoint x: 38, endPoint y: 264, distance: 19.5
click at [31, 249] on div at bounding box center [23, 251] width 22 height 22
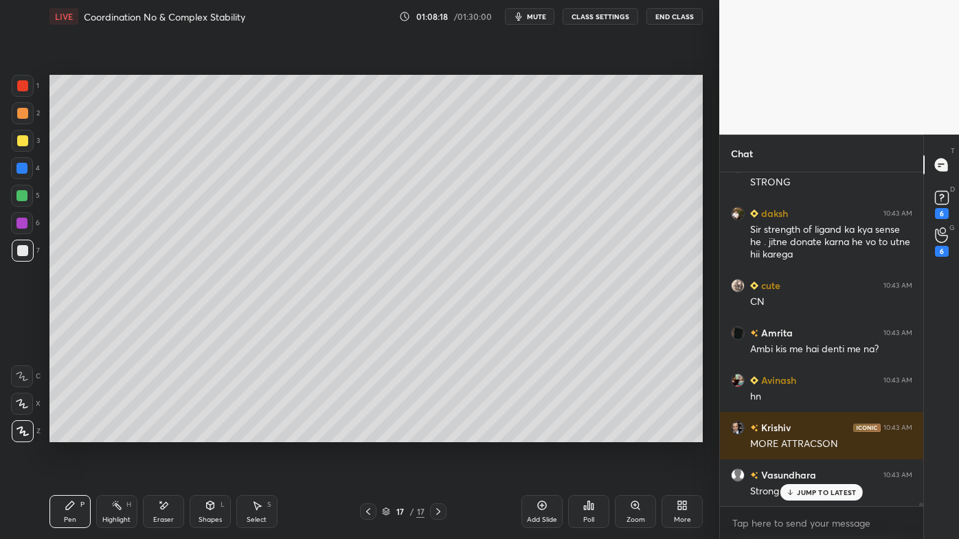
drag, startPoint x: 119, startPoint y: 503, endPoint x: 144, endPoint y: 468, distance: 42.5
click at [122, 433] on icon at bounding box center [116, 505] width 11 height 11
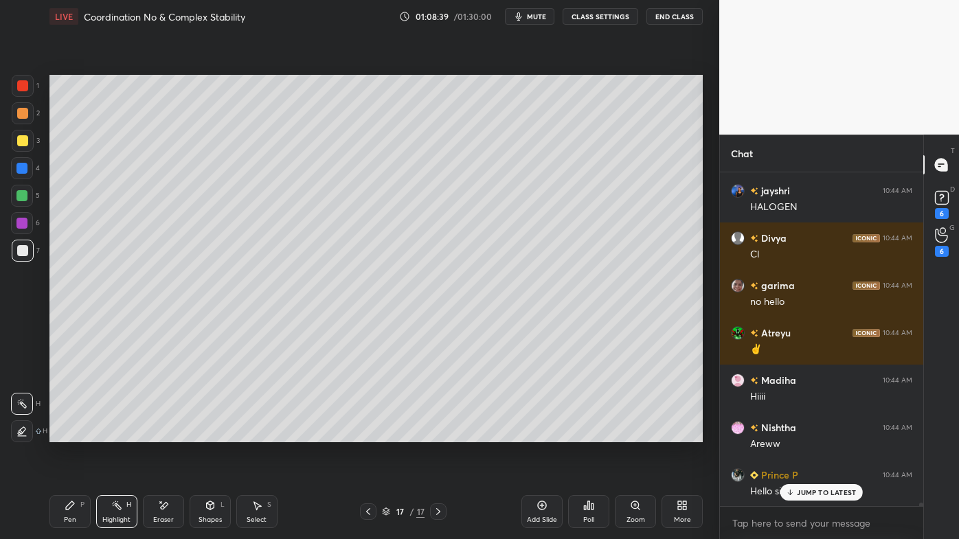
drag, startPoint x: 76, startPoint y: 509, endPoint x: 104, endPoint y: 477, distance: 43.3
click at [75, 433] on div "Pen P" at bounding box center [69, 511] width 41 height 33
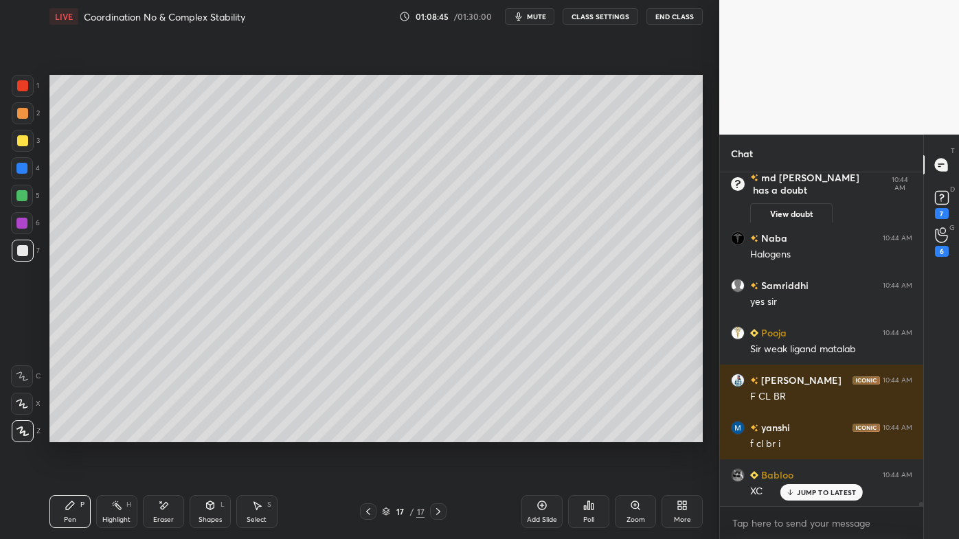
drag, startPoint x: 115, startPoint y: 499, endPoint x: 117, endPoint y: 487, distance: 12.4
click at [116, 433] on div "Highlight H" at bounding box center [116, 511] width 41 height 33
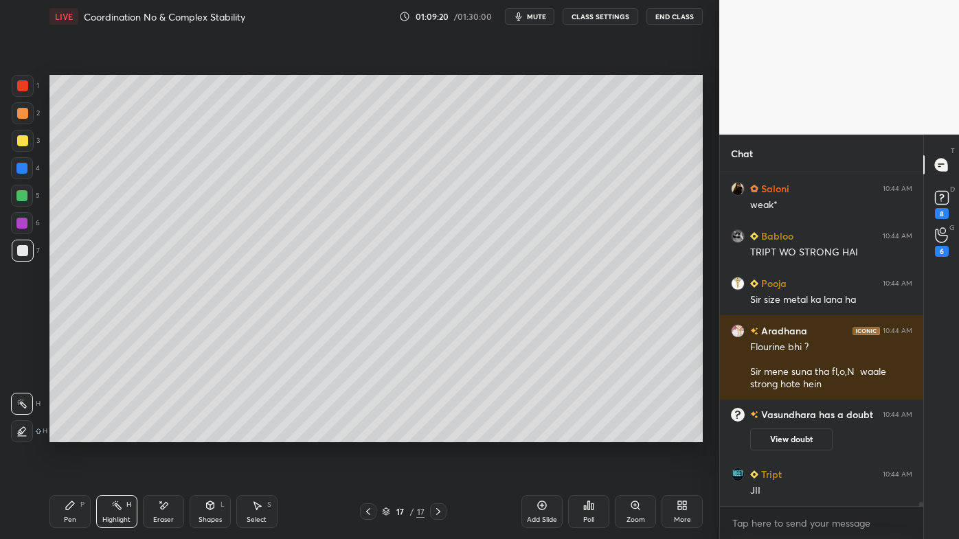
click at [542, 433] on icon at bounding box center [541, 505] width 11 height 11
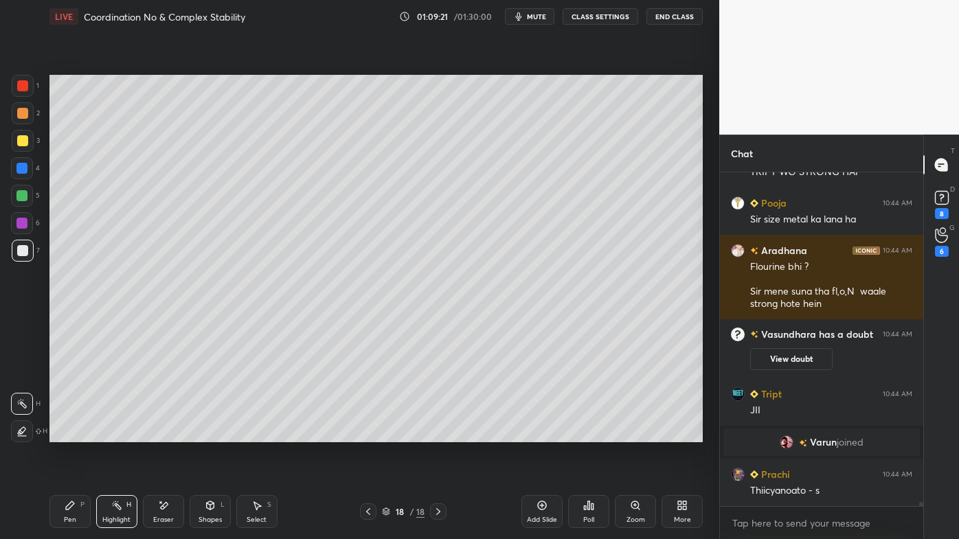
click at [65, 433] on icon at bounding box center [70, 505] width 11 height 11
drag, startPoint x: 19, startPoint y: 137, endPoint x: 36, endPoint y: 128, distance: 19.7
click at [20, 137] on div at bounding box center [22, 140] width 11 height 11
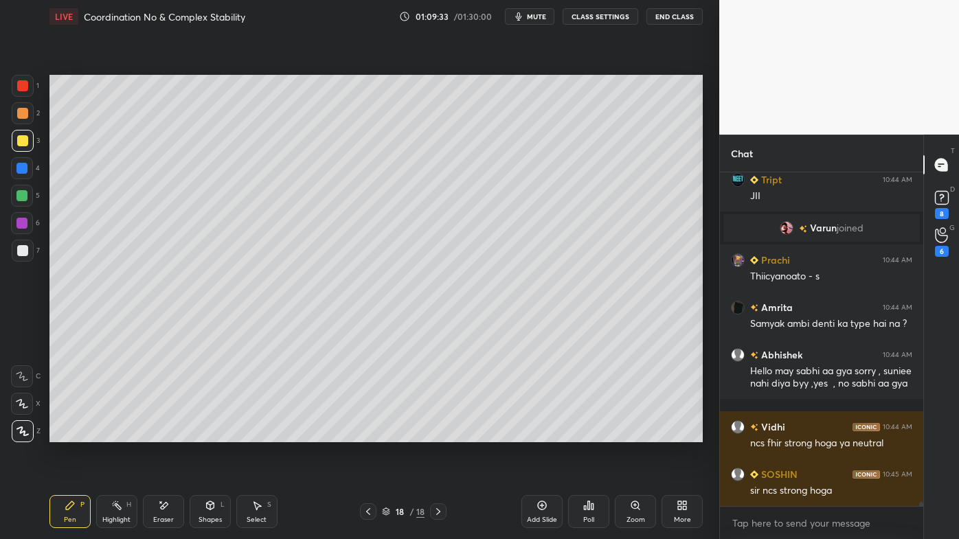
drag, startPoint x: 115, startPoint y: 505, endPoint x: 128, endPoint y: 461, distance: 45.7
click at [116, 433] on rect at bounding box center [118, 506] width 7 height 7
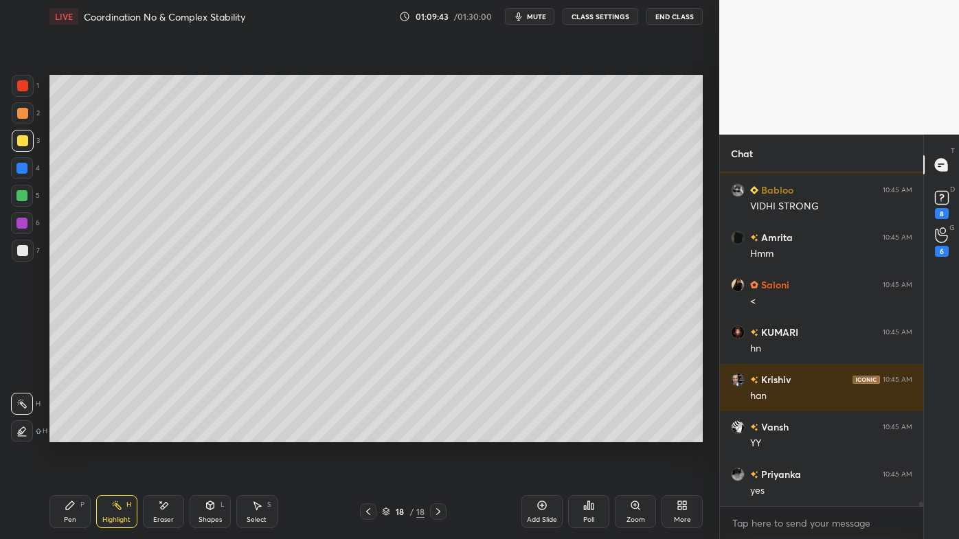
drag, startPoint x: 69, startPoint y: 501, endPoint x: 62, endPoint y: 492, distance: 11.2
click at [66, 433] on icon at bounding box center [70, 505] width 11 height 11
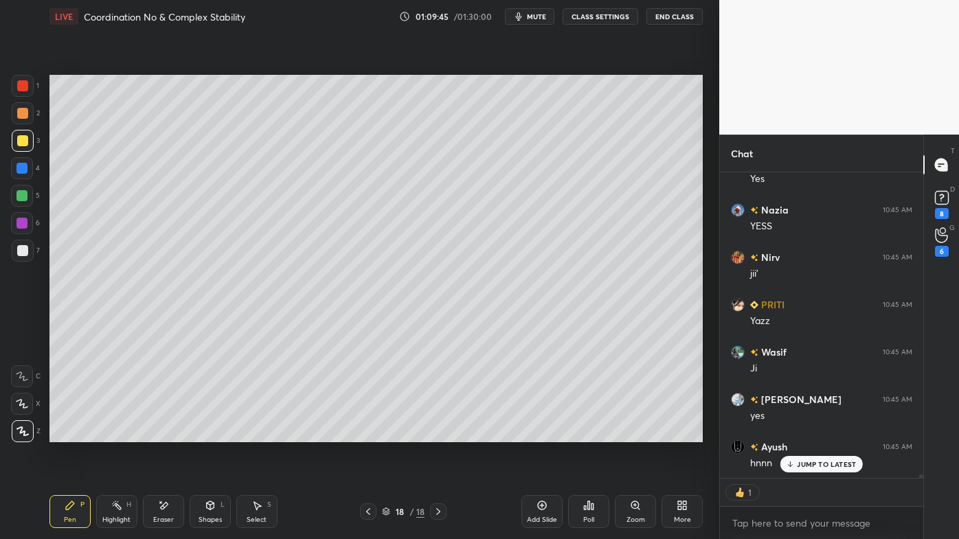
drag, startPoint x: 23, startPoint y: 113, endPoint x: 15, endPoint y: 117, distance: 8.9
click at [23, 113] on div at bounding box center [22, 113] width 11 height 11
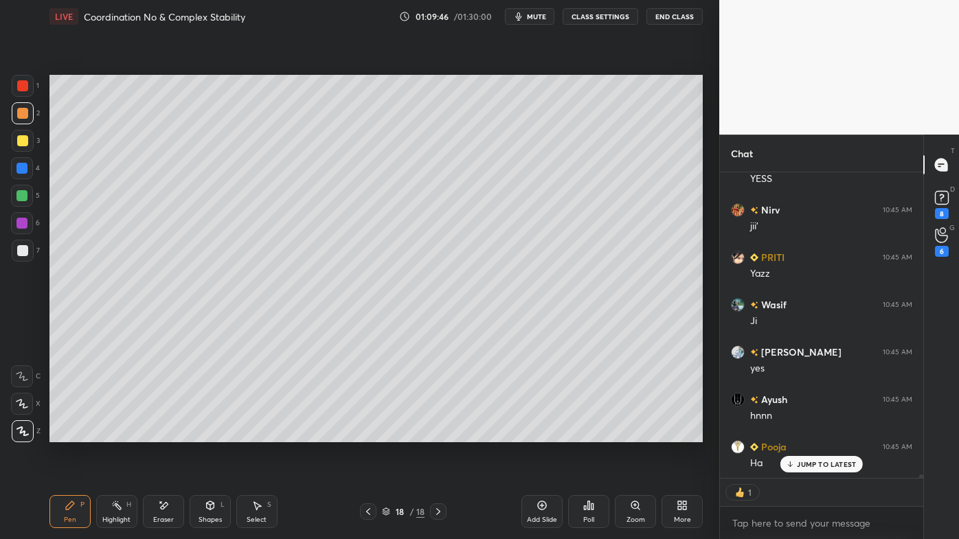
click at [66, 433] on icon at bounding box center [70, 505] width 8 height 8
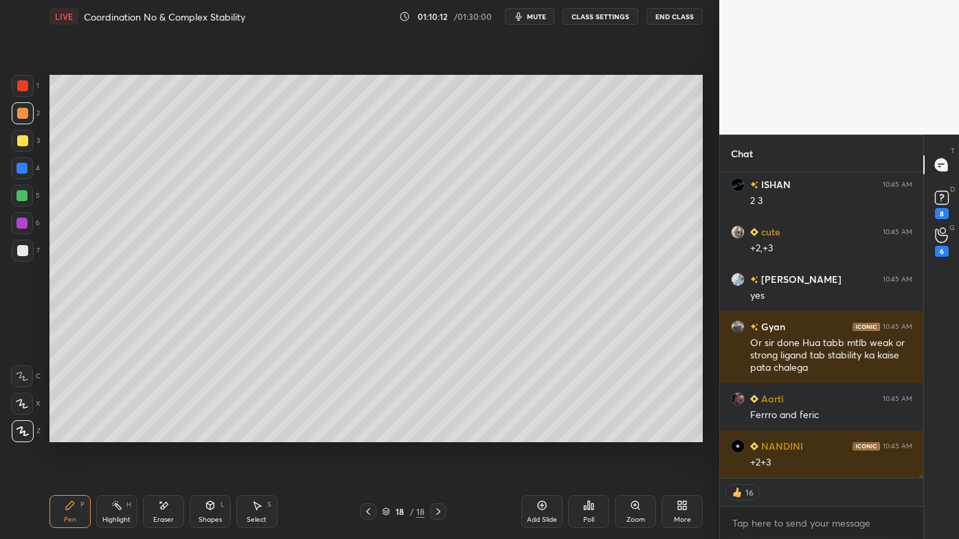
drag, startPoint x: 115, startPoint y: 502, endPoint x: 122, endPoint y: 469, distance: 33.8
click at [115, 433] on icon at bounding box center [116, 505] width 11 height 11
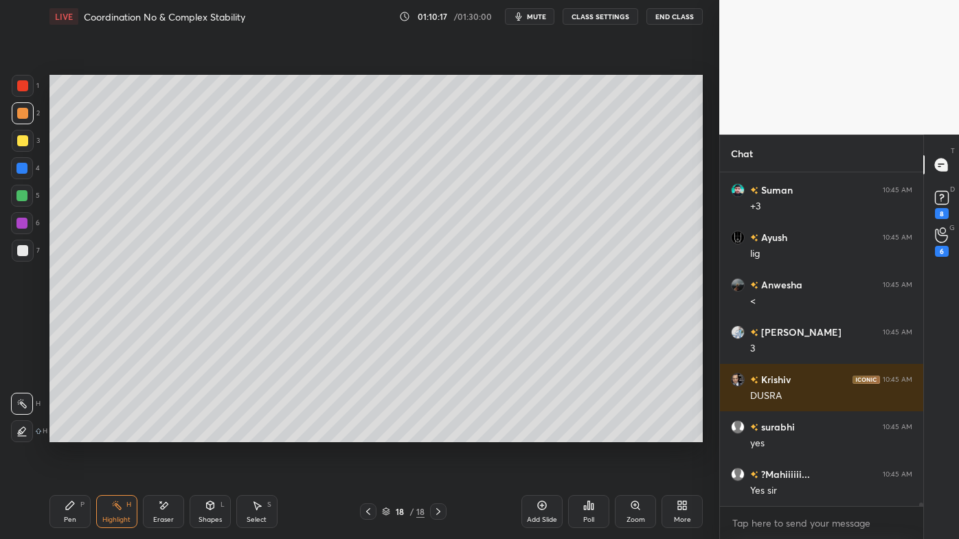
drag, startPoint x: 68, startPoint y: 510, endPoint x: 59, endPoint y: 495, distance: 17.5
click at [67, 433] on icon at bounding box center [70, 505] width 11 height 11
drag, startPoint x: 22, startPoint y: 251, endPoint x: 42, endPoint y: 234, distance: 25.8
click at [23, 251] on div at bounding box center [22, 250] width 11 height 11
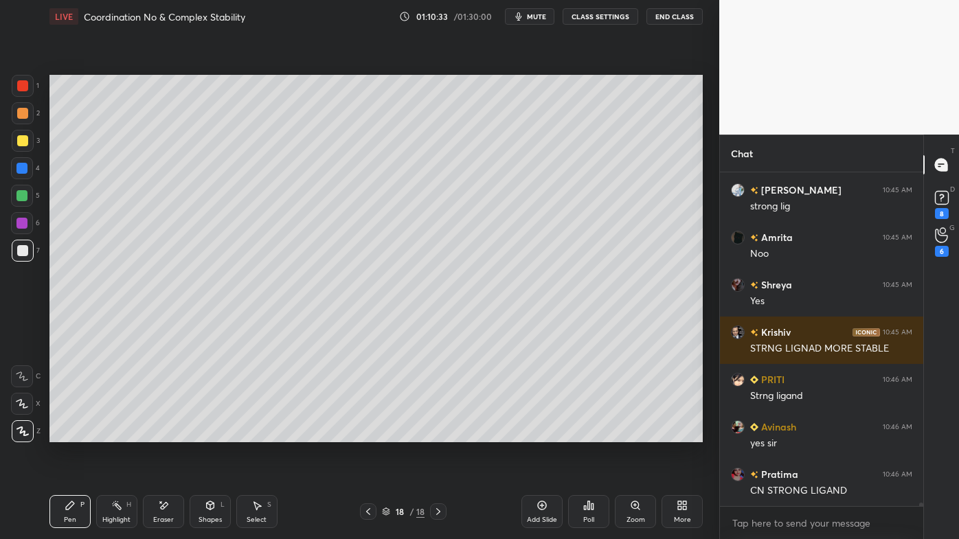
drag, startPoint x: 68, startPoint y: 501, endPoint x: 73, endPoint y: 483, distance: 18.5
click at [70, 433] on div "Pen P" at bounding box center [69, 511] width 41 height 33
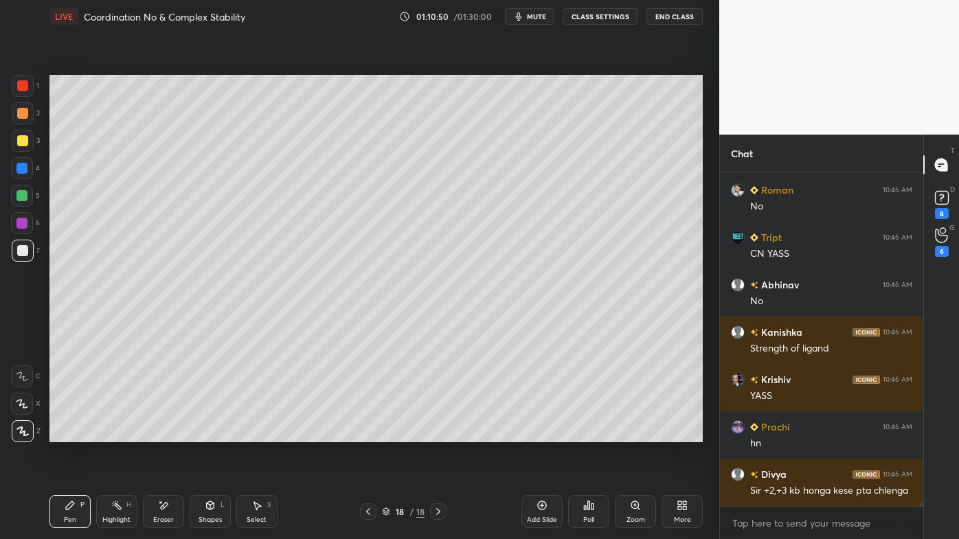
click at [544, 433] on icon at bounding box center [542, 505] width 4 height 4
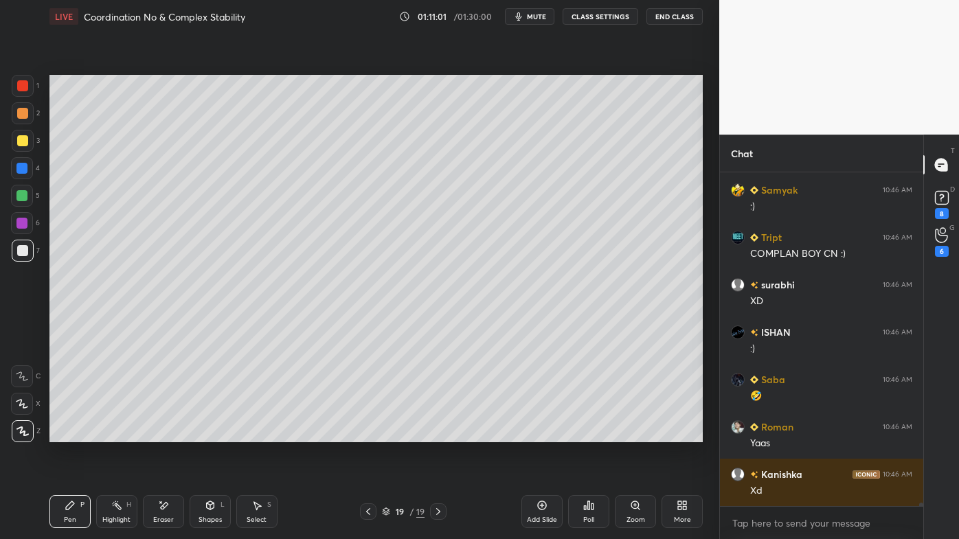
click at [24, 139] on div at bounding box center [22, 140] width 11 height 11
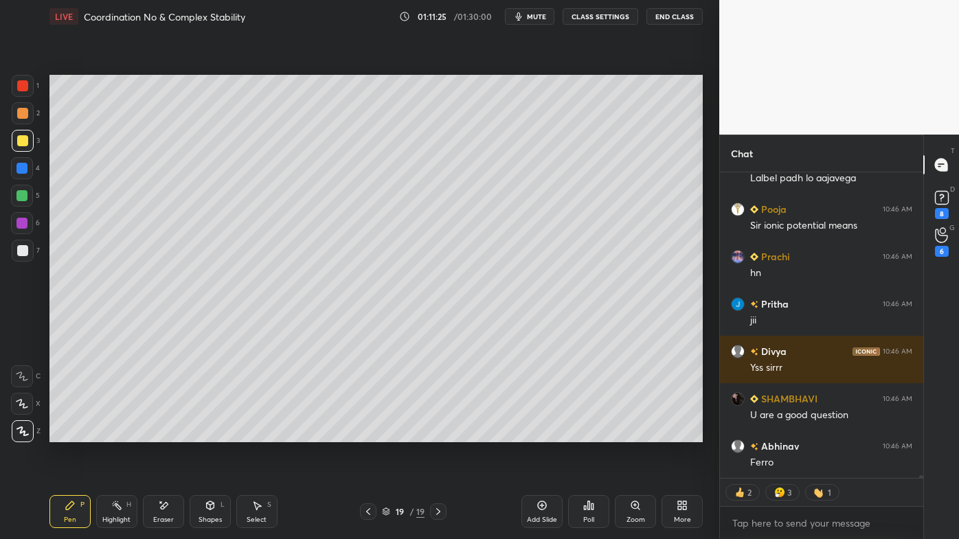
click at [367, 433] on icon at bounding box center [368, 511] width 11 height 11
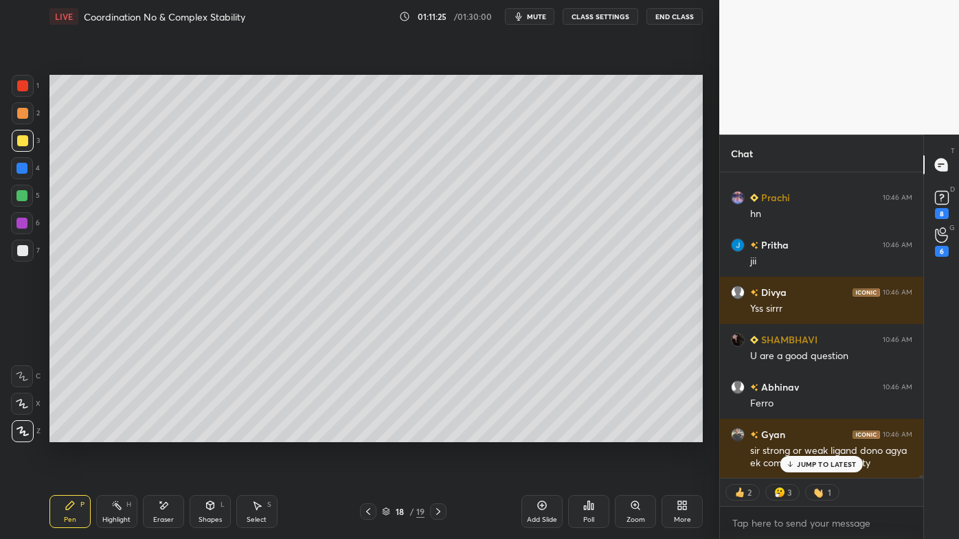
click at [364, 433] on icon at bounding box center [368, 511] width 11 height 11
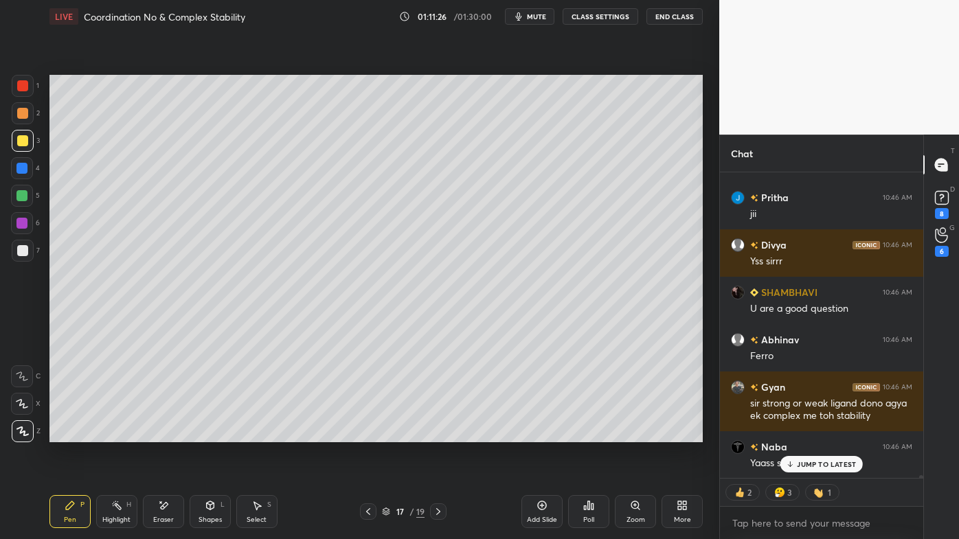
click at [368, 433] on div at bounding box center [368, 511] width 16 height 16
click at [437, 433] on icon at bounding box center [438, 511] width 11 height 11
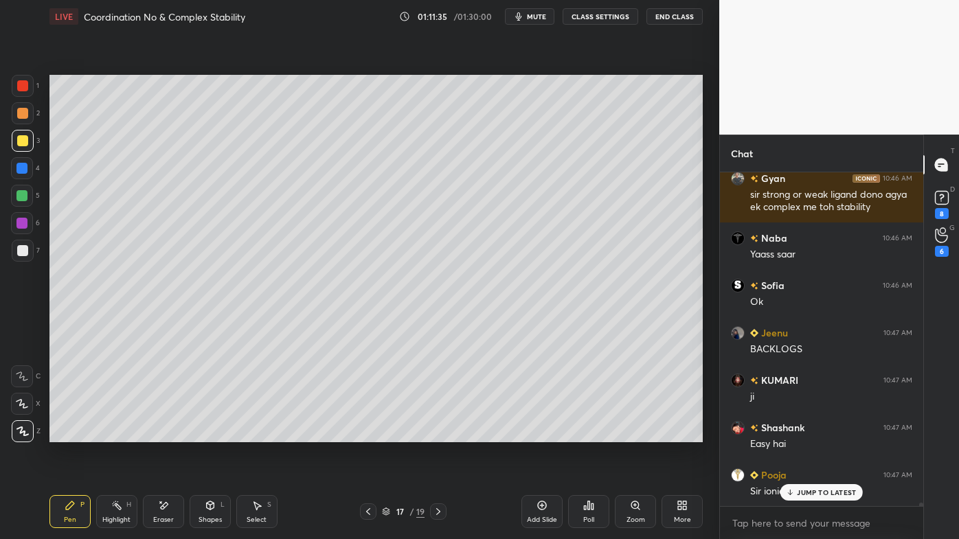
drag, startPoint x: 108, startPoint y: 501, endPoint x: 105, endPoint y: 482, distance: 19.5
click at [109, 433] on div "Highlight H" at bounding box center [116, 511] width 41 height 33
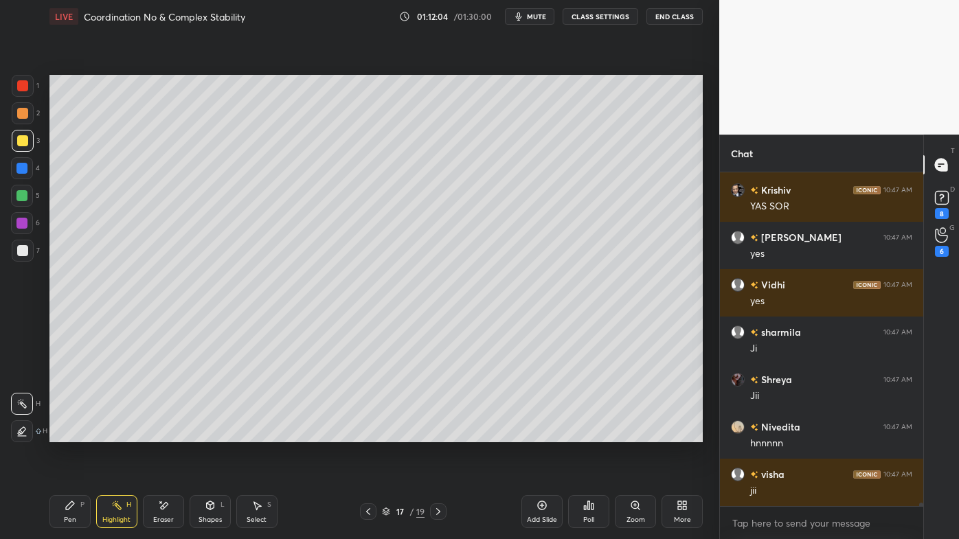
click at [439, 433] on icon at bounding box center [438, 511] width 11 height 11
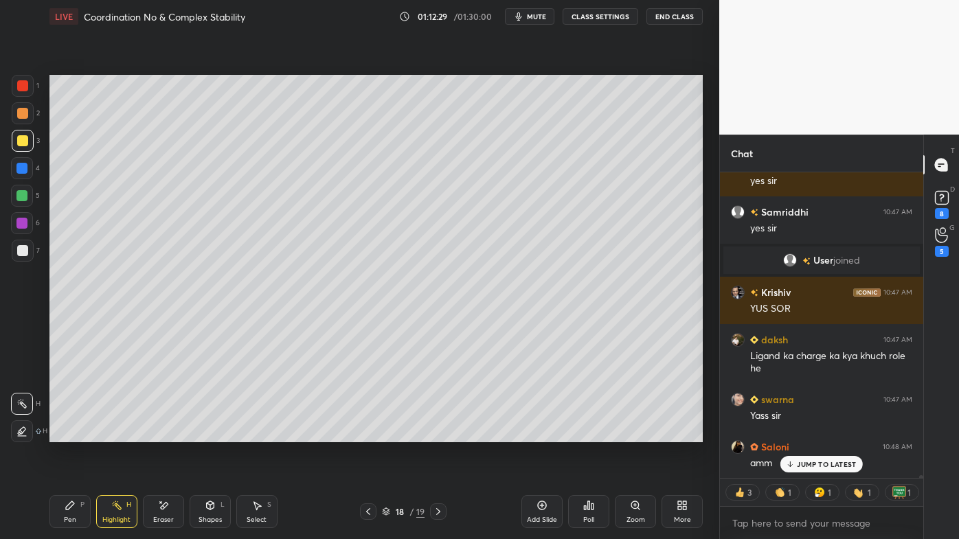
click at [369, 433] on icon at bounding box center [368, 511] width 4 height 7
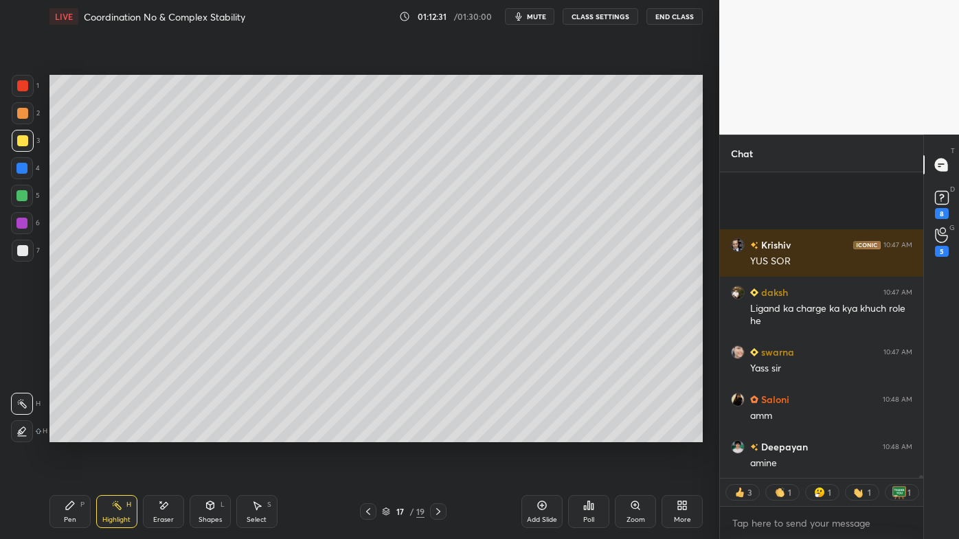
scroll to position [33335, 0]
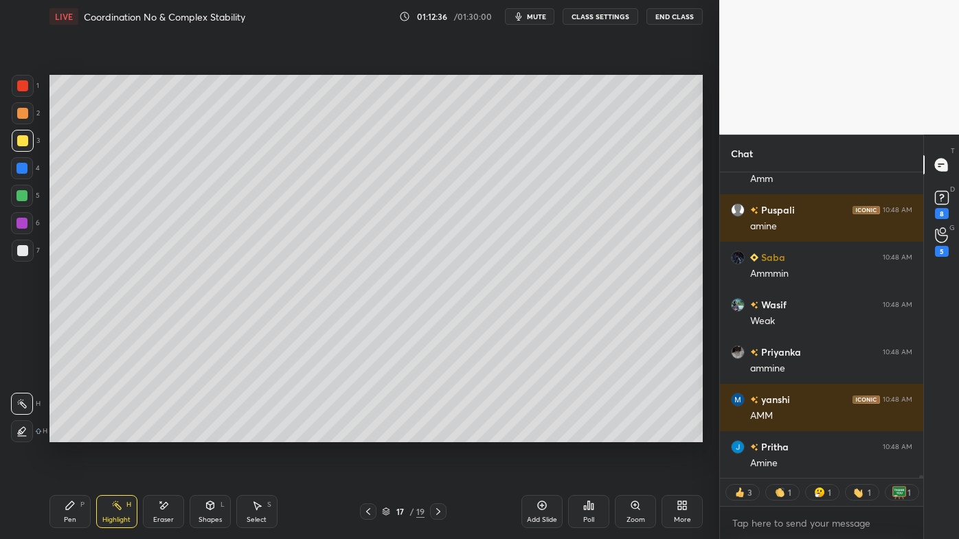
click at [69, 433] on icon at bounding box center [70, 505] width 8 height 8
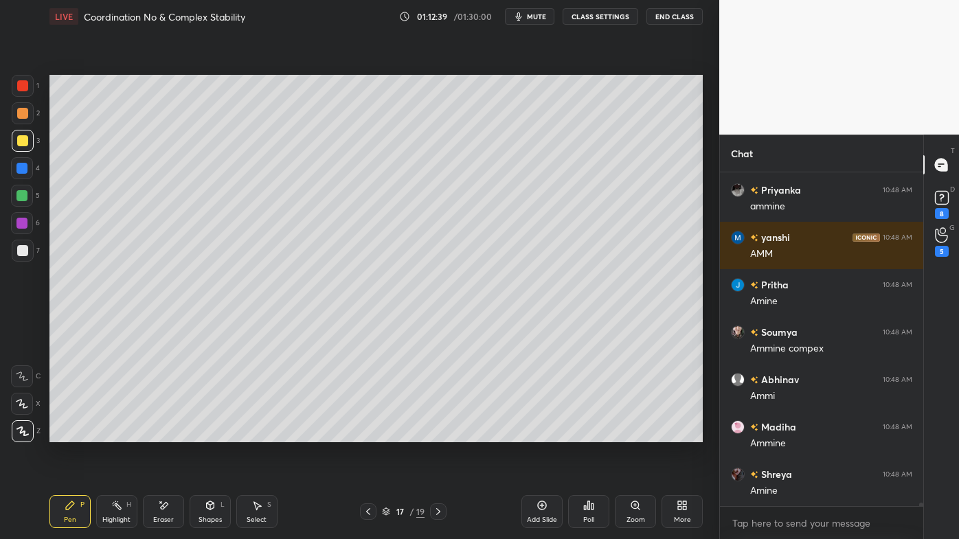
click at [117, 433] on div "Pen P Highlight H Eraser Shapes L Select S 17 / 19 Add Slide Poll Zoom More" at bounding box center [375, 511] width 653 height 55
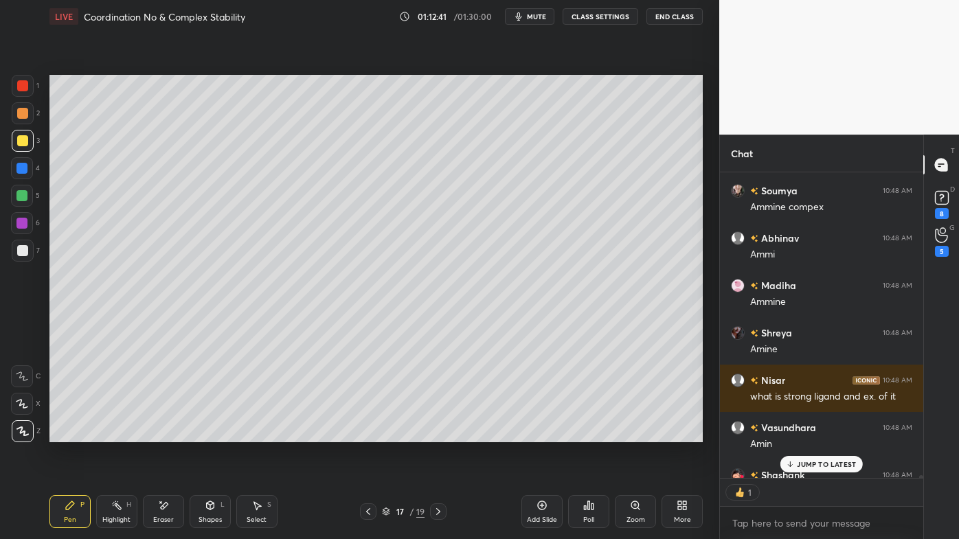
drag, startPoint x: 163, startPoint y: 505, endPoint x: 209, endPoint y: 444, distance: 75.5
click at [163, 433] on icon at bounding box center [163, 506] width 11 height 12
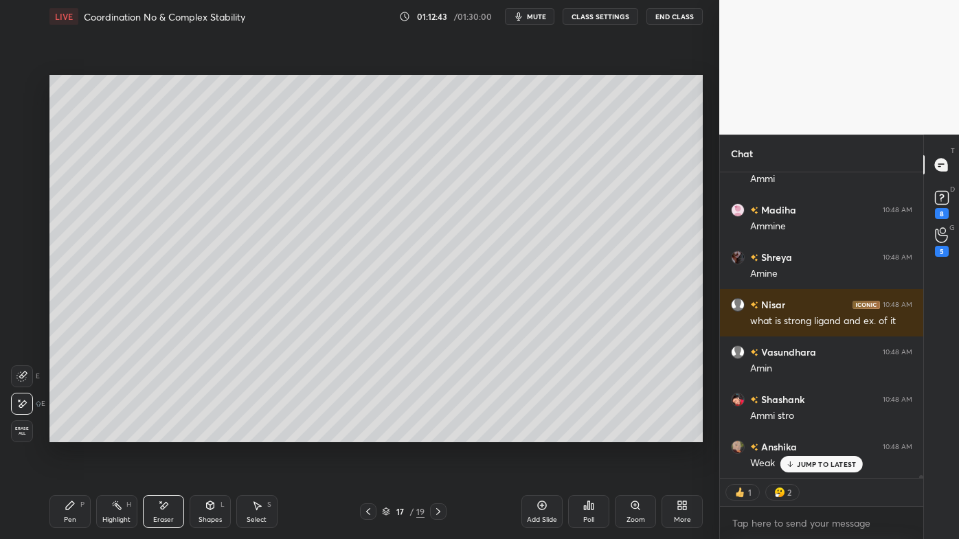
drag, startPoint x: 119, startPoint y: 505, endPoint x: 192, endPoint y: 443, distance: 95.5
click at [119, 433] on icon at bounding box center [116, 505] width 11 height 11
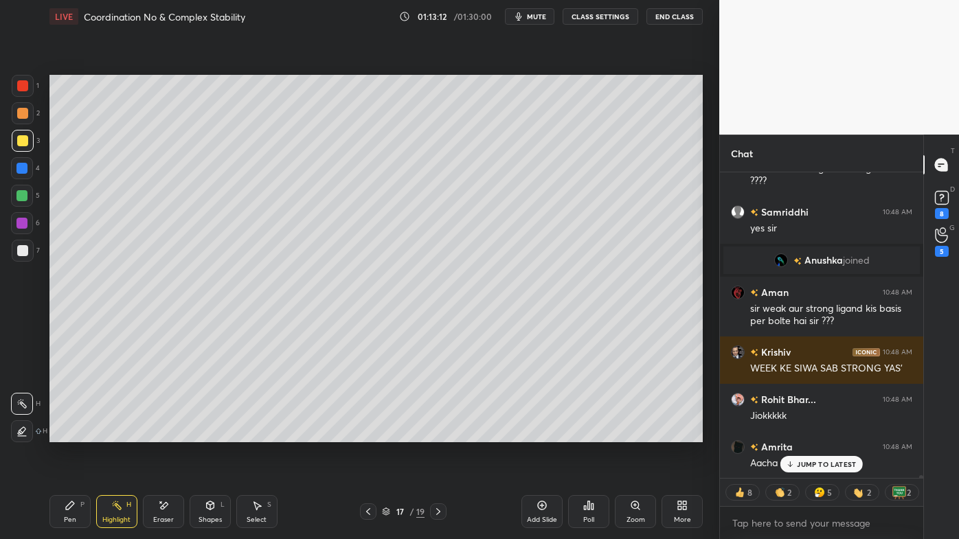
scroll to position [34319, 0]
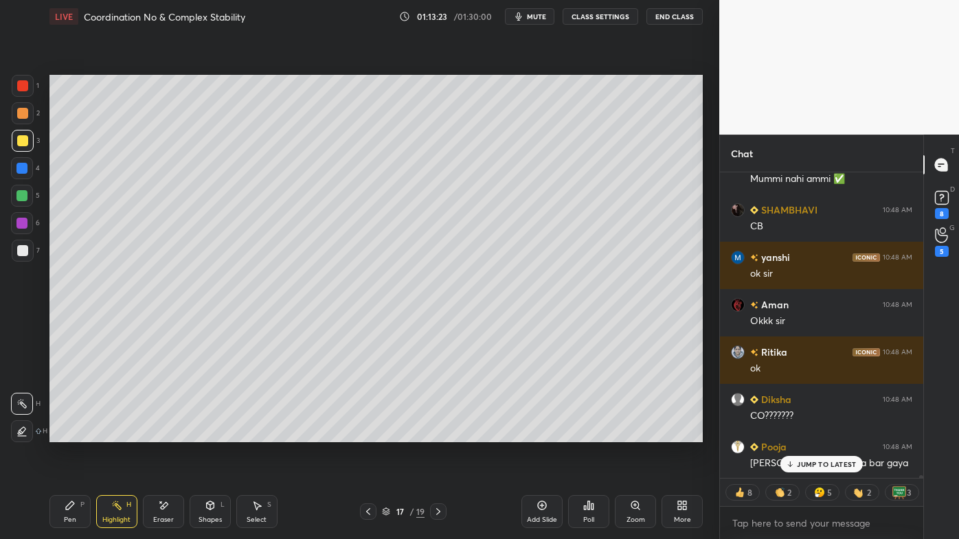
click at [810, 433] on p "JUMP TO LATEST" at bounding box center [826, 464] width 59 height 8
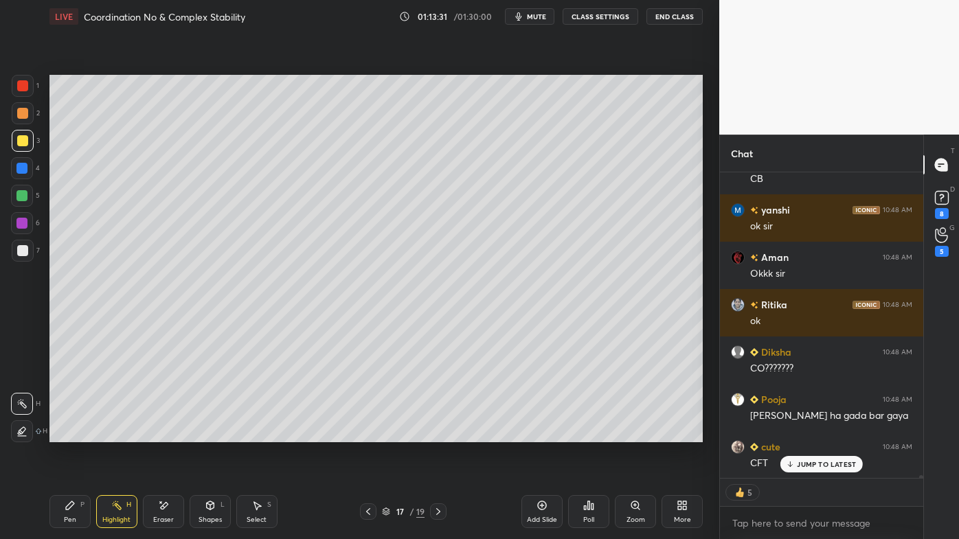
click at [439, 433] on icon at bounding box center [438, 511] width 11 height 11
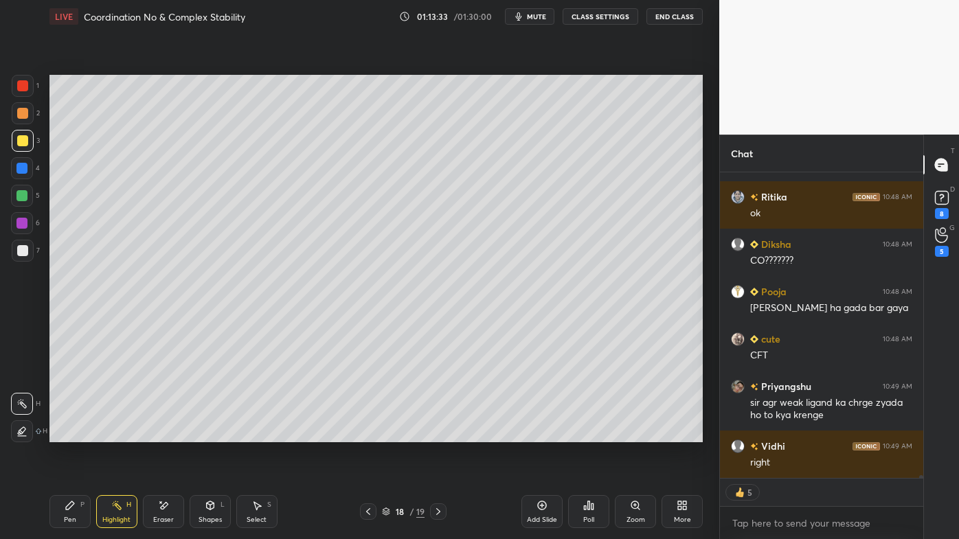
click at [545, 433] on icon at bounding box center [542, 505] width 9 height 9
click at [77, 433] on div "Pen P" at bounding box center [69, 511] width 41 height 33
click at [23, 111] on div at bounding box center [22, 113] width 11 height 11
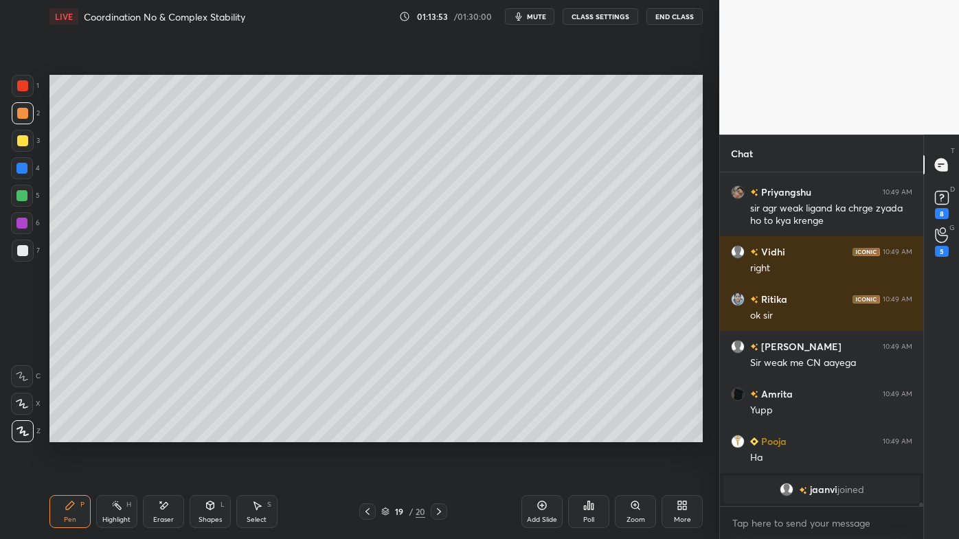
scroll to position [34752, 0]
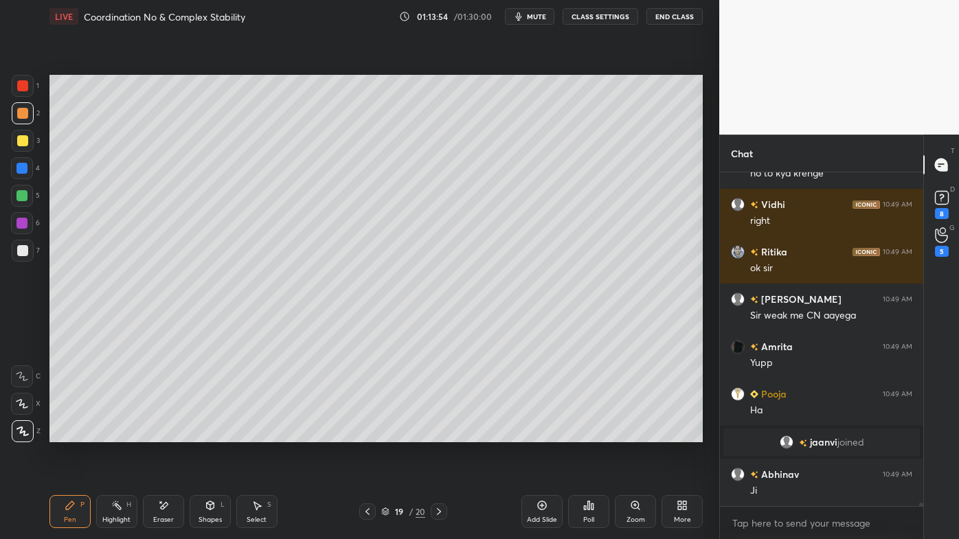
click at [363, 433] on div at bounding box center [367, 511] width 16 height 16
click at [358, 433] on div "18 / 20" at bounding box center [404, 511] width 236 height 16
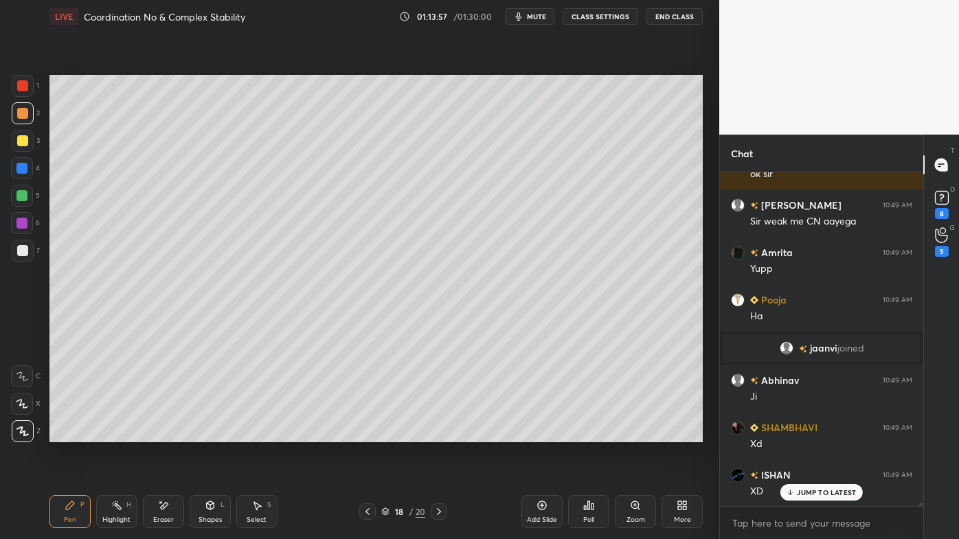
scroll to position [34893, 0]
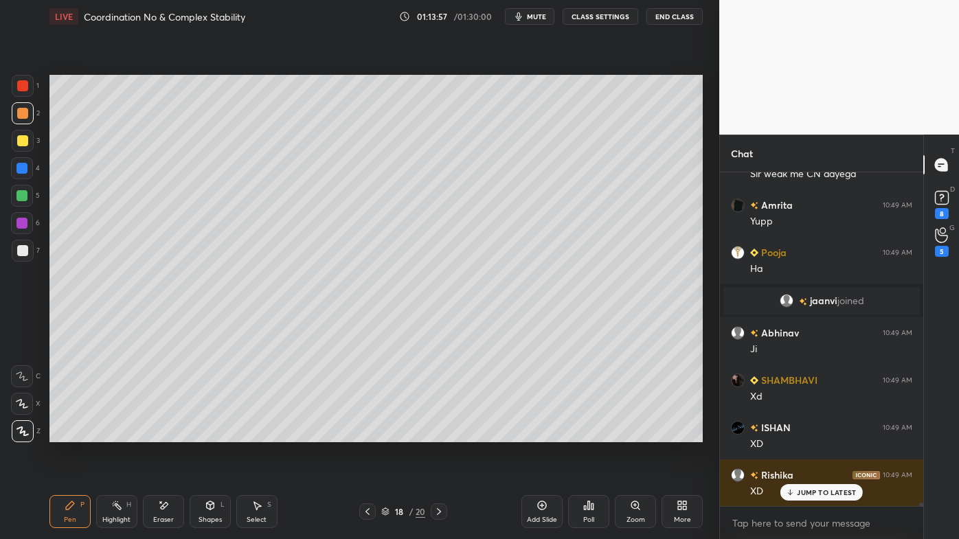
click at [369, 433] on icon at bounding box center [367, 511] width 11 height 11
drag, startPoint x: 122, startPoint y: 500, endPoint x: 144, endPoint y: 461, distance: 44.6
click at [120, 433] on div "Highlight H" at bounding box center [116, 511] width 41 height 33
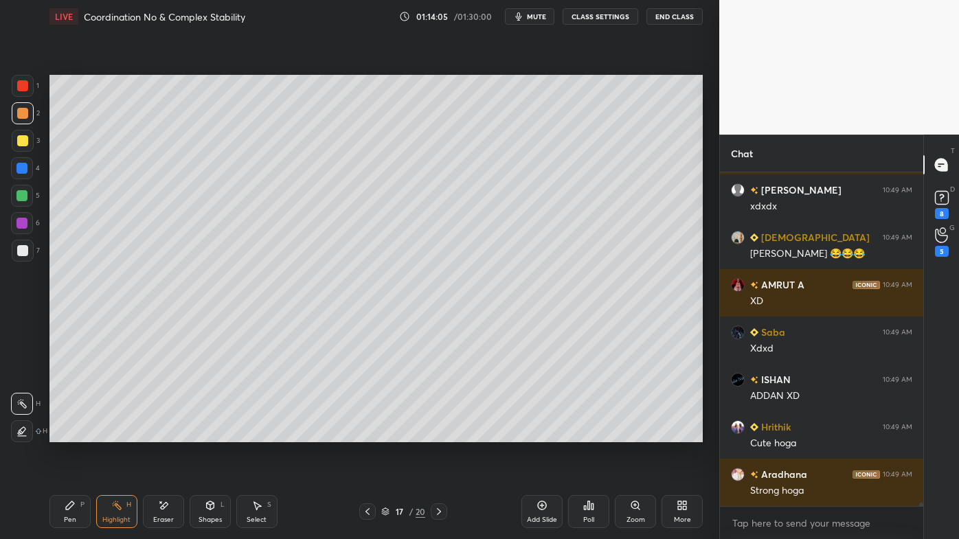
scroll to position [35652, 0]
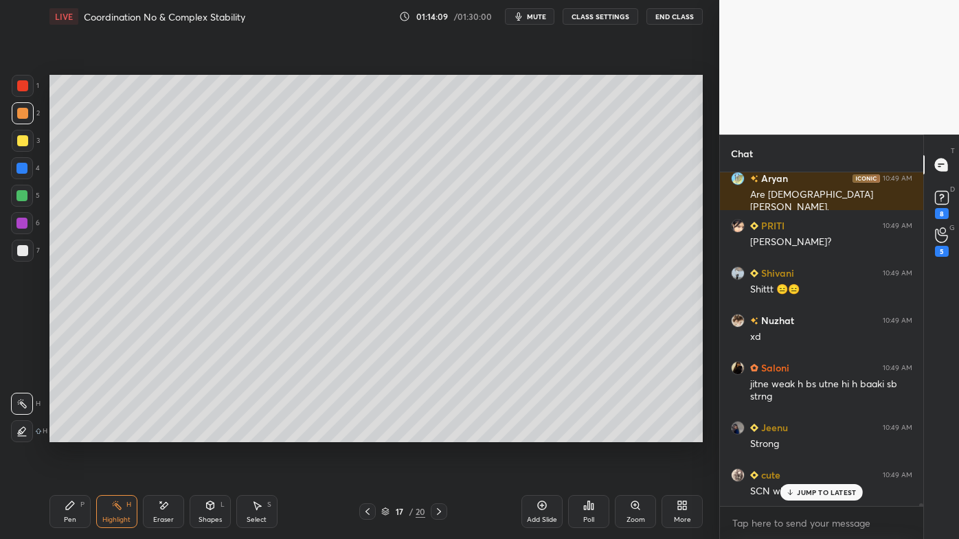
click at [440, 433] on icon at bounding box center [438, 511] width 11 height 11
click at [440, 433] on div at bounding box center [439, 511] width 16 height 16
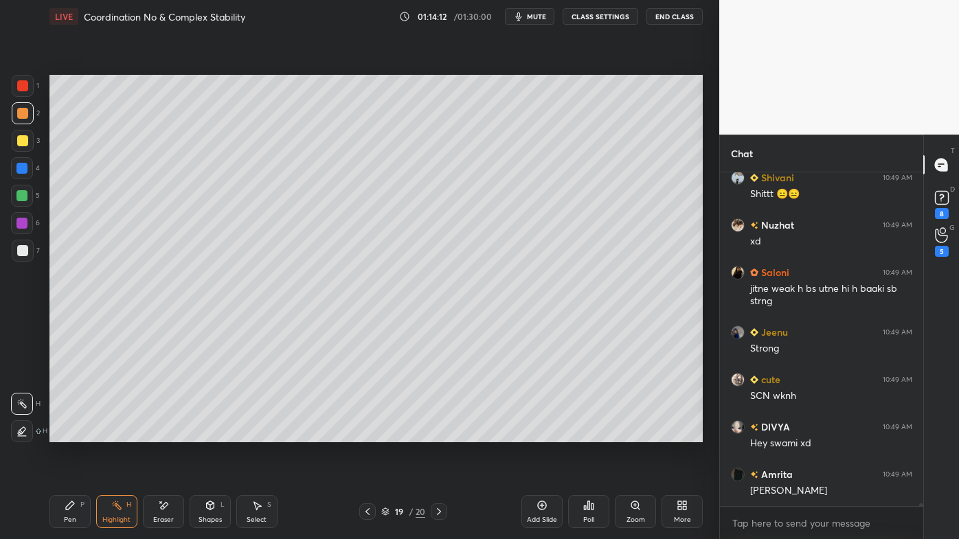
click at [62, 433] on div "Pen P" at bounding box center [69, 511] width 41 height 33
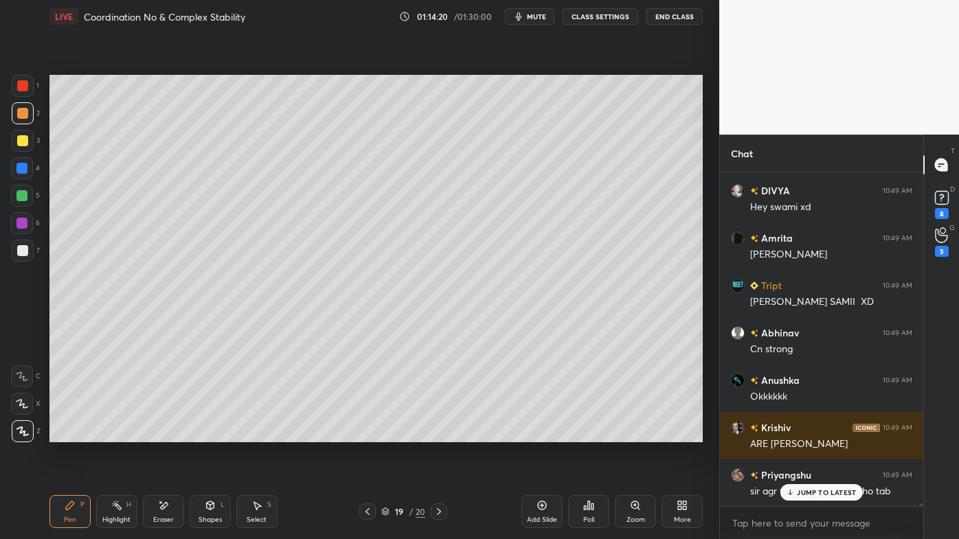
click at [159, 433] on div "Eraser" at bounding box center [163, 511] width 41 height 33
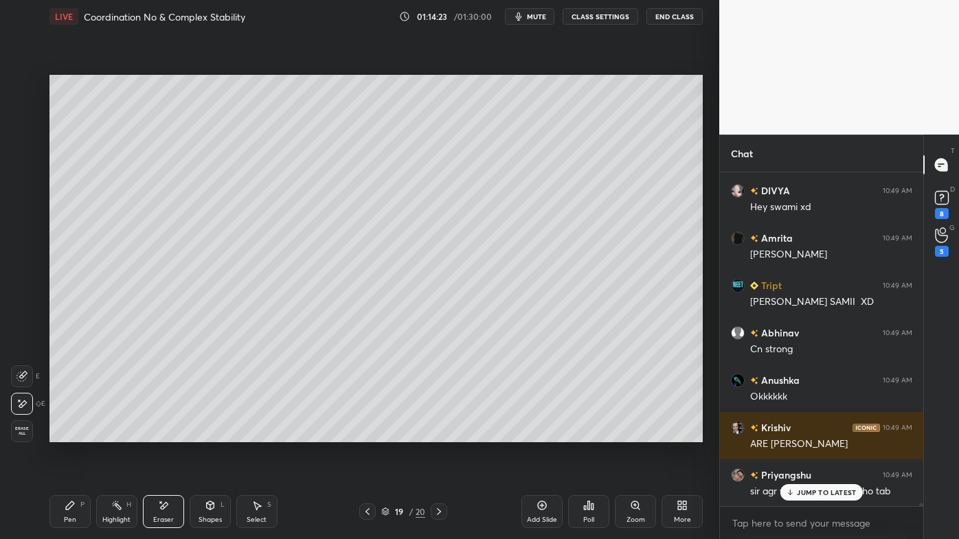
click at [70, 433] on icon at bounding box center [70, 505] width 11 height 11
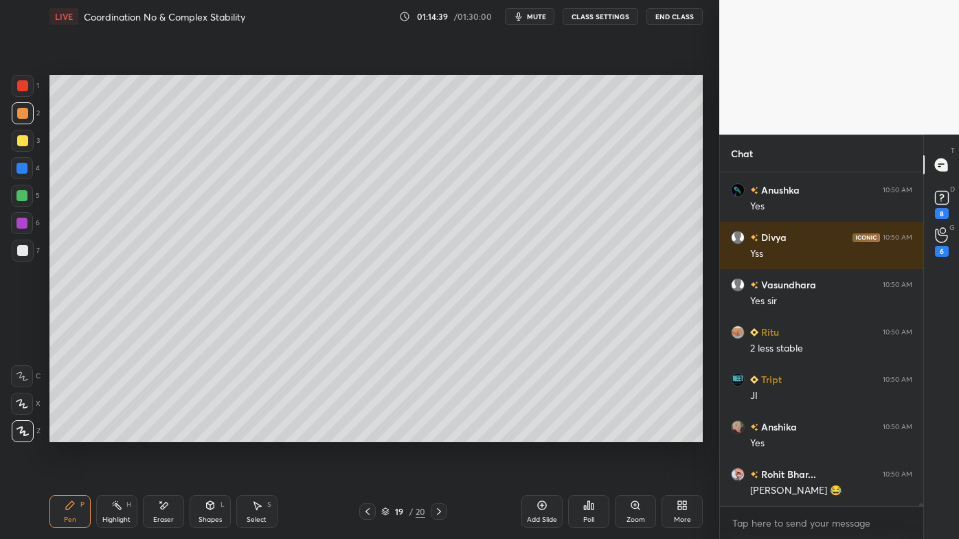
scroll to position [37193, 0]
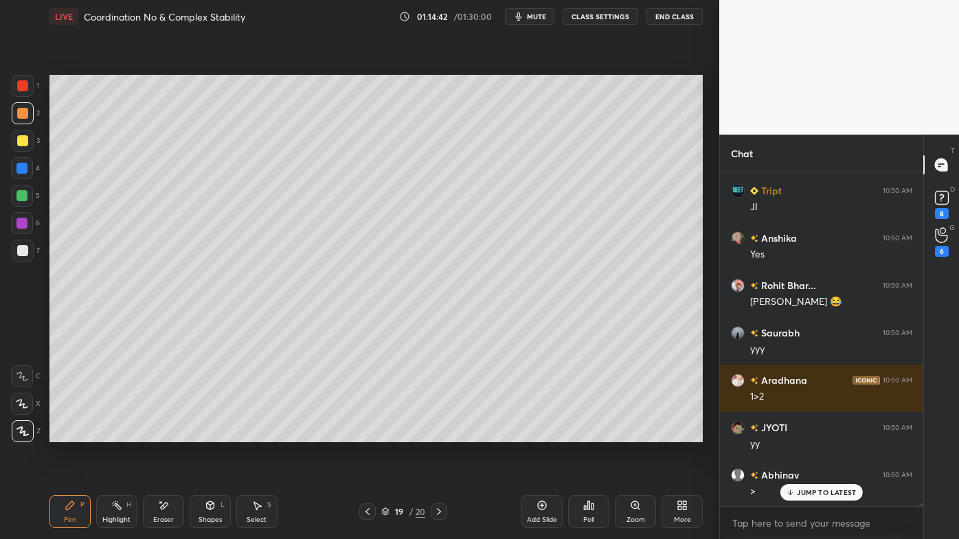
drag, startPoint x: 25, startPoint y: 144, endPoint x: 19, endPoint y: 142, distance: 7.2
click at [23, 144] on div at bounding box center [22, 140] width 11 height 11
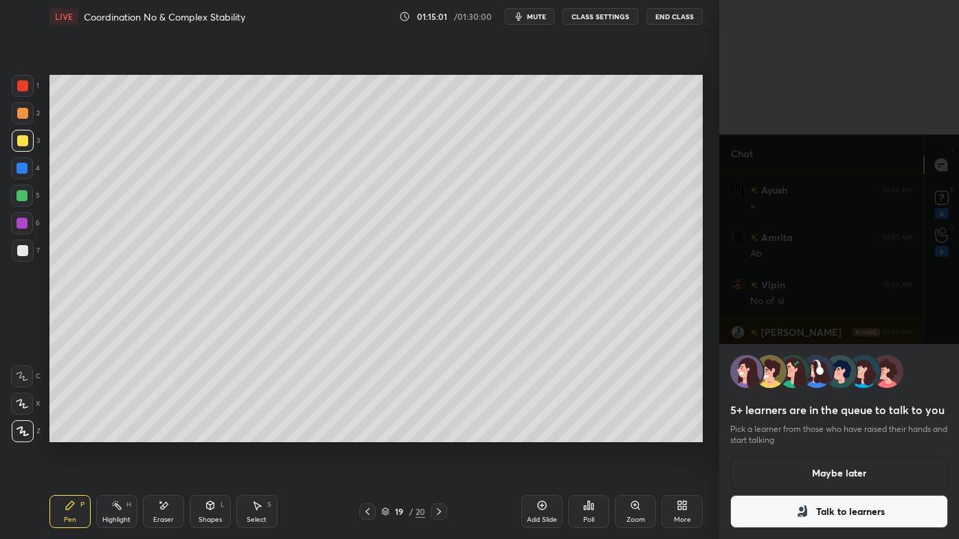
scroll to position [38093, 0]
drag, startPoint x: 837, startPoint y: 478, endPoint x: 827, endPoint y: 478, distance: 10.3
click at [834, 433] on button "Maybe later" at bounding box center [839, 473] width 218 height 33
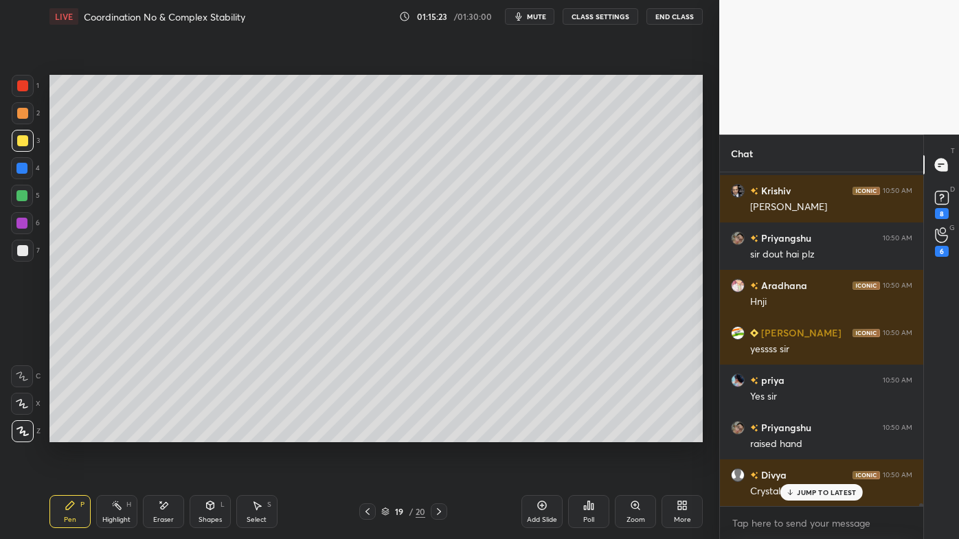
scroll to position [38898, 0]
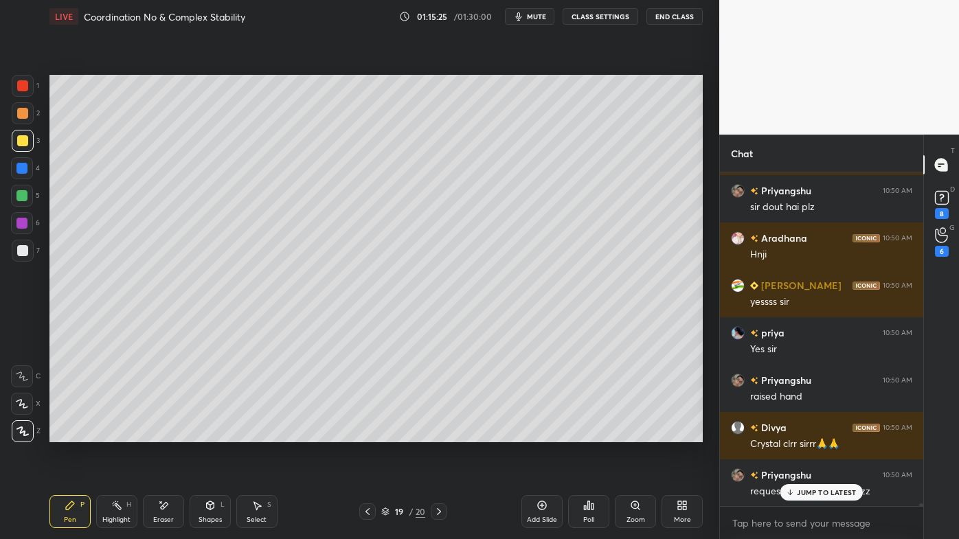
drag, startPoint x: 119, startPoint y: 509, endPoint x: 119, endPoint y: 491, distance: 17.9
click at [119, 433] on rect at bounding box center [118, 506] width 7 height 7
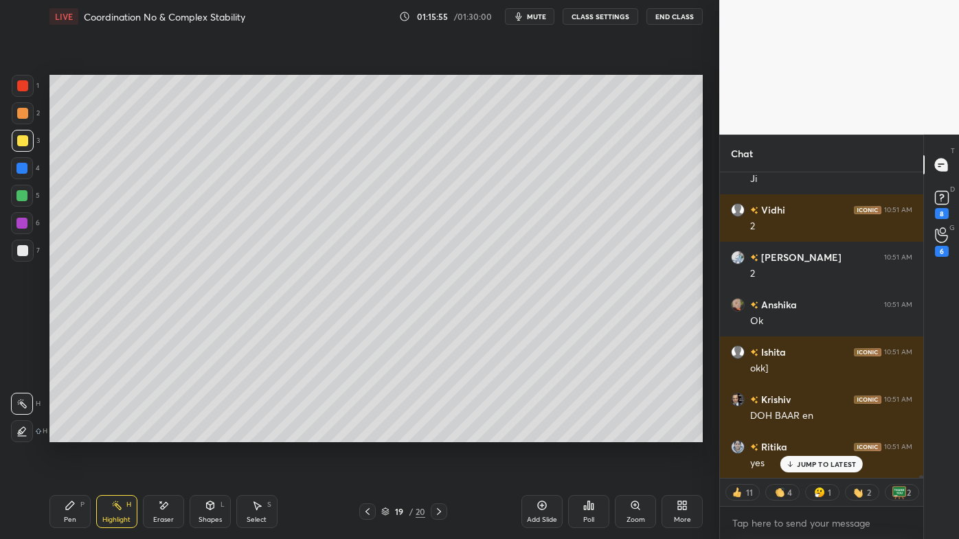
scroll to position [38374, 0]
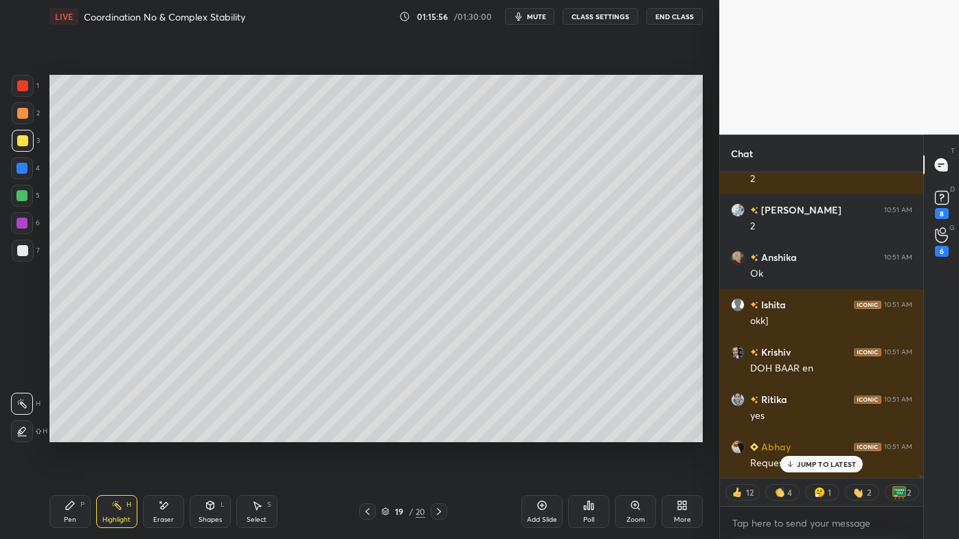
click at [548, 433] on div "Add Slide" at bounding box center [541, 511] width 41 height 33
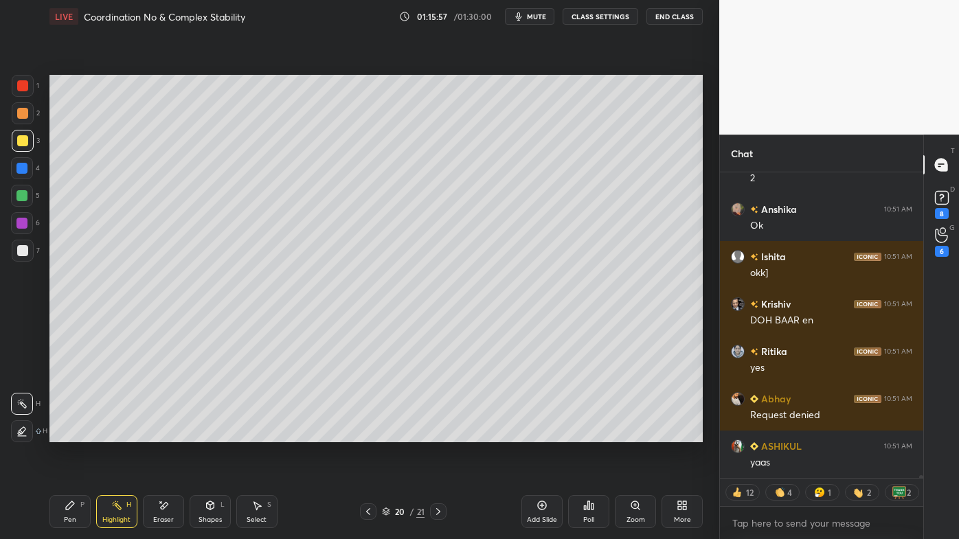
scroll to position [38576, 0]
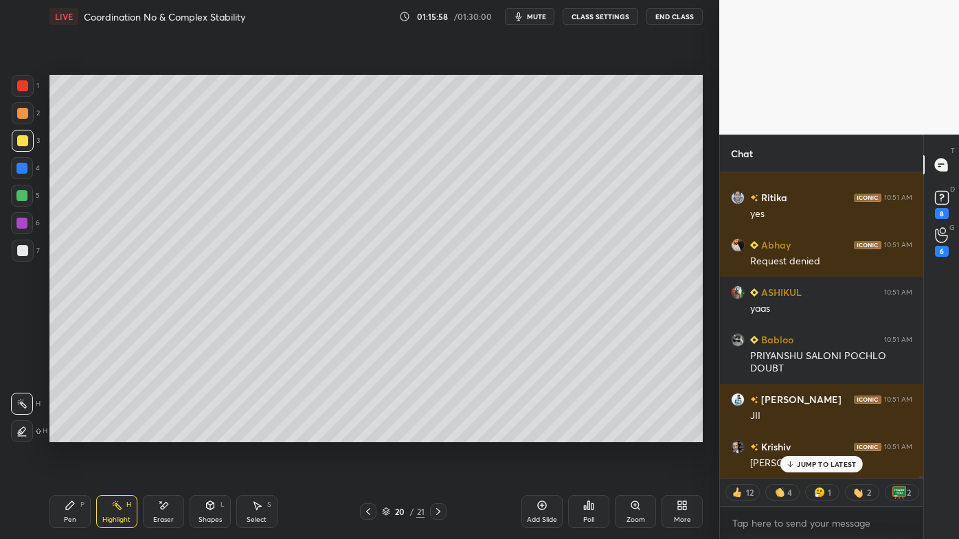
click at [63, 433] on div "Pen P" at bounding box center [69, 511] width 41 height 33
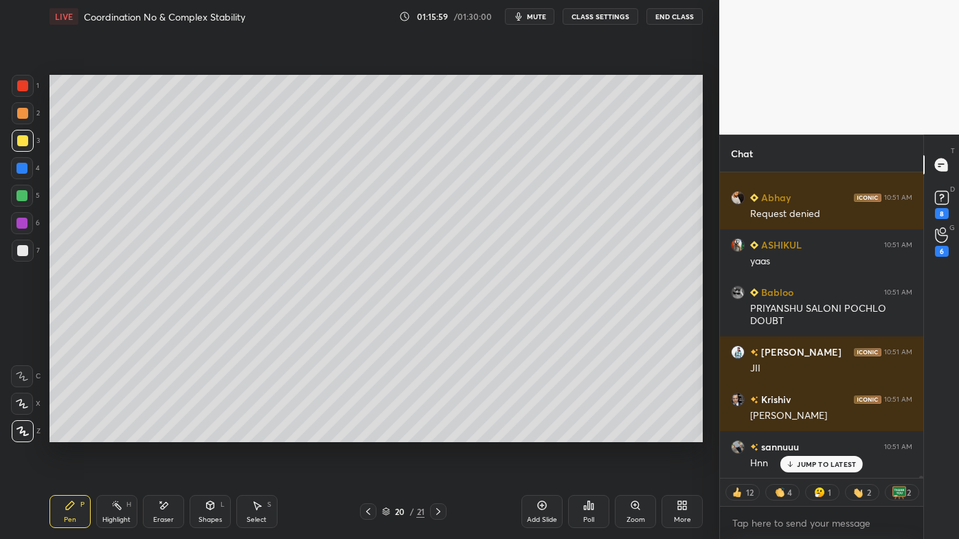
scroll to position [38671, 0]
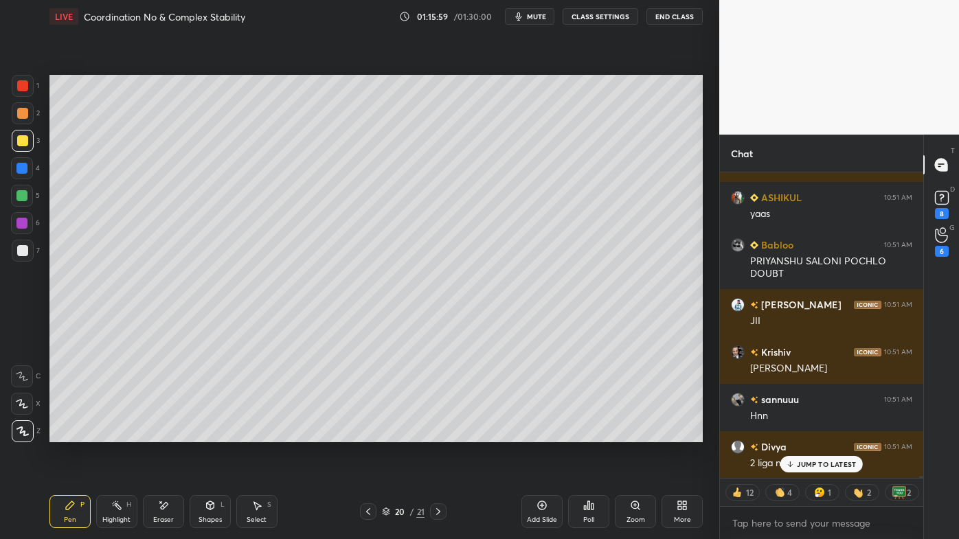
click at [21, 253] on div at bounding box center [22, 250] width 11 height 11
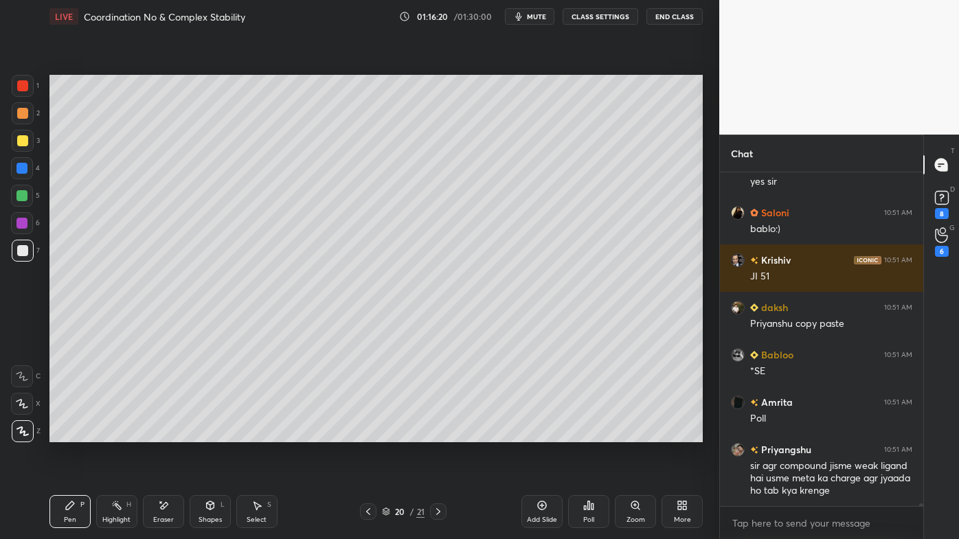
scroll to position [39284, 0]
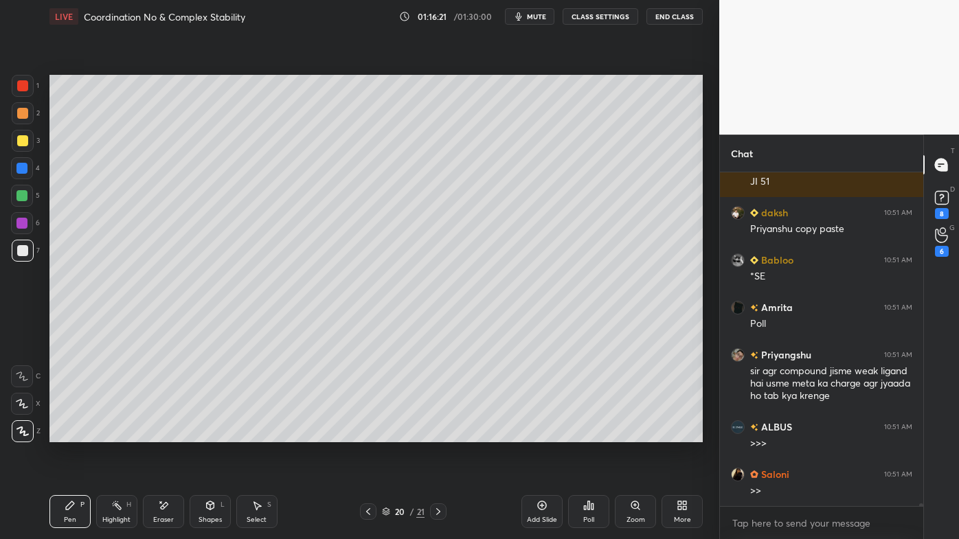
click at [23, 138] on div at bounding box center [22, 140] width 11 height 11
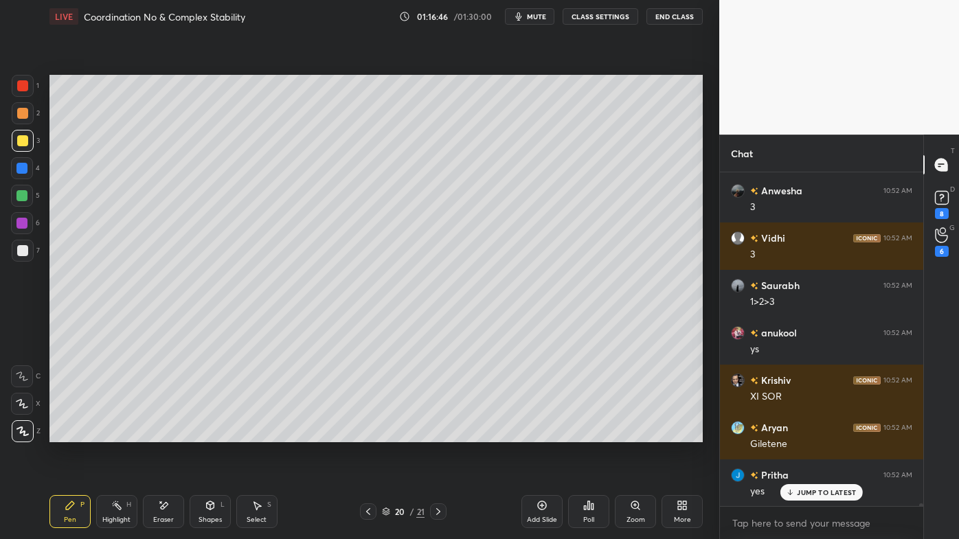
drag, startPoint x: 107, startPoint y: 500, endPoint x: 165, endPoint y: 457, distance: 71.7
click at [113, 433] on div "Highlight H" at bounding box center [116, 511] width 41 height 33
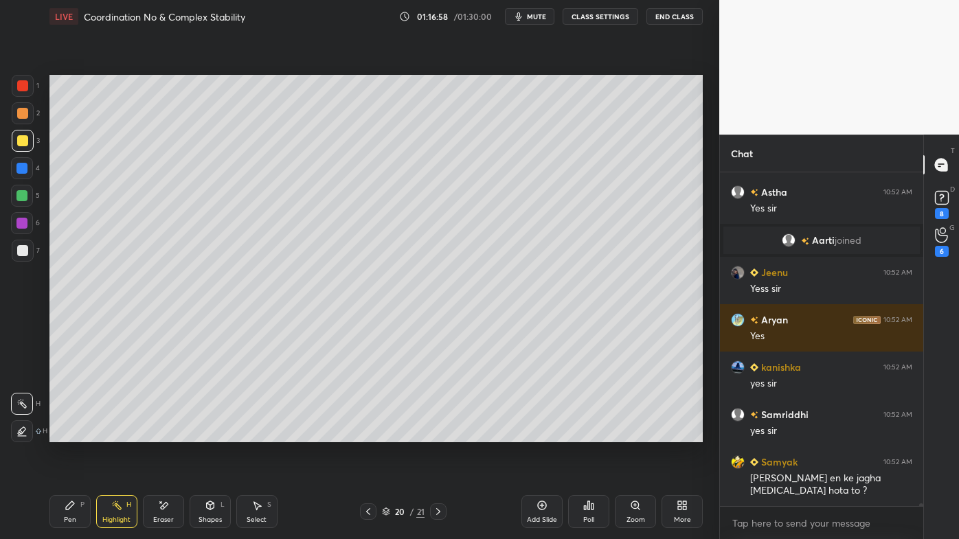
click at [367, 433] on icon at bounding box center [368, 511] width 11 height 11
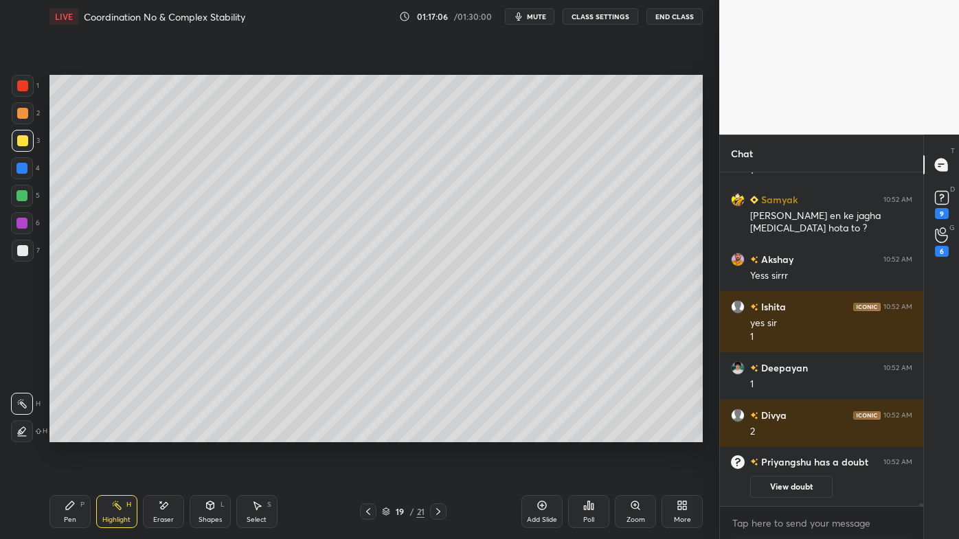
click at [439, 433] on icon at bounding box center [438, 511] width 11 height 11
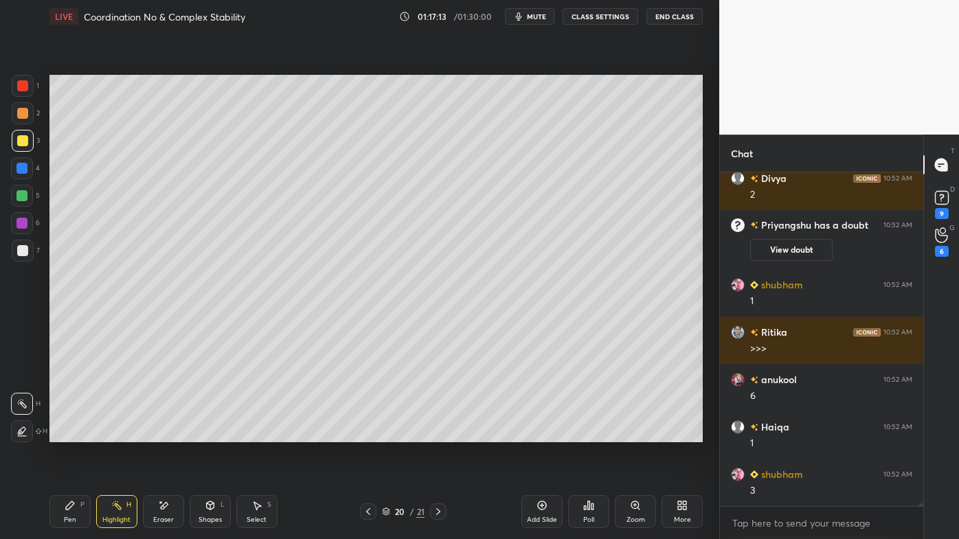
click at [544, 433] on icon at bounding box center [541, 505] width 11 height 11
click at [69, 433] on icon at bounding box center [70, 505] width 11 height 11
click at [25, 111] on div at bounding box center [22, 113] width 11 height 11
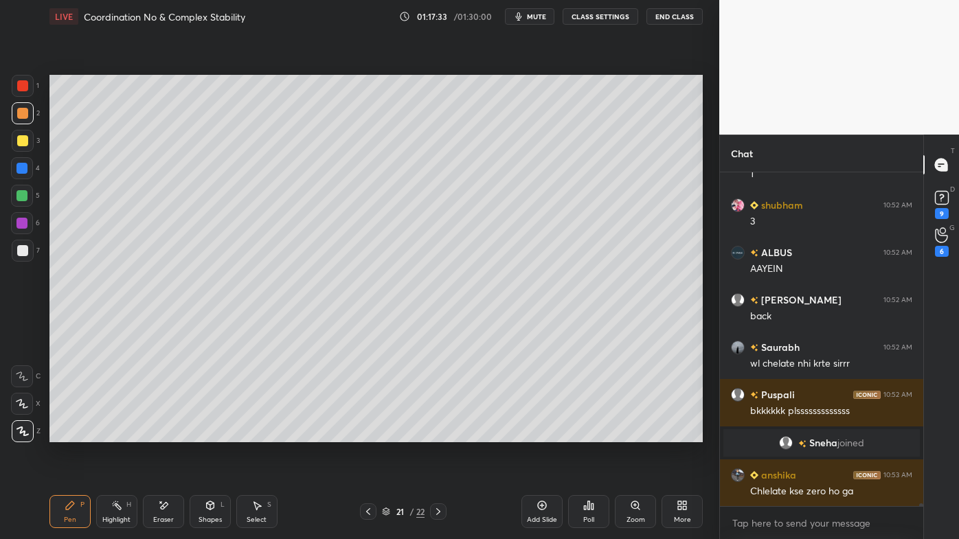
scroll to position [40834, 0]
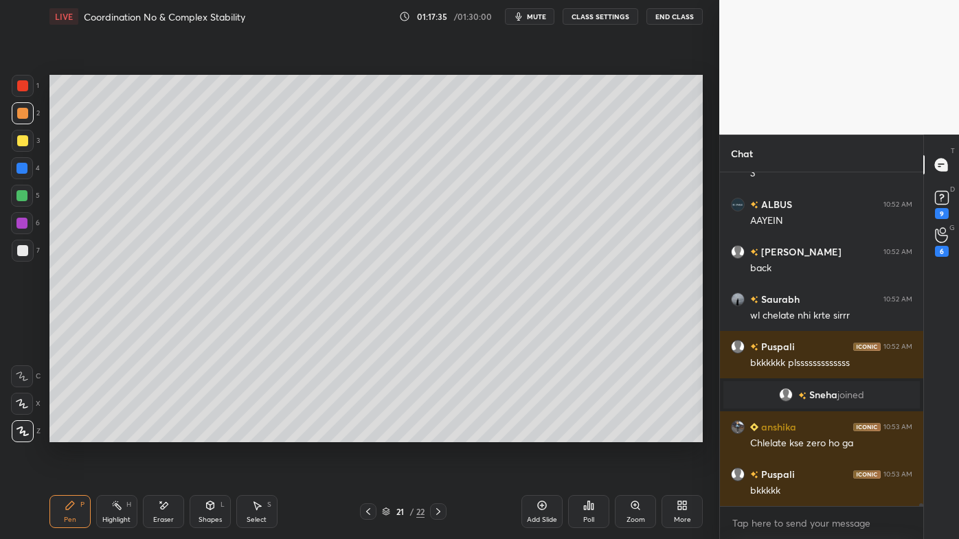
click at [365, 433] on div at bounding box center [368, 511] width 16 height 16
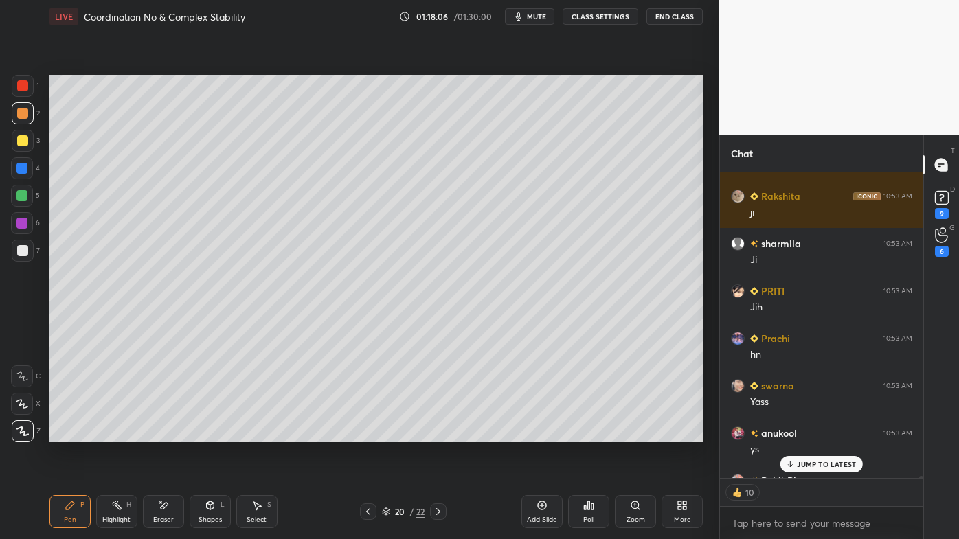
scroll to position [42015, 0]
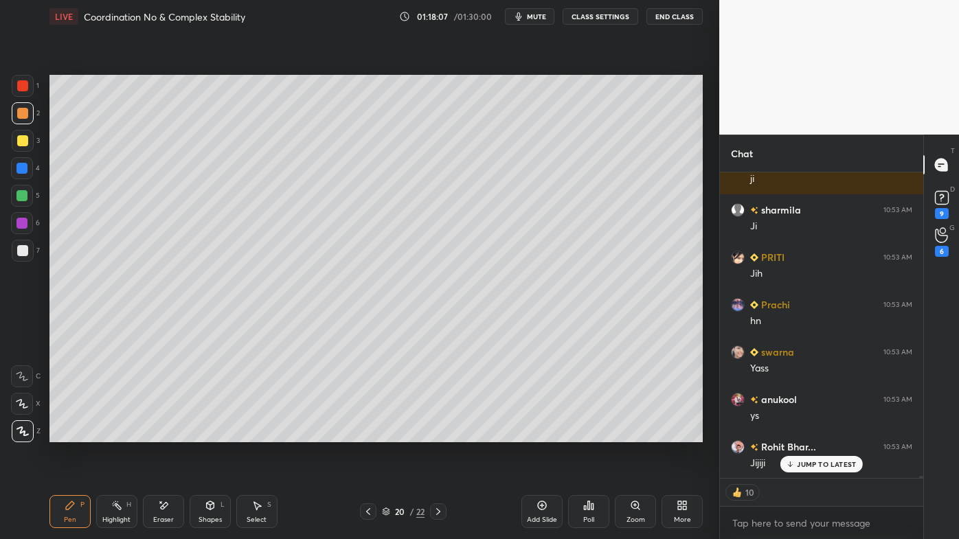
click at [111, 433] on icon at bounding box center [116, 505] width 11 height 11
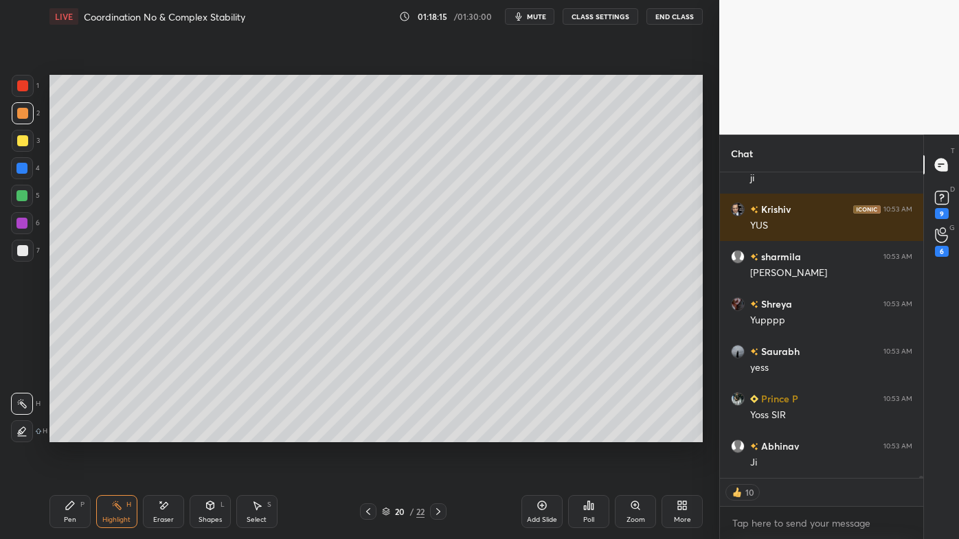
scroll to position [42541, 0]
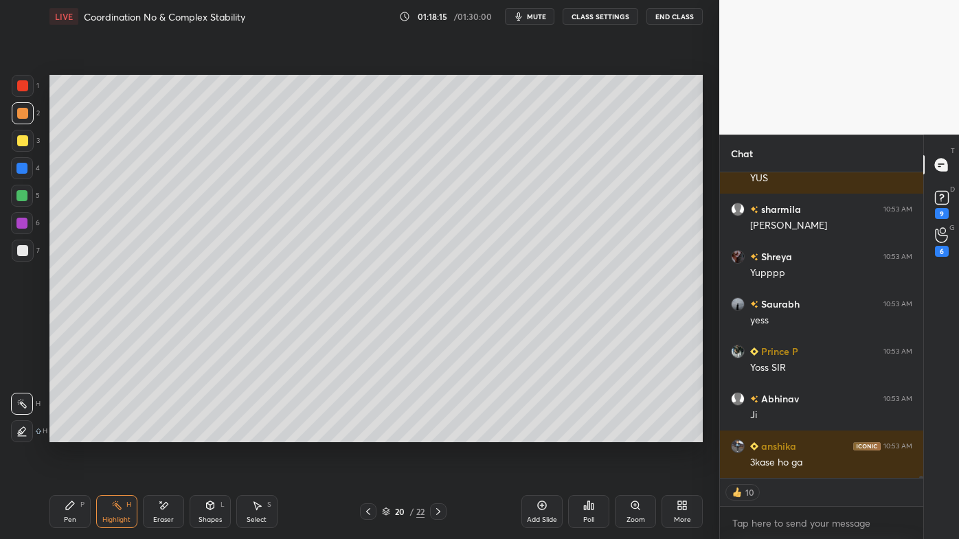
click at [365, 433] on icon at bounding box center [368, 511] width 11 height 11
click at [367, 433] on icon at bounding box center [368, 511] width 11 height 11
click at [365, 433] on icon at bounding box center [368, 511] width 11 height 11
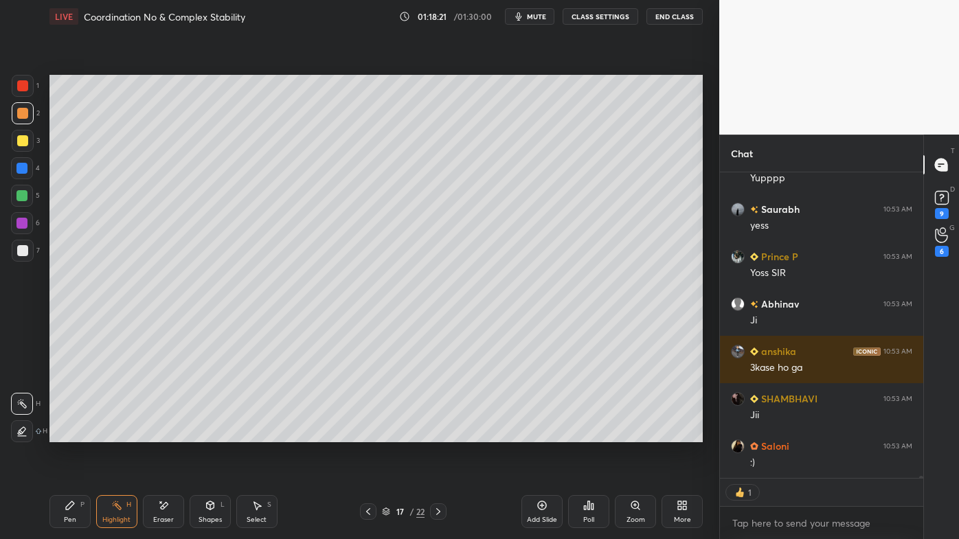
scroll to position [42729, 0]
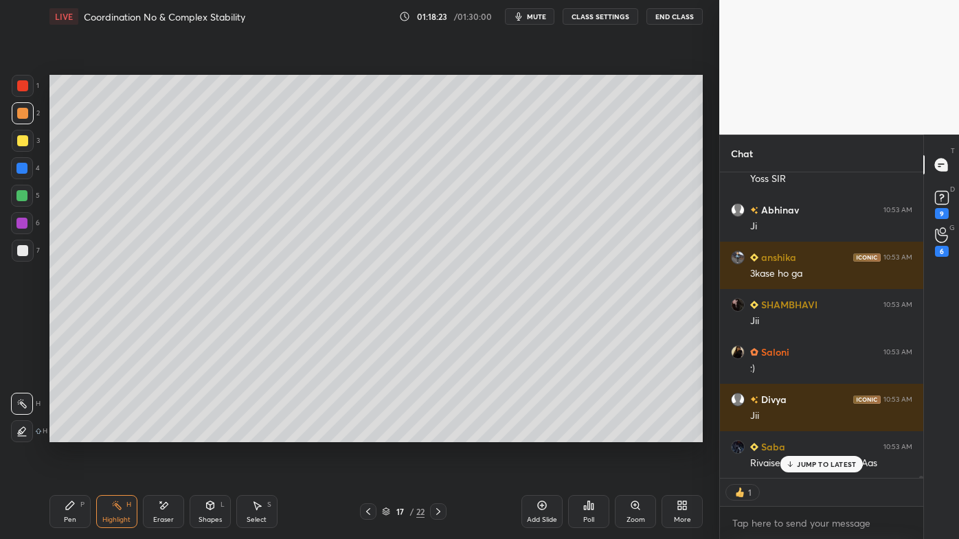
click at [444, 433] on div at bounding box center [438, 511] width 16 height 16
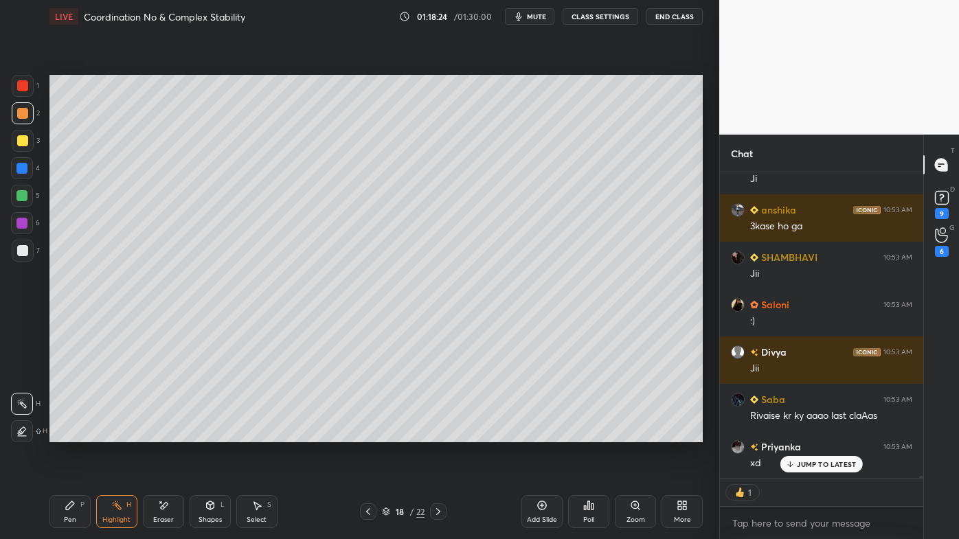
click at [442, 433] on icon at bounding box center [438, 511] width 11 height 11
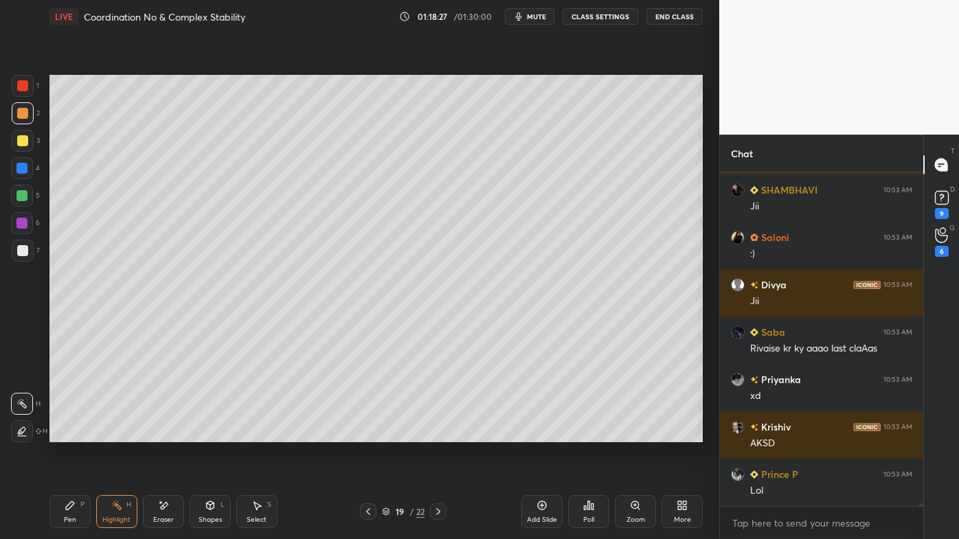
click at [439, 433] on icon at bounding box center [438, 511] width 11 height 11
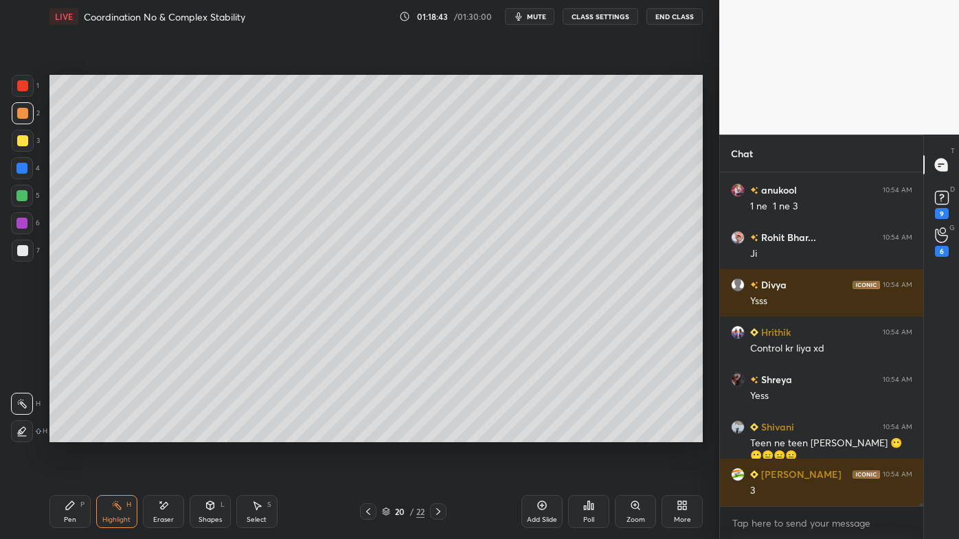
click at [369, 433] on icon at bounding box center [368, 511] width 4 height 7
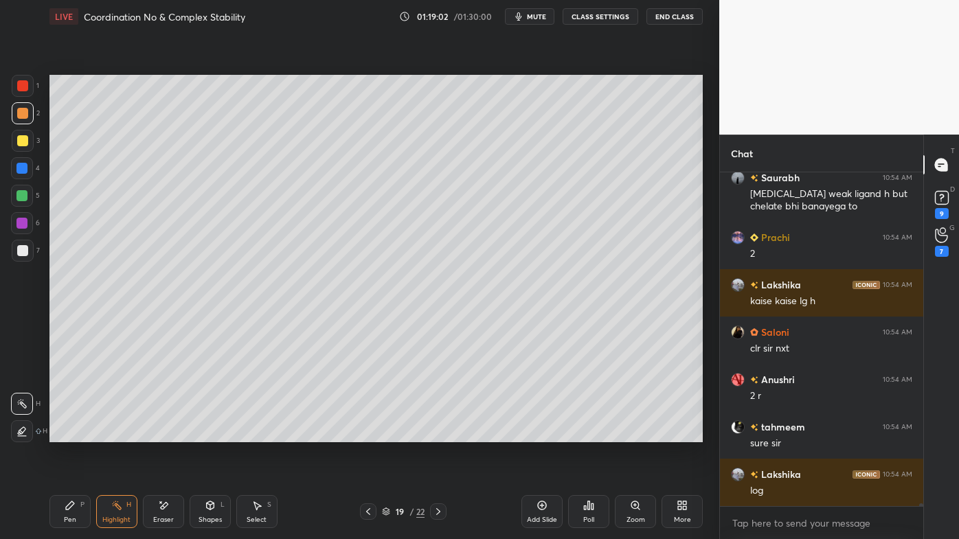
click at [439, 433] on icon at bounding box center [438, 511] width 11 height 11
click at [438, 433] on icon at bounding box center [438, 511] width 11 height 11
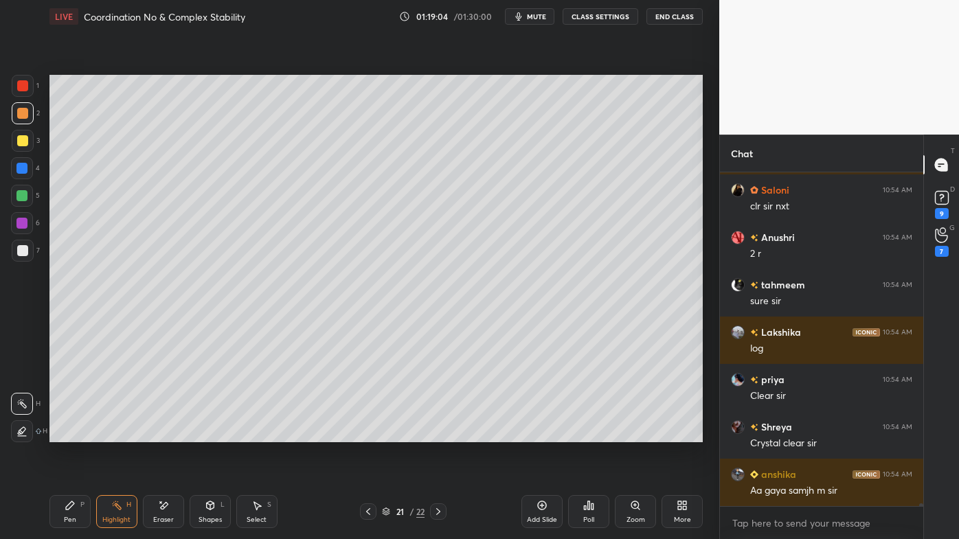
drag, startPoint x: 67, startPoint y: 503, endPoint x: 60, endPoint y: 453, distance: 50.6
click at [65, 433] on icon at bounding box center [70, 505] width 11 height 11
drag, startPoint x: 19, startPoint y: 140, endPoint x: 44, endPoint y: 158, distance: 30.5
click at [22, 137] on div at bounding box center [22, 140] width 11 height 11
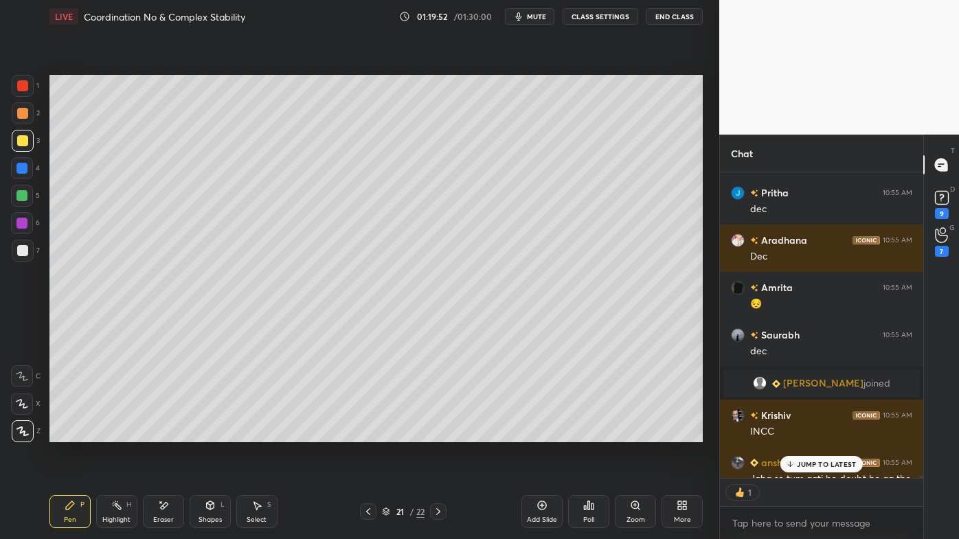
scroll to position [44872, 0]
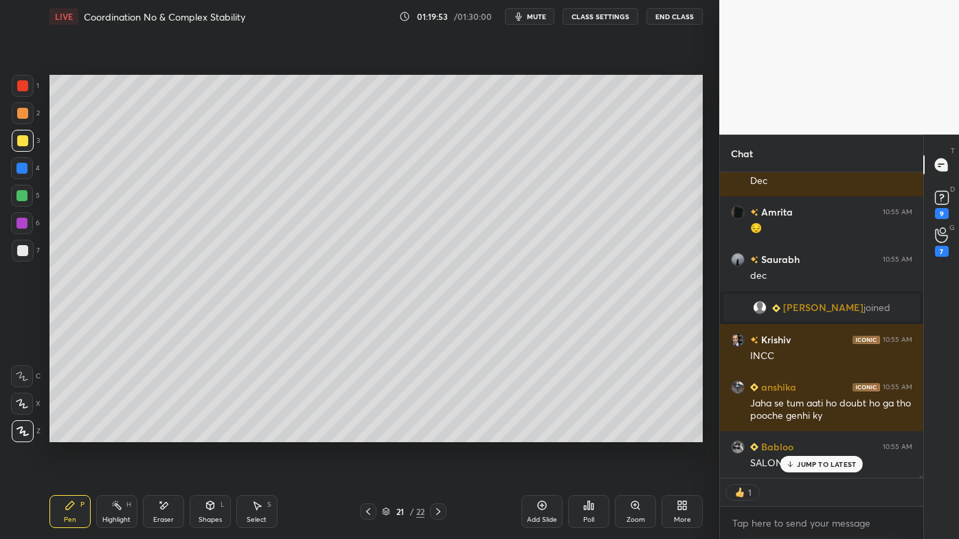
drag, startPoint x: 542, startPoint y: 504, endPoint x: 538, endPoint y: 488, distance: 16.2
click at [542, 433] on icon at bounding box center [541, 505] width 11 height 11
click at [66, 433] on icon at bounding box center [70, 505] width 8 height 8
drag, startPoint x: 23, startPoint y: 251, endPoint x: 38, endPoint y: 229, distance: 27.1
click at [22, 248] on div at bounding box center [22, 250] width 11 height 11
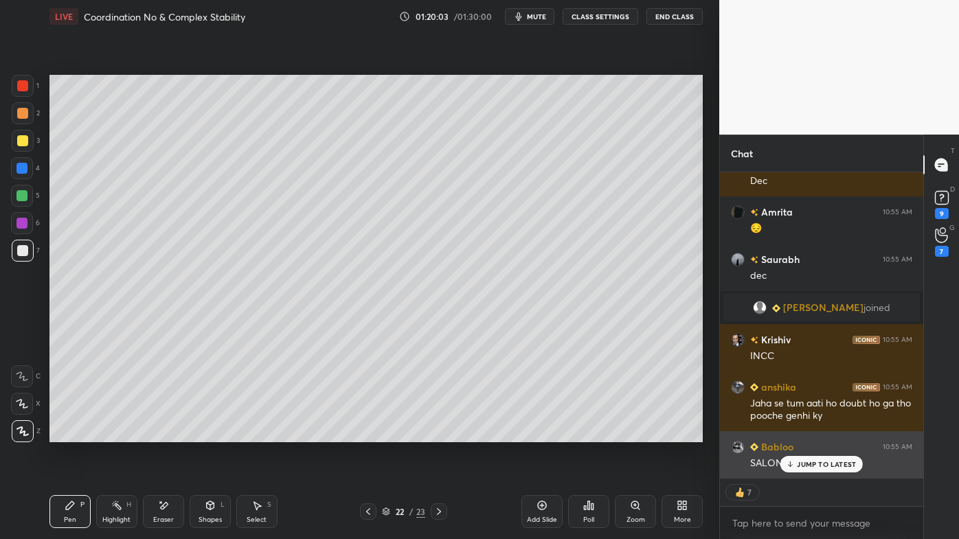
click at [796, 433] on div "JUMP TO LATEST" at bounding box center [821, 464] width 82 height 16
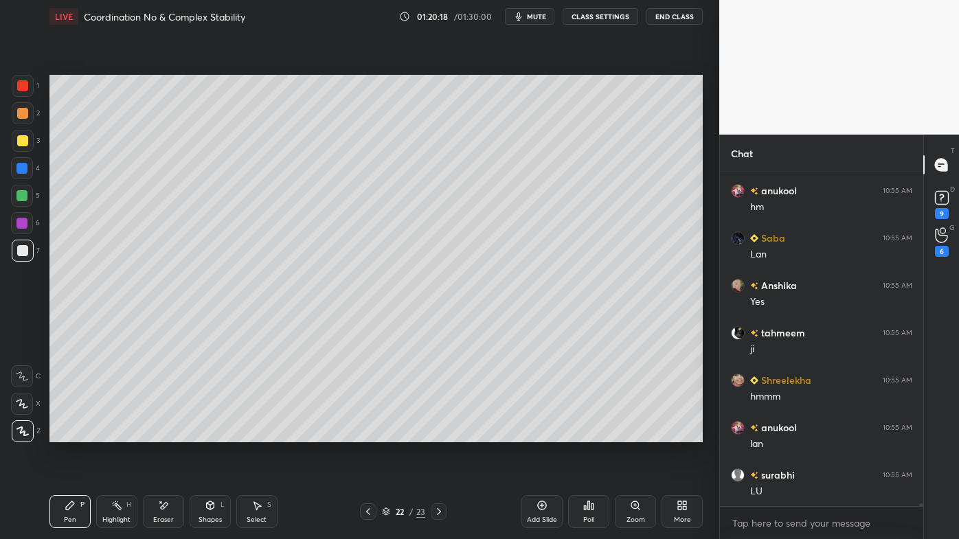
scroll to position [45533, 0]
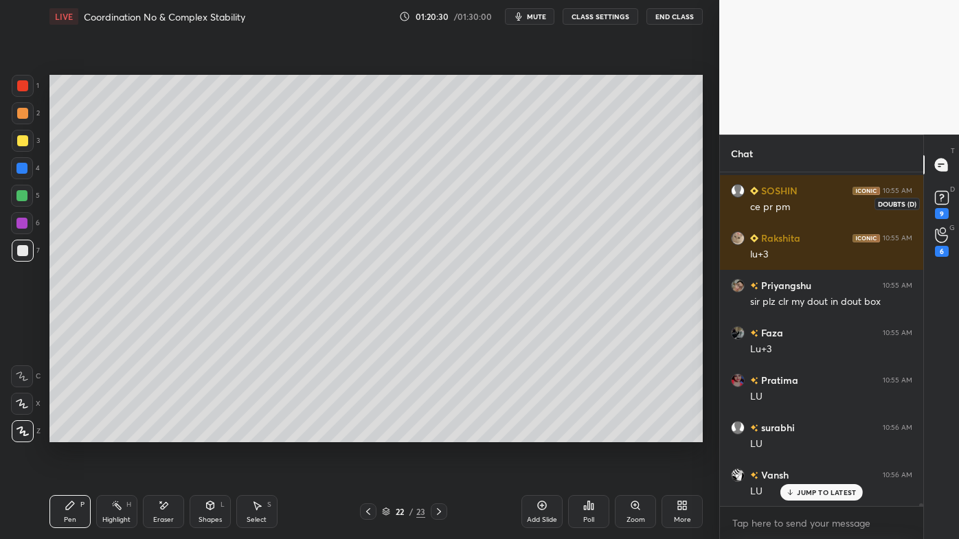
click at [941, 212] on div "9" at bounding box center [942, 213] width 14 height 11
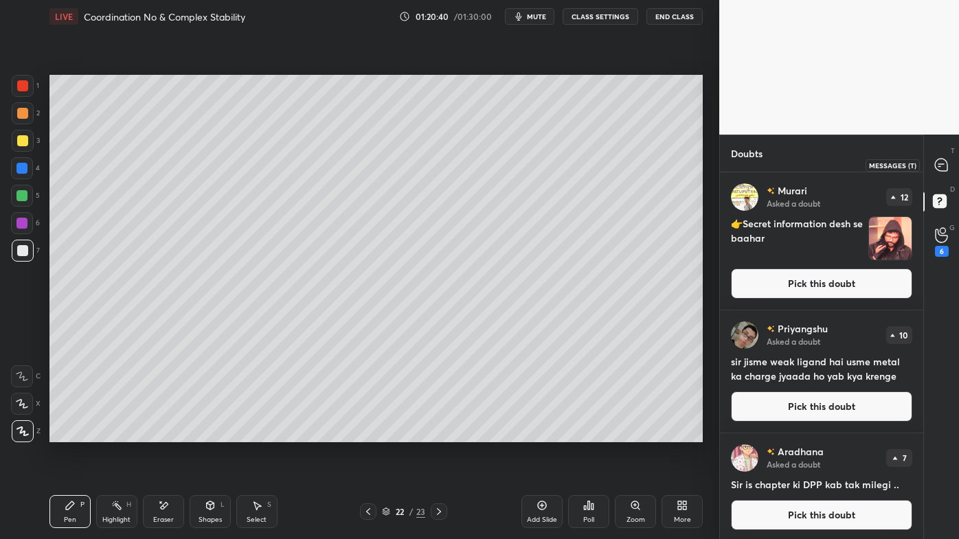
click at [945, 166] on icon at bounding box center [941, 165] width 12 height 12
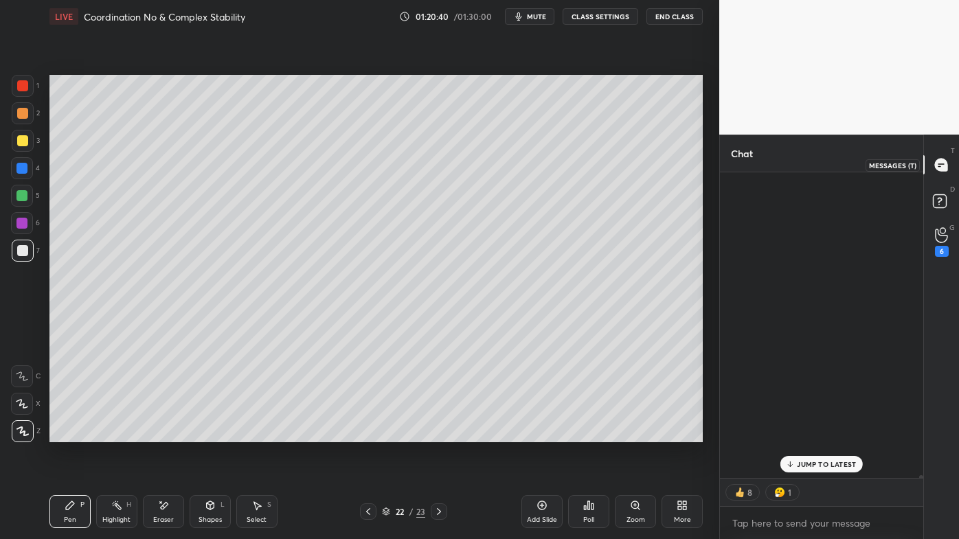
scroll to position [46736, 0]
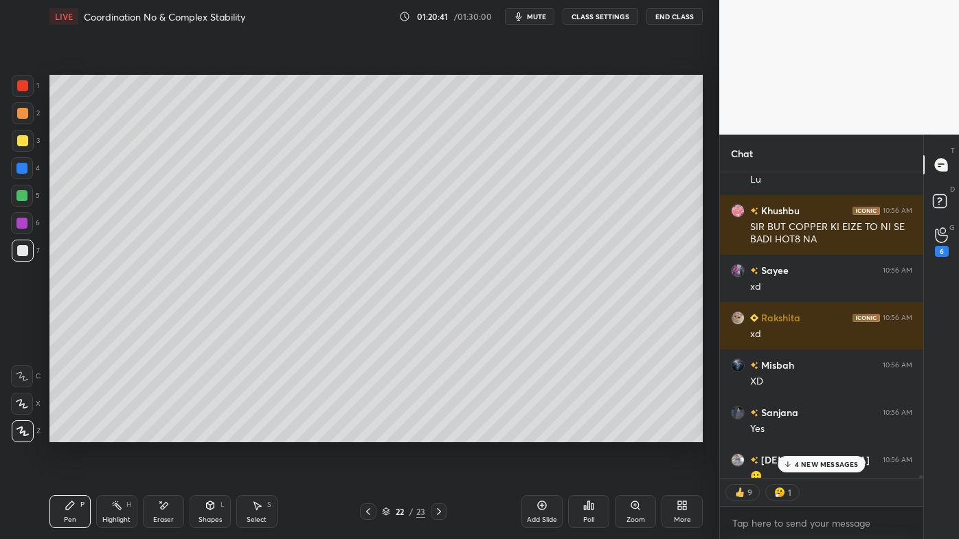
drag, startPoint x: 806, startPoint y: 464, endPoint x: 797, endPoint y: 468, distance: 10.5
click at [804, 433] on p "4 NEW MESSAGES" at bounding box center [827, 464] width 64 height 8
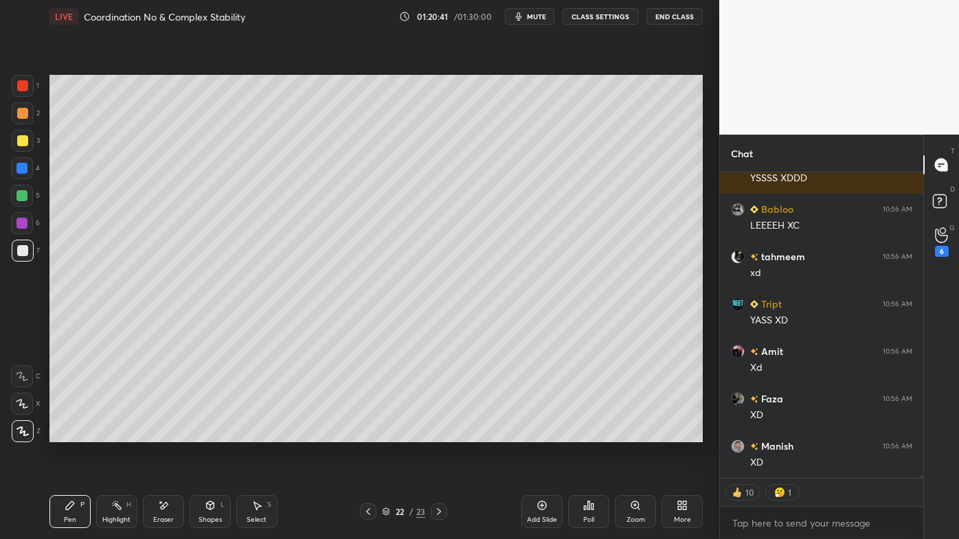
type textarea "x"
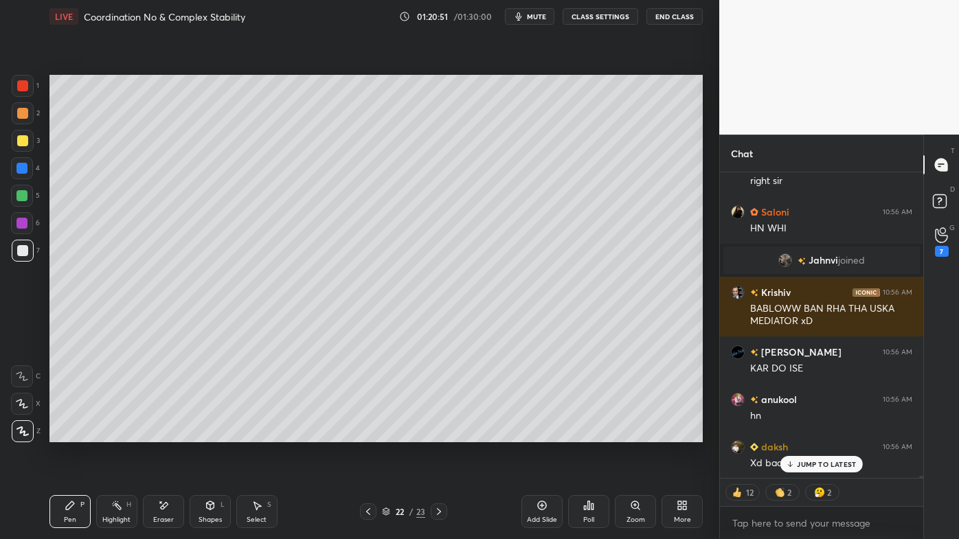
scroll to position [47734, 0]
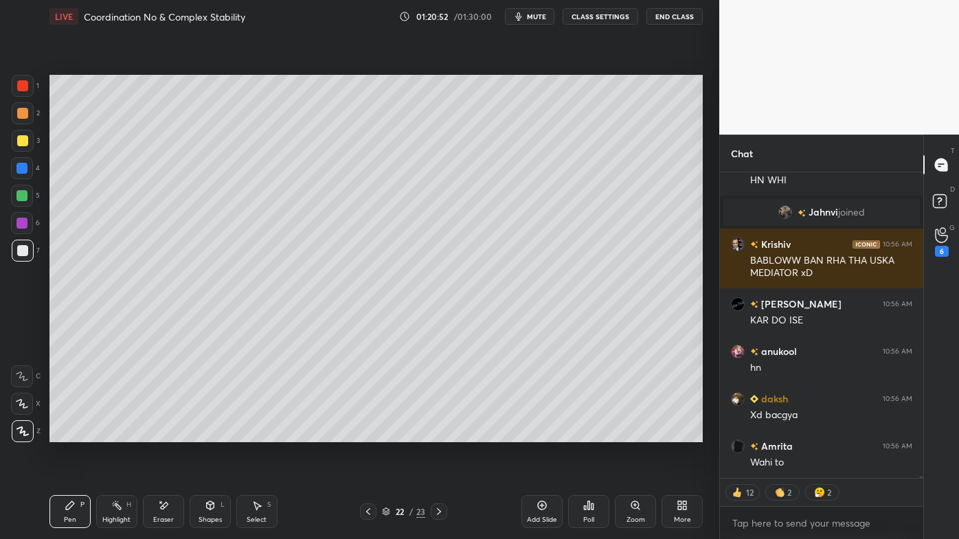
click at [373, 506] on div at bounding box center [368, 511] width 16 height 16
click at [368, 507] on icon at bounding box center [368, 511] width 11 height 11
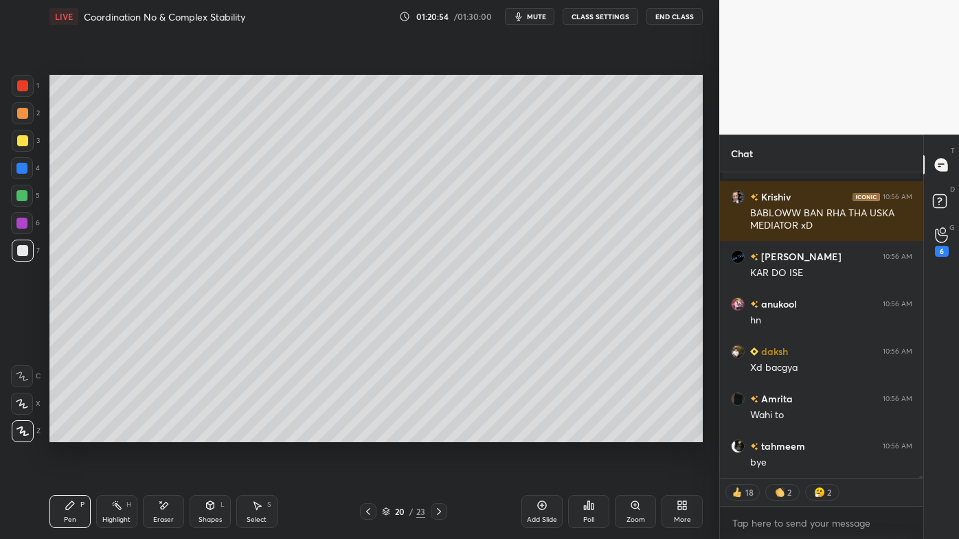
scroll to position [47060, 0]
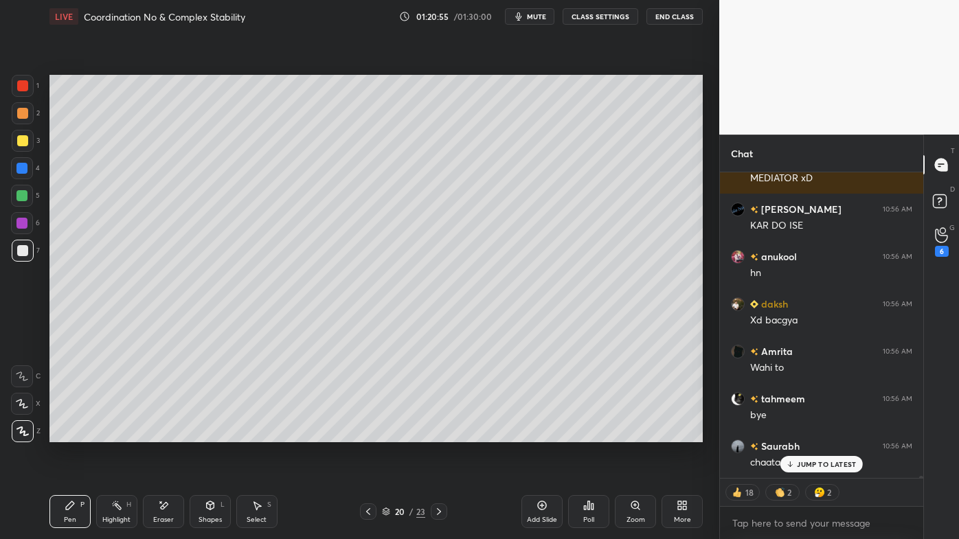
drag, startPoint x: 115, startPoint y: 504, endPoint x: 133, endPoint y: 446, distance: 60.2
click at [115, 501] on icon at bounding box center [116, 505] width 11 height 11
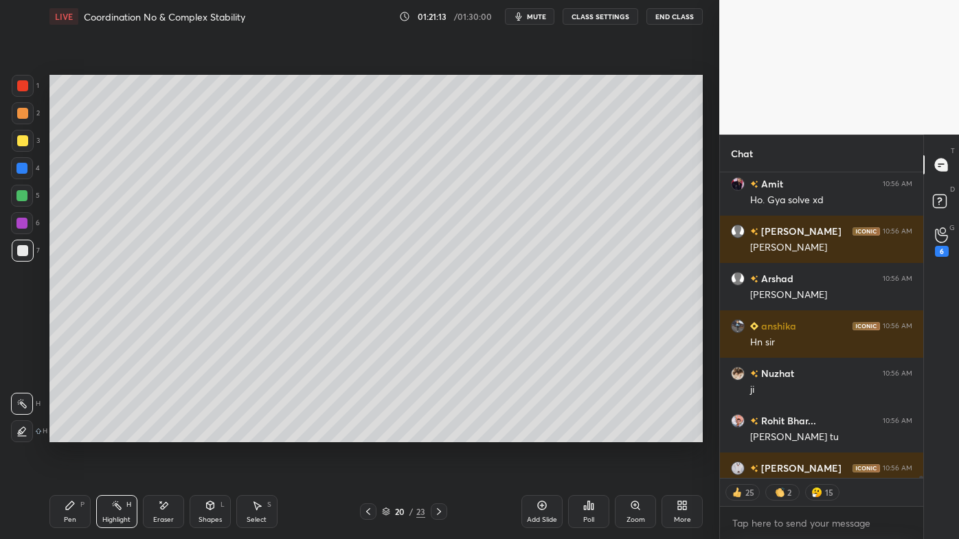
scroll to position [47439, 0]
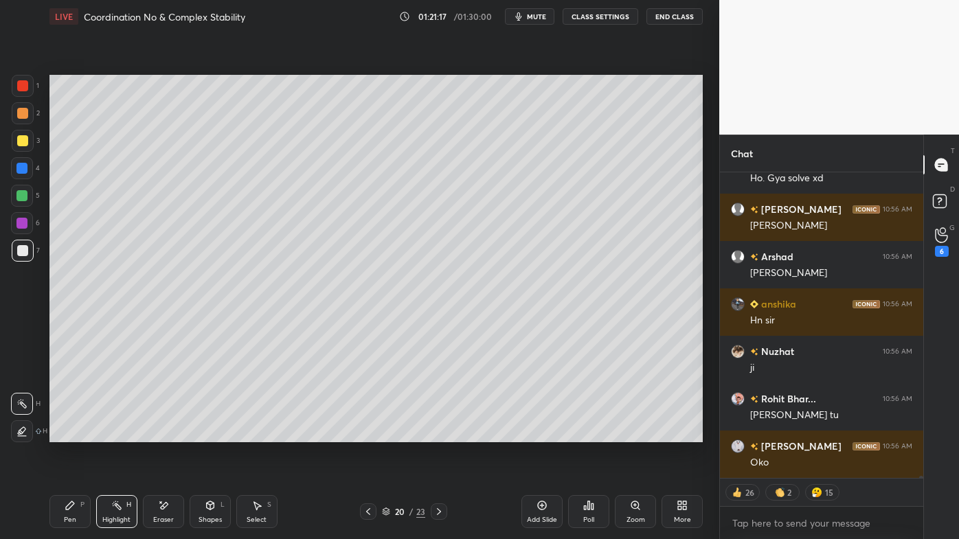
click at [364, 509] on icon at bounding box center [368, 511] width 11 height 11
click at [369, 508] on icon at bounding box center [368, 511] width 11 height 11
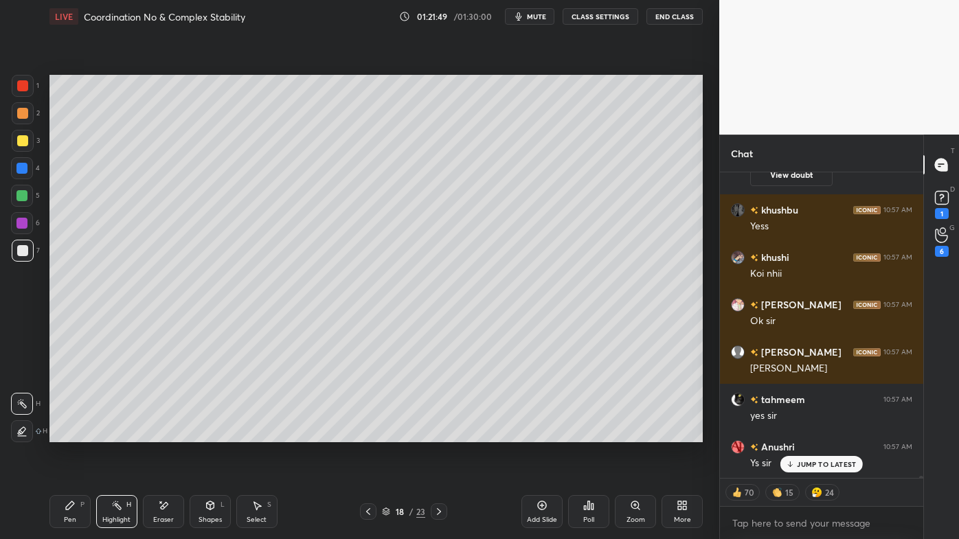
scroll to position [47829, 0]
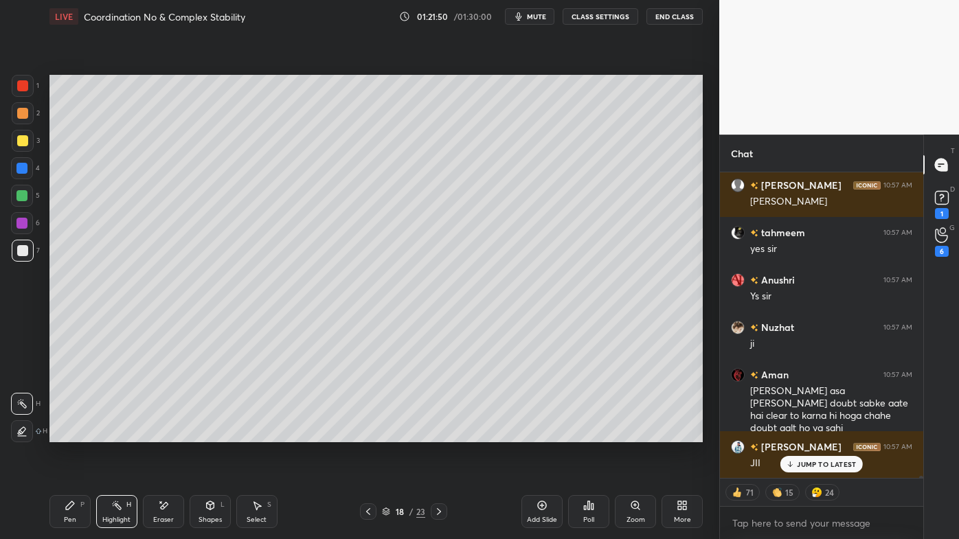
click at [68, 500] on icon at bounding box center [70, 505] width 11 height 11
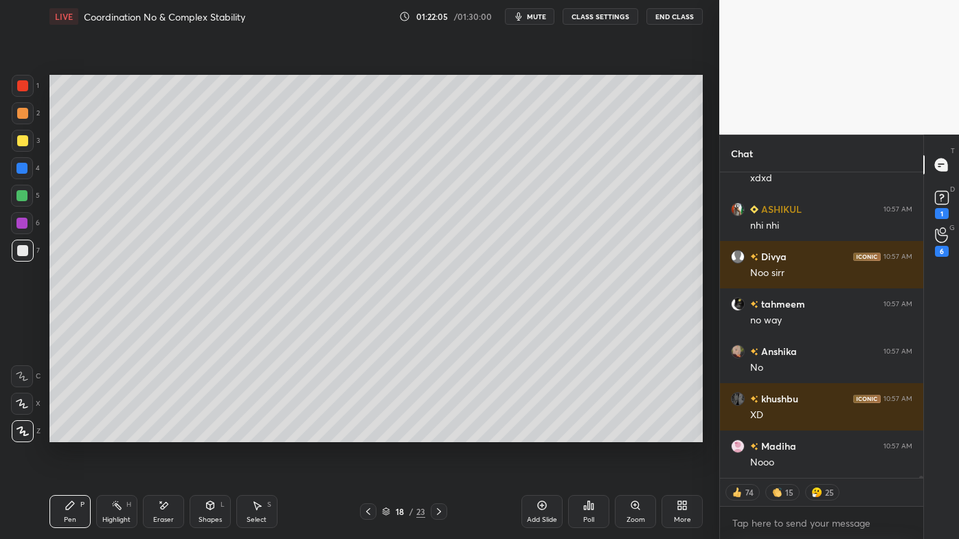
scroll to position [49964, 0]
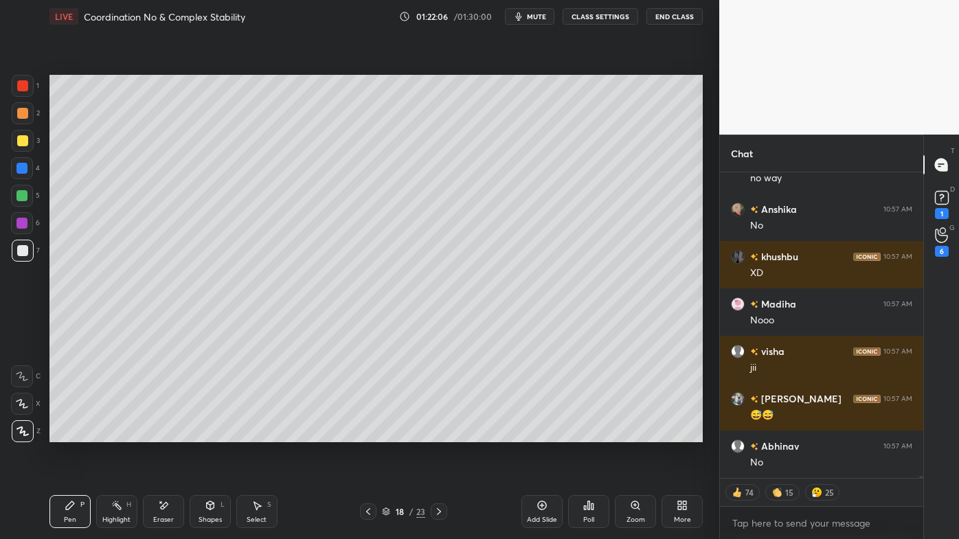
drag, startPoint x: 159, startPoint y: 500, endPoint x: 165, endPoint y: 487, distance: 14.4
click at [159, 496] on div "Eraser" at bounding box center [163, 511] width 41 height 33
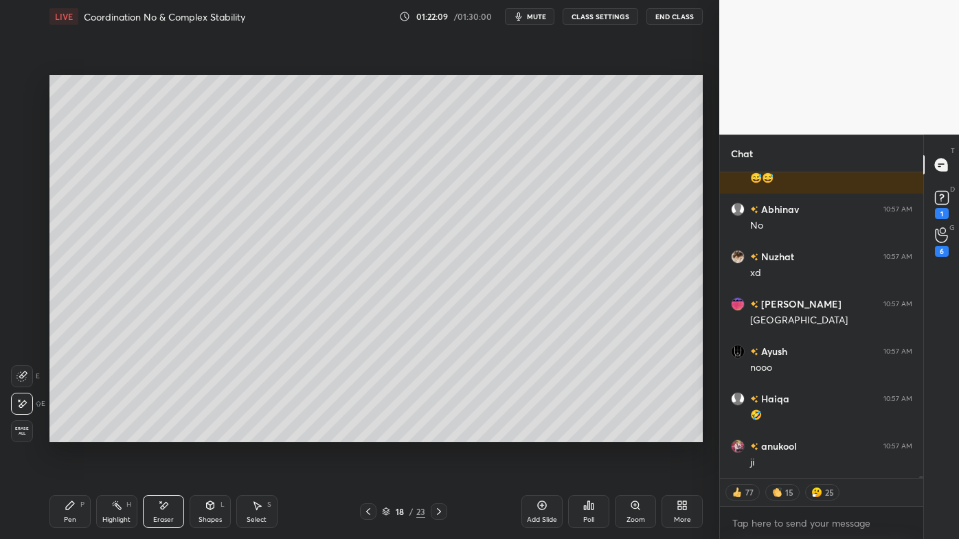
scroll to position [50248, 0]
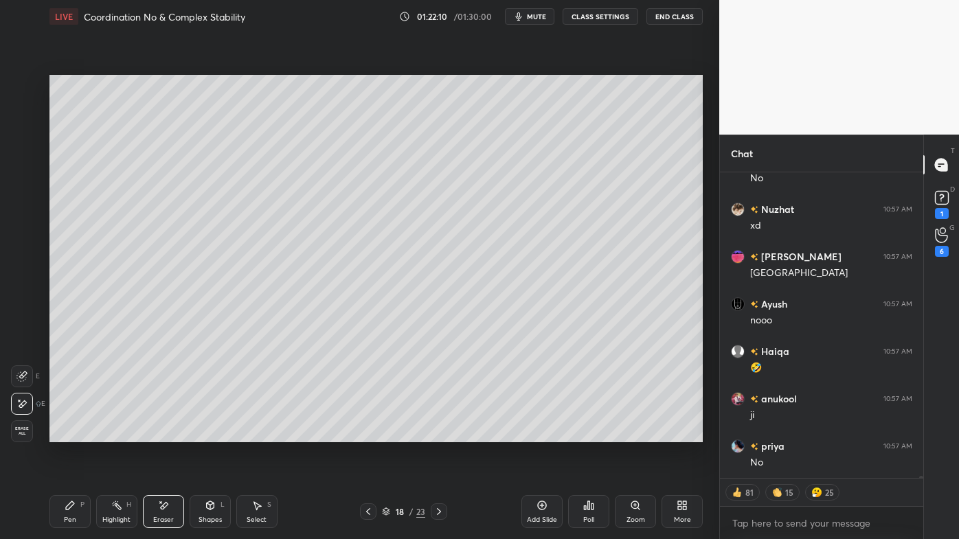
click at [437, 507] on icon at bounding box center [438, 511] width 11 height 11
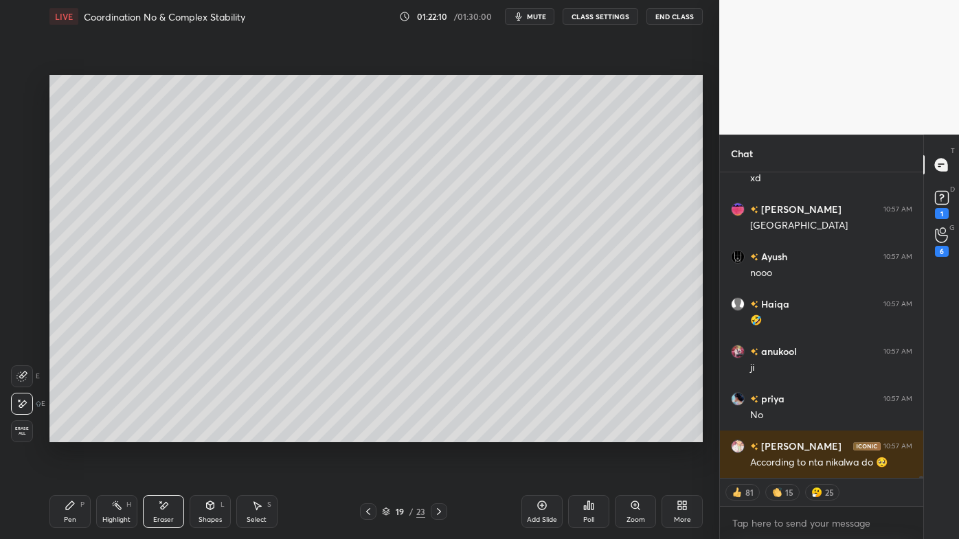
click at [436, 507] on icon at bounding box center [438, 511] width 11 height 11
click at [435, 509] on icon at bounding box center [438, 511] width 11 height 11
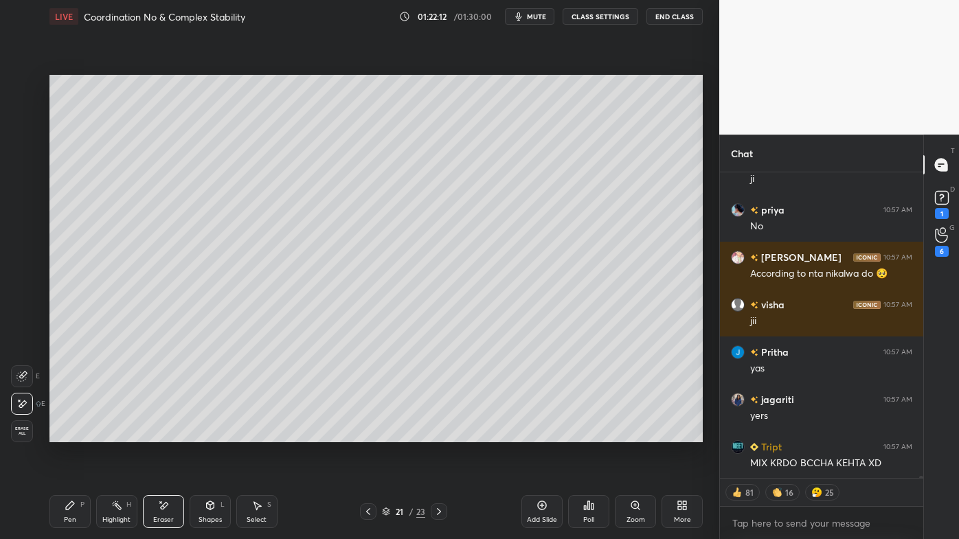
click at [433, 508] on icon at bounding box center [438, 511] width 11 height 11
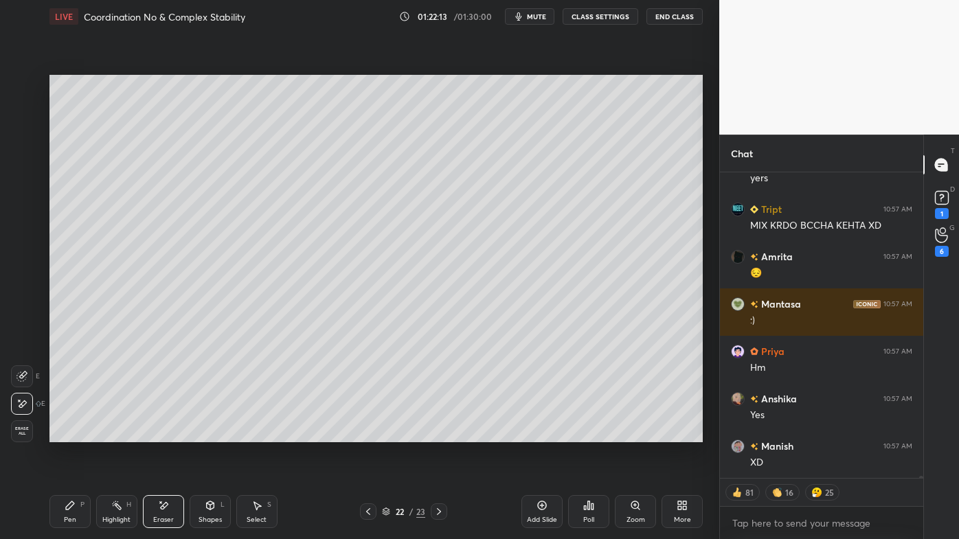
click at [365, 510] on icon at bounding box center [368, 511] width 11 height 11
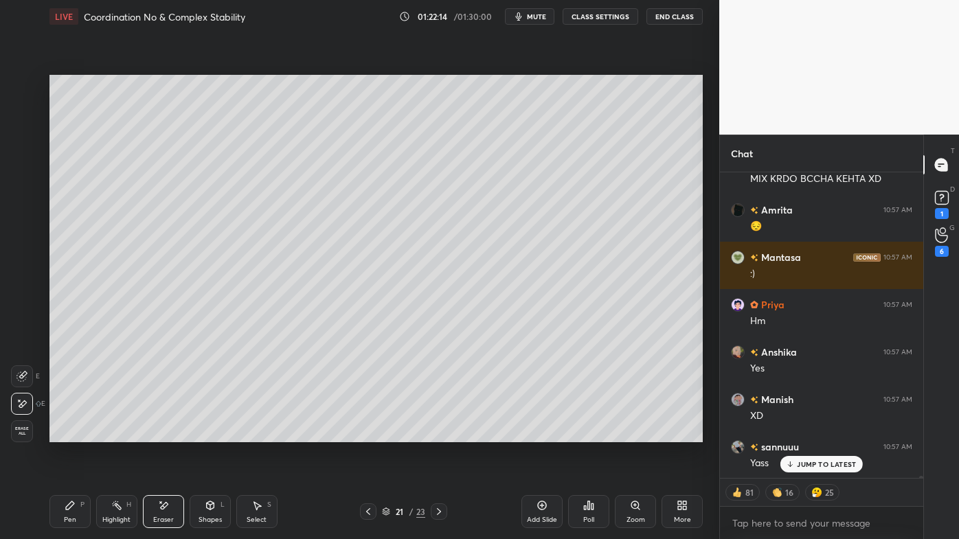
click at [439, 511] on icon at bounding box center [438, 511] width 11 height 11
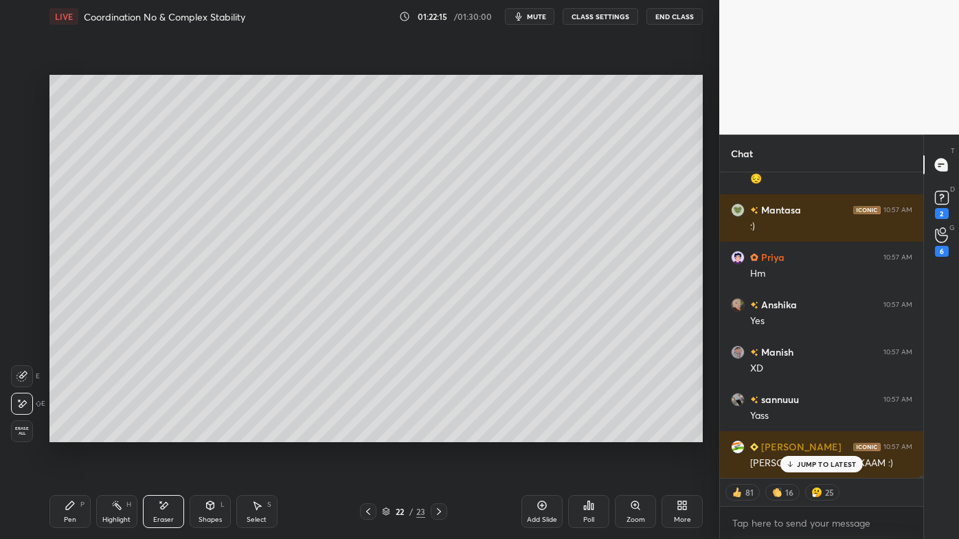
scroll to position [50863, 0]
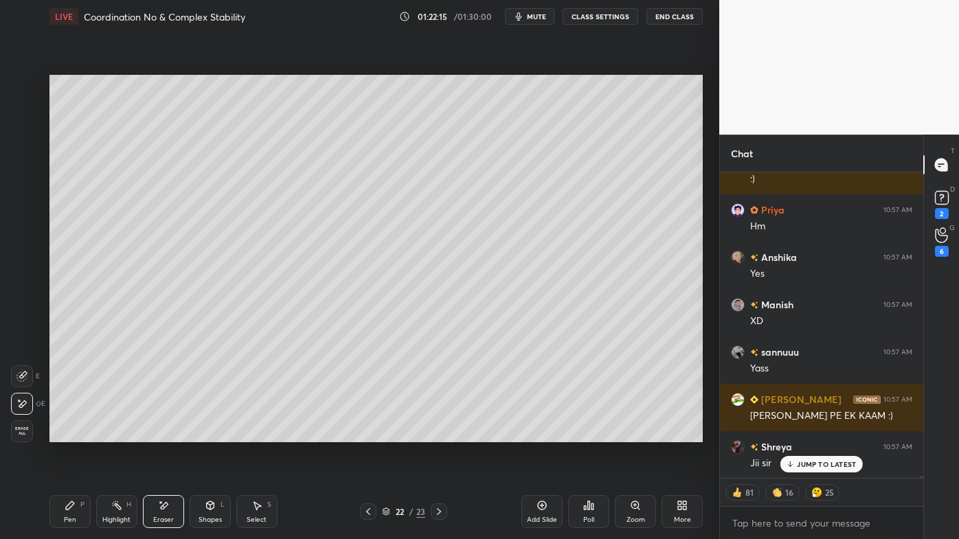
drag, startPoint x: 156, startPoint y: 494, endPoint x: 239, endPoint y: 445, distance: 96.3
click at [156, 493] on div "Pen P Highlight H Eraser Shapes L Select S 22 / 23 Add Slide Poll Zoom More" at bounding box center [375, 511] width 653 height 55
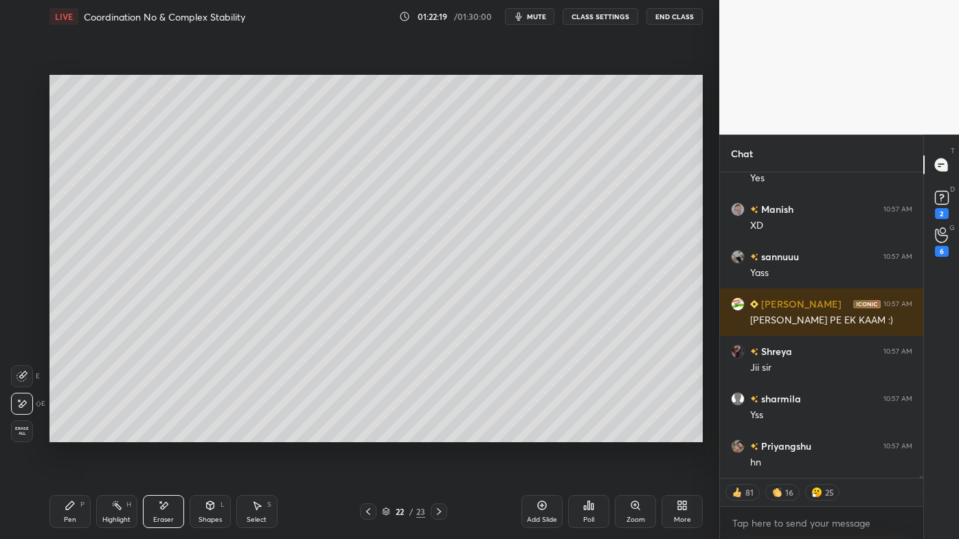
drag, startPoint x: 72, startPoint y: 503, endPoint x: 72, endPoint y: 475, distance: 28.2
click at [73, 501] on icon at bounding box center [70, 505] width 11 height 11
drag, startPoint x: 23, startPoint y: 141, endPoint x: 45, endPoint y: 143, distance: 22.1
click at [23, 139] on div at bounding box center [22, 140] width 11 height 11
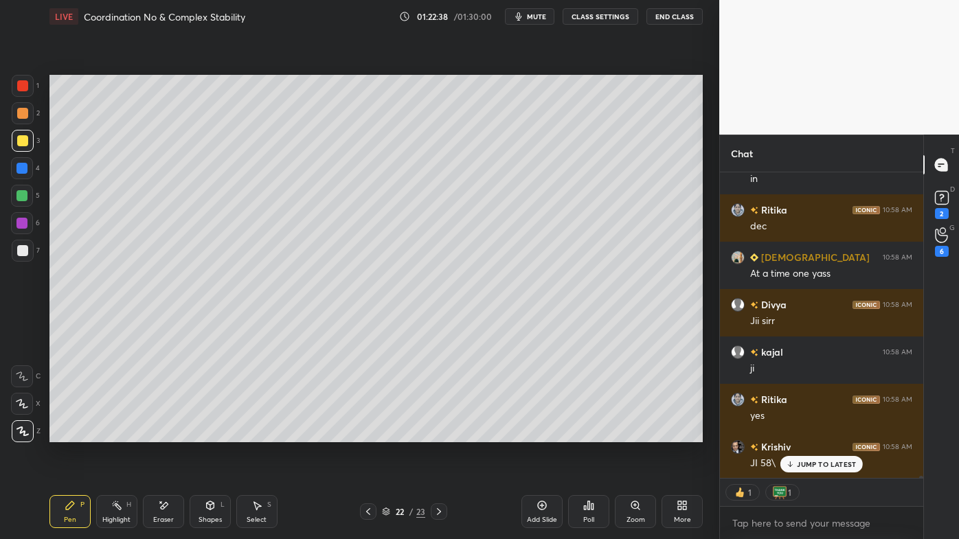
drag, startPoint x: 113, startPoint y: 497, endPoint x: 152, endPoint y: 453, distance: 58.9
click at [117, 496] on div "Highlight H" at bounding box center [116, 511] width 41 height 33
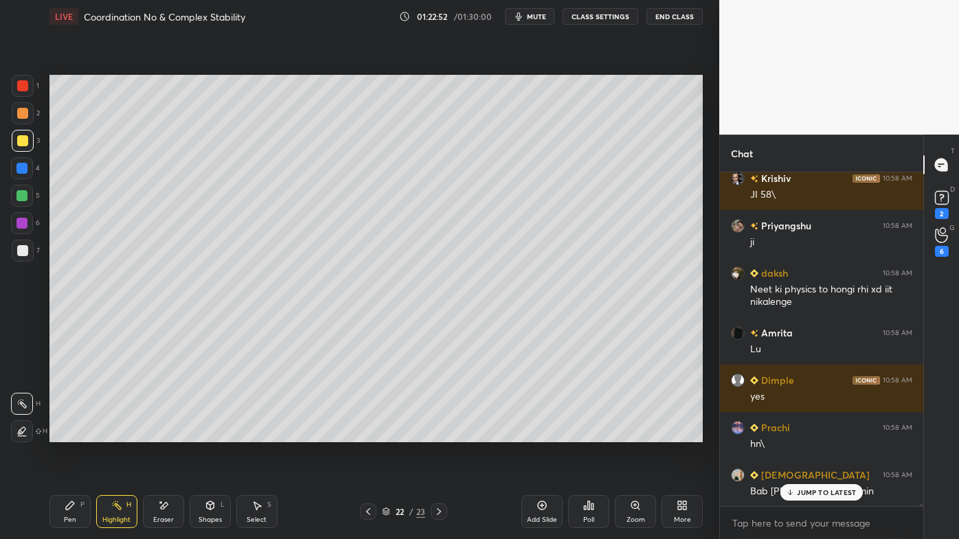
drag, startPoint x: 161, startPoint y: 508, endPoint x: 166, endPoint y: 489, distance: 20.0
click at [161, 504] on icon at bounding box center [163, 506] width 11 height 12
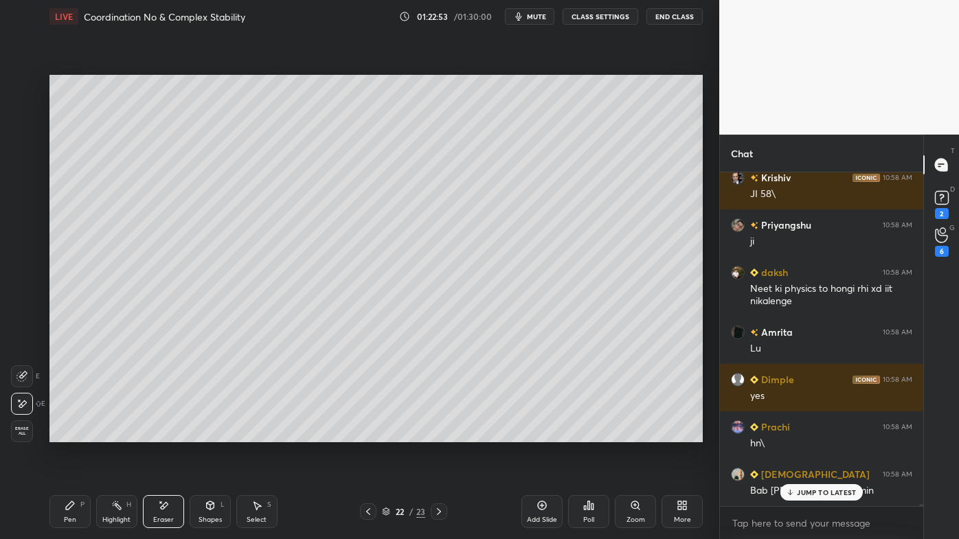
click at [64, 505] on div "Pen P" at bounding box center [69, 511] width 41 height 33
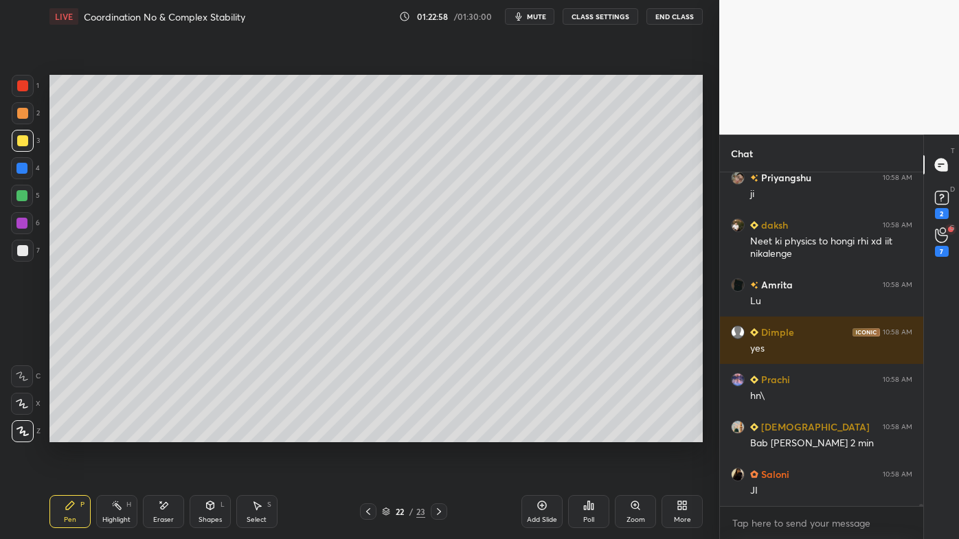
click at [542, 506] on icon at bounding box center [542, 505] width 4 height 4
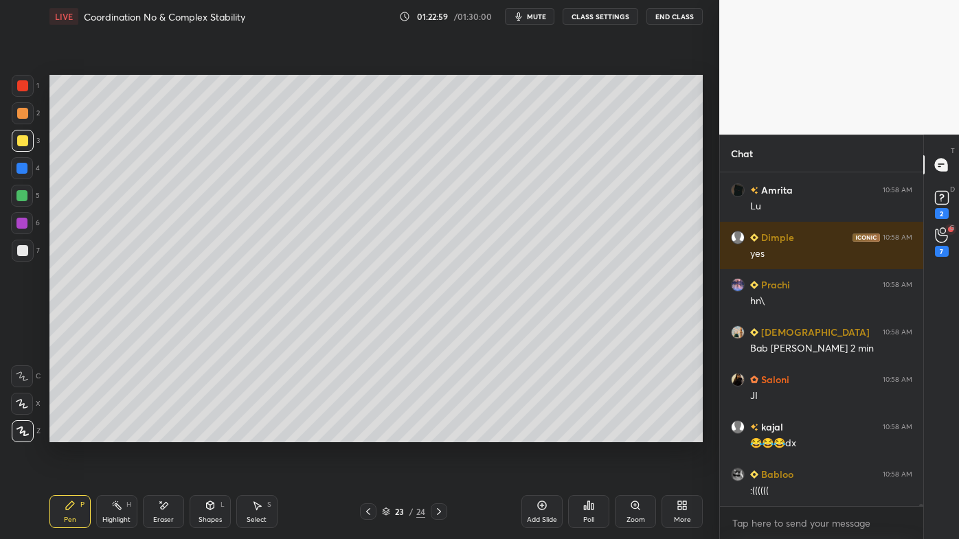
drag, startPoint x: 30, startPoint y: 108, endPoint x: 43, endPoint y: 106, distance: 12.7
click at [31, 108] on div at bounding box center [23, 113] width 22 height 22
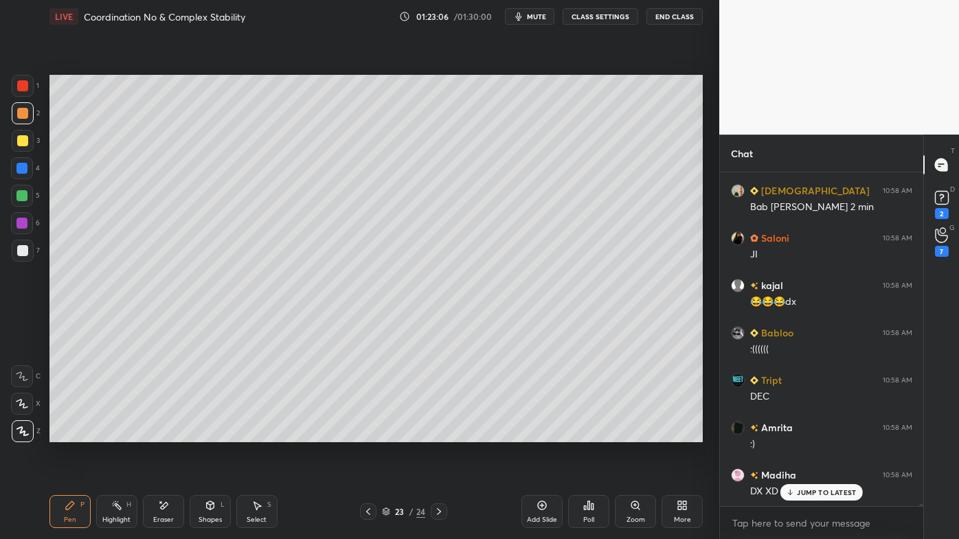
drag, startPoint x: 20, startPoint y: 139, endPoint x: 37, endPoint y: 139, distance: 17.2
click at [20, 139] on div at bounding box center [22, 140] width 11 height 11
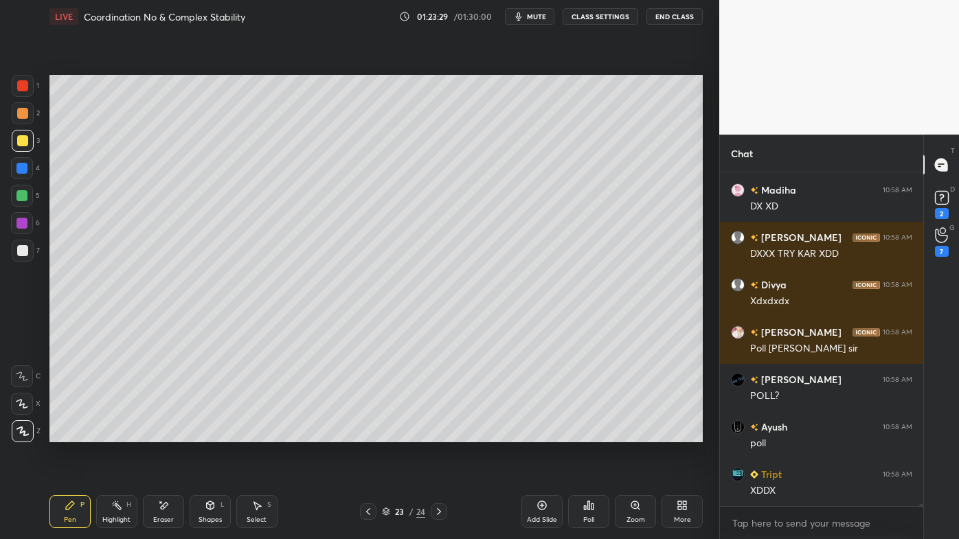
scroll to position [51604, 0]
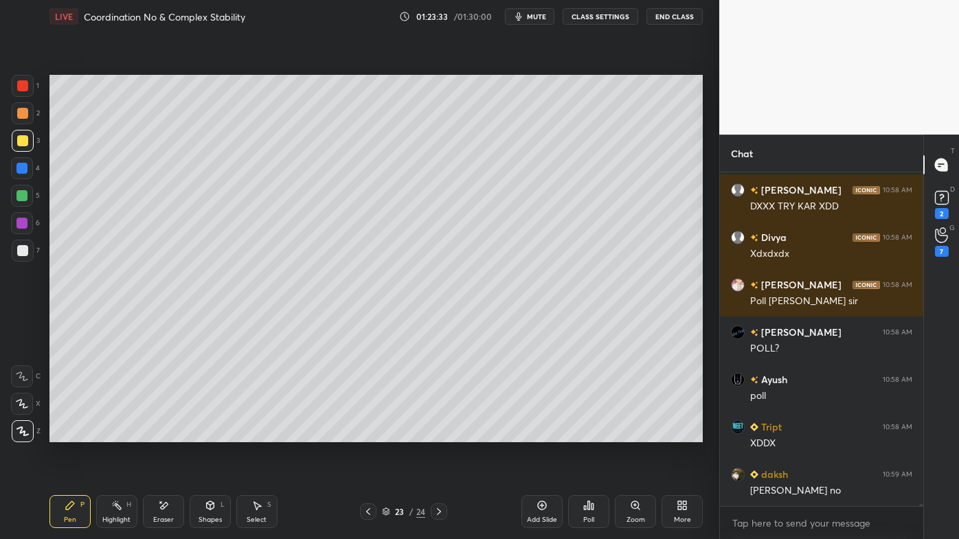
click at [589, 514] on div "Poll" at bounding box center [588, 511] width 41 height 33
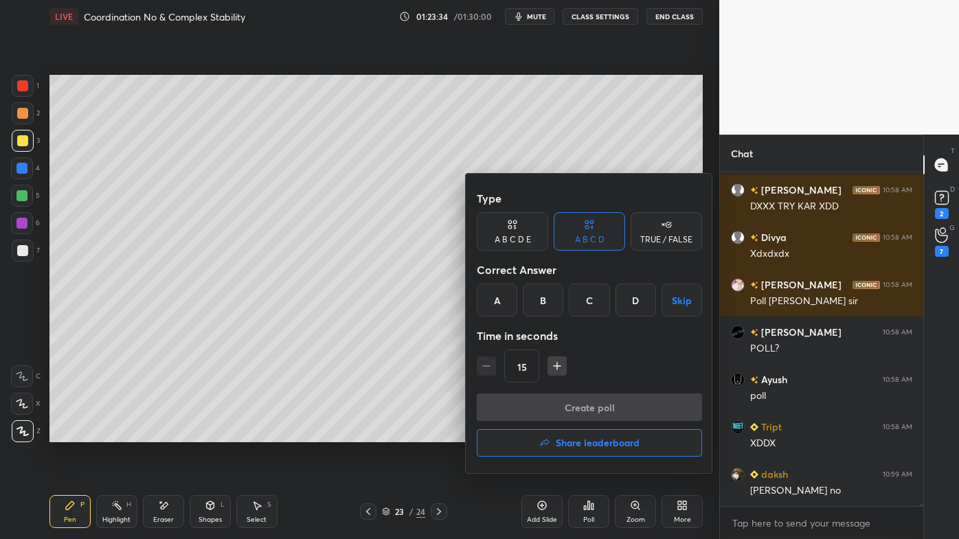
click at [639, 305] on div "D" at bounding box center [635, 300] width 41 height 33
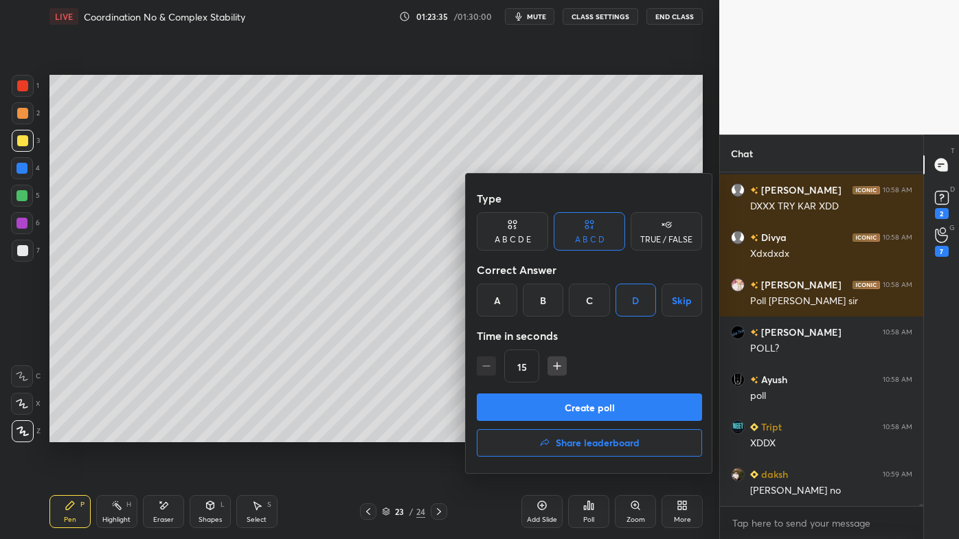
click at [547, 372] on button "button" at bounding box center [556, 365] width 19 height 19
type input "30"
click at [551, 404] on button "Create poll" at bounding box center [589, 406] width 225 height 27
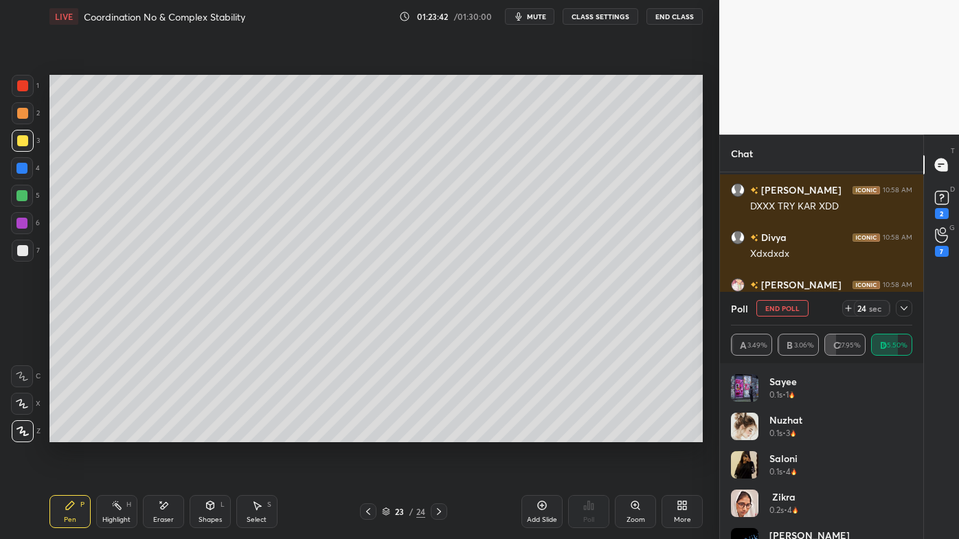
scroll to position [51722, 0]
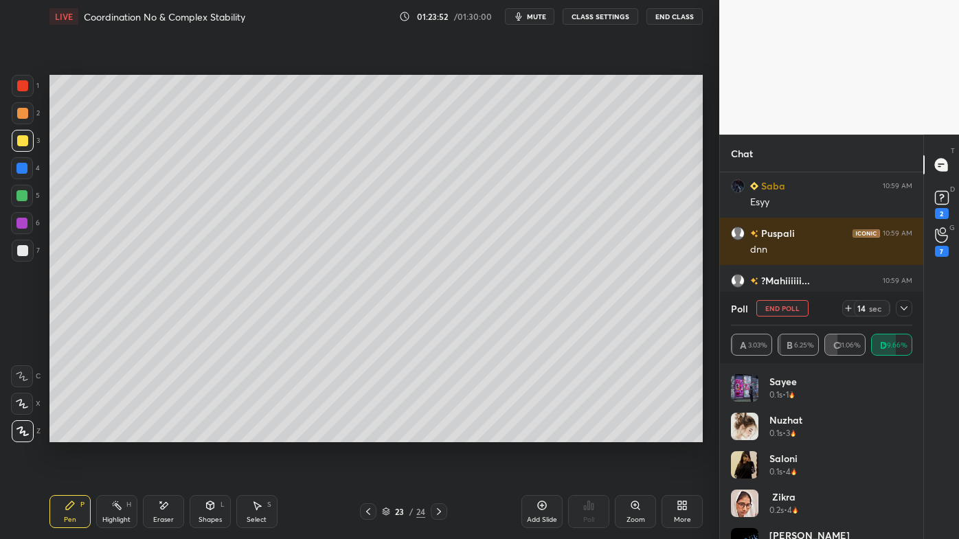
click at [902, 312] on icon at bounding box center [903, 308] width 11 height 11
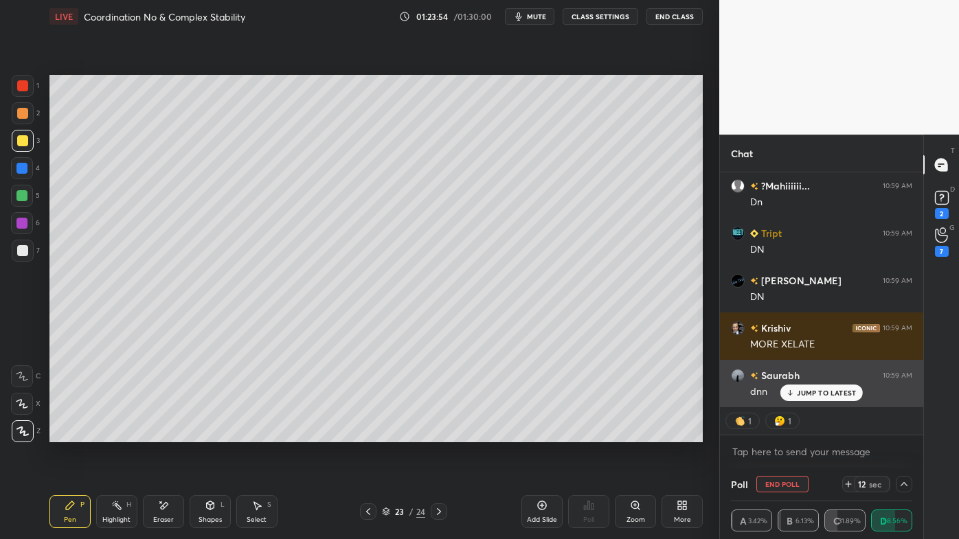
click at [816, 401] on div "Madiha 10:59 AM 🥳🥳 PRITI 10:59 AM Ys Pritha 10:59 AM dn Arpita 10:59 AM Y DXX d…" at bounding box center [821, 289] width 203 height 234
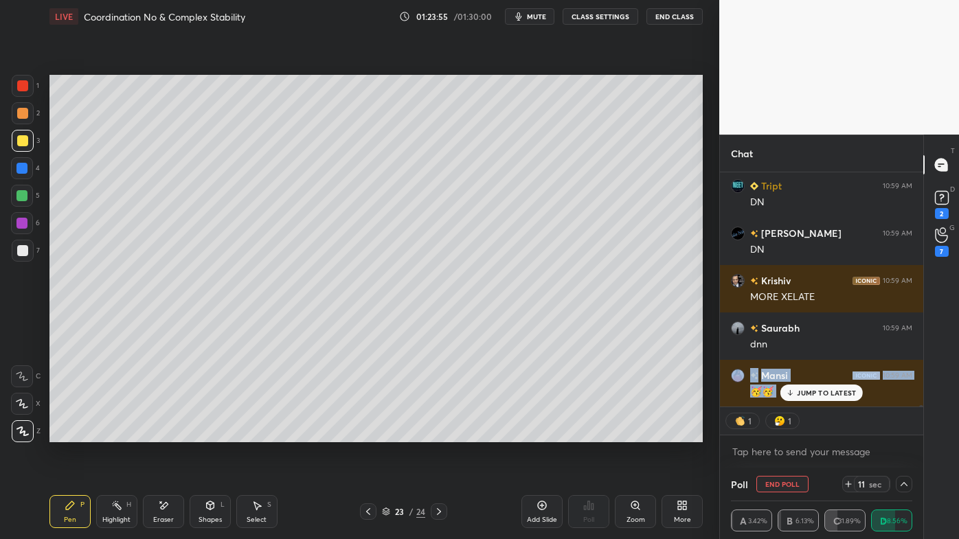
click at [467, 448] on div "Setting up your live class Poll for secs No correct answer Start poll" at bounding box center [376, 258] width 664 height 451
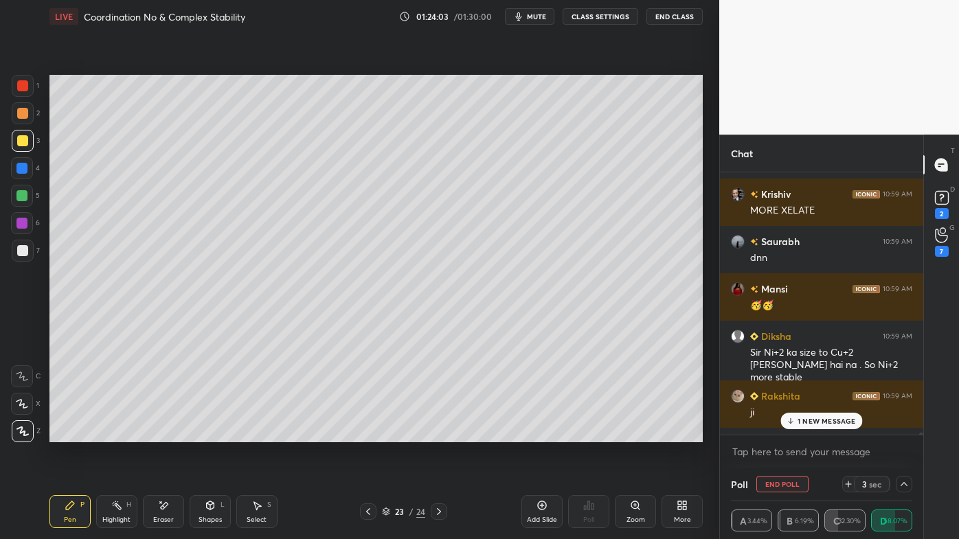
click at [809, 420] on p "1 NEW MESSAGE" at bounding box center [826, 421] width 58 height 8
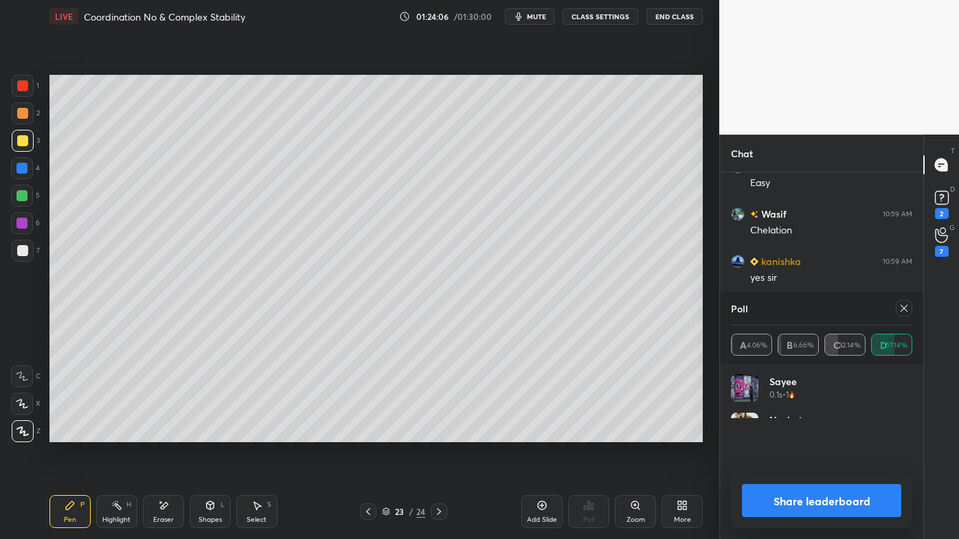
click at [367, 511] on icon at bounding box center [368, 511] width 4 height 7
click at [367, 512] on icon at bounding box center [368, 511] width 11 height 11
drag, startPoint x: 115, startPoint y: 501, endPoint x: 139, endPoint y: 452, distance: 54.7
click at [114, 501] on icon at bounding box center [116, 505] width 11 height 11
click at [73, 499] on div "Pen P" at bounding box center [69, 511] width 41 height 33
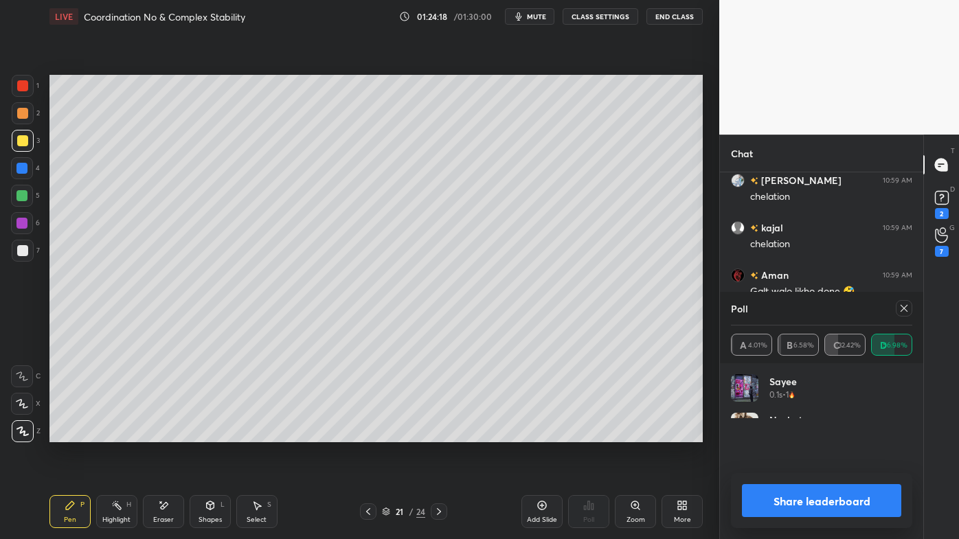
click at [905, 311] on icon at bounding box center [903, 308] width 11 height 11
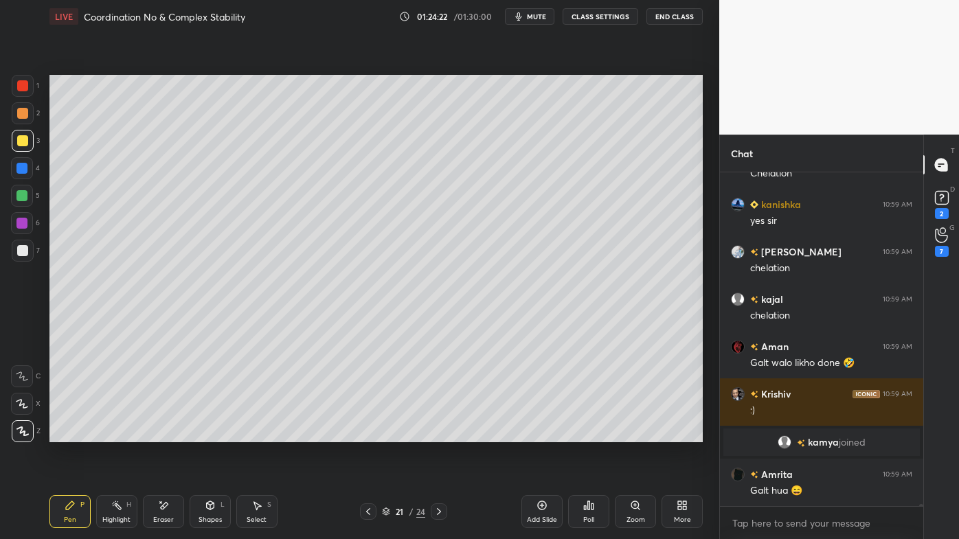
click at [156, 501] on div "Eraser" at bounding box center [163, 511] width 41 height 33
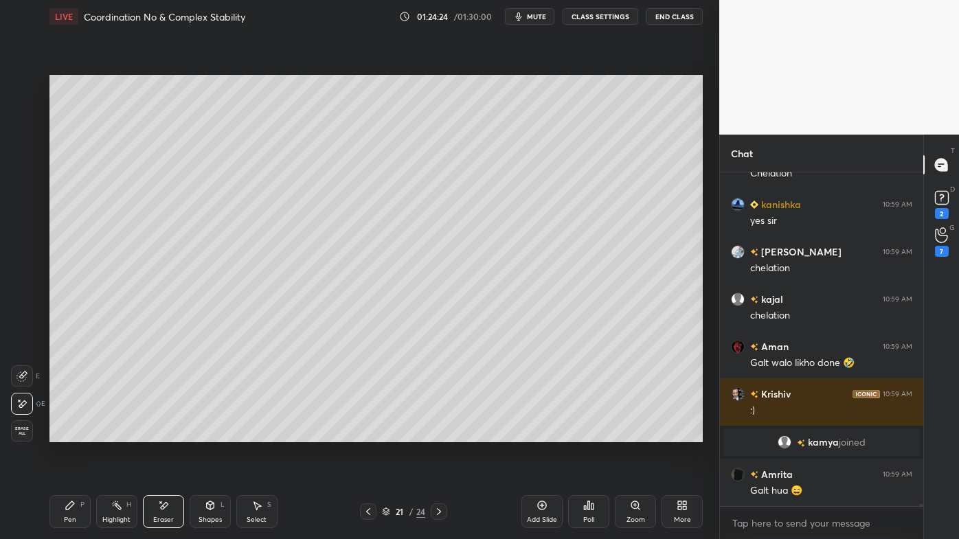
drag, startPoint x: 116, startPoint y: 501, endPoint x: 129, endPoint y: 471, distance: 32.9
click at [115, 501] on circle at bounding box center [115, 501] width 1 height 1
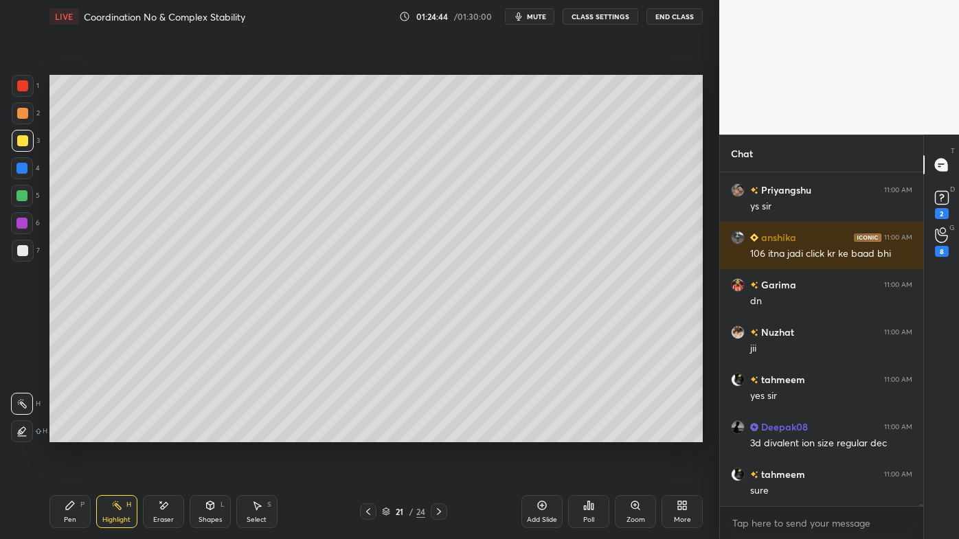
click at [65, 496] on div "Pen P" at bounding box center [69, 511] width 41 height 33
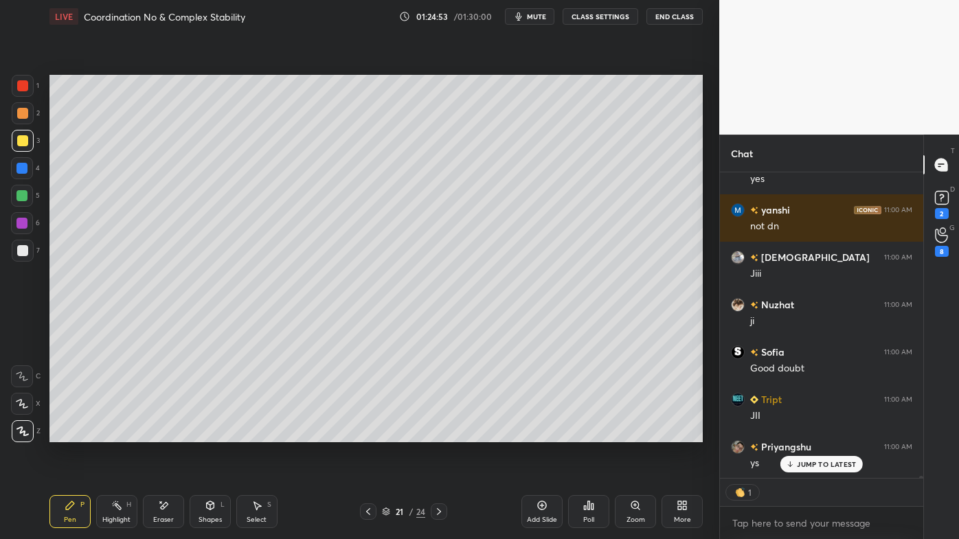
drag, startPoint x: 437, startPoint y: 510, endPoint x: 435, endPoint y: 497, distance: 12.4
click at [437, 509] on icon at bounding box center [438, 511] width 11 height 11
drag, startPoint x: 115, startPoint y: 499, endPoint x: 112, endPoint y: 476, distance: 23.5
click at [114, 498] on div "Highlight H" at bounding box center [116, 511] width 41 height 33
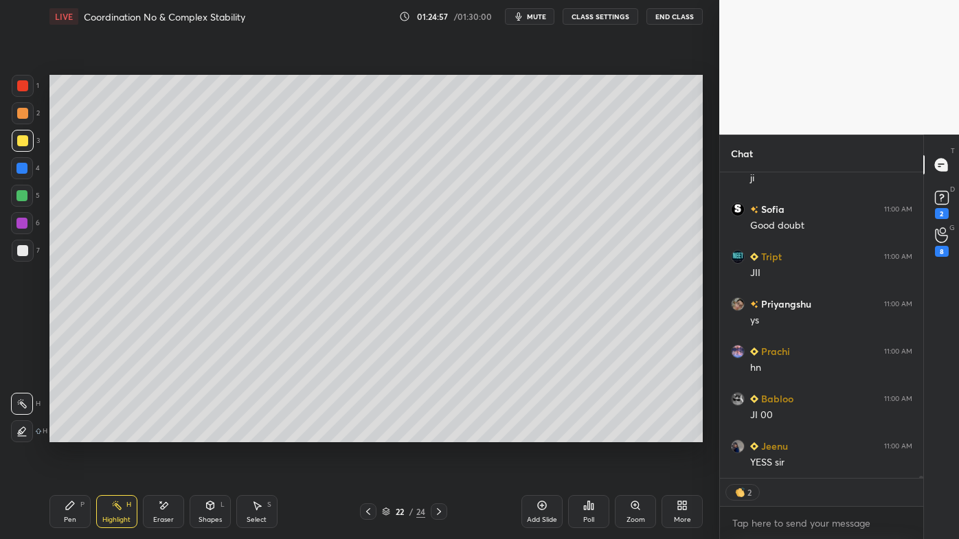
click at [437, 509] on icon at bounding box center [438, 511] width 11 height 11
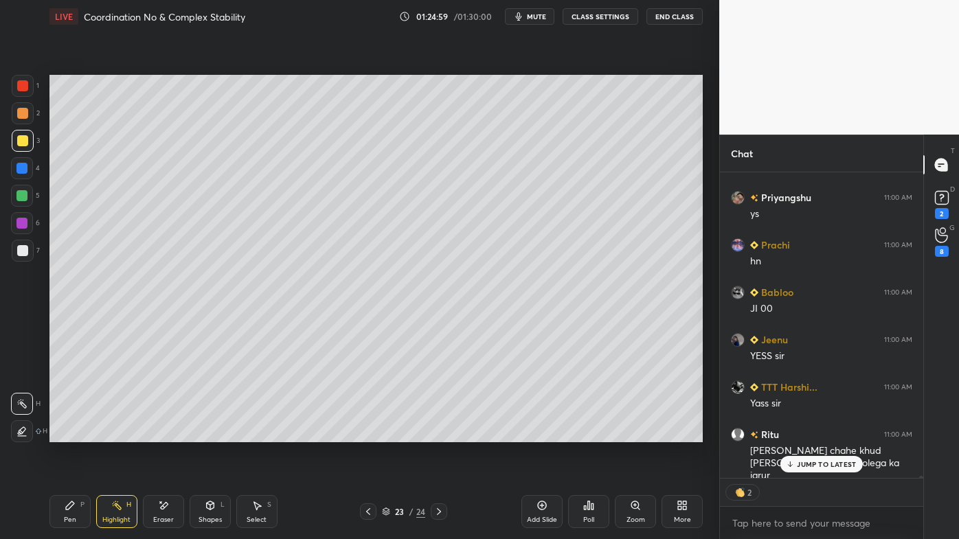
click at [69, 507] on div "Pen P" at bounding box center [69, 511] width 41 height 33
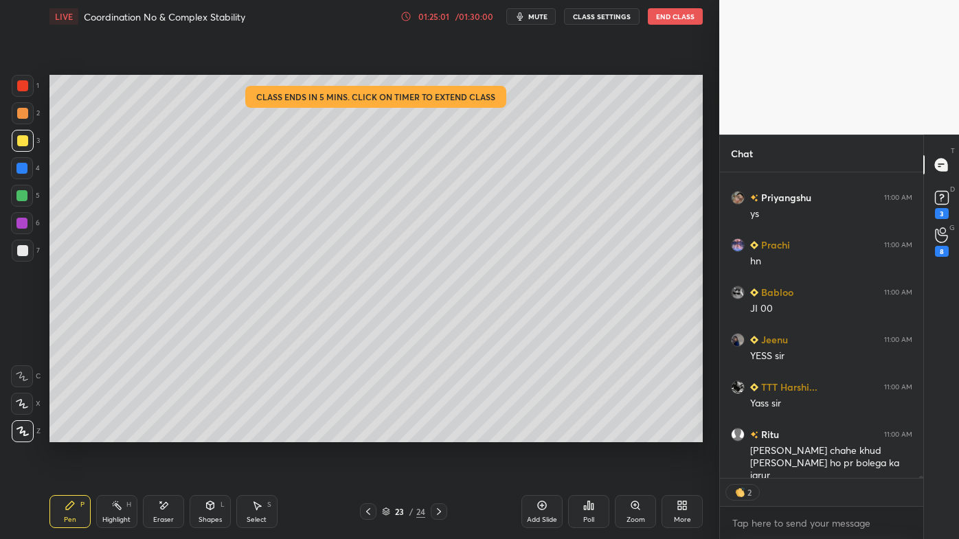
click at [27, 113] on div at bounding box center [22, 113] width 11 height 11
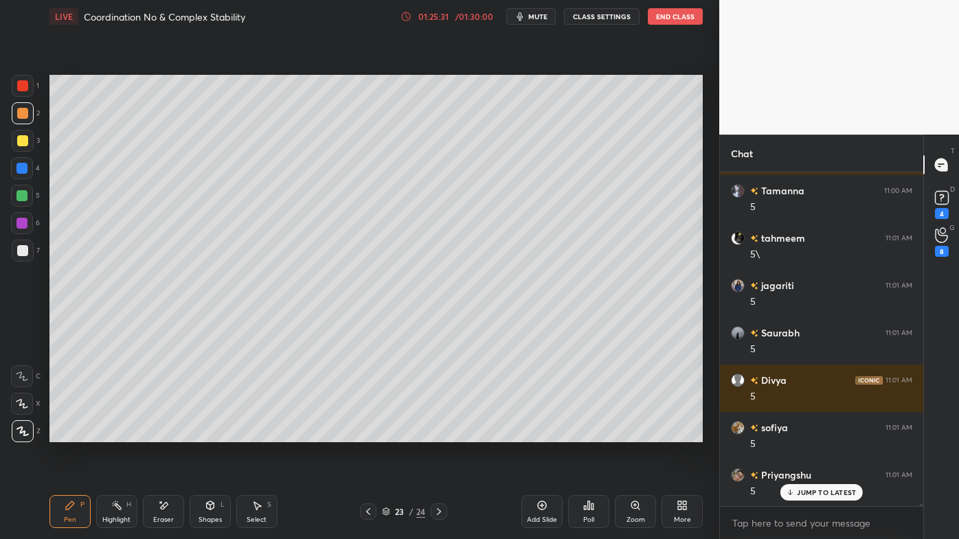
click at [67, 501] on icon at bounding box center [70, 505] width 11 height 11
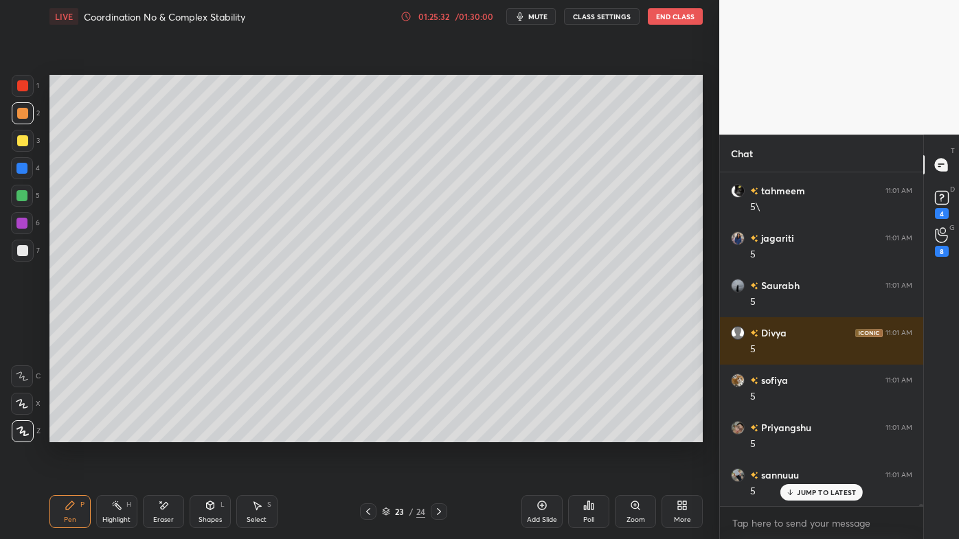
drag, startPoint x: 25, startPoint y: 253, endPoint x: 38, endPoint y: 265, distance: 18.0
click at [27, 251] on div at bounding box center [22, 250] width 11 height 11
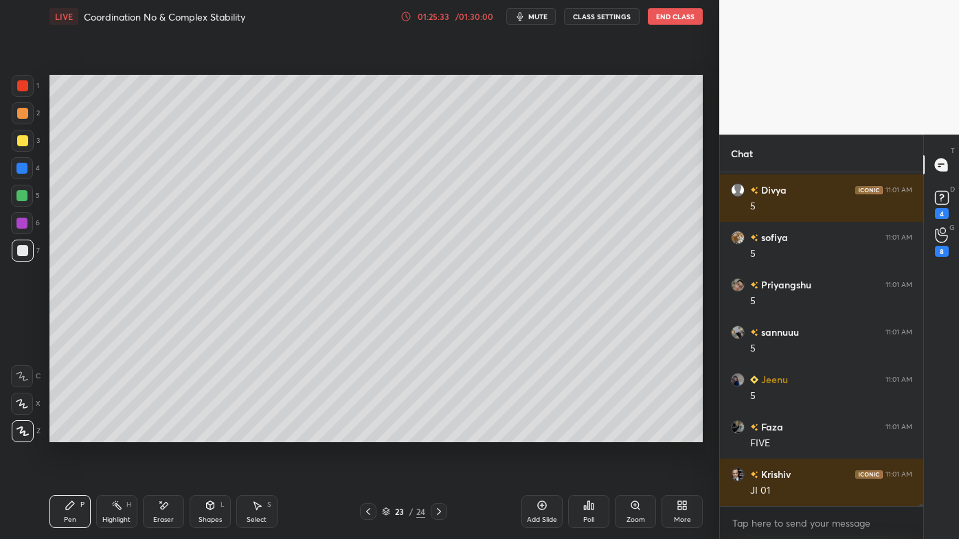
drag, startPoint x: 113, startPoint y: 500, endPoint x: 154, endPoint y: 452, distance: 62.9
click at [115, 496] on div "Highlight H" at bounding box center [116, 511] width 41 height 33
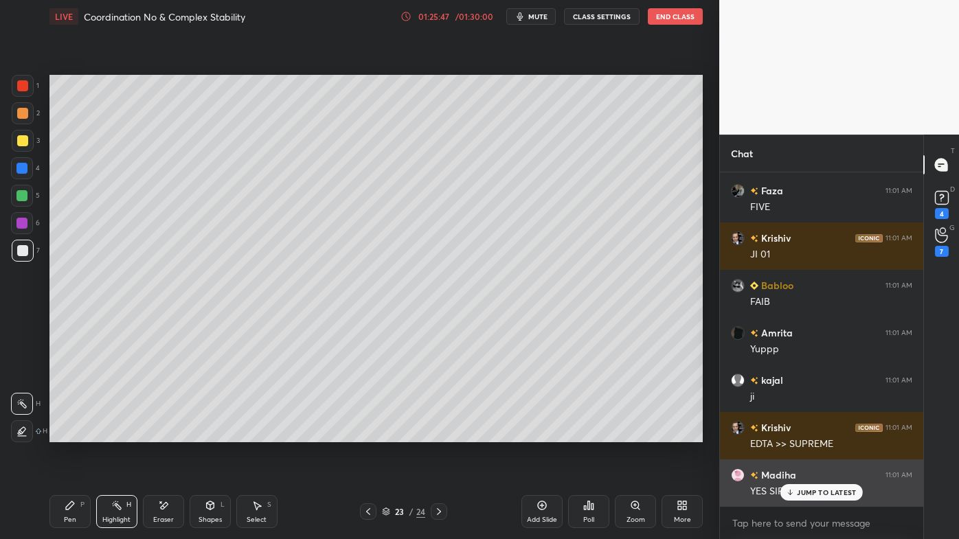
click at [805, 494] on p "JUMP TO LATEST" at bounding box center [826, 492] width 59 height 8
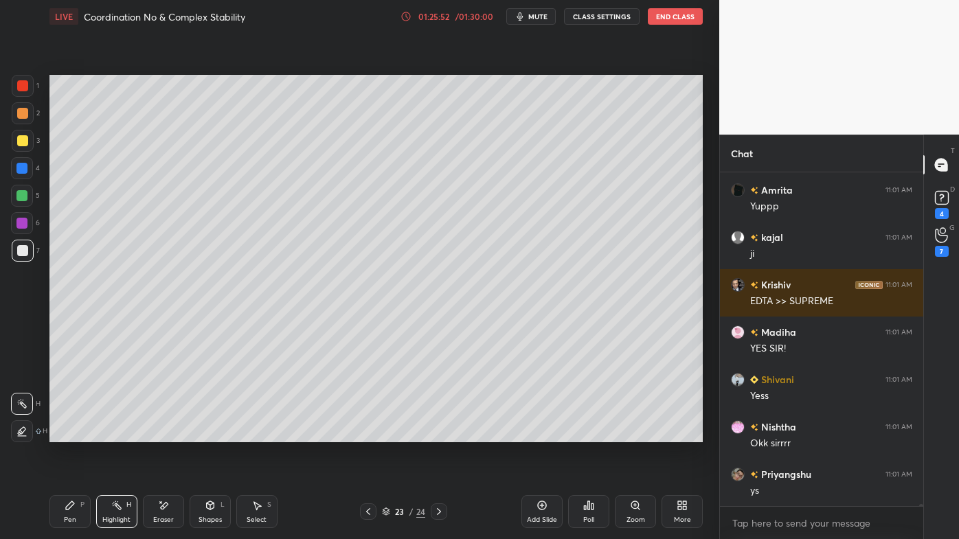
click at [545, 505] on icon at bounding box center [541, 505] width 11 height 11
drag, startPoint x: 70, startPoint y: 503, endPoint x: 66, endPoint y: 475, distance: 28.5
click at [69, 503] on icon at bounding box center [70, 505] width 8 height 8
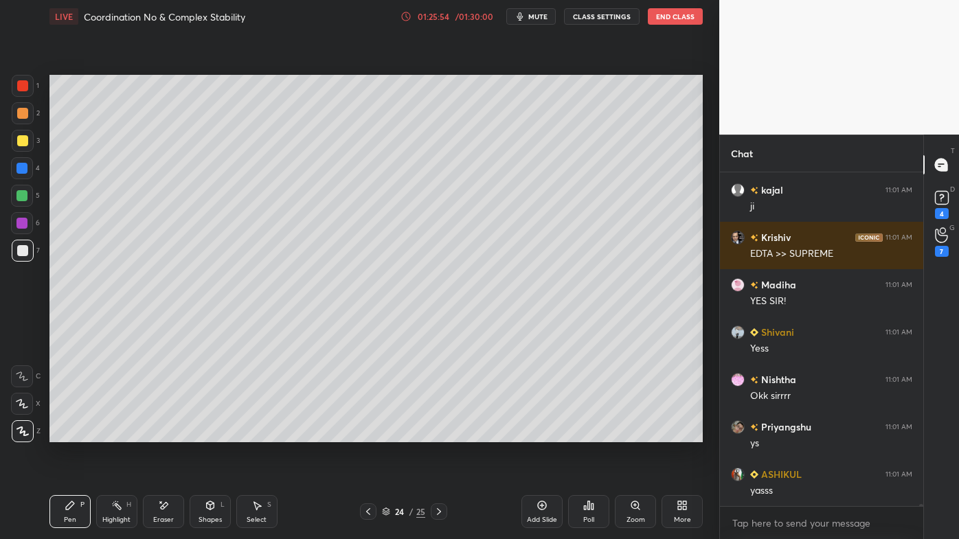
drag, startPoint x: 27, startPoint y: 113, endPoint x: 41, endPoint y: 107, distance: 14.2
click at [27, 111] on div at bounding box center [23, 113] width 22 height 22
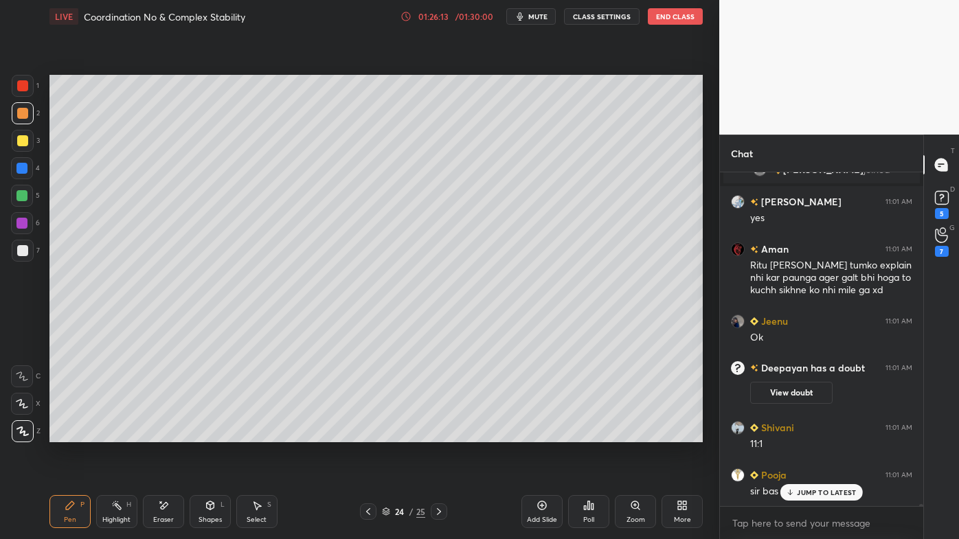
scroll to position [55846, 0]
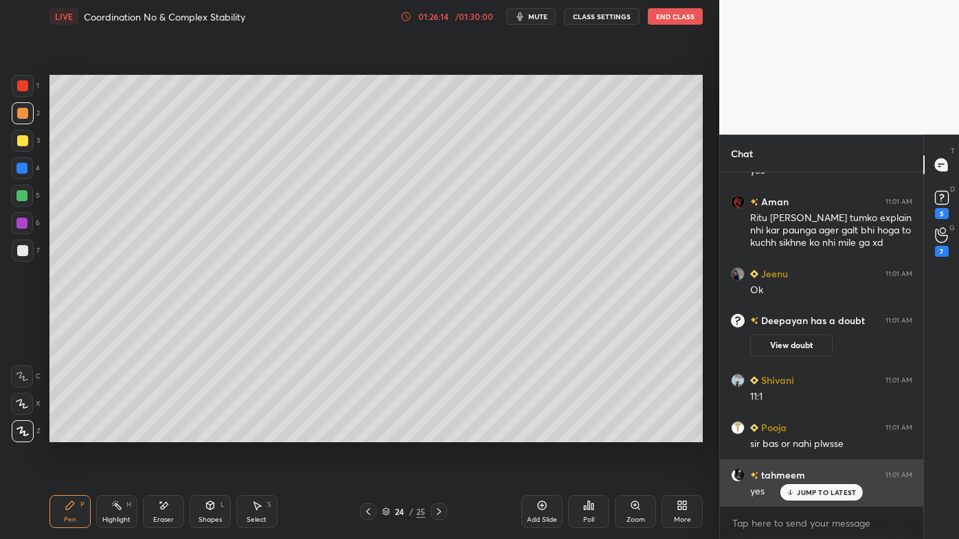
click at [803, 494] on p "JUMP TO LATEST" at bounding box center [826, 492] width 59 height 8
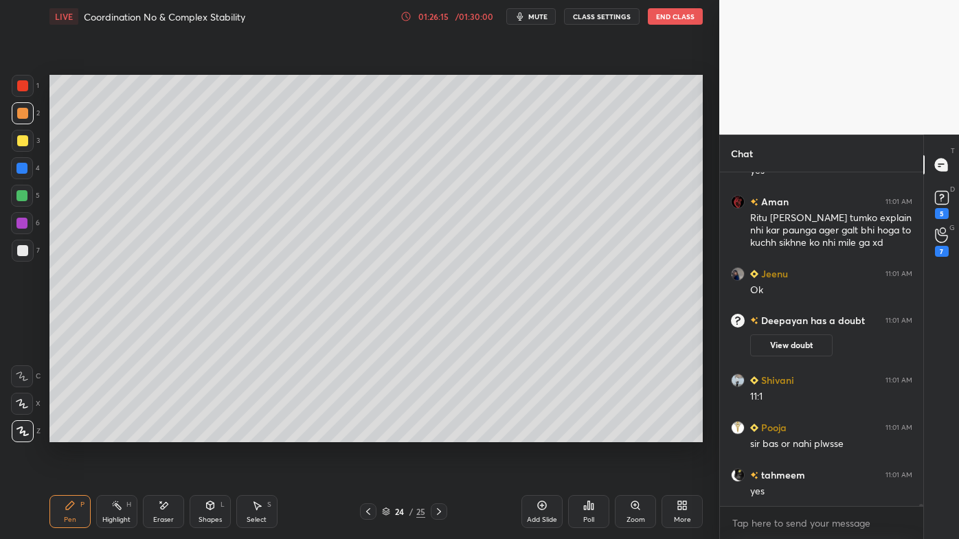
drag, startPoint x: 115, startPoint y: 503, endPoint x: 106, endPoint y: 501, distance: 9.7
click at [115, 503] on icon at bounding box center [116, 505] width 11 height 11
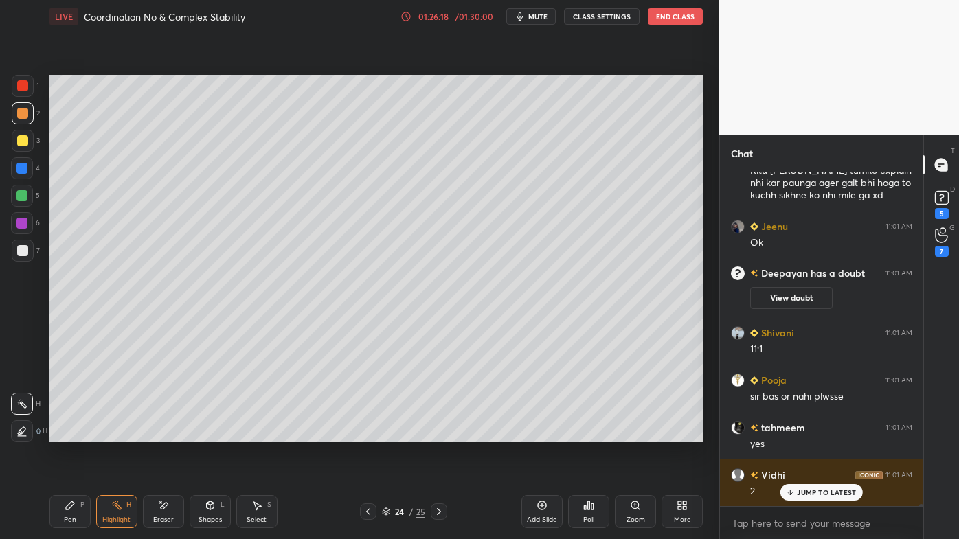
click at [588, 505] on icon at bounding box center [589, 505] width 2 height 8
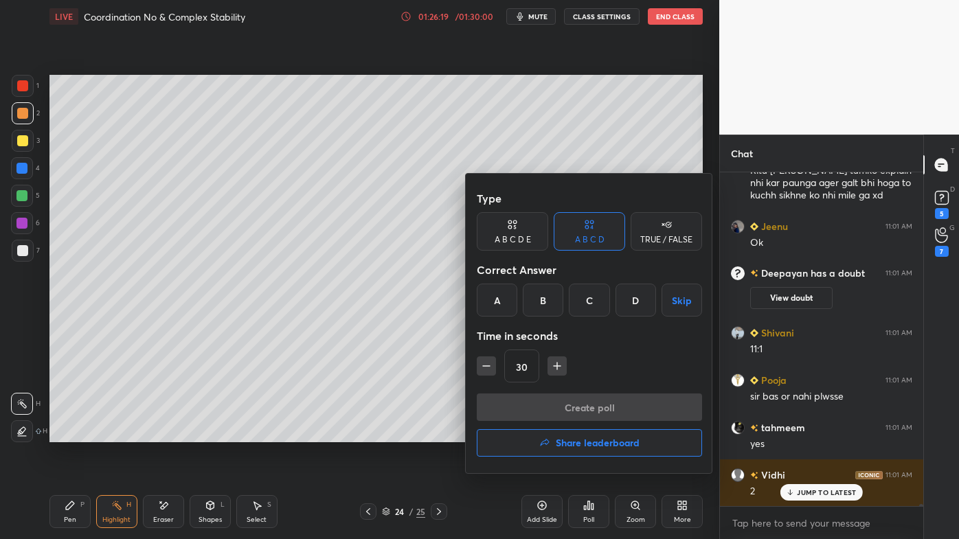
click at [588, 309] on div "C" at bounding box center [589, 300] width 41 height 33
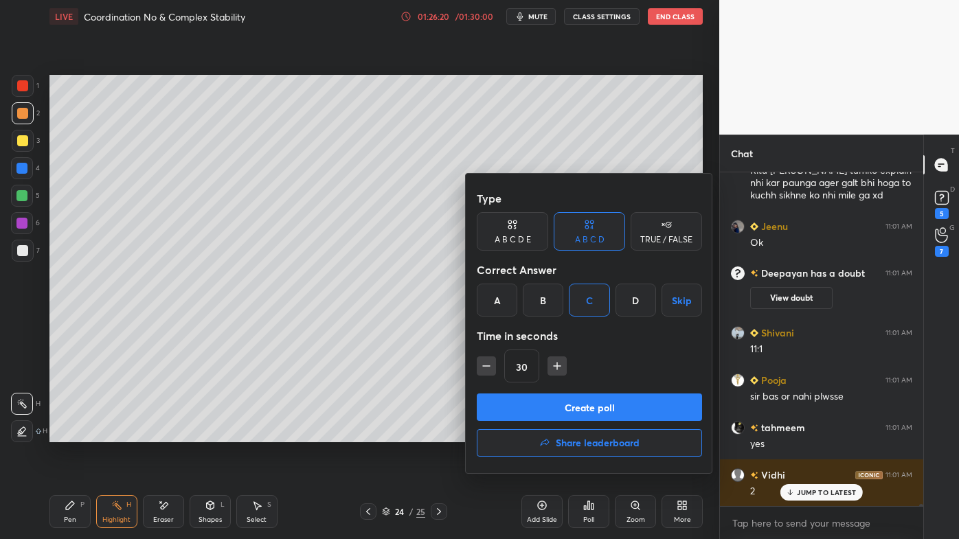
drag, startPoint x: 558, startPoint y: 405, endPoint x: 544, endPoint y: 407, distance: 13.8
click at [557, 406] on button "Create poll" at bounding box center [589, 406] width 225 height 27
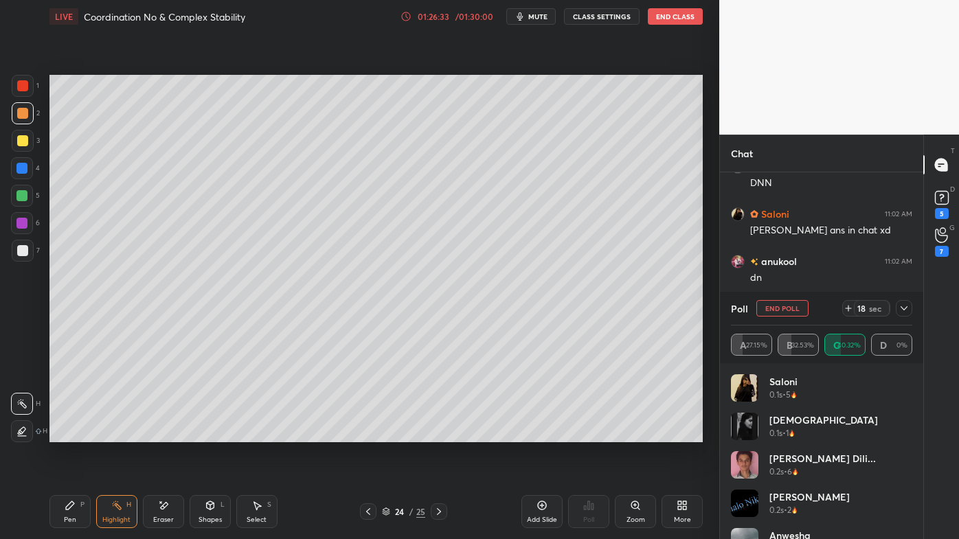
scroll to position [56392, 0]
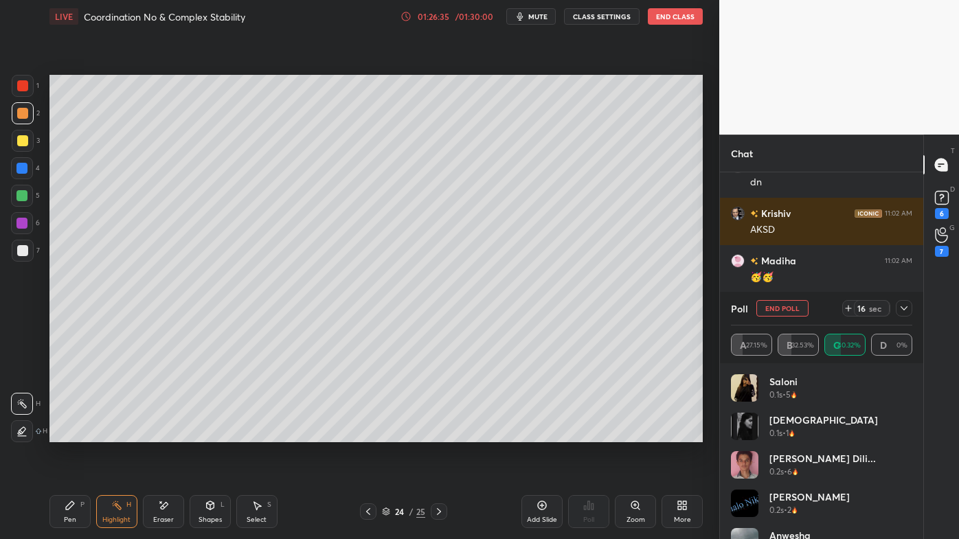
drag, startPoint x: 69, startPoint y: 503, endPoint x: 58, endPoint y: 486, distance: 20.4
click at [67, 501] on icon at bounding box center [70, 505] width 11 height 11
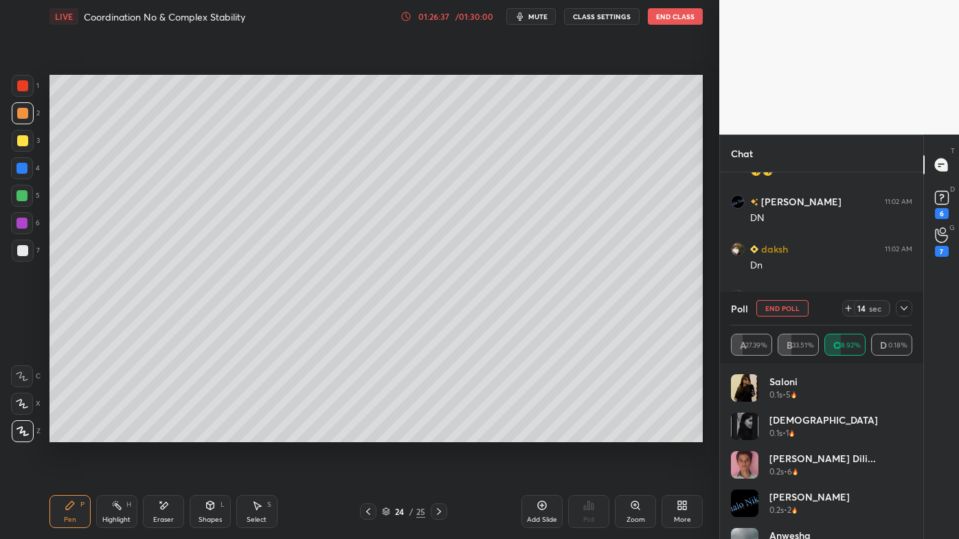
click at [24, 243] on div at bounding box center [23, 251] width 22 height 22
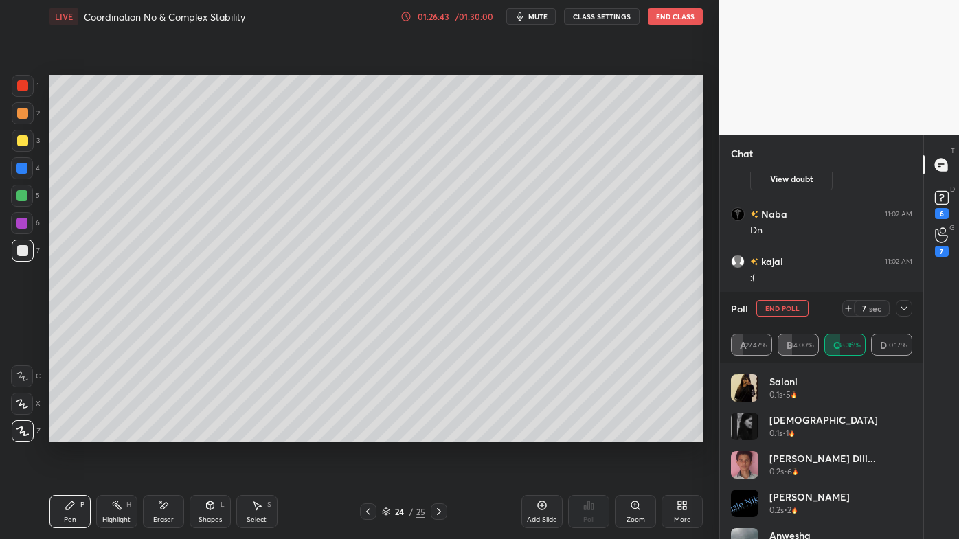
click at [902, 309] on icon at bounding box center [903, 308] width 11 height 11
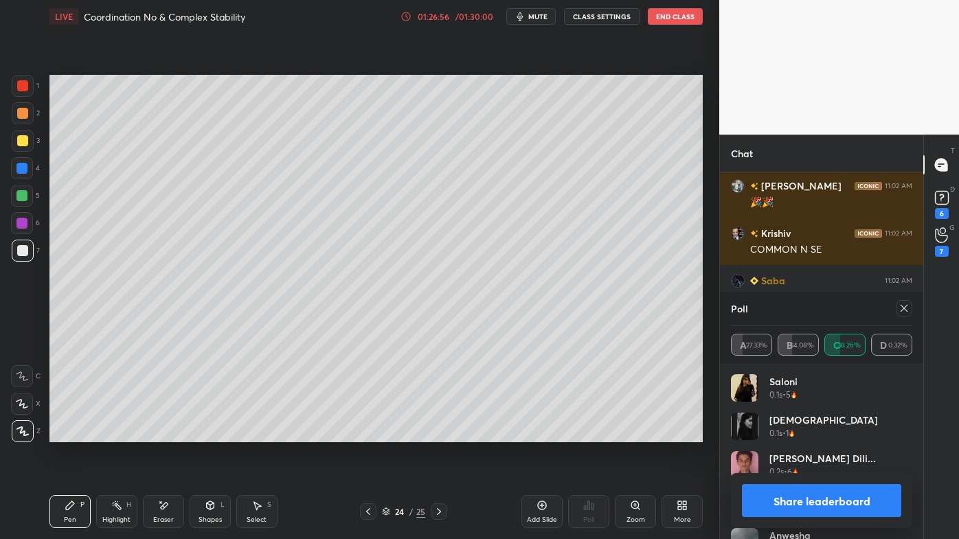
click at [901, 311] on icon at bounding box center [903, 308] width 11 height 11
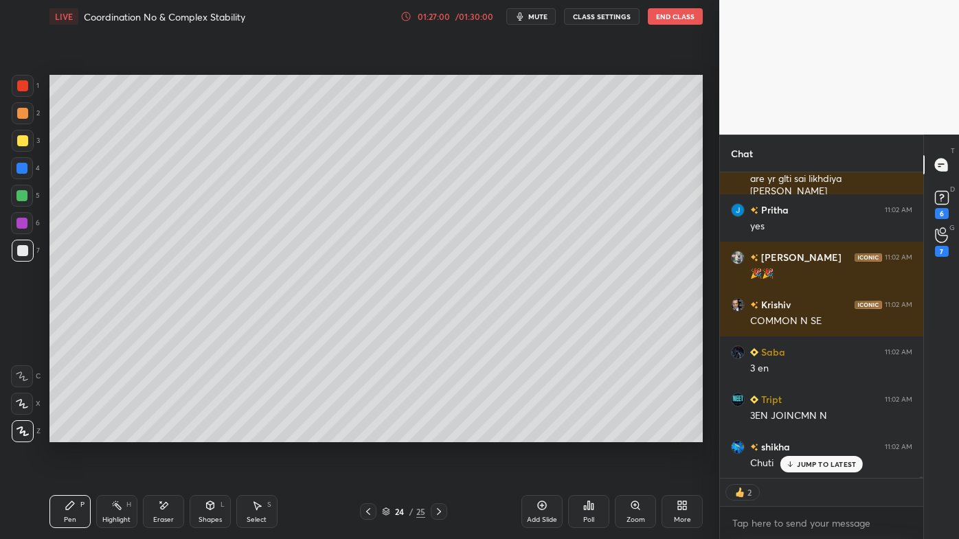
click at [28, 136] on div at bounding box center [23, 141] width 22 height 22
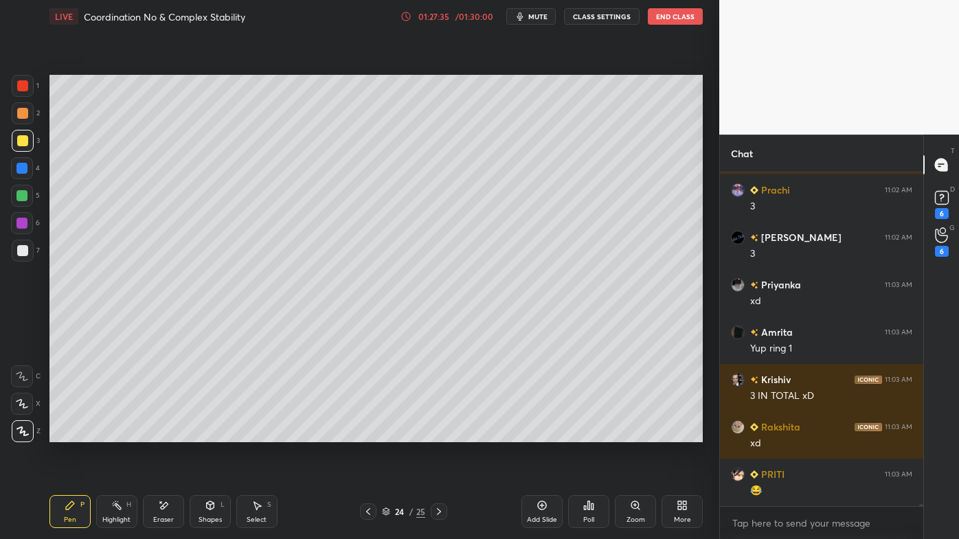
click at [168, 501] on icon at bounding box center [163, 506] width 11 height 12
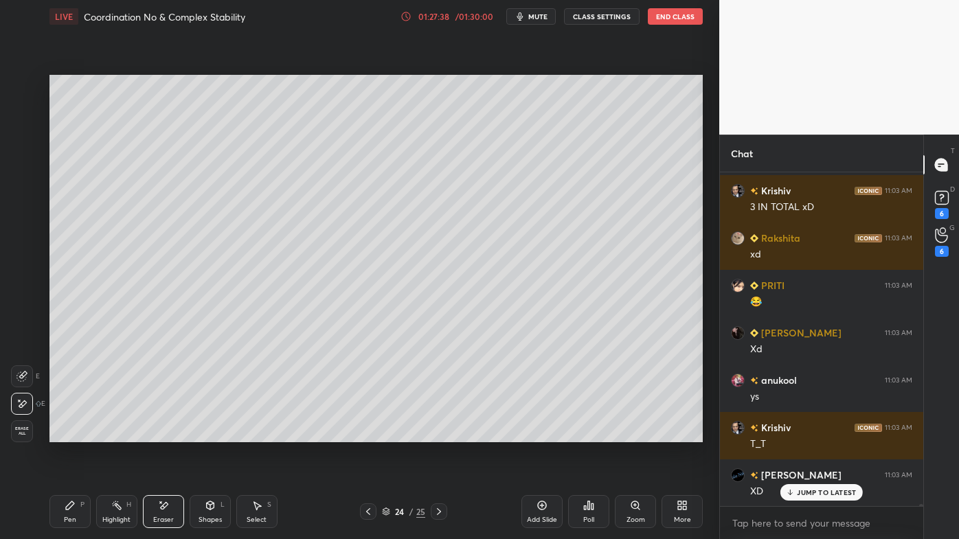
click at [111, 503] on icon at bounding box center [116, 505] width 11 height 11
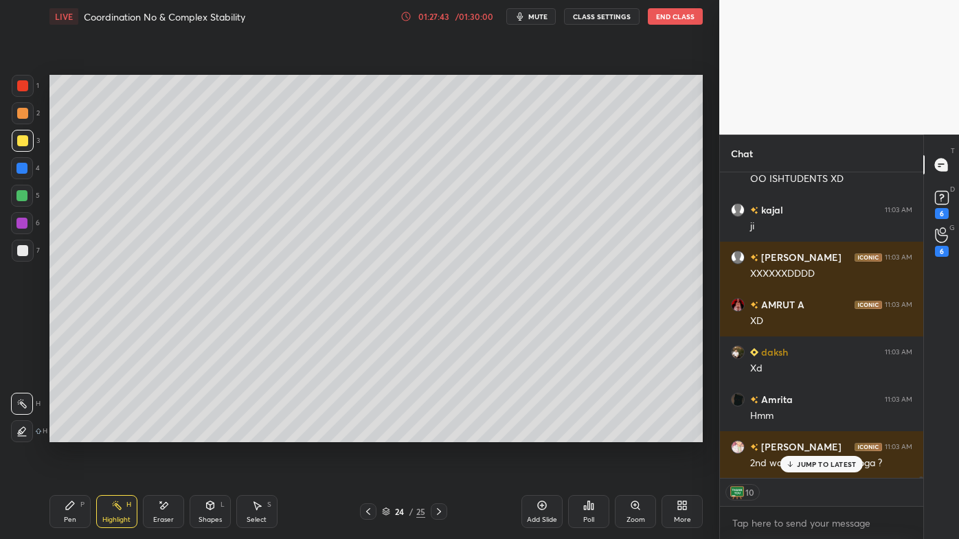
click at [73, 490] on div "Pen P Highlight H Eraser Shapes L Select S 24 / 25 Add Slide Poll Zoom More" at bounding box center [375, 511] width 653 height 55
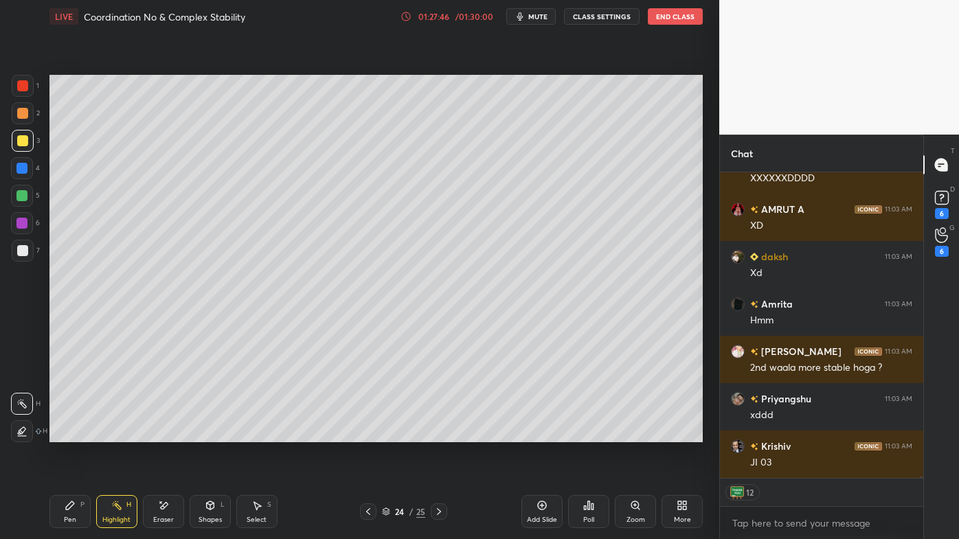
click at [75, 501] on div "Pen P" at bounding box center [69, 511] width 41 height 33
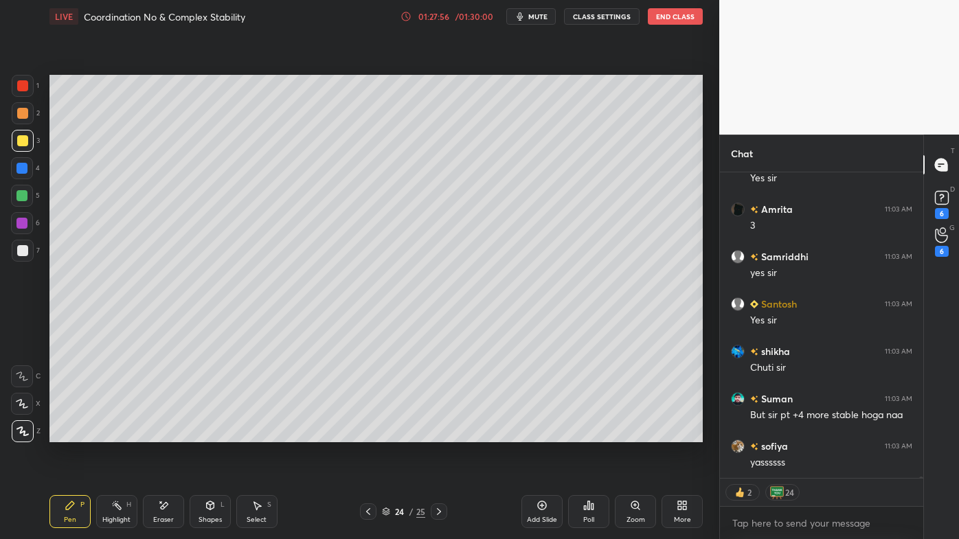
click at [20, 106] on div at bounding box center [23, 113] width 22 height 22
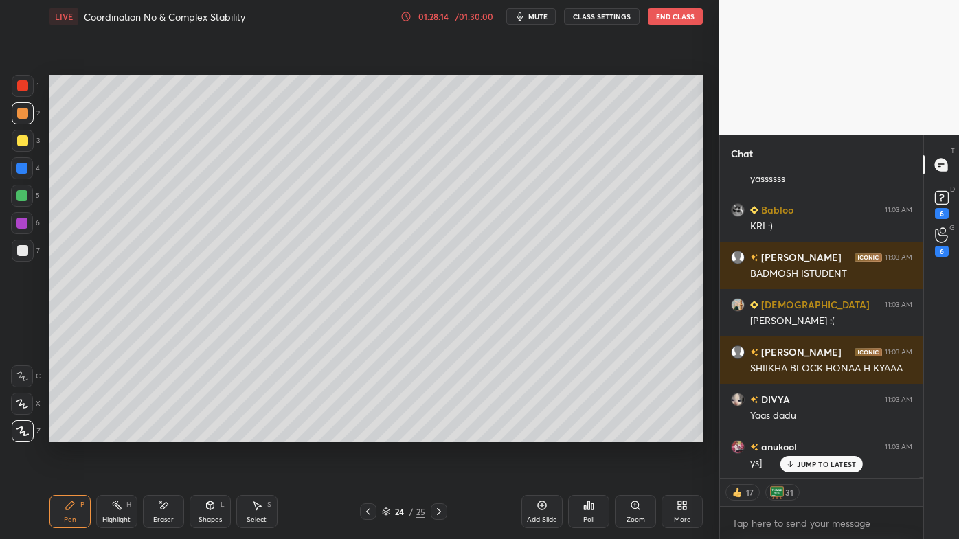
click at [30, 141] on div at bounding box center [23, 141] width 22 height 22
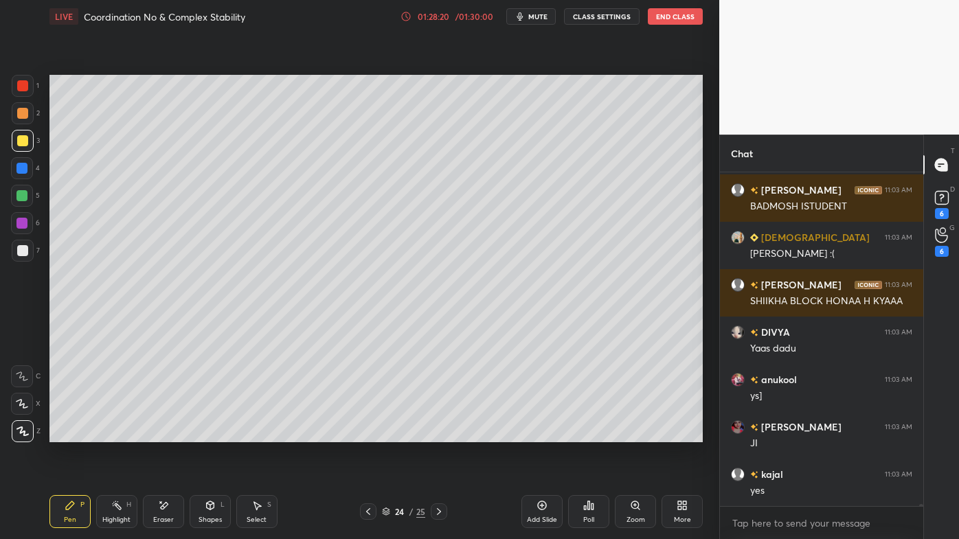
drag, startPoint x: 117, startPoint y: 505, endPoint x: 128, endPoint y: 450, distance: 56.0
click at [119, 501] on icon at bounding box center [116, 505] width 11 height 11
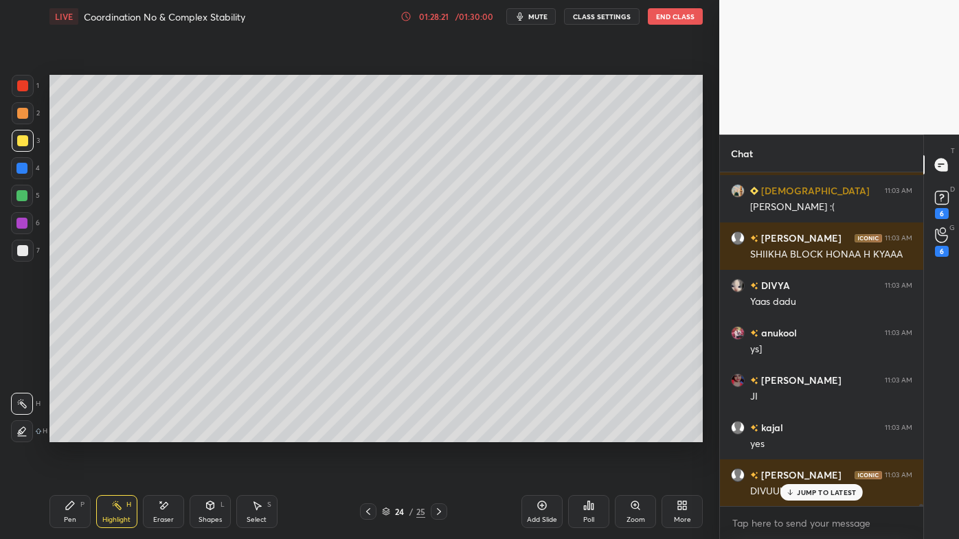
click at [368, 467] on div "Setting up your live class Poll for secs No correct answer Start poll" at bounding box center [376, 258] width 664 height 451
click at [544, 502] on icon at bounding box center [542, 505] width 9 height 9
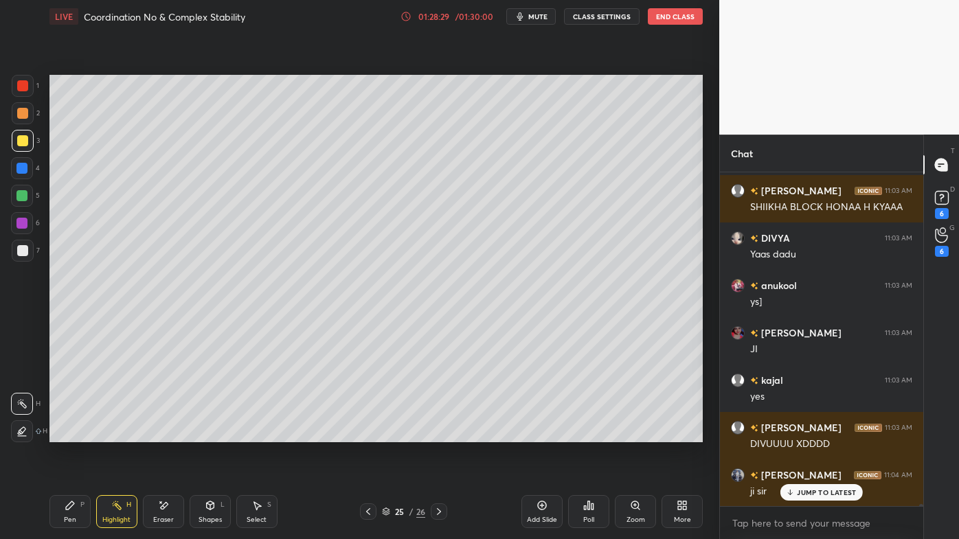
click at [71, 506] on icon at bounding box center [70, 505] width 8 height 8
click at [375, 509] on div "25 / 26" at bounding box center [403, 511] width 87 height 16
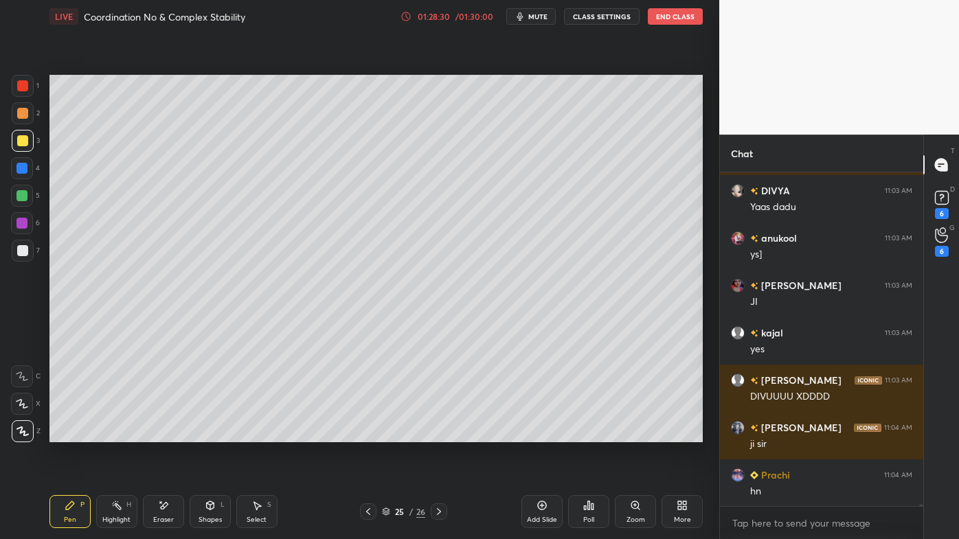
click at [374, 505] on div at bounding box center [368, 511] width 16 height 16
click at [372, 505] on div at bounding box center [368, 511] width 16 height 16
click at [369, 505] on div at bounding box center [368, 511] width 16 height 16
click at [367, 509] on icon at bounding box center [368, 511] width 11 height 11
click at [368, 510] on icon at bounding box center [368, 511] width 4 height 7
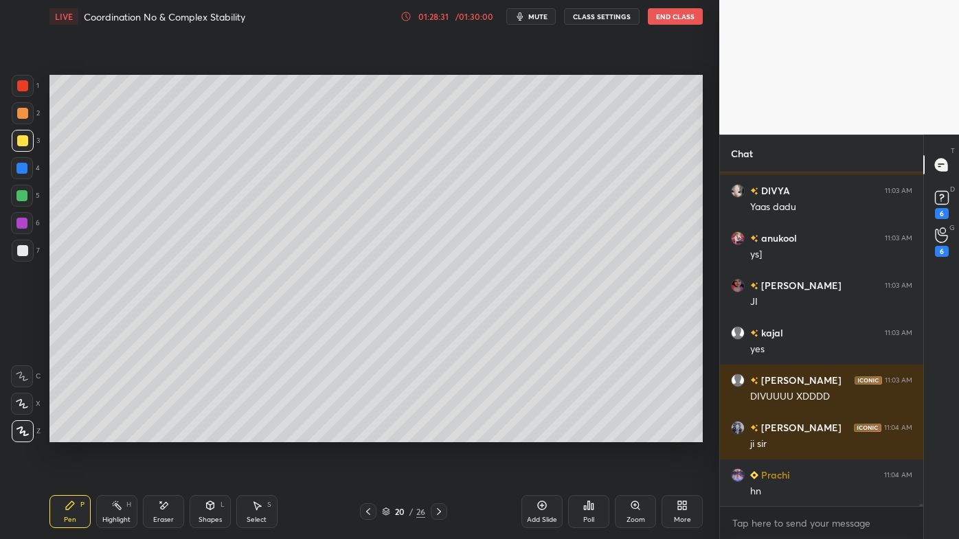
click at [368, 510] on icon at bounding box center [368, 511] width 11 height 11
click at [369, 511] on icon at bounding box center [368, 511] width 11 height 11
click at [366, 508] on icon at bounding box center [368, 511] width 11 height 11
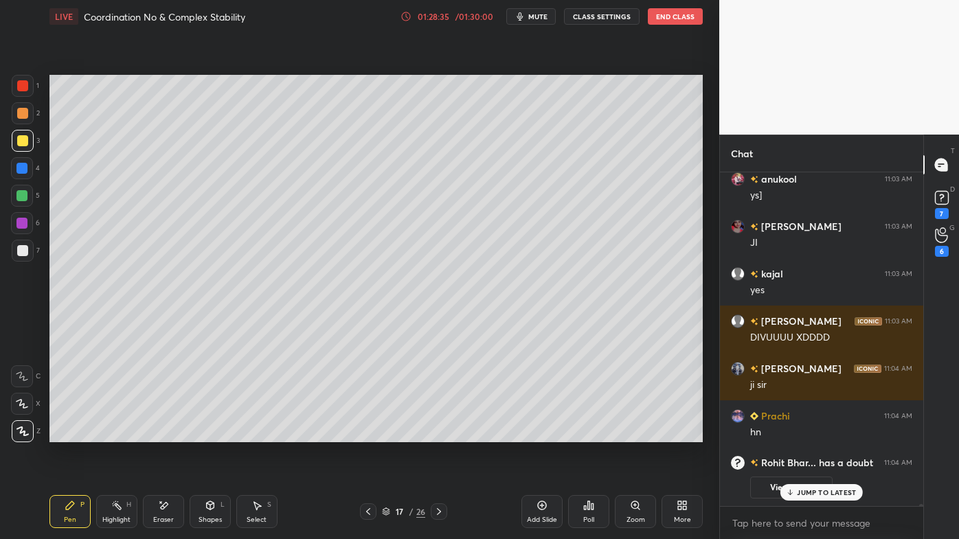
click at [78, 501] on div "Pen P" at bounding box center [69, 511] width 41 height 33
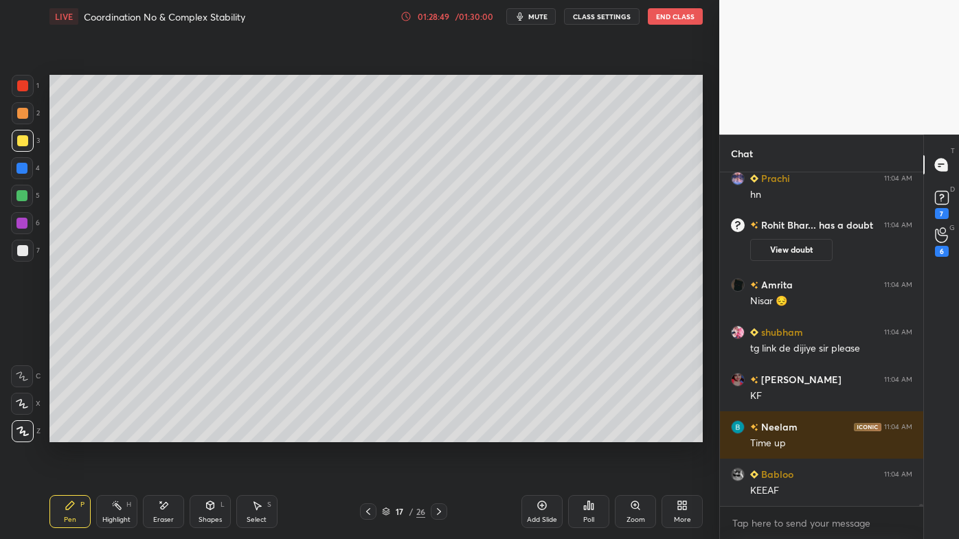
scroll to position [59069, 0]
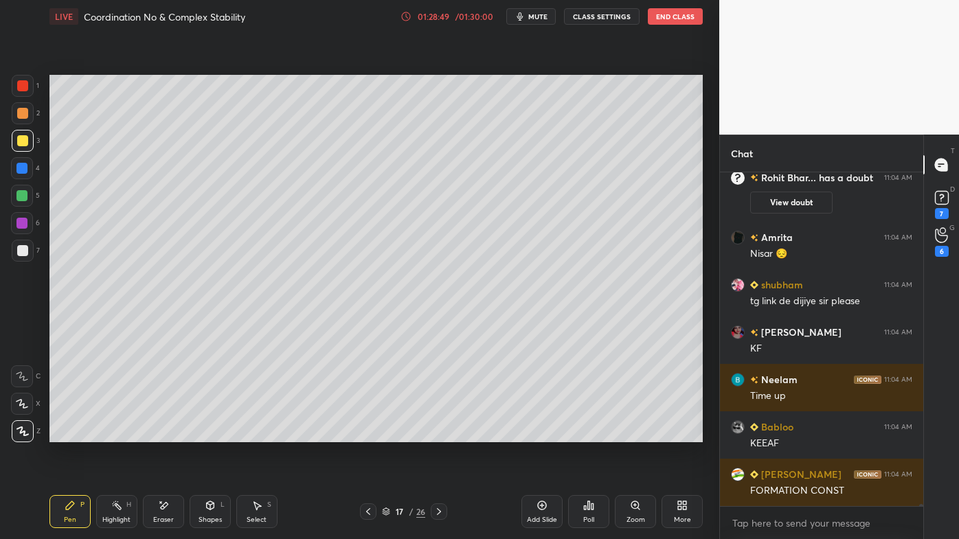
click at [168, 501] on icon at bounding box center [163, 506] width 11 height 12
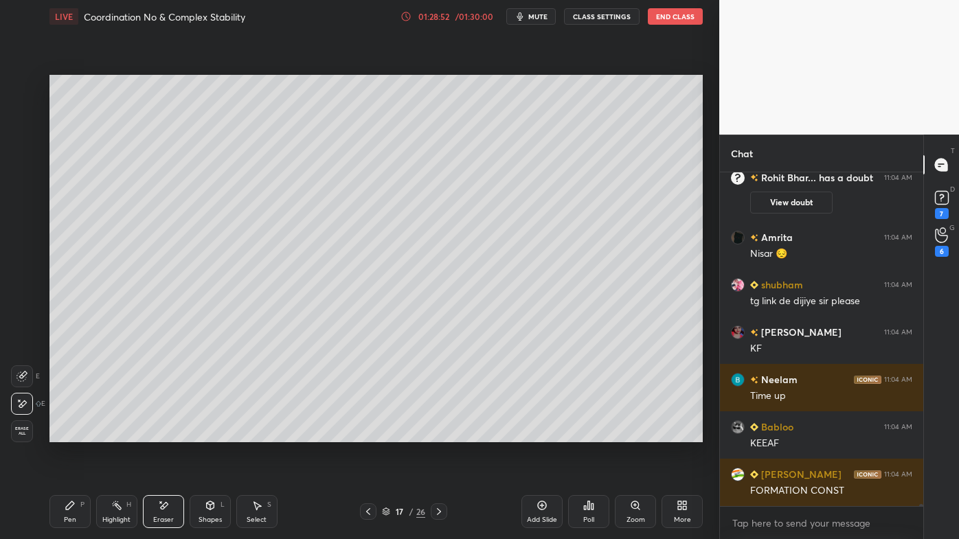
drag, startPoint x: 70, startPoint y: 503, endPoint x: 100, endPoint y: 461, distance: 50.7
click at [71, 499] on div "Pen P" at bounding box center [69, 511] width 41 height 33
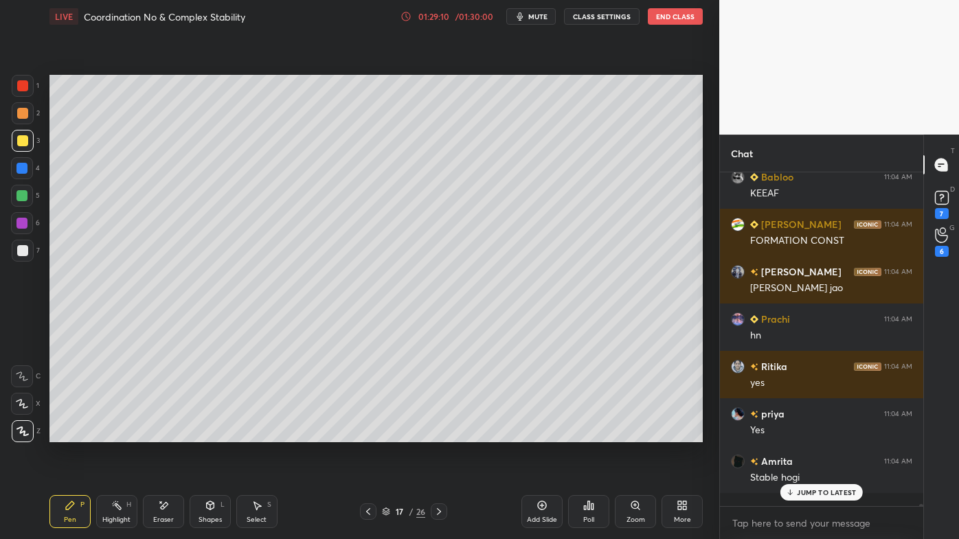
scroll to position [59305, 0]
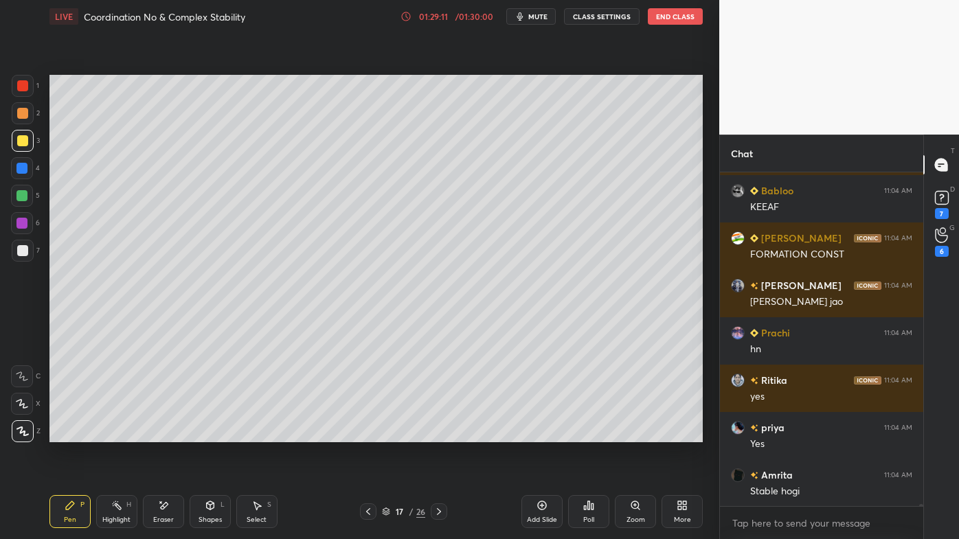
click at [444, 508] on div at bounding box center [439, 511] width 16 height 16
click at [439, 506] on icon at bounding box center [438, 511] width 11 height 11
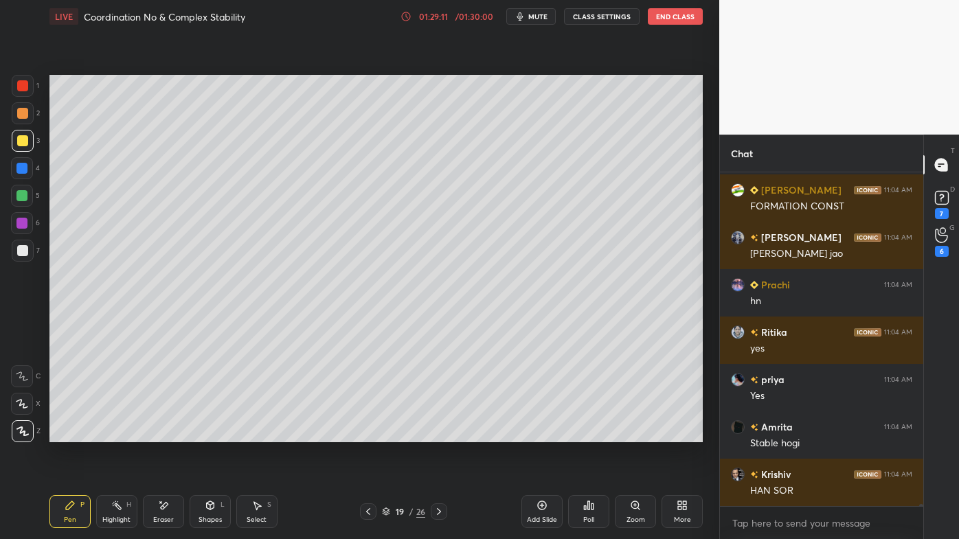
click at [438, 507] on icon at bounding box center [438, 511] width 11 height 11
click at [436, 510] on icon at bounding box center [438, 511] width 11 height 11
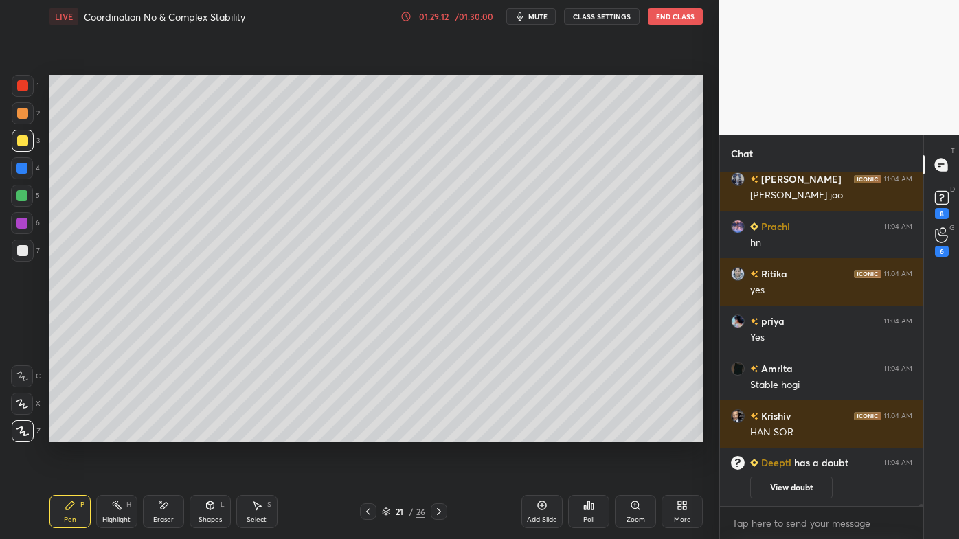
click at [438, 510] on icon at bounding box center [439, 511] width 4 height 7
drag, startPoint x: 435, startPoint y: 509, endPoint x: 438, endPoint y: 501, distance: 8.0
click at [437, 508] on icon at bounding box center [438, 511] width 11 height 11
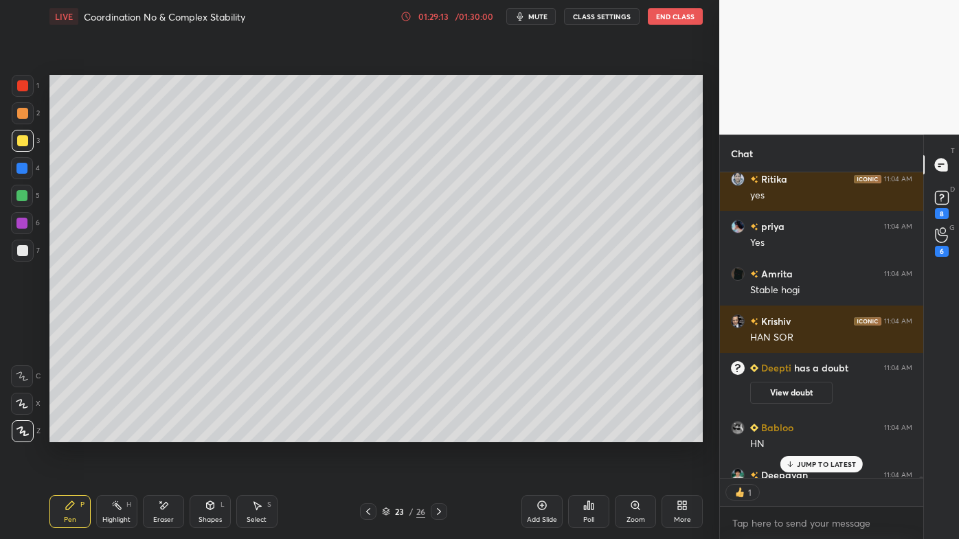
scroll to position [4, 3]
drag, startPoint x: 434, startPoint y: 511, endPoint x: 443, endPoint y: 508, distance: 9.3
click at [435, 510] on icon at bounding box center [438, 511] width 11 height 11
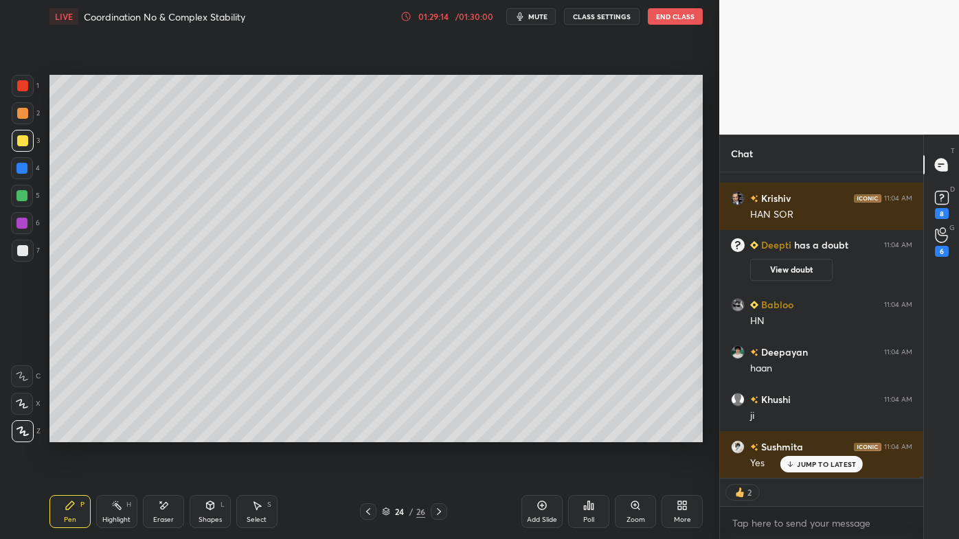
click at [442, 511] on icon at bounding box center [438, 511] width 11 height 11
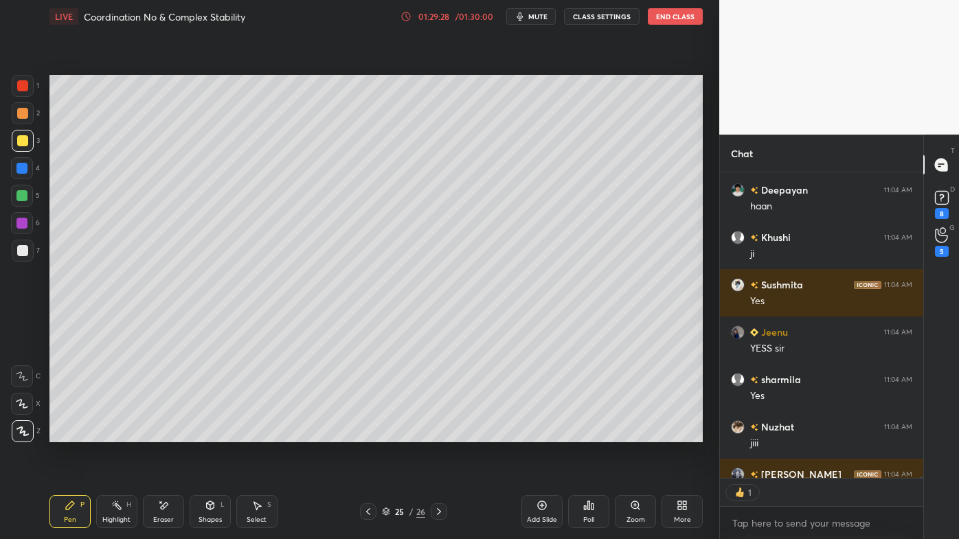
scroll to position [302, 199]
click at [159, 499] on div "Eraser" at bounding box center [163, 511] width 41 height 33
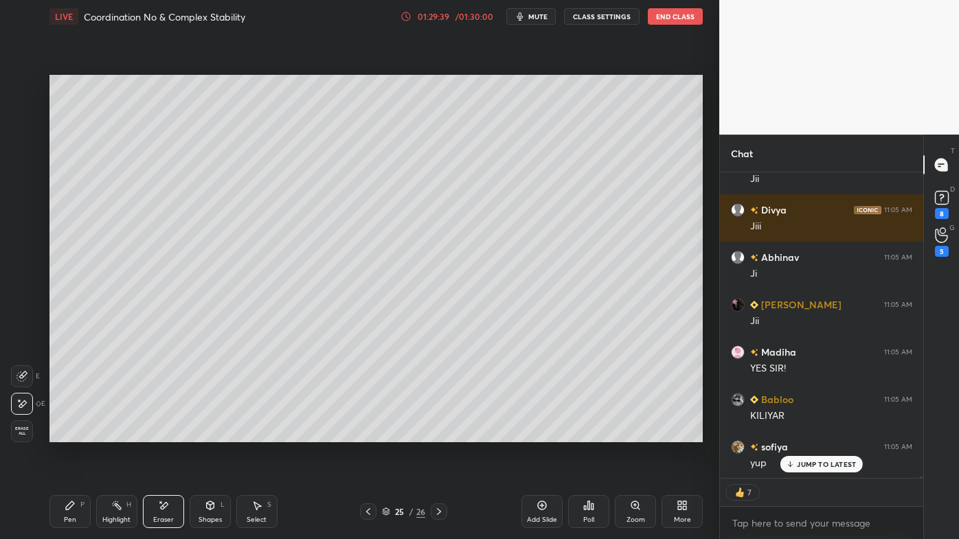
click at [73, 501] on icon at bounding box center [70, 505] width 11 height 11
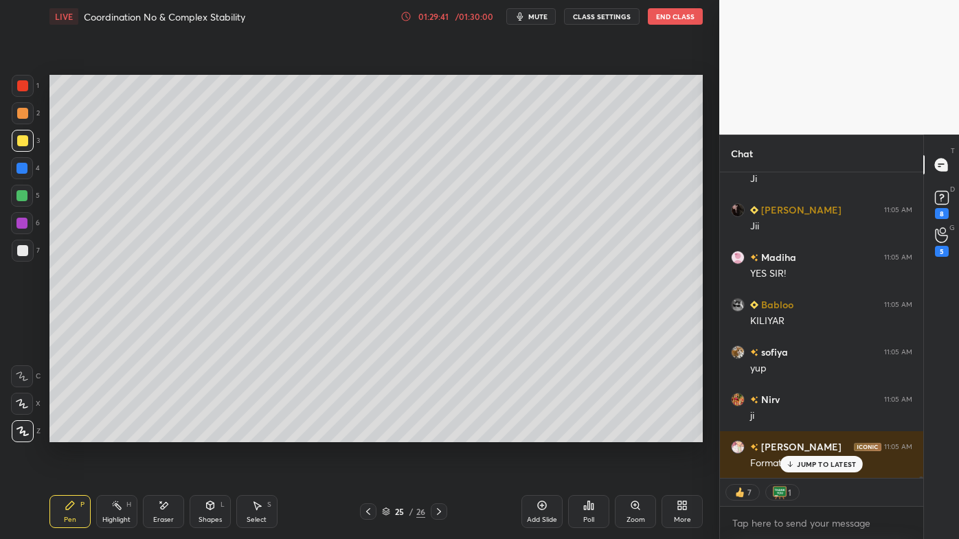
click at [25, 104] on div at bounding box center [23, 113] width 22 height 22
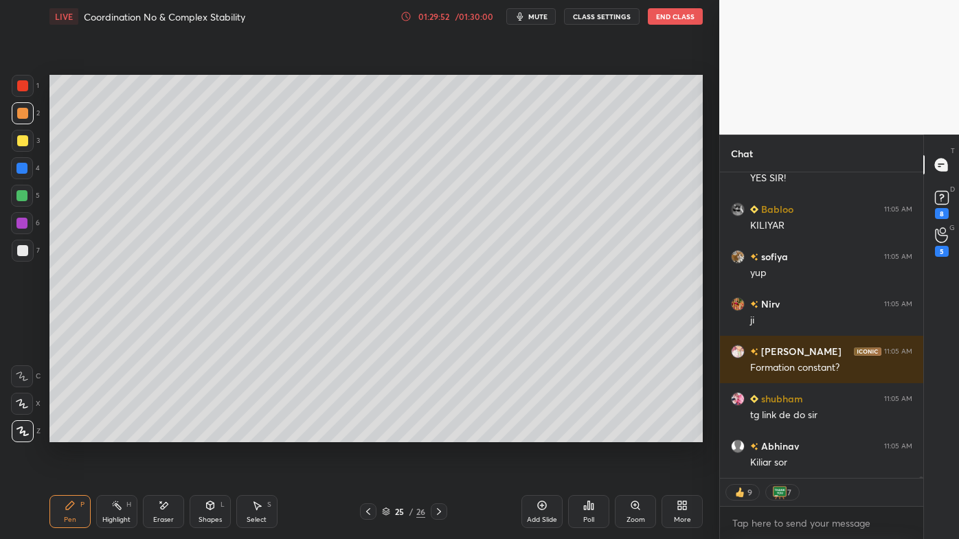
click at [163, 505] on icon at bounding box center [164, 505] width 8 height 7
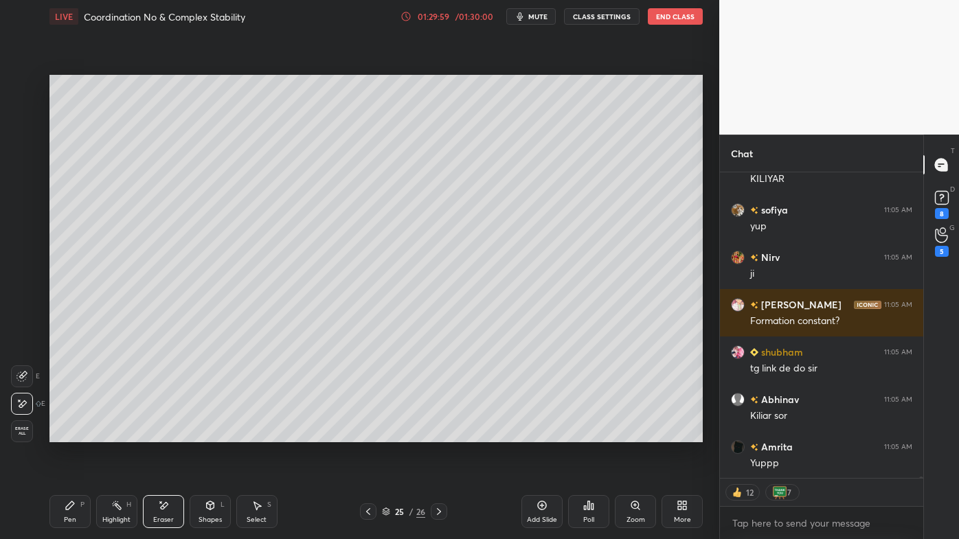
drag, startPoint x: 68, startPoint y: 505, endPoint x: 71, endPoint y: 470, distance: 35.2
click at [67, 504] on icon at bounding box center [70, 505] width 11 height 11
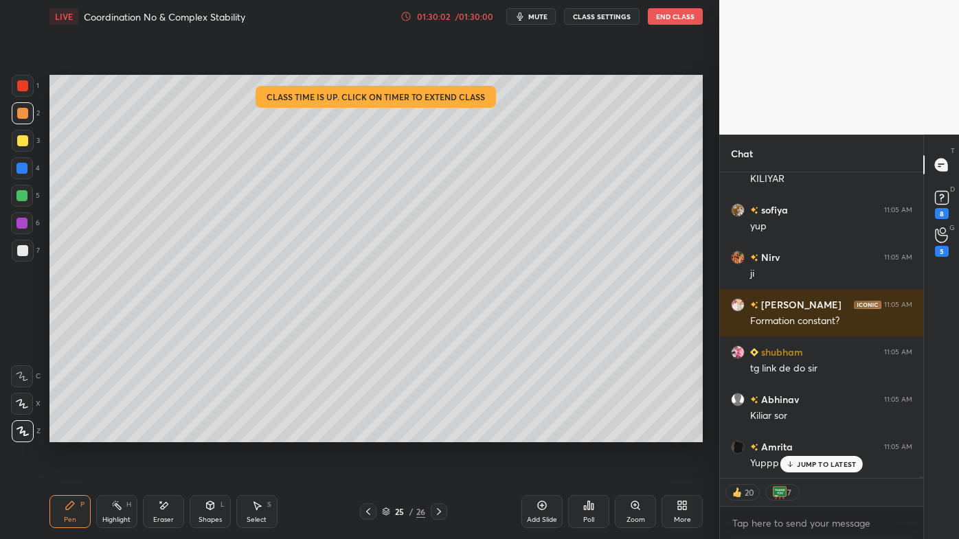
scroll to position [60205, 0]
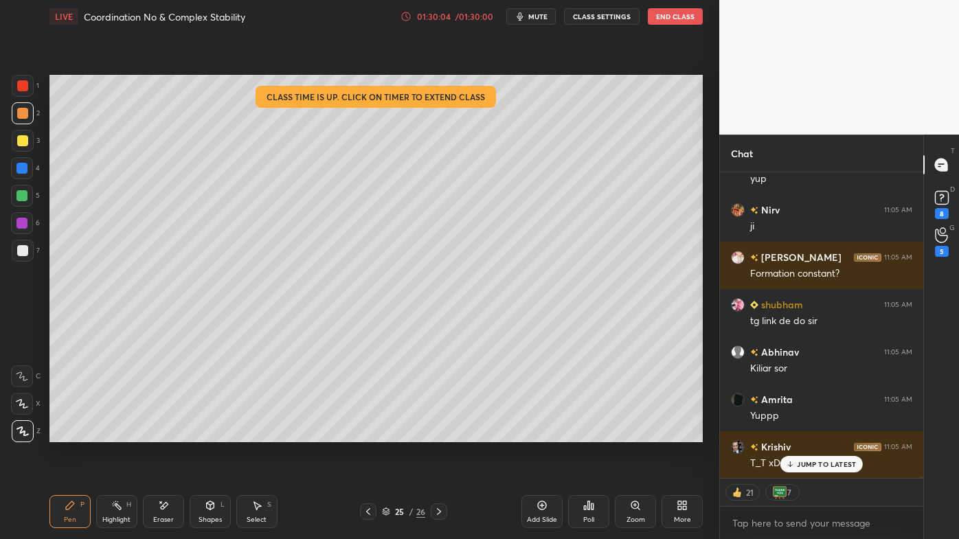
click at [29, 140] on div at bounding box center [23, 141] width 22 height 22
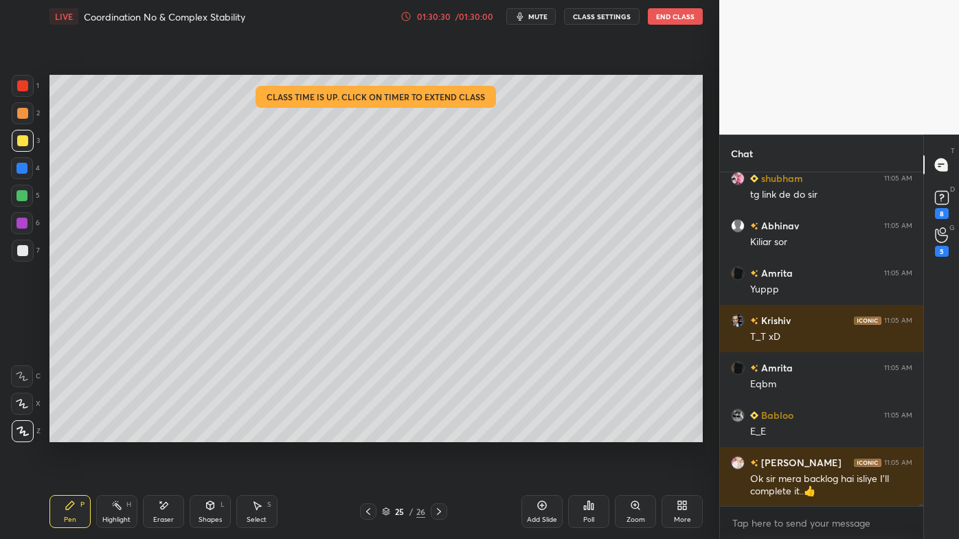
scroll to position [60378, 0]
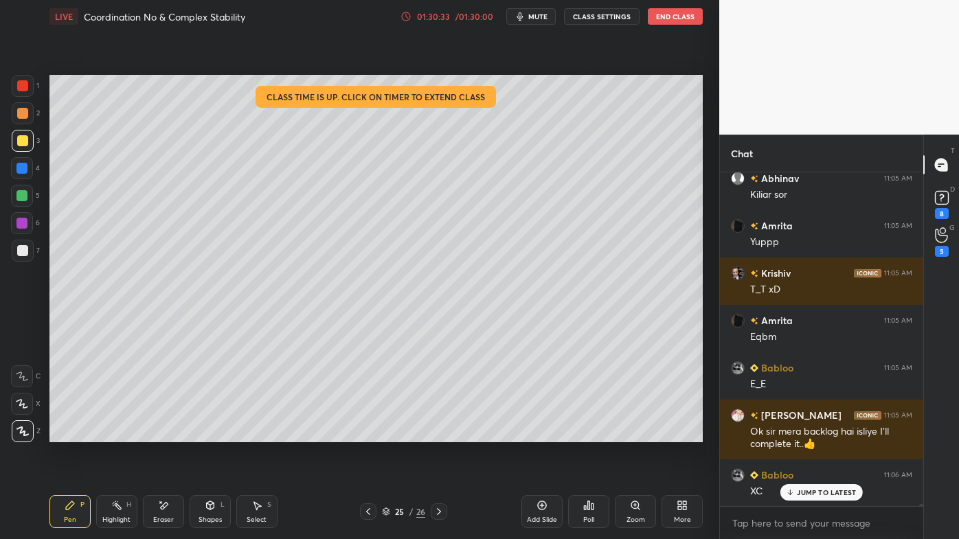
click at [111, 507] on div "Highlight H" at bounding box center [116, 511] width 41 height 33
click at [71, 507] on icon at bounding box center [70, 505] width 11 height 11
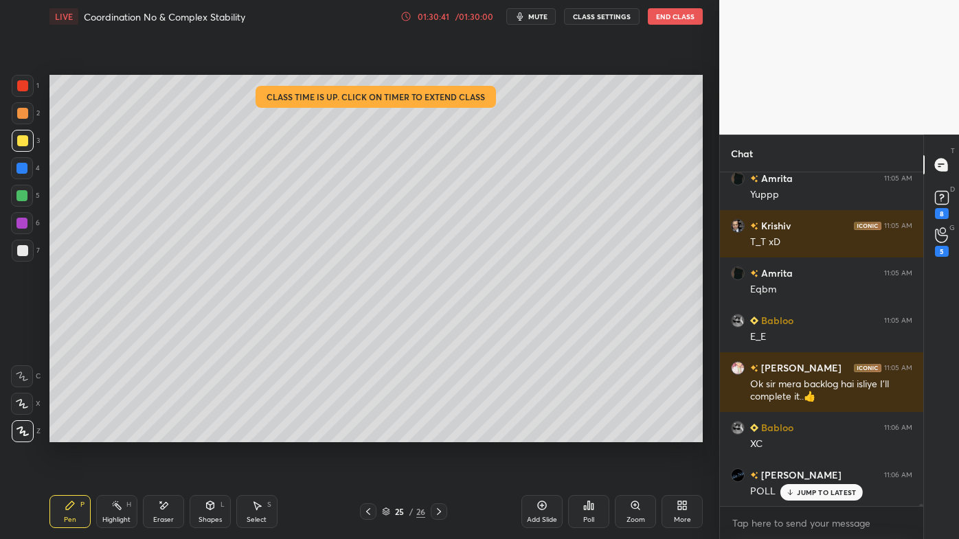
click at [165, 500] on icon at bounding box center [163, 506] width 11 height 12
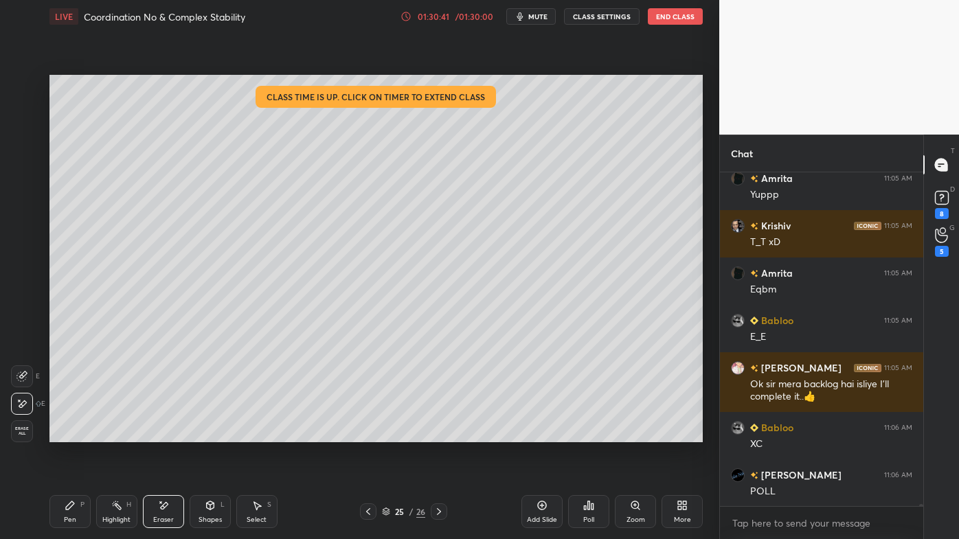
scroll to position [60474, 0]
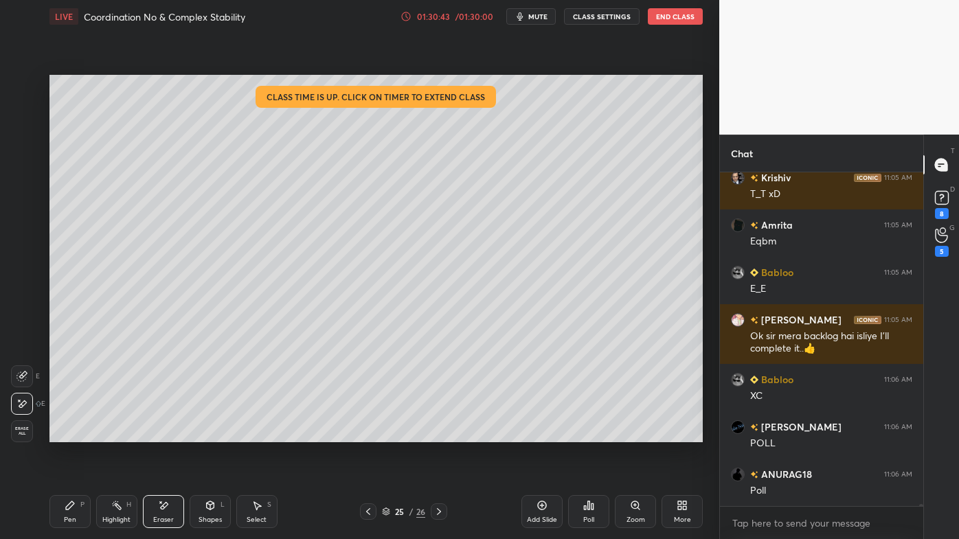
drag, startPoint x: 73, startPoint y: 505, endPoint x: 69, endPoint y: 499, distance: 7.3
click at [73, 505] on icon at bounding box center [70, 505] width 11 height 11
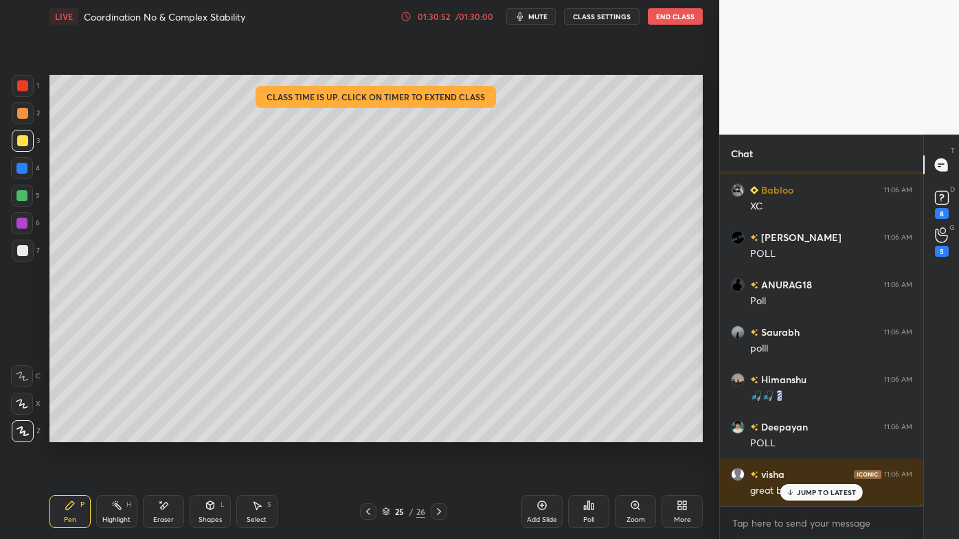
scroll to position [60757, 0]
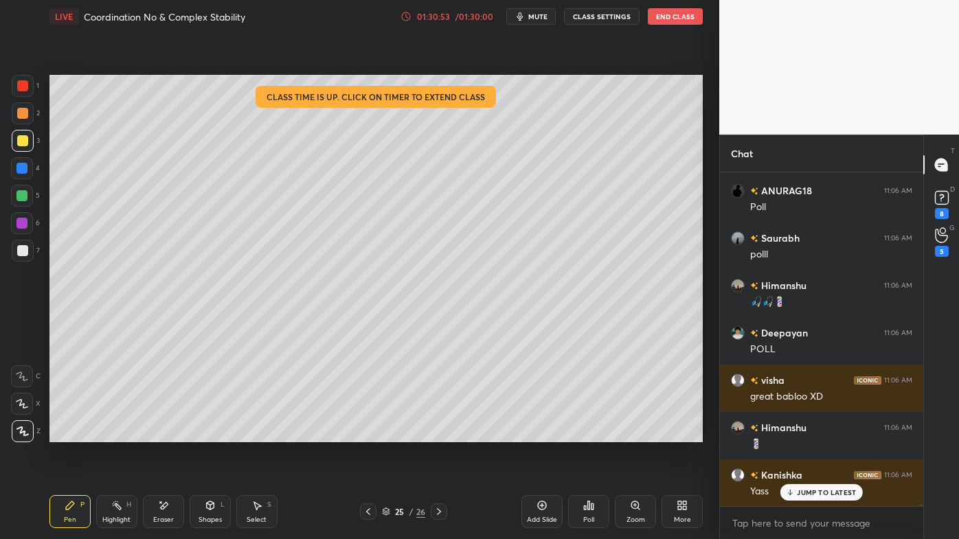
click at [113, 505] on icon at bounding box center [116, 505] width 11 height 11
click at [69, 498] on div "Pen P" at bounding box center [69, 511] width 41 height 33
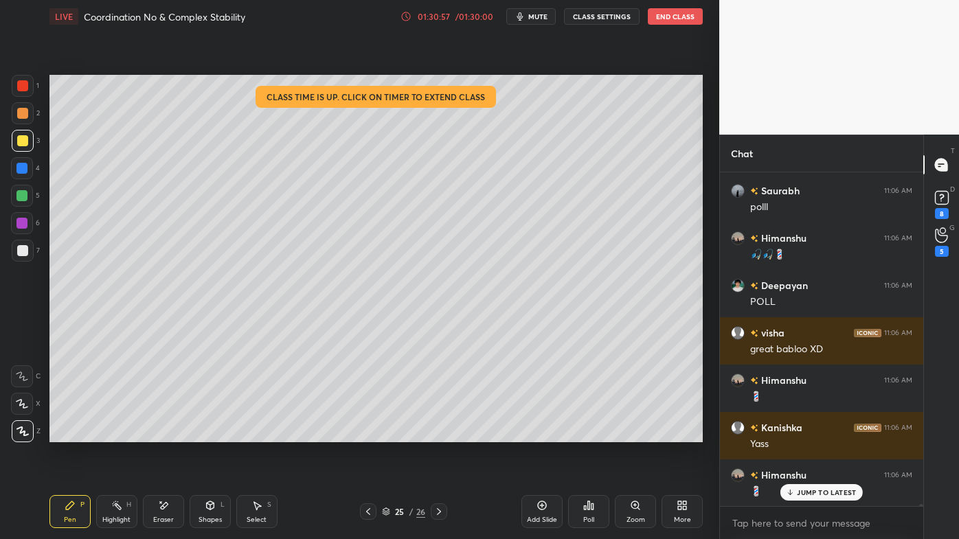
click at [22, 112] on div at bounding box center [22, 113] width 11 height 11
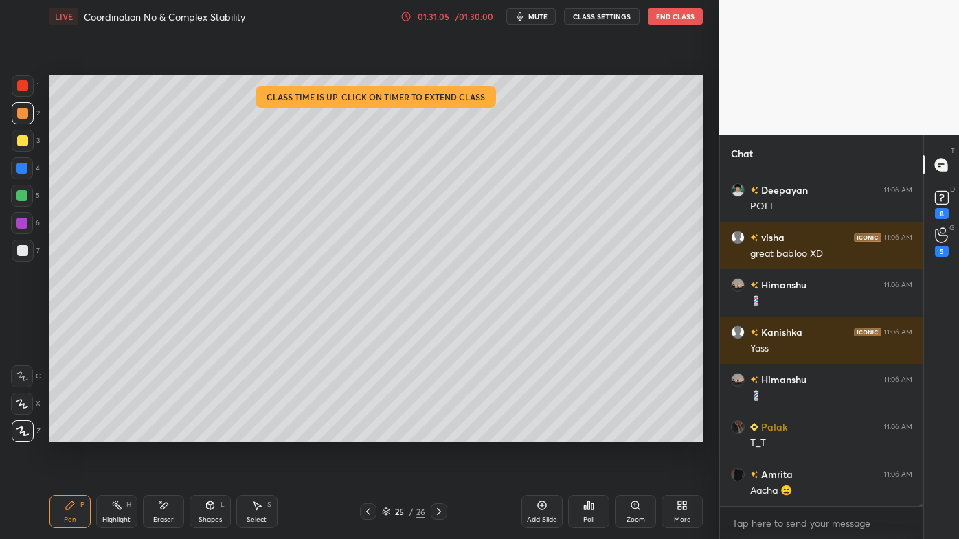
scroll to position [60948, 0]
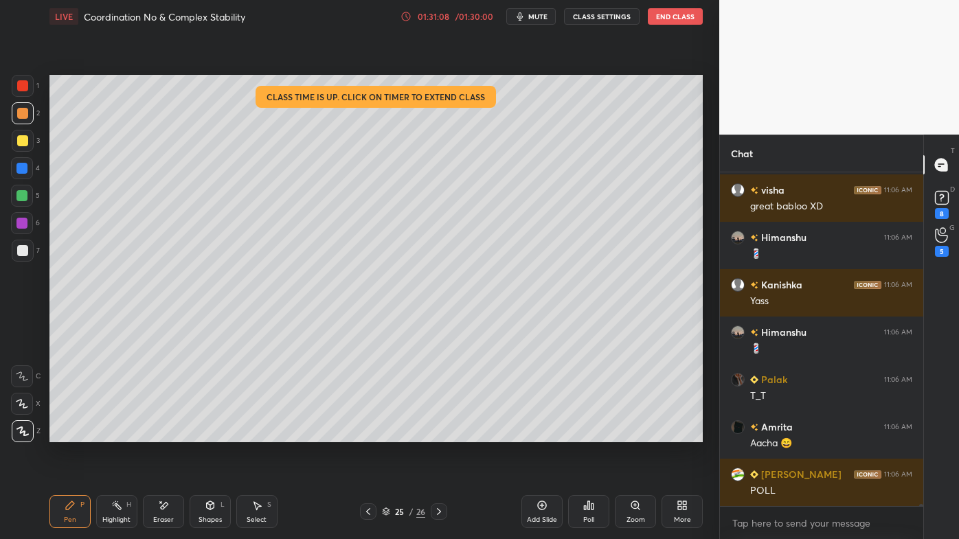
click at [122, 498] on div "Highlight H" at bounding box center [116, 511] width 41 height 33
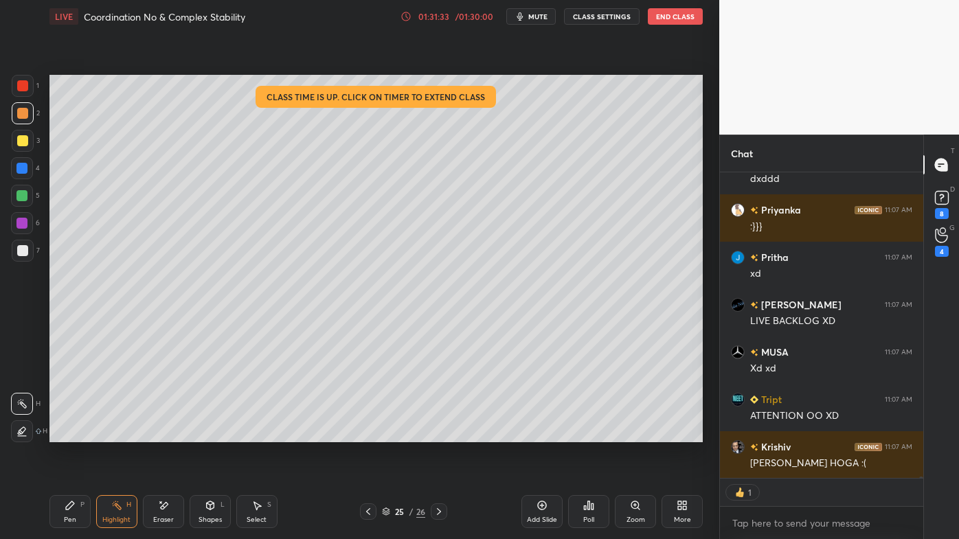
scroll to position [62918, 0]
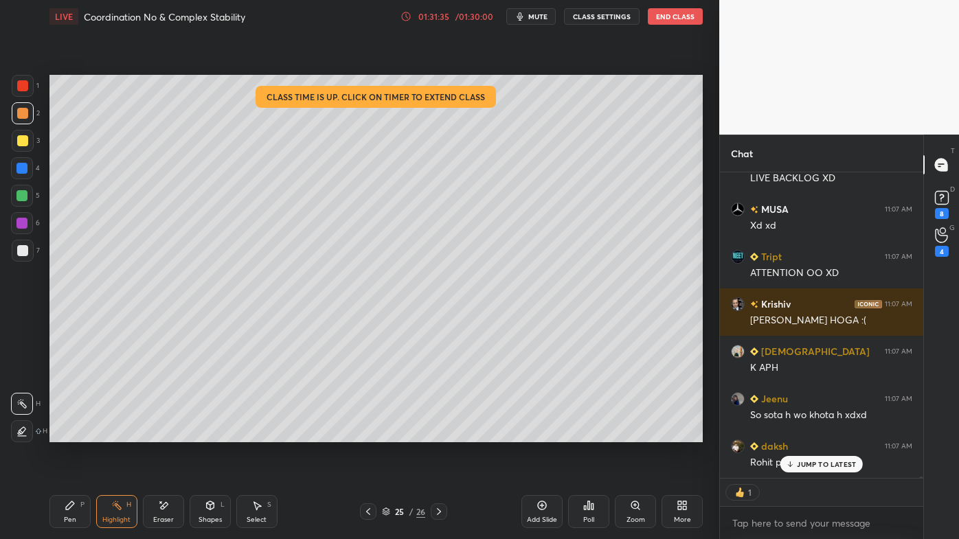
drag, startPoint x: 60, startPoint y: 505, endPoint x: 58, endPoint y: 499, distance: 7.2
click at [59, 503] on div "Pen P" at bounding box center [69, 511] width 41 height 33
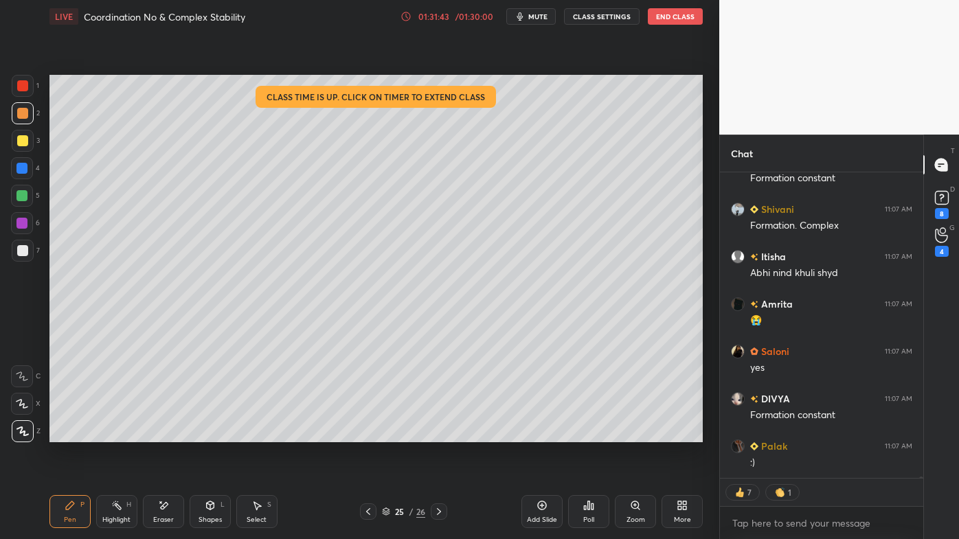
click at [366, 505] on div at bounding box center [368, 511] width 16 height 16
click at [367, 507] on div at bounding box center [368, 511] width 16 height 16
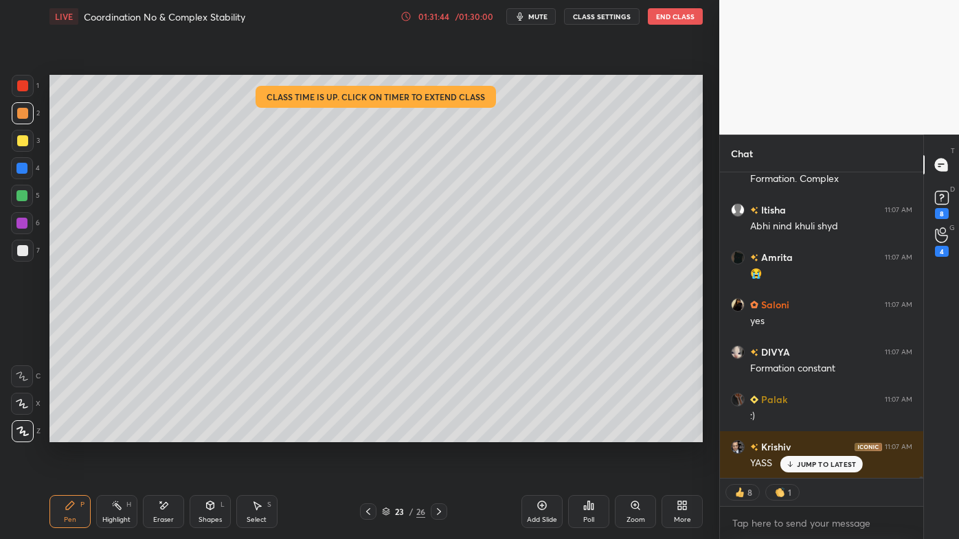
click at [368, 507] on icon at bounding box center [368, 511] width 11 height 11
click at [369, 507] on icon at bounding box center [368, 511] width 11 height 11
click at [372, 506] on icon at bounding box center [368, 511] width 11 height 11
click at [372, 507] on icon at bounding box center [368, 511] width 11 height 11
click at [373, 507] on icon at bounding box center [368, 511] width 11 height 11
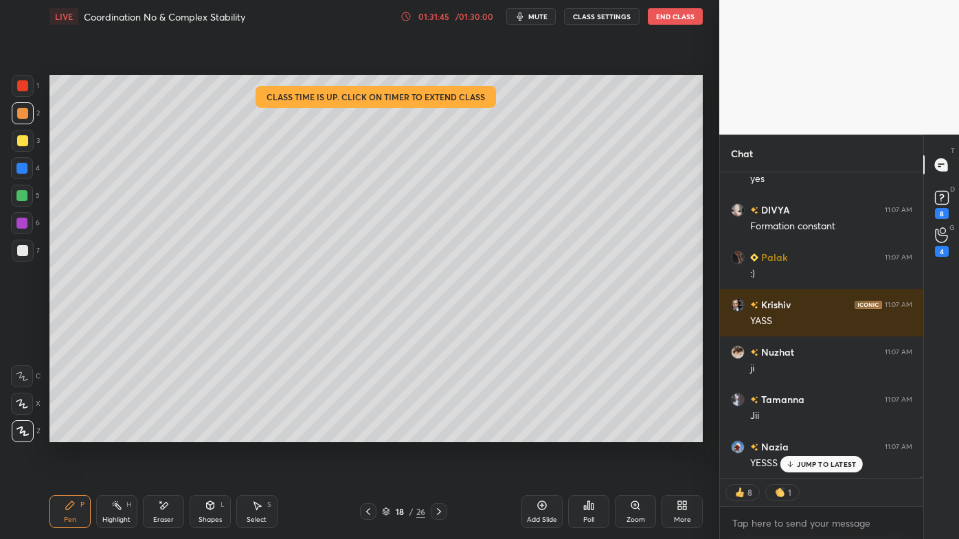
click at [374, 507] on div at bounding box center [368, 511] width 16 height 16
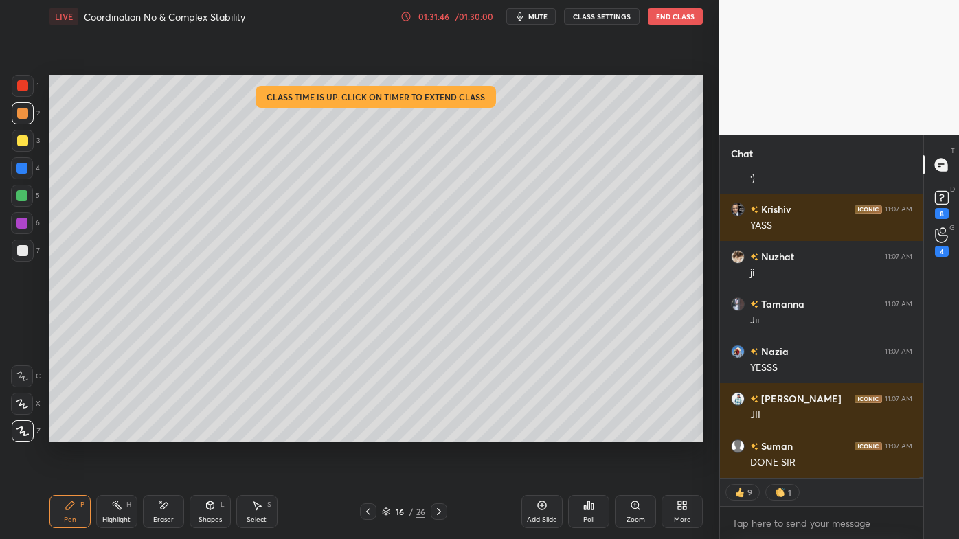
click at [441, 511] on icon at bounding box center [438, 511] width 11 height 11
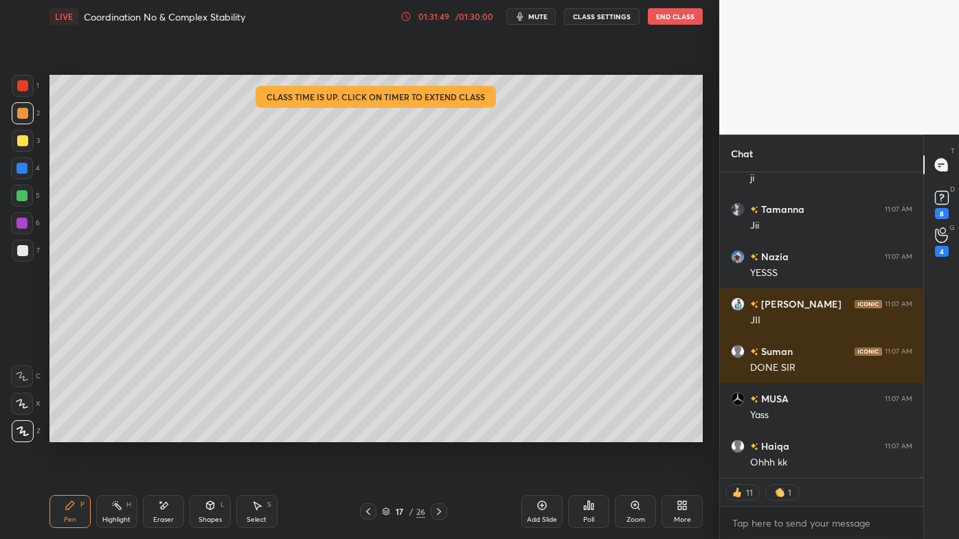
drag, startPoint x: 25, startPoint y: 246, endPoint x: 38, endPoint y: 237, distance: 16.4
click at [25, 247] on div at bounding box center [22, 250] width 11 height 11
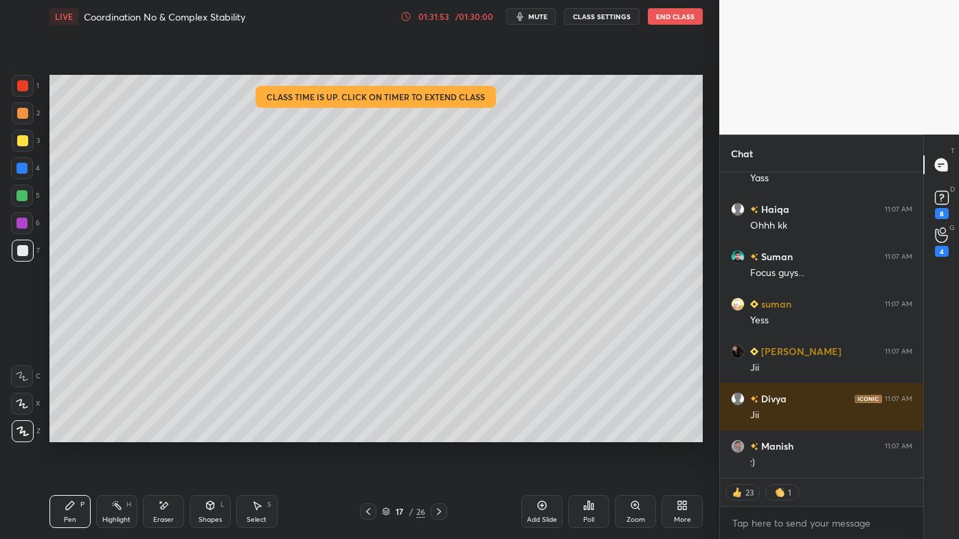
drag, startPoint x: 111, startPoint y: 507, endPoint x: 176, endPoint y: 450, distance: 85.7
click at [111, 504] on icon at bounding box center [116, 505] width 11 height 11
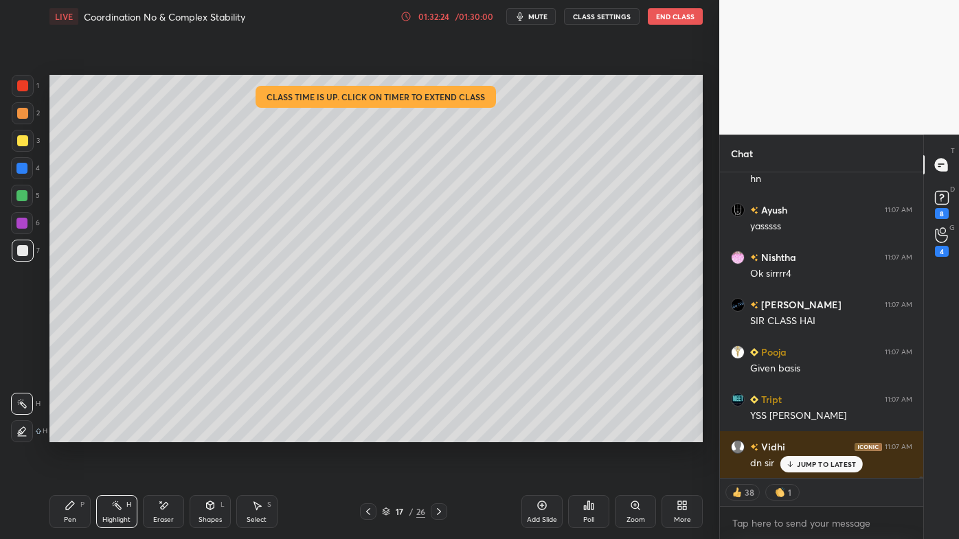
click at [806, 466] on p "JUMP TO LATEST" at bounding box center [826, 464] width 59 height 8
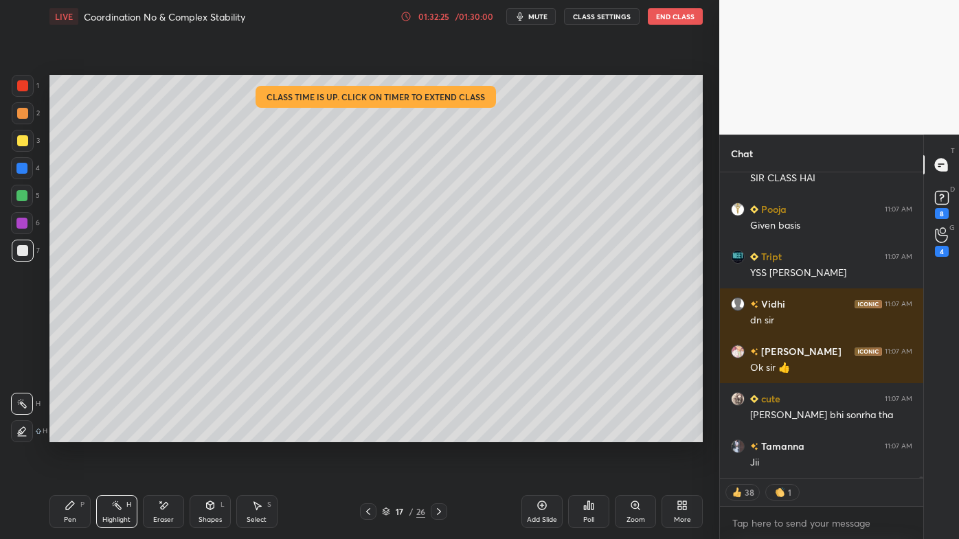
drag, startPoint x: 439, startPoint y: 504, endPoint x: 435, endPoint y: 516, distance: 13.0
click at [440, 505] on div at bounding box center [439, 511] width 16 height 16
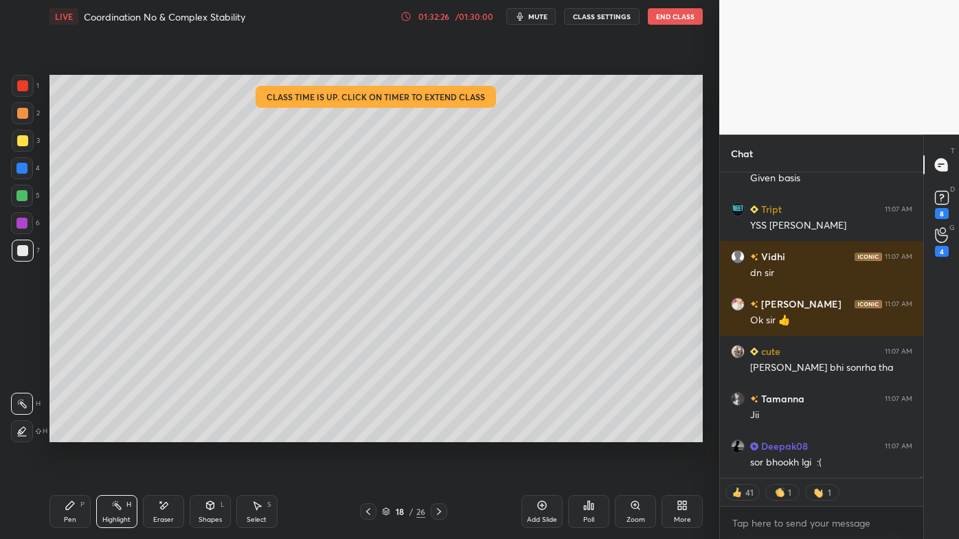
click at [117, 503] on rect at bounding box center [118, 506] width 7 height 7
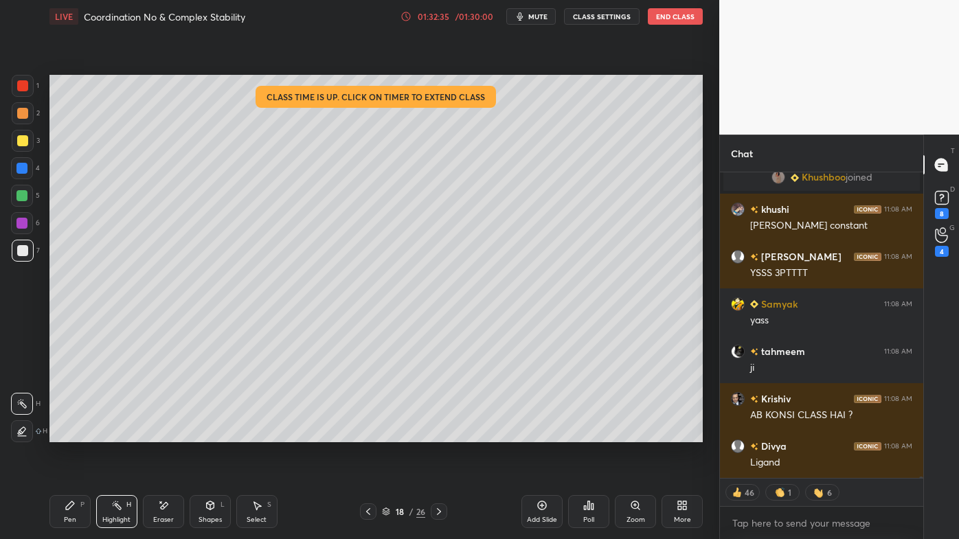
click at [438, 509] on icon at bounding box center [438, 511] width 11 height 11
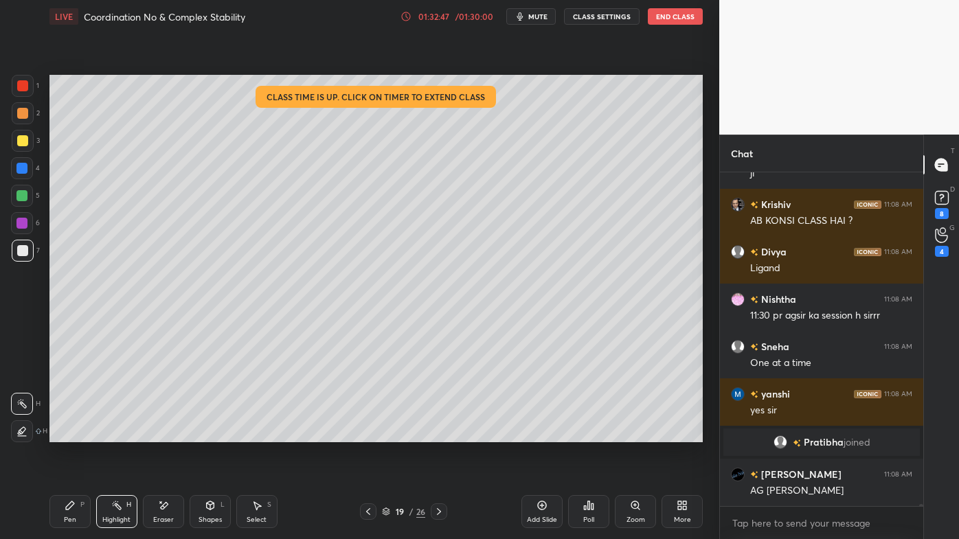
click at [435, 509] on icon at bounding box center [438, 511] width 11 height 11
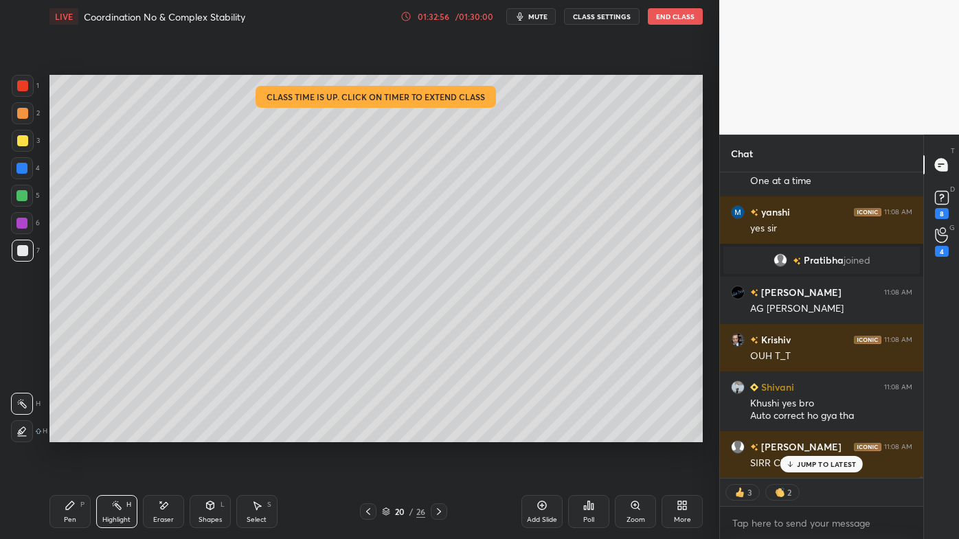
click at [437, 513] on icon at bounding box center [438, 511] width 11 height 11
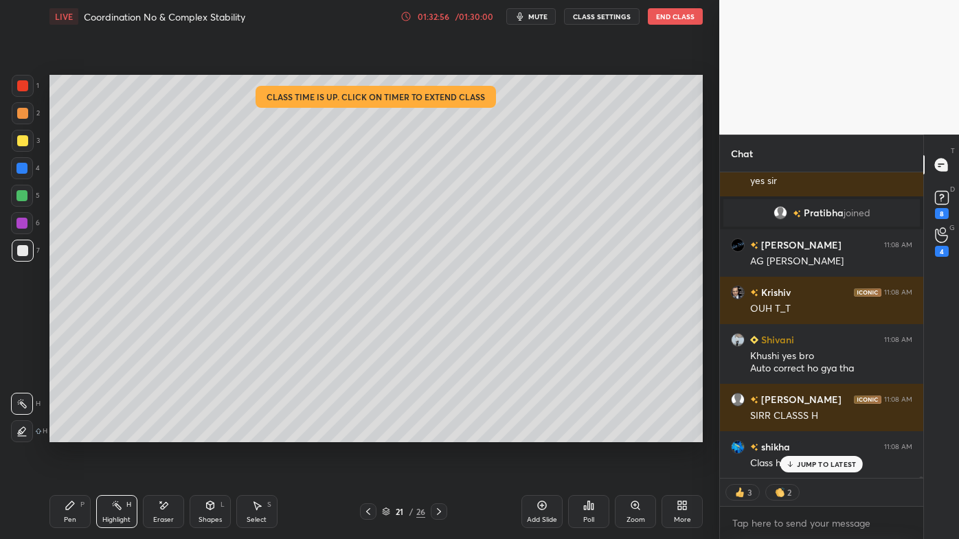
click at [438, 512] on icon at bounding box center [438, 511] width 11 height 11
click at [438, 510] on icon at bounding box center [438, 511] width 11 height 11
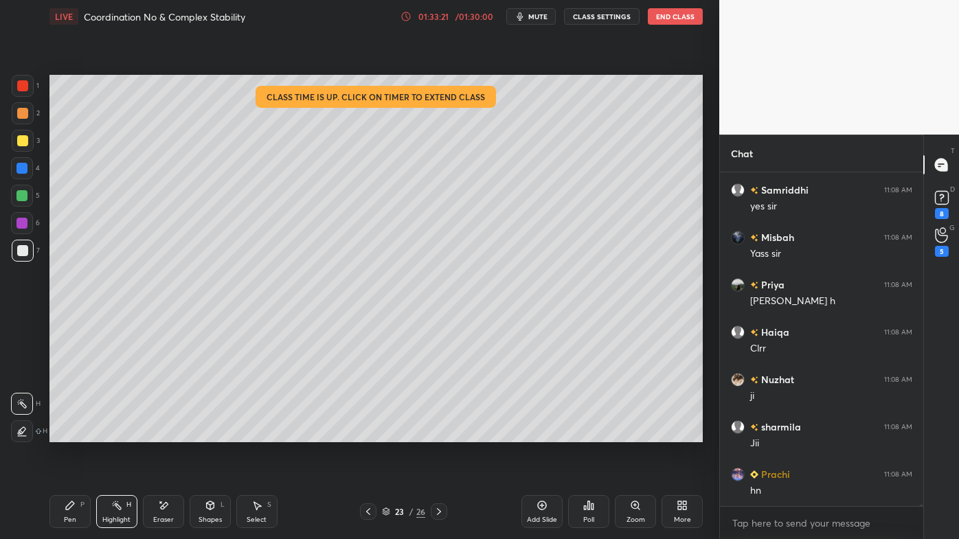
click at [442, 511] on icon at bounding box center [438, 511] width 11 height 11
click at [441, 509] on icon at bounding box center [438, 511] width 11 height 11
click at [441, 507] on icon at bounding box center [438, 511] width 11 height 11
click at [439, 507] on icon at bounding box center [438, 511] width 11 height 11
click at [438, 507] on icon at bounding box center [438, 511] width 11 height 11
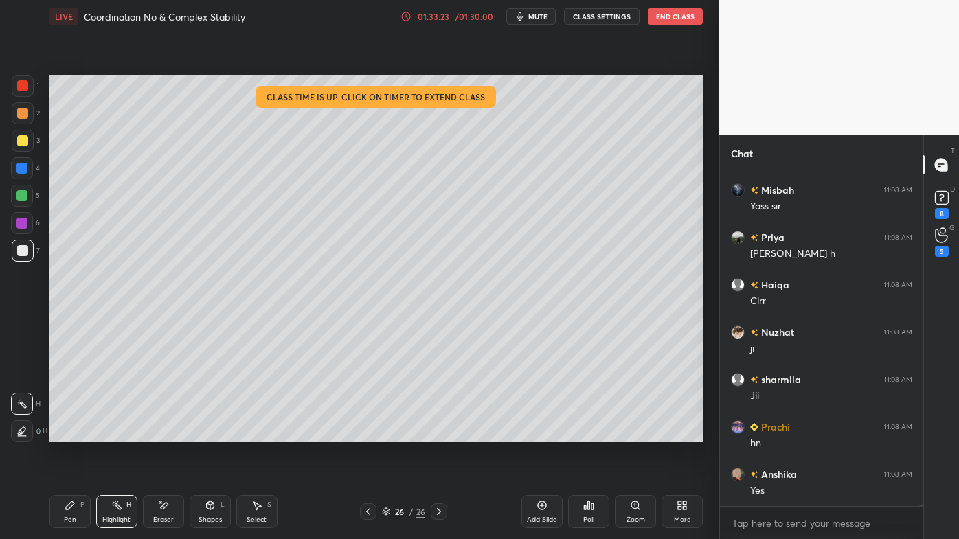
click at [437, 507] on icon at bounding box center [438, 511] width 11 height 11
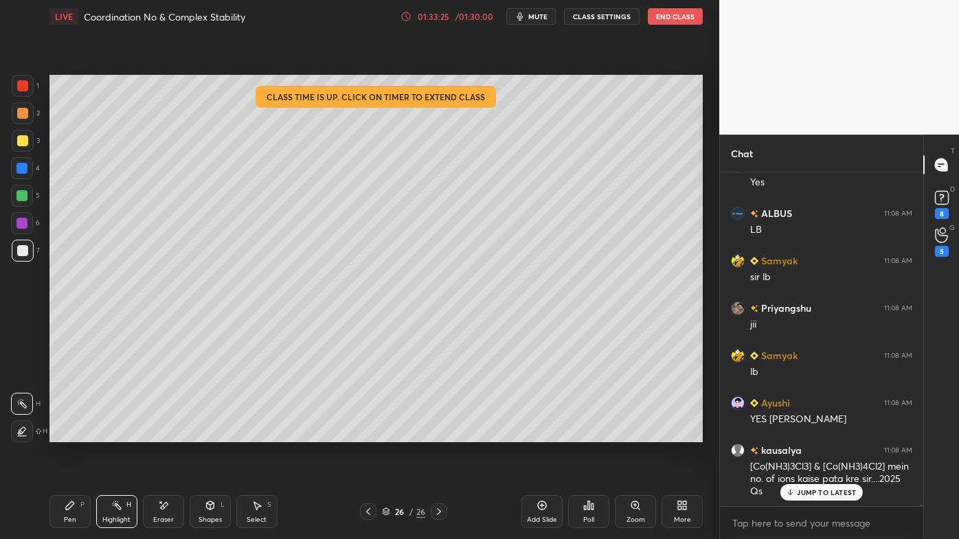
click at [595, 511] on div "Poll" at bounding box center [588, 511] width 41 height 33
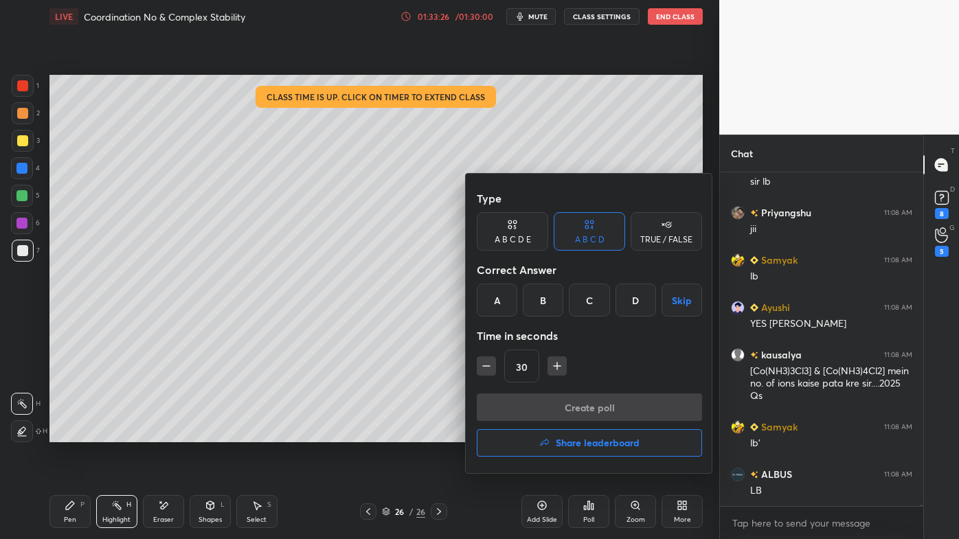
click at [576, 448] on button "Share leaderboard" at bounding box center [589, 442] width 225 height 27
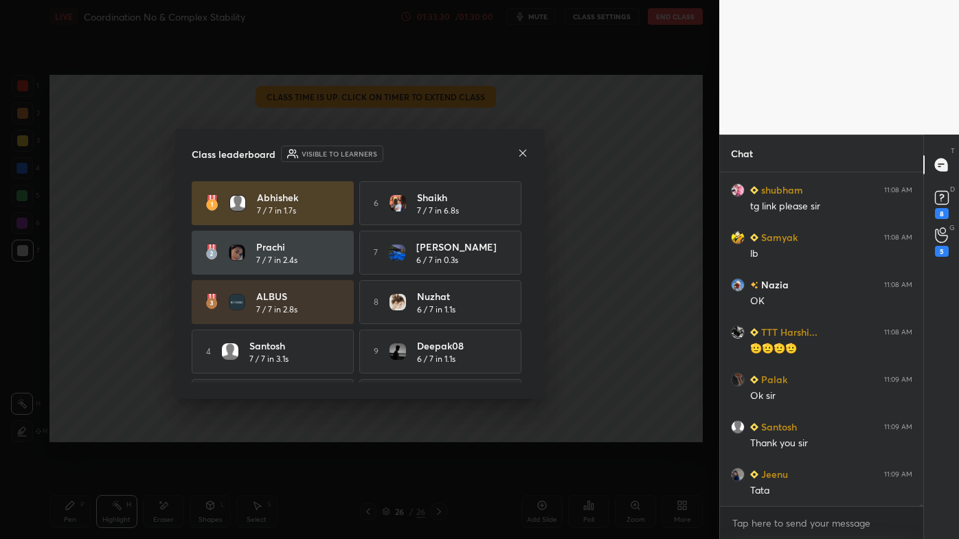
click at [521, 151] on icon at bounding box center [522, 153] width 11 height 11
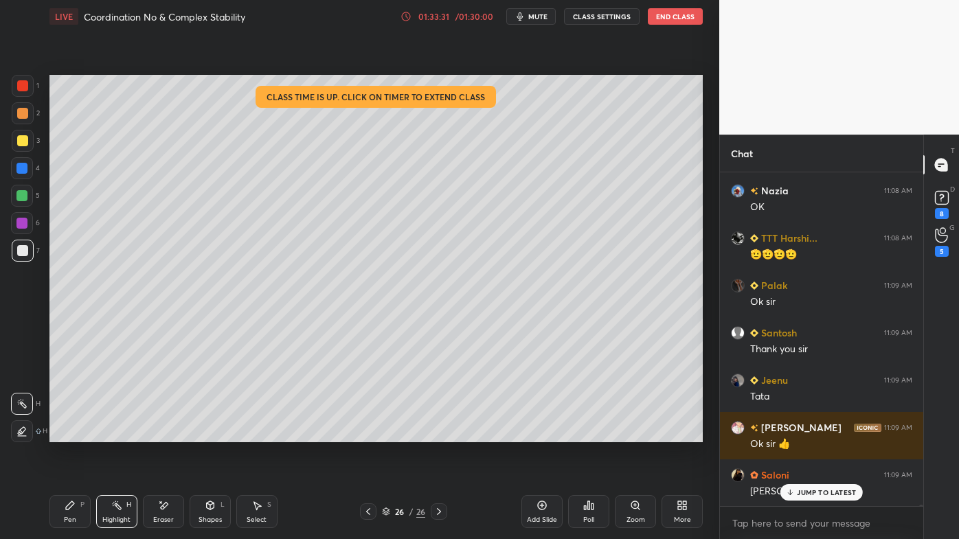
click at [661, 14] on button "End Class" at bounding box center [675, 16] width 55 height 16
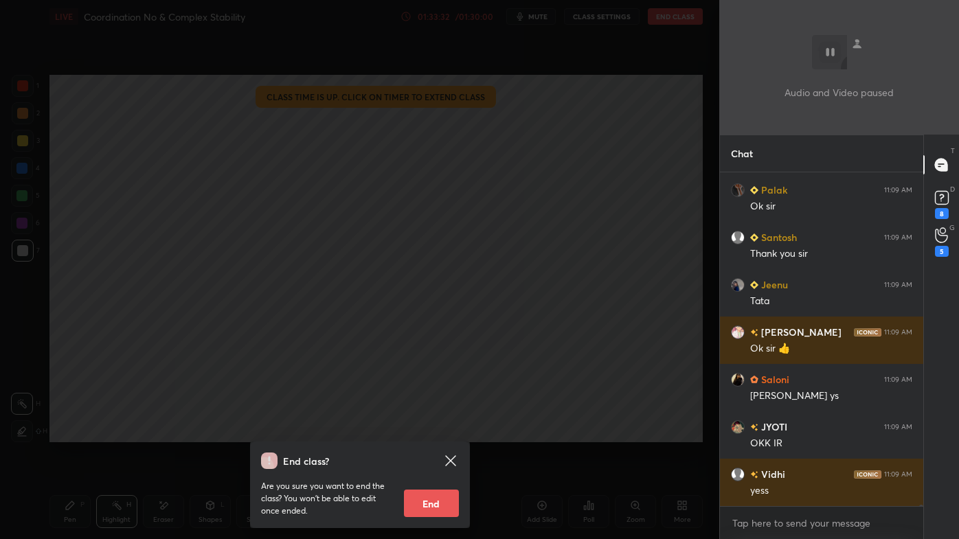
click at [415, 508] on button "End" at bounding box center [431, 503] width 55 height 27
